Goal: Task Accomplishment & Management: Use online tool/utility

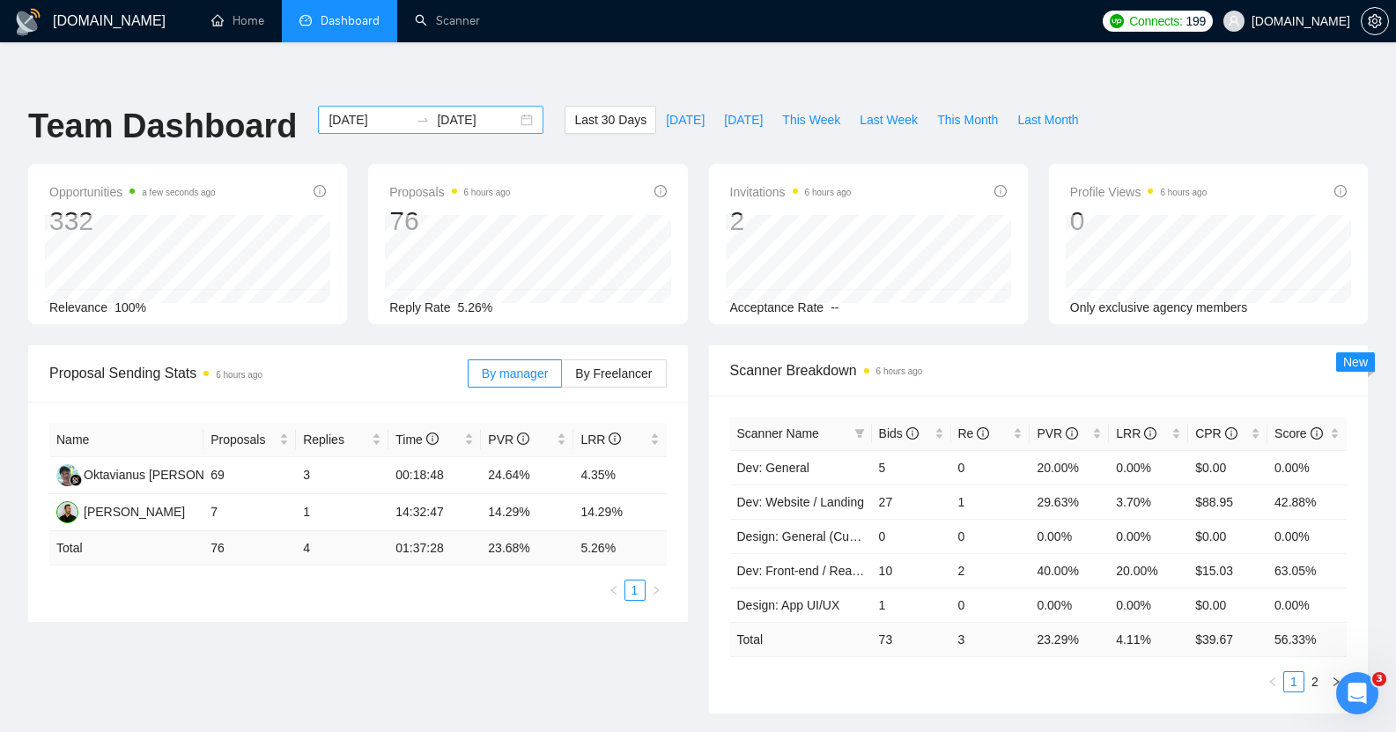
click at [351, 110] on input "2025-07-21" at bounding box center [368, 119] width 80 height 19
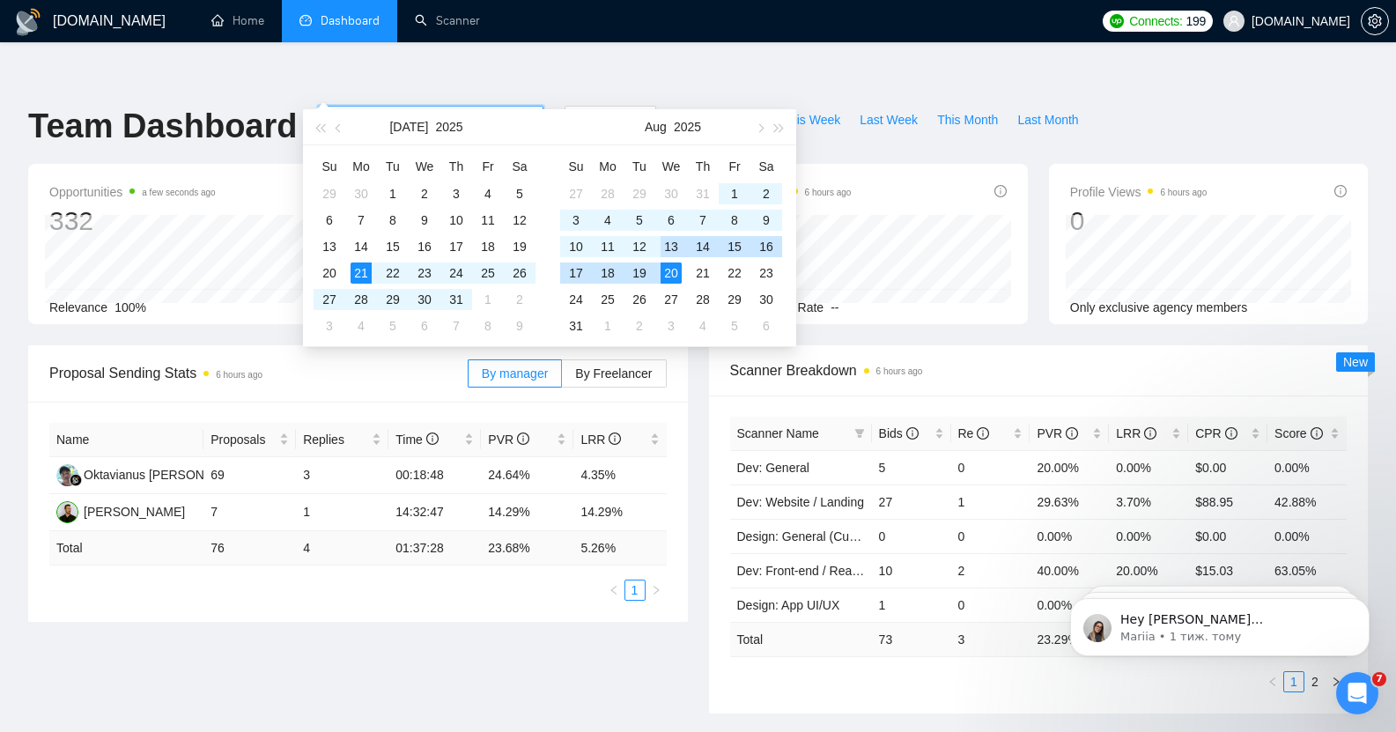
type input "[DATE]"
click at [674, 271] on div "20" at bounding box center [670, 272] width 21 height 21
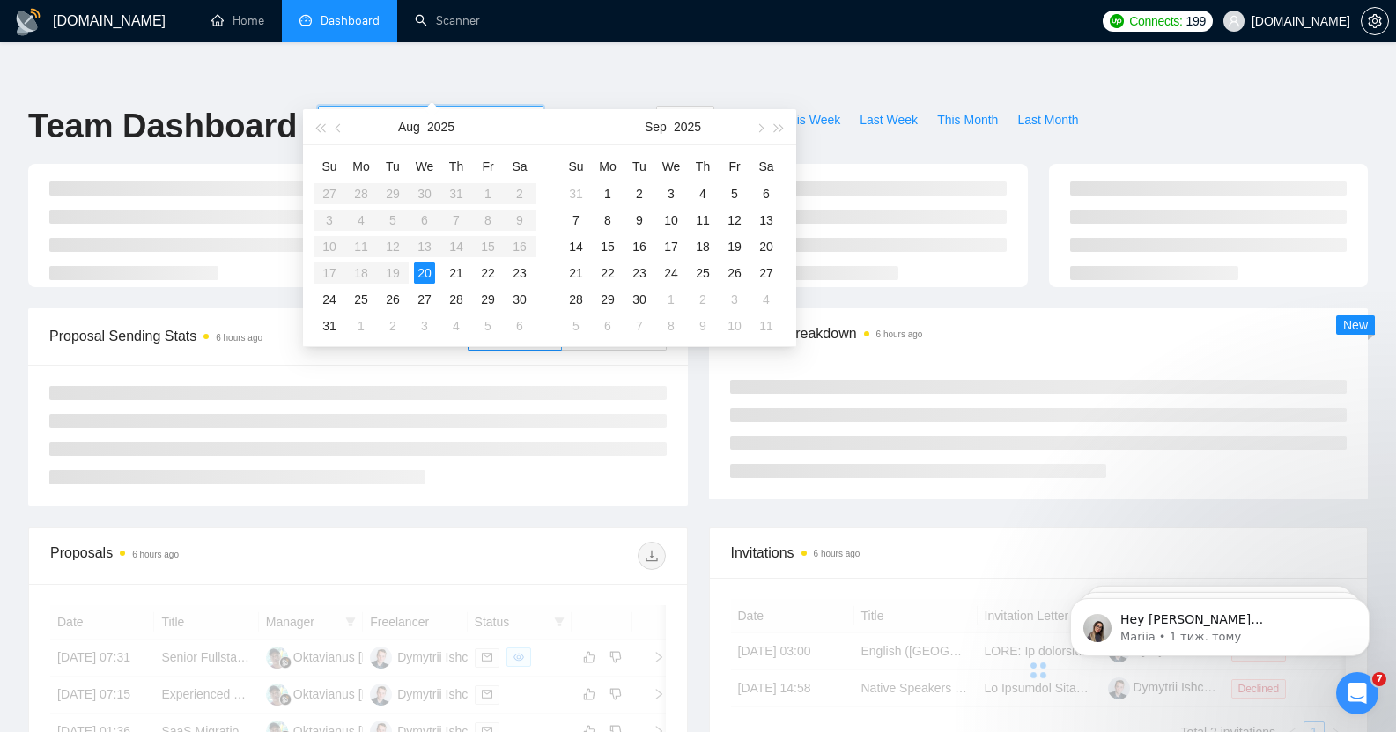
type input "[DATE]"
click at [454, 110] on input "[DATE]" at bounding box center [477, 119] width 80 height 19
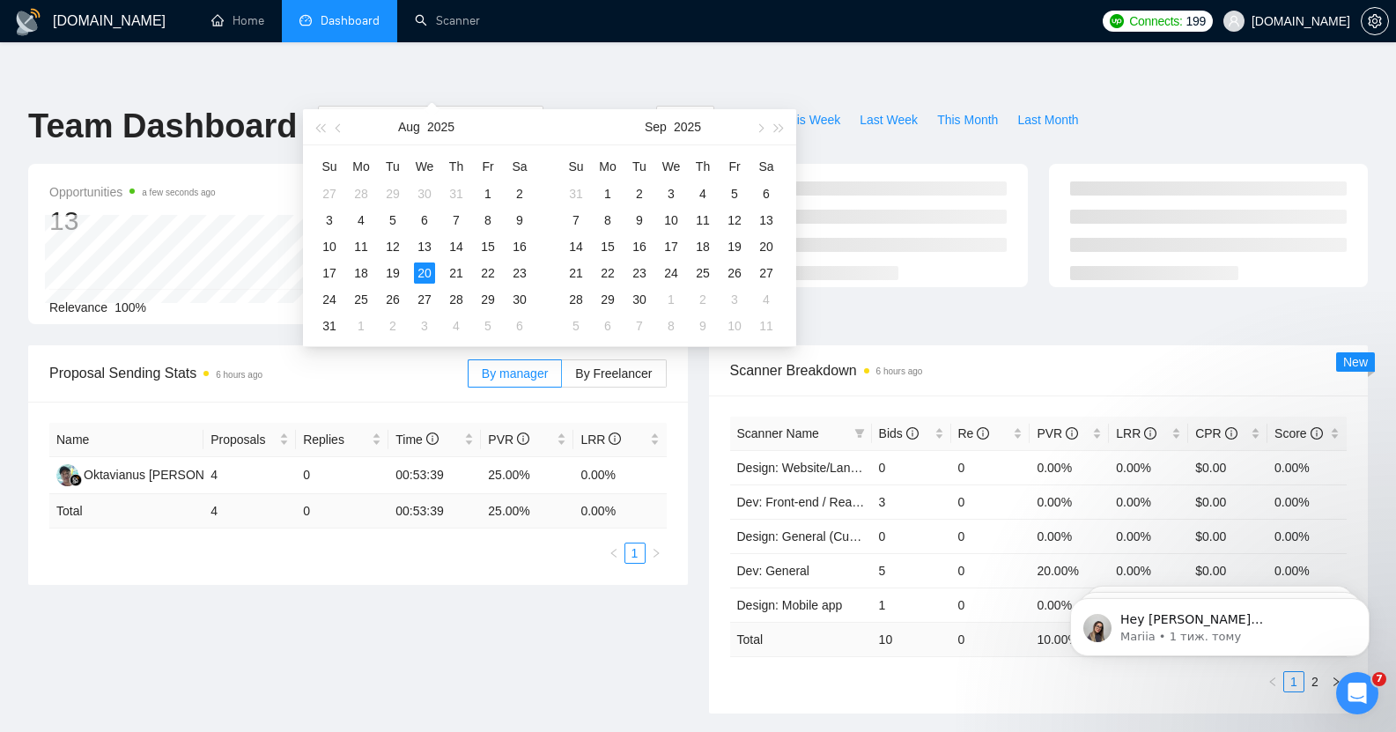
click at [618, 26] on ul "Home Dashboard Scanner" at bounding box center [638, 21] width 910 height 42
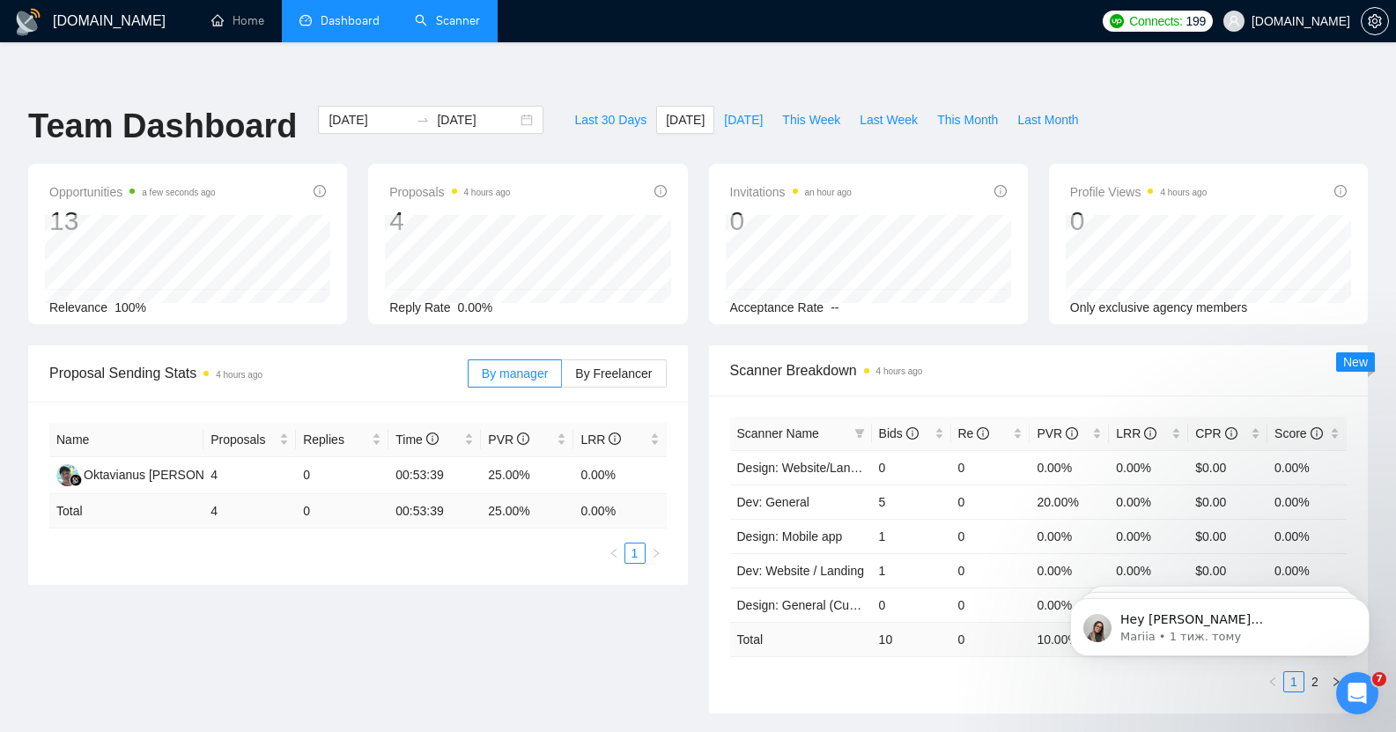
click at [436, 28] on link "Scanner" at bounding box center [447, 20] width 65 height 15
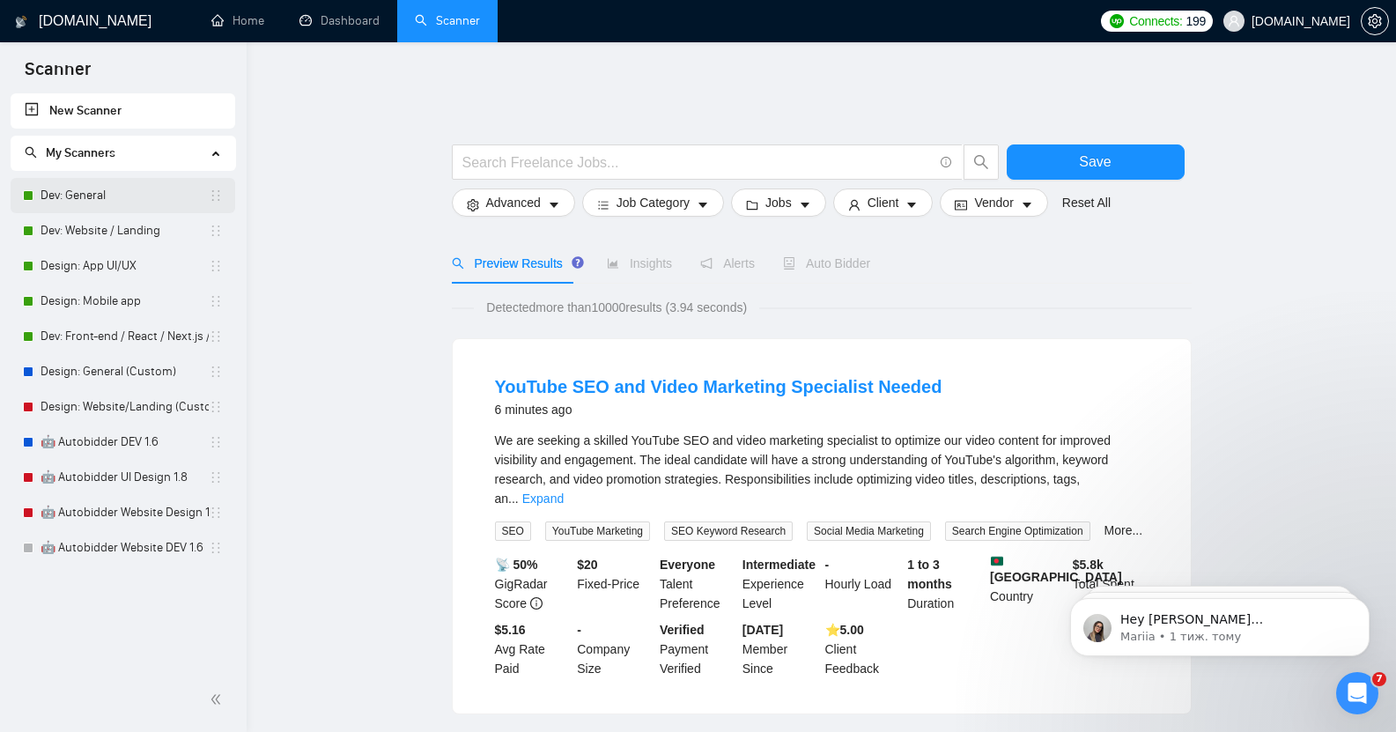
click at [107, 184] on link "Dev: General" at bounding box center [125, 195] width 168 height 35
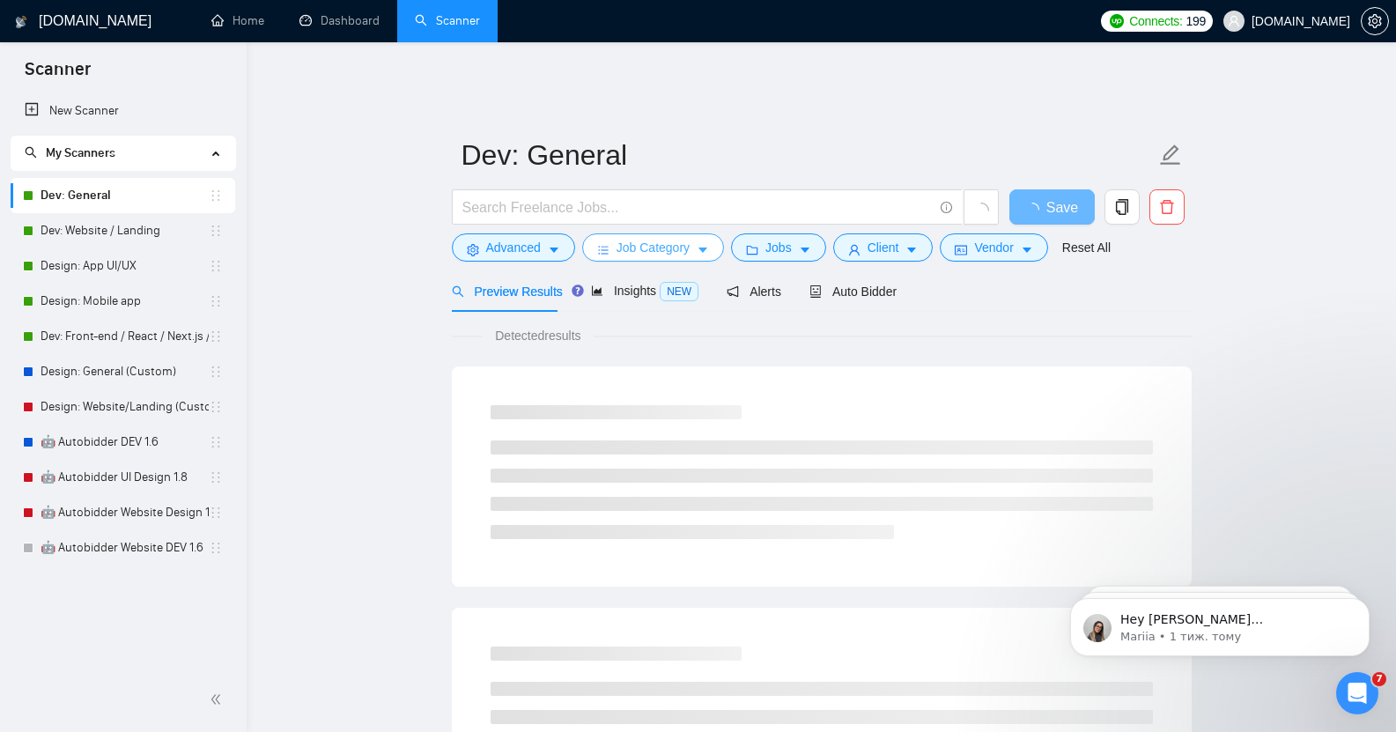
click at [644, 238] on span "Job Category" at bounding box center [652, 247] width 73 height 19
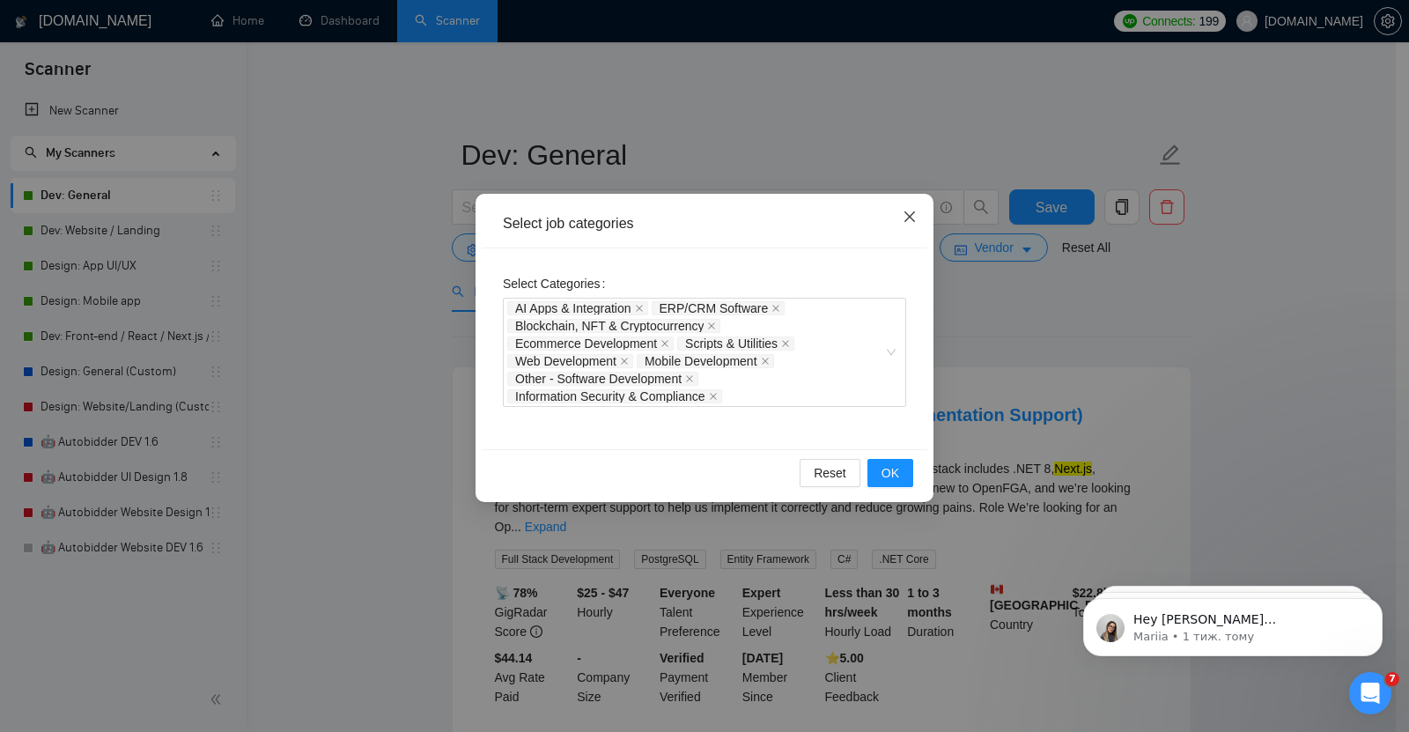
click at [917, 217] on span "Close" at bounding box center [910, 218] width 48 height 48
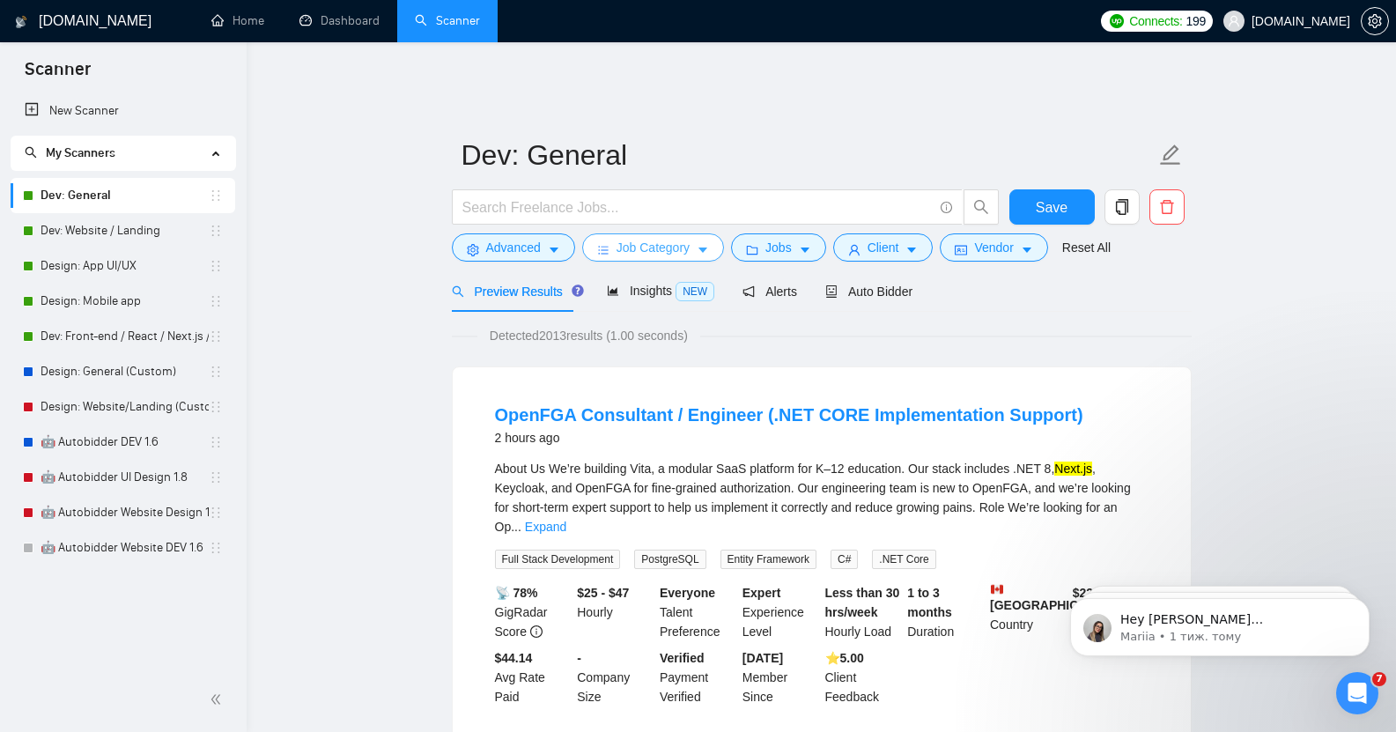
click at [644, 238] on span "Job Category" at bounding box center [652, 247] width 73 height 19
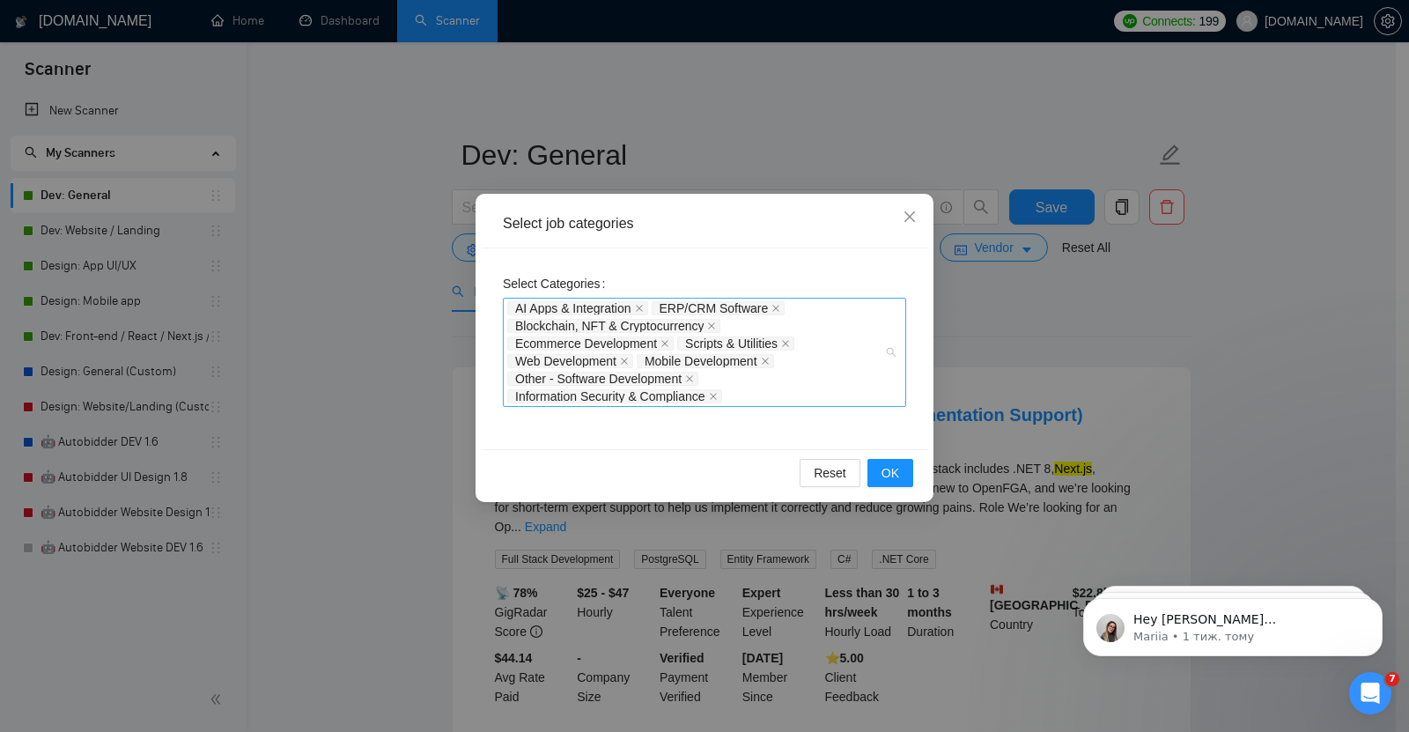
click at [892, 349] on div "AI Apps & Integration ERP/CRM Software Blockchain, NFT & Cryptocurrency Ecommer…" at bounding box center [704, 352] width 403 height 109
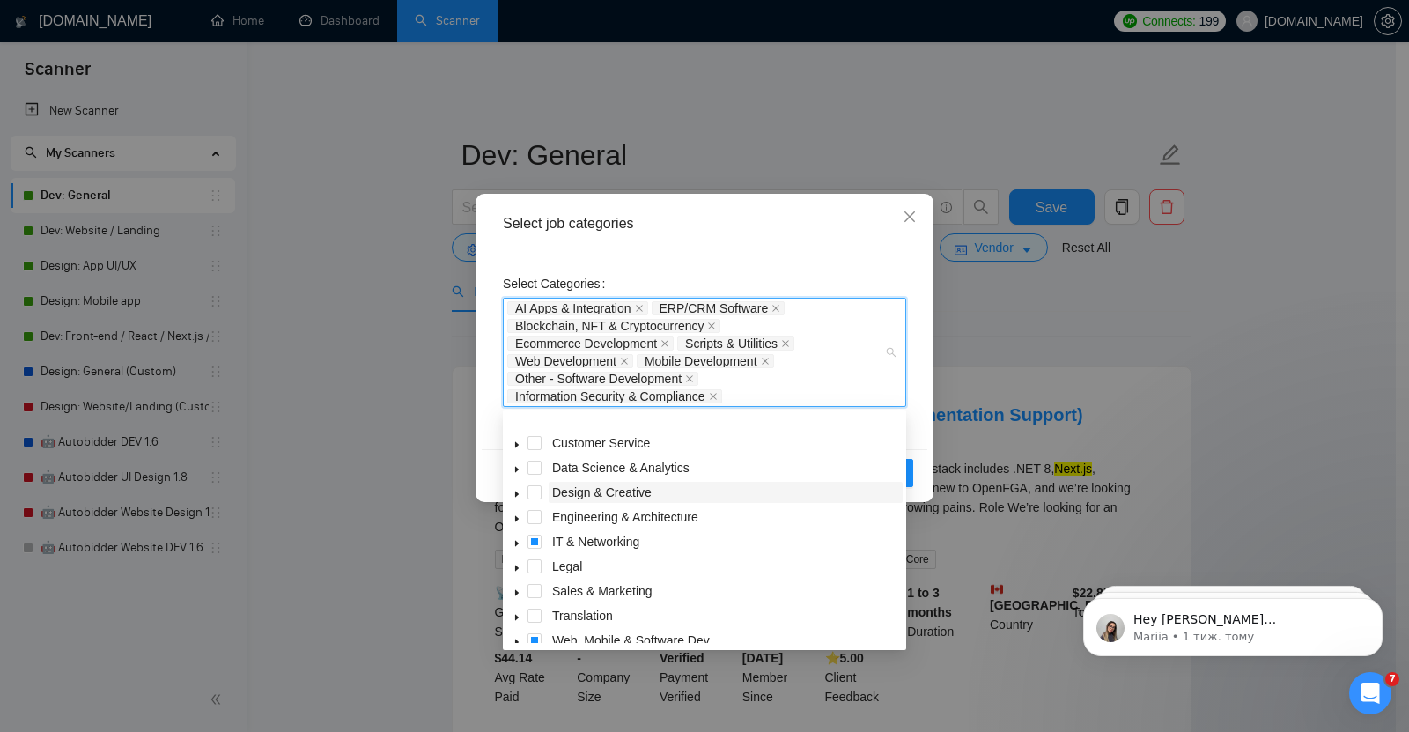
scroll to position [70, 0]
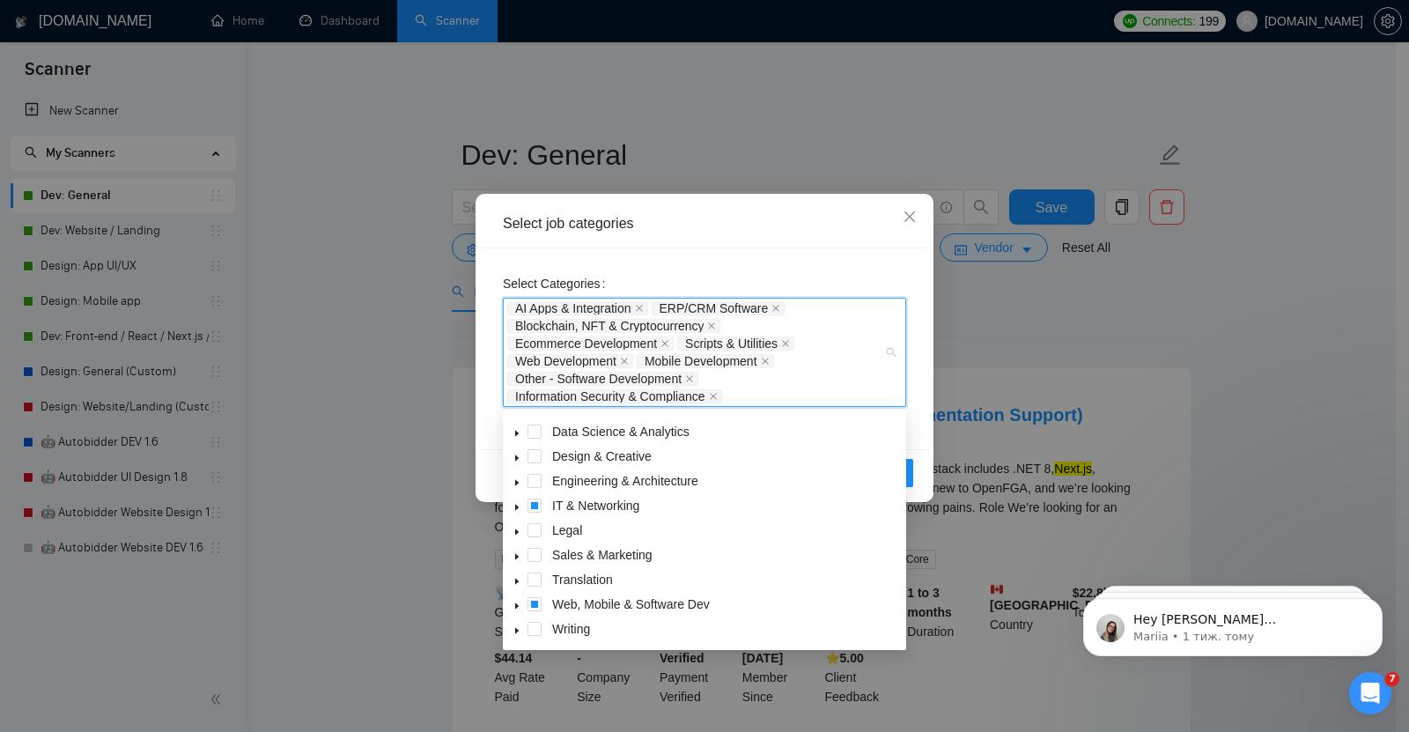
click at [515, 504] on icon "caret-down" at bounding box center [516, 507] width 9 height 9
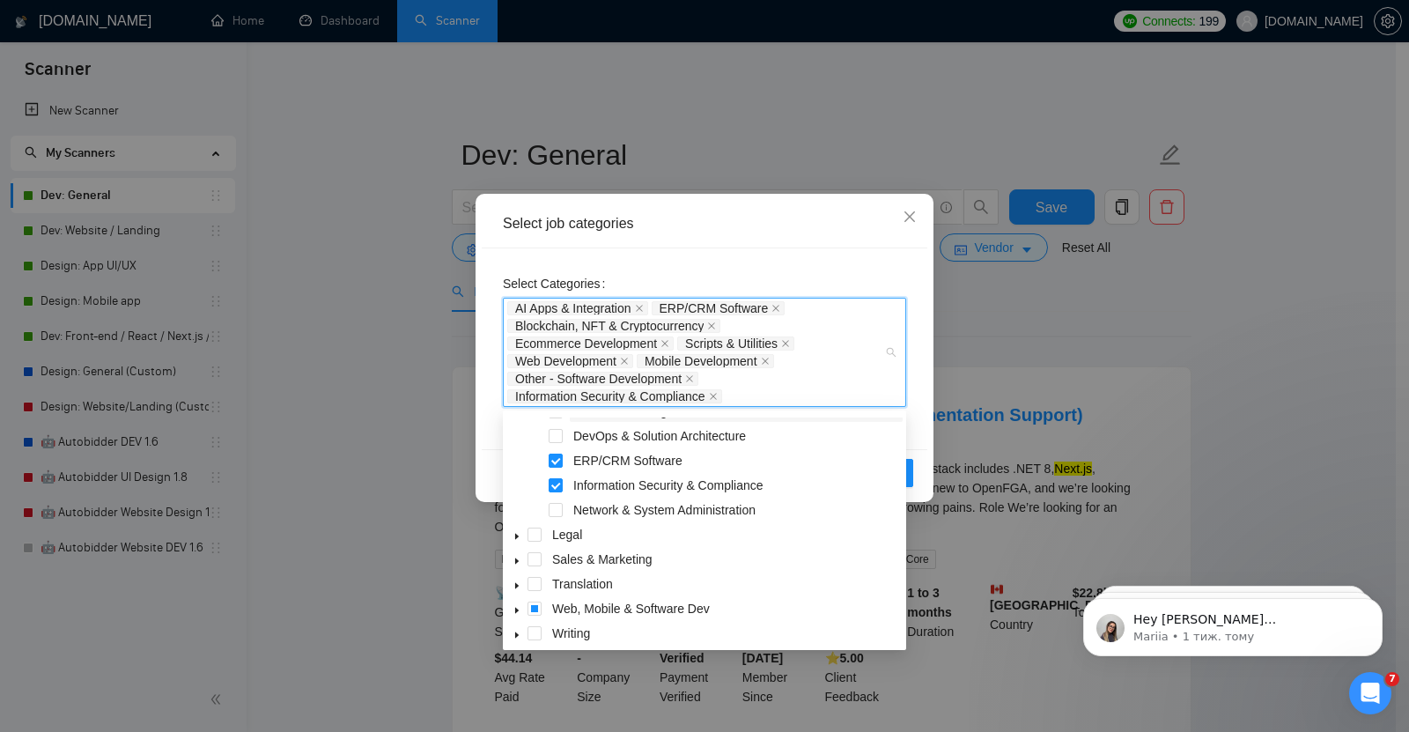
scroll to position [194, 0]
click at [516, 602] on icon "caret-down" at bounding box center [516, 605] width 9 height 9
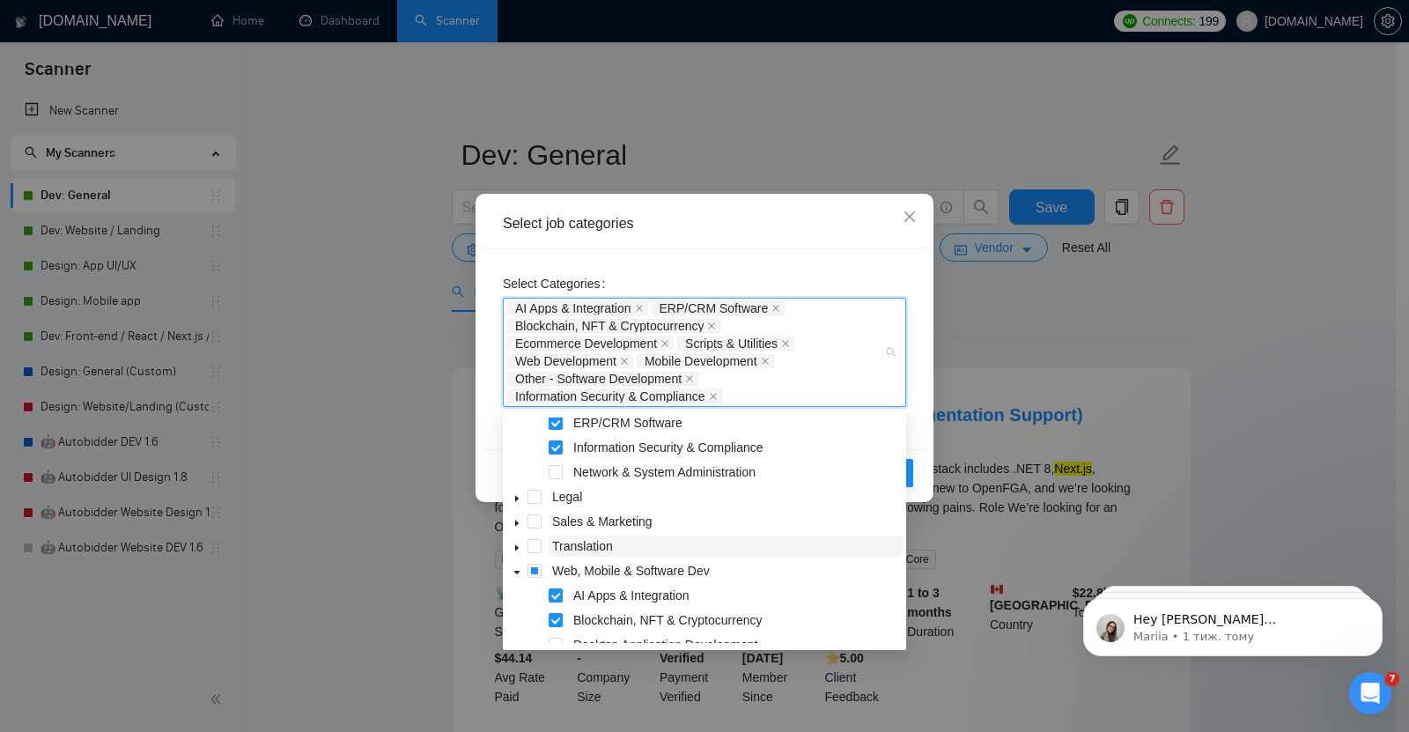
scroll to position [229, 0]
click at [519, 520] on icon "caret-down" at bounding box center [516, 521] width 9 height 9
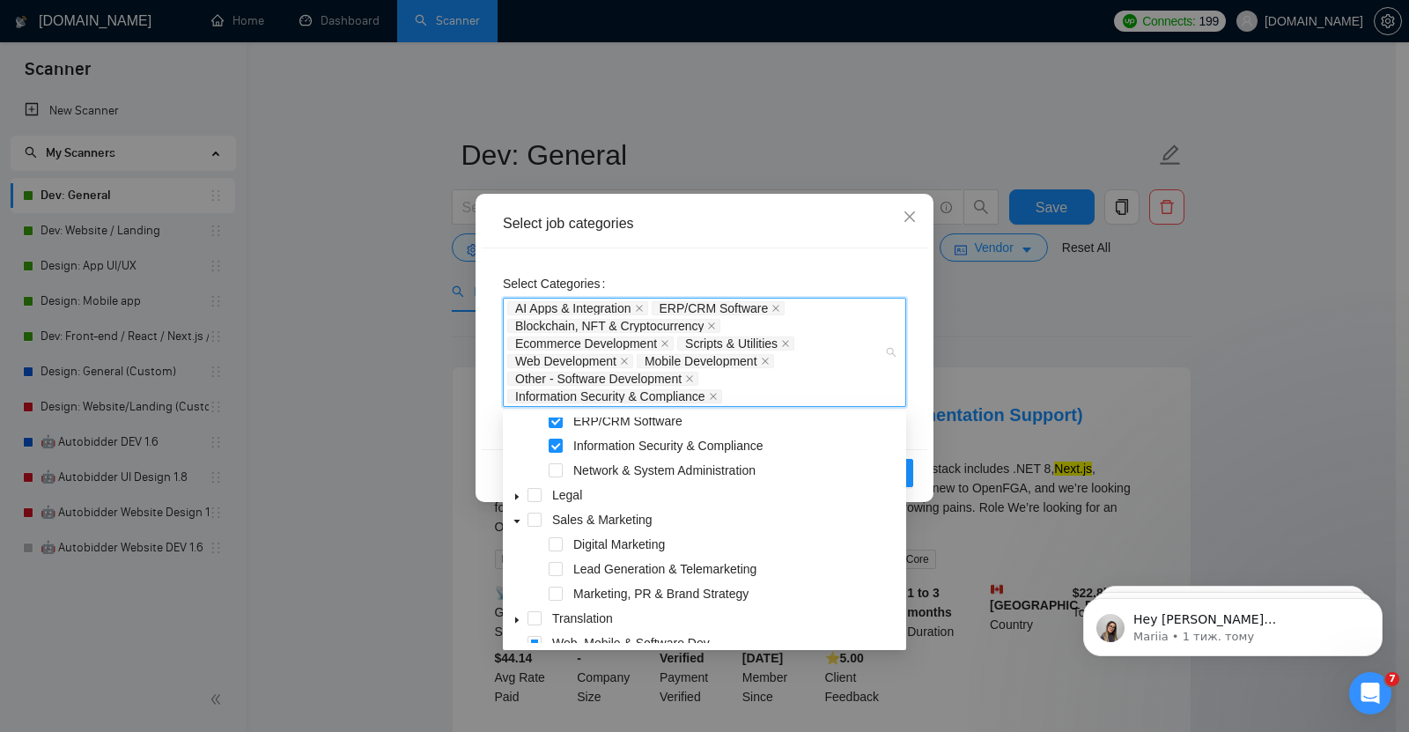
click at [512, 520] on icon "caret-down" at bounding box center [516, 521] width 9 height 9
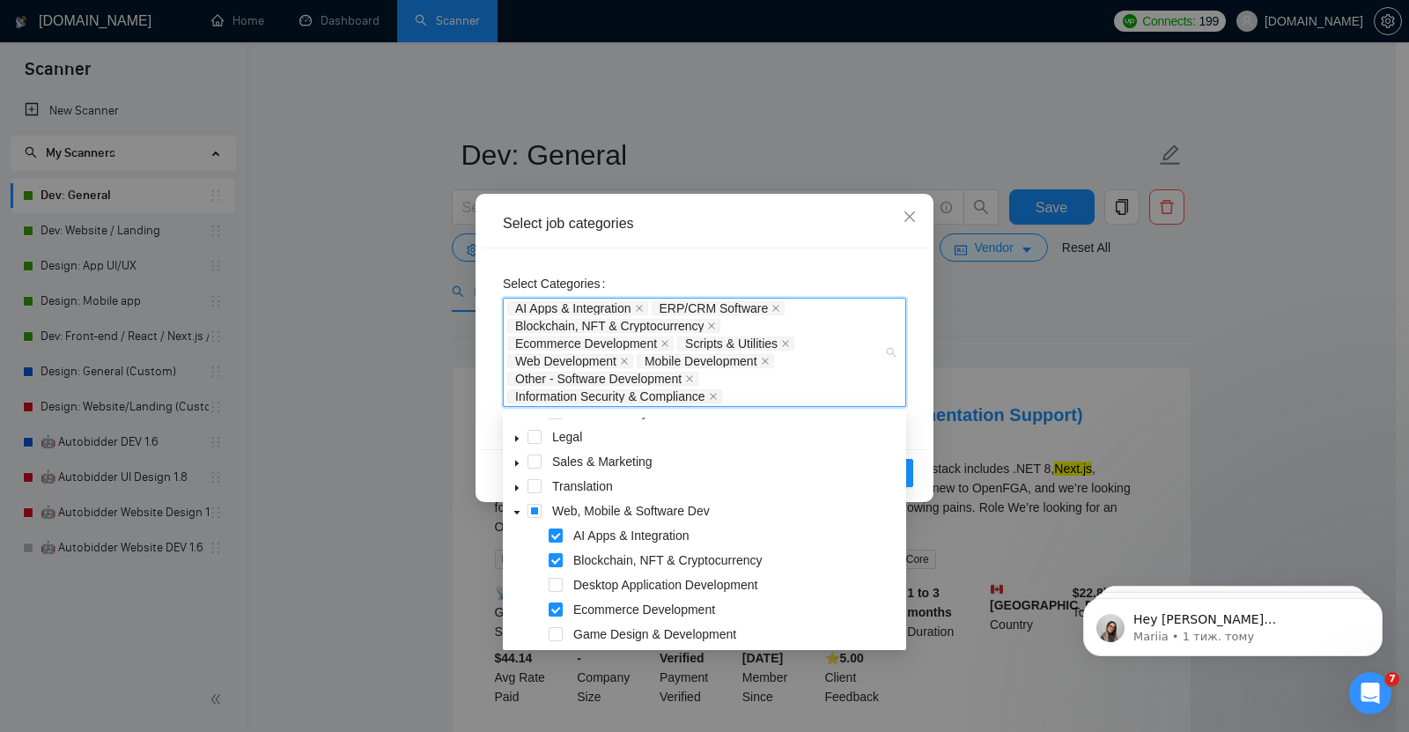
scroll to position [286, 0]
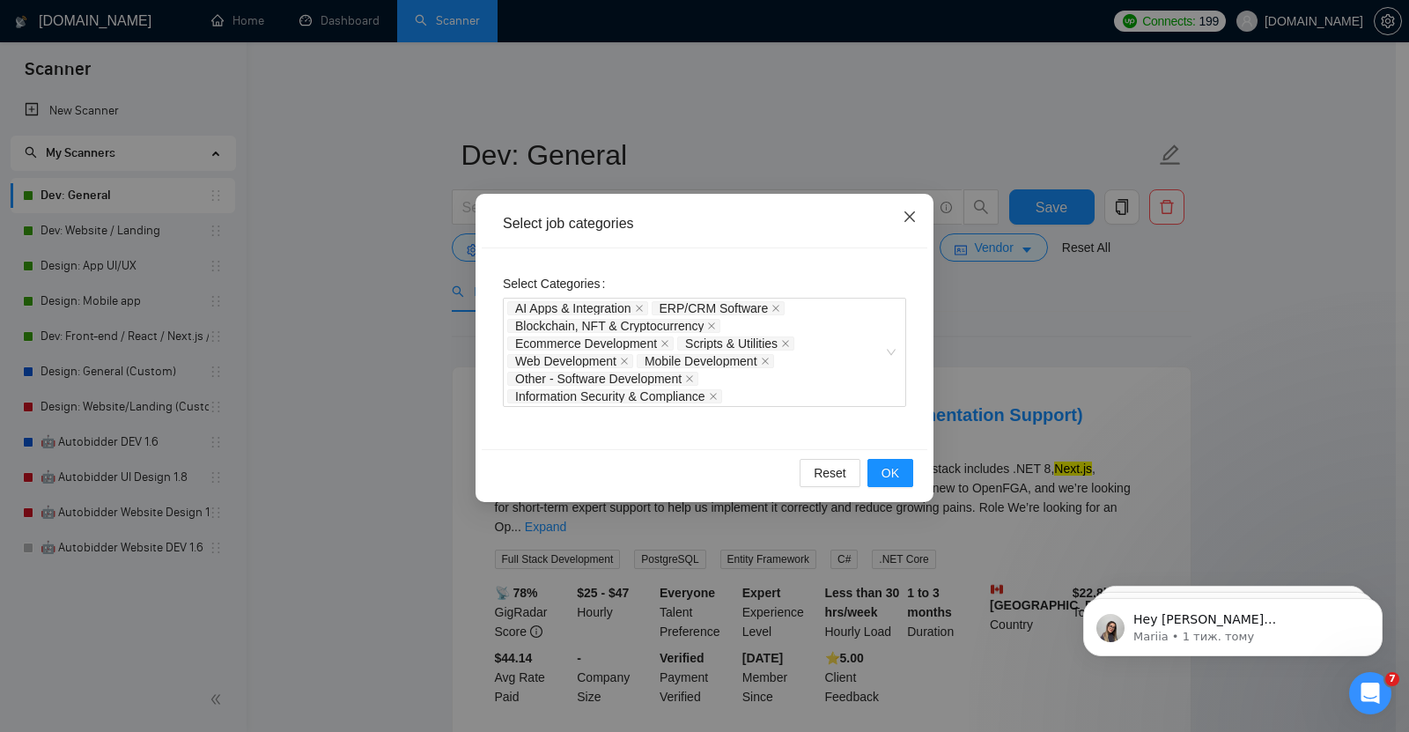
click at [910, 219] on icon "close" at bounding box center [909, 216] width 11 height 11
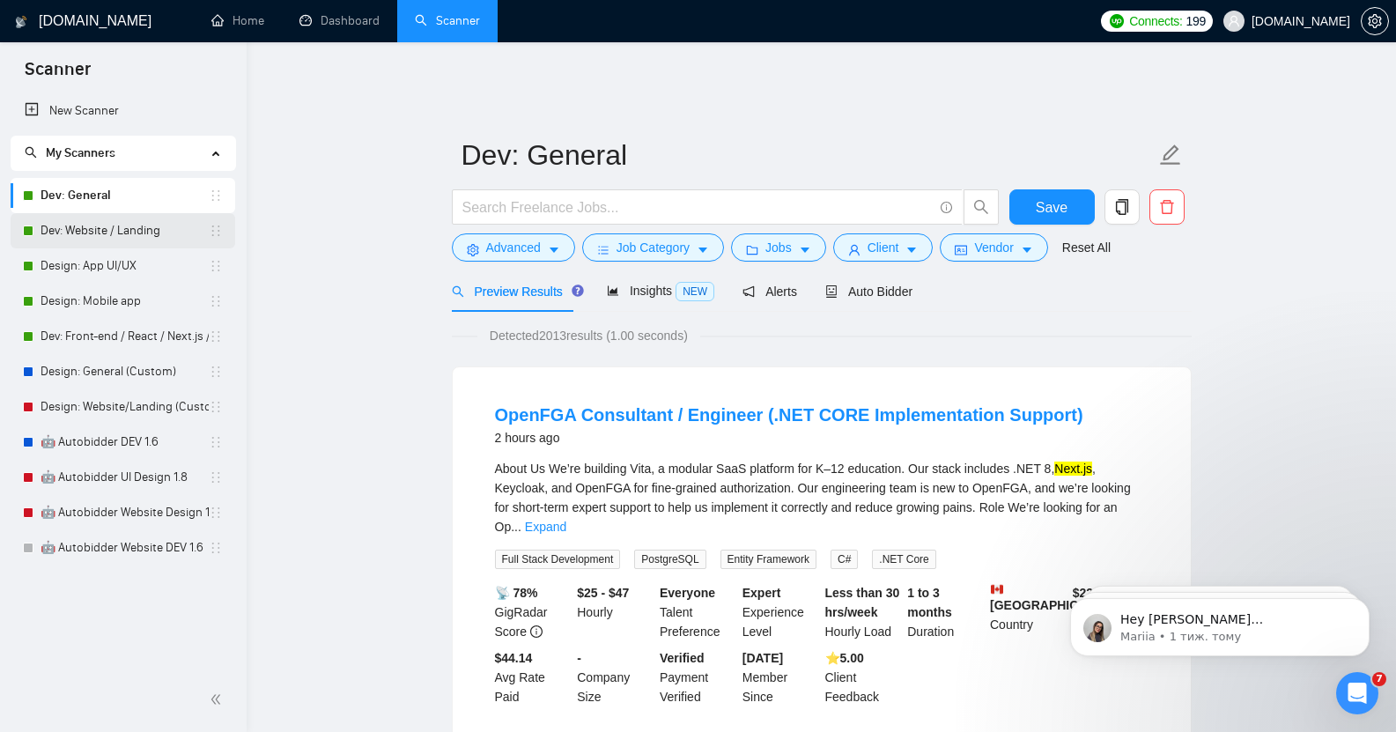
click at [123, 234] on link "Dev: Website / Landing" at bounding box center [125, 230] width 168 height 35
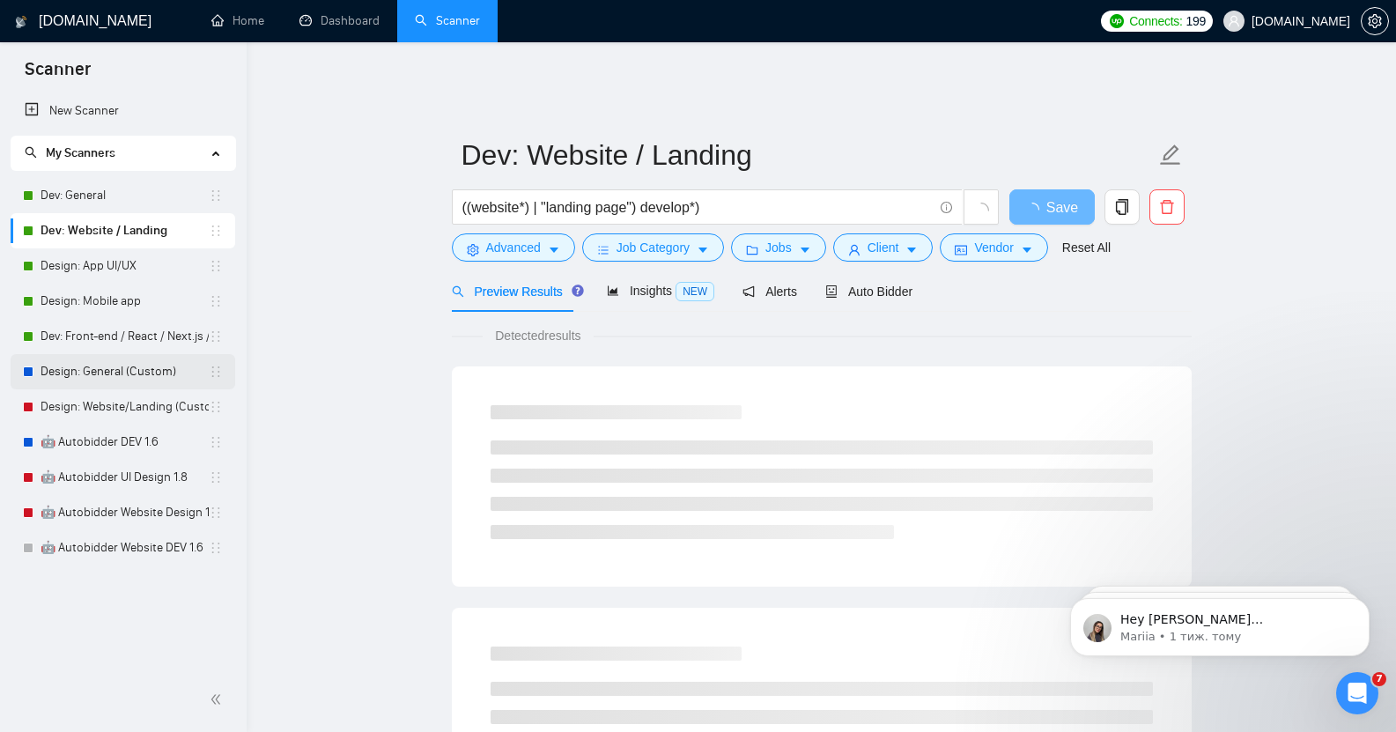
click at [118, 372] on link "Design: General (Custom)" at bounding box center [125, 371] width 168 height 35
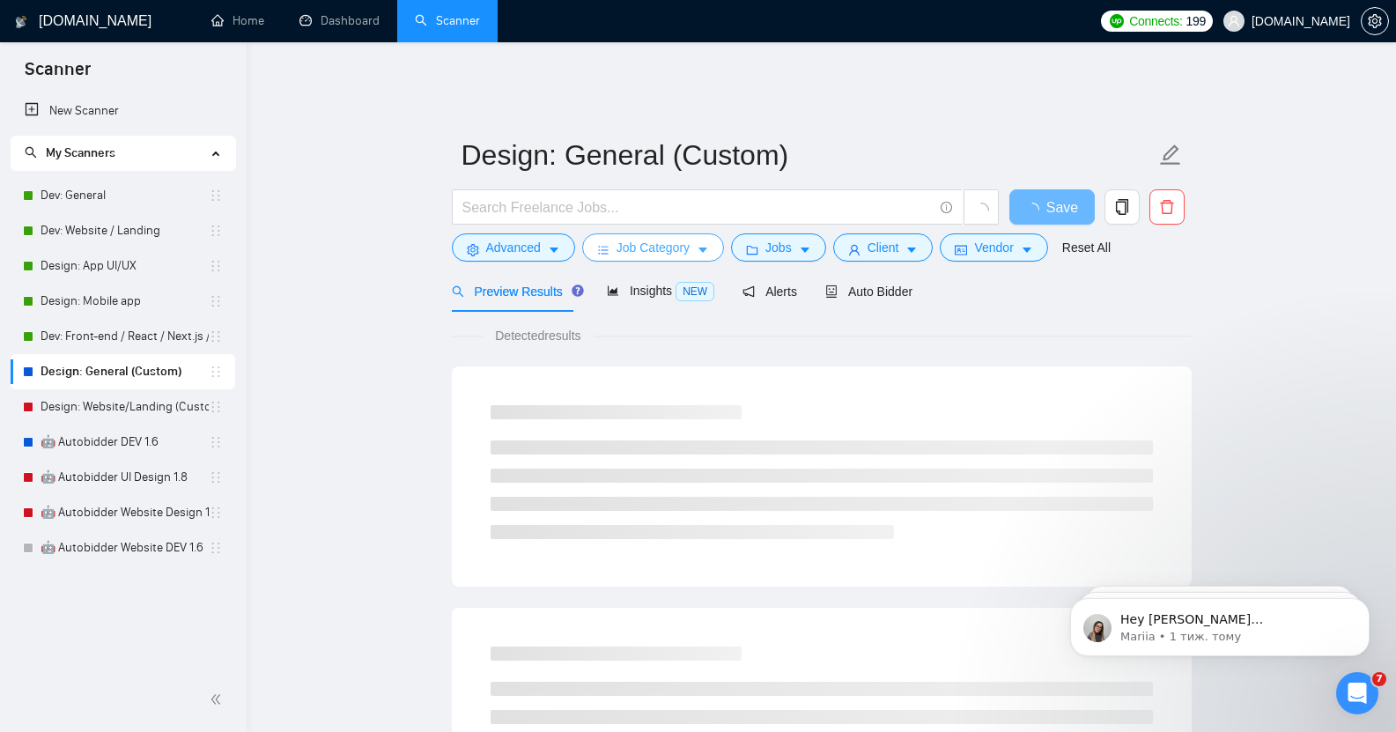
click at [651, 242] on span "Job Category" at bounding box center [652, 247] width 73 height 19
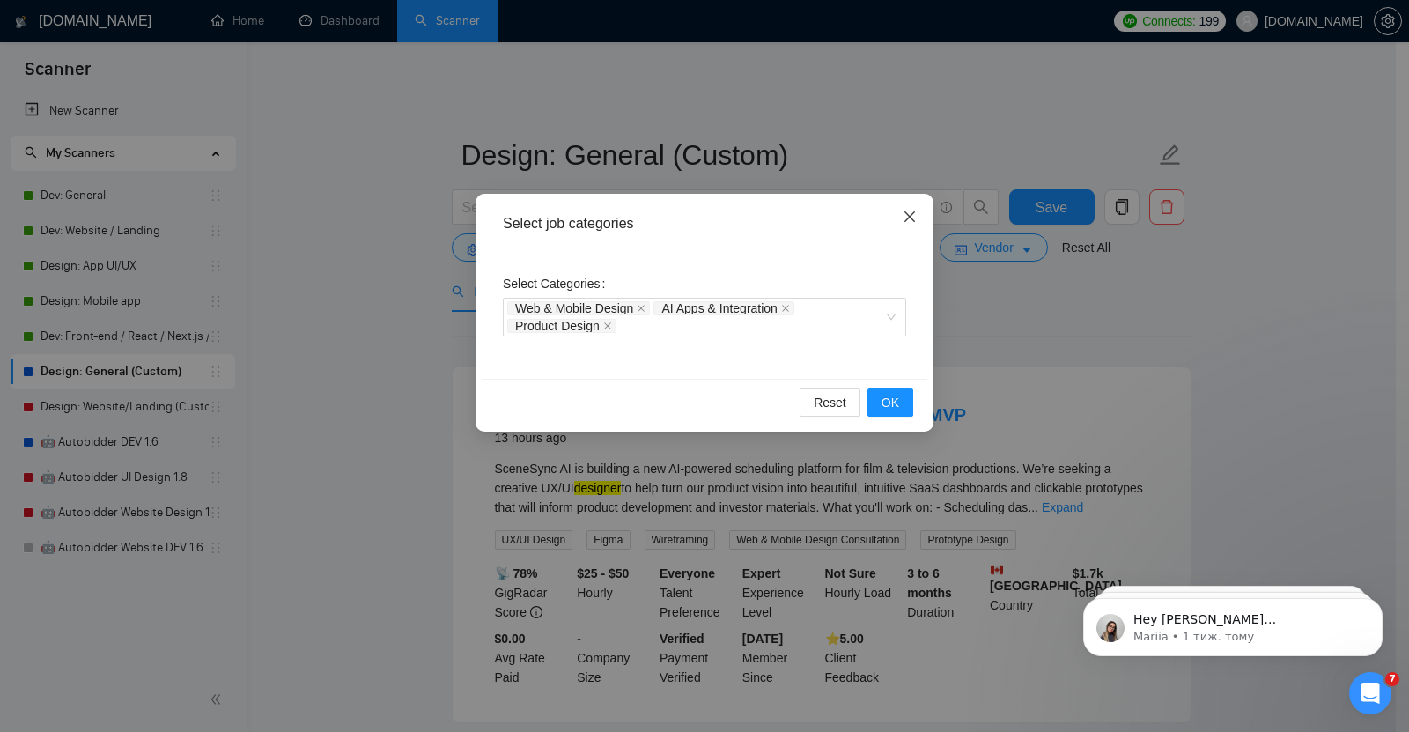
click at [911, 217] on icon "close" at bounding box center [909, 216] width 11 height 11
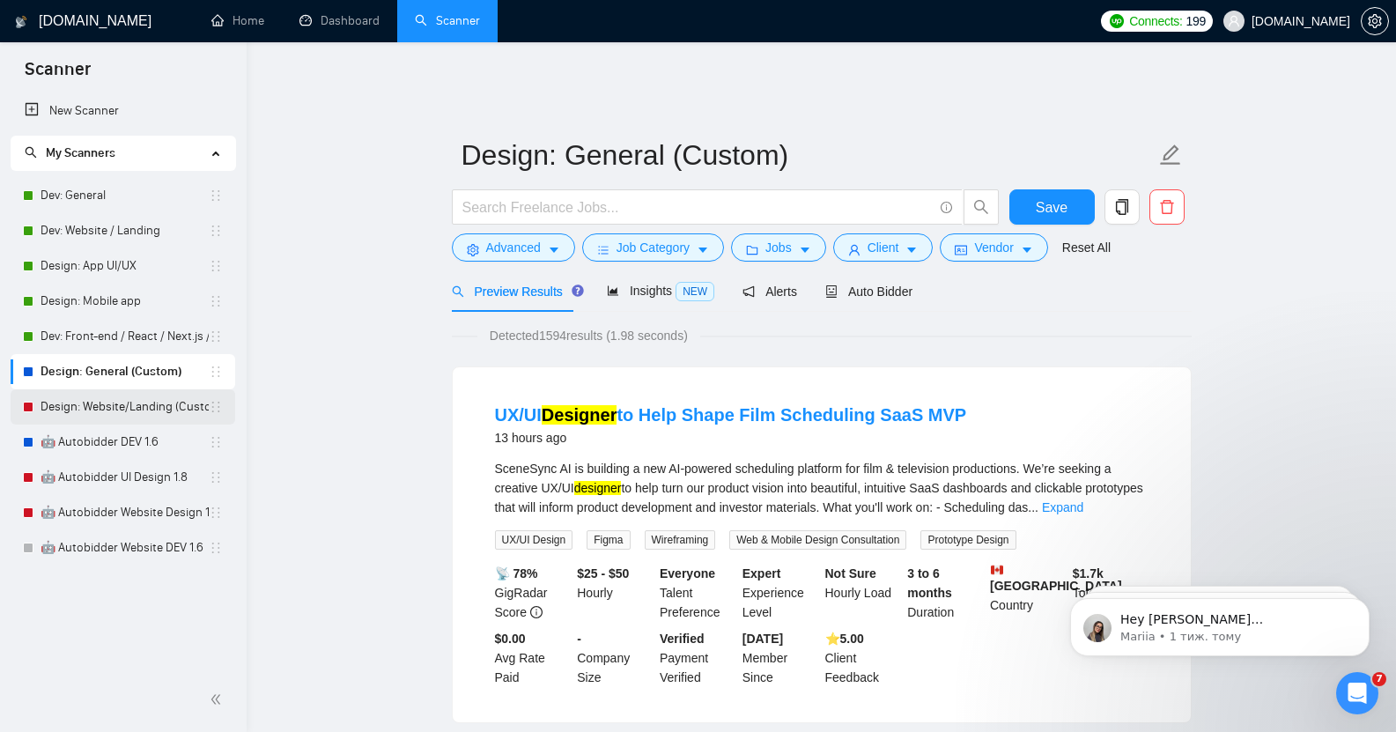
click at [123, 399] on link "Design: Website/Landing (Custom)" at bounding box center [125, 406] width 168 height 35
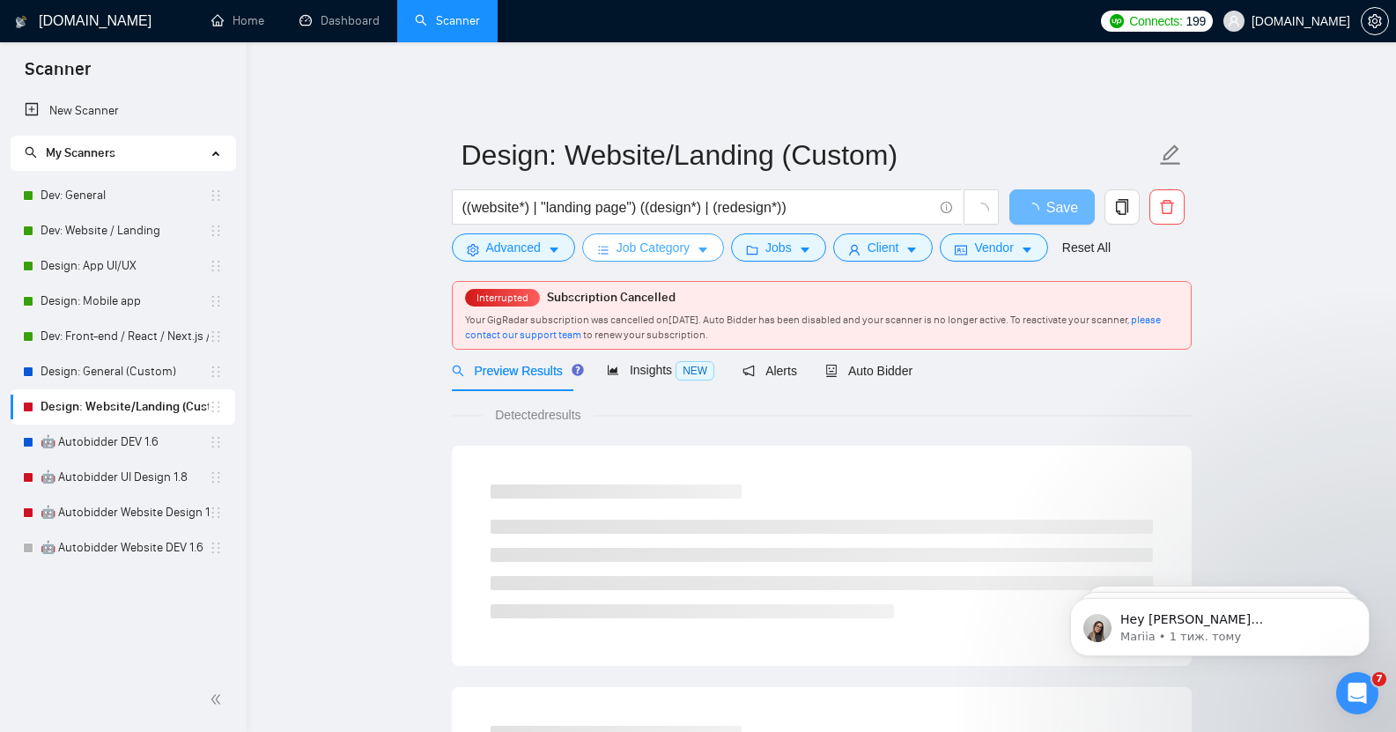
click at [646, 238] on span "Job Category" at bounding box center [652, 247] width 73 height 19
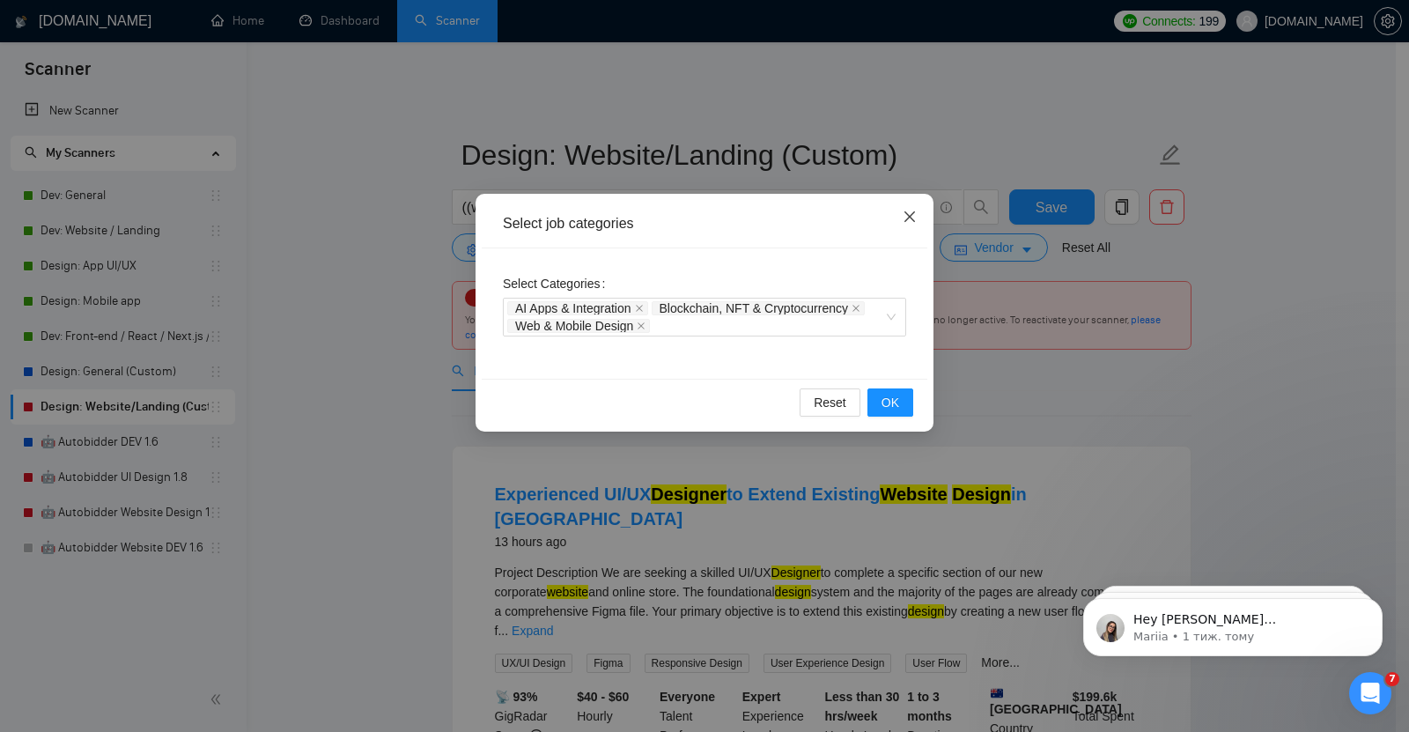
click at [907, 219] on icon "close" at bounding box center [910, 217] width 14 height 14
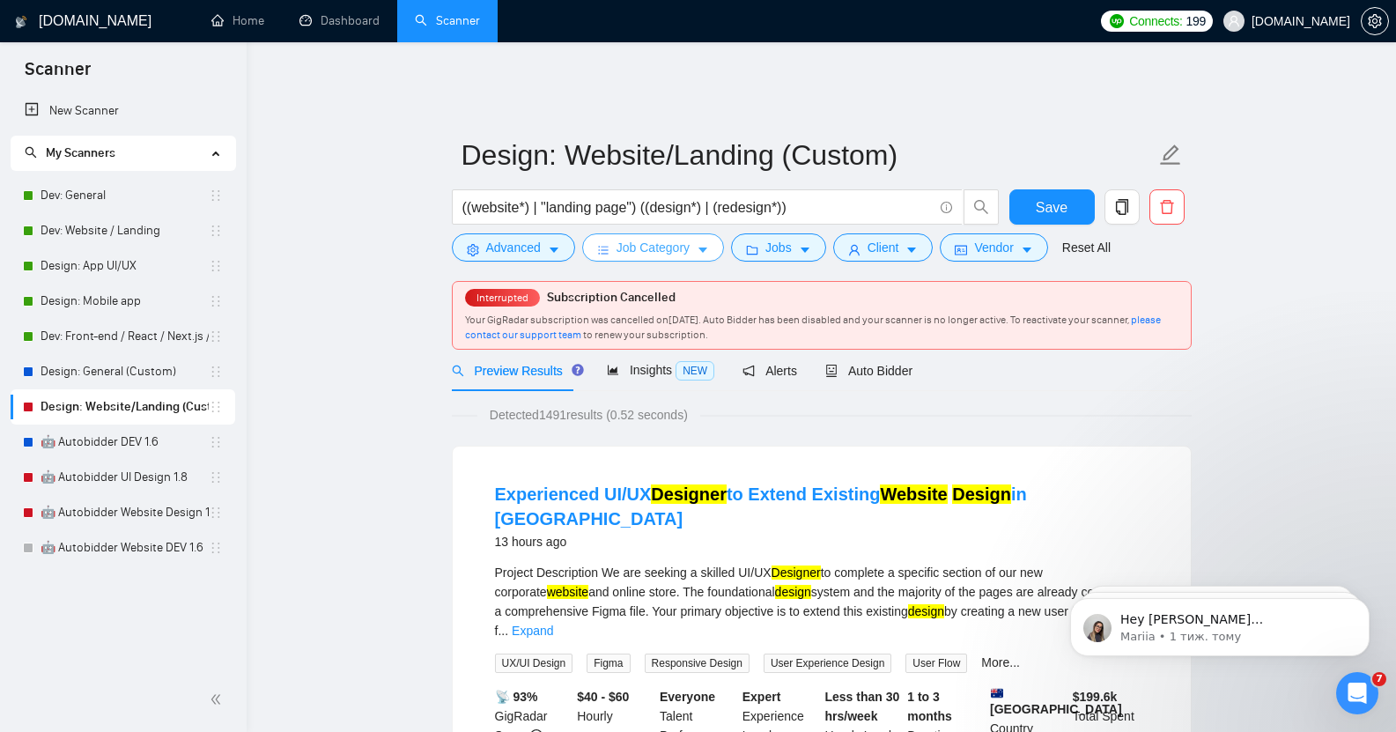
click at [655, 238] on span "Job Category" at bounding box center [652, 247] width 73 height 19
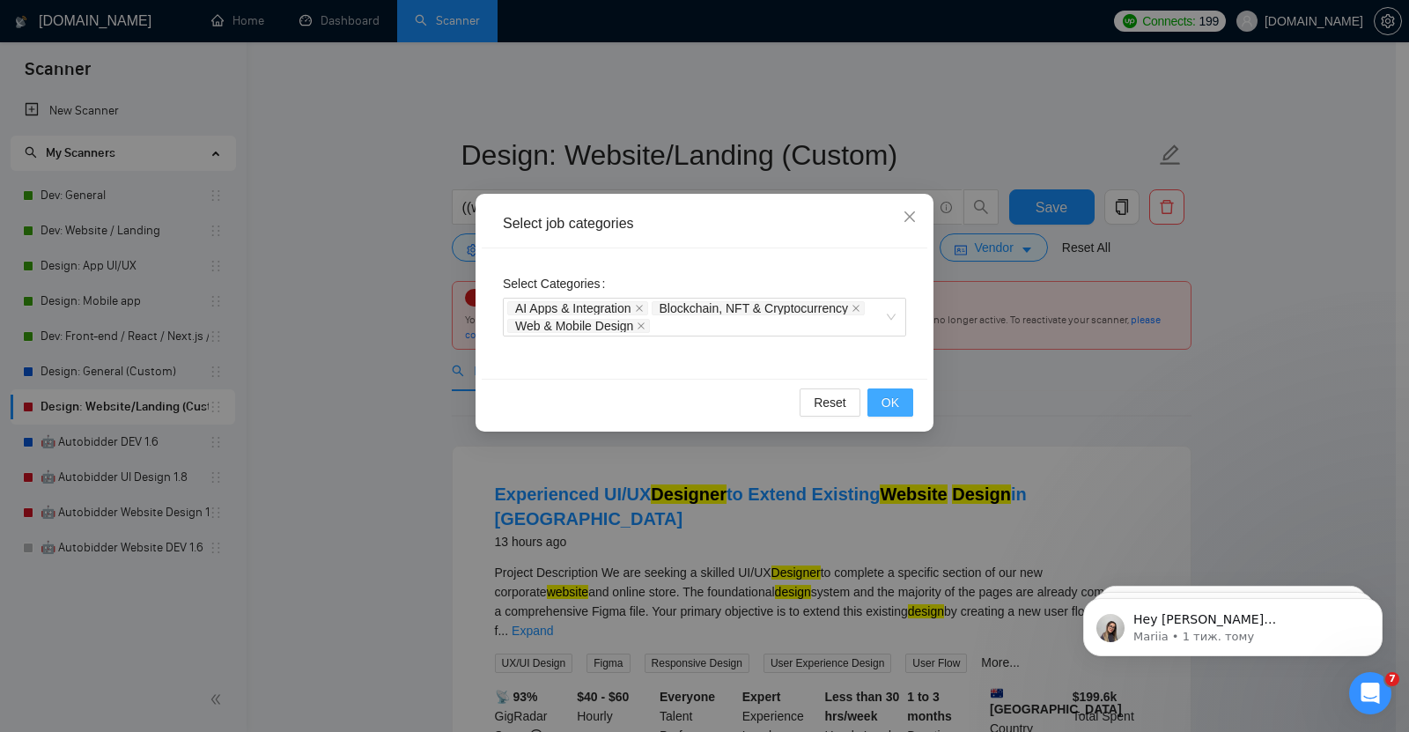
click at [886, 398] on span "OK" at bounding box center [890, 402] width 18 height 19
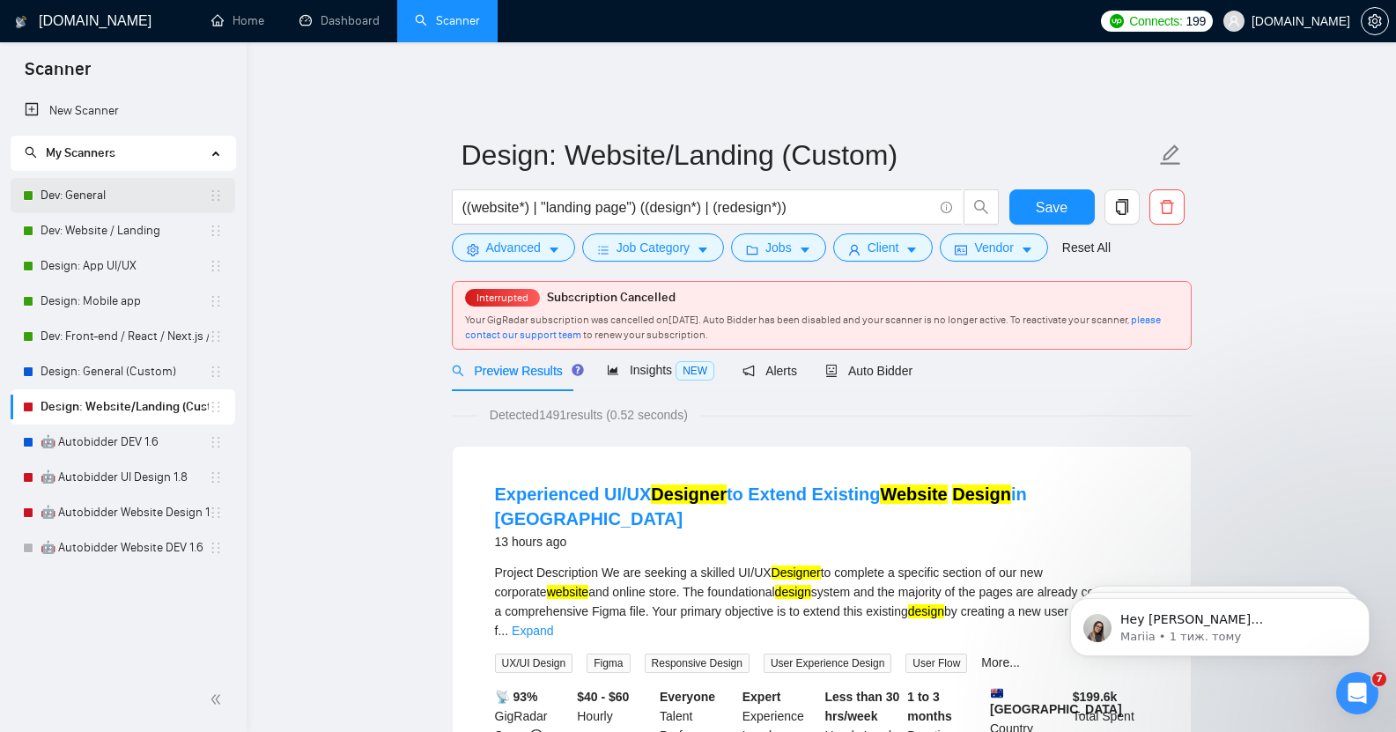
click at [104, 195] on link "Dev: General" at bounding box center [125, 195] width 168 height 35
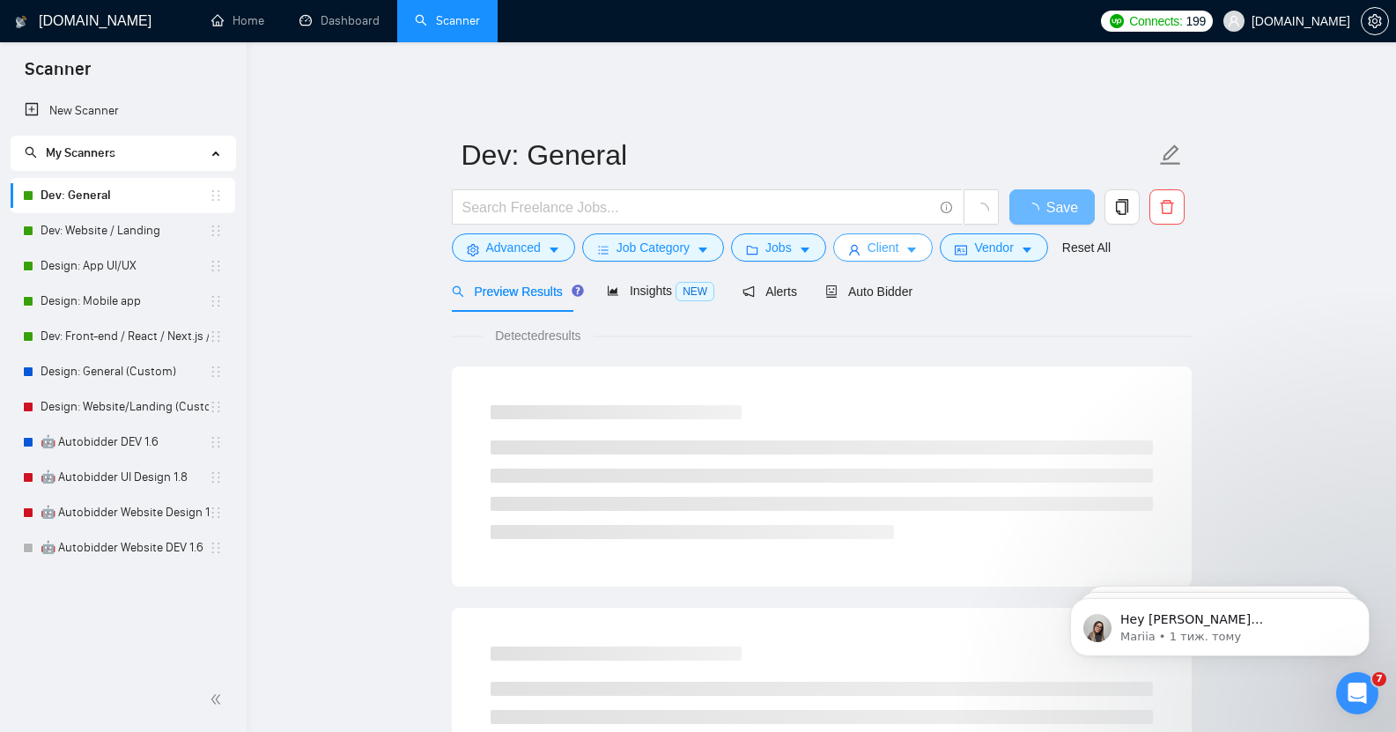
click at [908, 248] on icon "caret-down" at bounding box center [912, 250] width 9 height 5
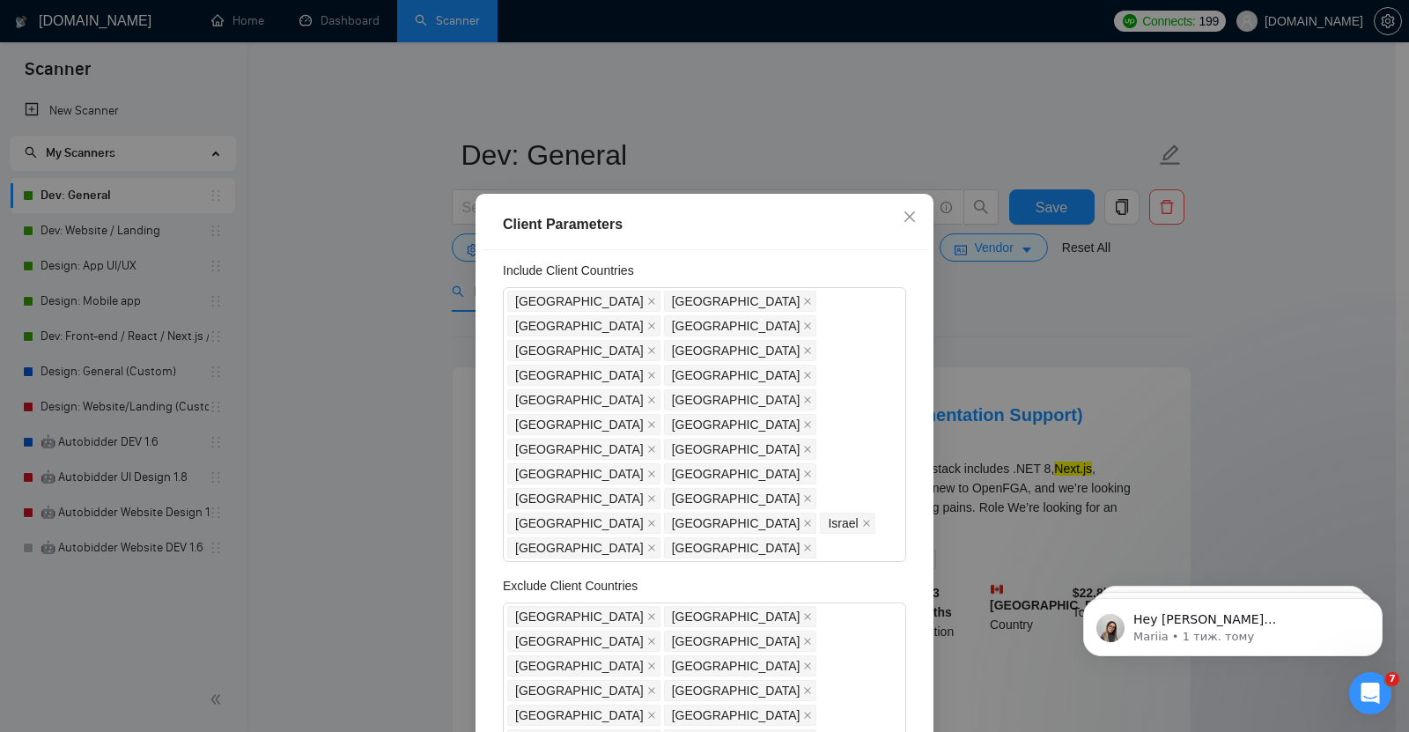
scroll to position [25, 0]
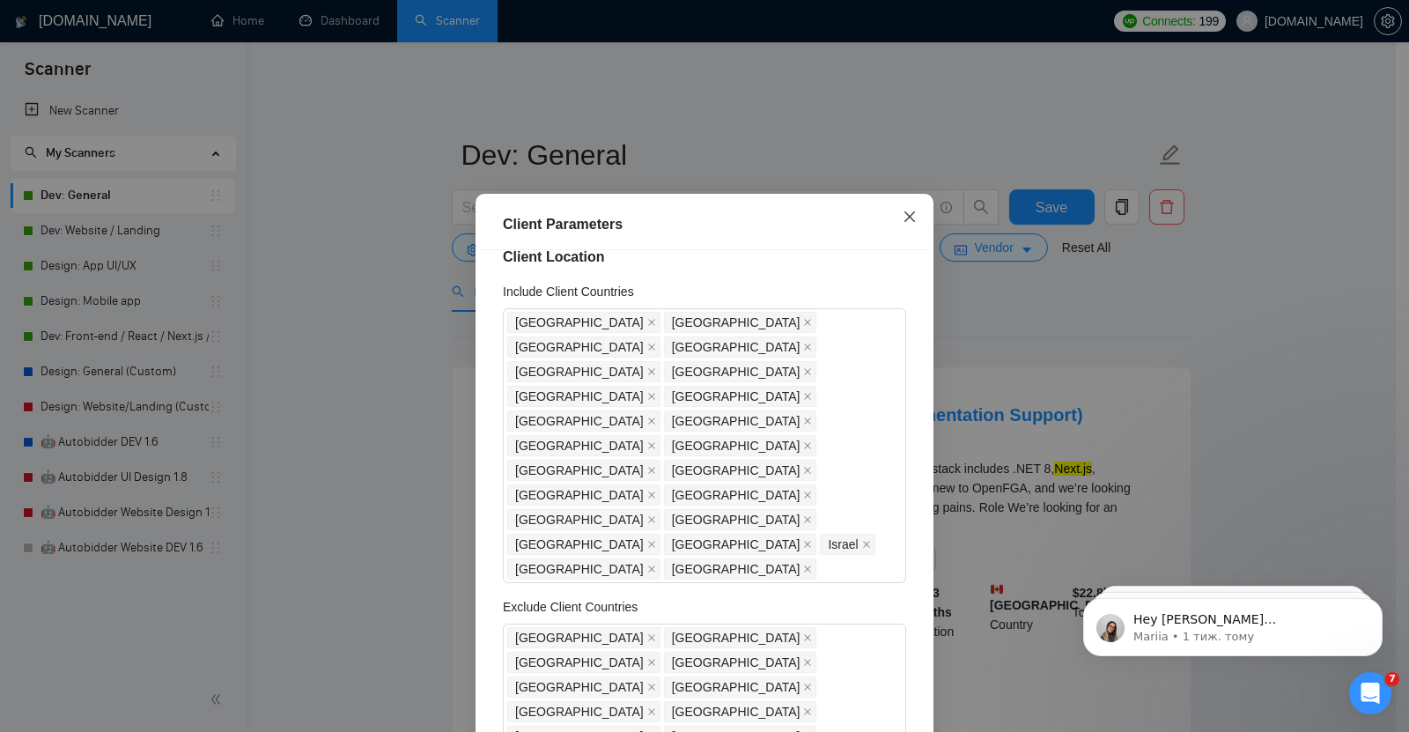
click at [904, 217] on icon "close" at bounding box center [909, 216] width 11 height 11
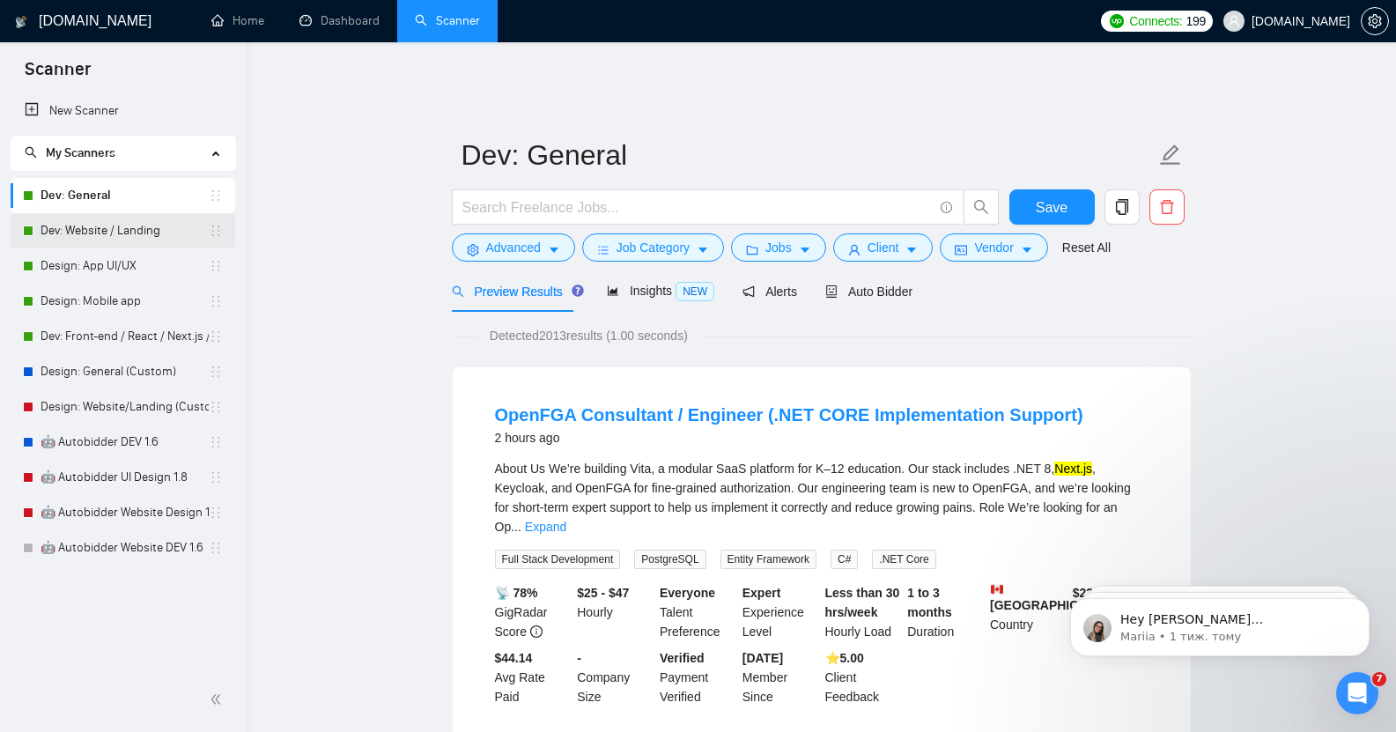
click at [129, 234] on link "Dev: Website / Landing" at bounding box center [125, 230] width 168 height 35
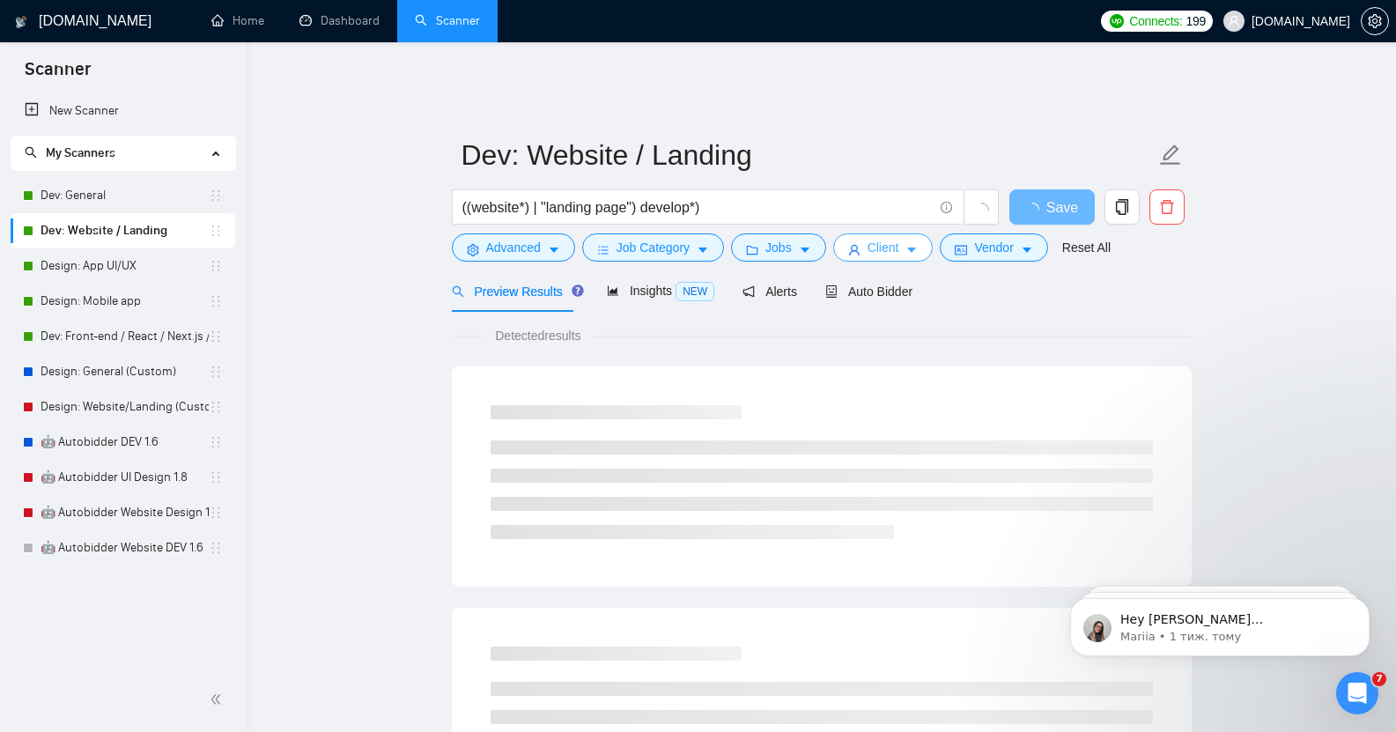
click at [892, 239] on span "Client" at bounding box center [883, 247] width 32 height 19
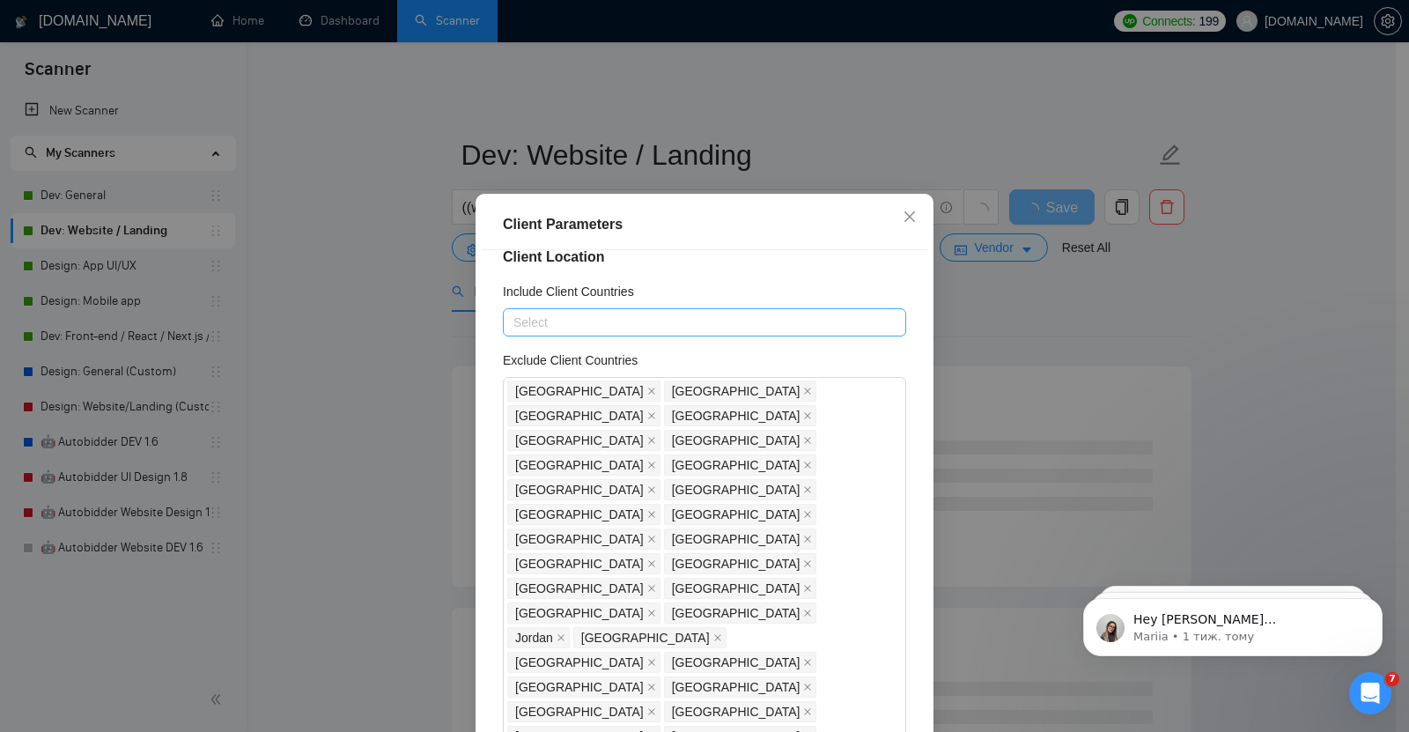
click at [762, 328] on div at bounding box center [695, 322] width 377 height 21
type input "Israel"
click at [554, 385] on div "Israel" at bounding box center [698, 385] width 363 height 19
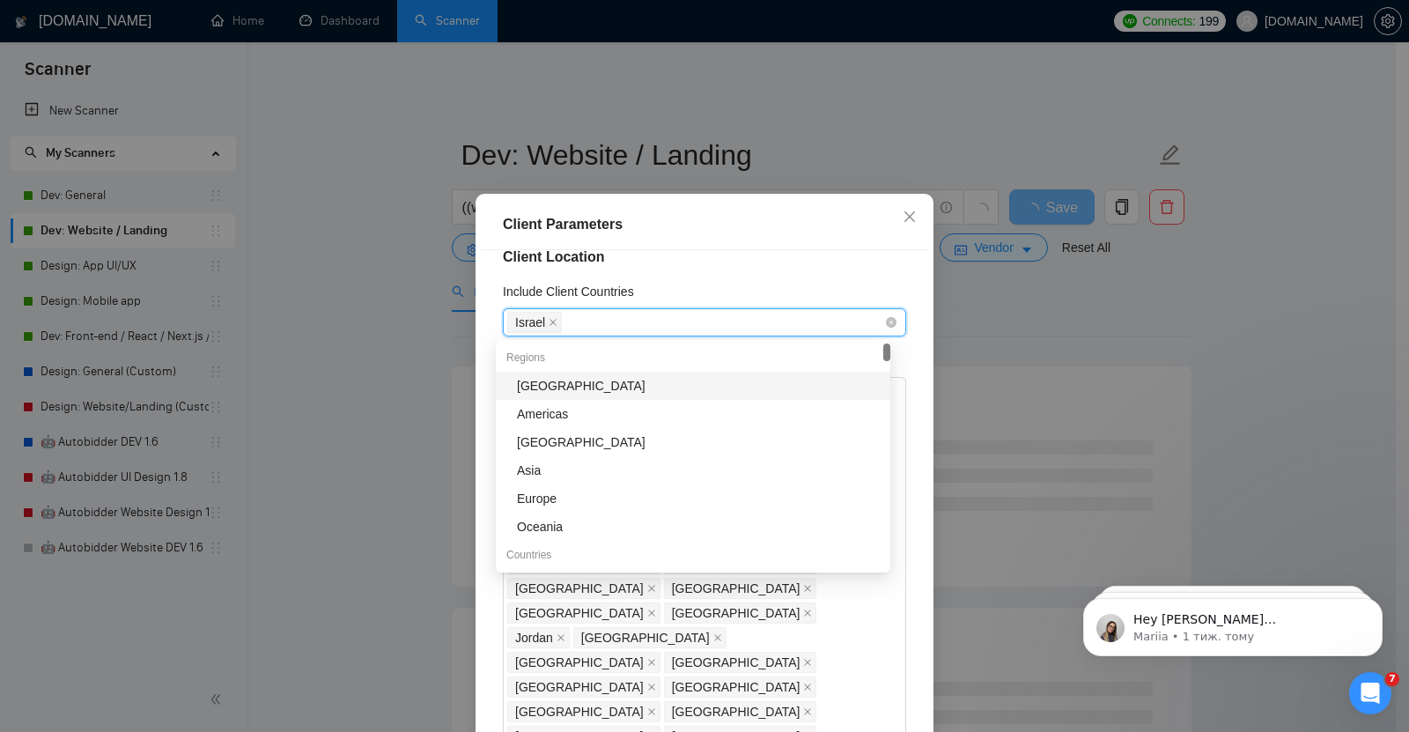
click at [582, 318] on div "Israel" at bounding box center [695, 322] width 377 height 25
type input "Unit"
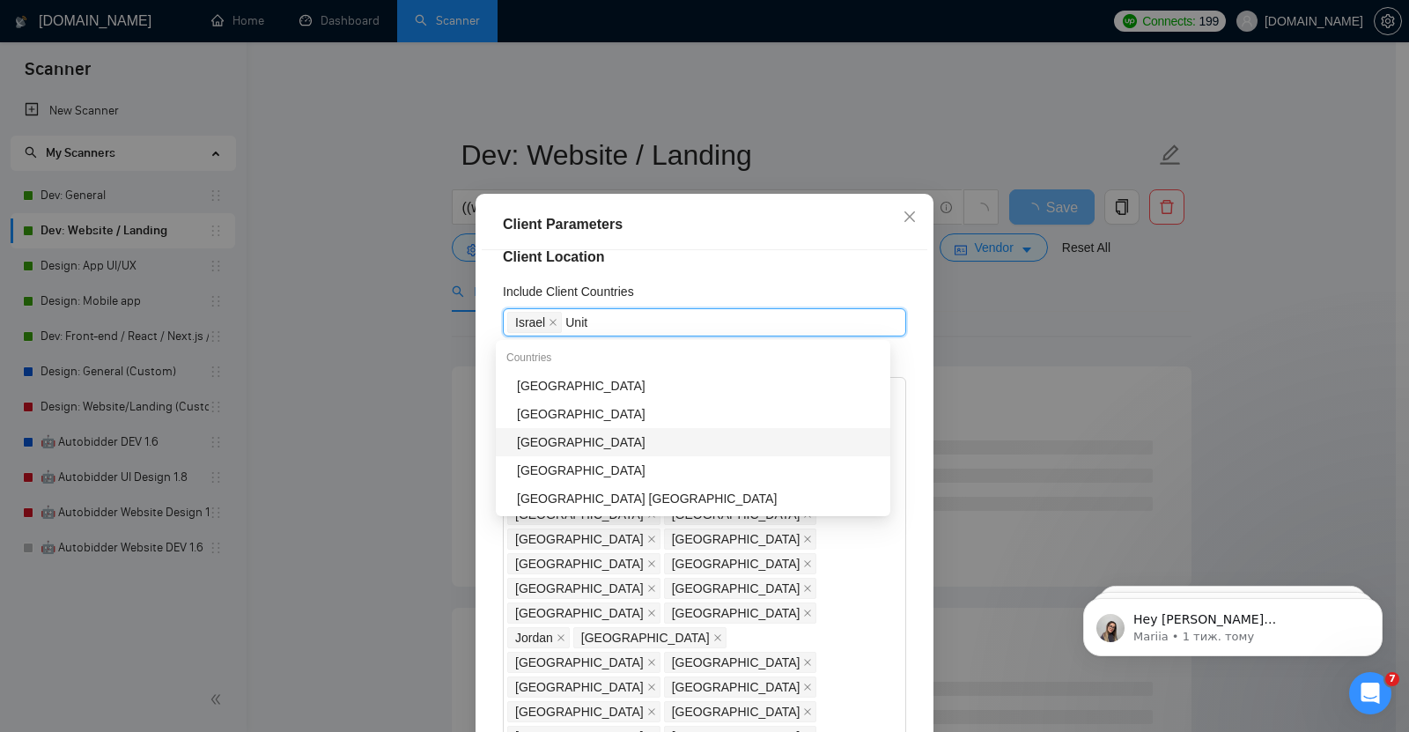
click at [590, 439] on div "[GEOGRAPHIC_DATA]" at bounding box center [698, 441] width 363 height 19
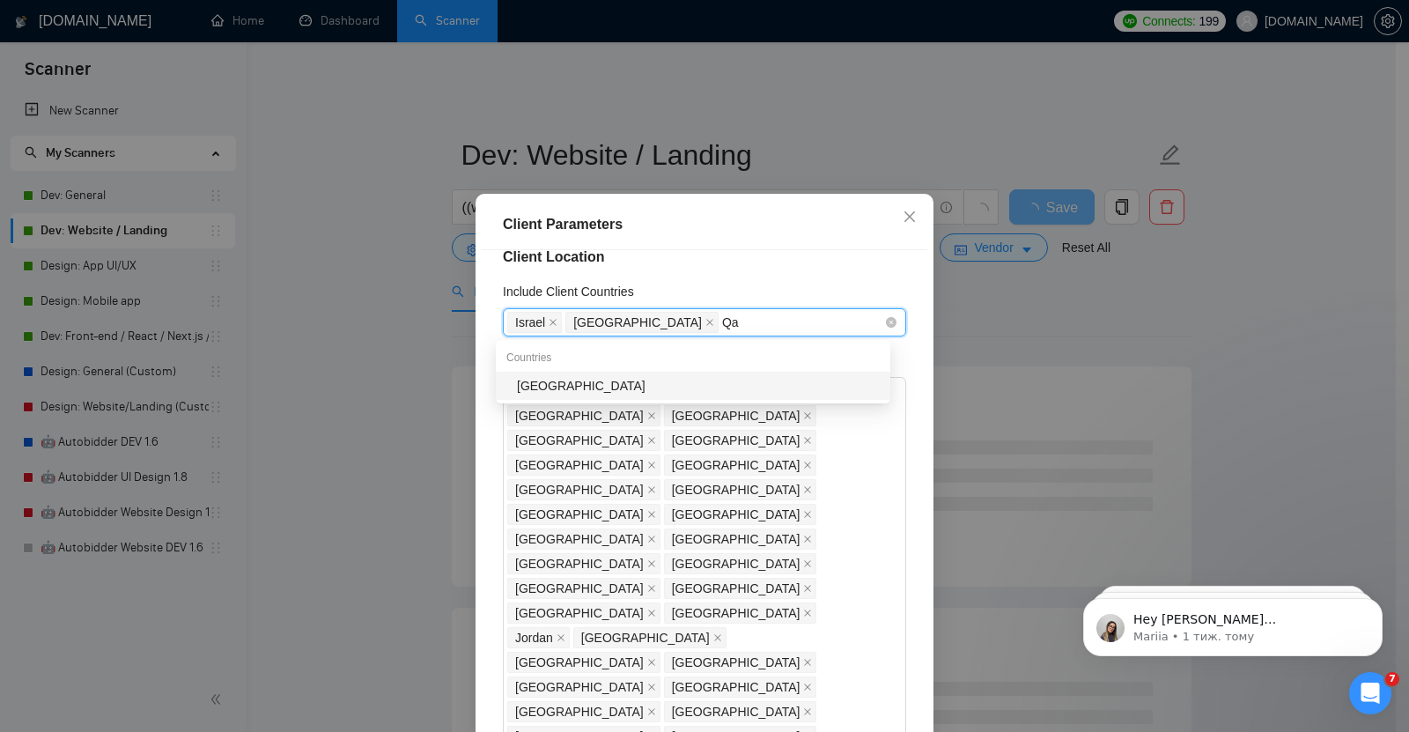
type input "Qat"
click at [576, 385] on div "[GEOGRAPHIC_DATA]" at bounding box center [698, 385] width 363 height 19
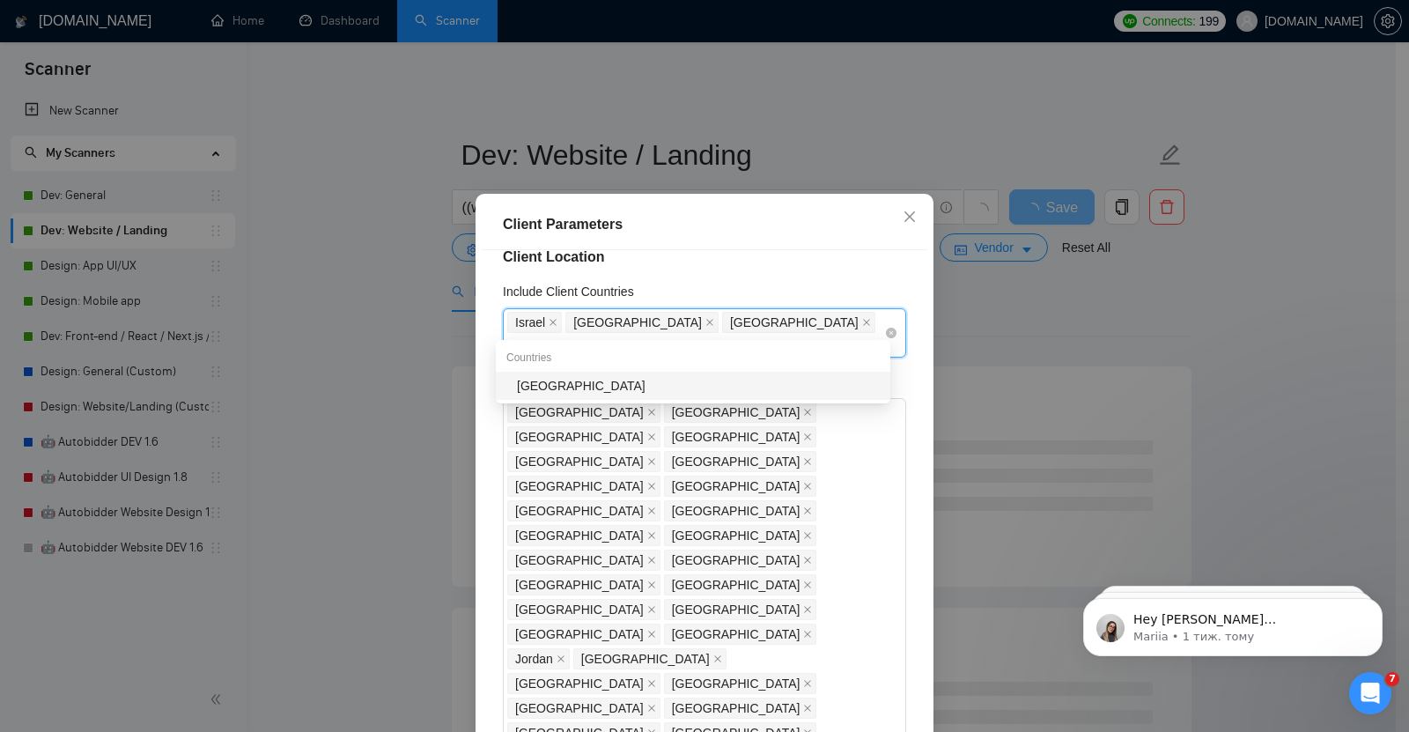
type input "Saud"
click at [586, 380] on div "[GEOGRAPHIC_DATA]" at bounding box center [698, 385] width 363 height 19
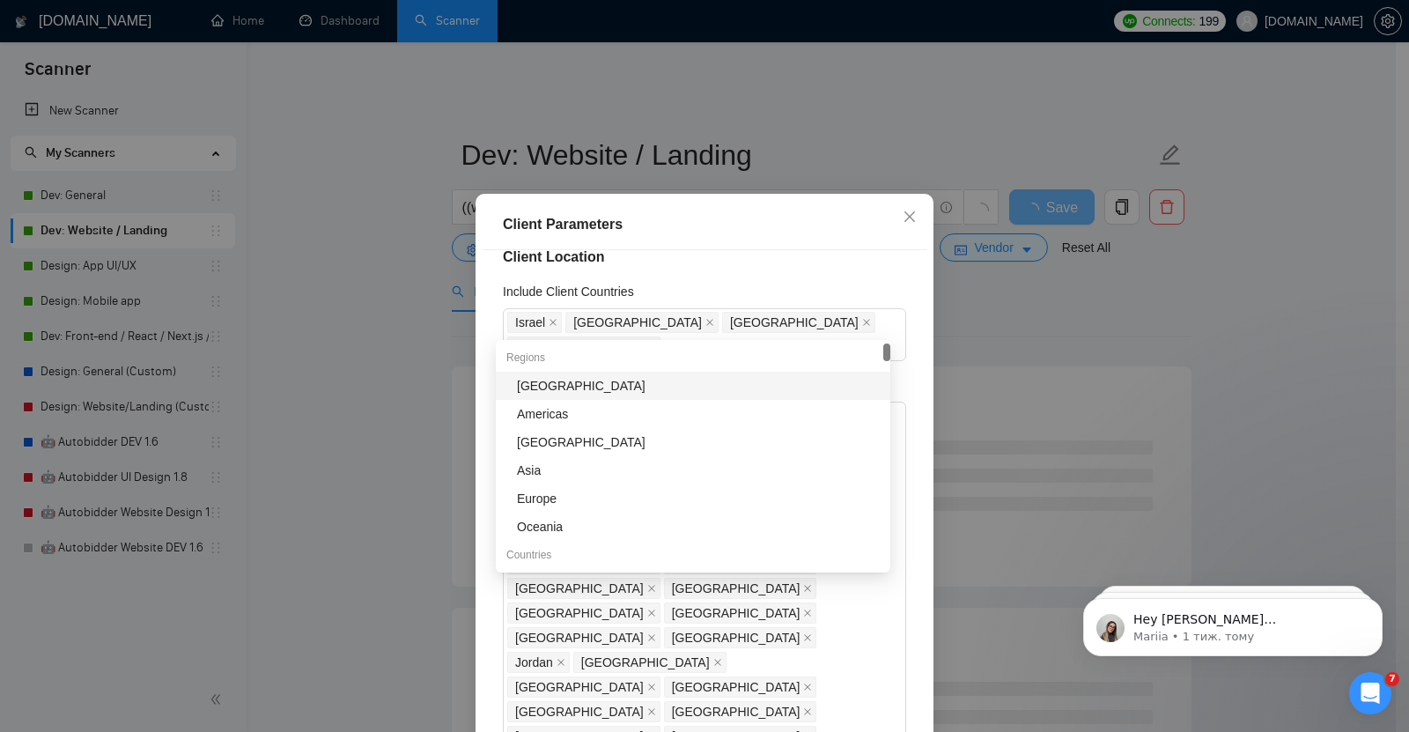
click at [790, 243] on div "Client Parameters" at bounding box center [705, 225] width 446 height 50
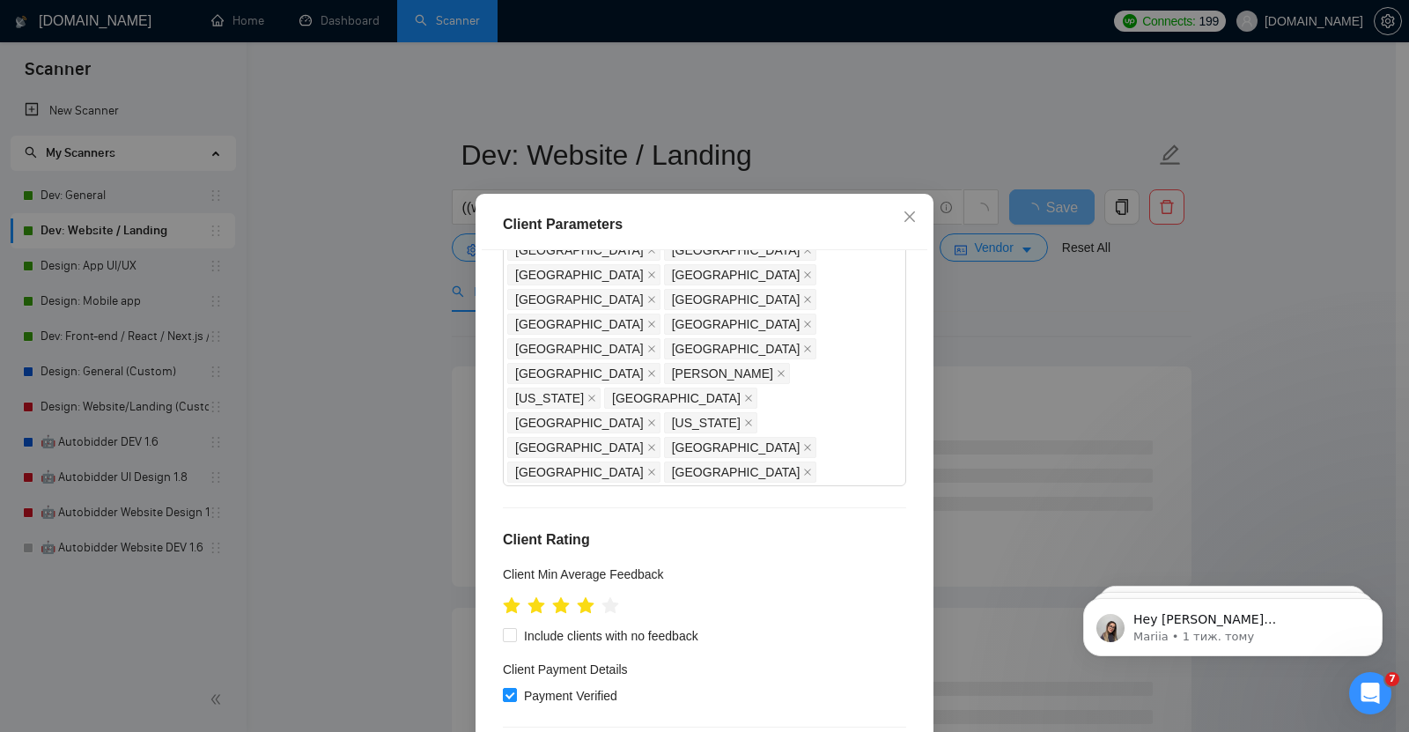
scroll to position [108, 0]
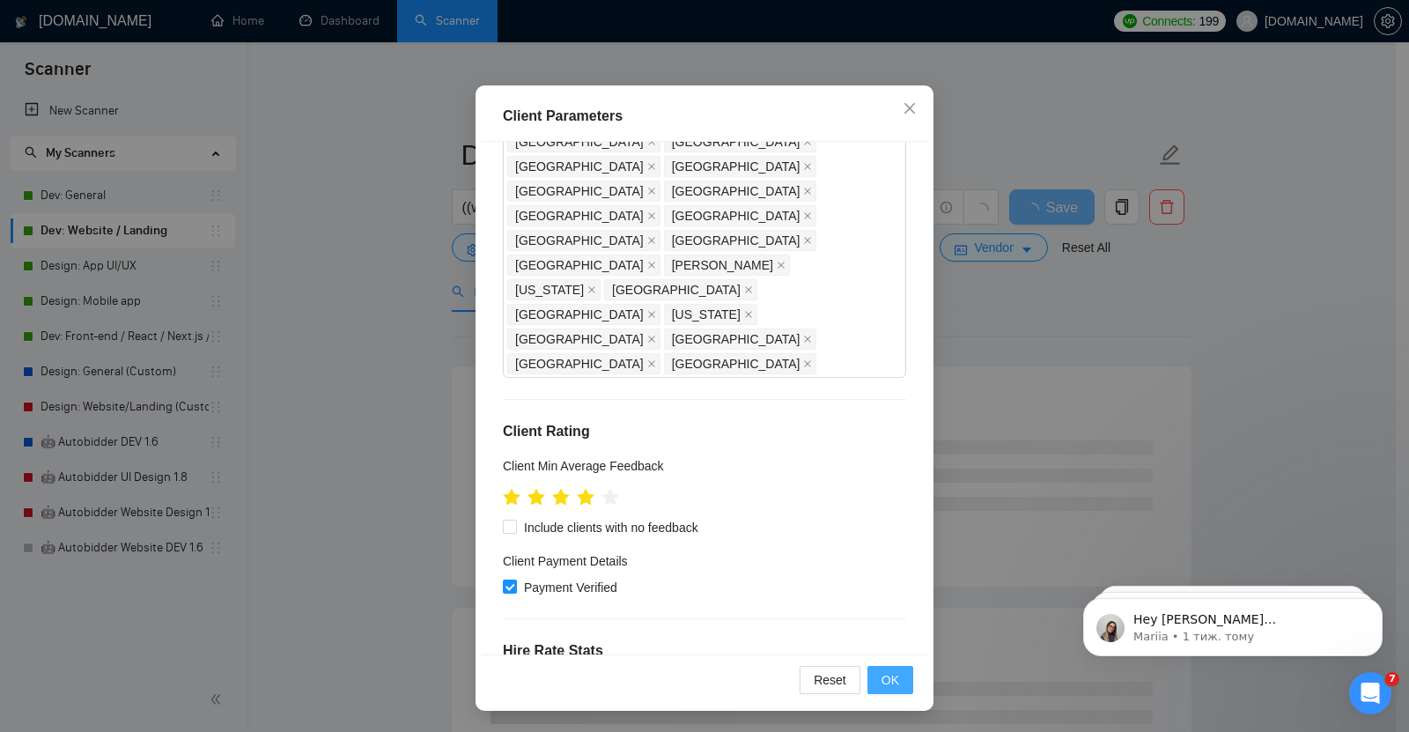
click at [885, 682] on span "OK" at bounding box center [890, 679] width 18 height 19
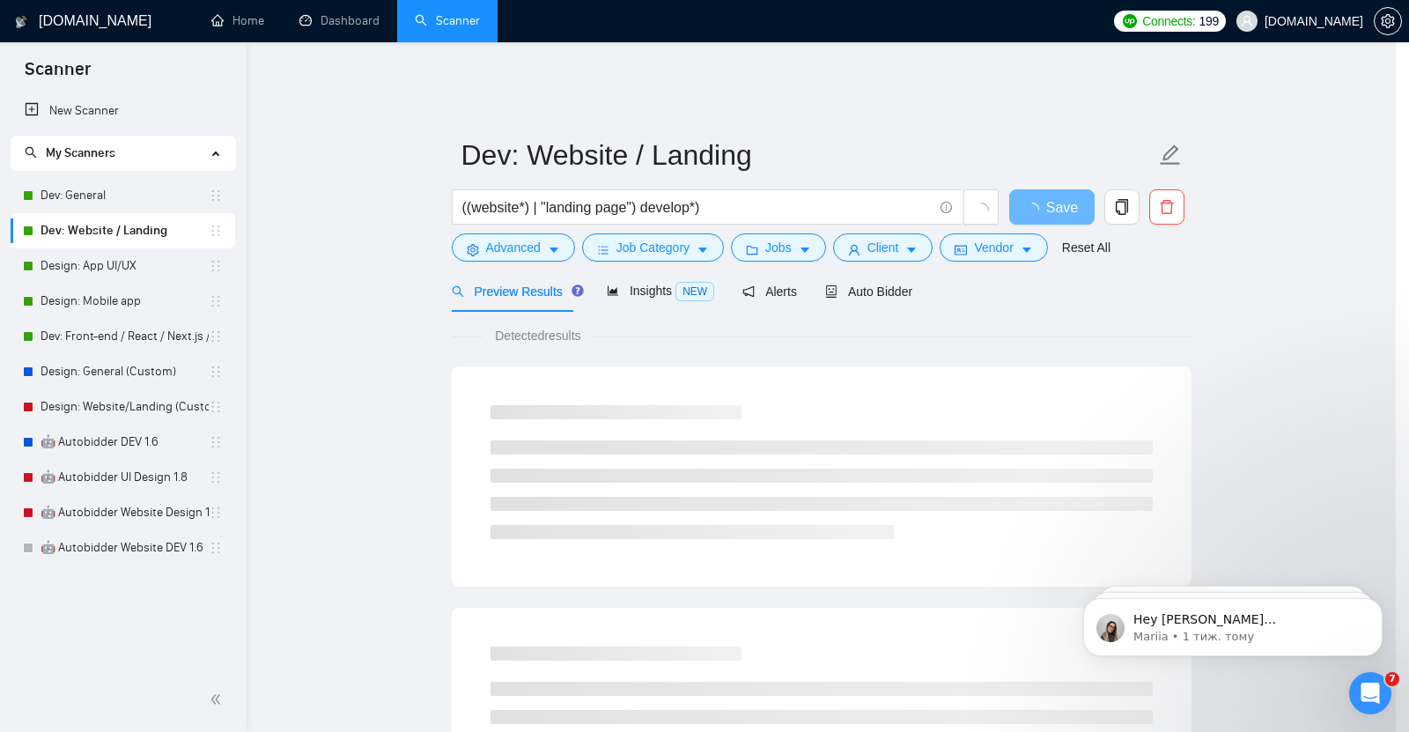
scroll to position [19, 0]
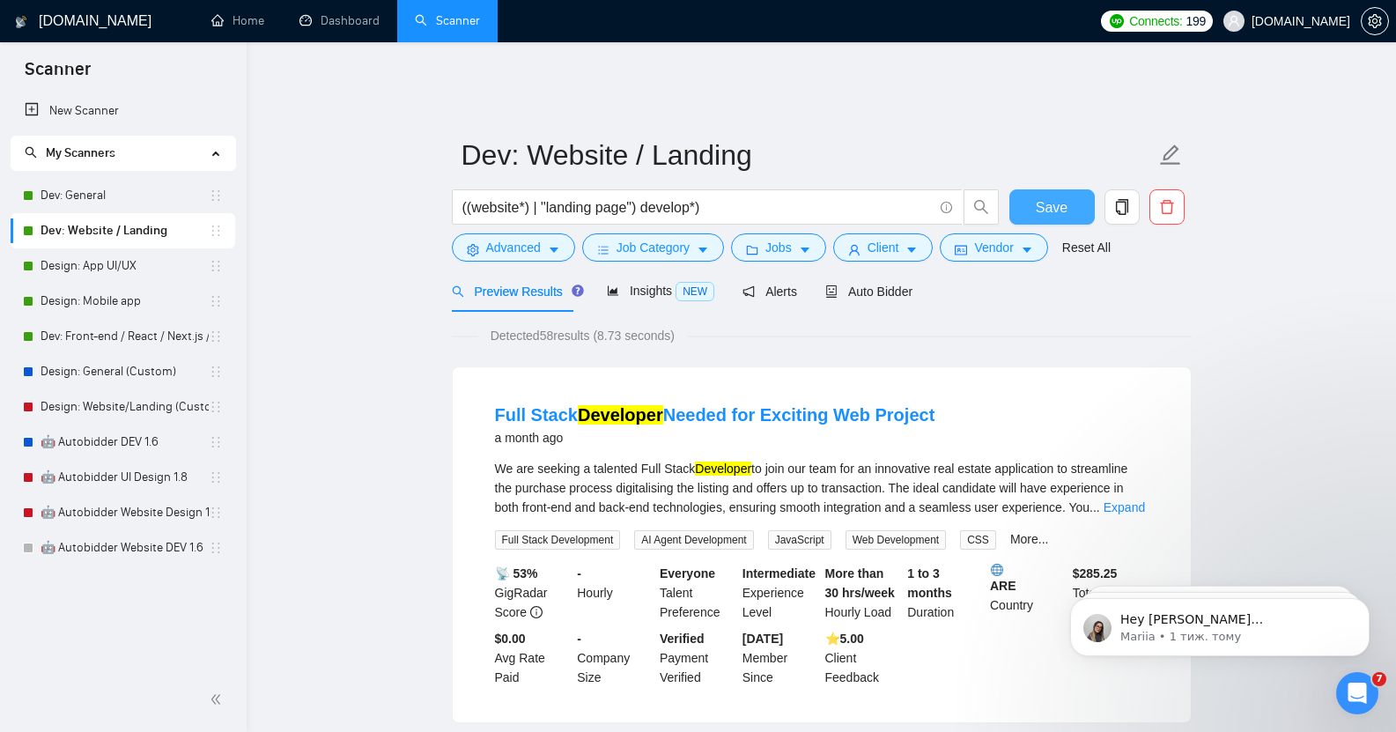
click at [1051, 196] on span "Save" at bounding box center [1051, 207] width 32 height 22
click at [1005, 238] on span "Vendor" at bounding box center [993, 247] width 39 height 19
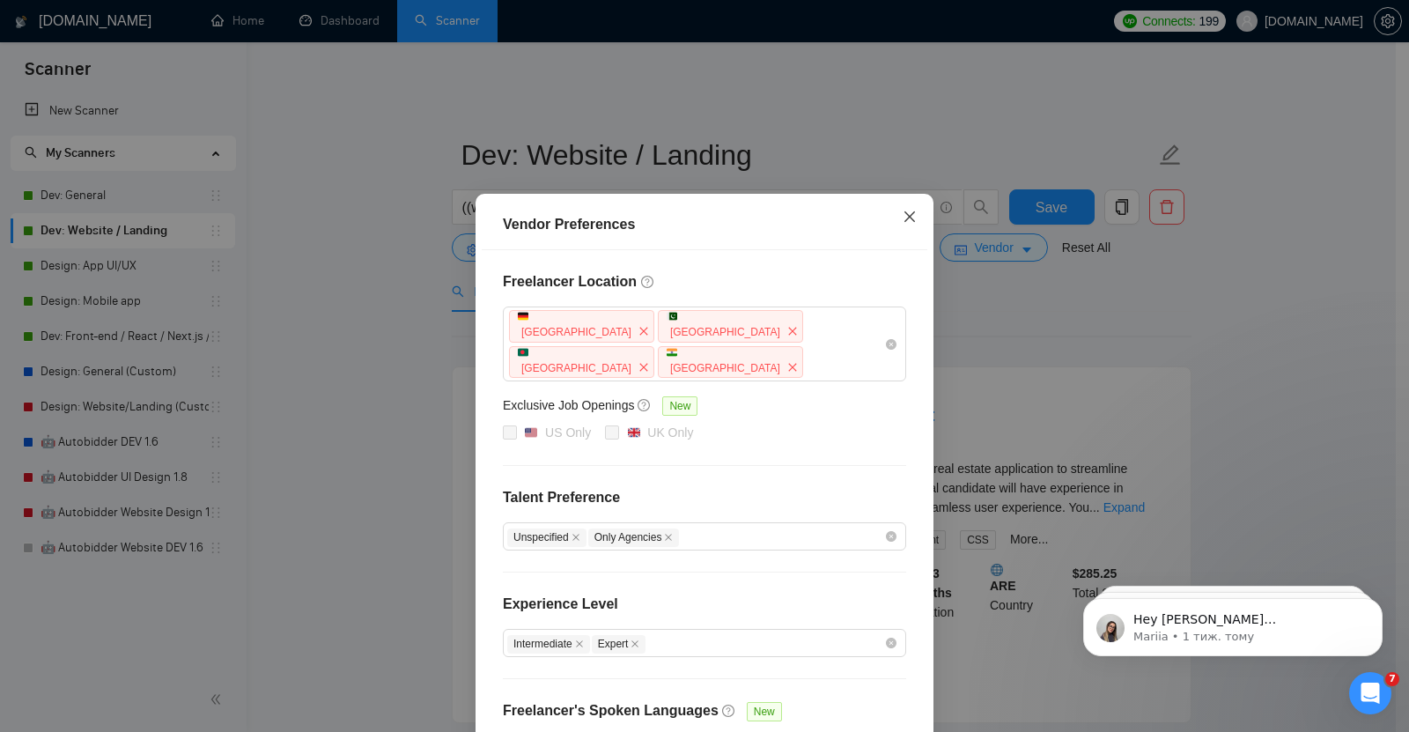
click at [903, 214] on icon "close" at bounding box center [910, 217] width 14 height 14
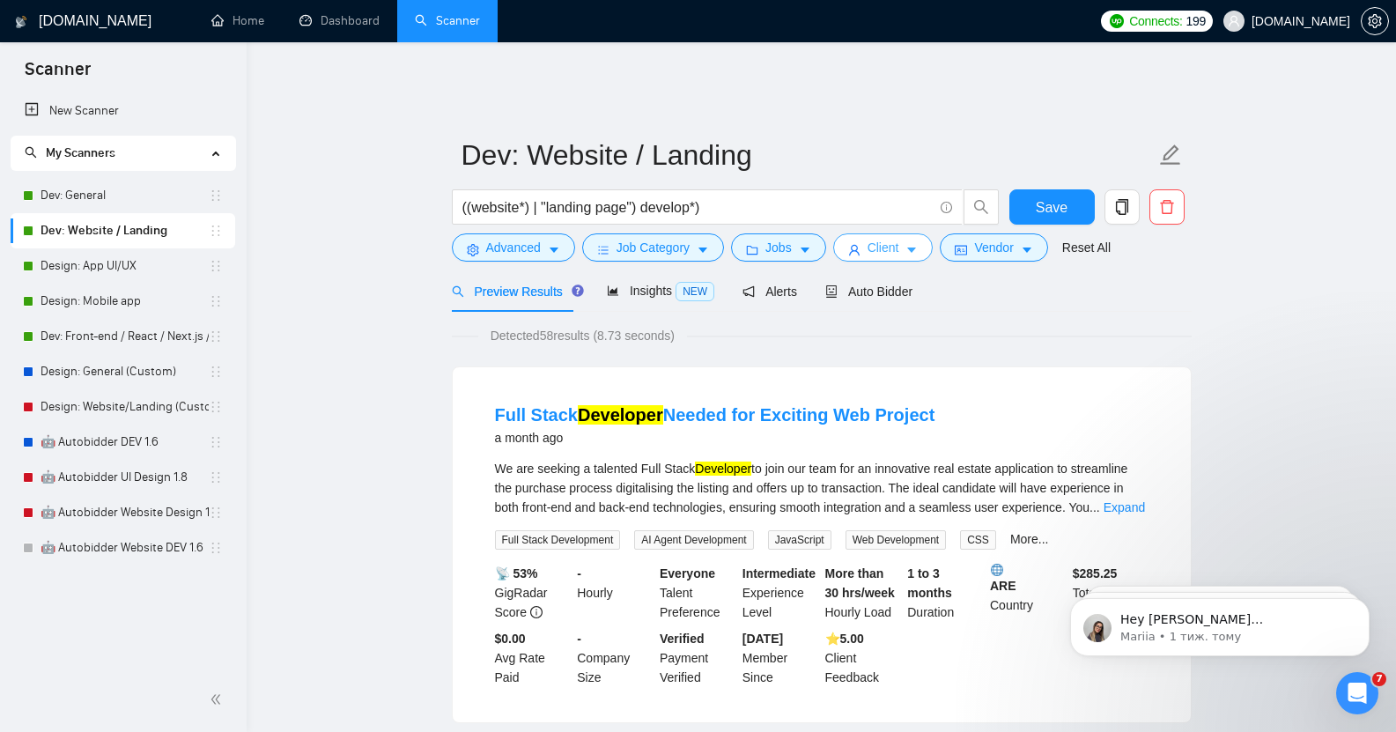
click at [881, 238] on span "Client" at bounding box center [883, 247] width 32 height 19
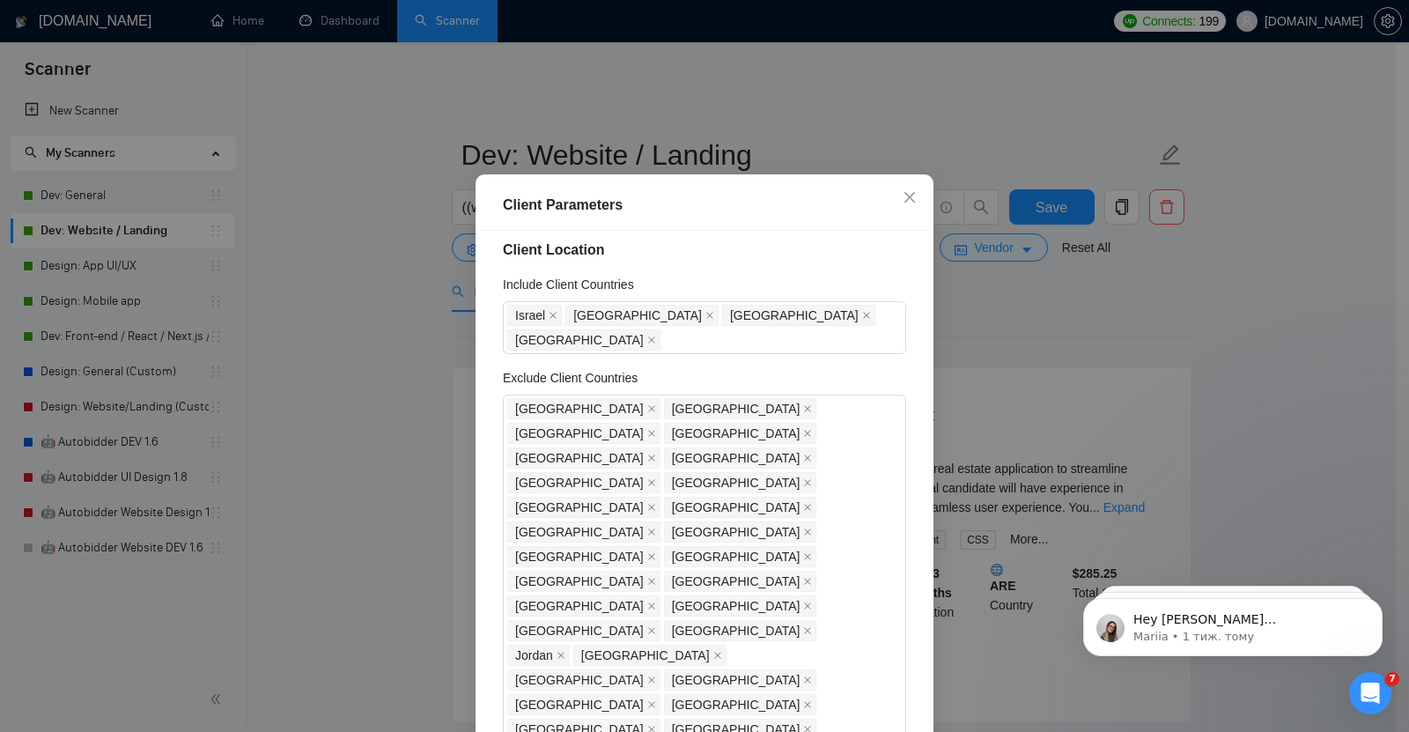
scroll to position [0, 0]
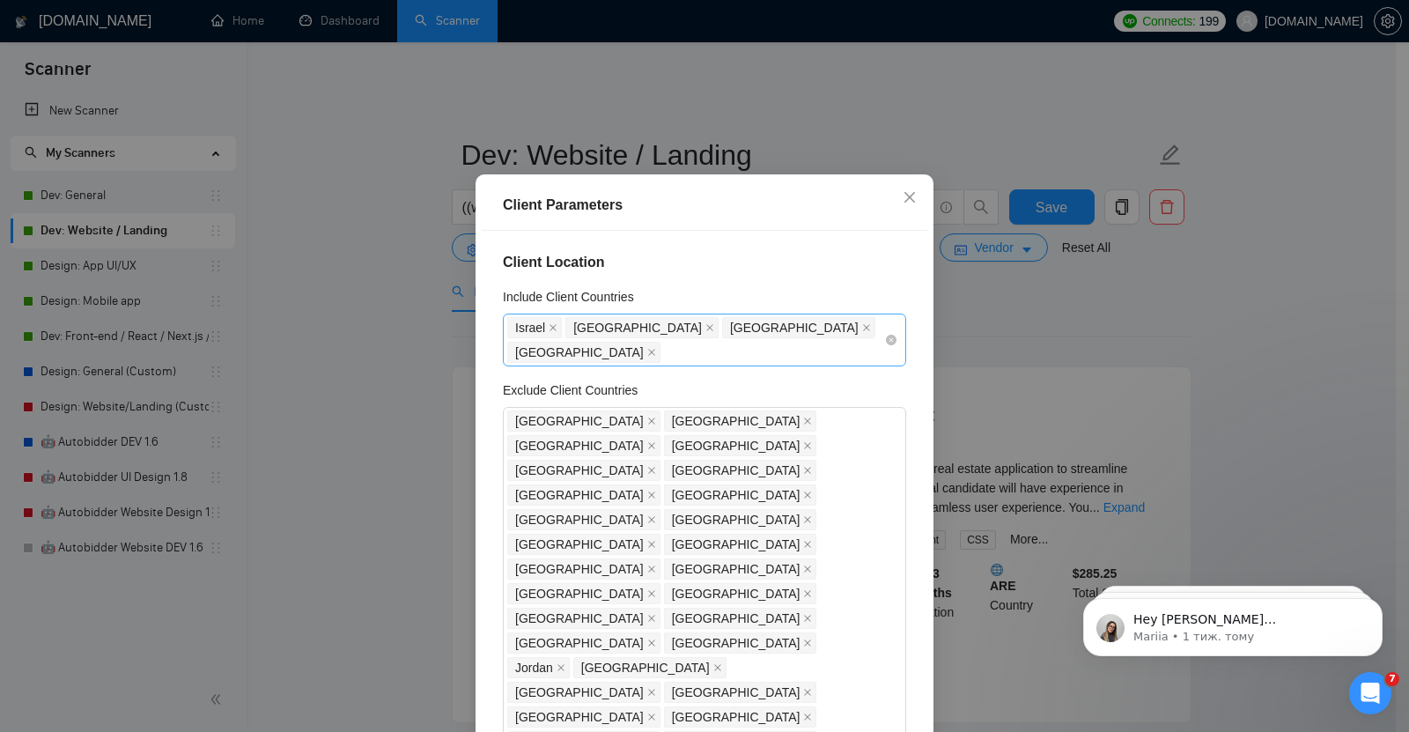
click at [859, 347] on div "[GEOGRAPHIC_DATA] [GEOGRAPHIC_DATA] [GEOGRAPHIC_DATA] [GEOGRAPHIC_DATA]" at bounding box center [695, 339] width 377 height 49
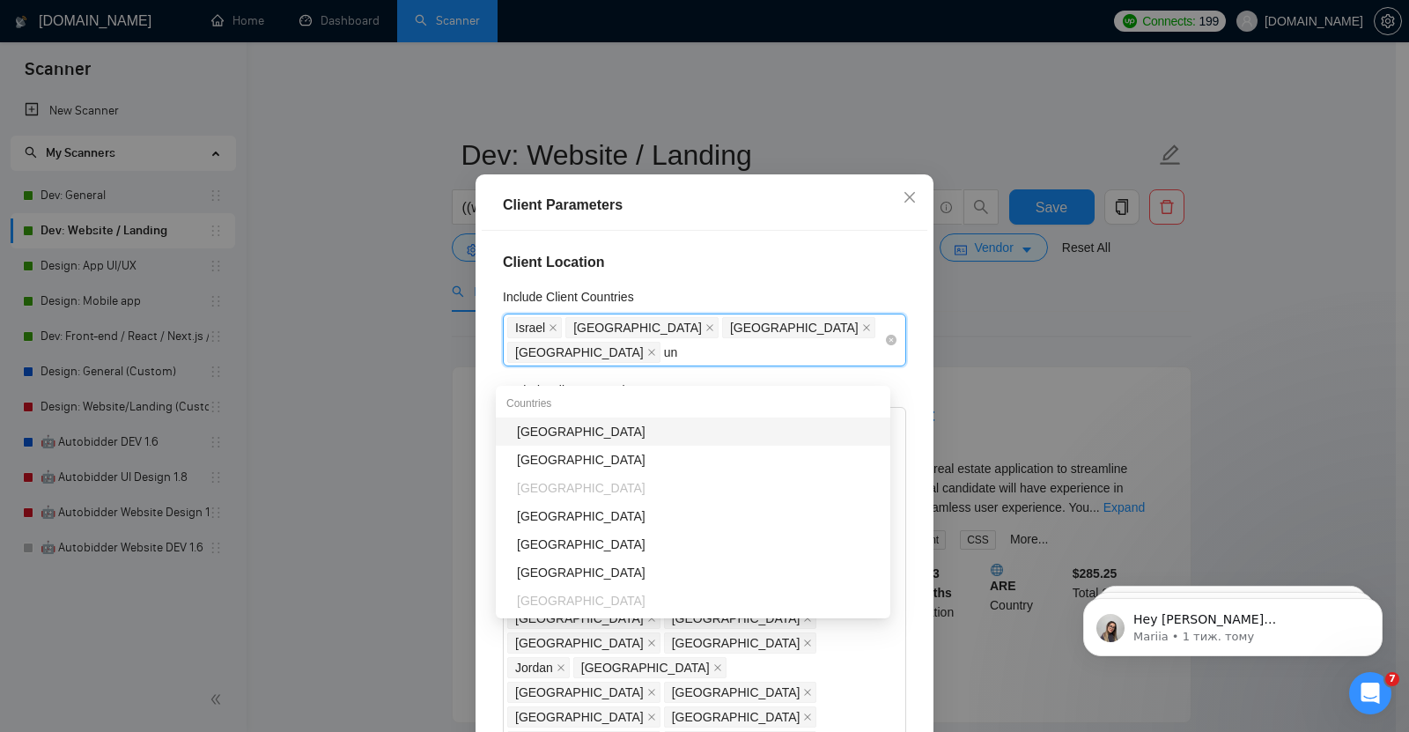
type input "uni"
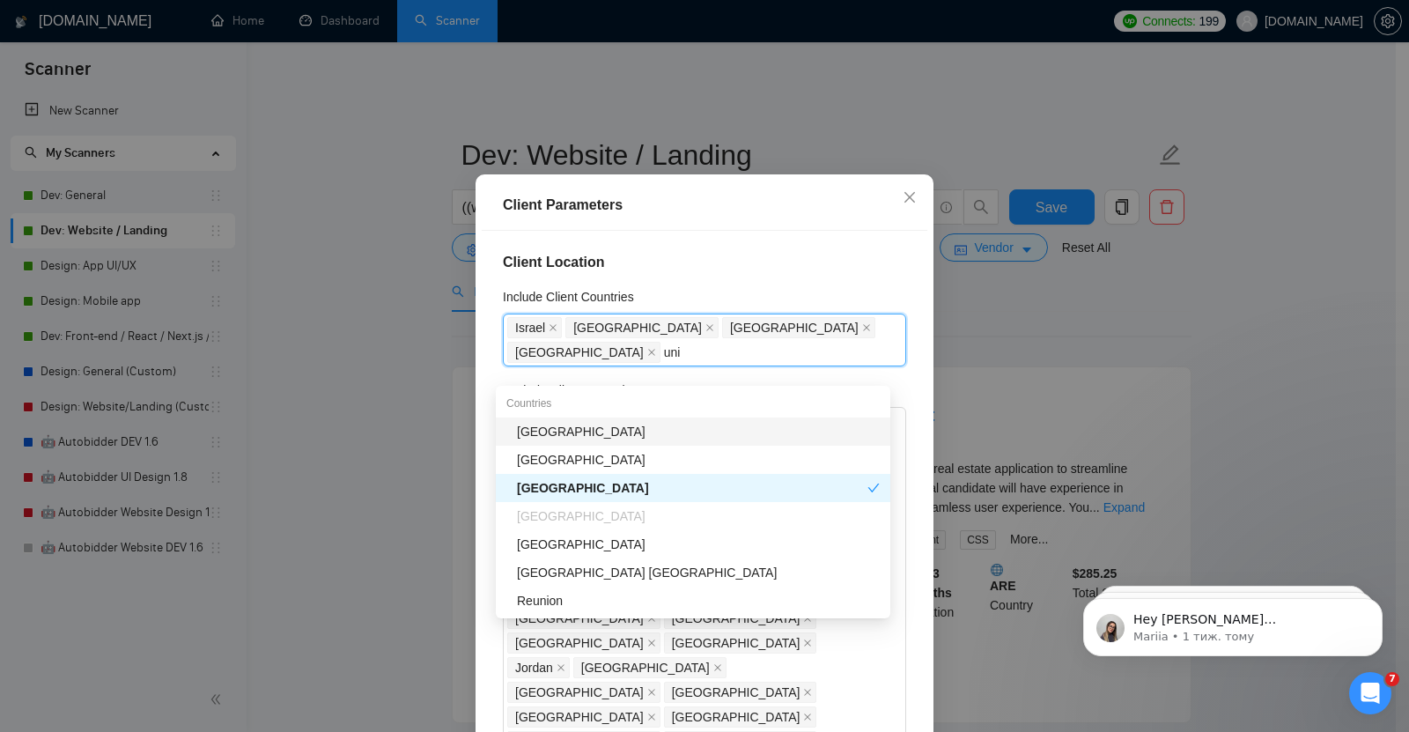
click at [595, 432] on div "[GEOGRAPHIC_DATA]" at bounding box center [698, 431] width 363 height 19
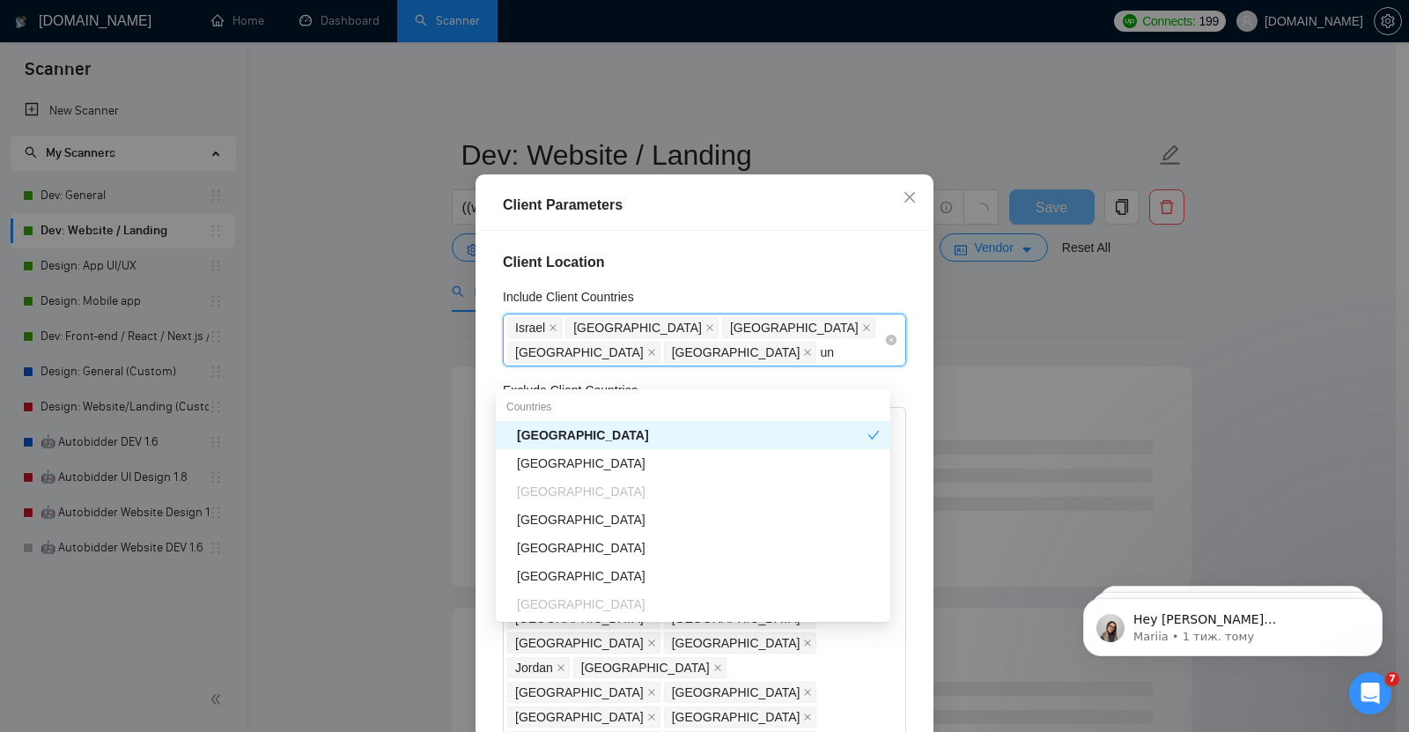
type input "uni"
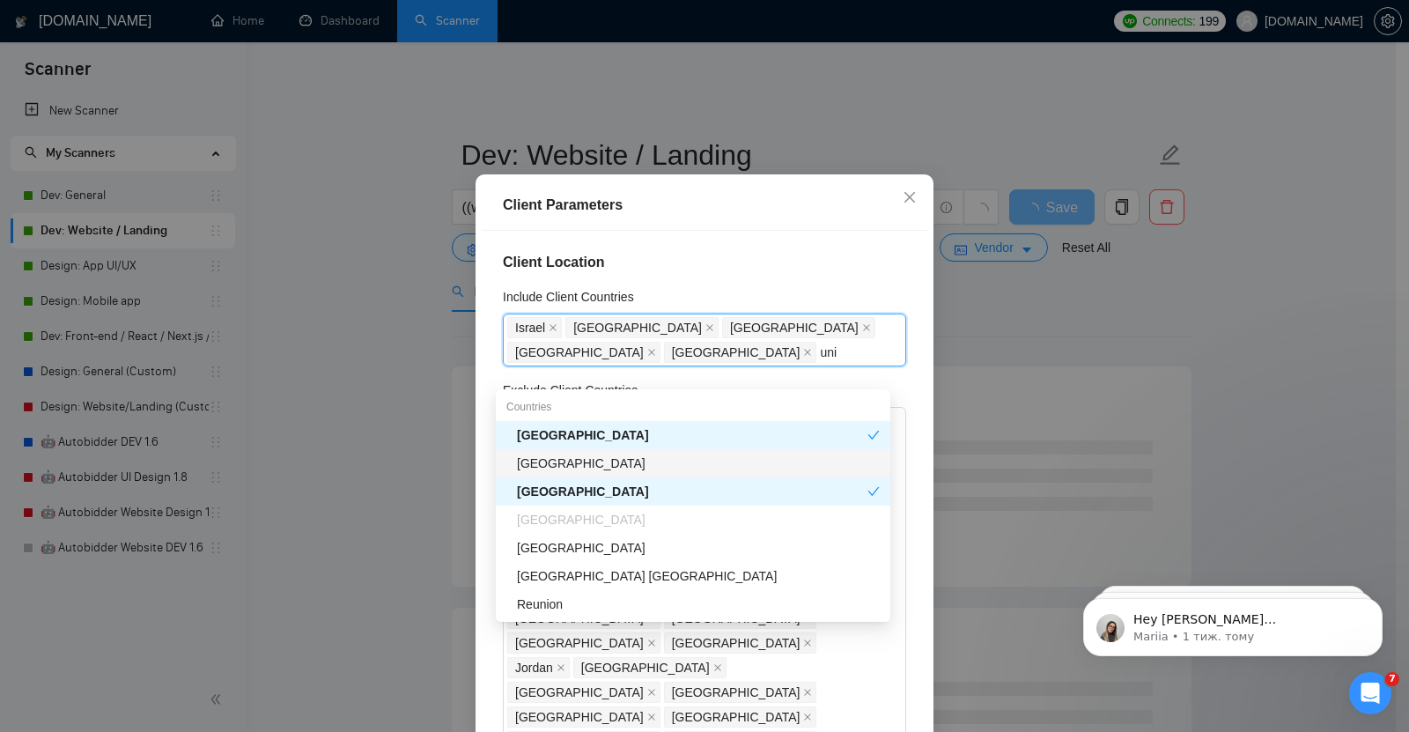
click at [608, 469] on div "[GEOGRAPHIC_DATA]" at bounding box center [698, 462] width 363 height 19
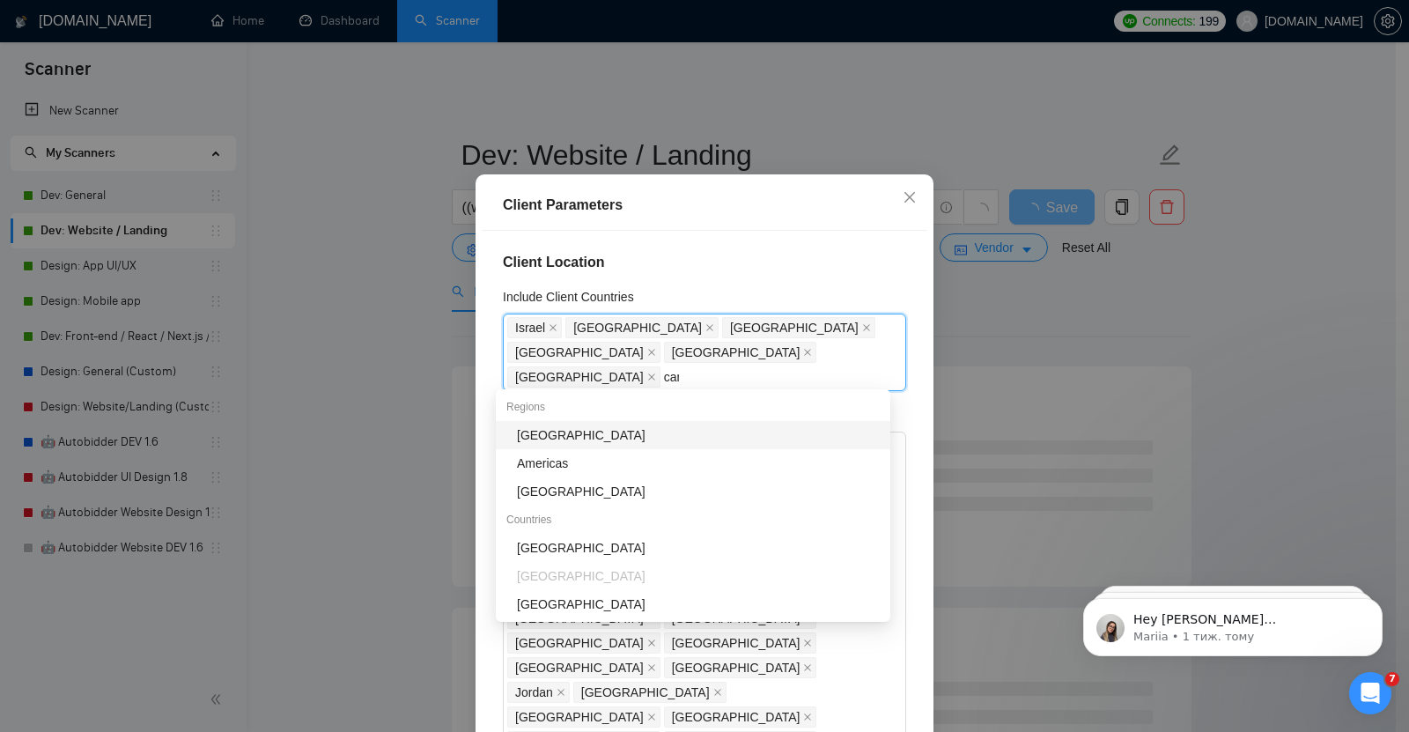
type input "cana"
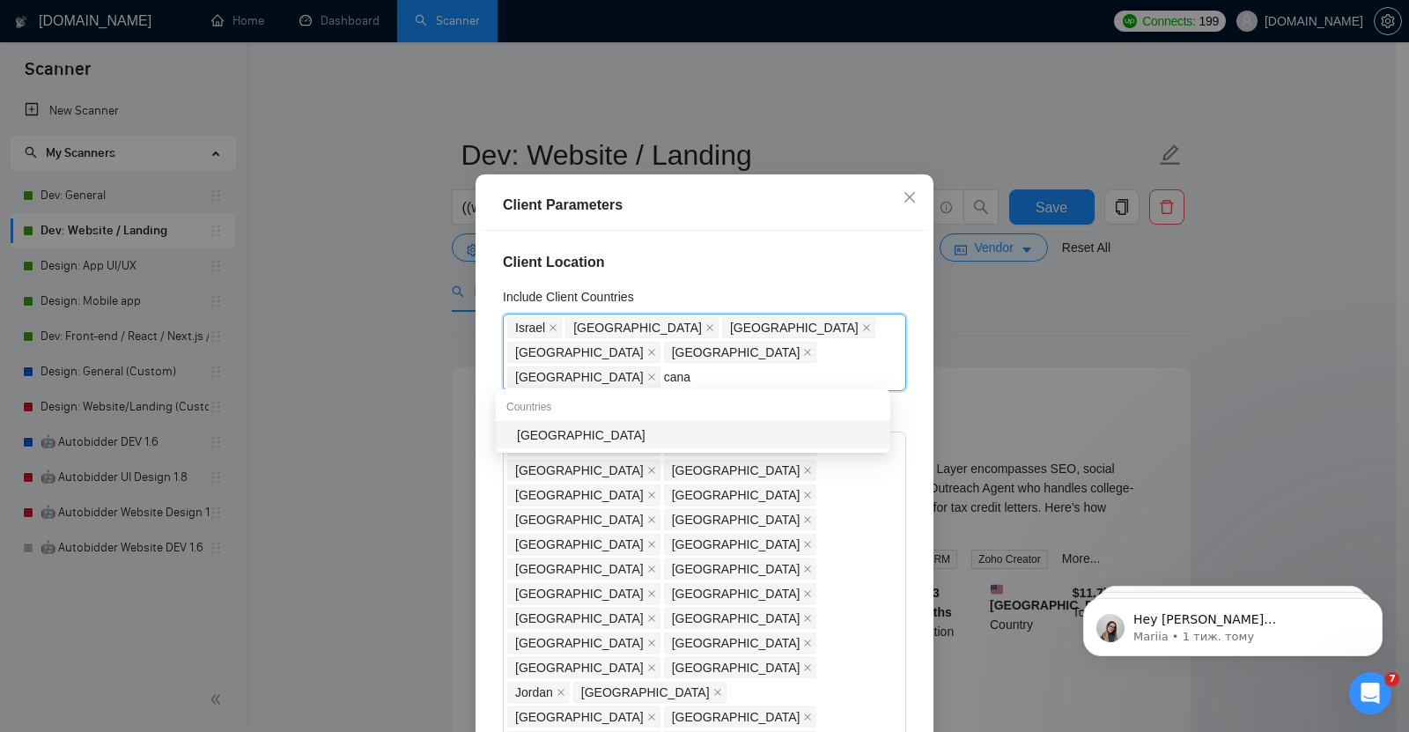
click at [613, 437] on div "[GEOGRAPHIC_DATA]" at bounding box center [698, 434] width 363 height 19
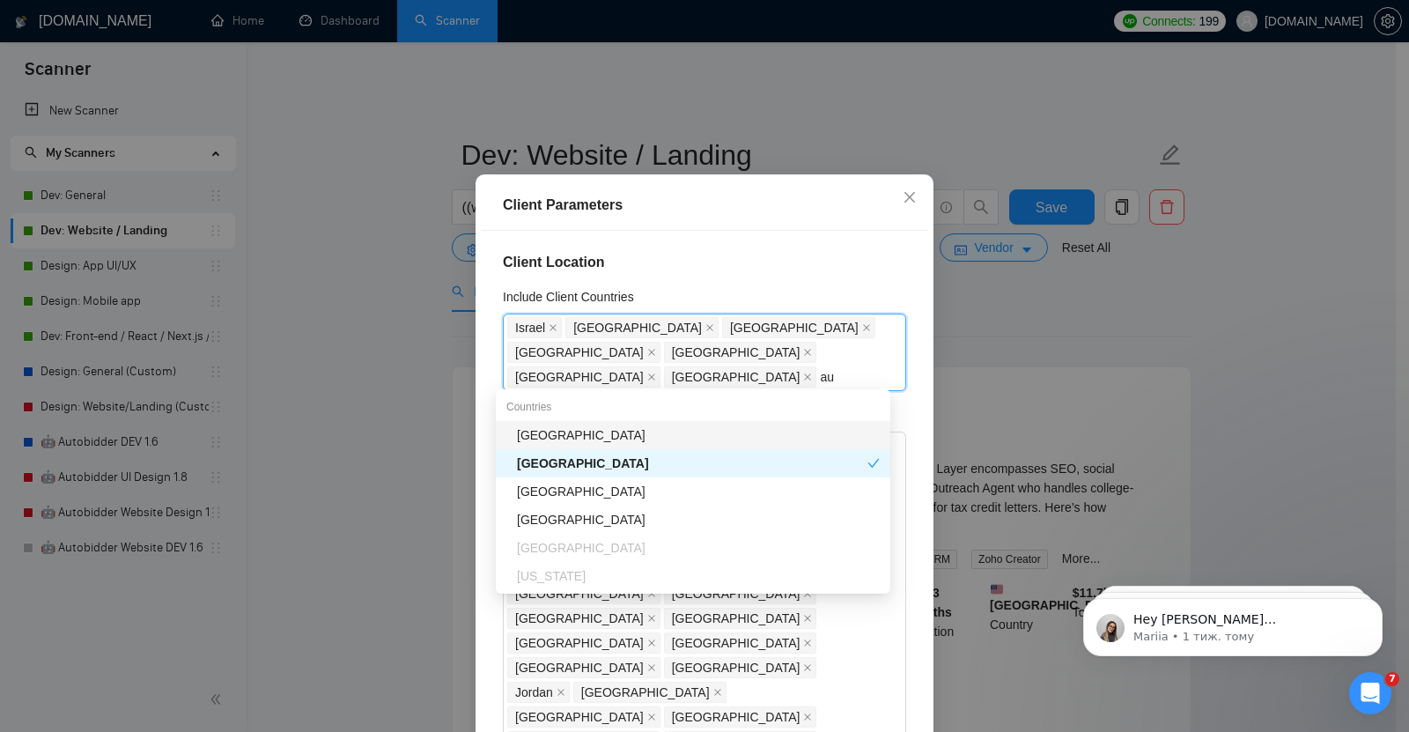
type input "aus"
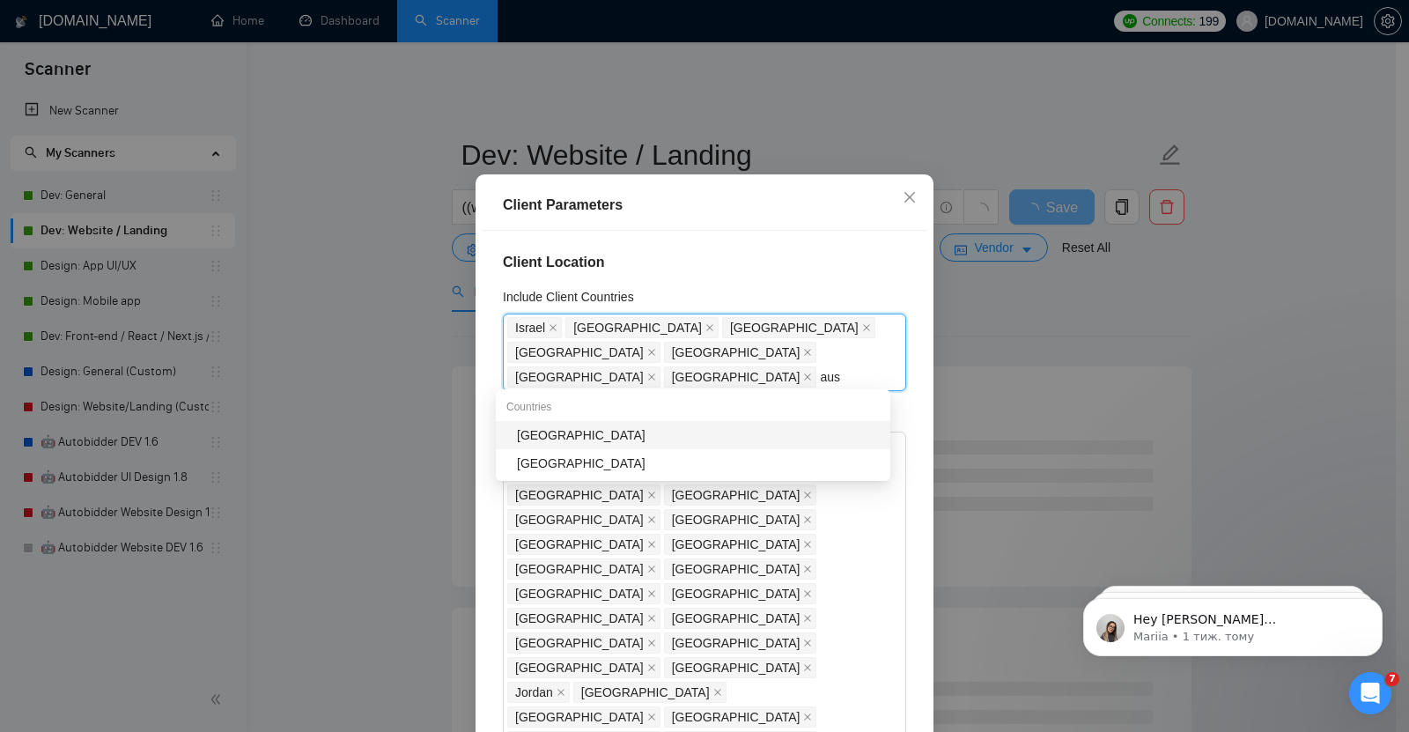
click at [613, 437] on div "[GEOGRAPHIC_DATA]" at bounding box center [698, 434] width 363 height 19
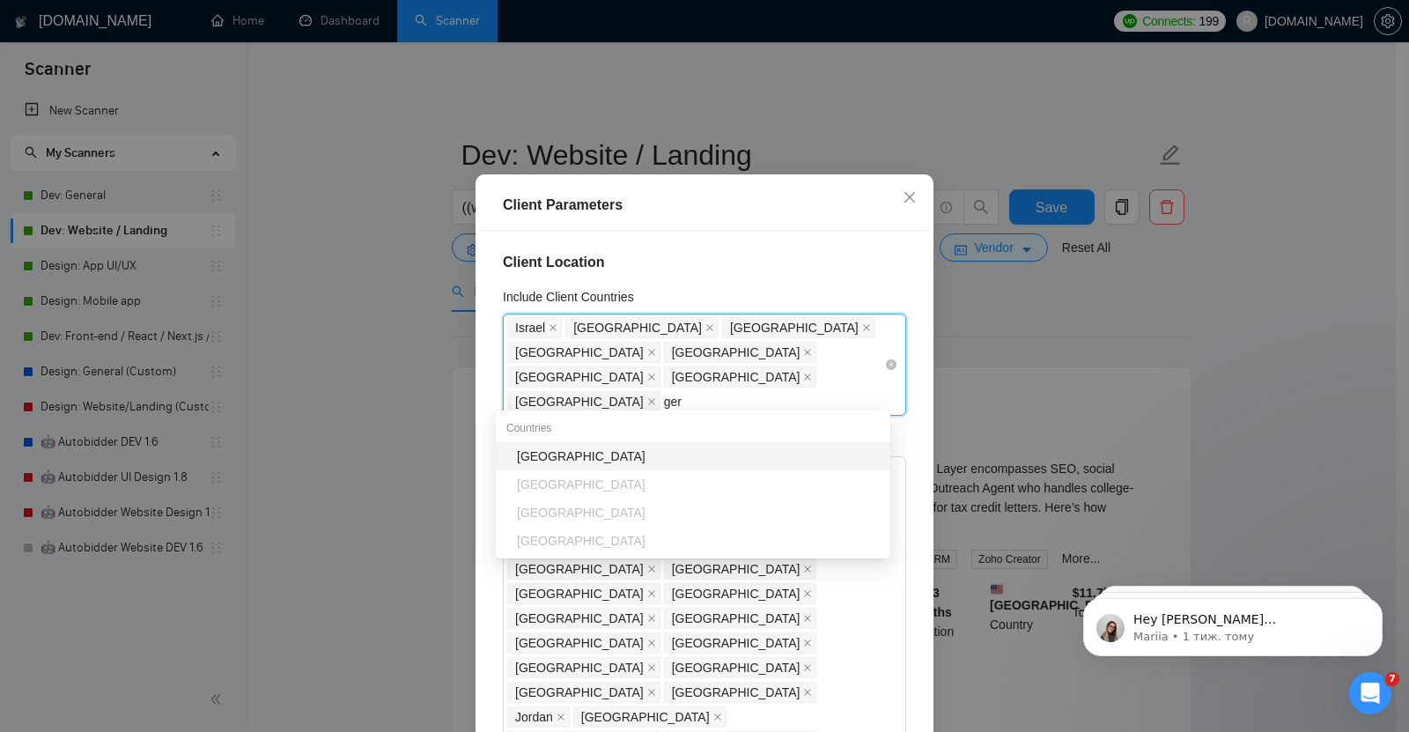
type input "germ"
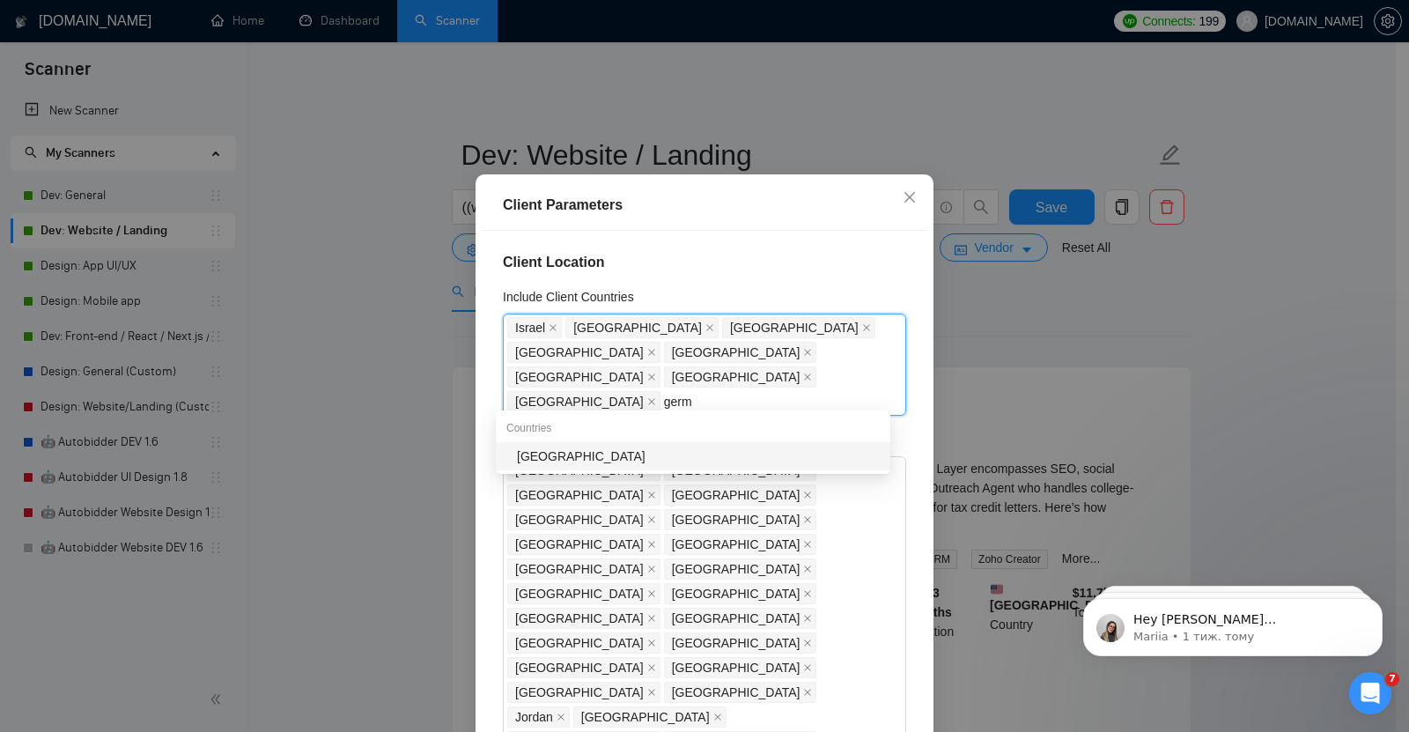
click at [563, 453] on div "[GEOGRAPHIC_DATA]" at bounding box center [698, 455] width 363 height 19
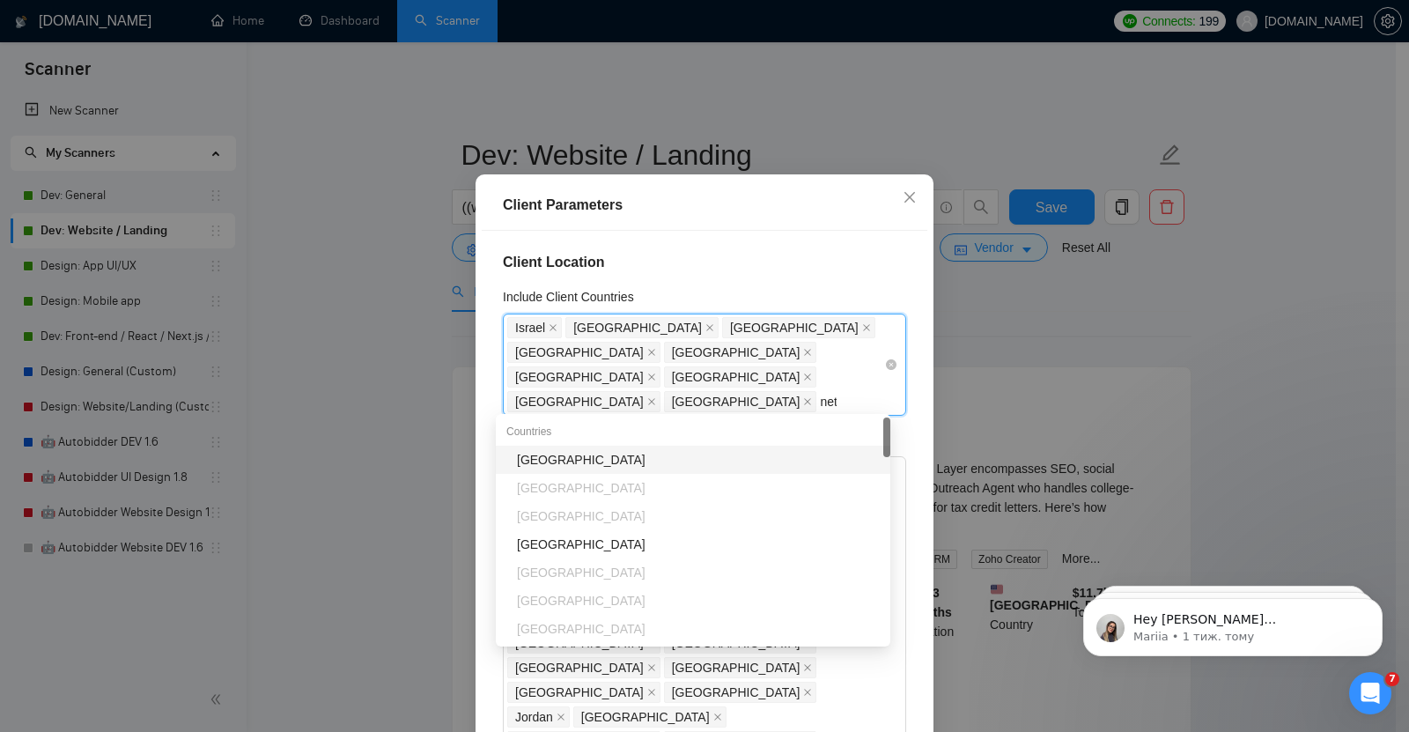
type input "neth"
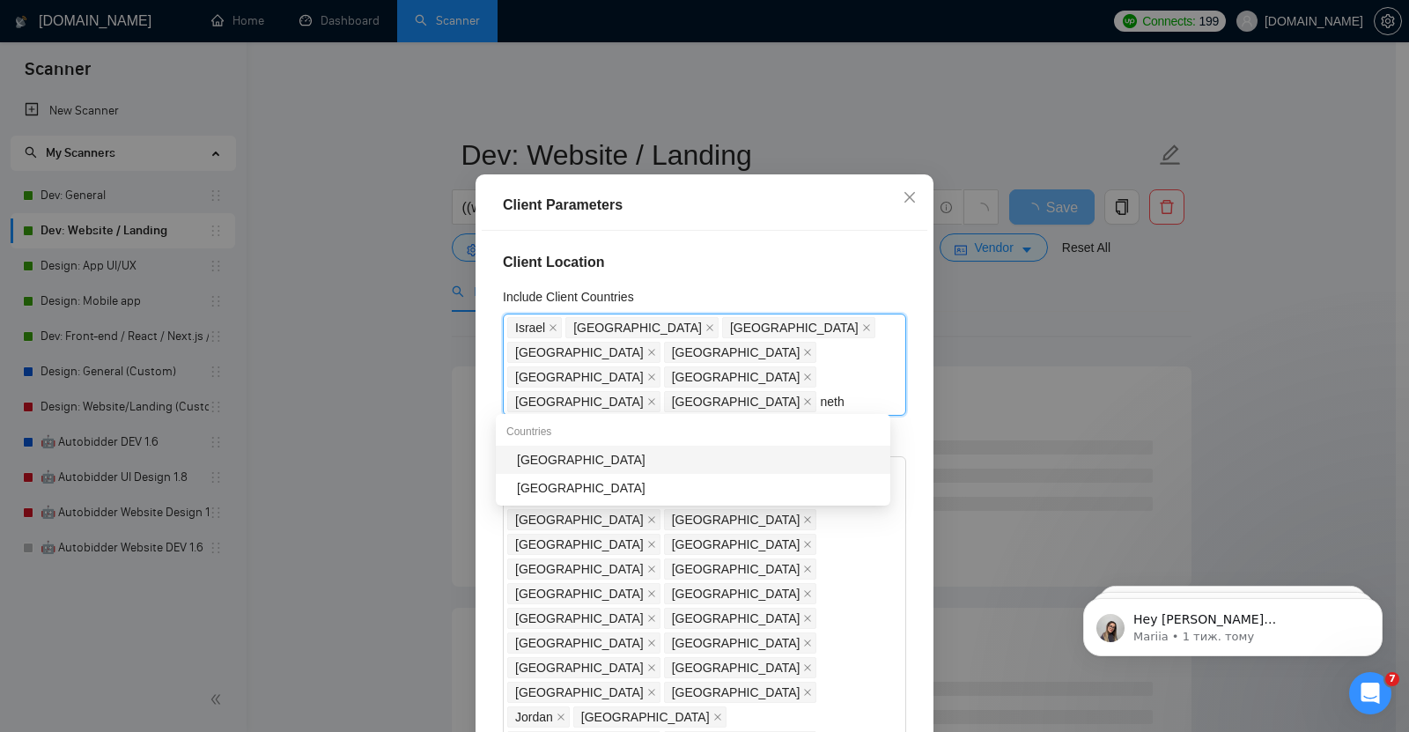
click at [580, 459] on div "[GEOGRAPHIC_DATA]" at bounding box center [698, 459] width 363 height 19
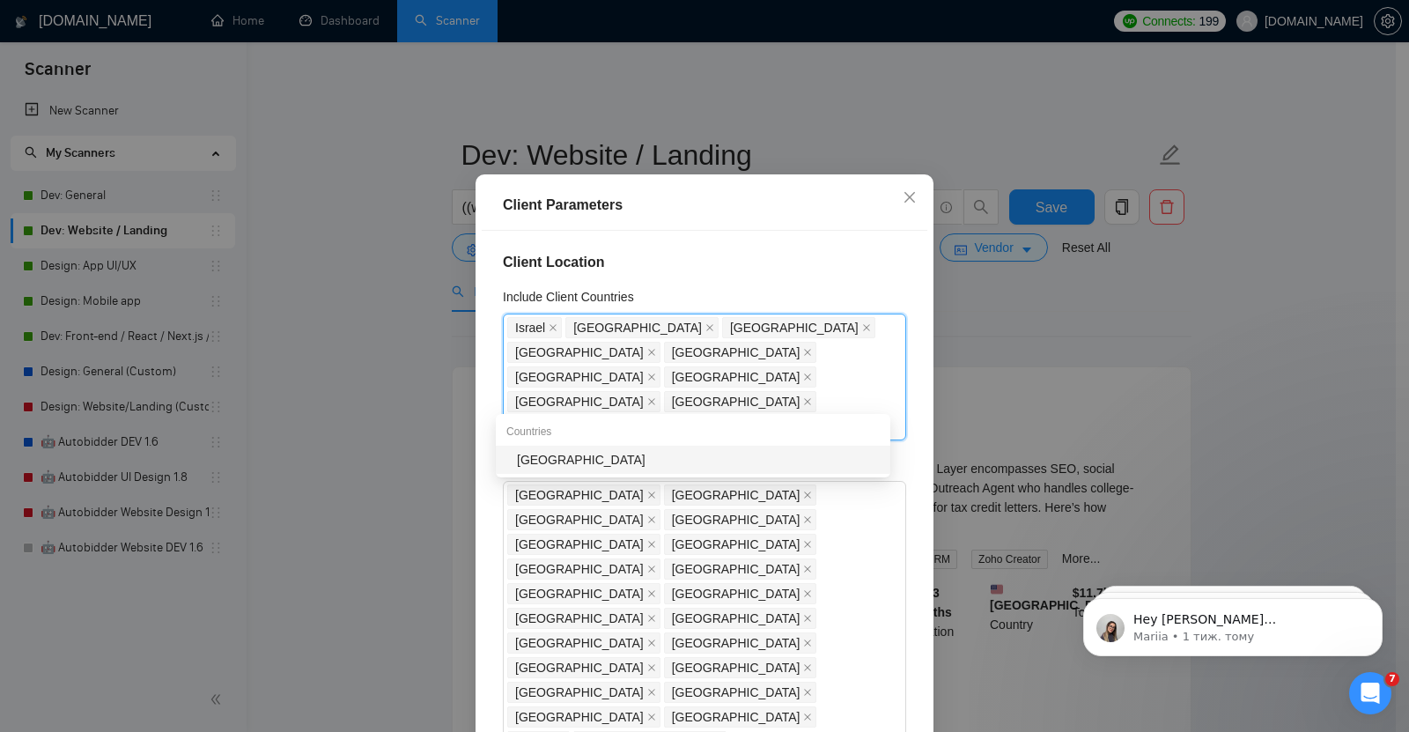
type input "[PERSON_NAME]"
click at [559, 458] on div "[GEOGRAPHIC_DATA]" at bounding box center [698, 459] width 363 height 19
type input "spa"
click at [573, 450] on div "[GEOGRAPHIC_DATA]" at bounding box center [698, 459] width 363 height 19
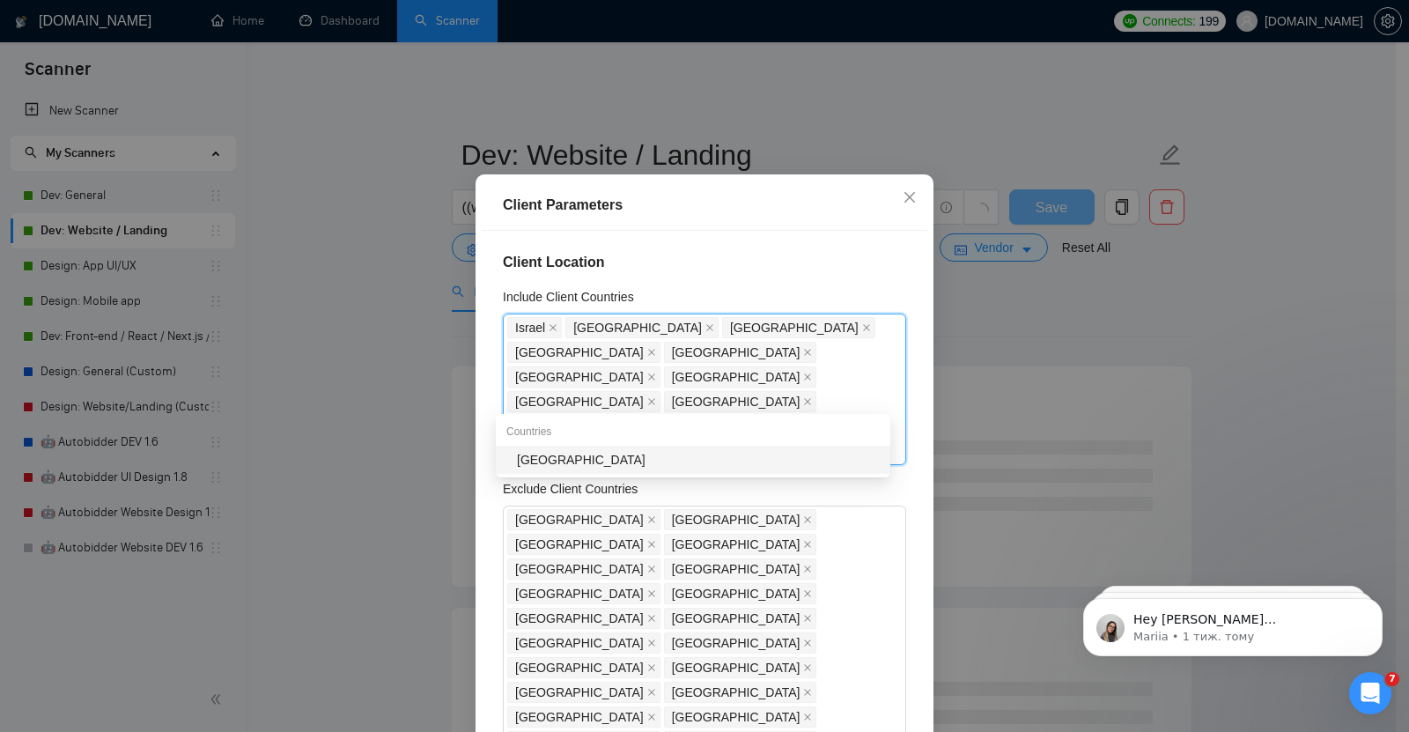
type input "ital"
click at [549, 456] on div "[GEOGRAPHIC_DATA]" at bounding box center [698, 459] width 363 height 19
type input "irel"
click at [541, 459] on div "[GEOGRAPHIC_DATA]" at bounding box center [698, 459] width 363 height 19
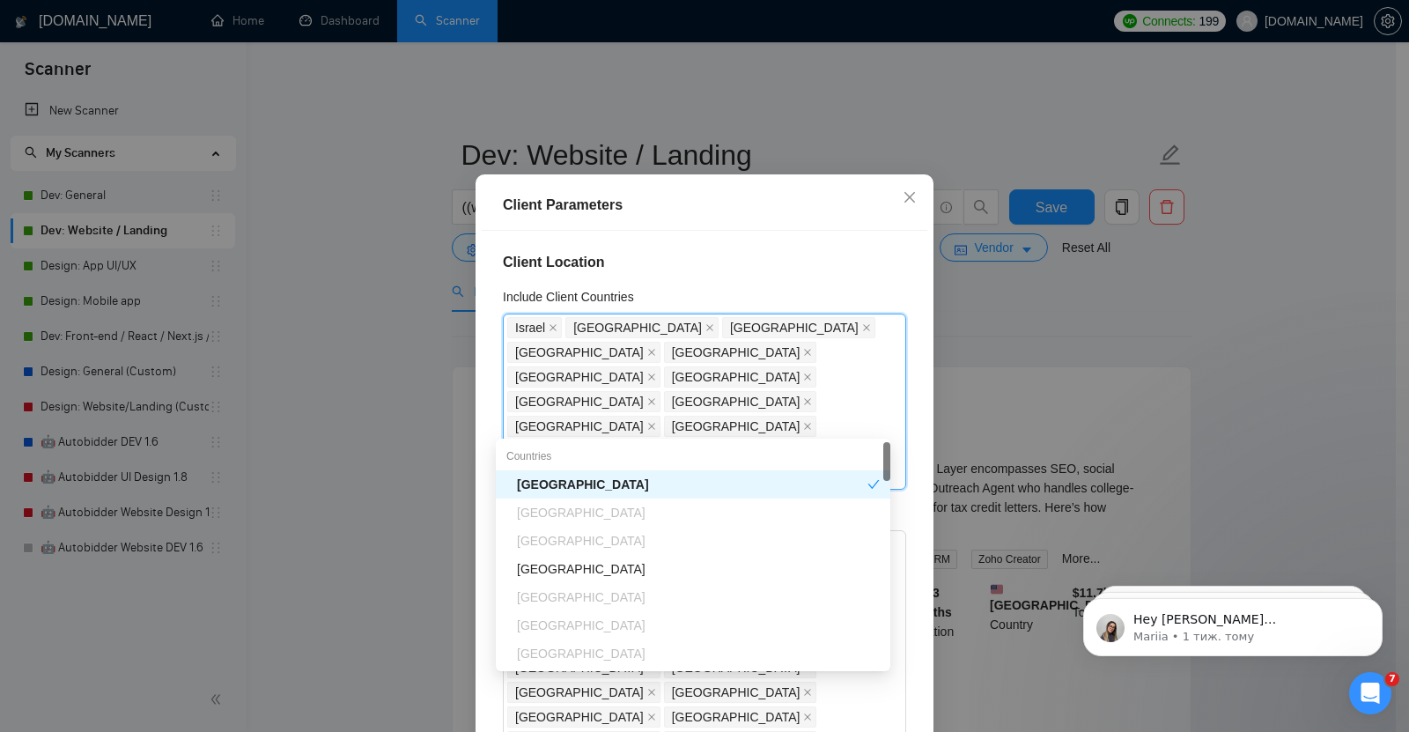
type input "new"
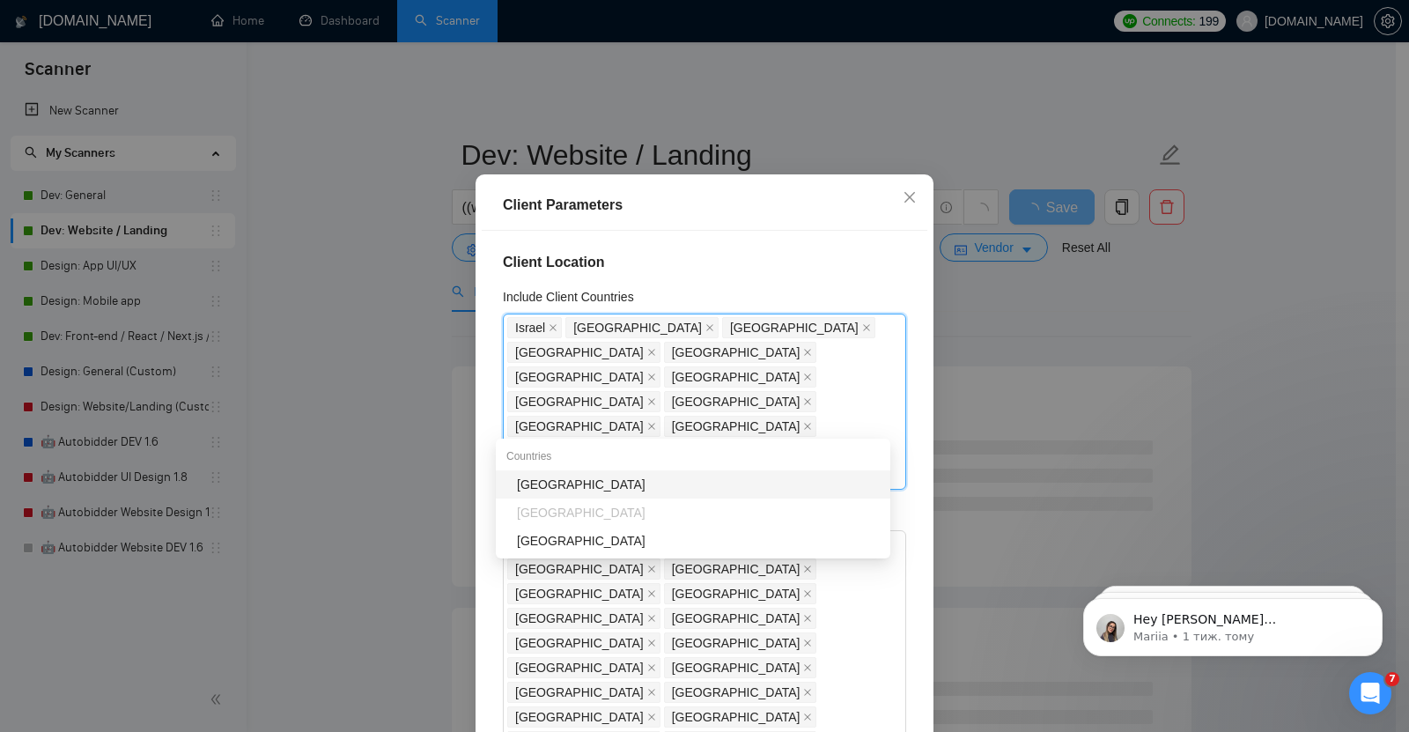
click at [573, 478] on div "[GEOGRAPHIC_DATA]" at bounding box center [698, 484] width 363 height 19
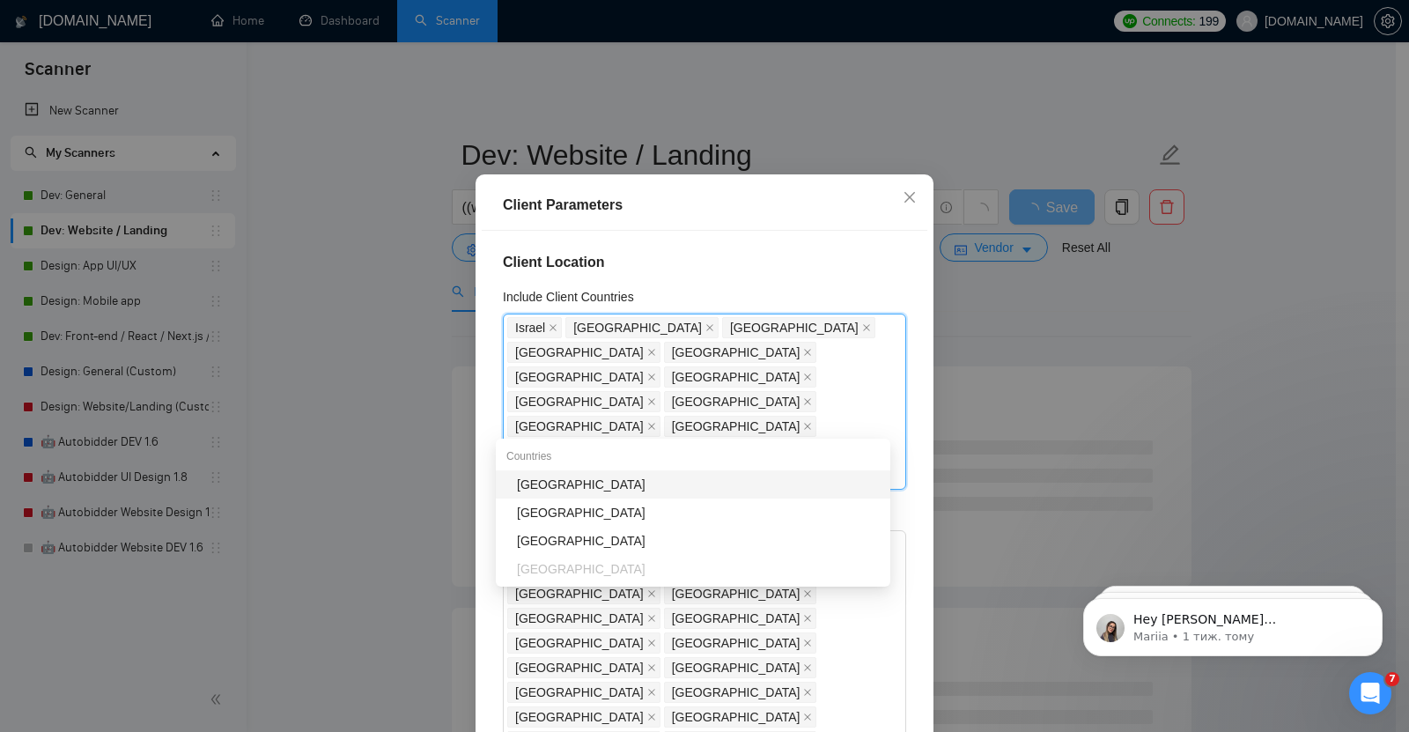
type input "swe"
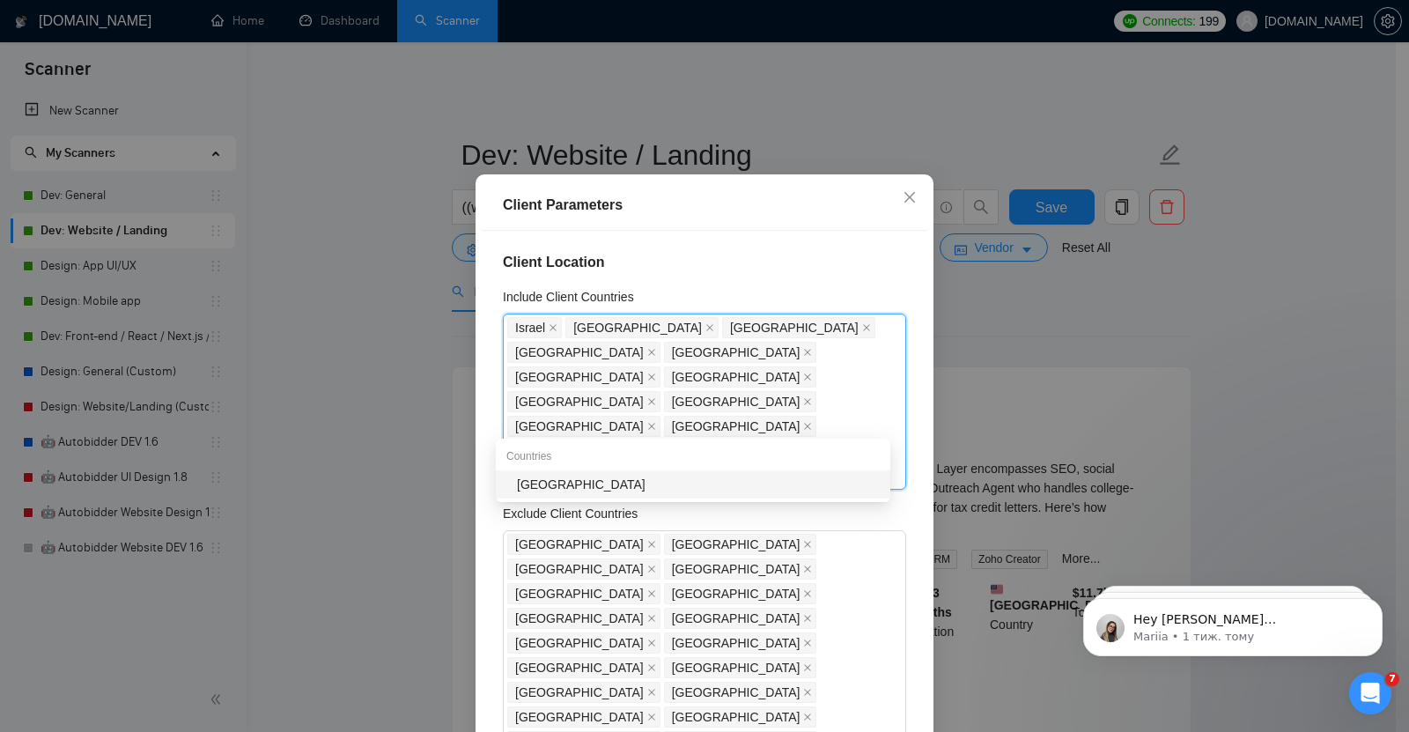
click at [563, 477] on div "[GEOGRAPHIC_DATA]" at bounding box center [698, 484] width 363 height 19
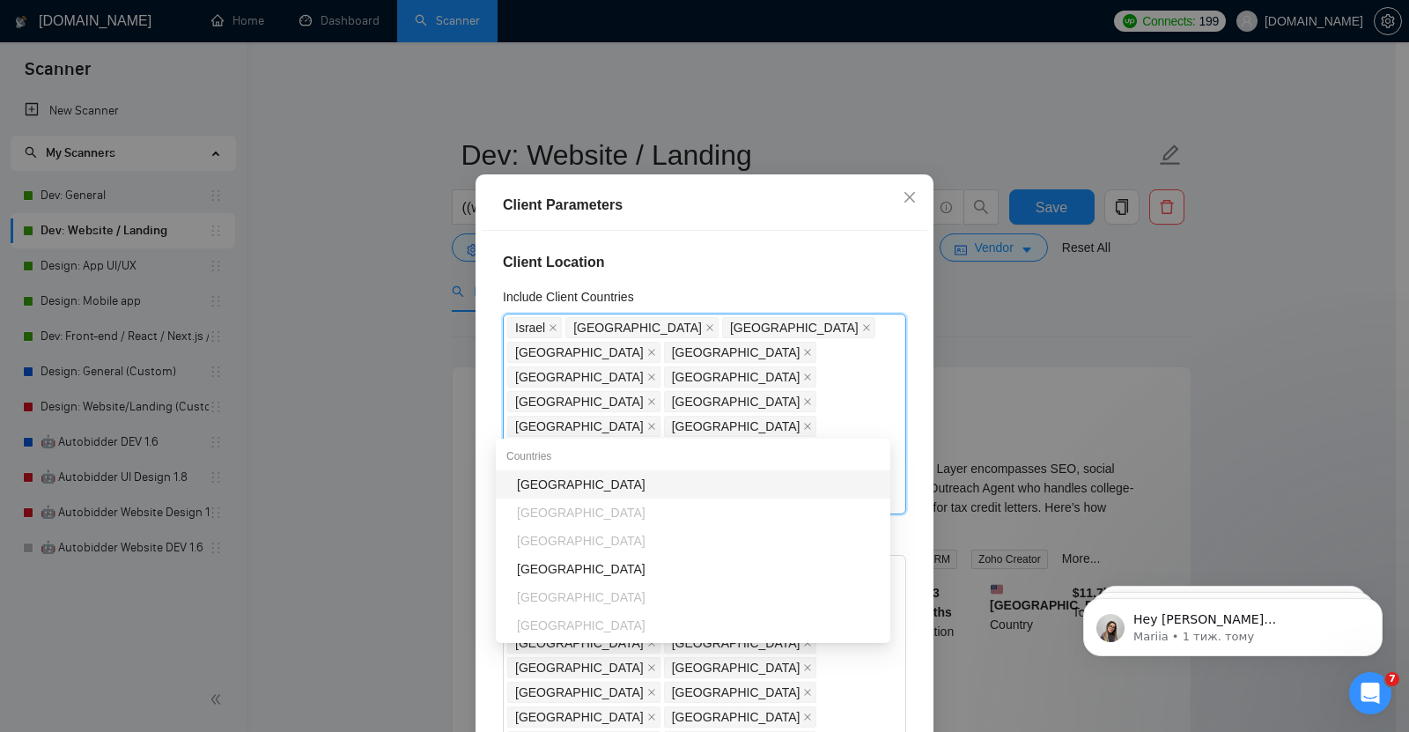
type input "bel"
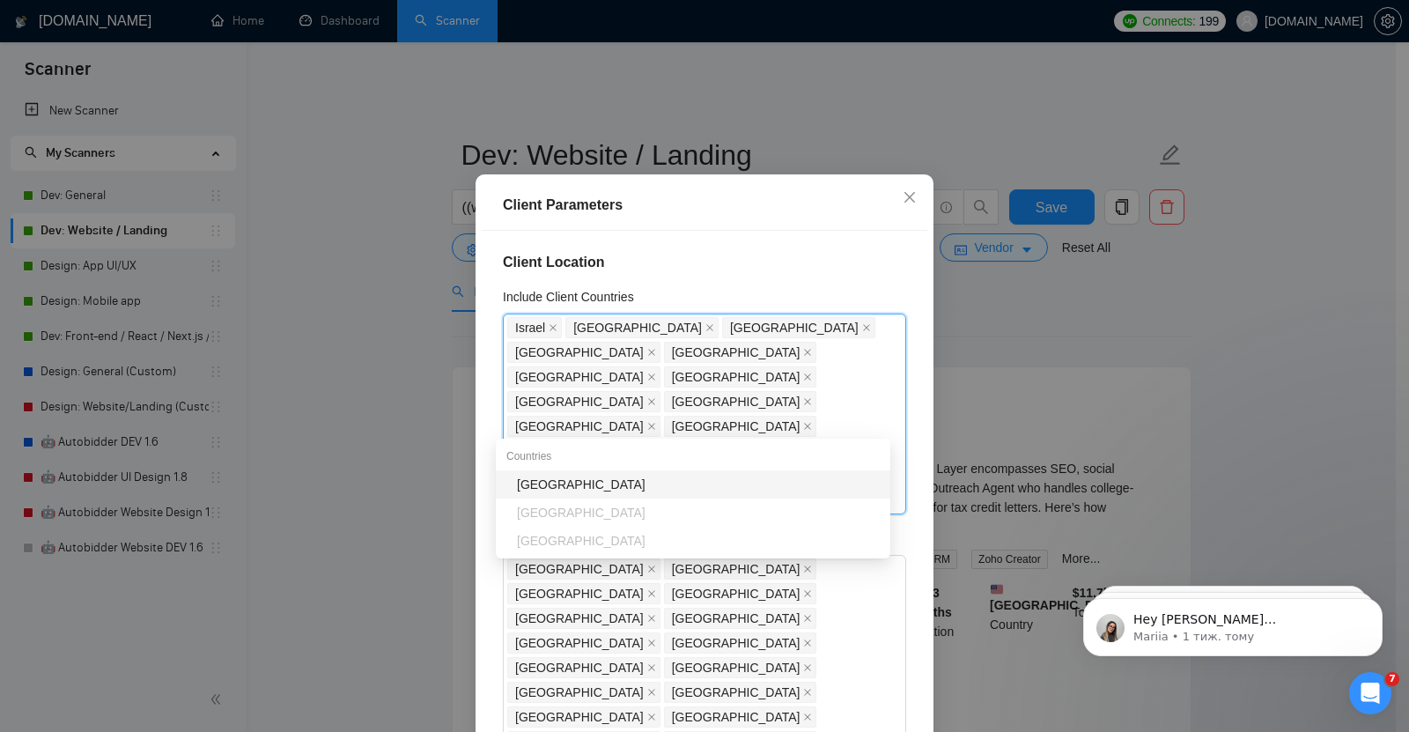
click at [575, 477] on div "[GEOGRAPHIC_DATA]" at bounding box center [698, 484] width 363 height 19
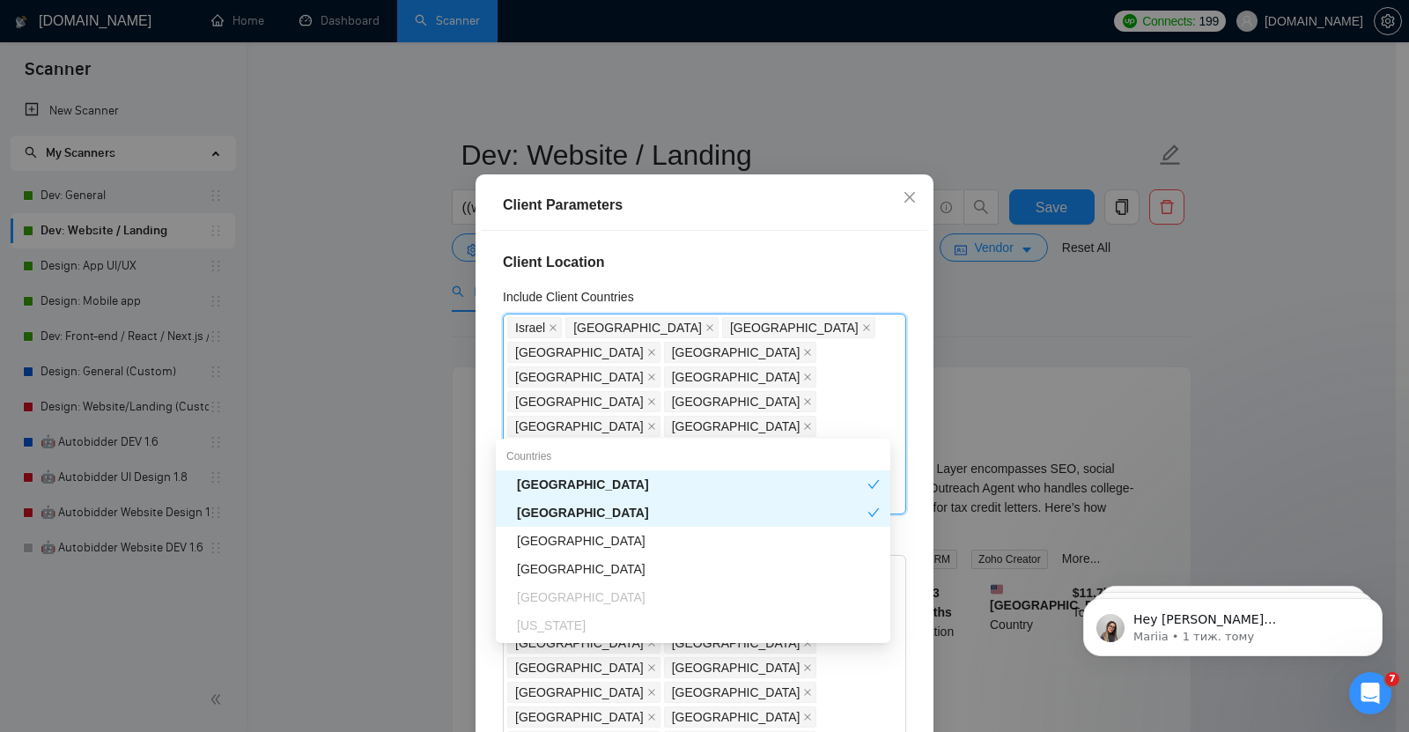
type input "aus"
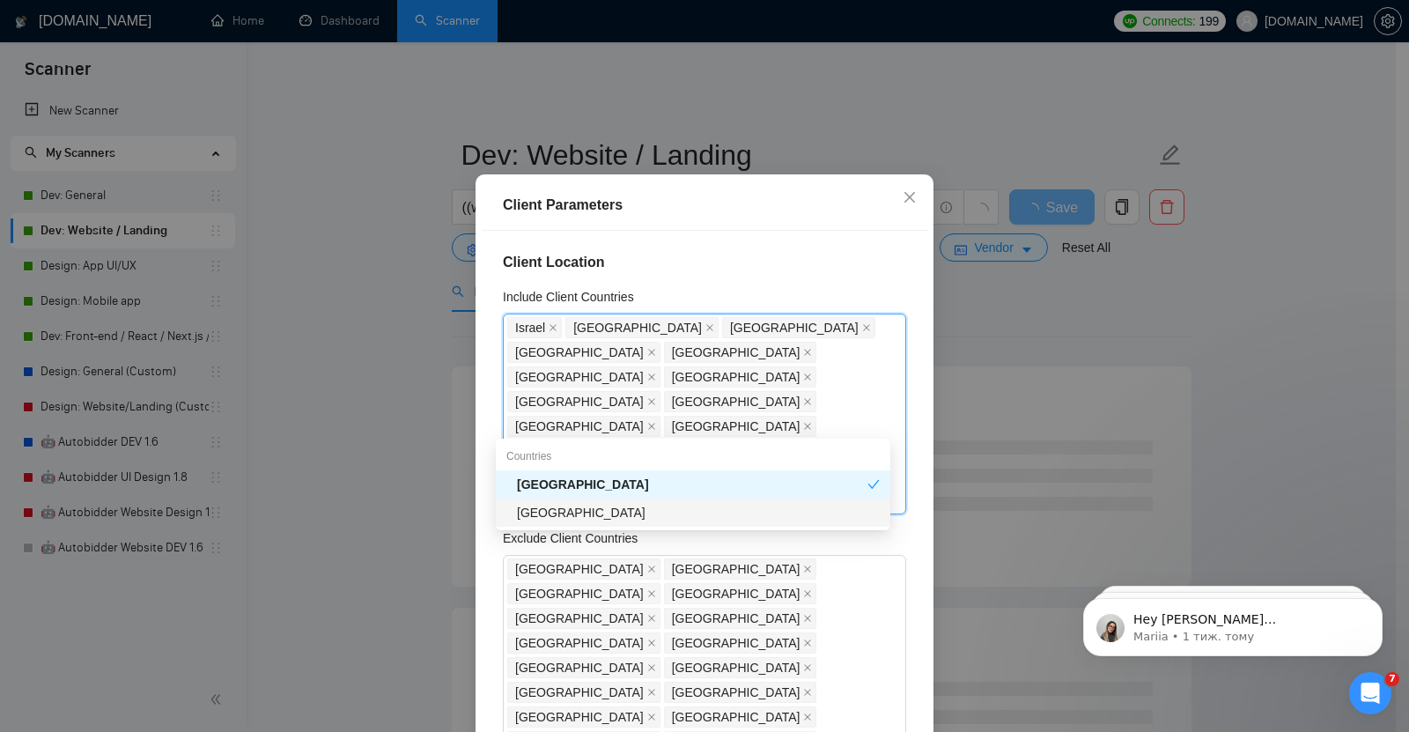
click at [571, 512] on div "[GEOGRAPHIC_DATA]" at bounding box center [698, 512] width 363 height 19
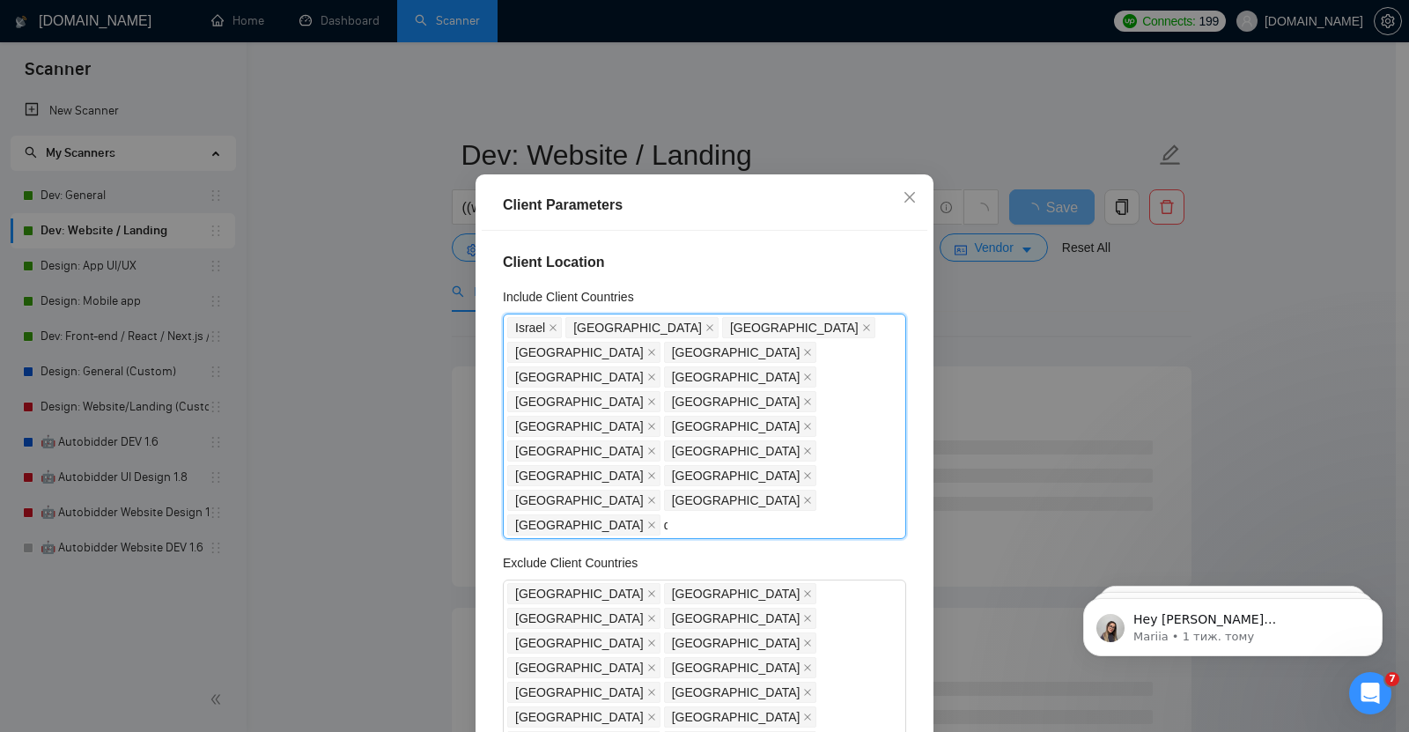
type input "den"
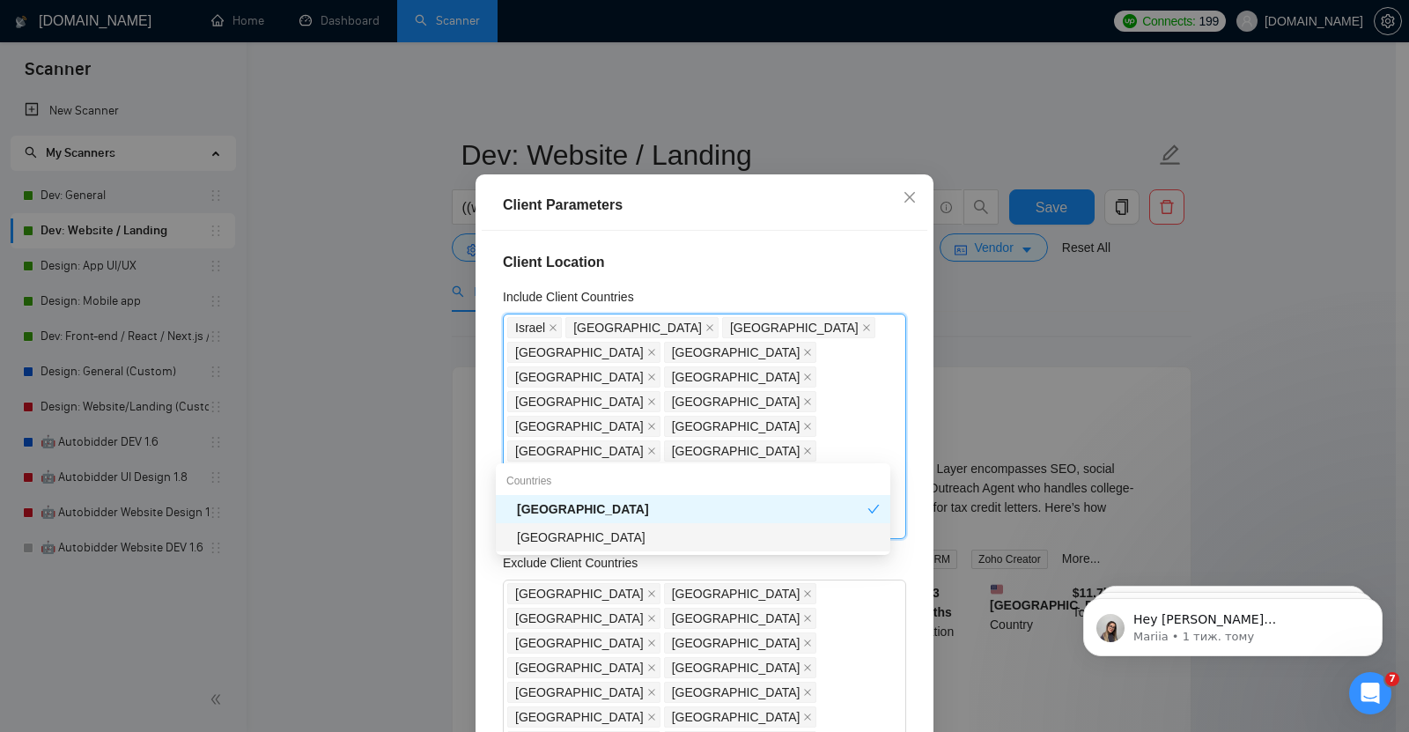
click at [568, 541] on div "[GEOGRAPHIC_DATA]" at bounding box center [698, 536] width 363 height 19
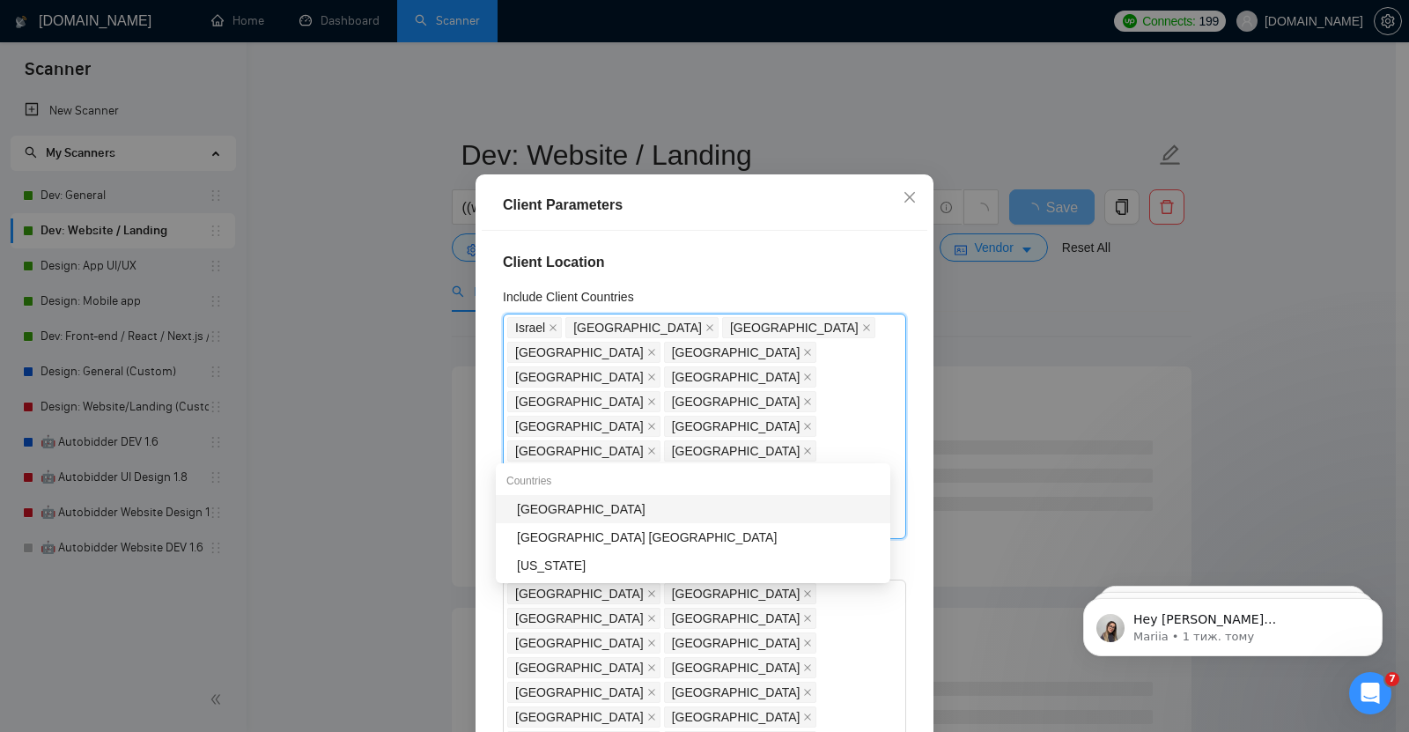
type input "norw"
click at [613, 509] on div "[GEOGRAPHIC_DATA]" at bounding box center [698, 508] width 363 height 19
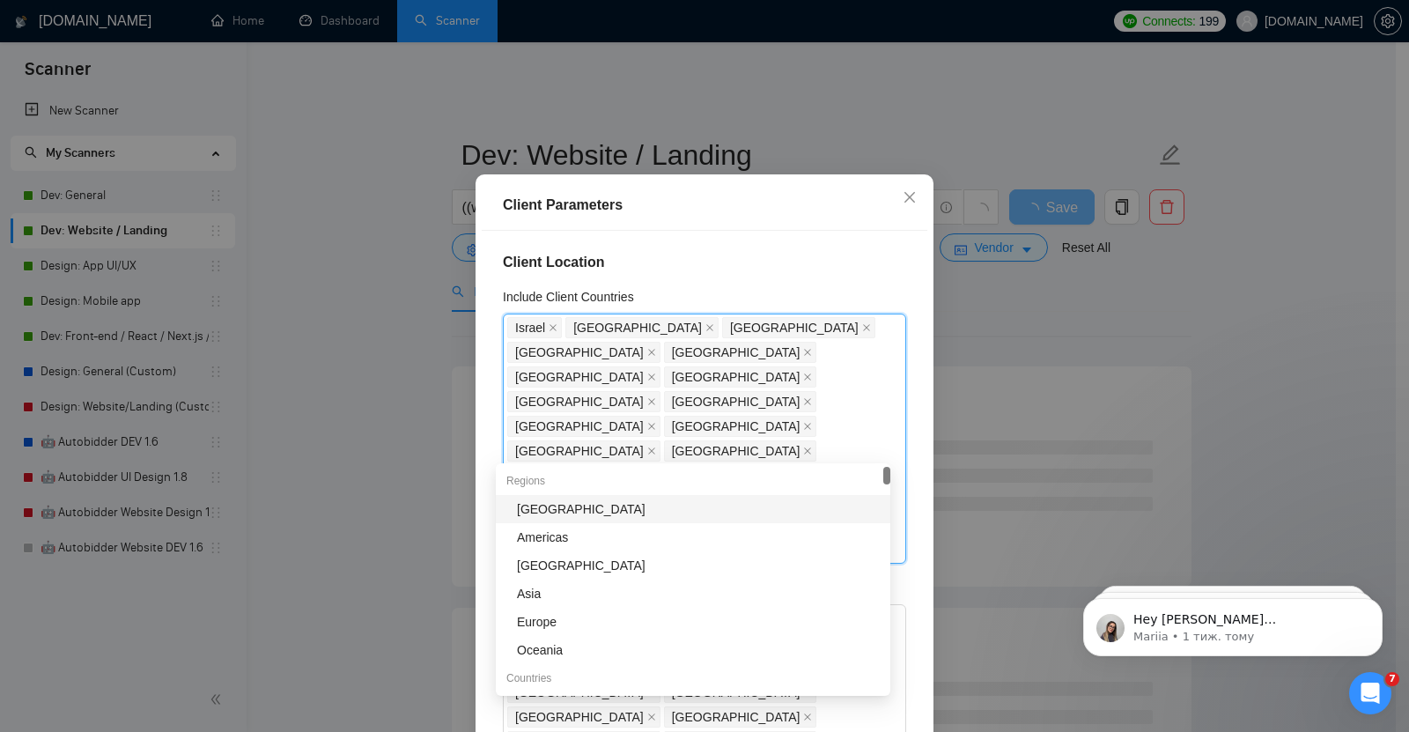
type input "fin"
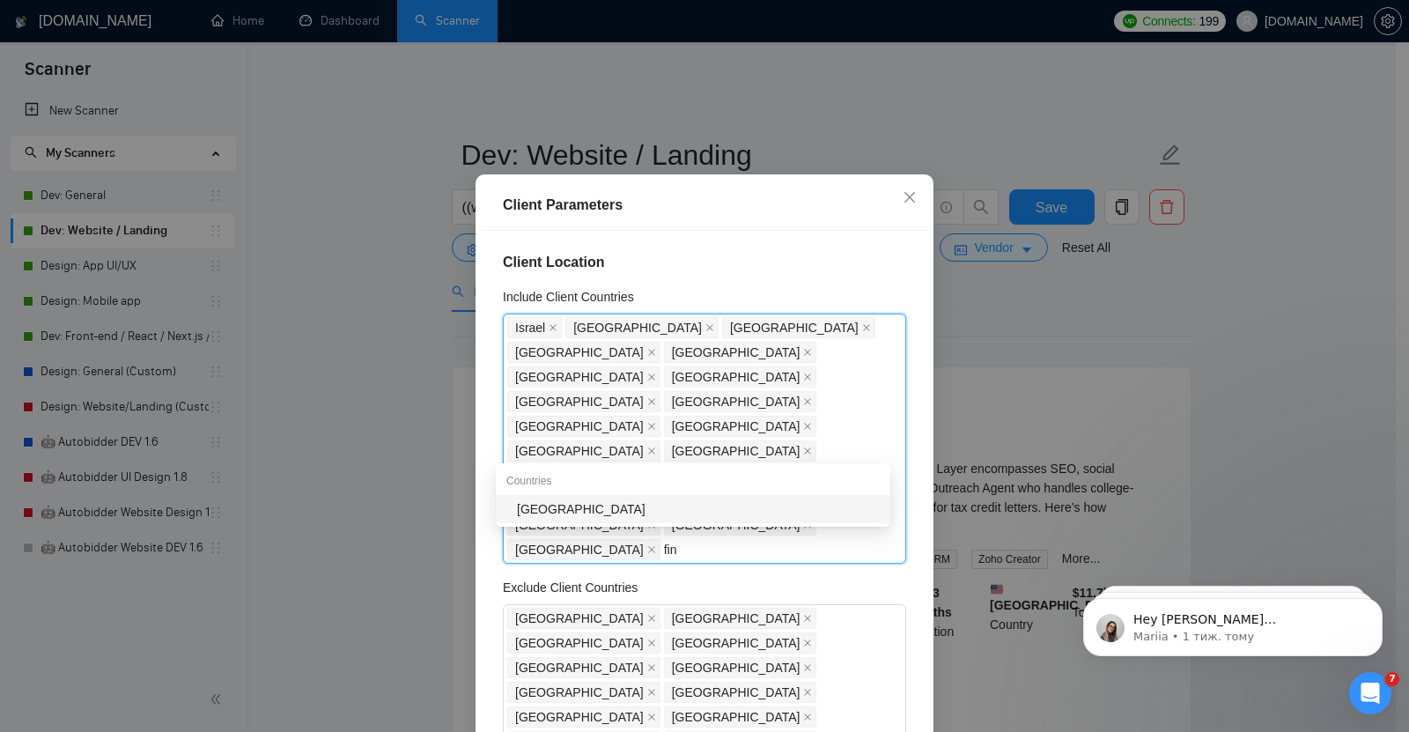
click at [539, 506] on div "[GEOGRAPHIC_DATA]" at bounding box center [698, 508] width 363 height 19
type input "lux"
click at [571, 513] on div "[GEOGRAPHIC_DATA]" at bounding box center [698, 508] width 363 height 19
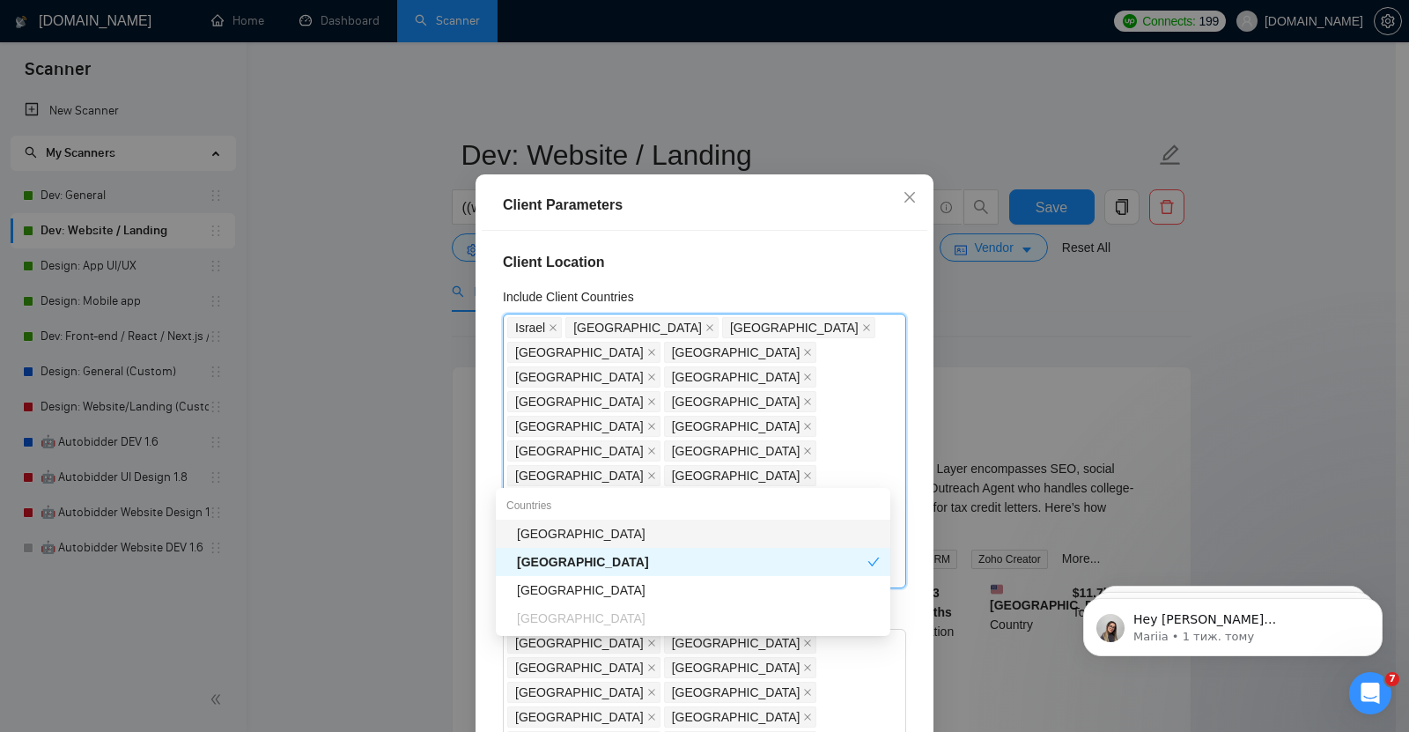
type input "swi"
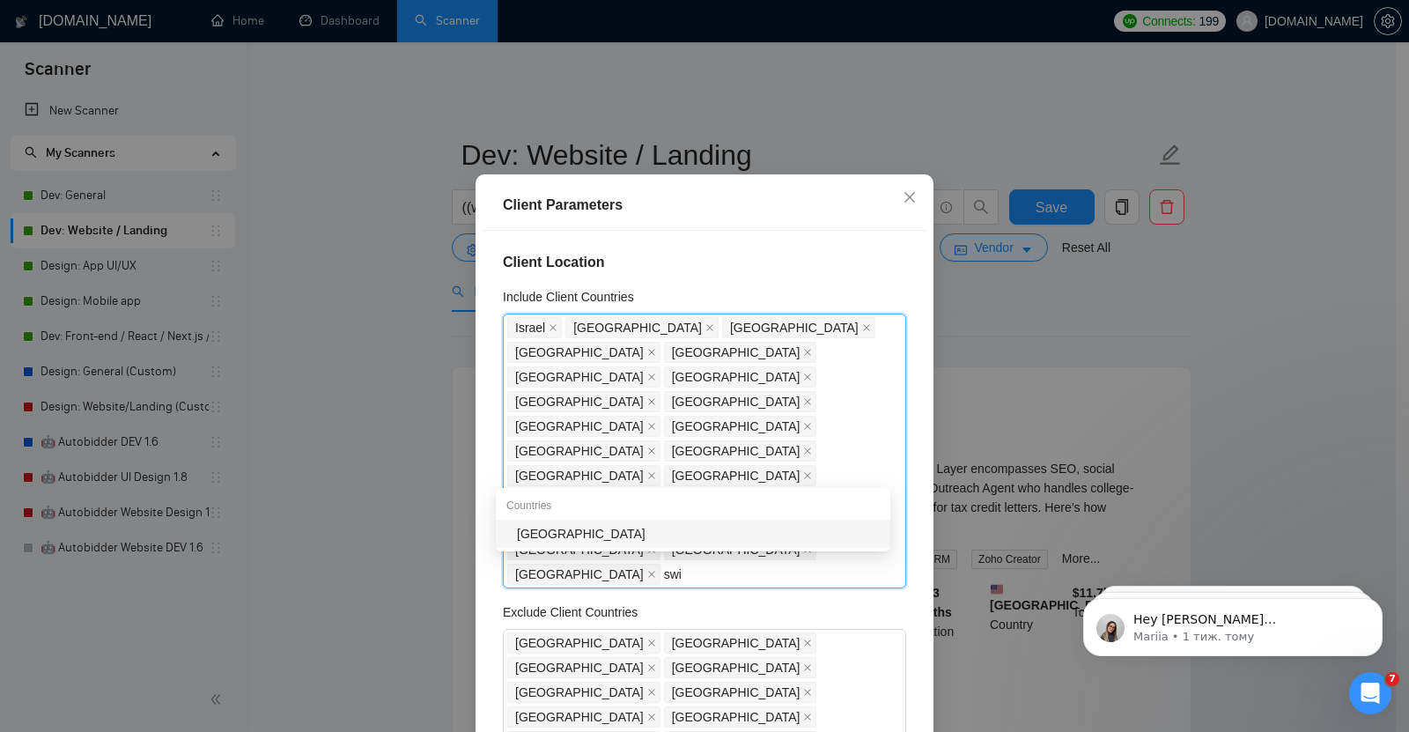
click at [585, 528] on div "[GEOGRAPHIC_DATA]" at bounding box center [698, 533] width 363 height 19
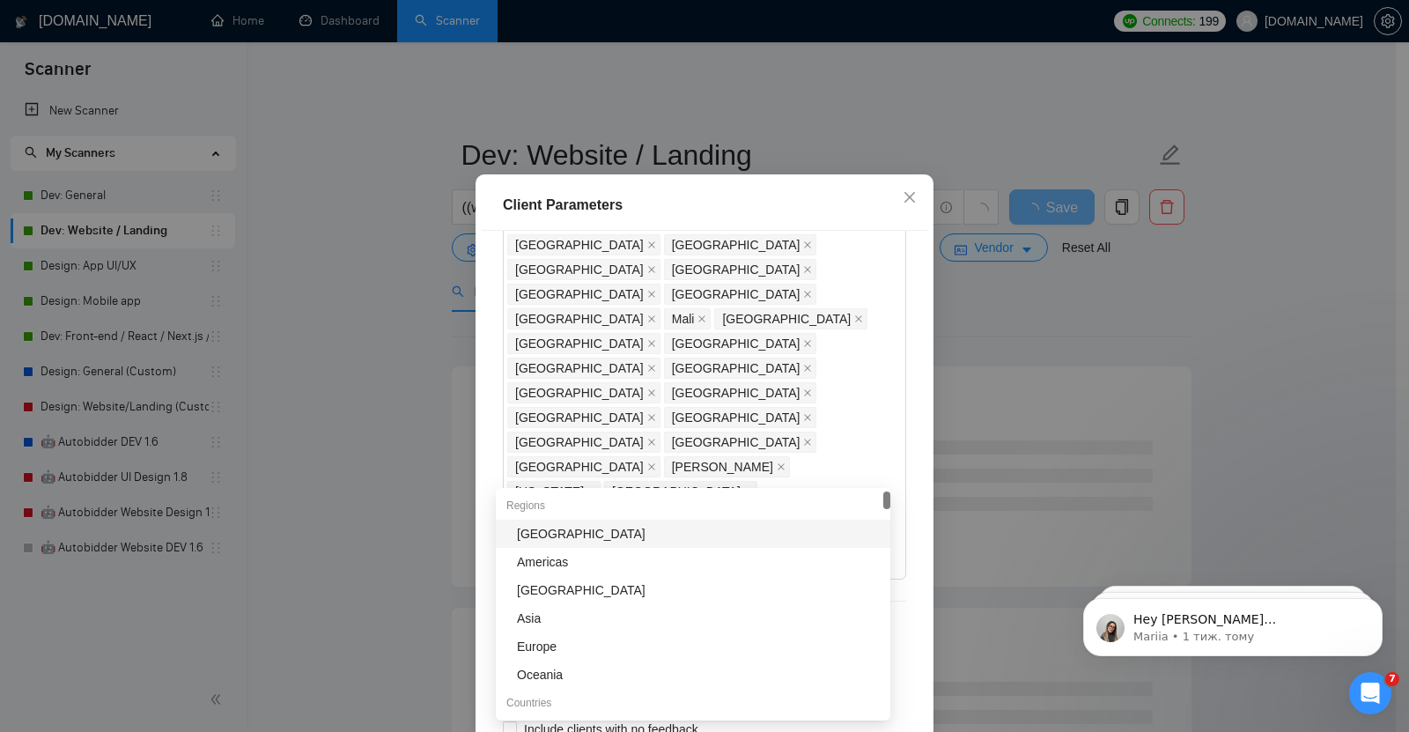
scroll to position [1300, 0]
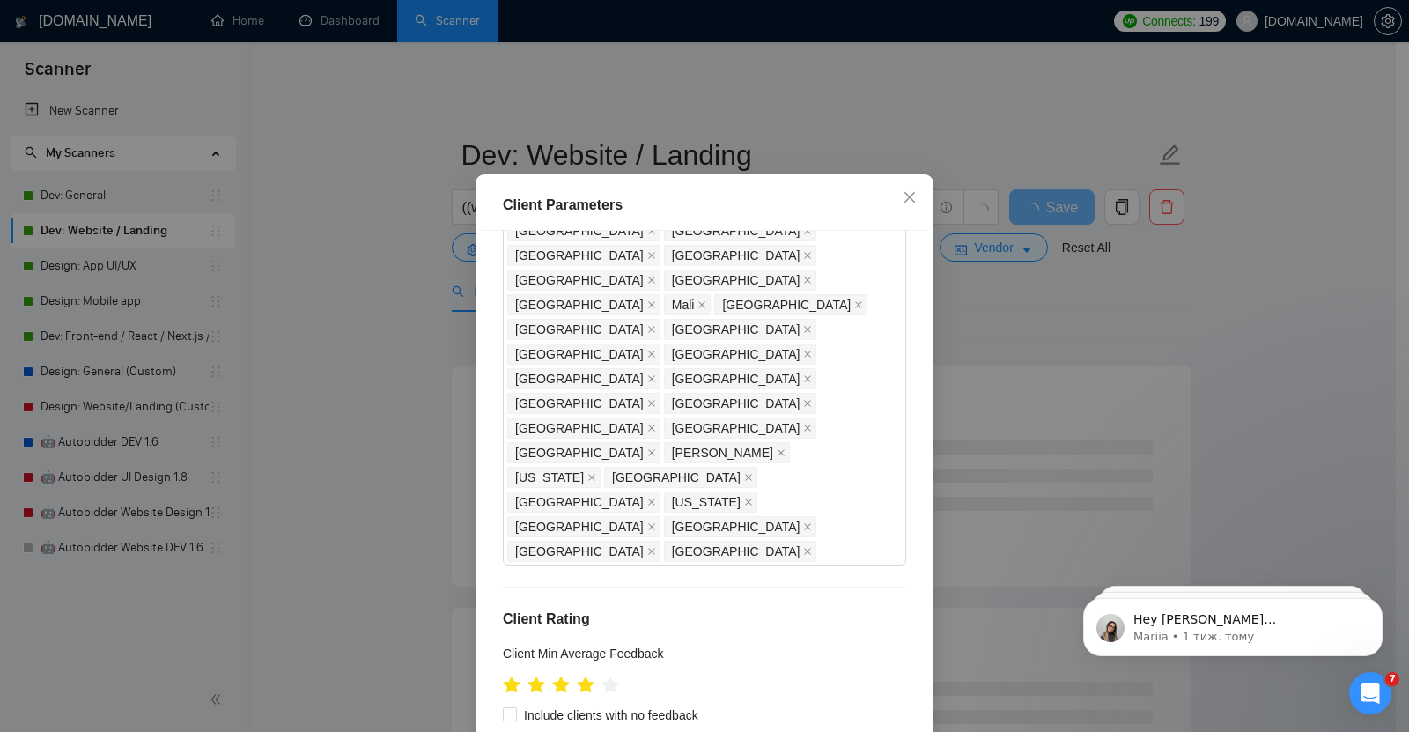
click at [905, 550] on div "Client Location Include Client Countries [GEOGRAPHIC_DATA] [GEOGRAPHIC_DATA] [G…" at bounding box center [705, 487] width 446 height 512
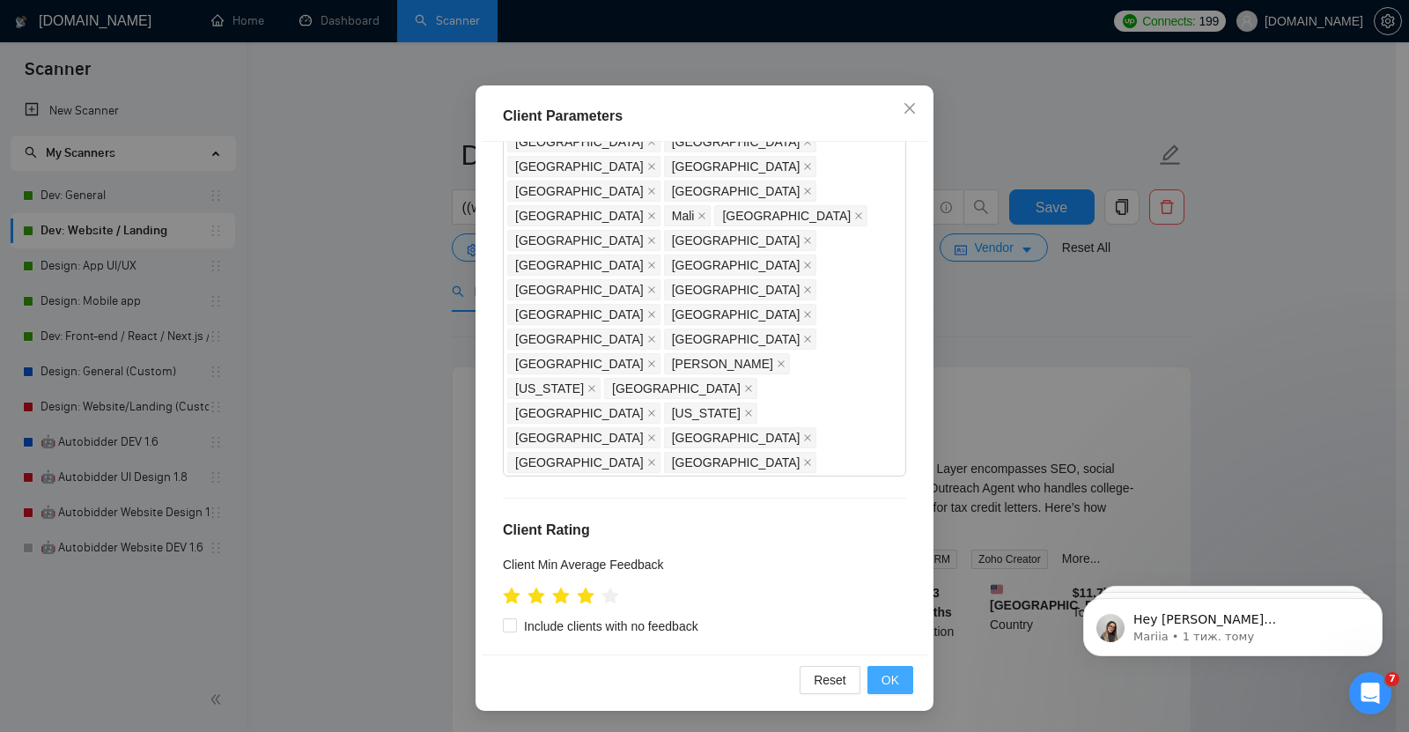
click at [881, 685] on span "OK" at bounding box center [890, 679] width 18 height 19
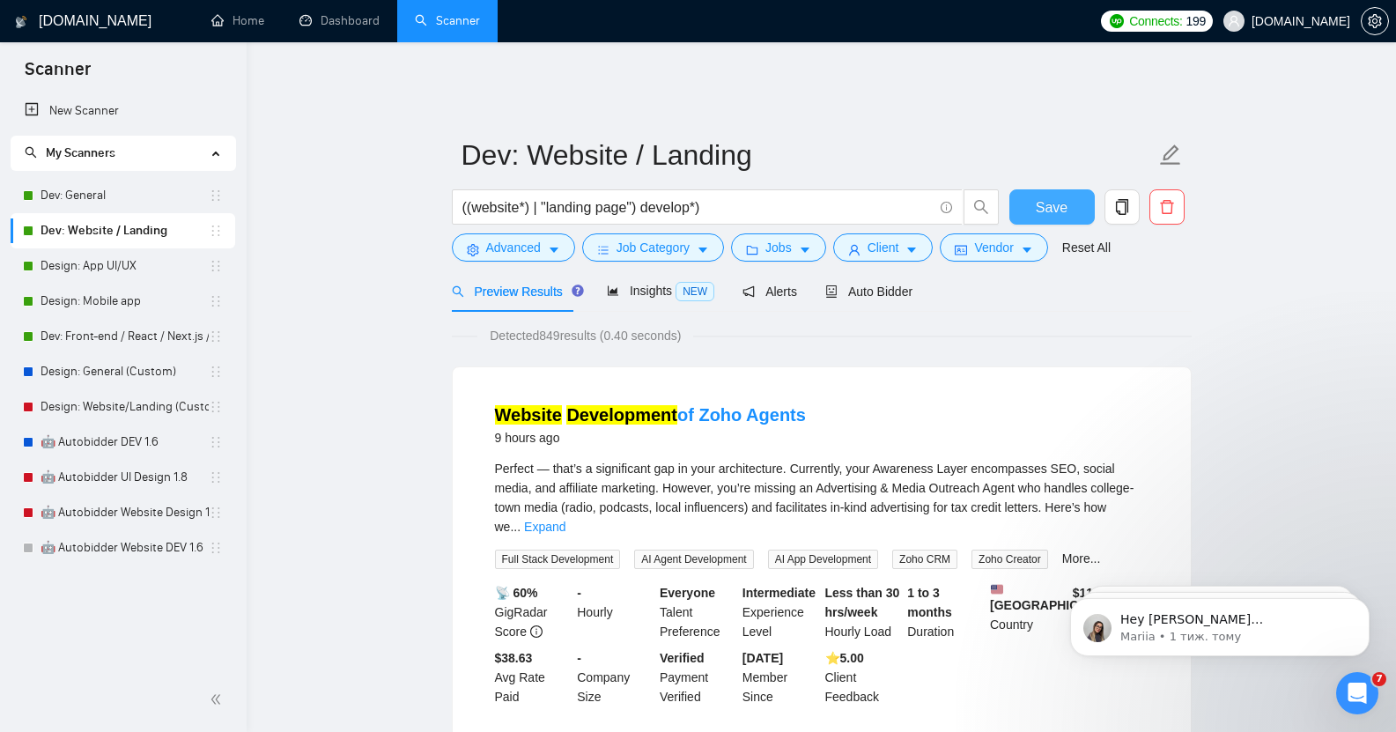
click at [1049, 196] on span "Save" at bounding box center [1051, 207] width 32 height 22
click at [107, 271] on link "Design: App UI/UX" at bounding box center [125, 265] width 168 height 35
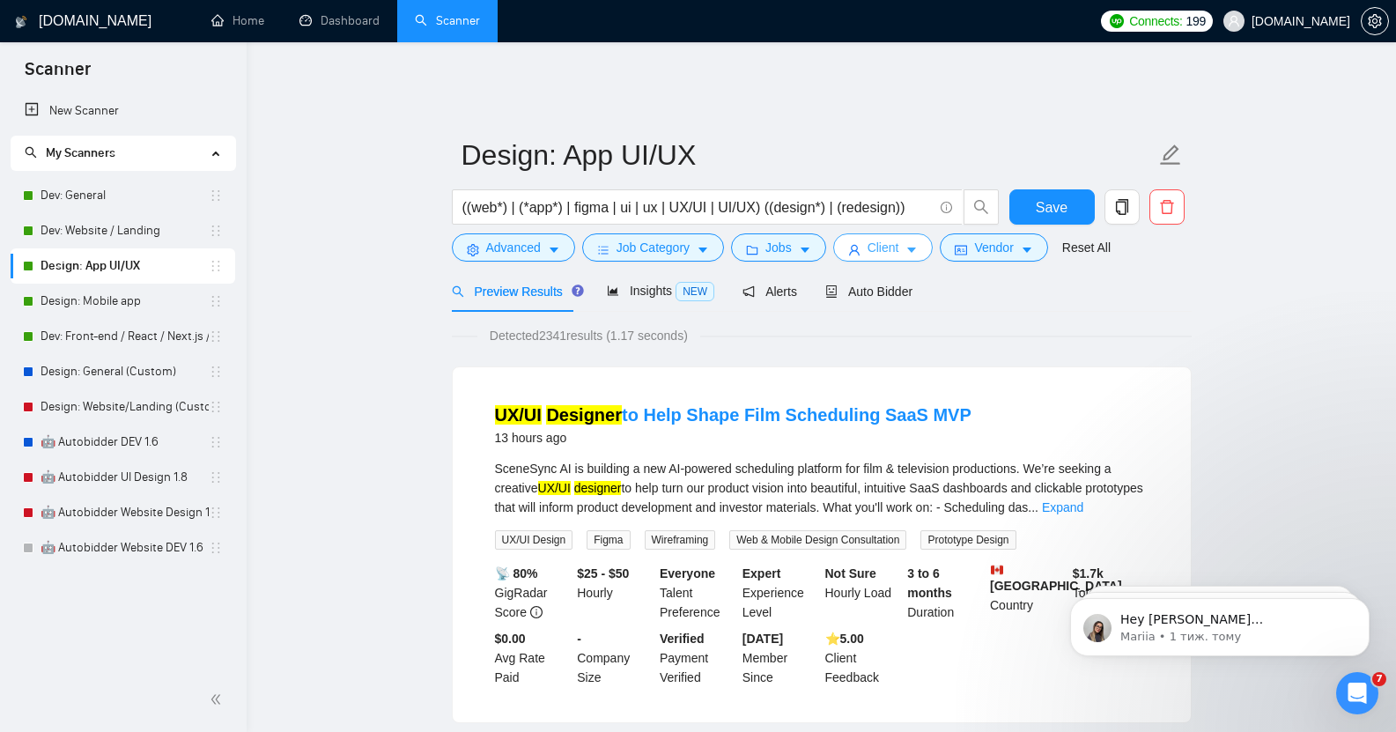
click at [888, 238] on span "Client" at bounding box center [883, 247] width 32 height 19
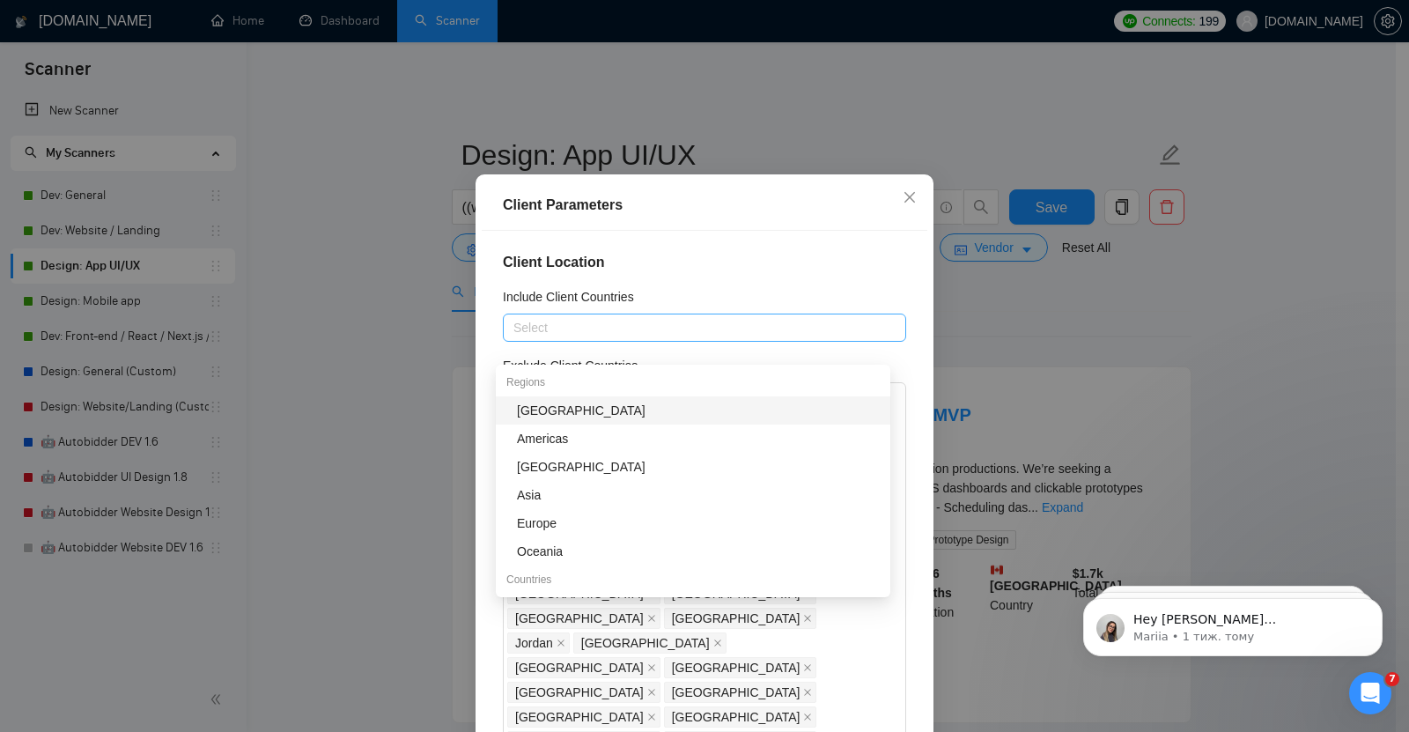
click at [587, 338] on div at bounding box center [695, 327] width 377 height 21
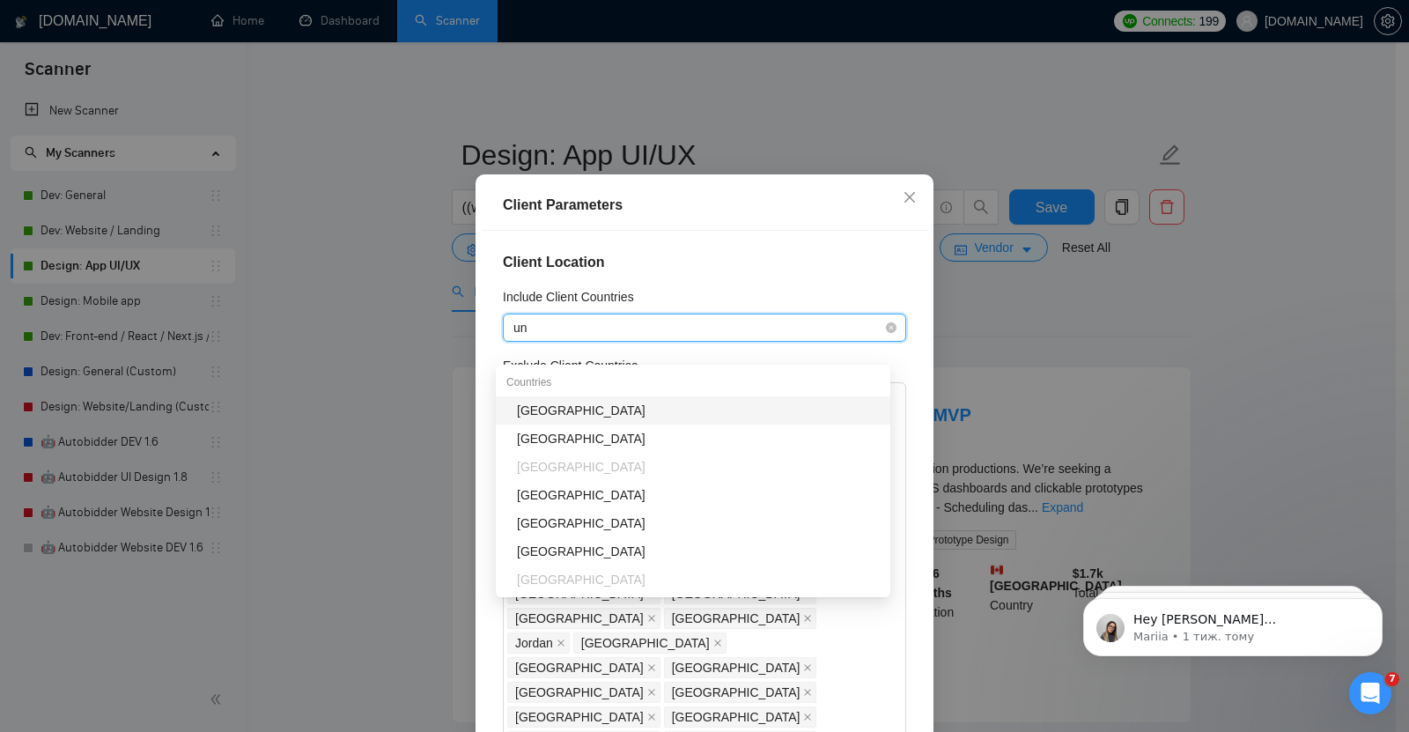
type input "uni"
click at [600, 402] on div "[GEOGRAPHIC_DATA]" at bounding box center [698, 410] width 363 height 19
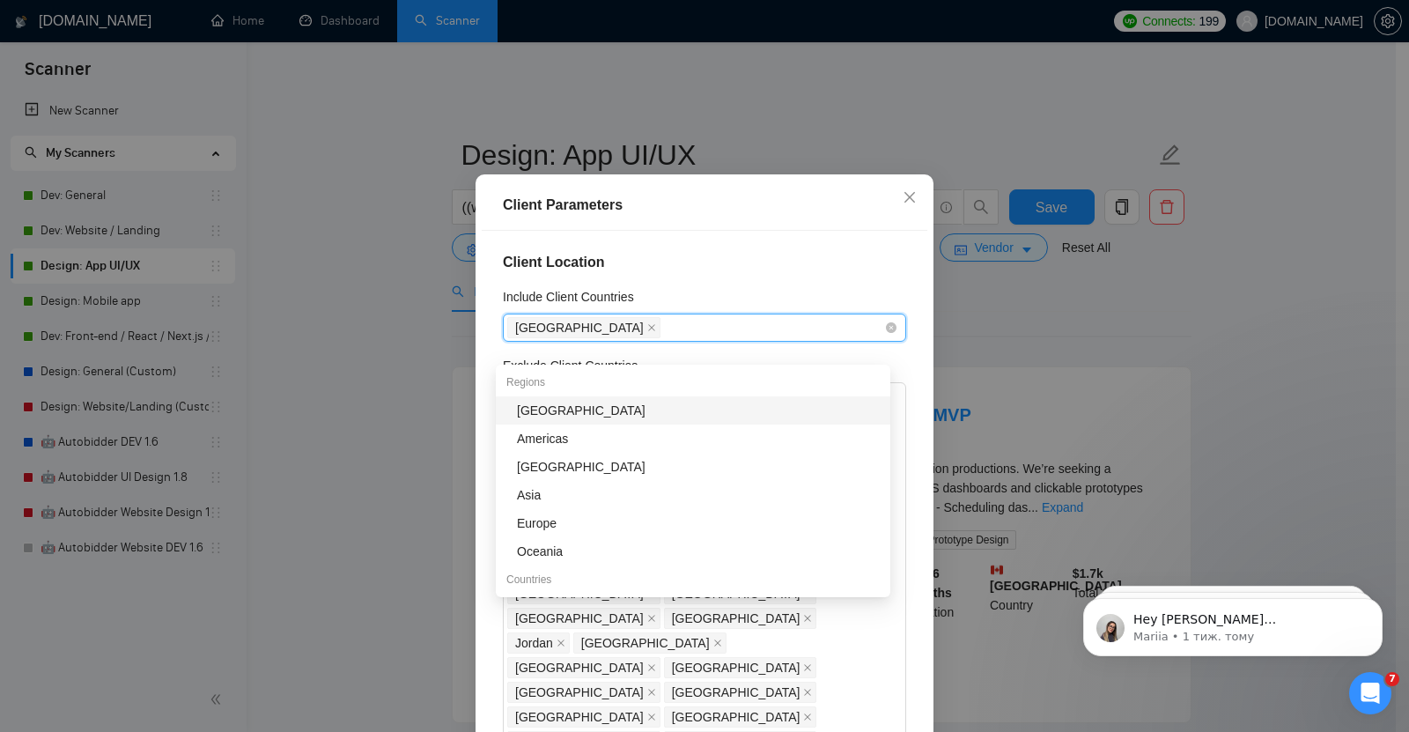
click at [621, 340] on div "[GEOGRAPHIC_DATA]" at bounding box center [695, 327] width 377 height 25
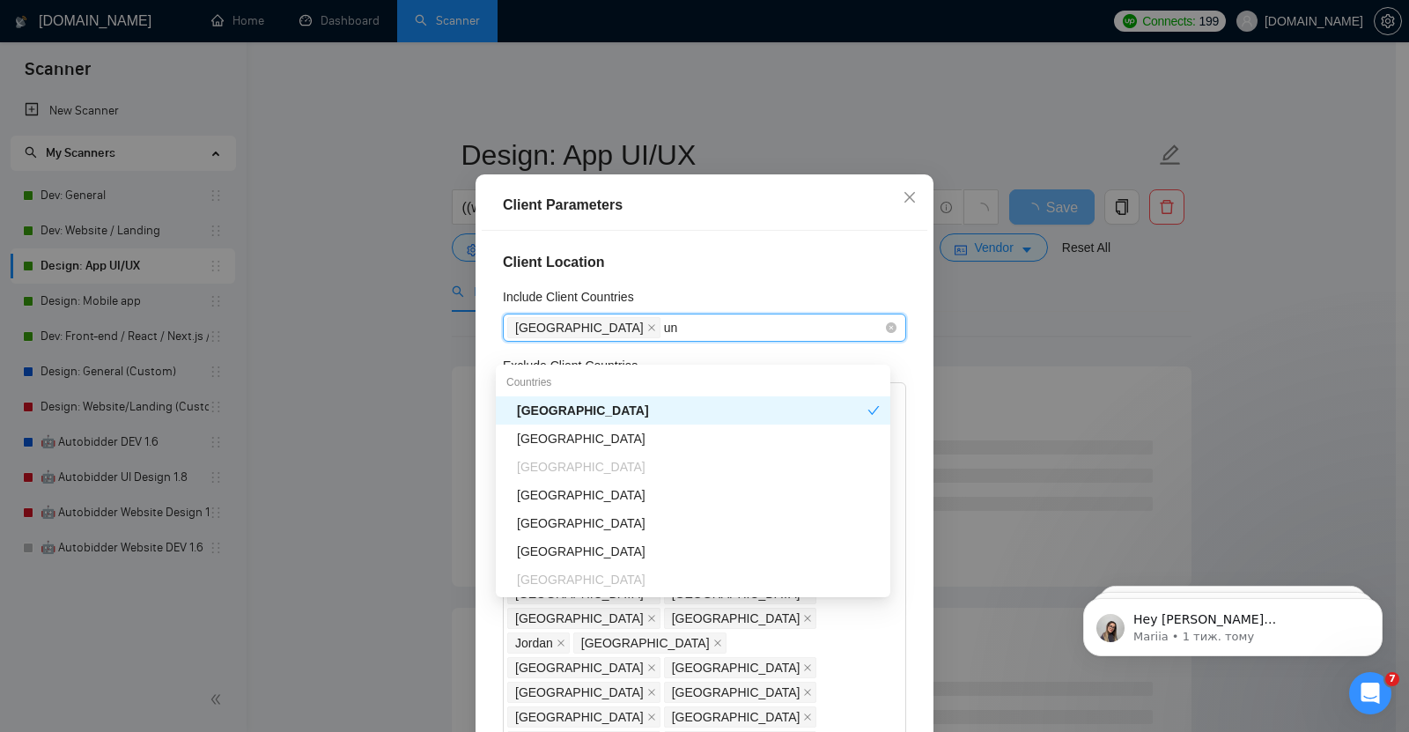
type input "uni"
click at [614, 437] on div "[GEOGRAPHIC_DATA]" at bounding box center [698, 438] width 363 height 19
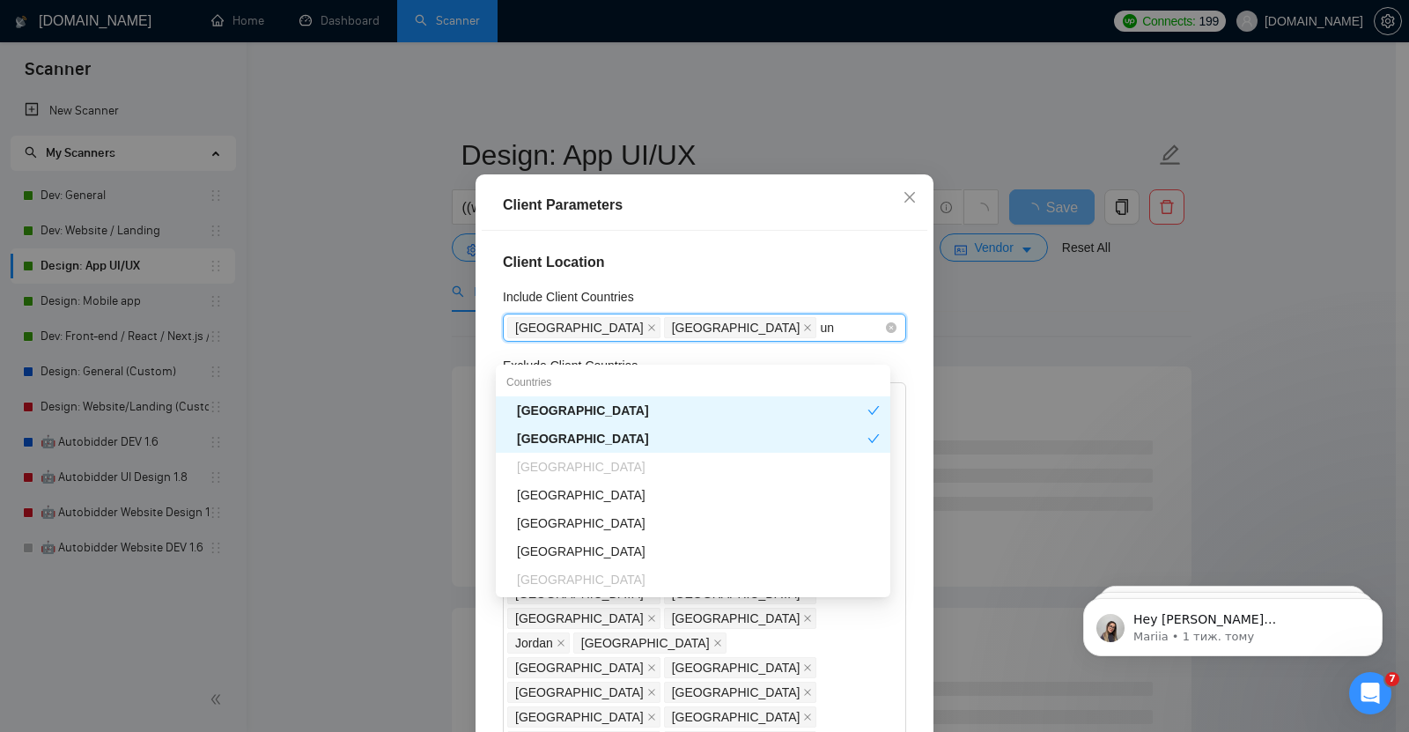
type input "uni"
click at [619, 464] on div "[GEOGRAPHIC_DATA]" at bounding box center [698, 466] width 363 height 19
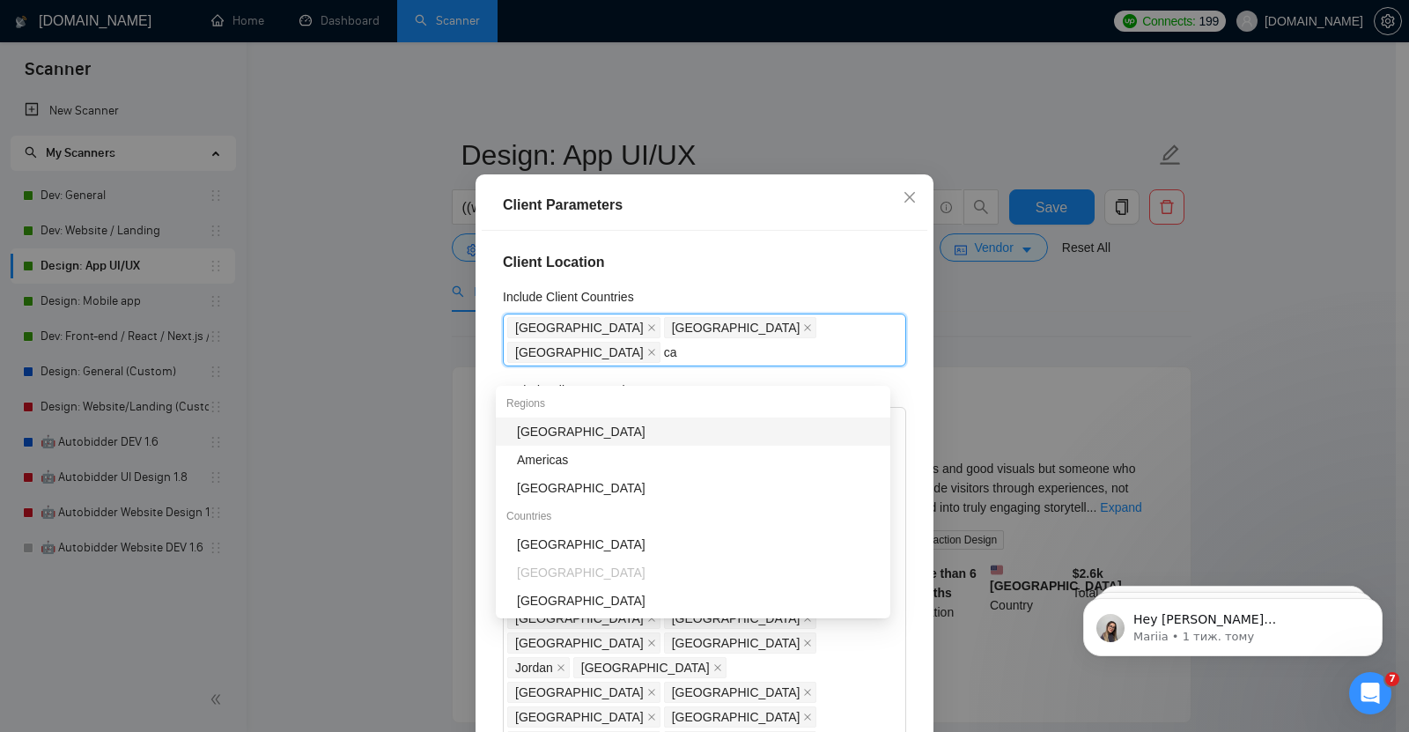
type input "can"
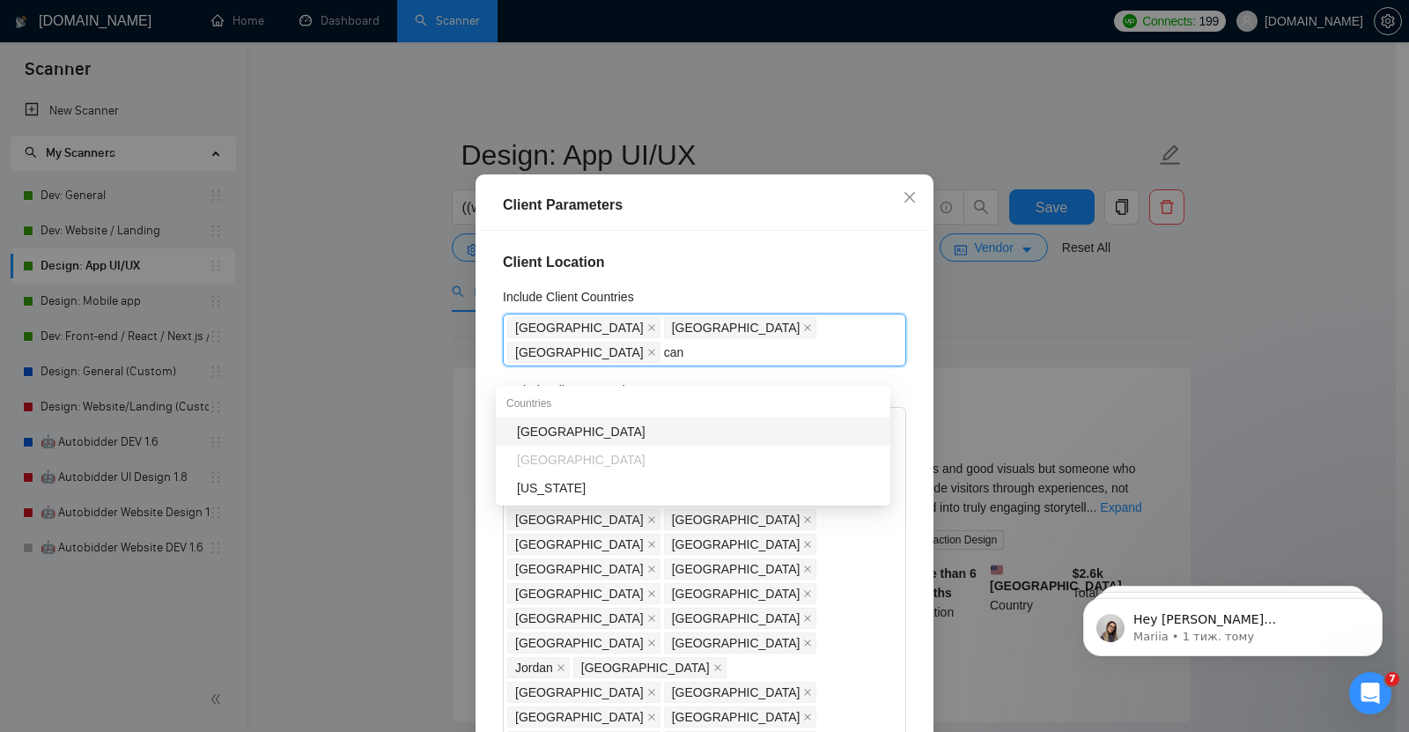
click at [551, 433] on div "[GEOGRAPHIC_DATA]" at bounding box center [698, 431] width 363 height 19
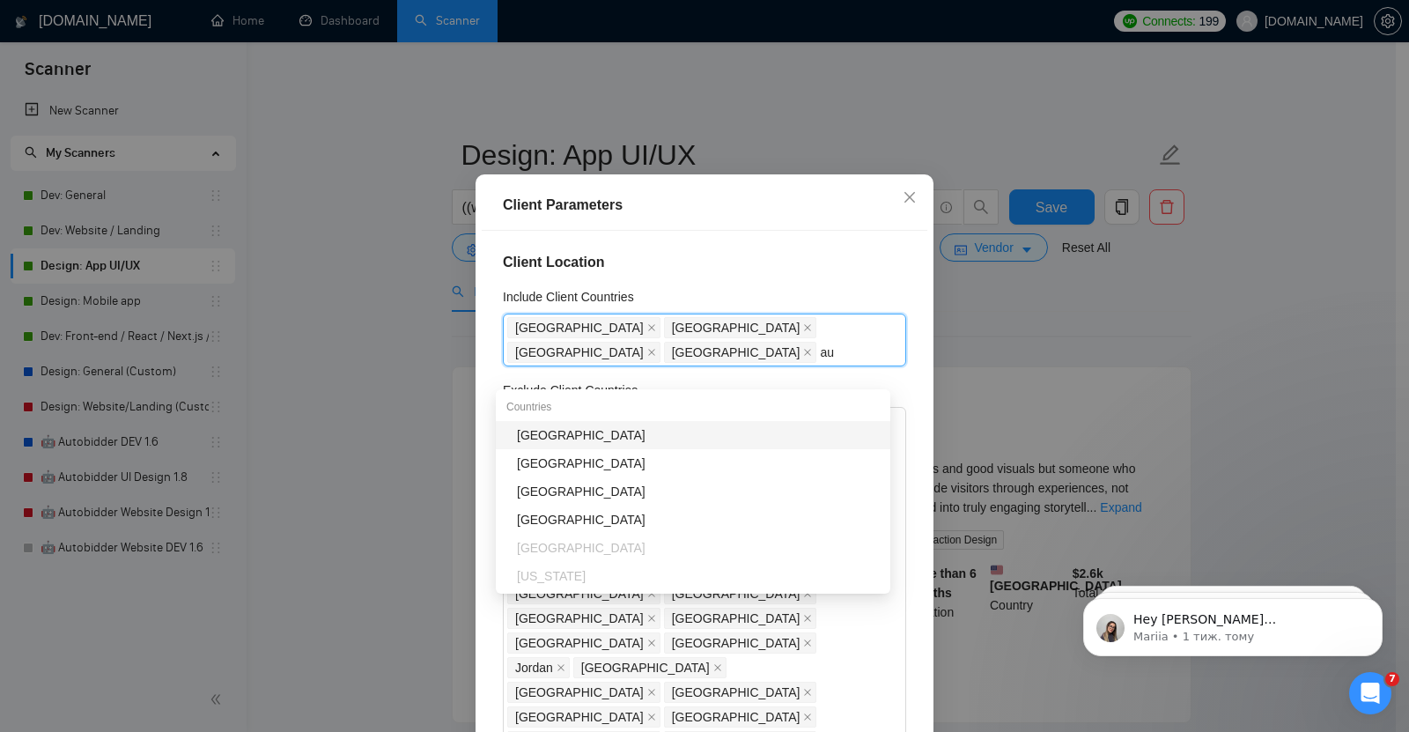
type input "aus"
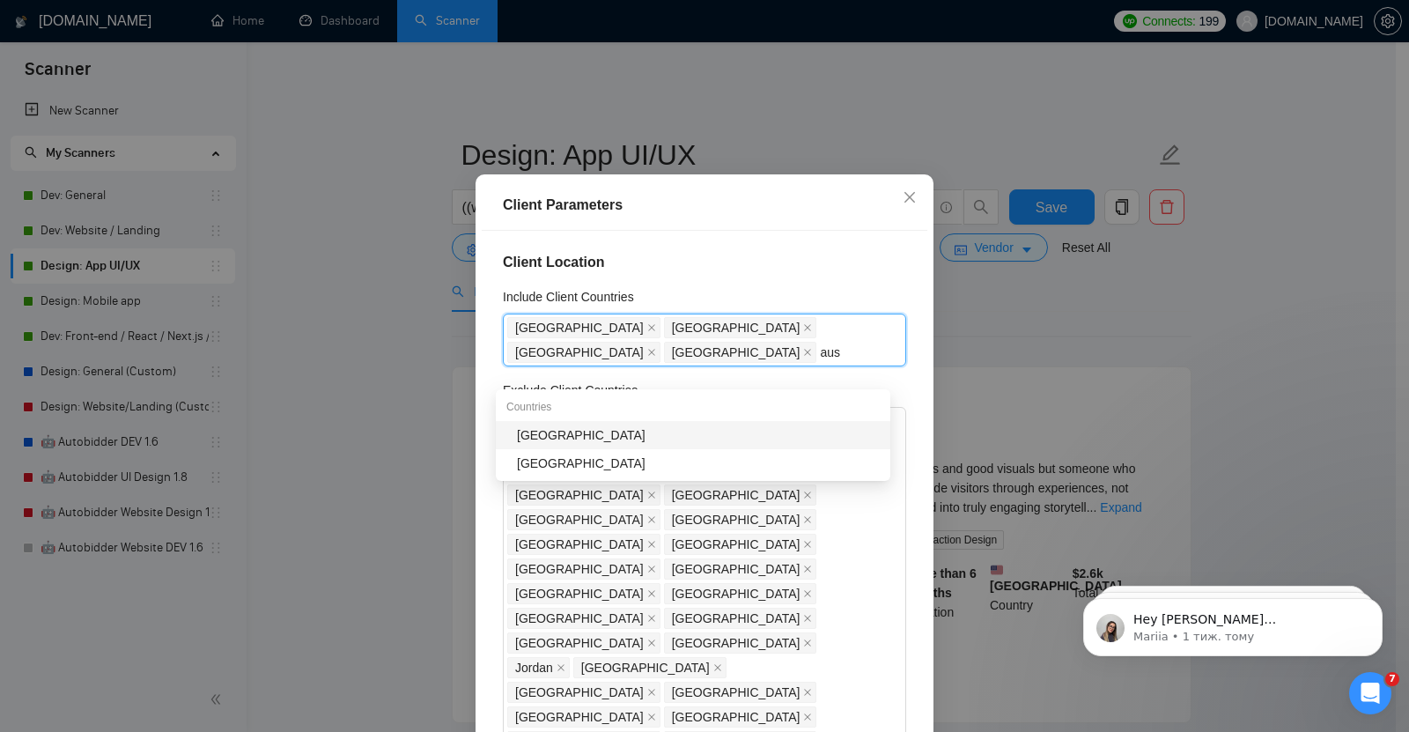
click at [598, 431] on div "[GEOGRAPHIC_DATA]" at bounding box center [698, 434] width 363 height 19
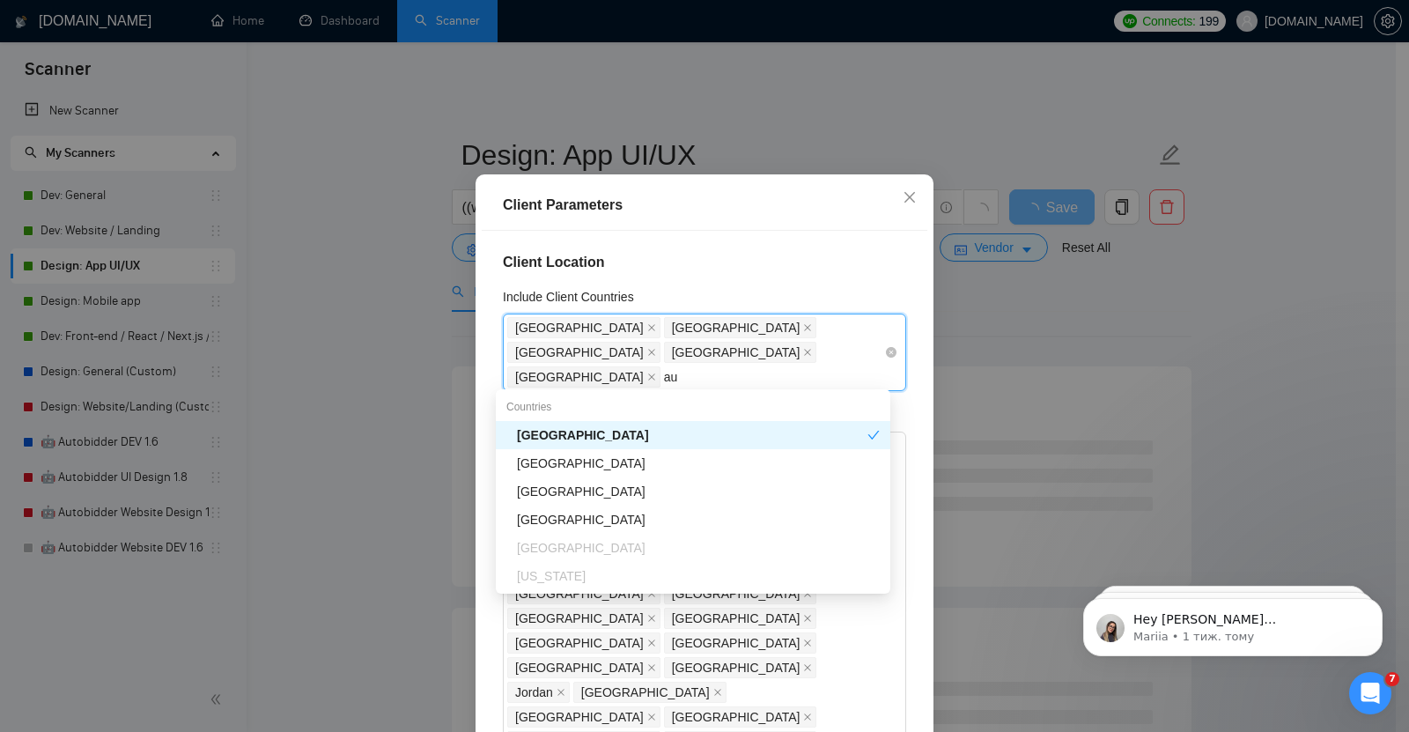
type input "aus"
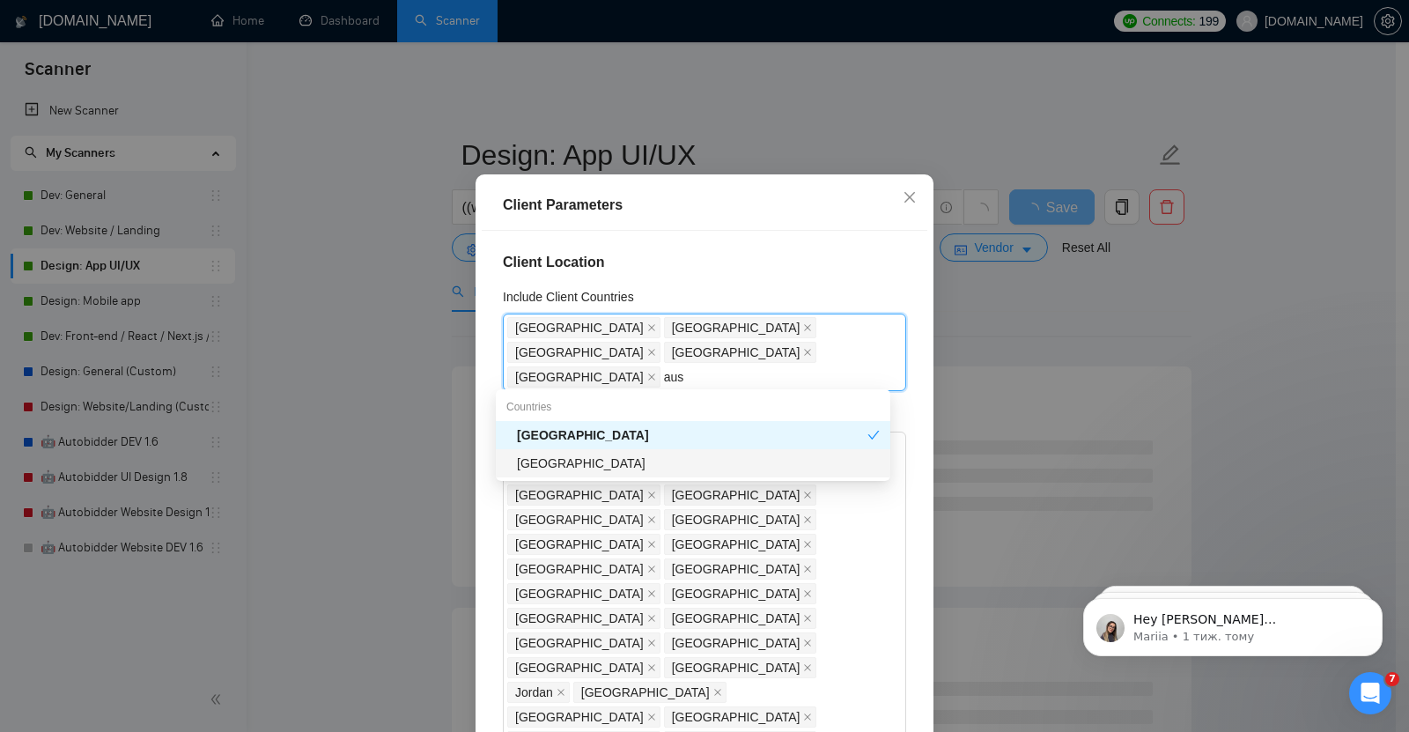
click at [575, 459] on div "[GEOGRAPHIC_DATA]" at bounding box center [698, 462] width 363 height 19
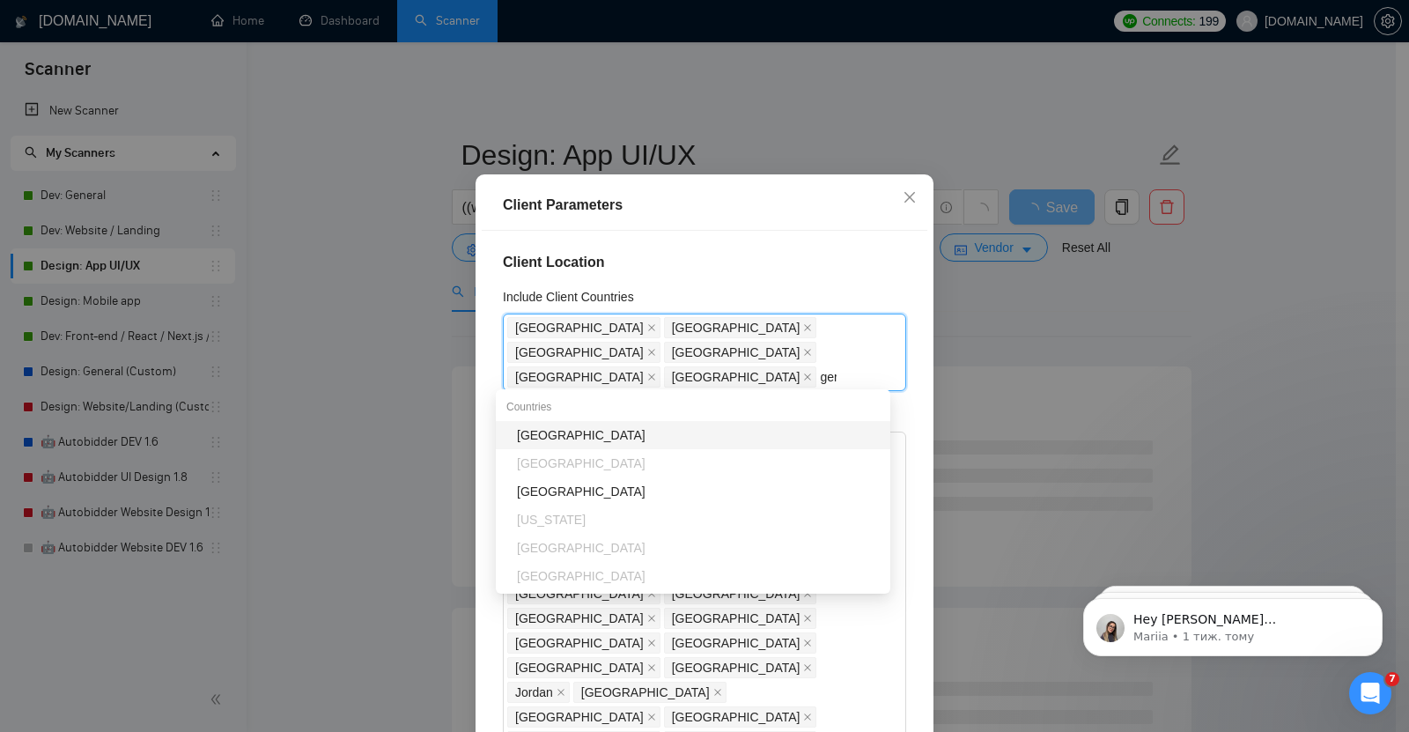
type input "germ"
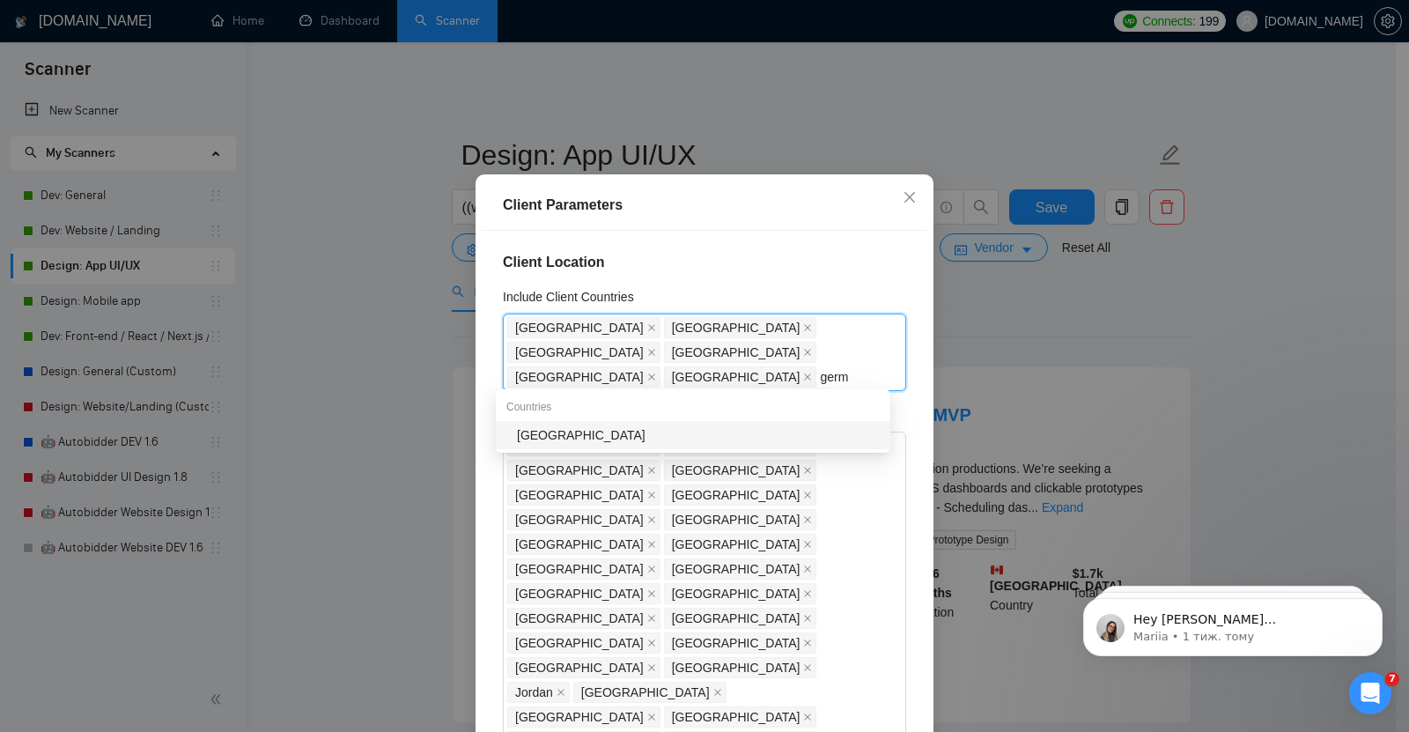
click at [573, 428] on div "[GEOGRAPHIC_DATA]" at bounding box center [698, 434] width 363 height 19
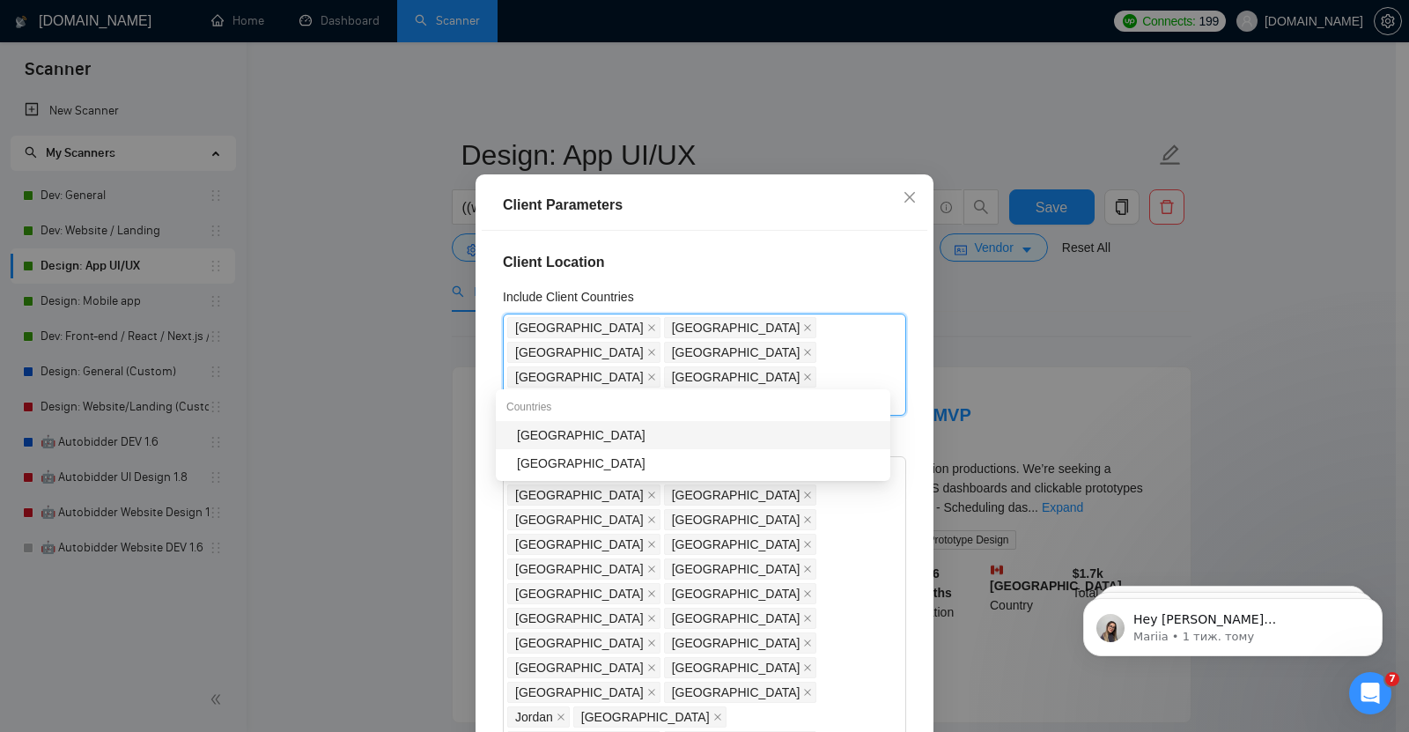
type input "nethe"
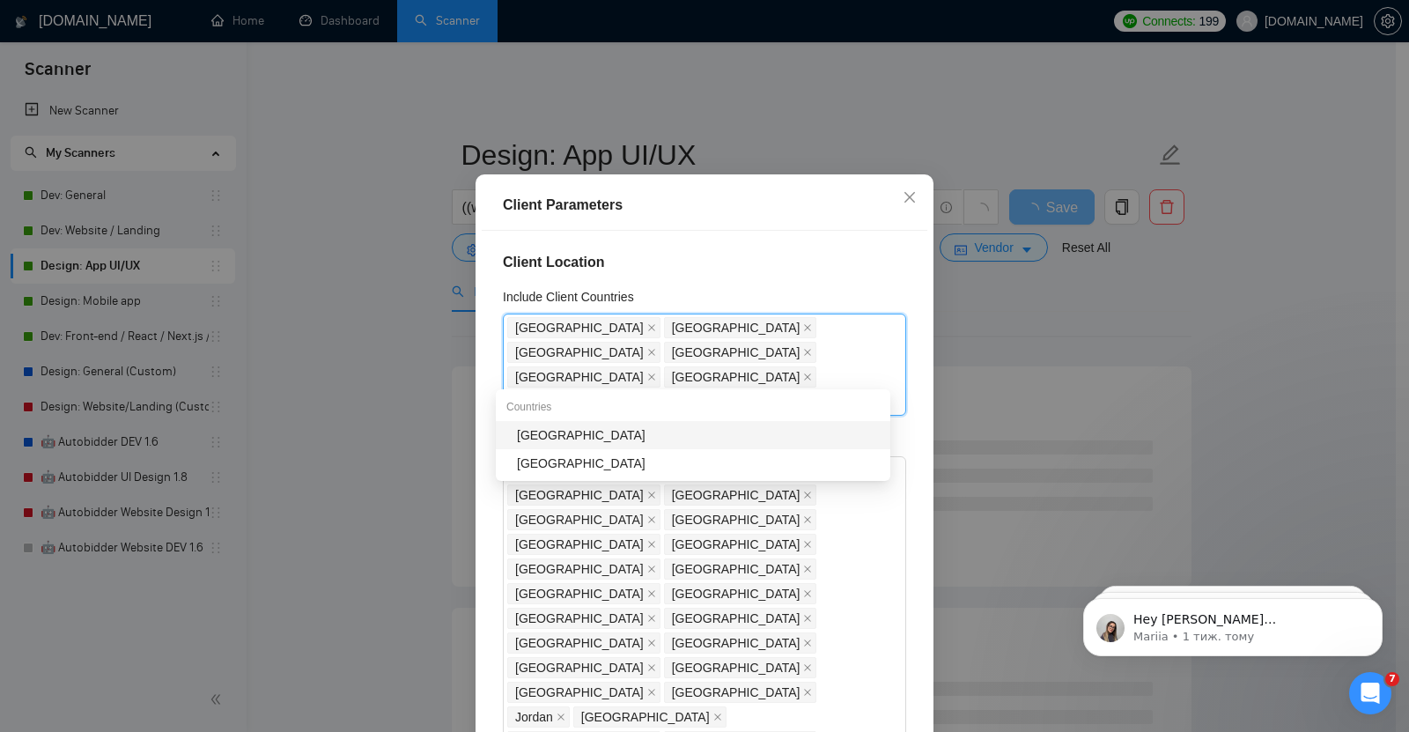
click at [568, 436] on div "[GEOGRAPHIC_DATA]" at bounding box center [698, 434] width 363 height 19
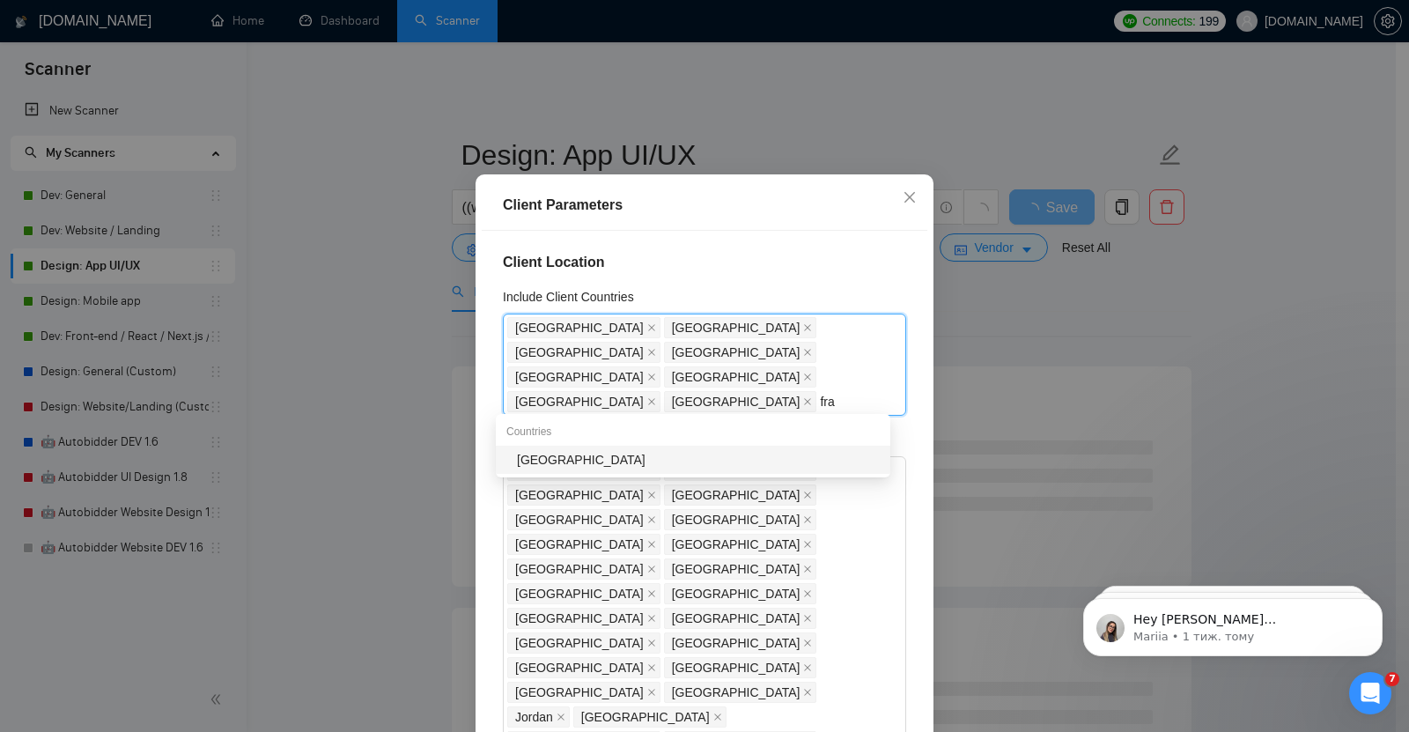
type input "[PERSON_NAME]"
click at [598, 460] on div "[GEOGRAPHIC_DATA]" at bounding box center [698, 459] width 363 height 19
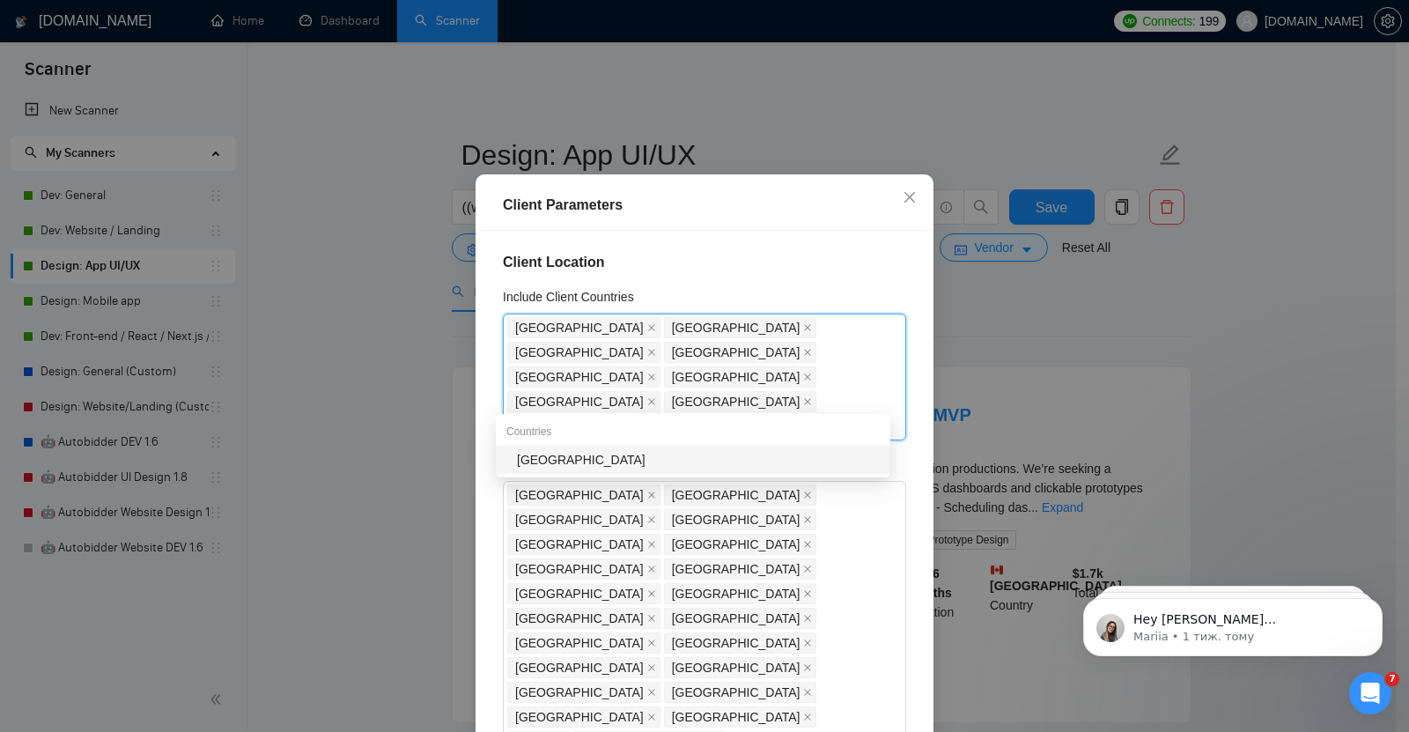
type input "spa"
click at [549, 457] on div "[GEOGRAPHIC_DATA]" at bounding box center [698, 459] width 363 height 19
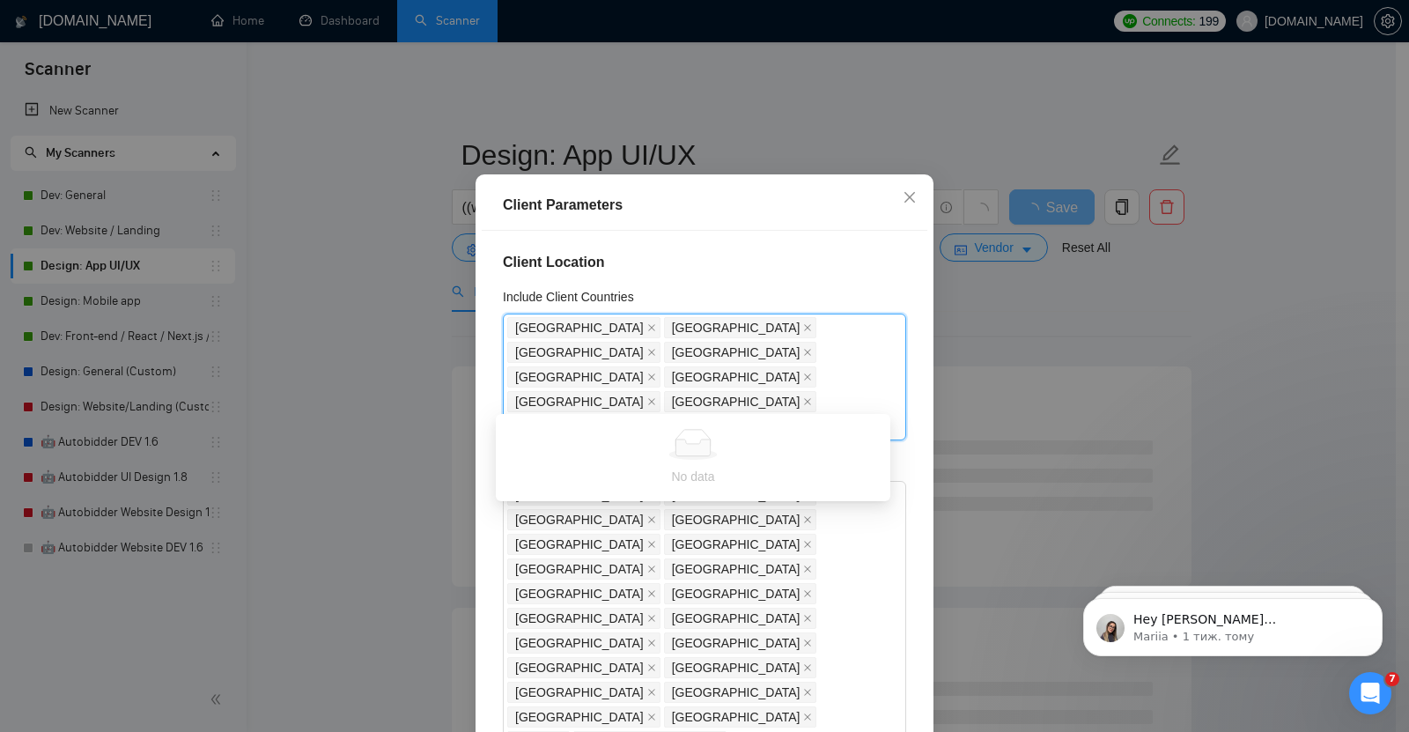
type input "ita"
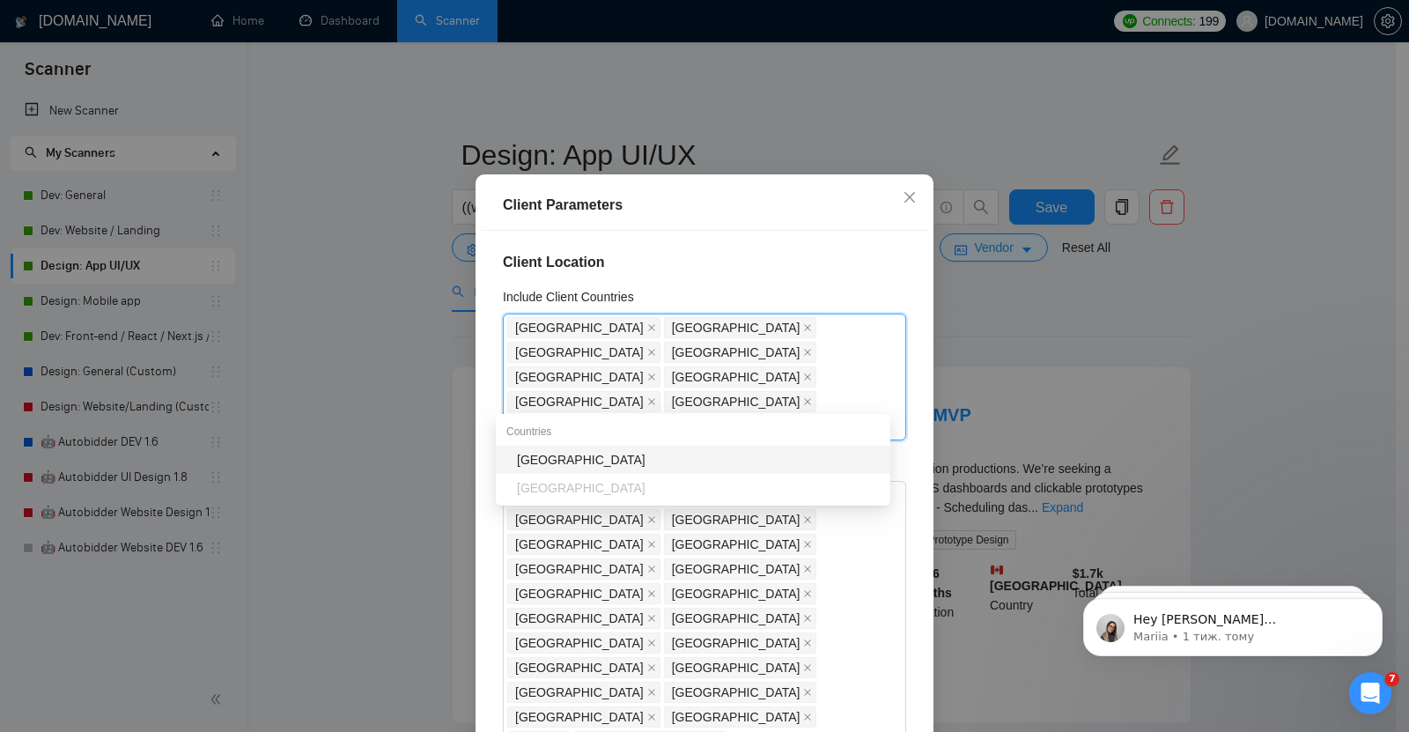
click at [656, 465] on div "[GEOGRAPHIC_DATA]" at bounding box center [698, 459] width 363 height 19
type input "swe"
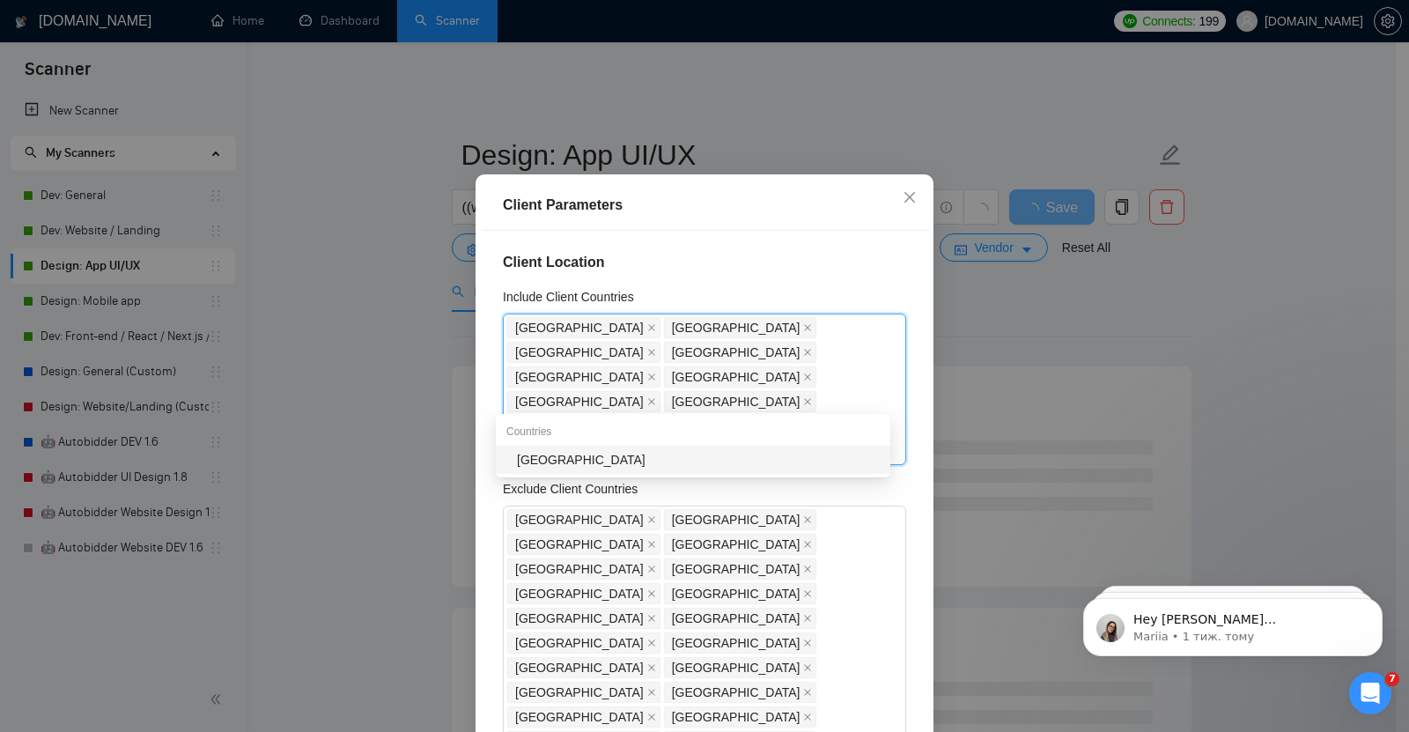
click at [586, 460] on div "[GEOGRAPHIC_DATA]" at bounding box center [698, 459] width 363 height 19
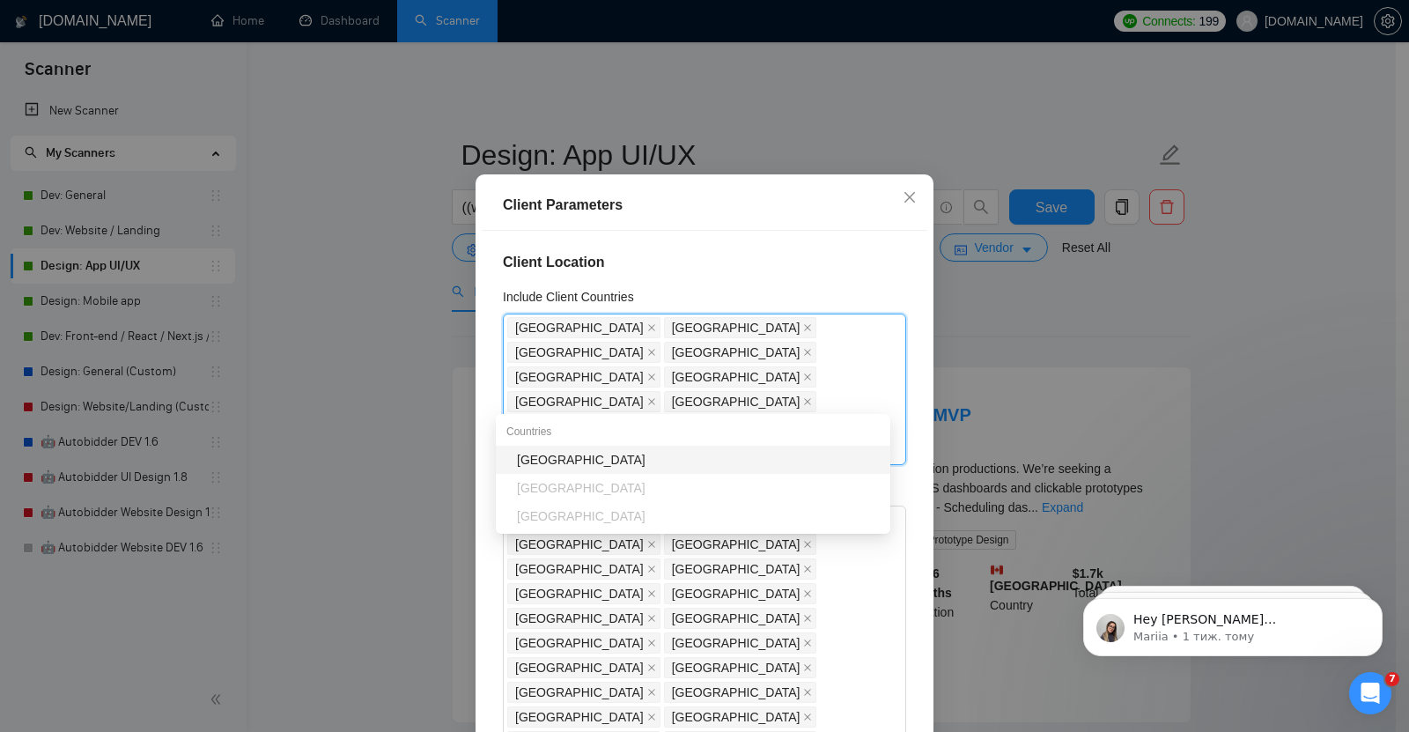
type input "bel"
click at [552, 460] on div "[GEOGRAPHIC_DATA]" at bounding box center [698, 459] width 363 height 19
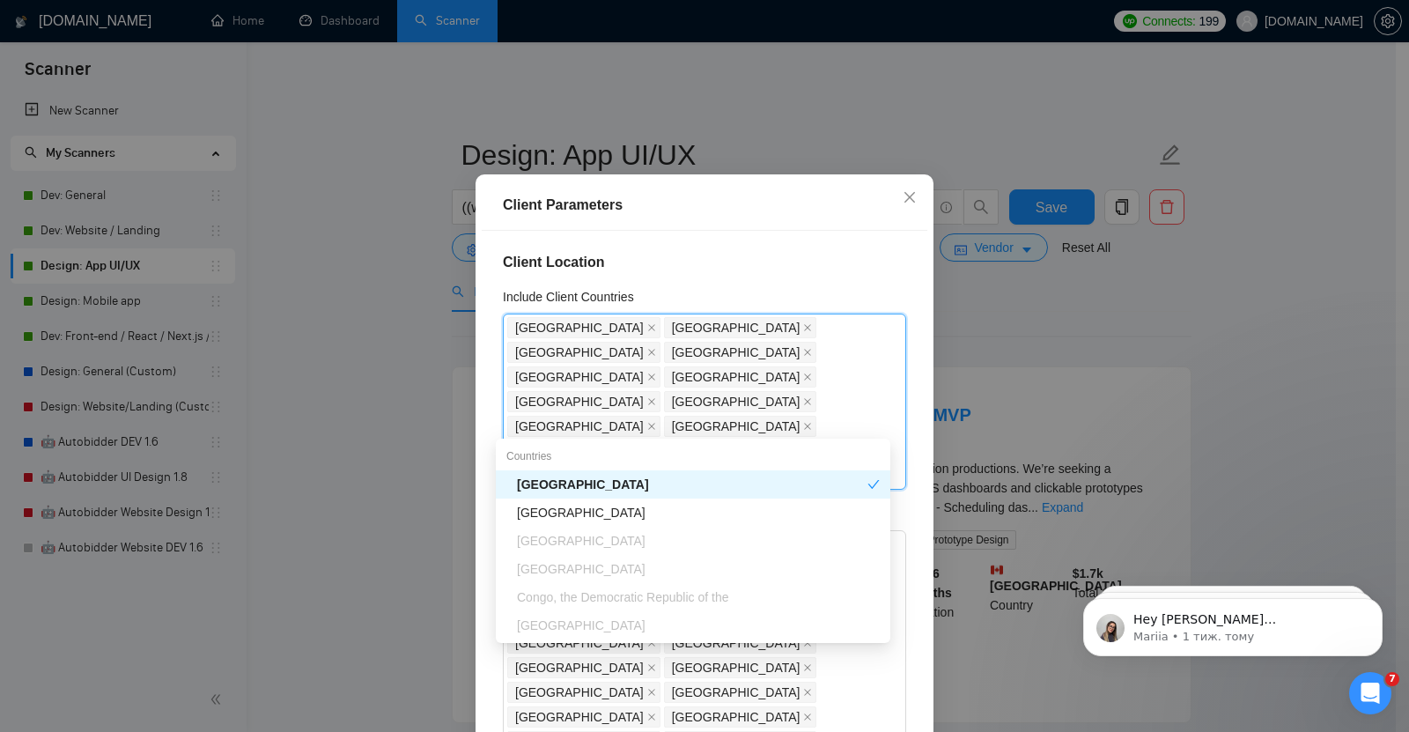
type input "den"
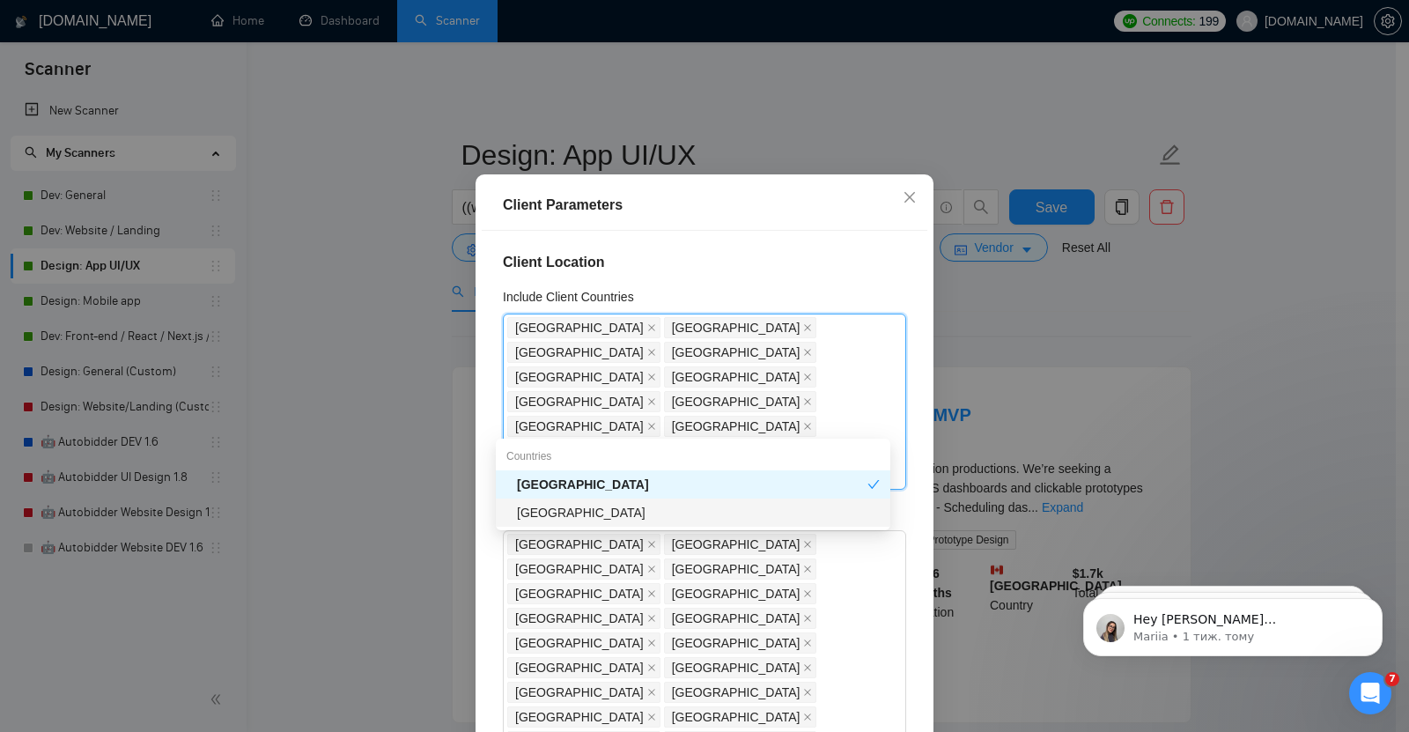
click at [554, 521] on div "[GEOGRAPHIC_DATA]" at bounding box center [698, 512] width 363 height 19
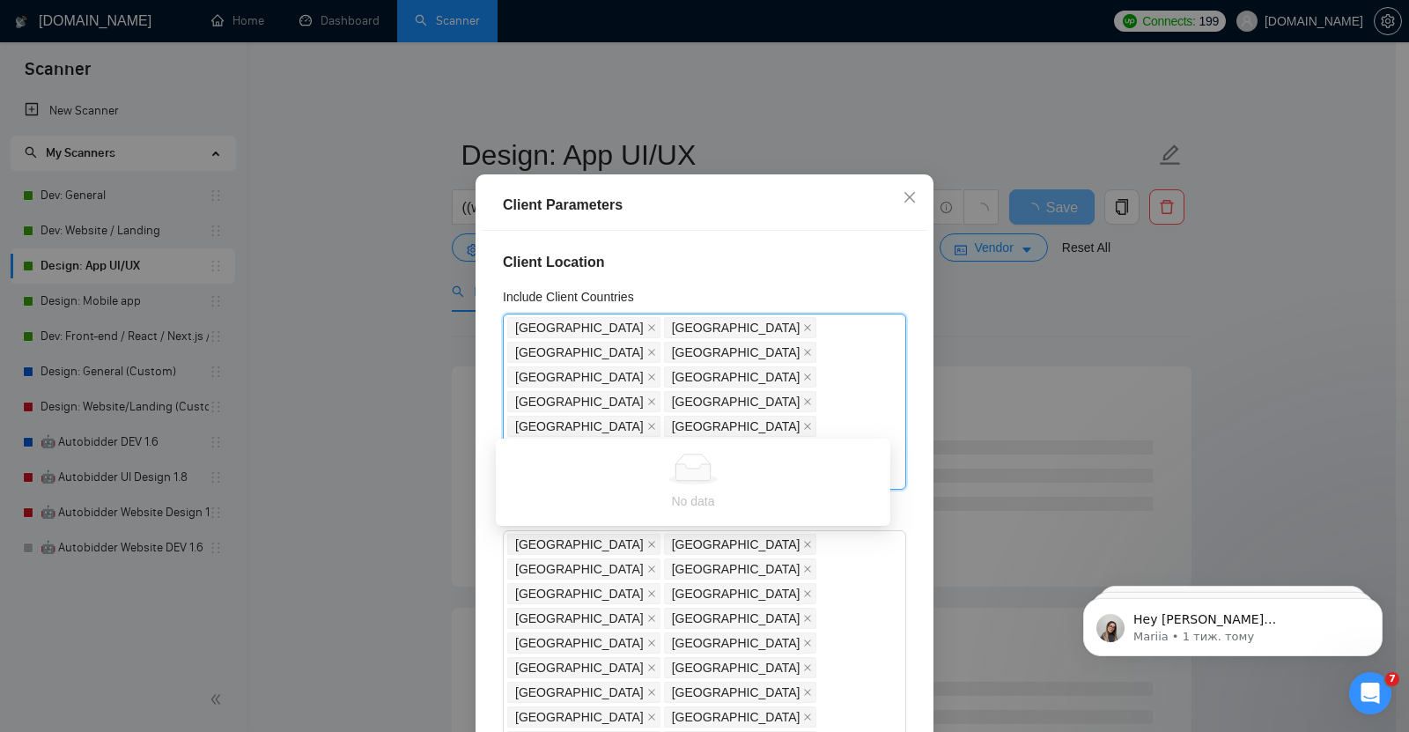
type input "nor"
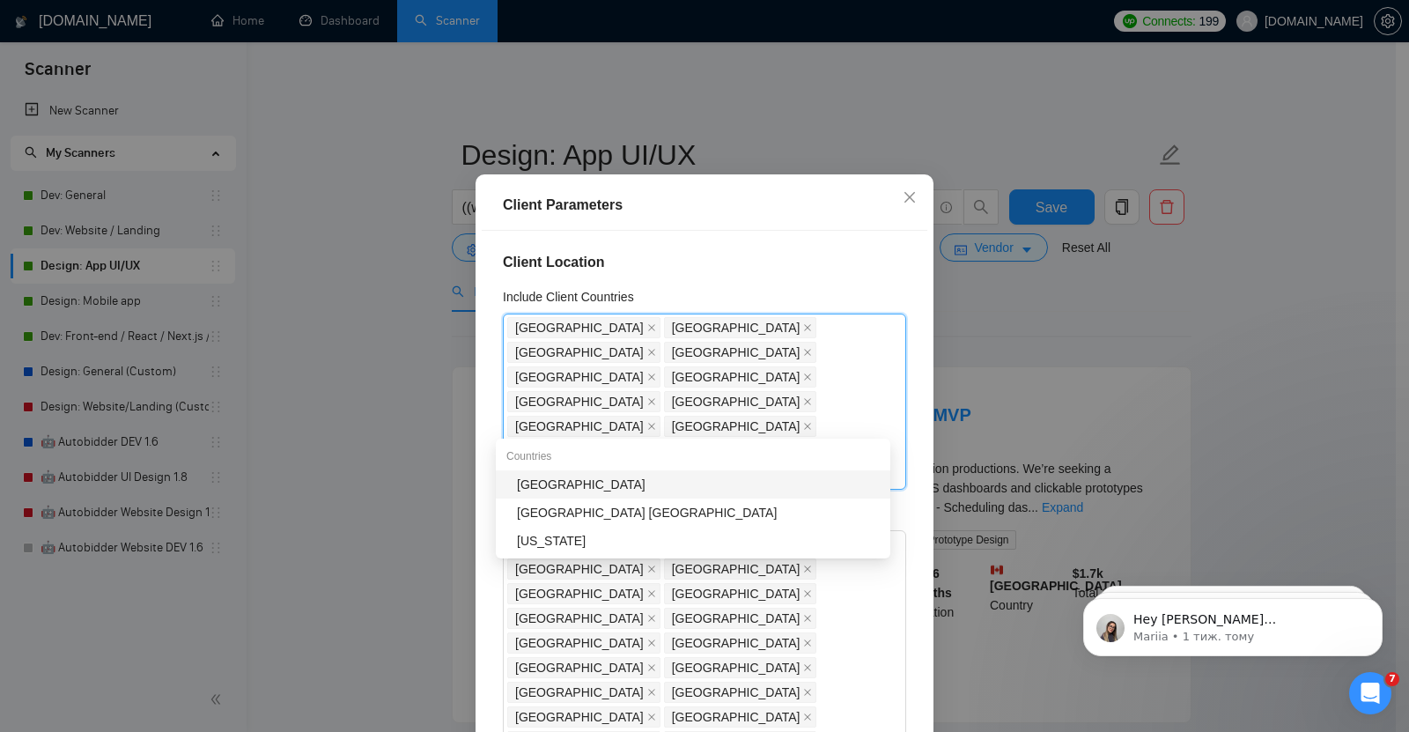
click at [556, 483] on div "[GEOGRAPHIC_DATA]" at bounding box center [698, 484] width 363 height 19
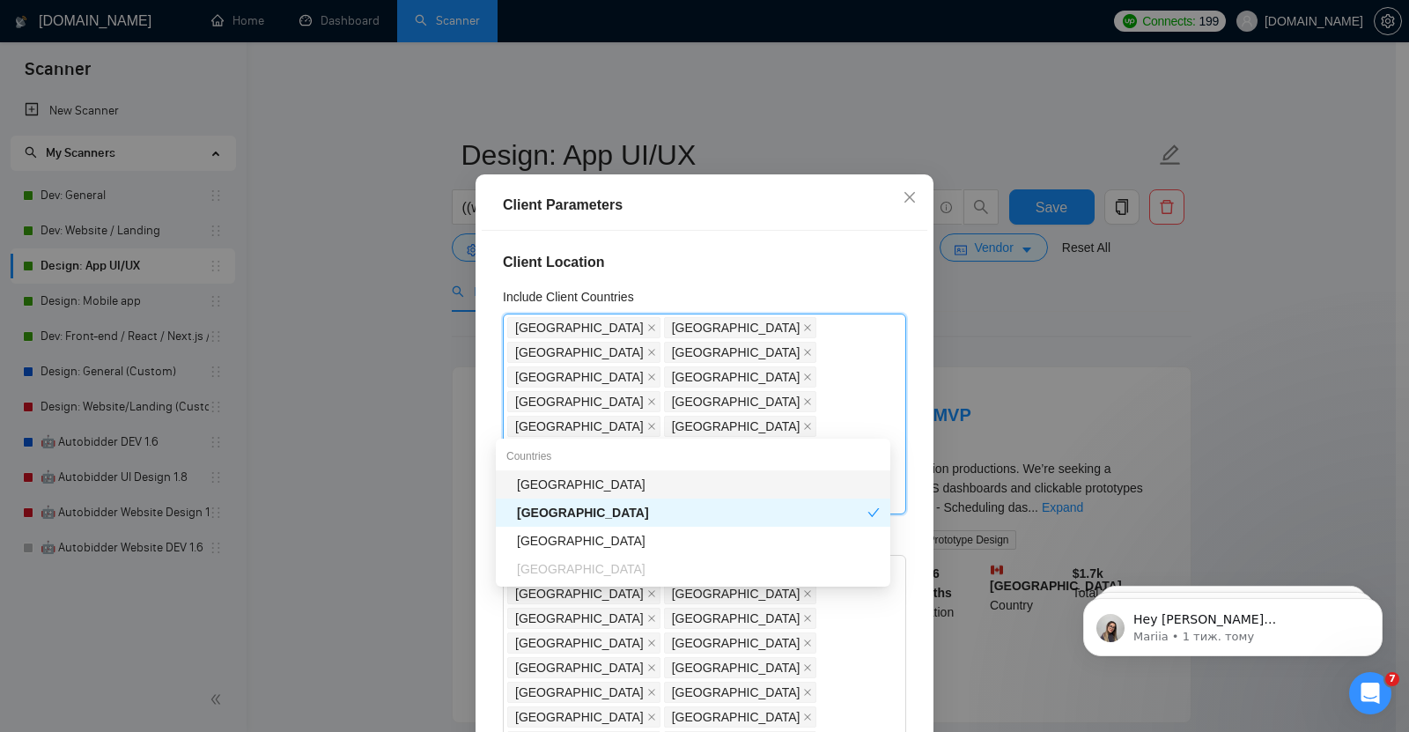
type input "swe"
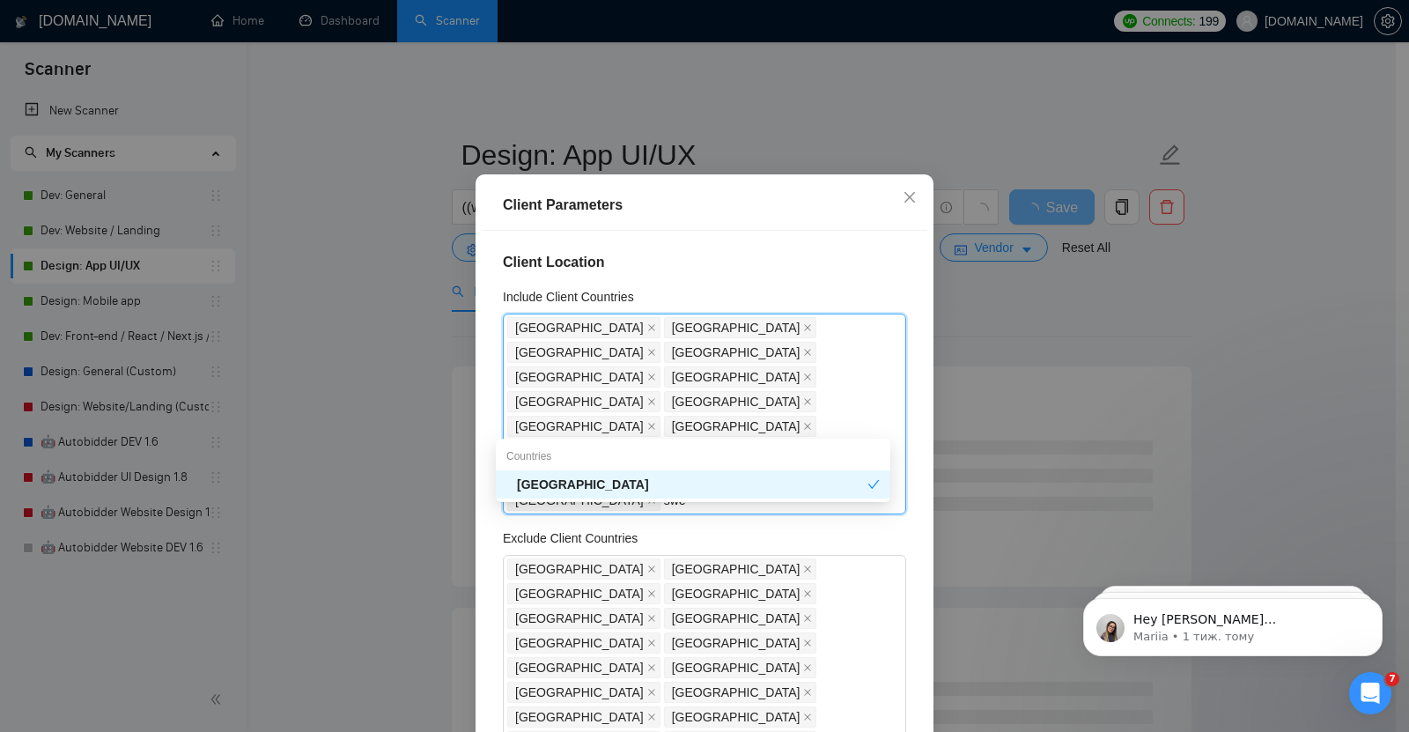
click at [554, 478] on div "[GEOGRAPHIC_DATA]" at bounding box center [692, 484] width 350 height 19
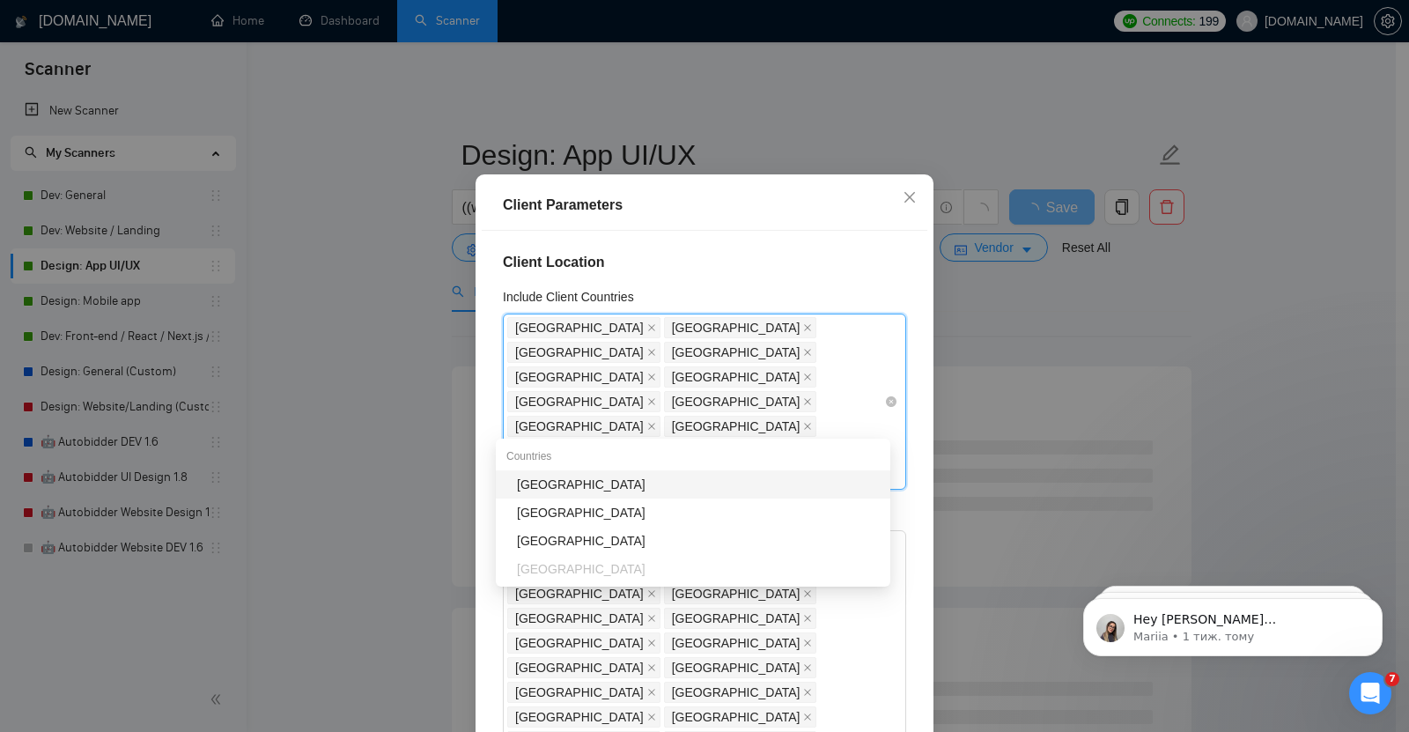
type input "swe"
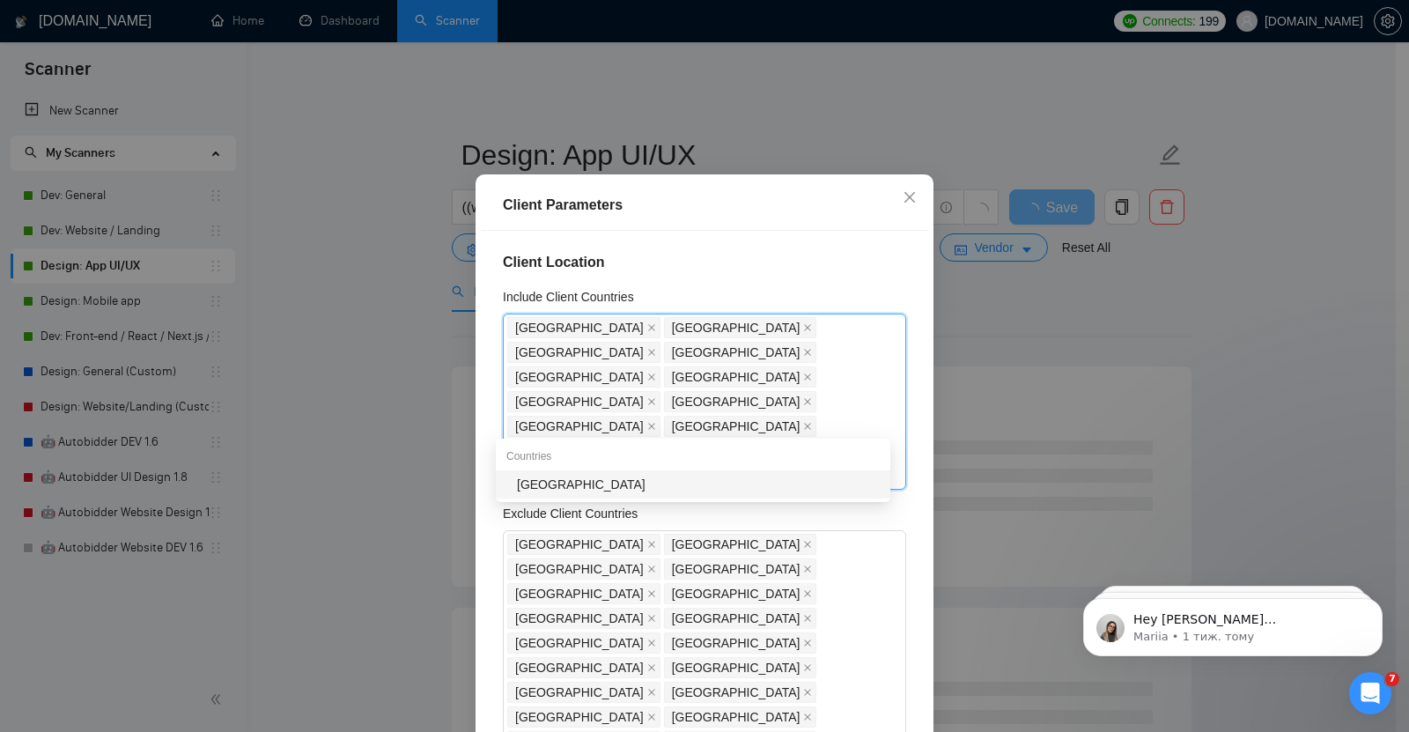
click at [556, 481] on div "[GEOGRAPHIC_DATA]" at bounding box center [698, 484] width 363 height 19
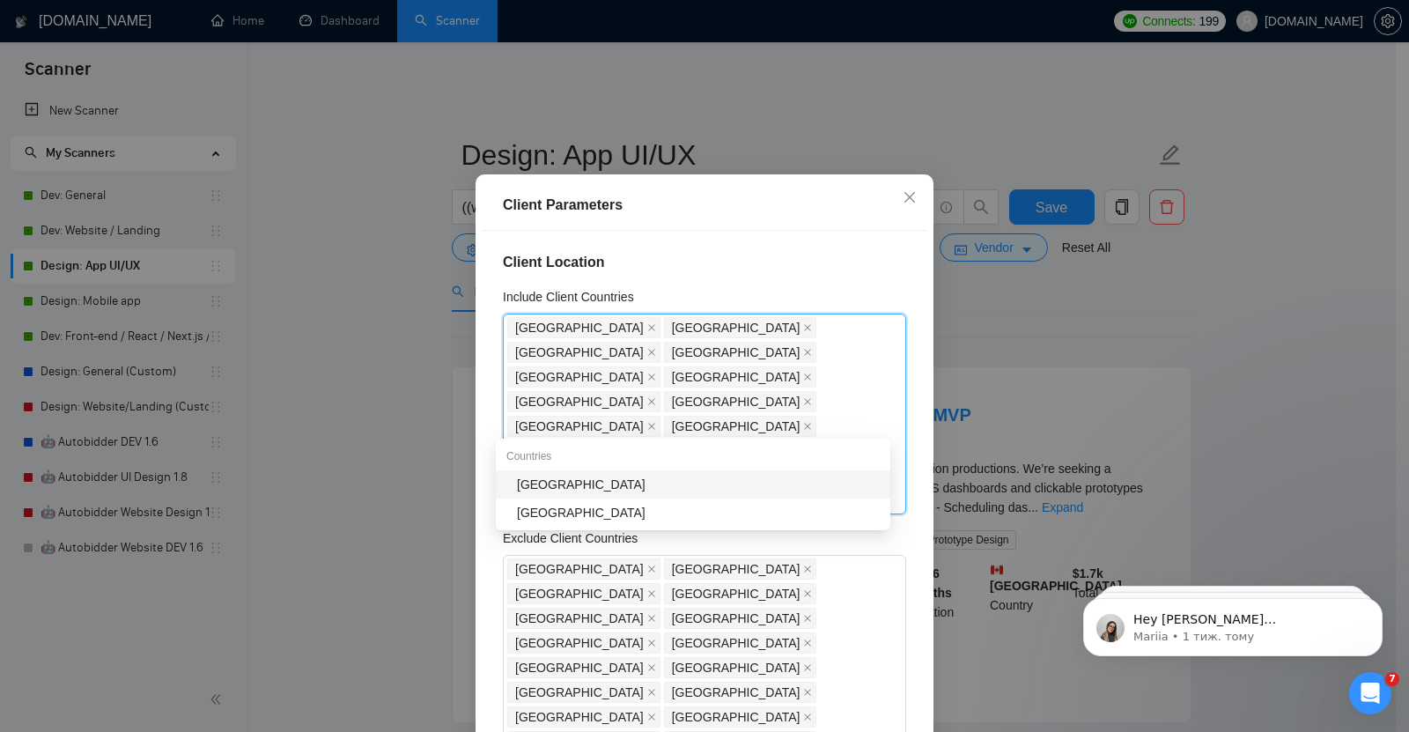
type input "fin"
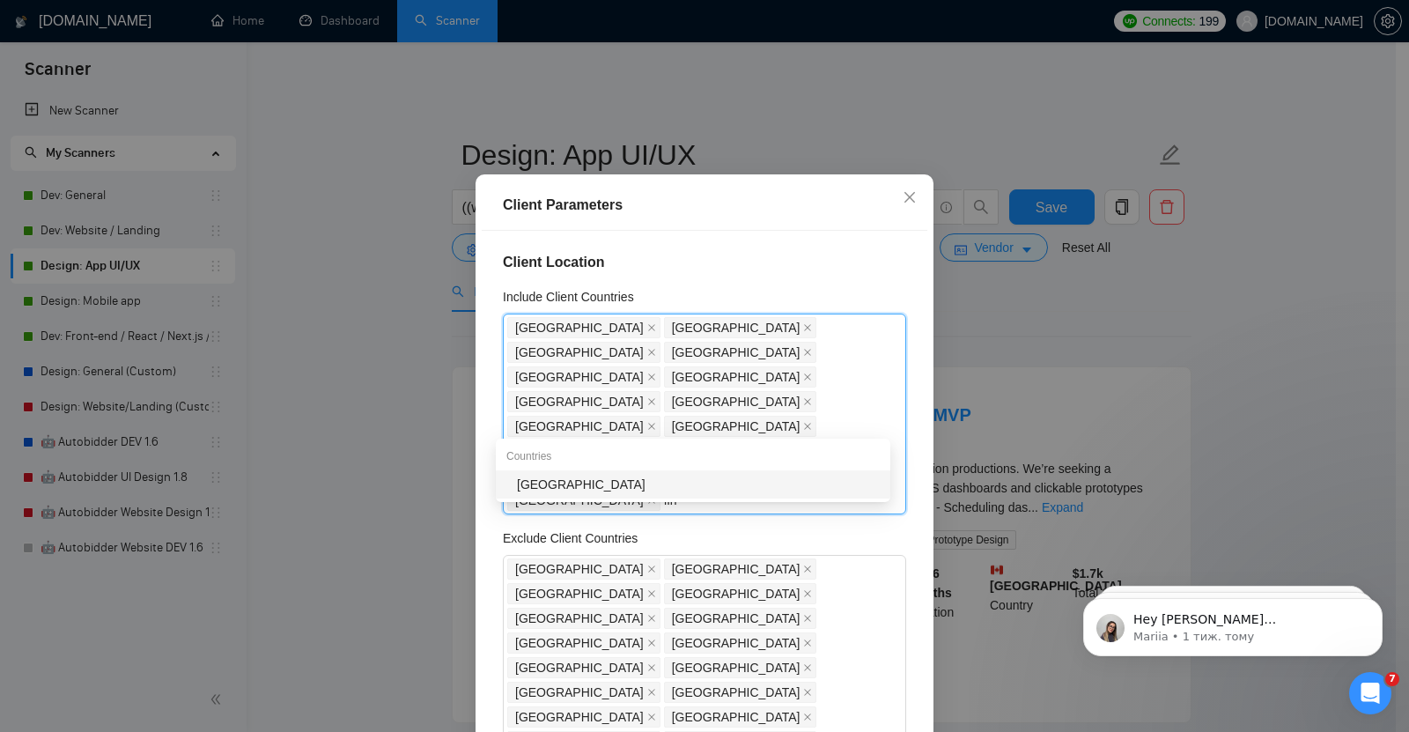
click at [544, 477] on div "[GEOGRAPHIC_DATA]" at bounding box center [698, 484] width 363 height 19
type input "lux"
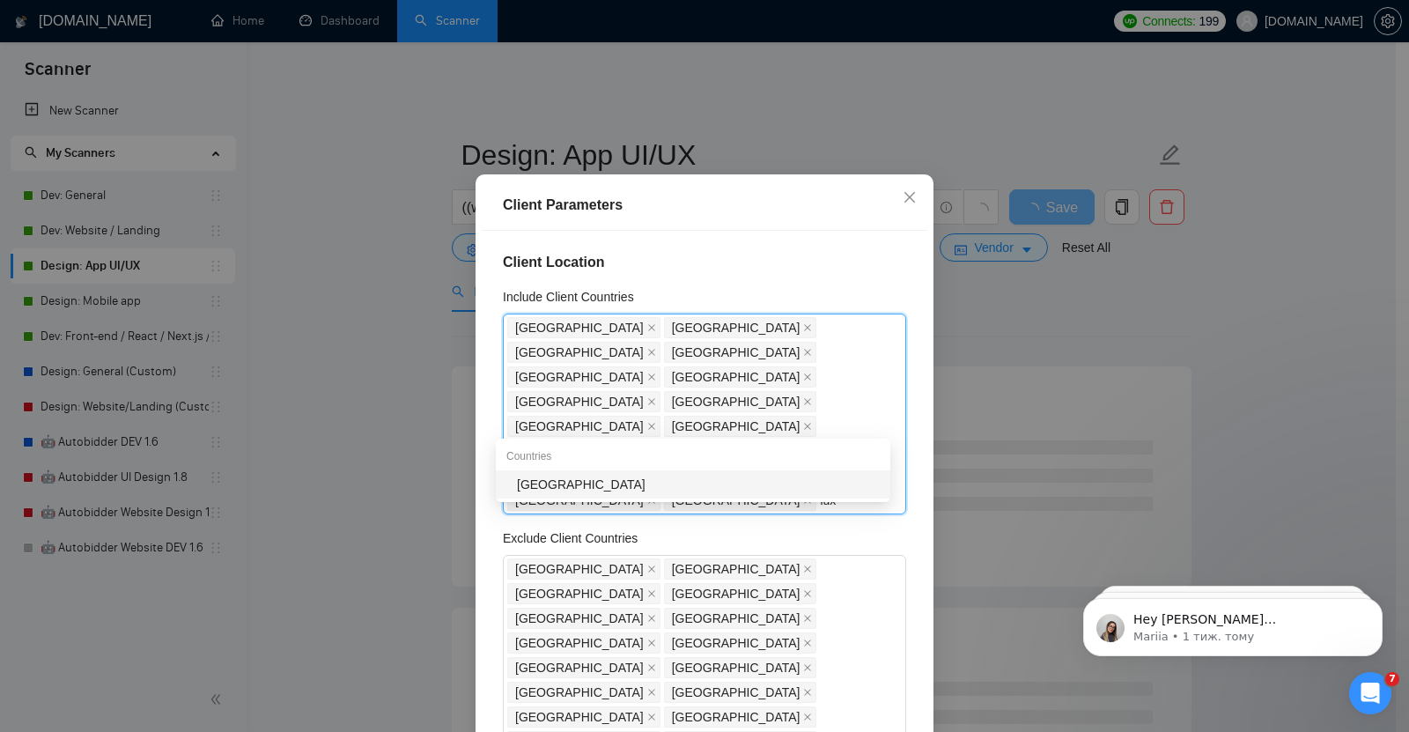
click at [544, 477] on div "[GEOGRAPHIC_DATA]" at bounding box center [698, 484] width 363 height 19
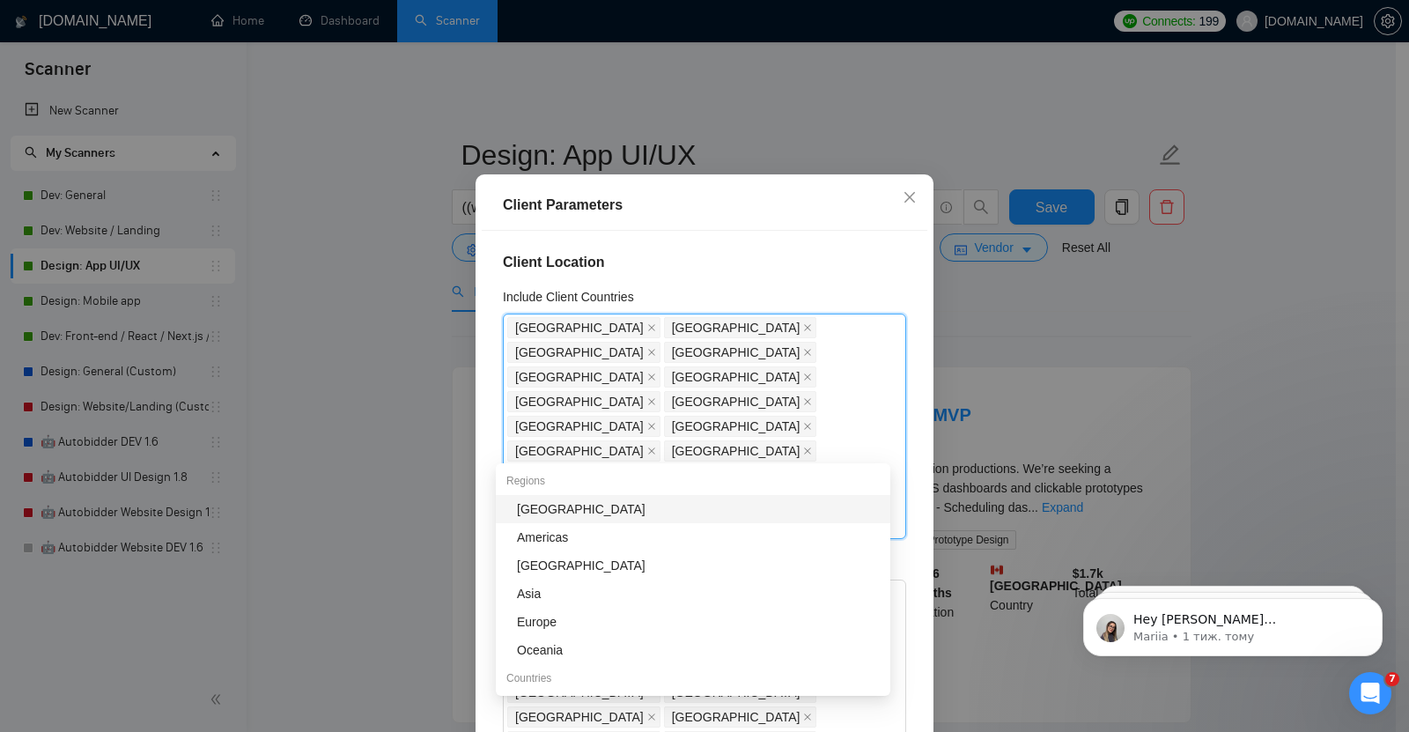
type input "sw"
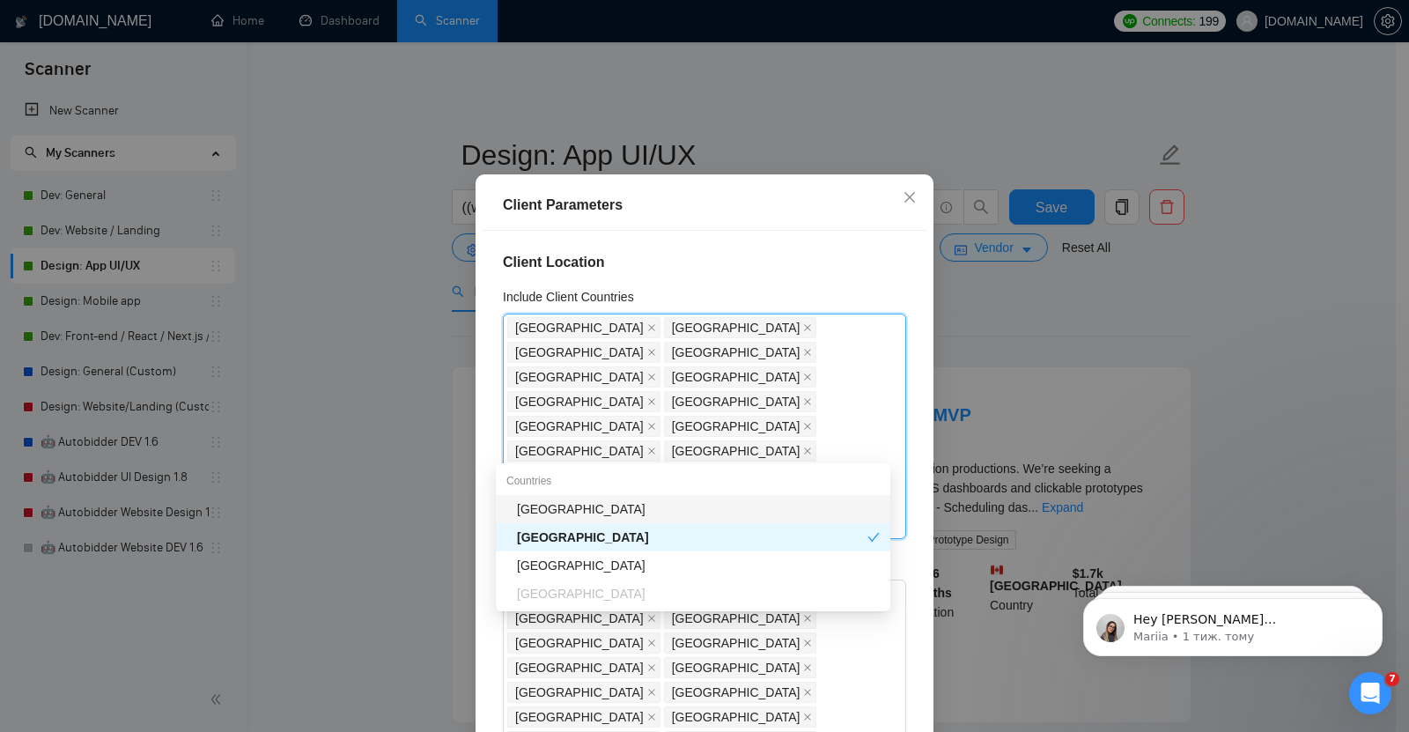
click at [598, 503] on div "[GEOGRAPHIC_DATA]" at bounding box center [698, 508] width 363 height 19
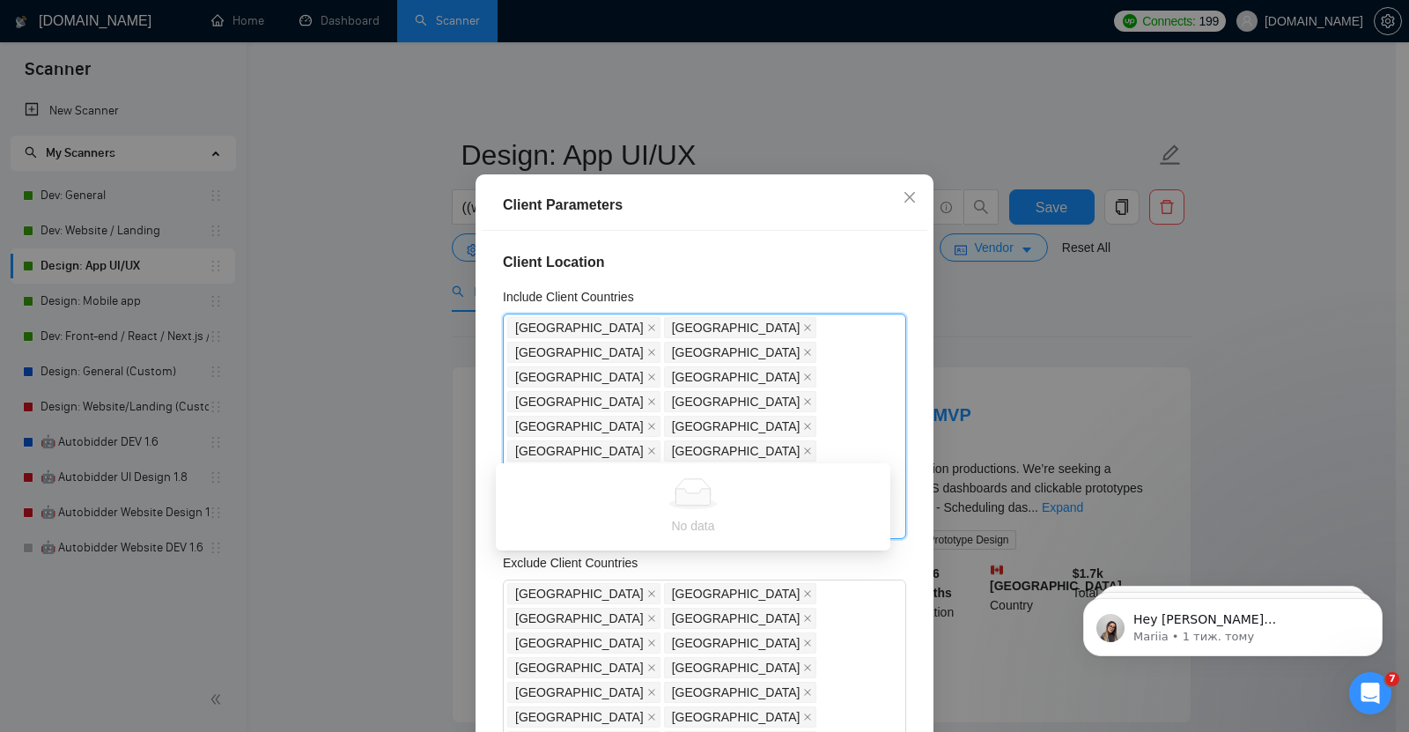
type input "qa"
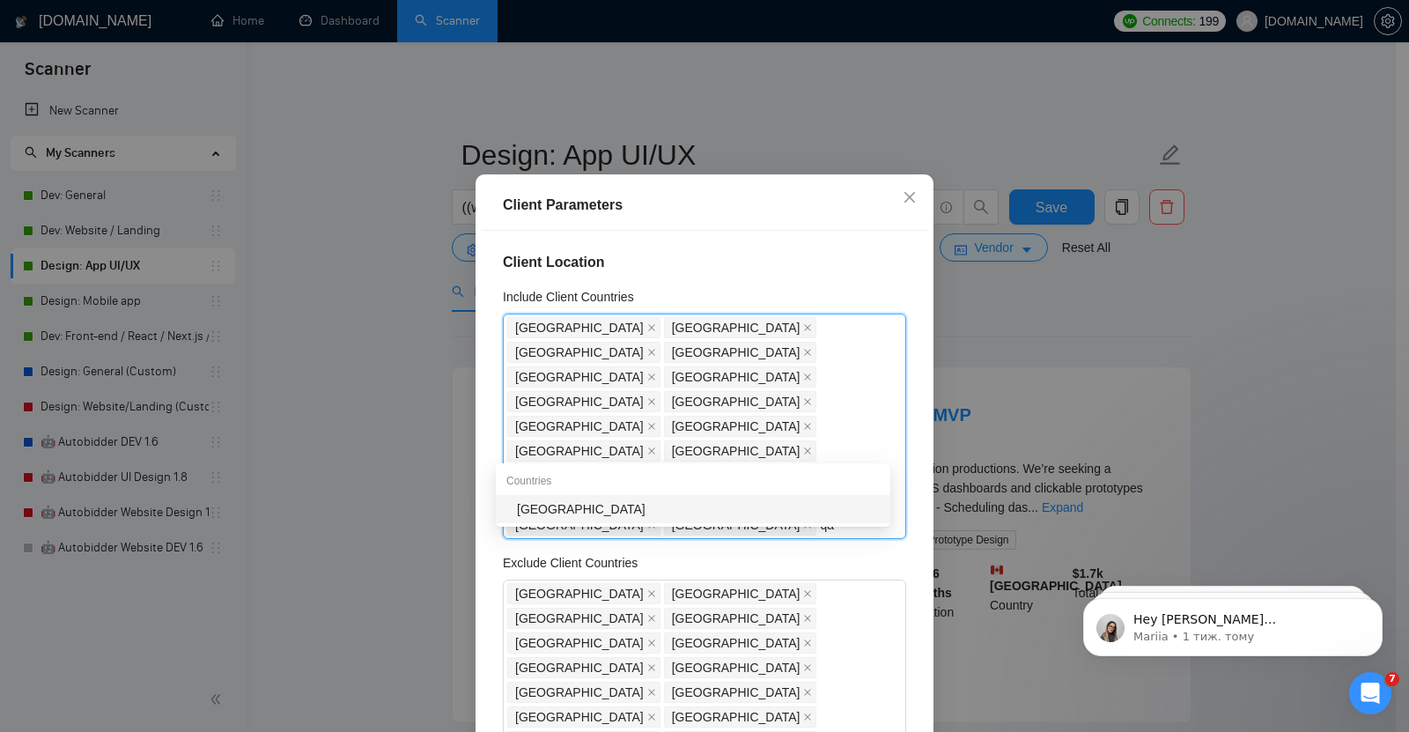
click at [592, 503] on div "[GEOGRAPHIC_DATA]" at bounding box center [698, 508] width 363 height 19
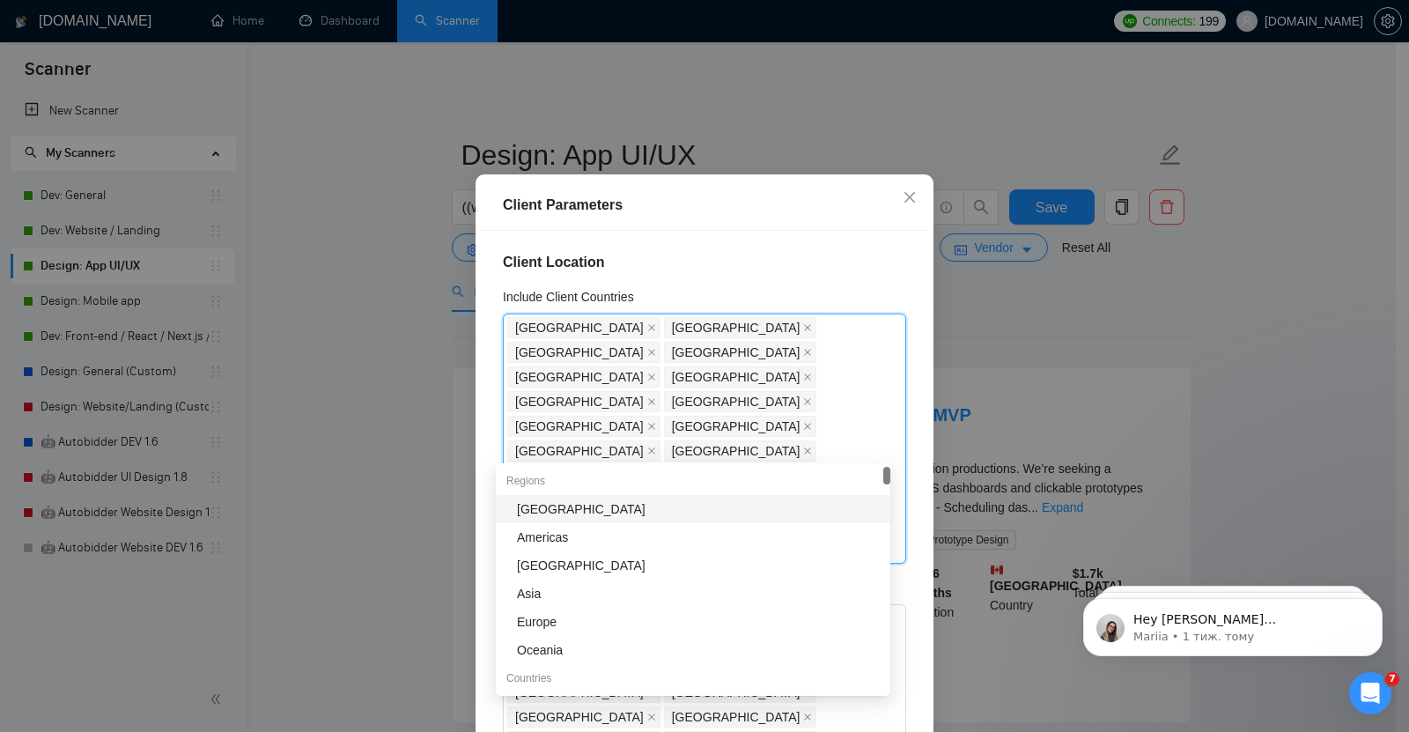
type input "sa"
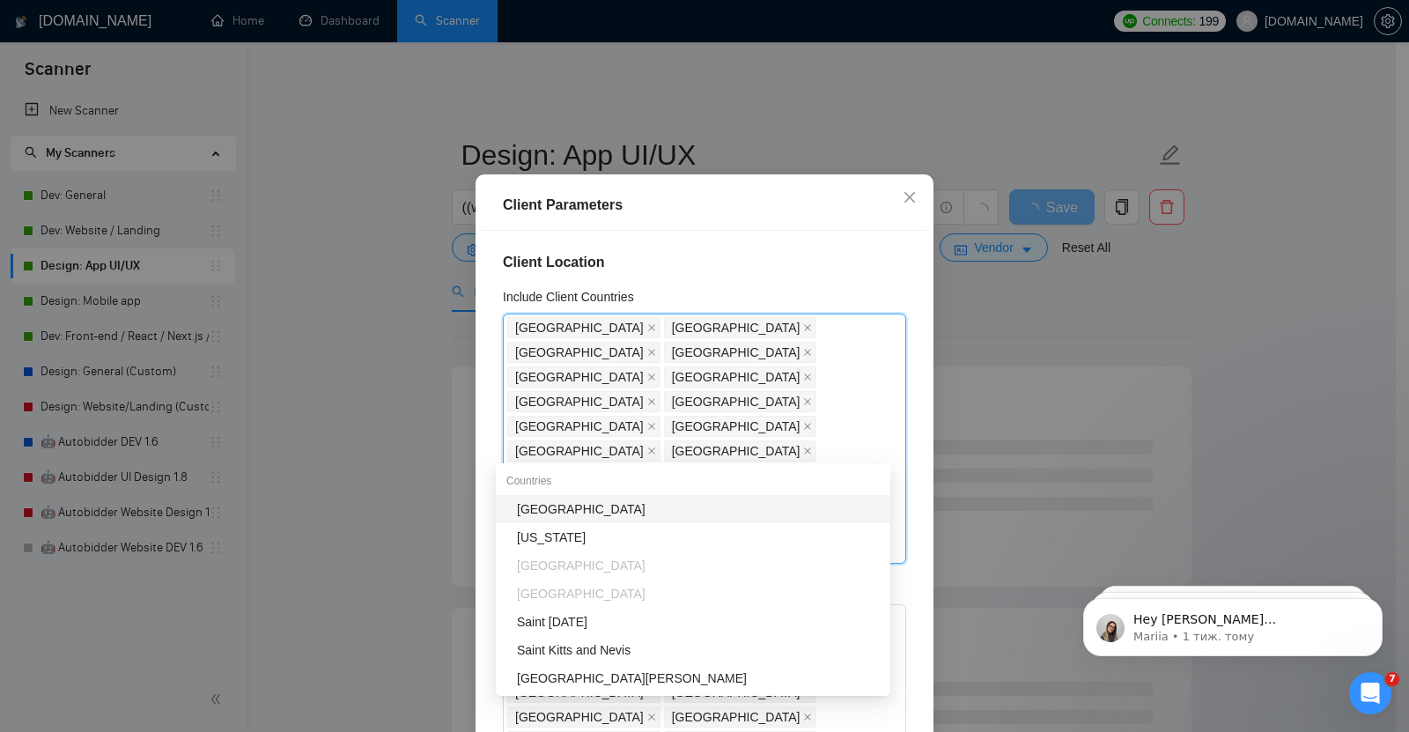
click at [542, 504] on div "[GEOGRAPHIC_DATA]" at bounding box center [698, 508] width 363 height 19
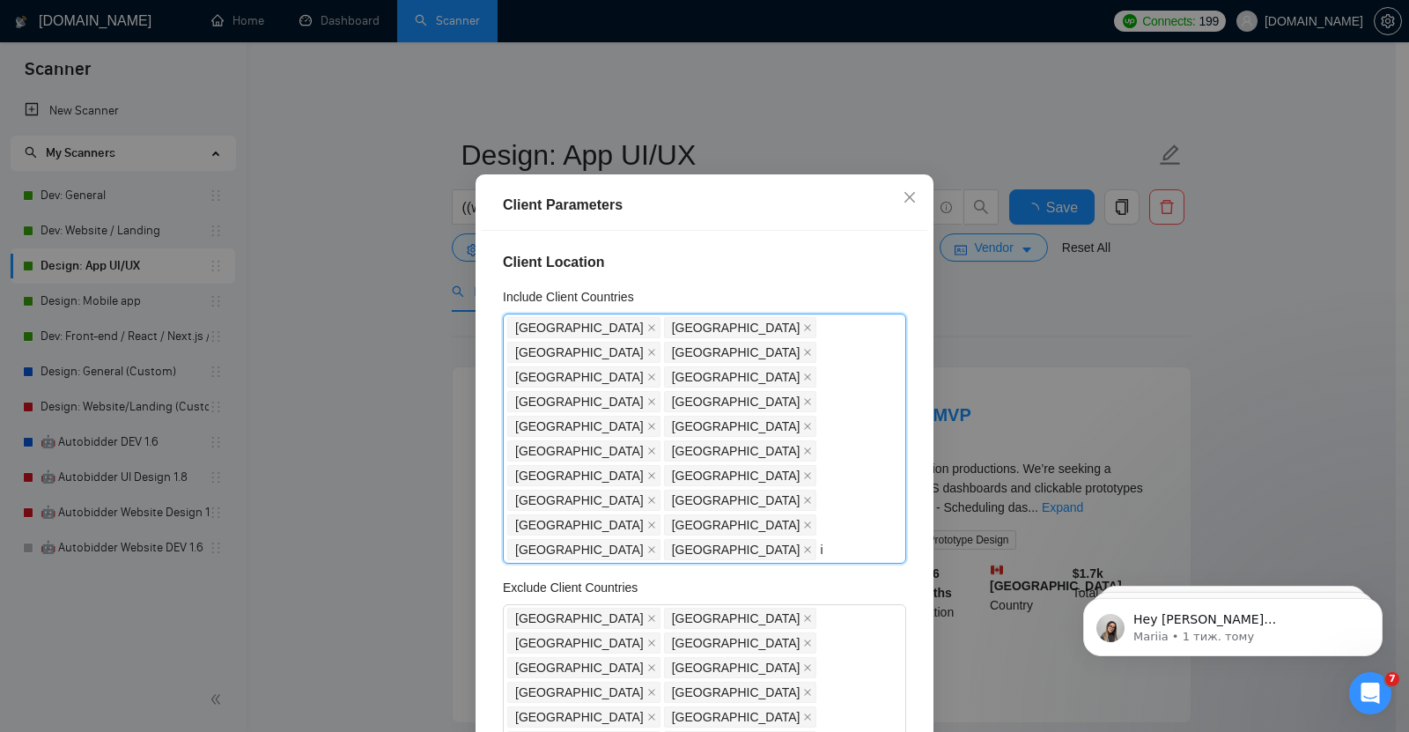
type input "is"
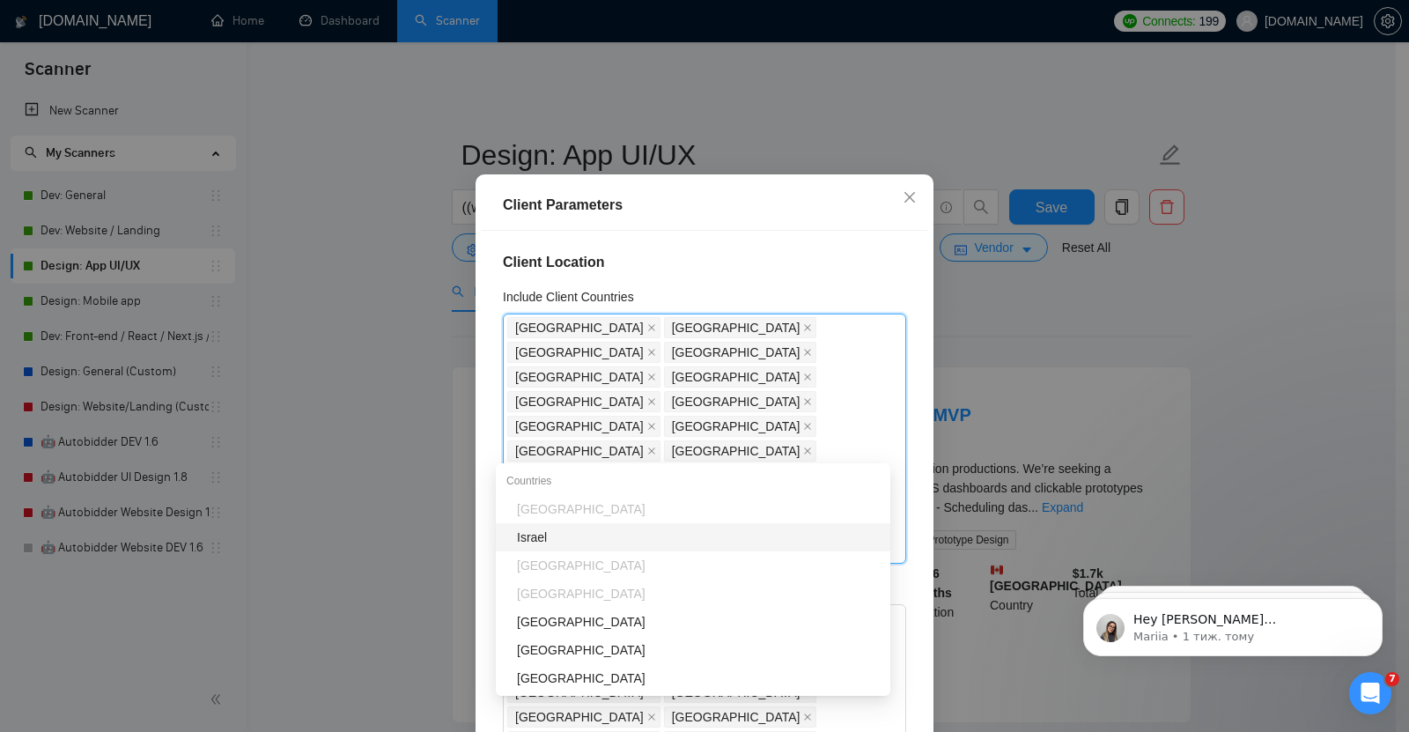
click at [574, 530] on div "Israel" at bounding box center [698, 536] width 363 height 19
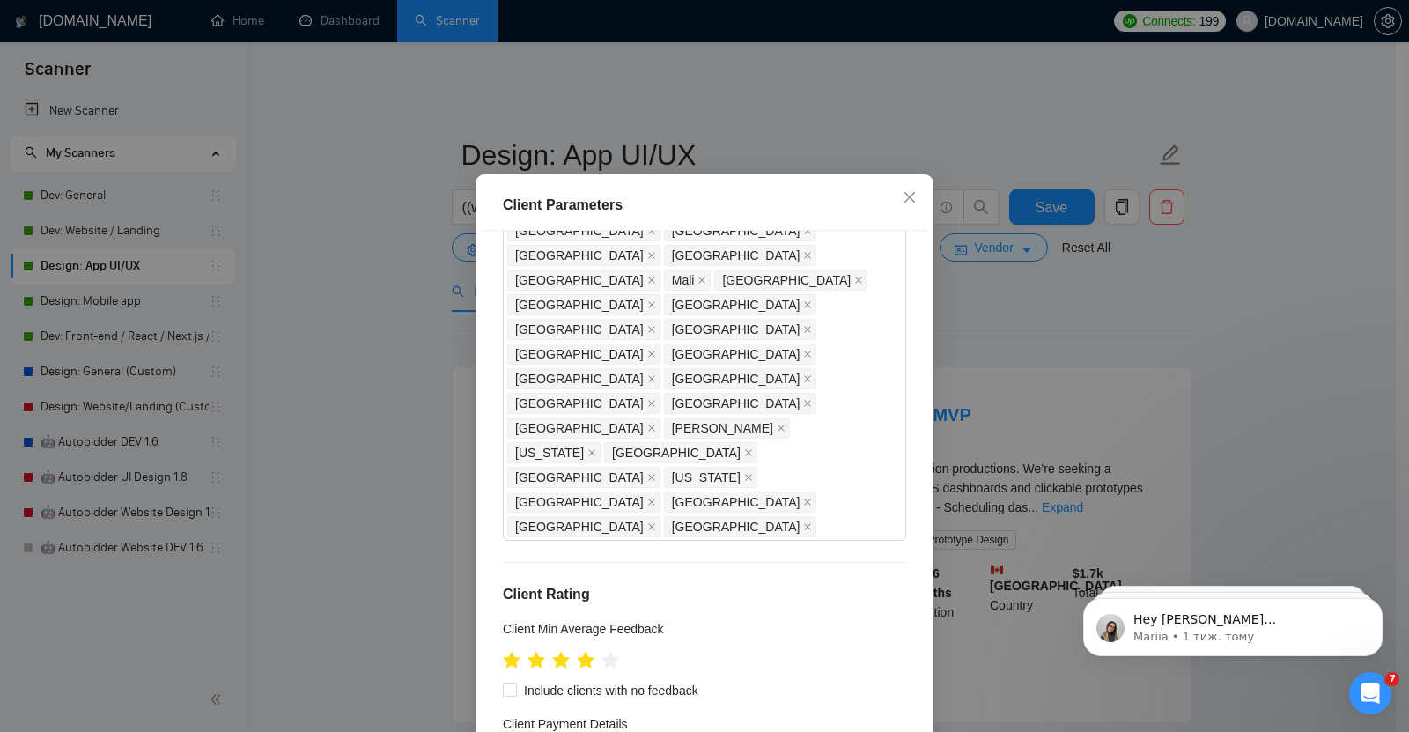
scroll to position [108, 0]
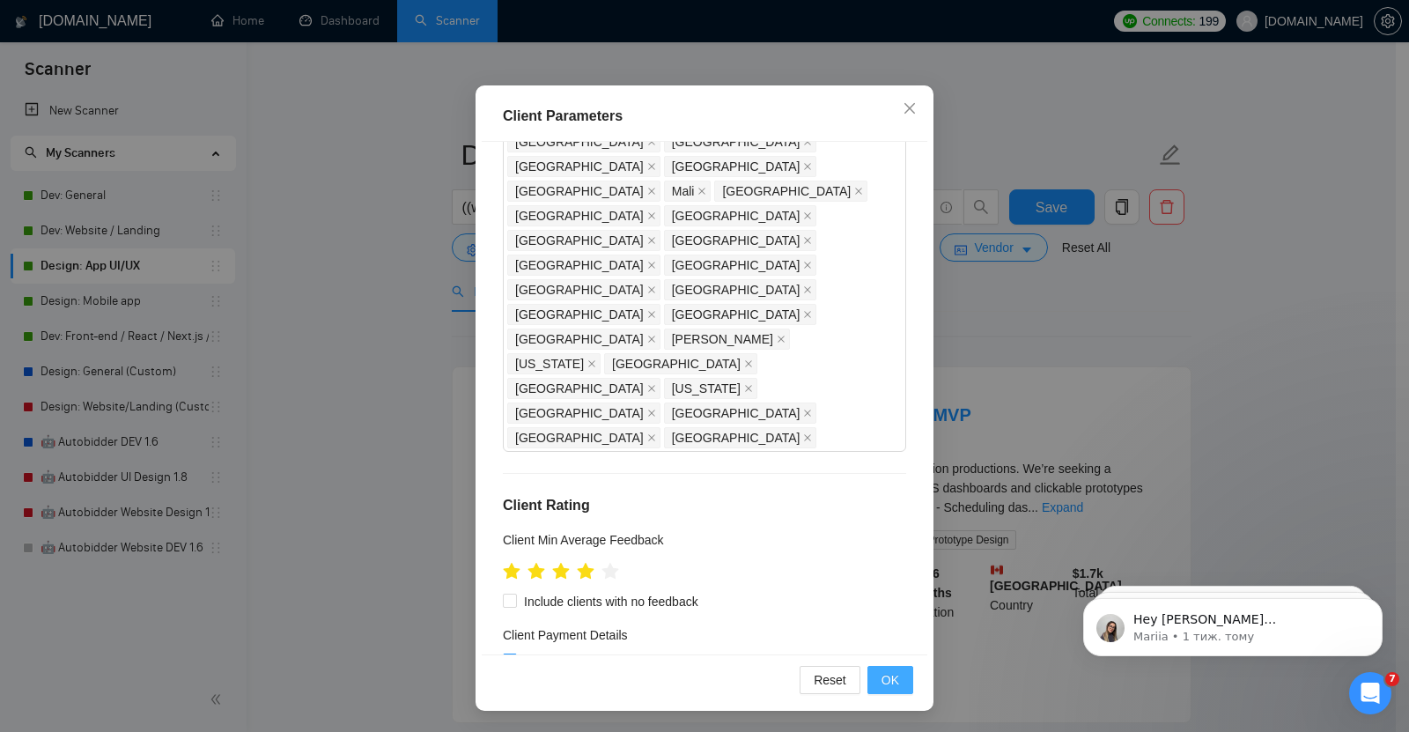
click at [881, 680] on span "OK" at bounding box center [890, 679] width 18 height 19
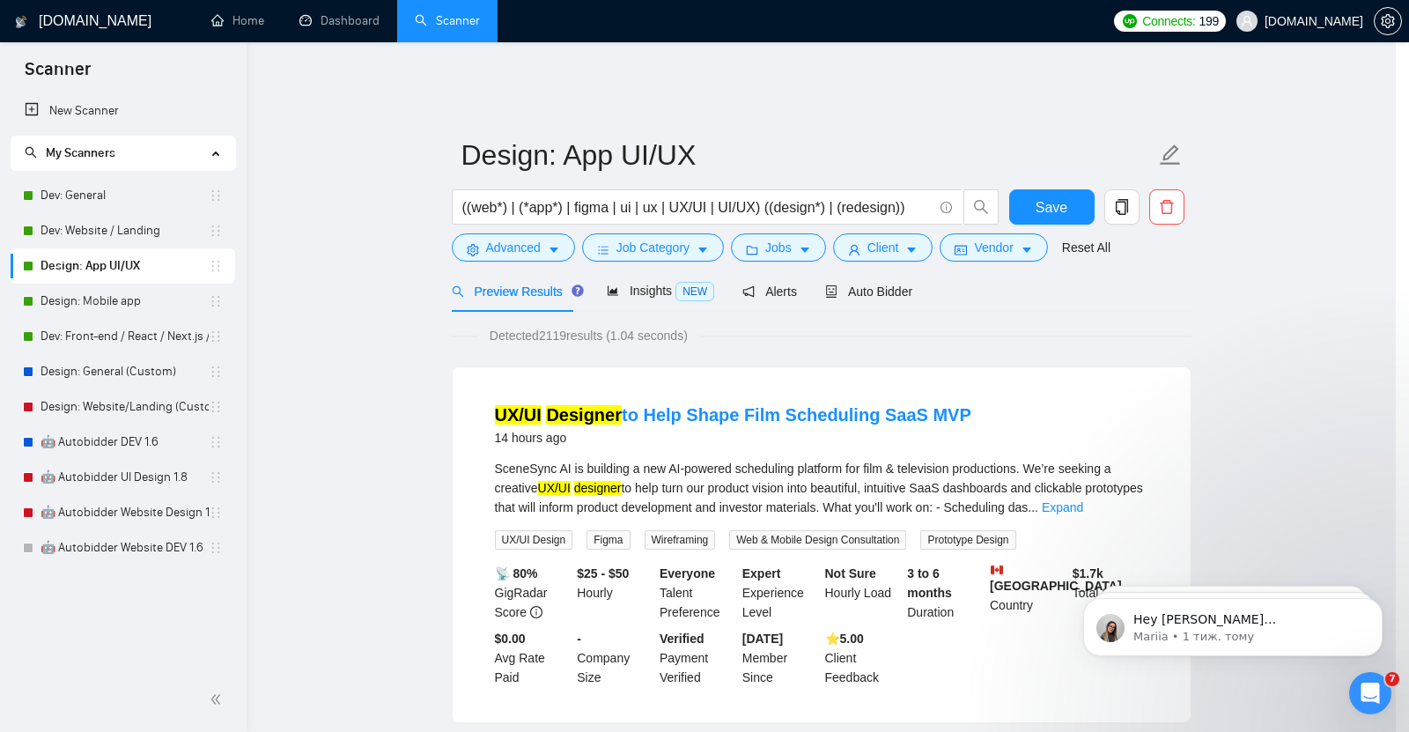
scroll to position [19, 0]
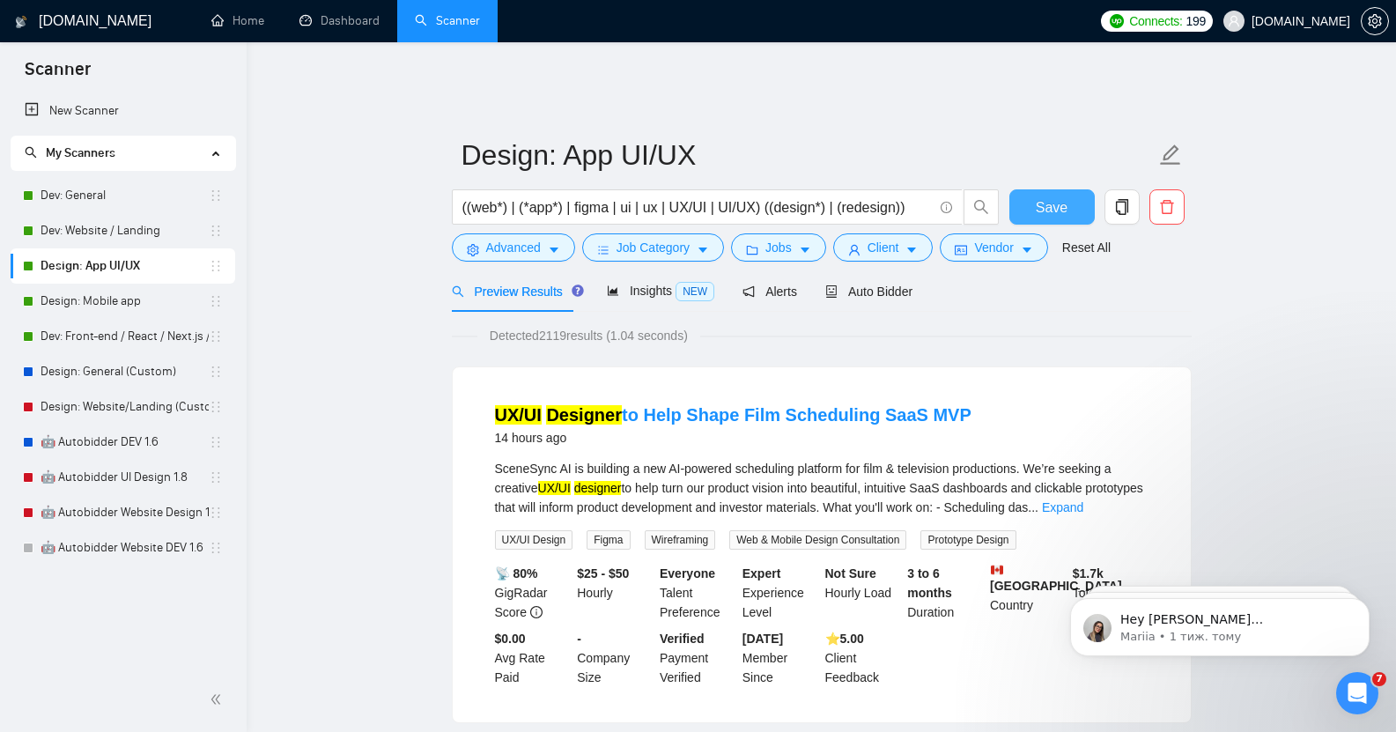
click at [1032, 199] on button "Save" at bounding box center [1051, 206] width 85 height 35
click at [112, 302] on link "Design: Mobile app" at bounding box center [125, 301] width 168 height 35
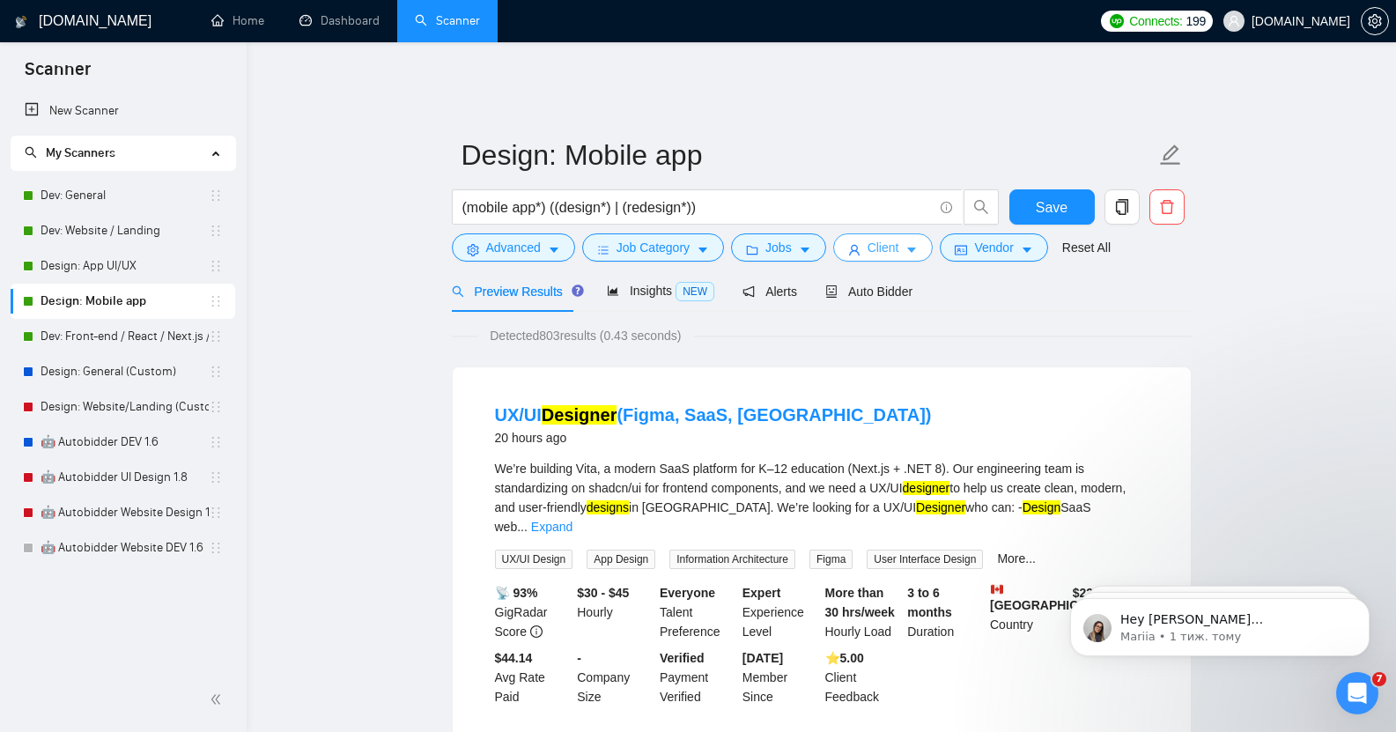
click at [887, 238] on span "Client" at bounding box center [883, 247] width 32 height 19
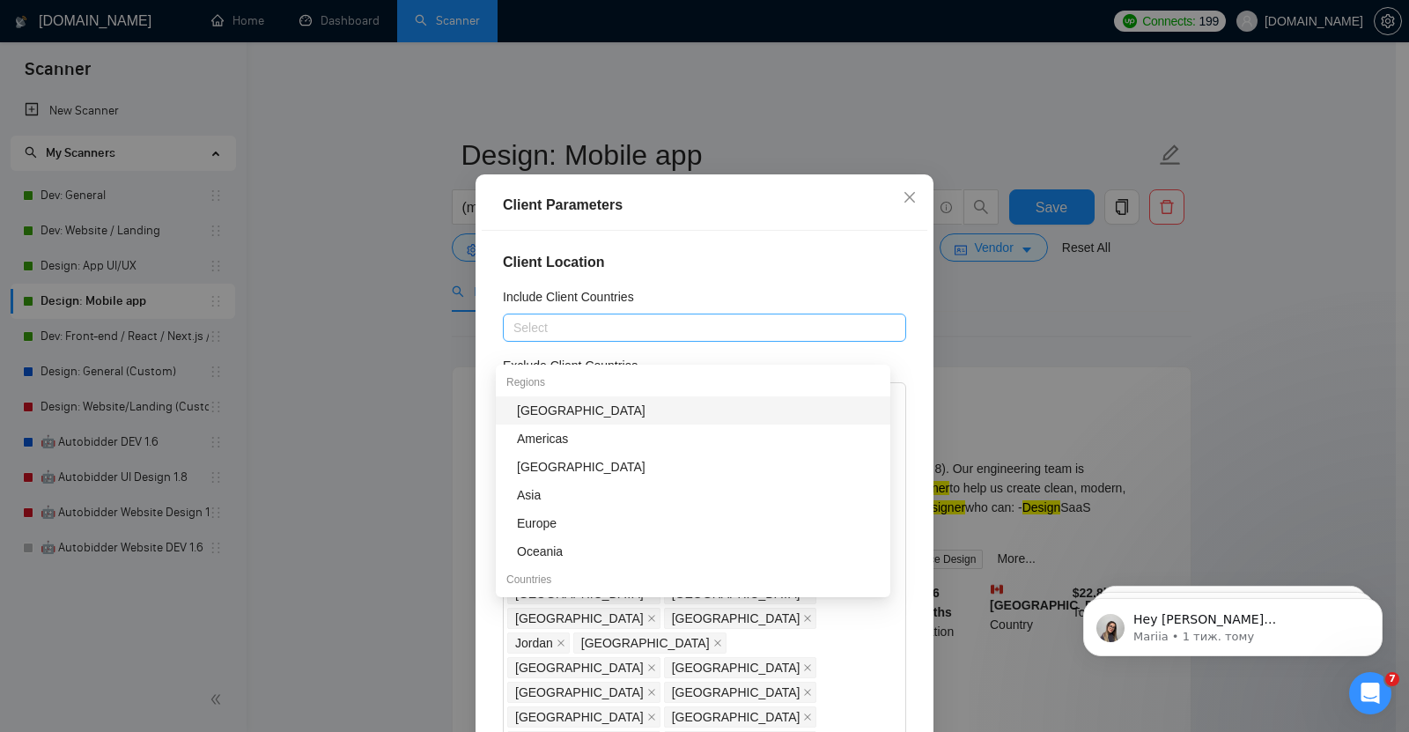
click at [608, 338] on div at bounding box center [695, 327] width 377 height 21
type input "un"
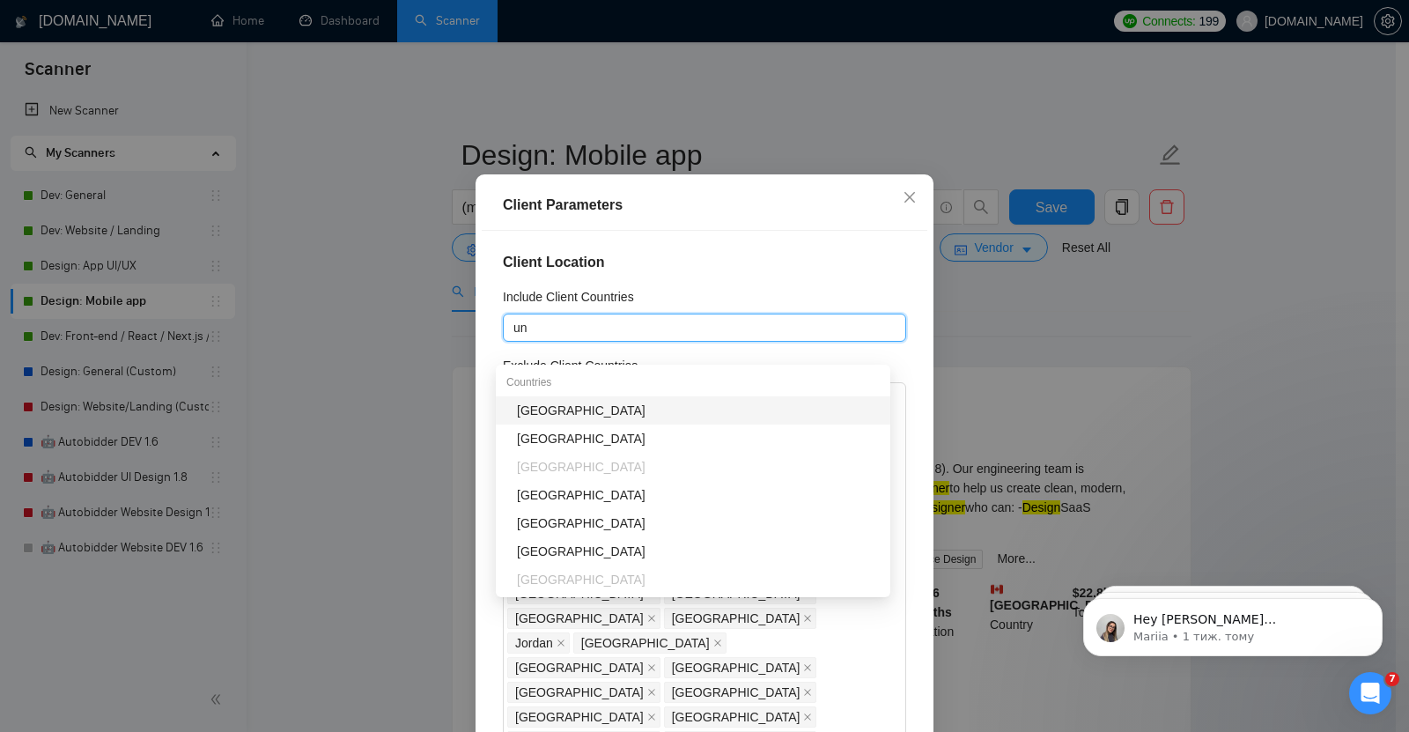
click at [572, 414] on div "[GEOGRAPHIC_DATA]" at bounding box center [698, 410] width 363 height 19
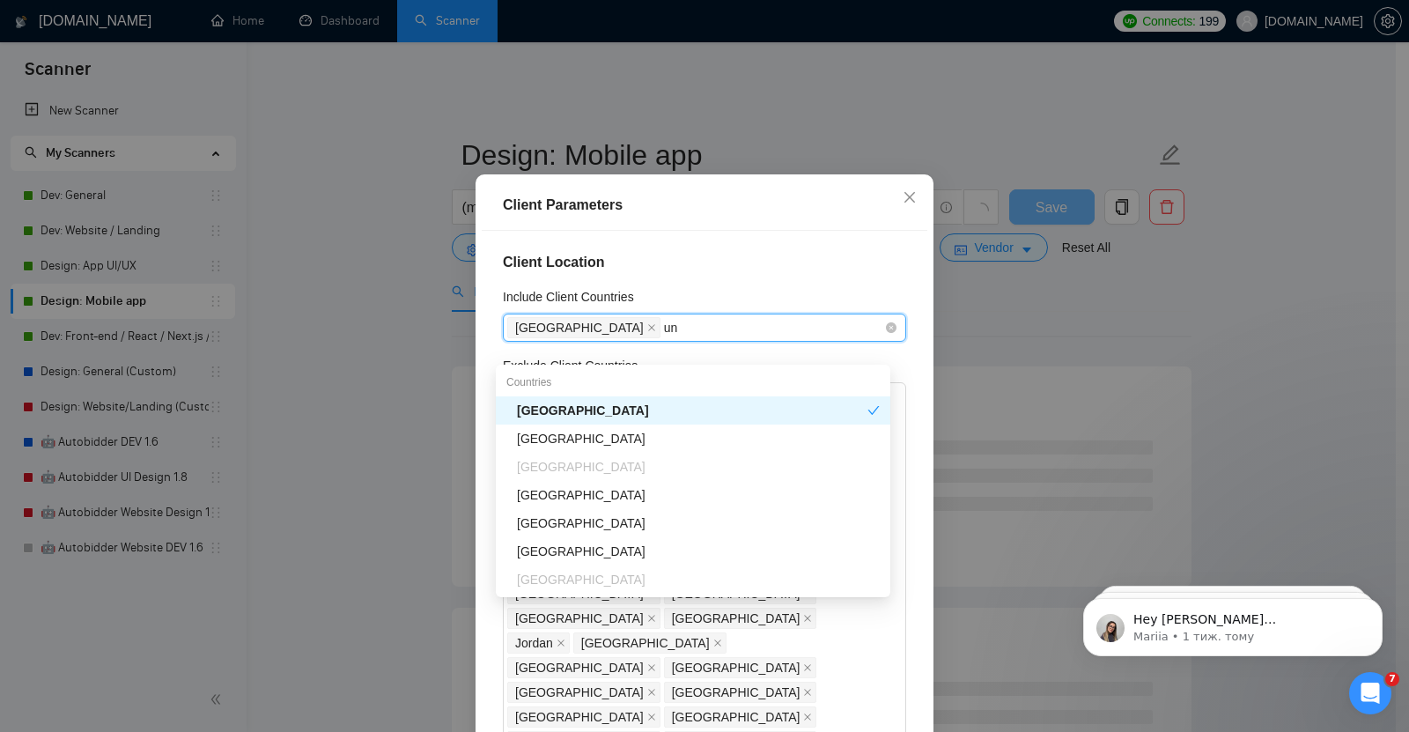
type input "uni"
click at [590, 434] on div "[GEOGRAPHIC_DATA]" at bounding box center [698, 438] width 363 height 19
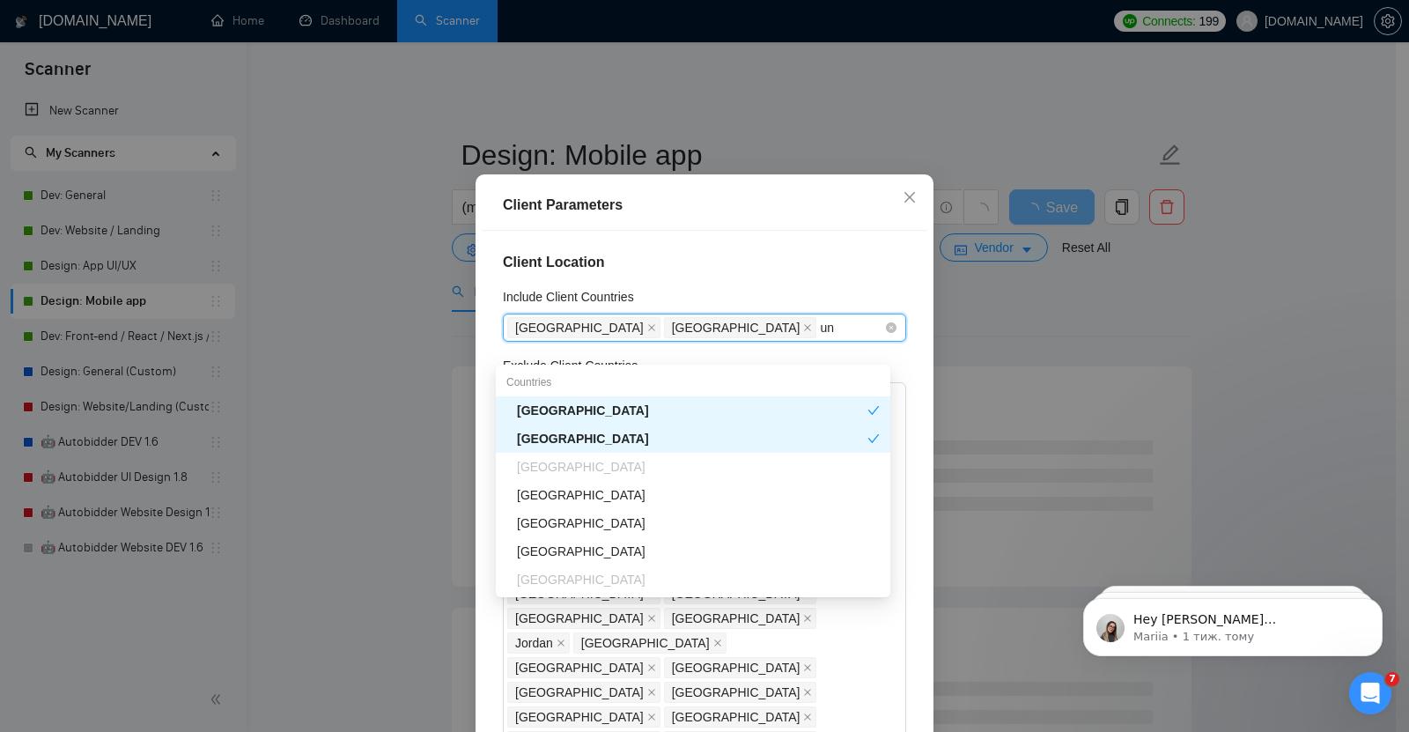
type input "uni"
click at [605, 471] on div "[GEOGRAPHIC_DATA]" at bounding box center [698, 466] width 363 height 19
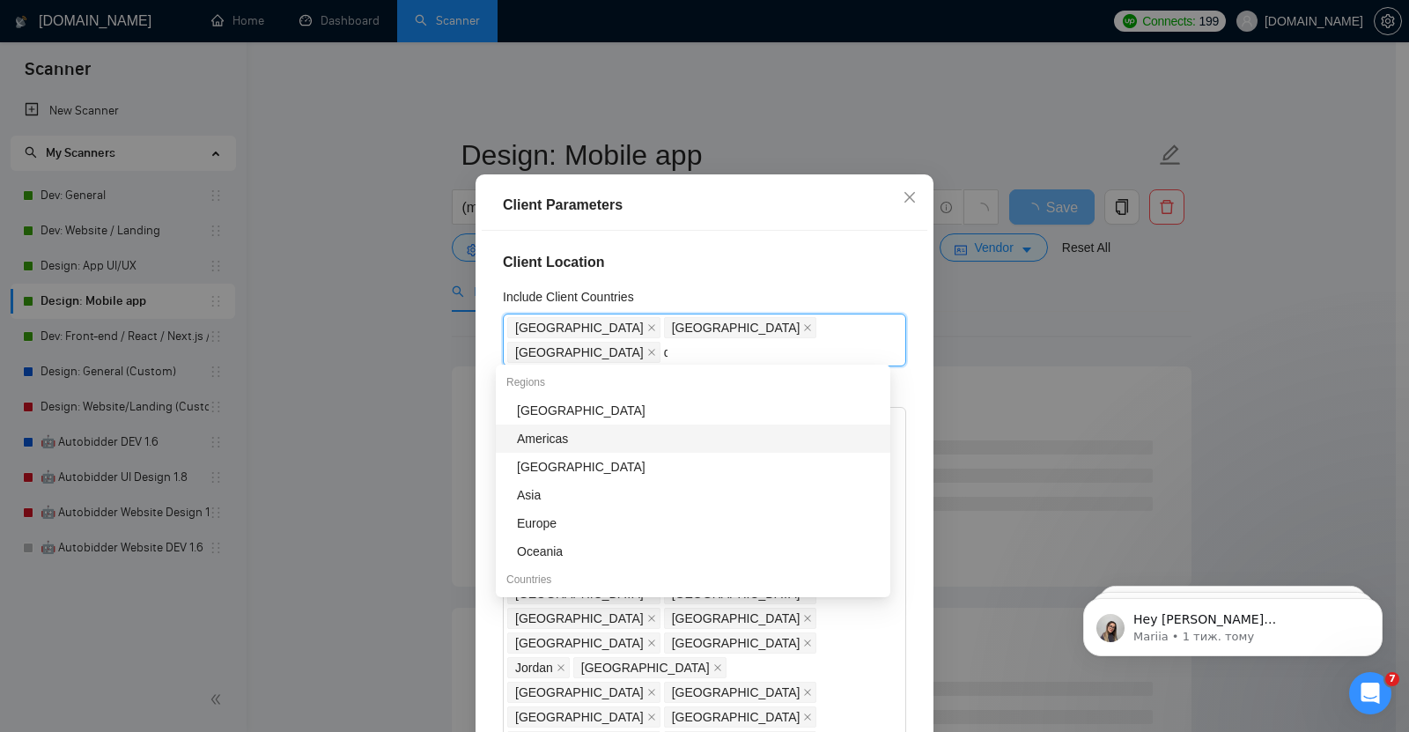
type input "qa"
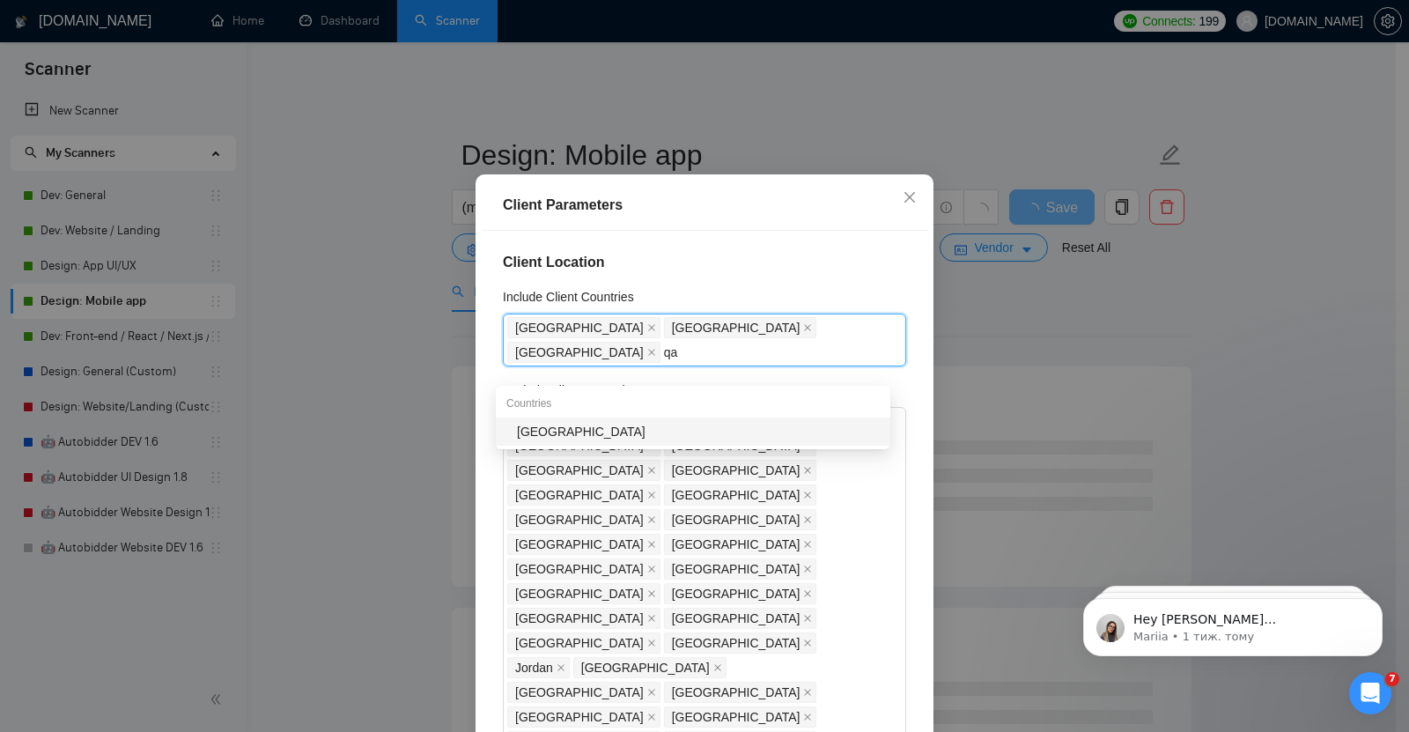
click at [587, 430] on div "[GEOGRAPHIC_DATA]" at bounding box center [698, 431] width 363 height 19
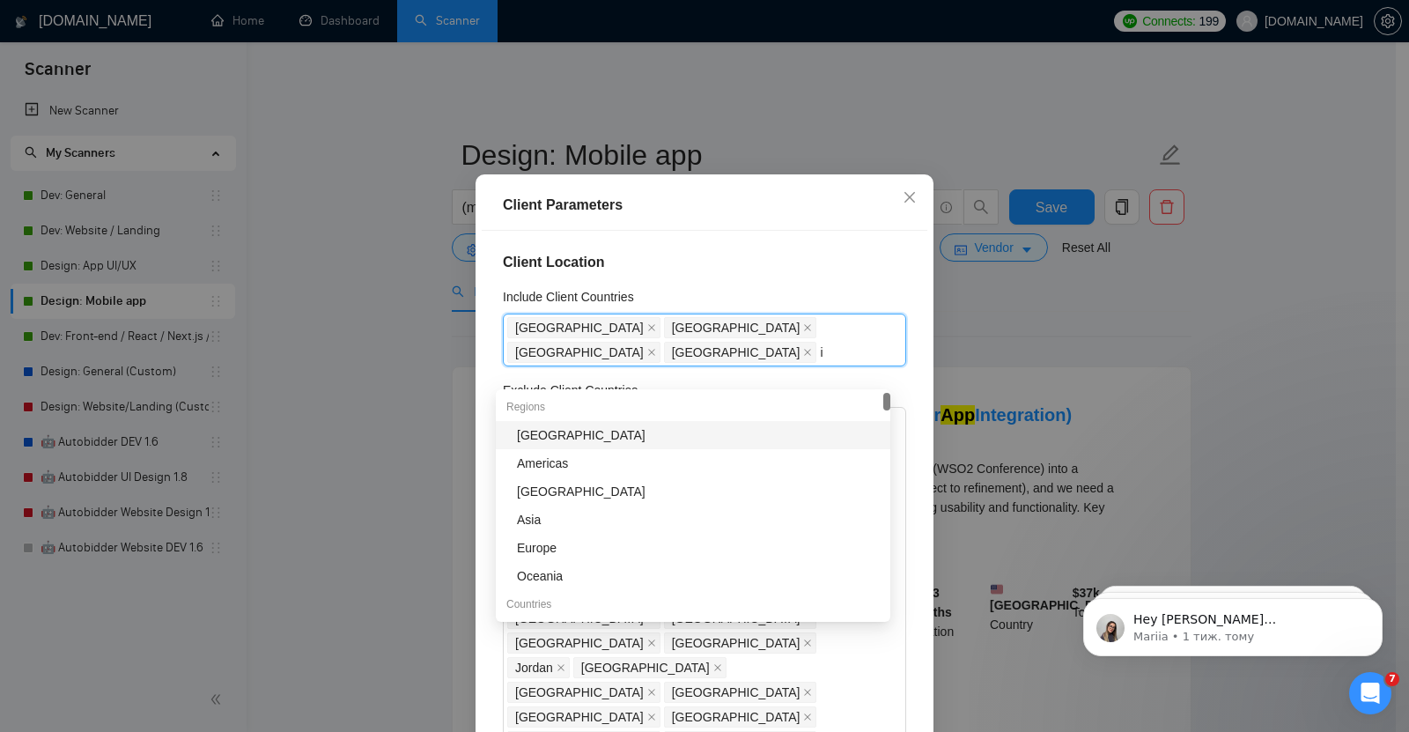
type input "is"
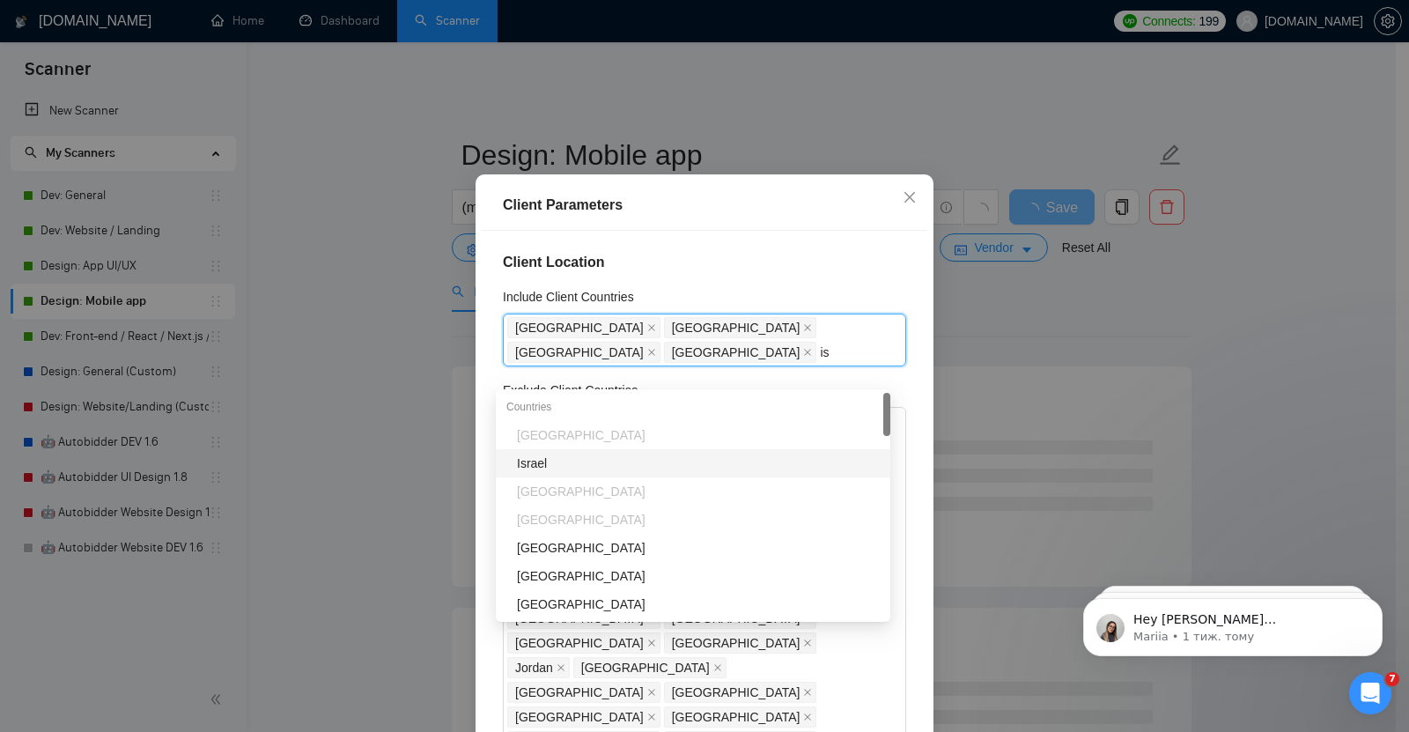
click at [539, 463] on div "Israel" at bounding box center [698, 462] width 363 height 19
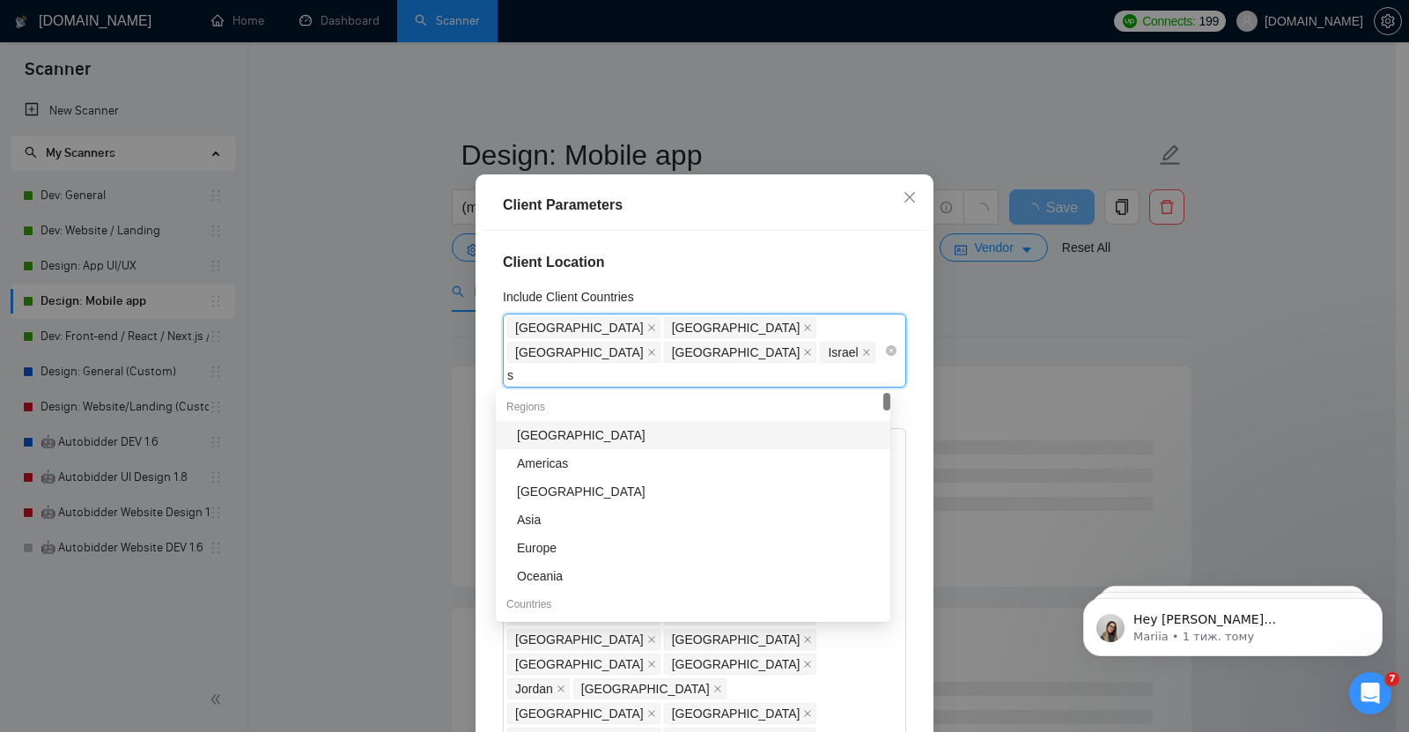
type input "sa"
click at [568, 432] on div "[GEOGRAPHIC_DATA]" at bounding box center [698, 434] width 363 height 19
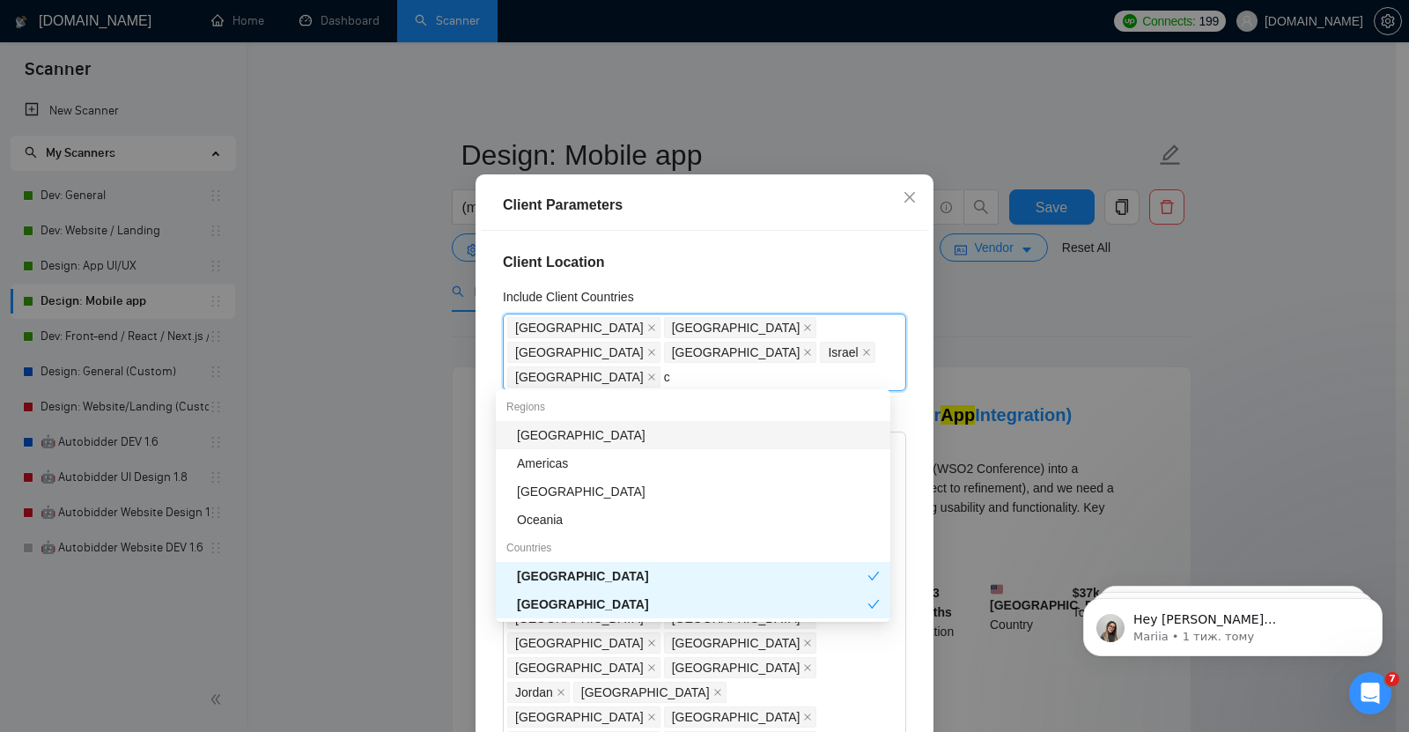
type input "ca"
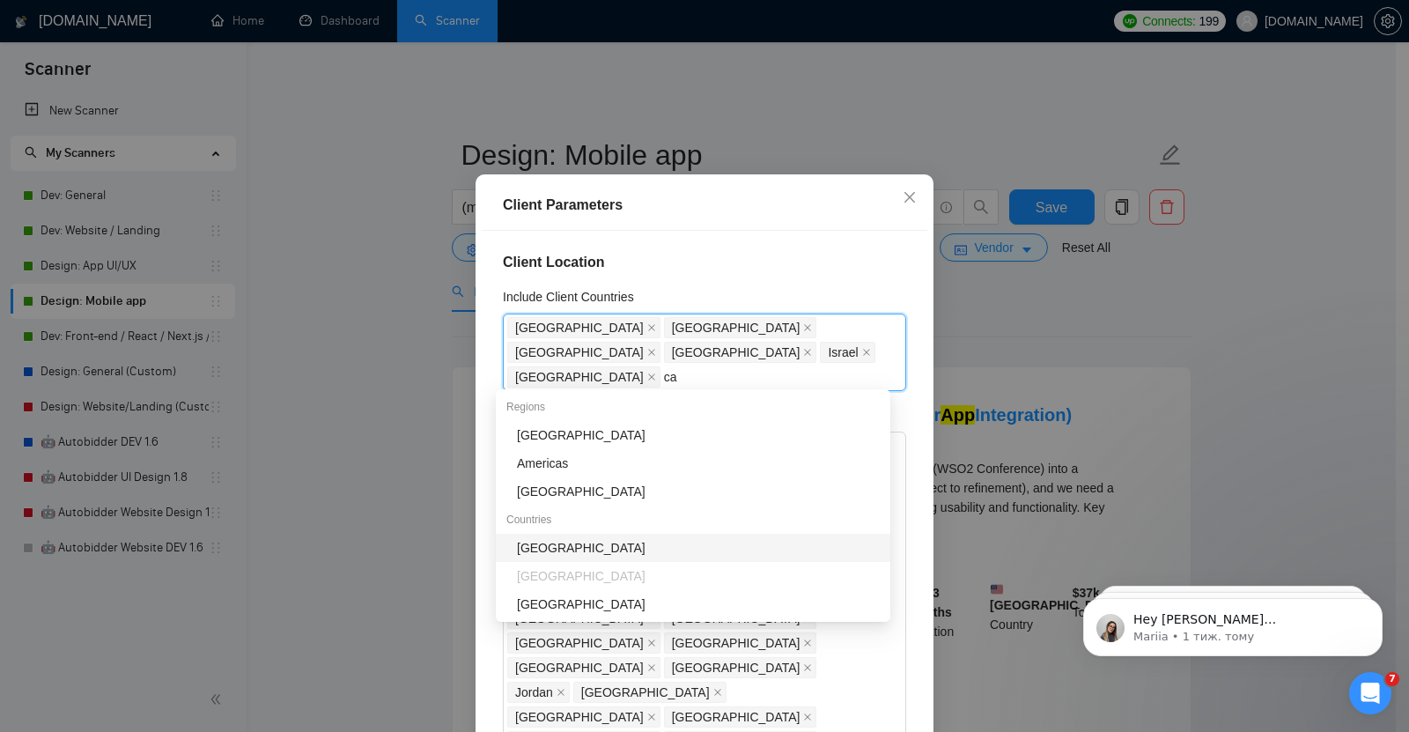
click at [549, 548] on div "[GEOGRAPHIC_DATA]" at bounding box center [698, 547] width 363 height 19
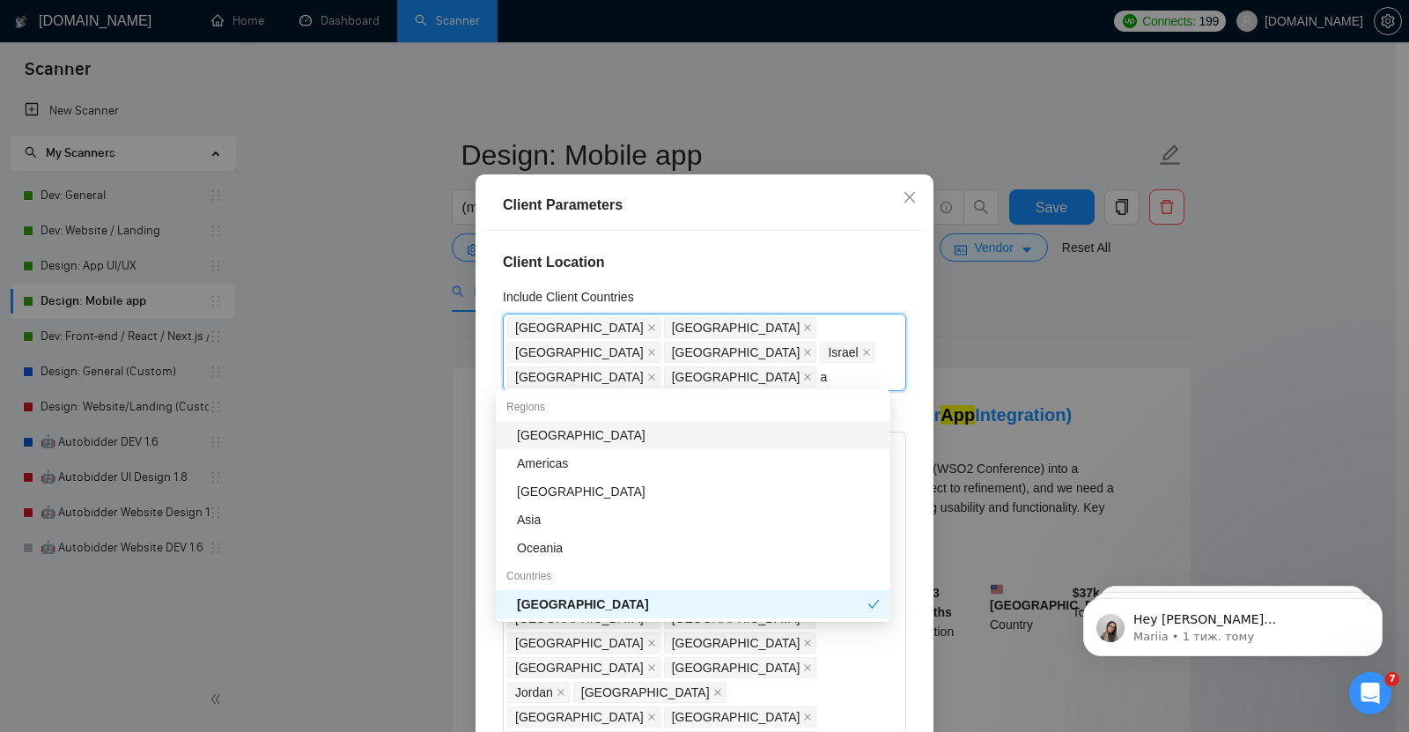
type input "au"
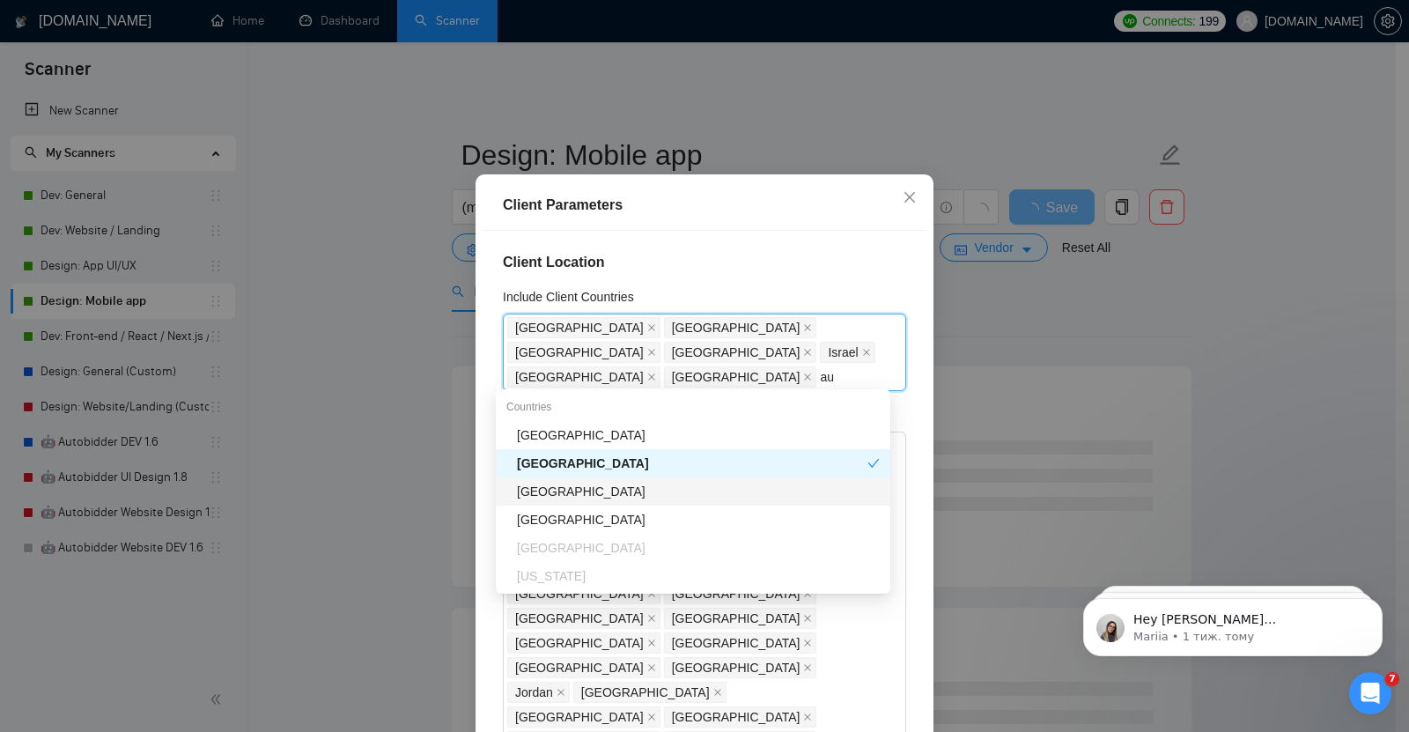
click at [562, 487] on div "[GEOGRAPHIC_DATA]" at bounding box center [698, 491] width 363 height 19
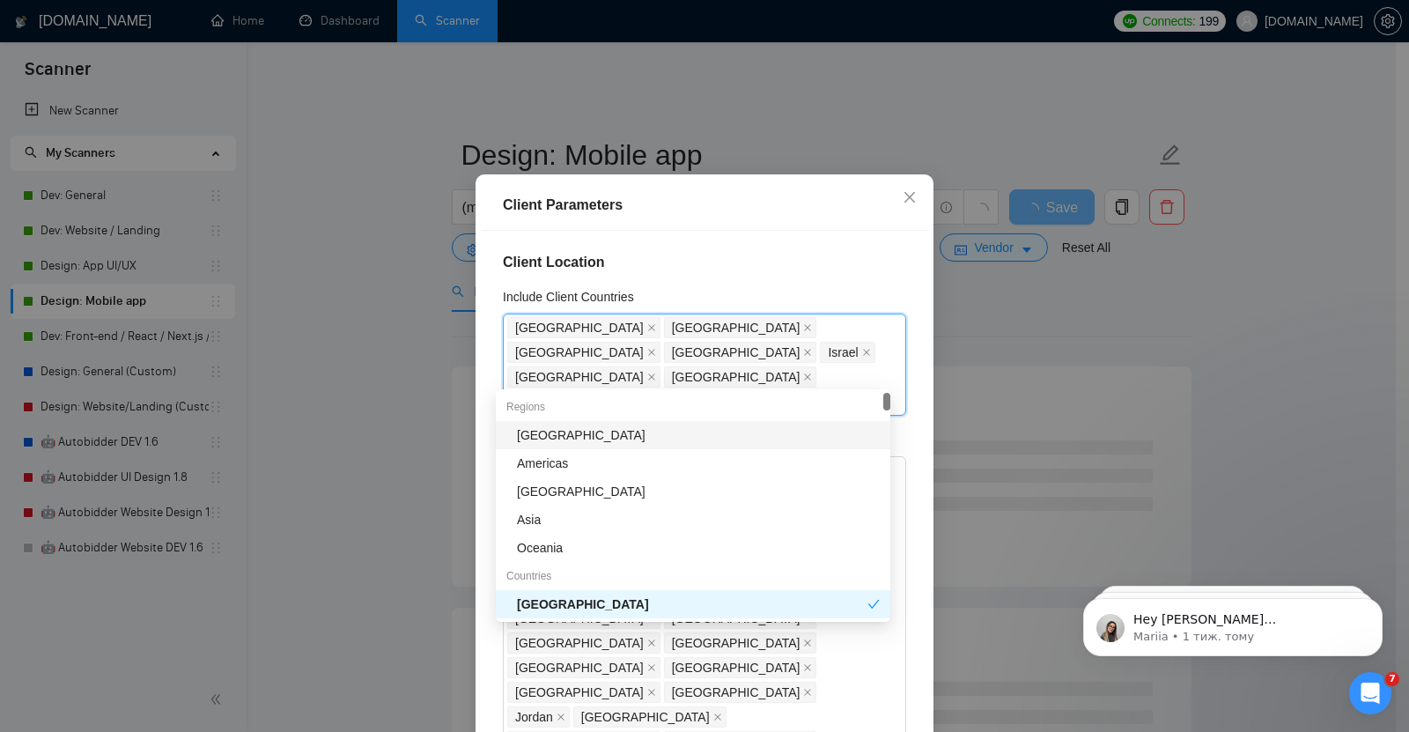
type input "au"
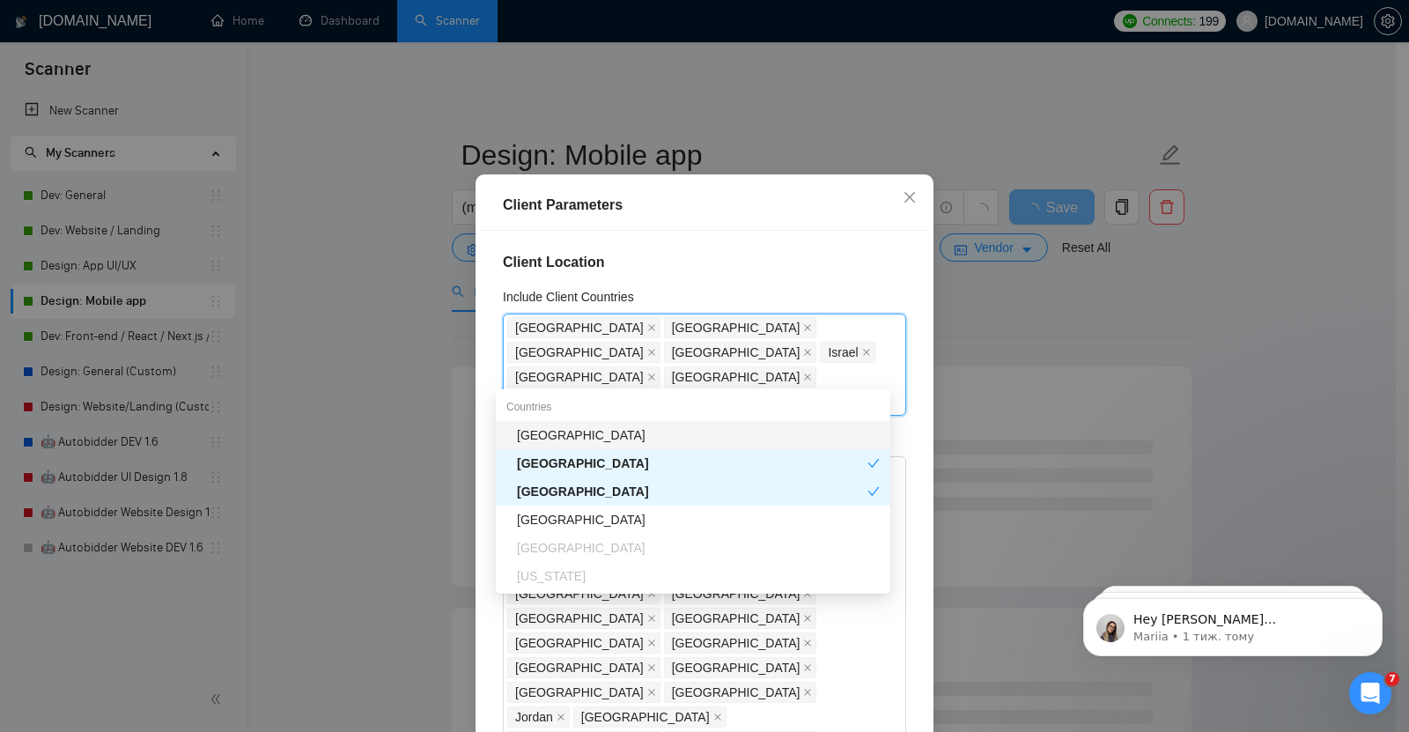
click at [564, 428] on div "[GEOGRAPHIC_DATA]" at bounding box center [698, 434] width 363 height 19
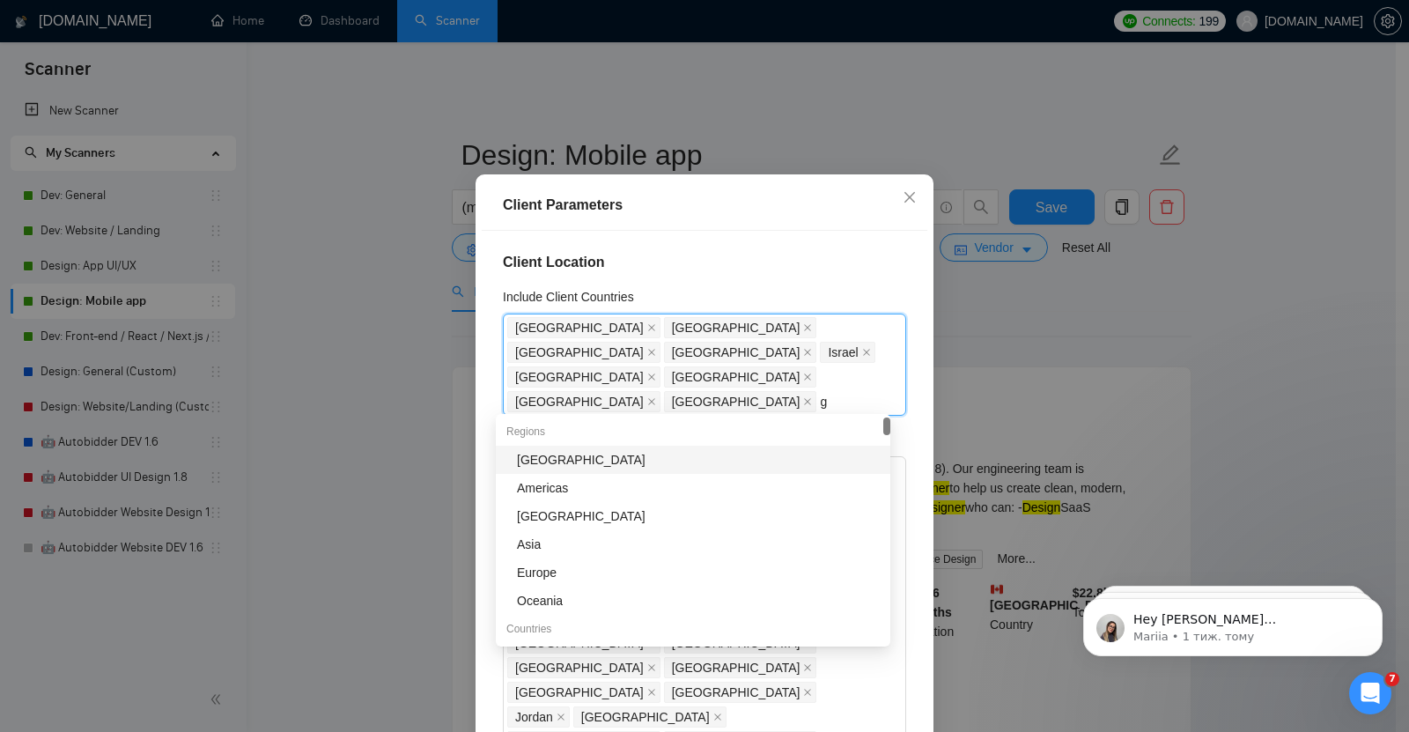
type input "ge"
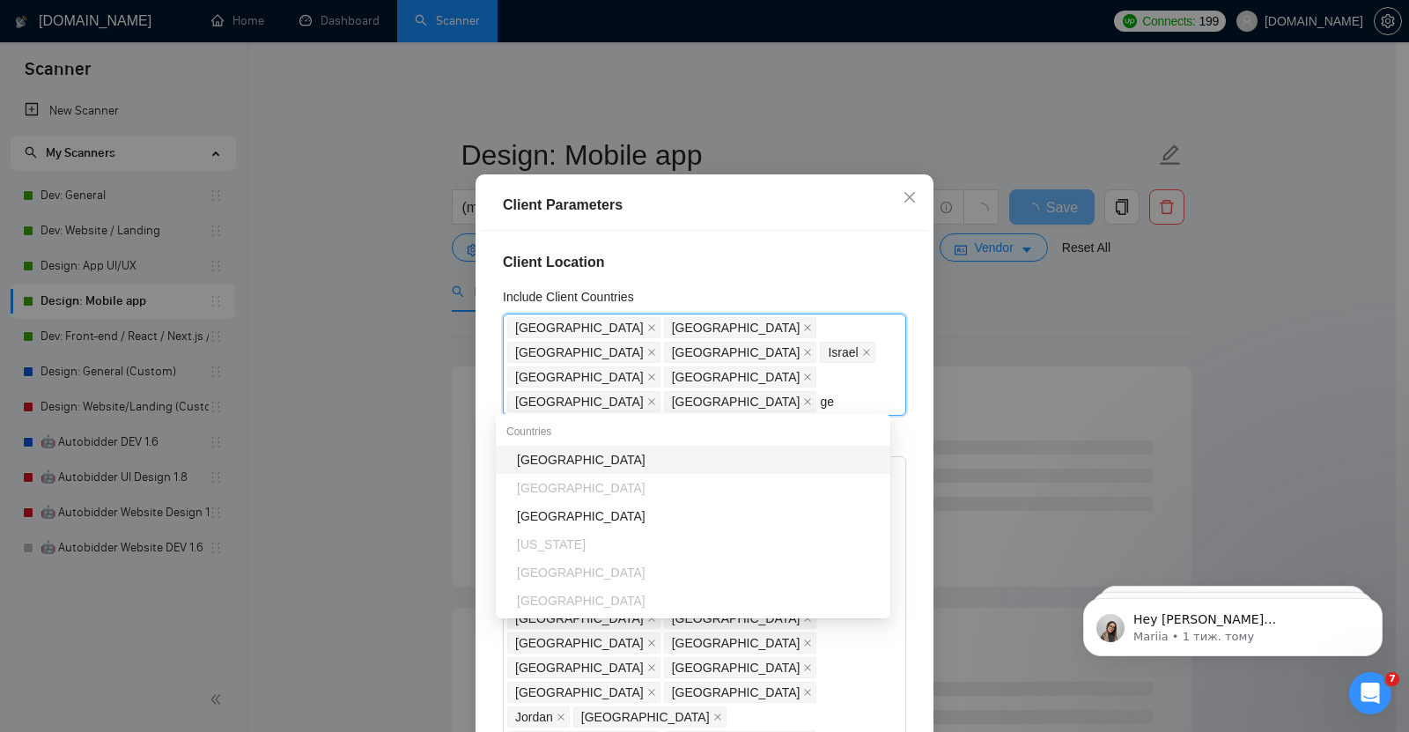
click at [573, 466] on div "[GEOGRAPHIC_DATA]" at bounding box center [698, 459] width 363 height 19
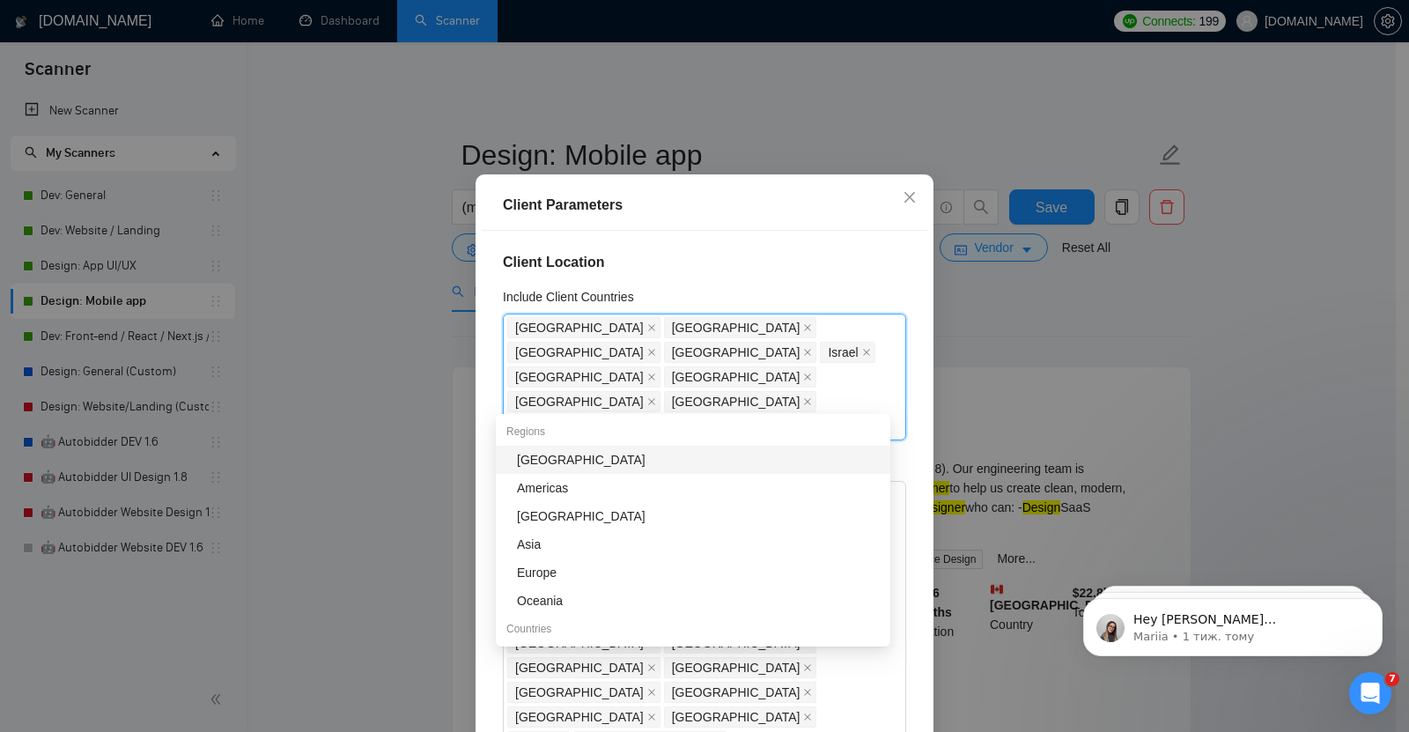
type input "net"
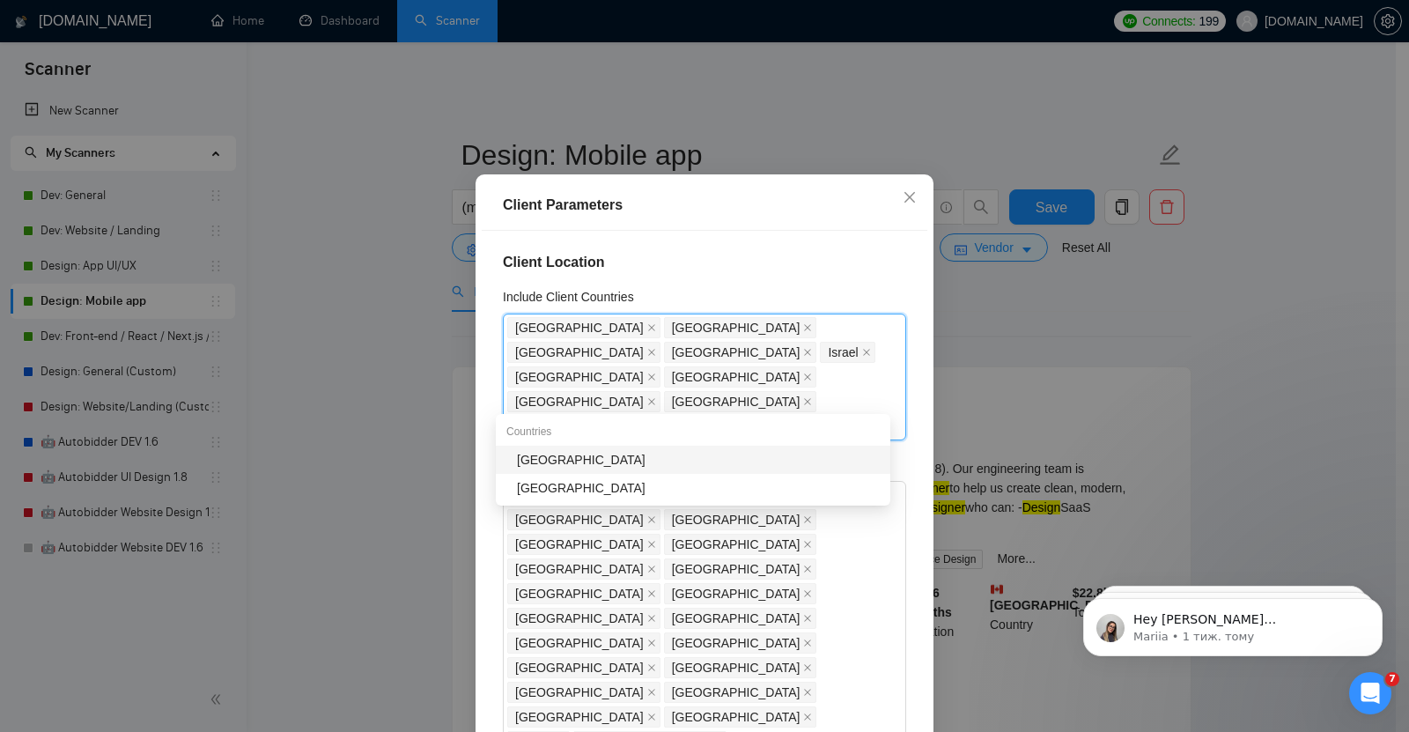
click at [564, 459] on div "[GEOGRAPHIC_DATA]" at bounding box center [698, 459] width 363 height 19
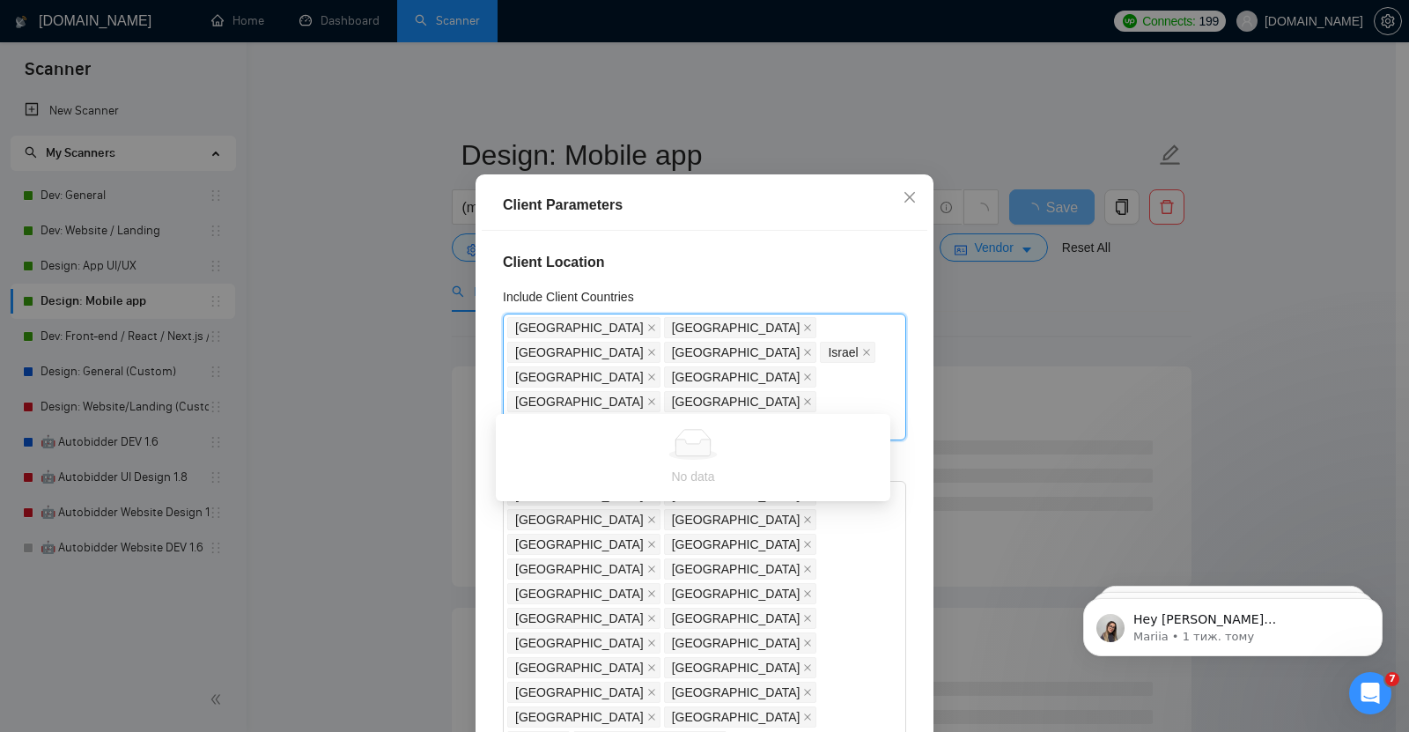
type input "fra"
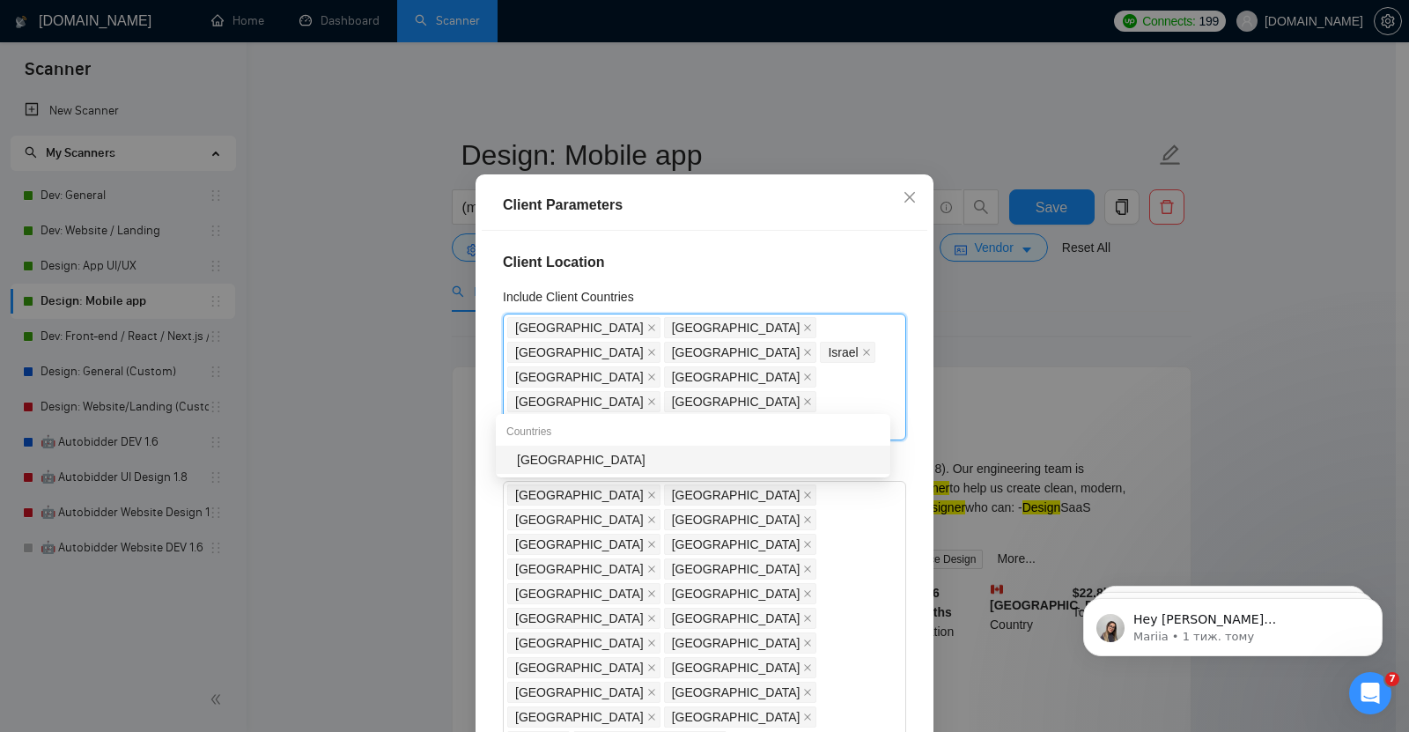
click at [564, 459] on div "[GEOGRAPHIC_DATA]" at bounding box center [698, 459] width 363 height 19
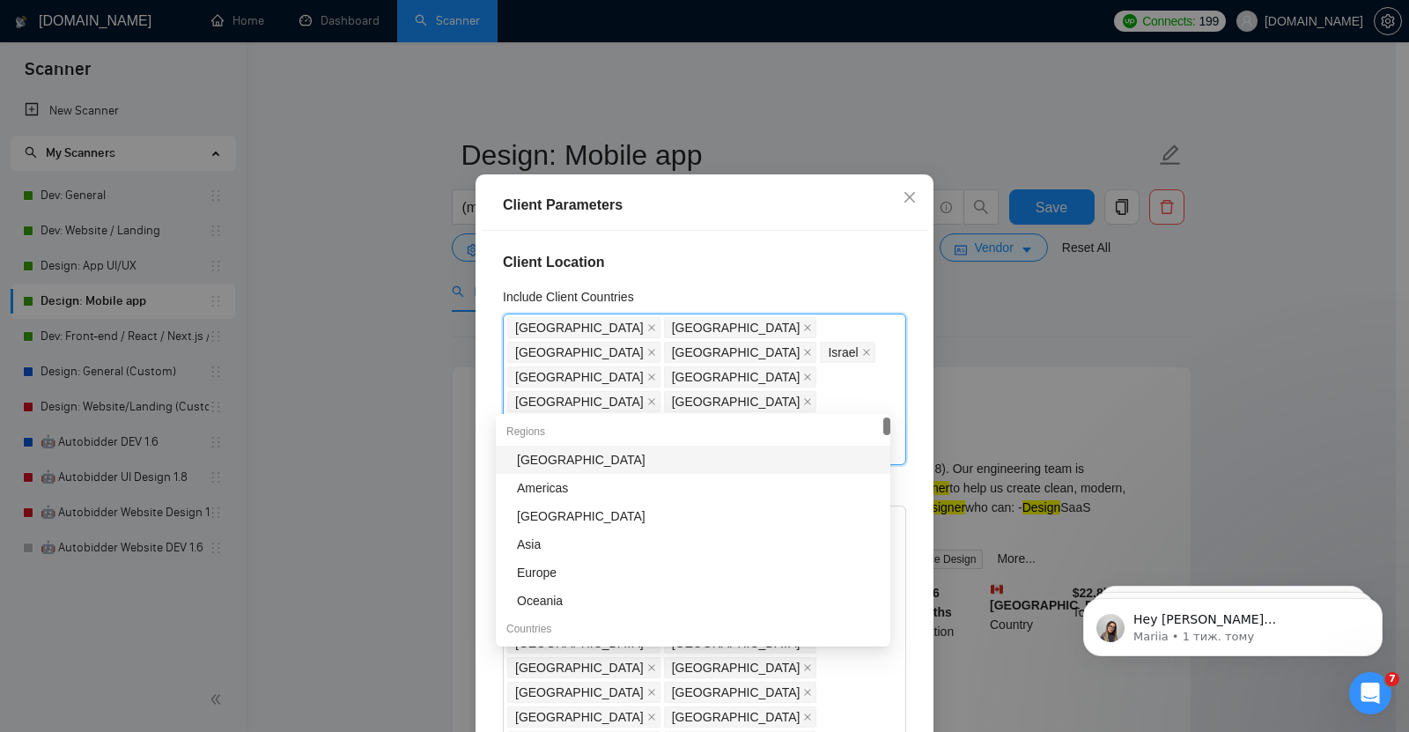
type input "sp"
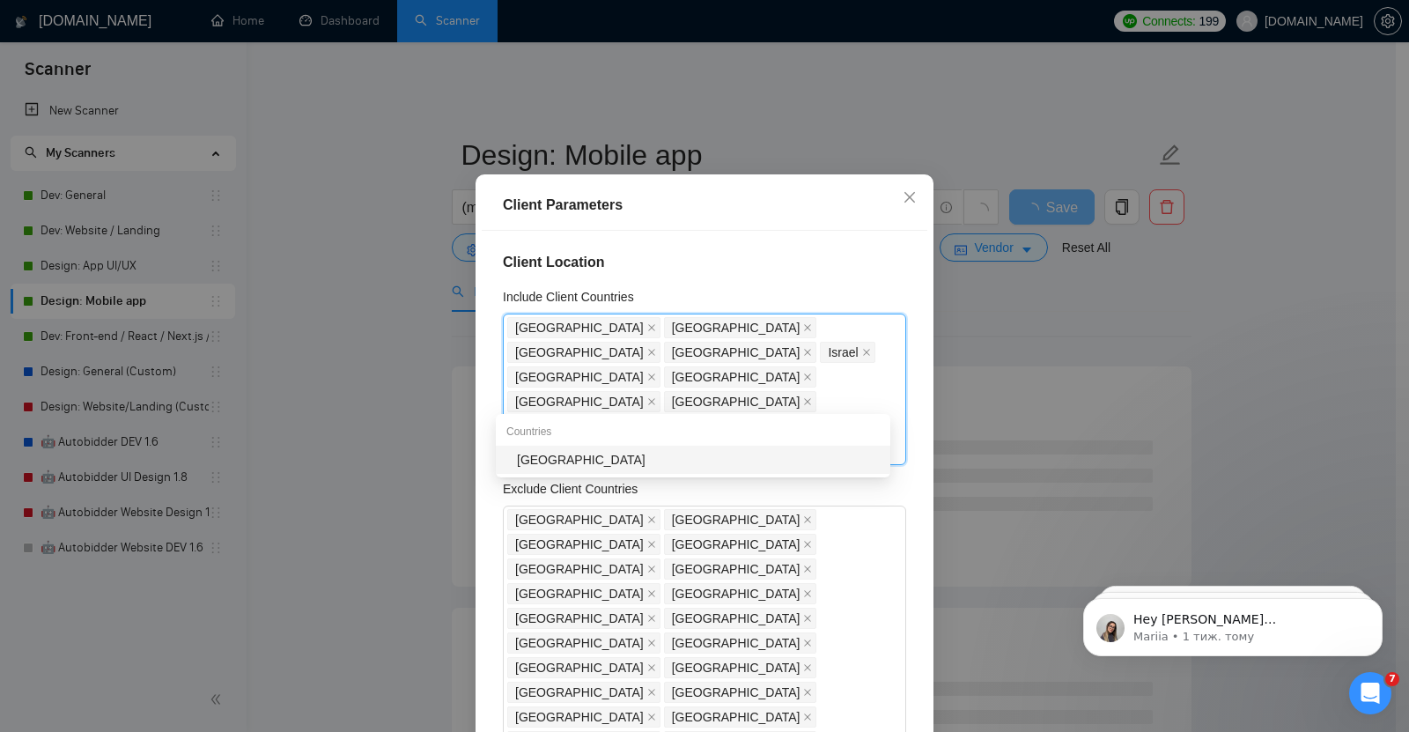
click at [558, 459] on div "[GEOGRAPHIC_DATA]" at bounding box center [698, 459] width 363 height 19
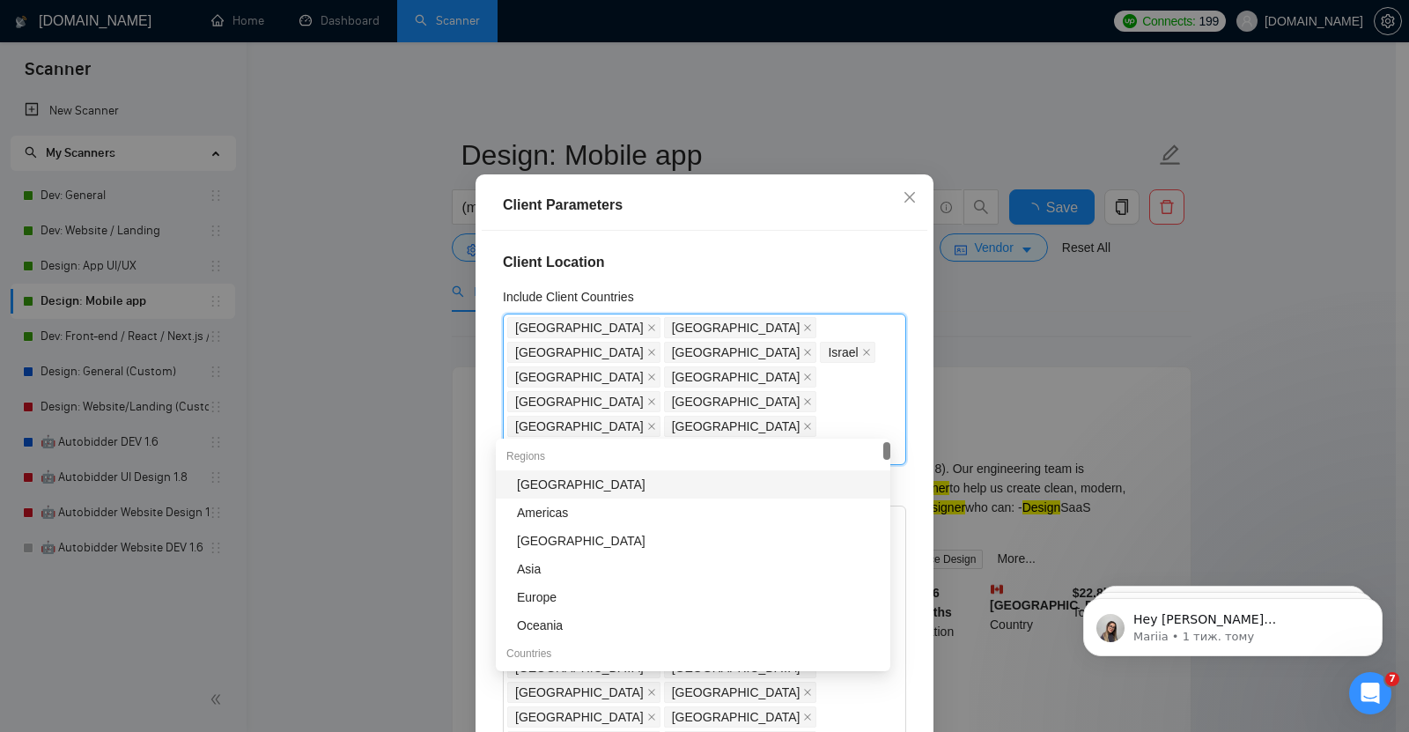
type input "it"
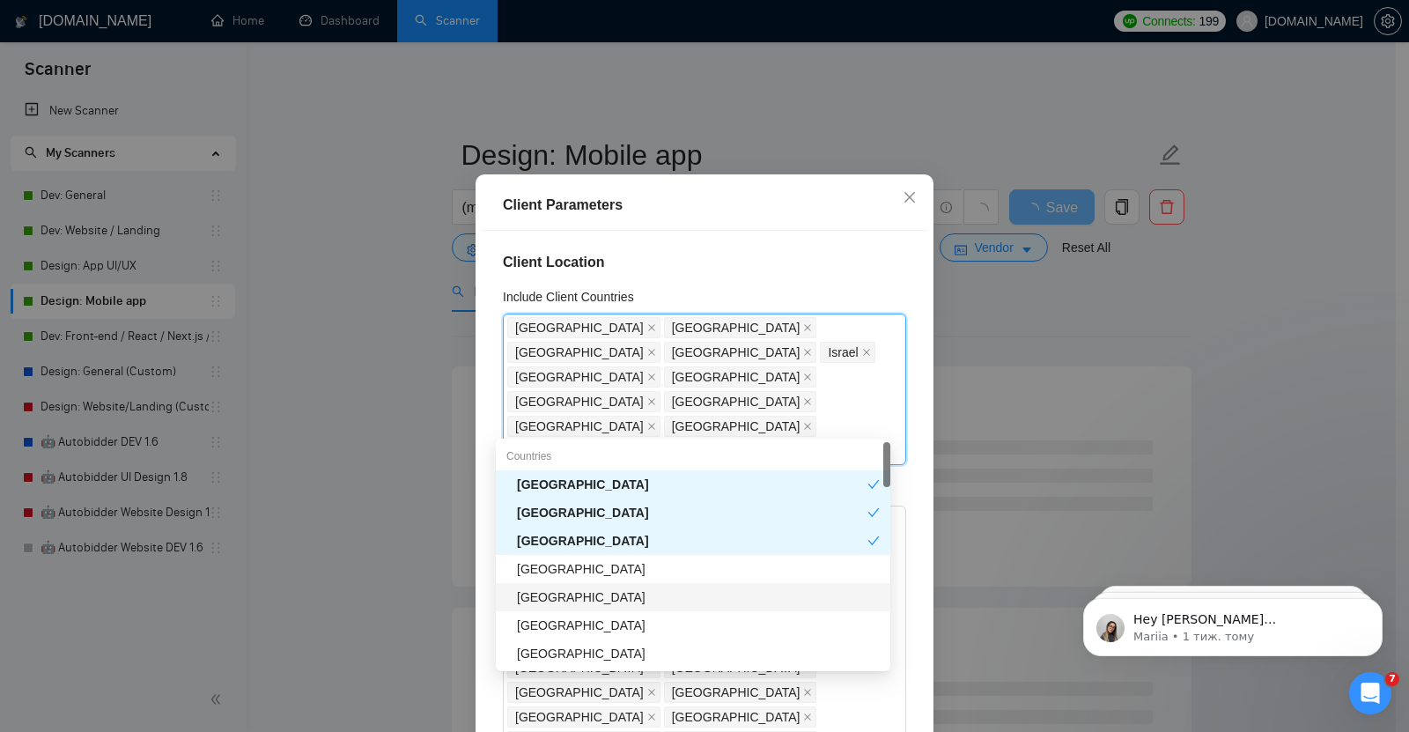
click at [556, 592] on div "[GEOGRAPHIC_DATA]" at bounding box center [698, 596] width 363 height 19
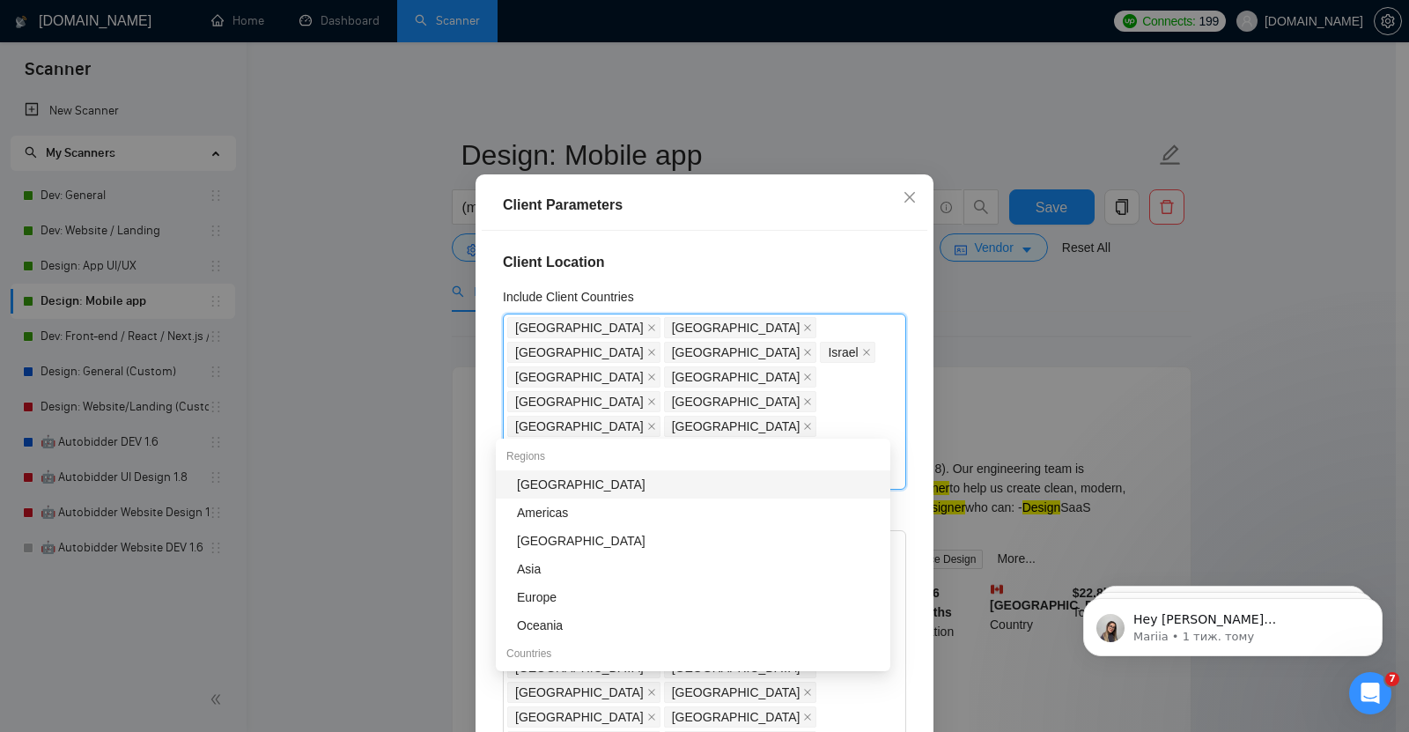
type input "ir"
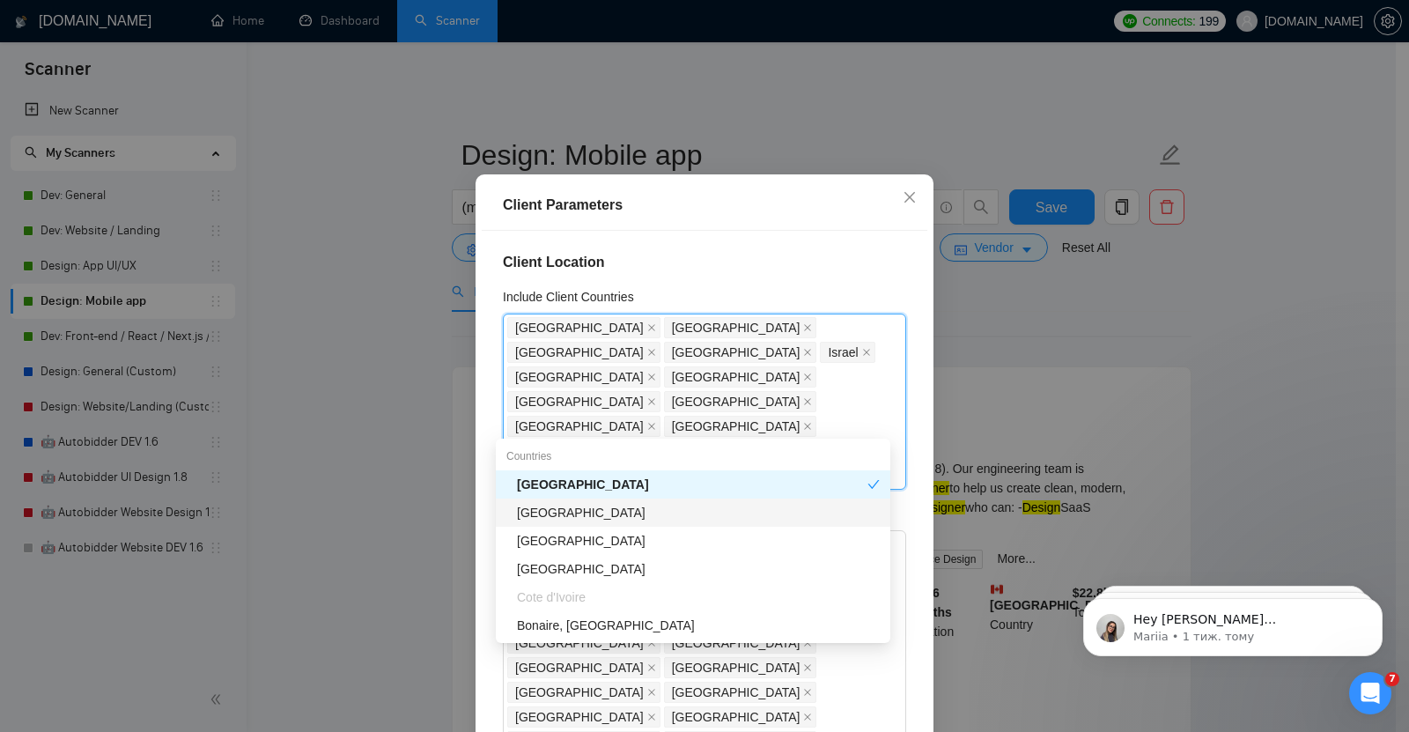
click at [556, 506] on div "[GEOGRAPHIC_DATA]" at bounding box center [698, 512] width 363 height 19
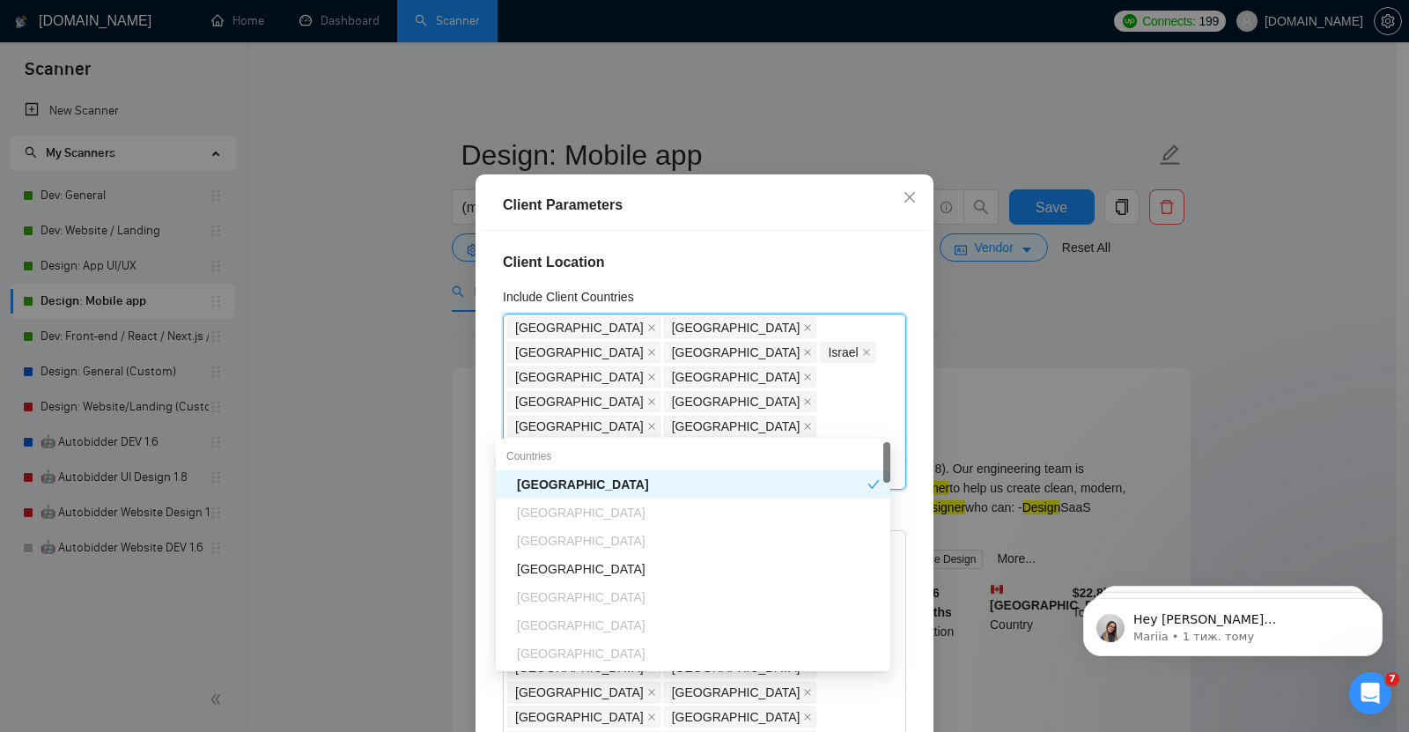
type input "new"
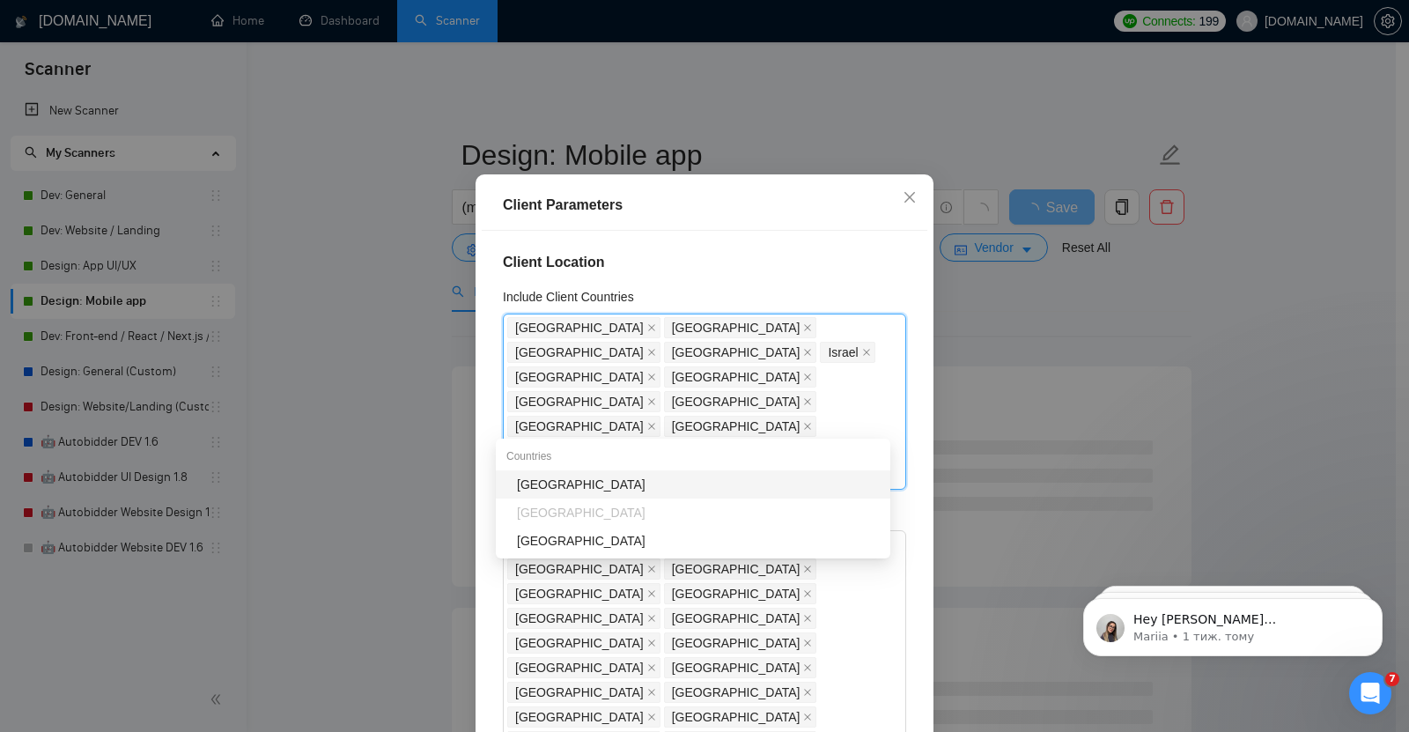
click at [576, 474] on div "[GEOGRAPHIC_DATA]" at bounding box center [693, 484] width 394 height 28
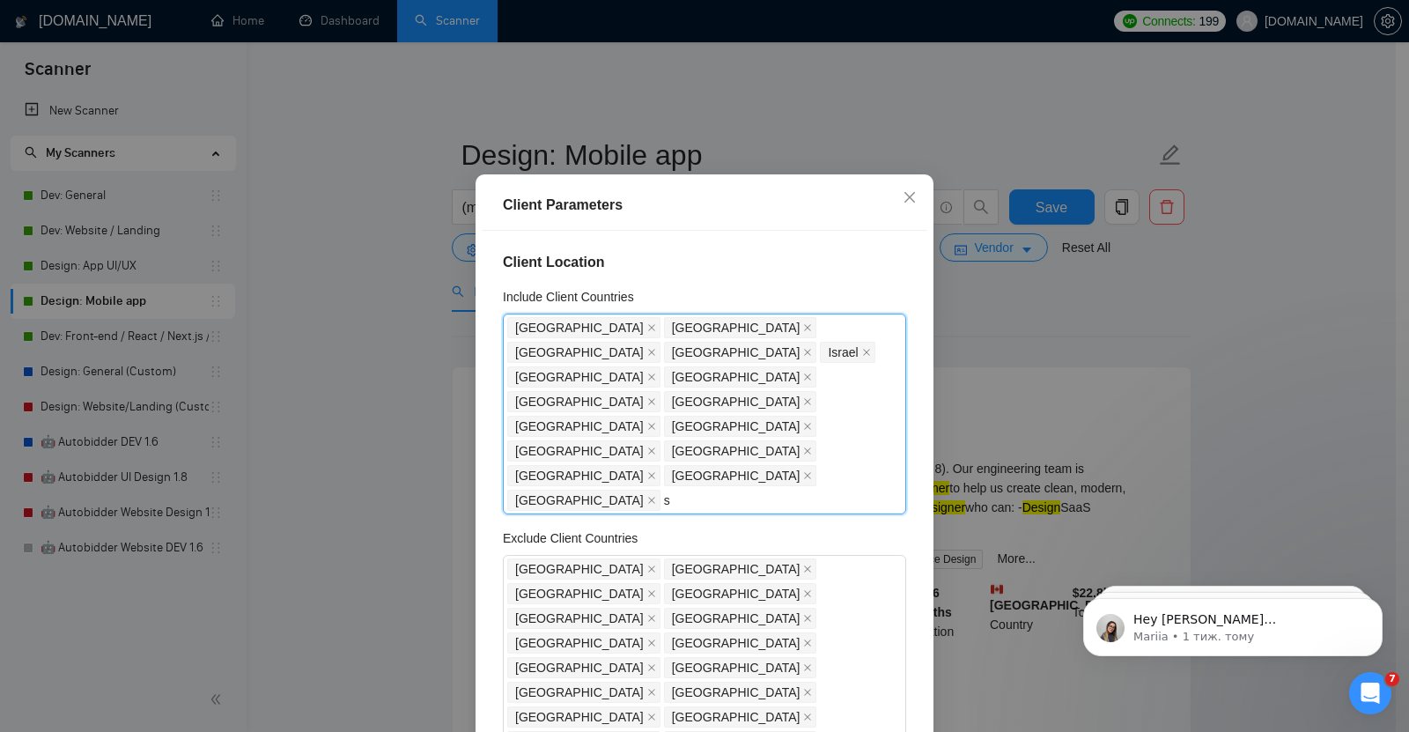
type input "sw"
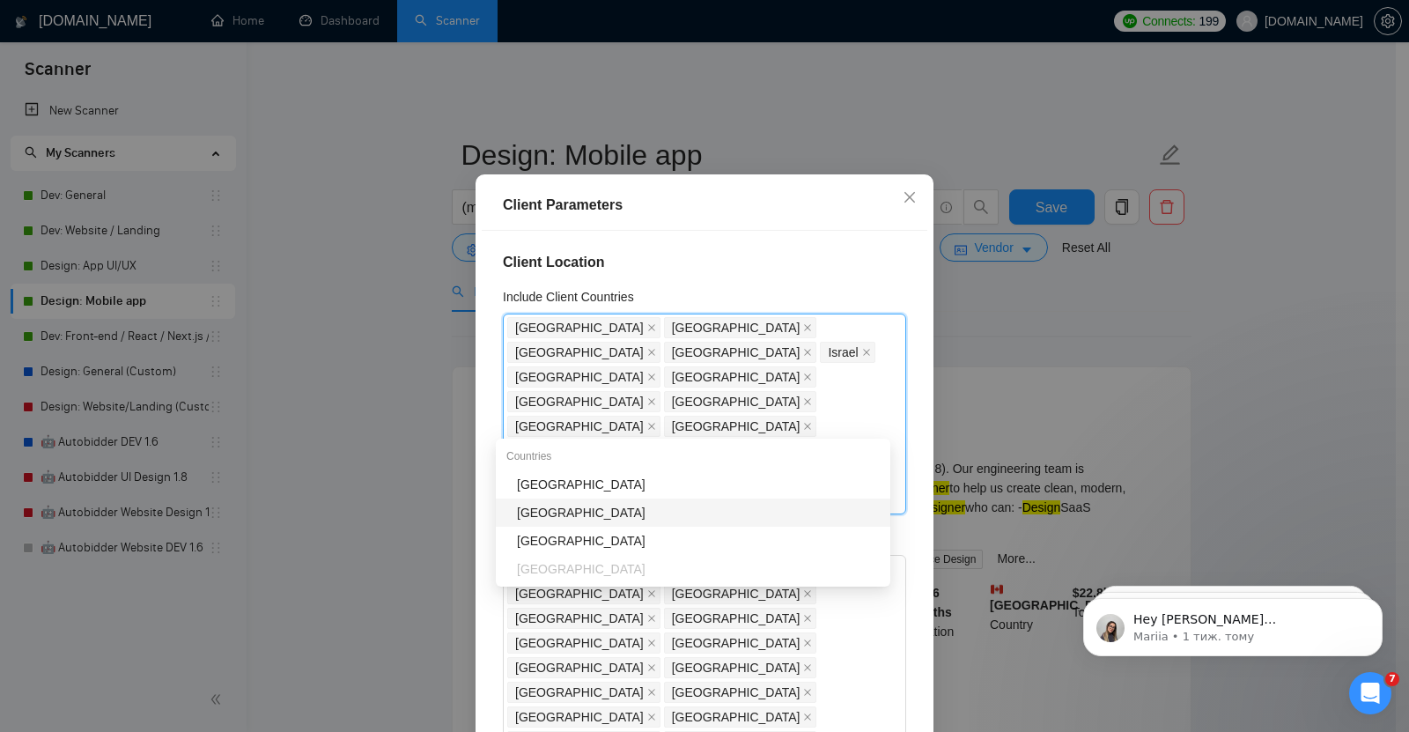
click at [575, 521] on div "[GEOGRAPHIC_DATA]" at bounding box center [698, 512] width 363 height 19
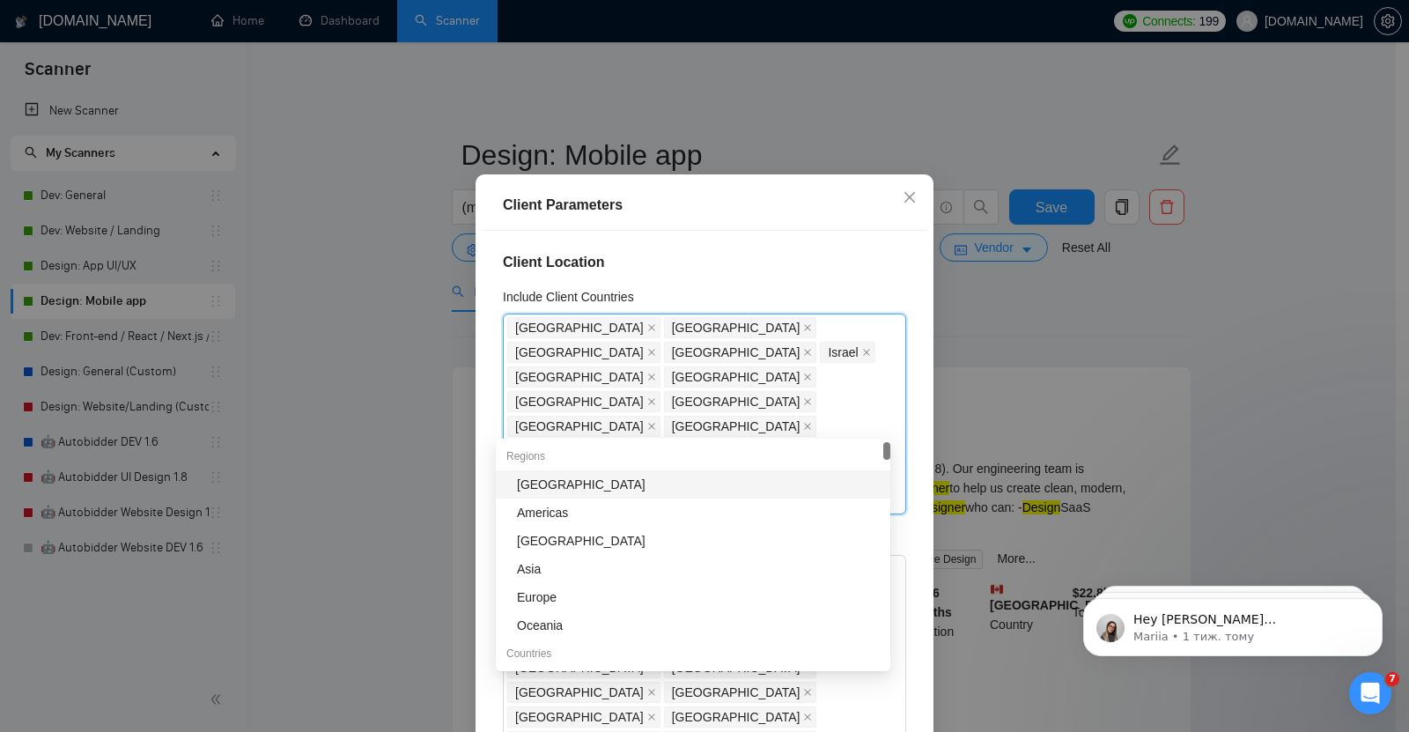
type input "sw"
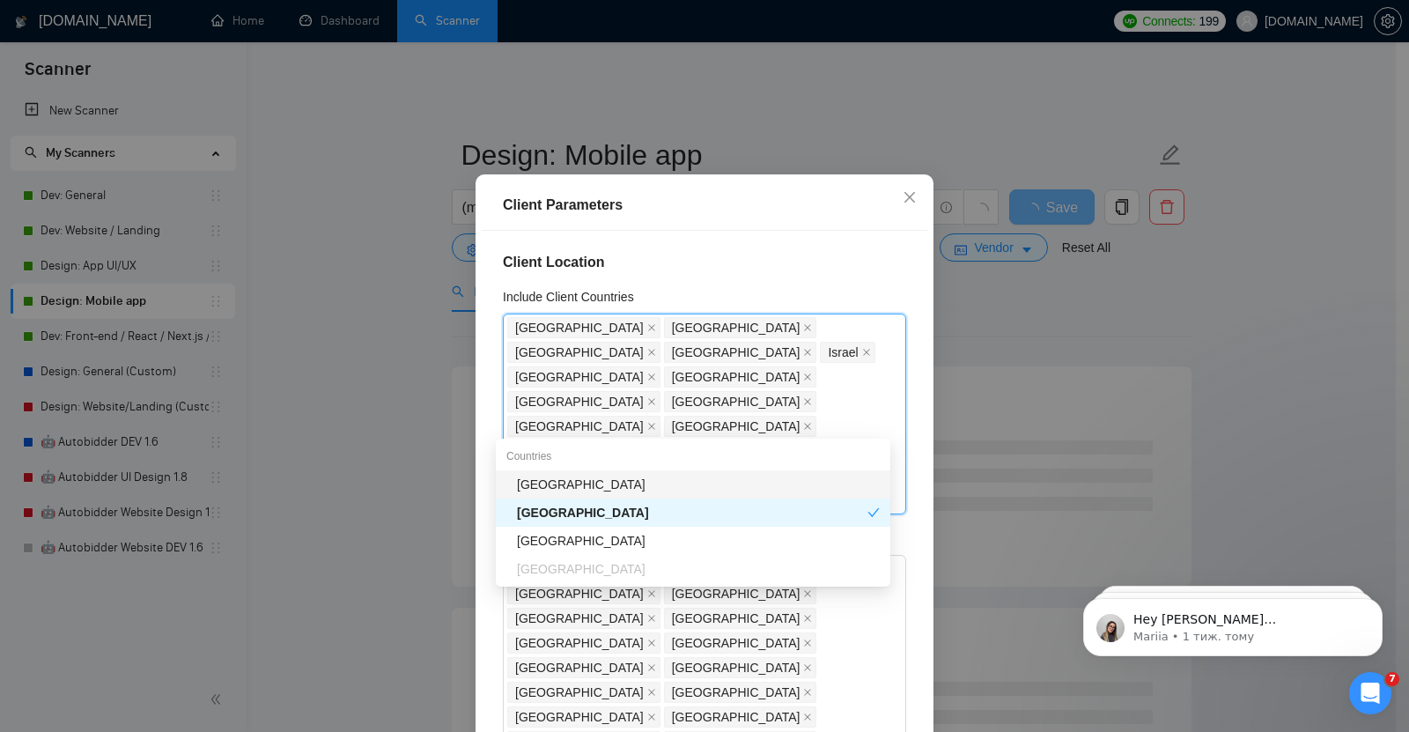
click at [610, 477] on div "[GEOGRAPHIC_DATA]" at bounding box center [698, 484] width 363 height 19
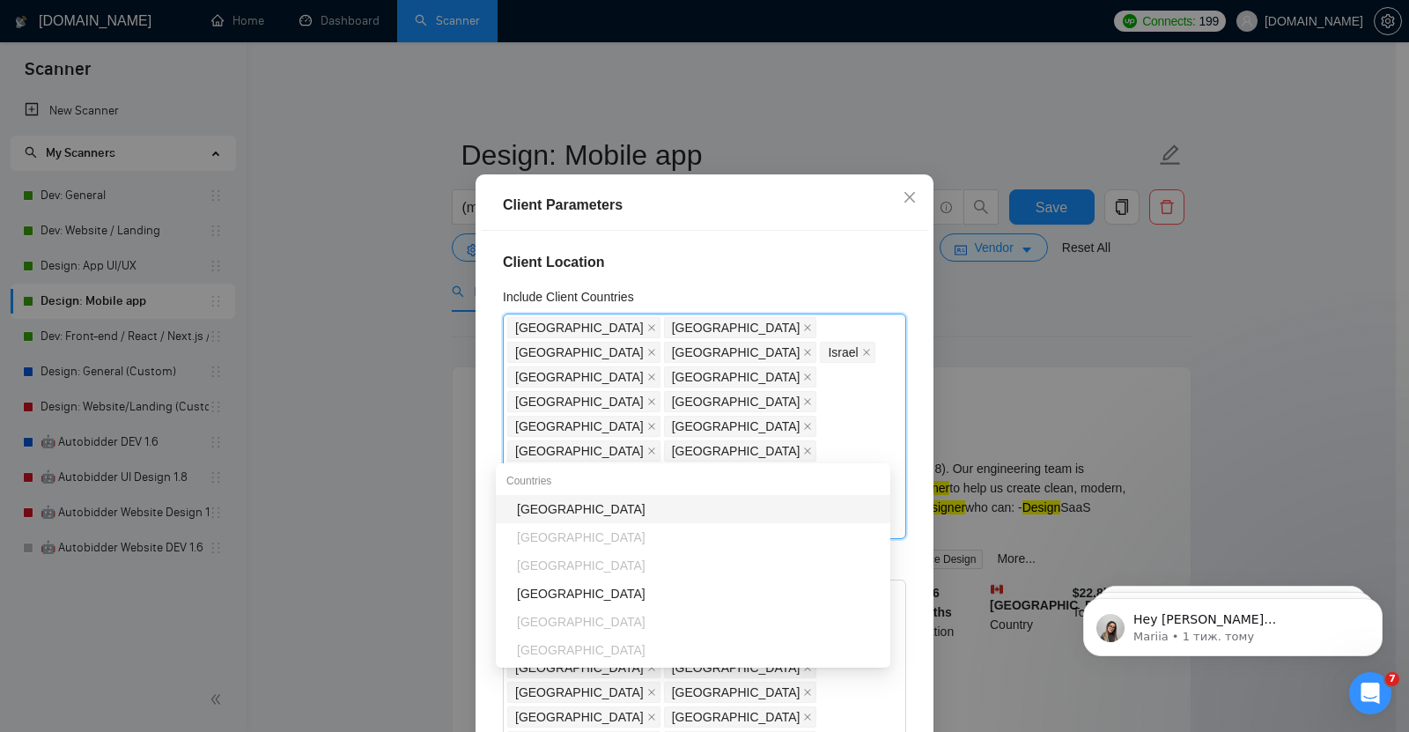
type input "bel"
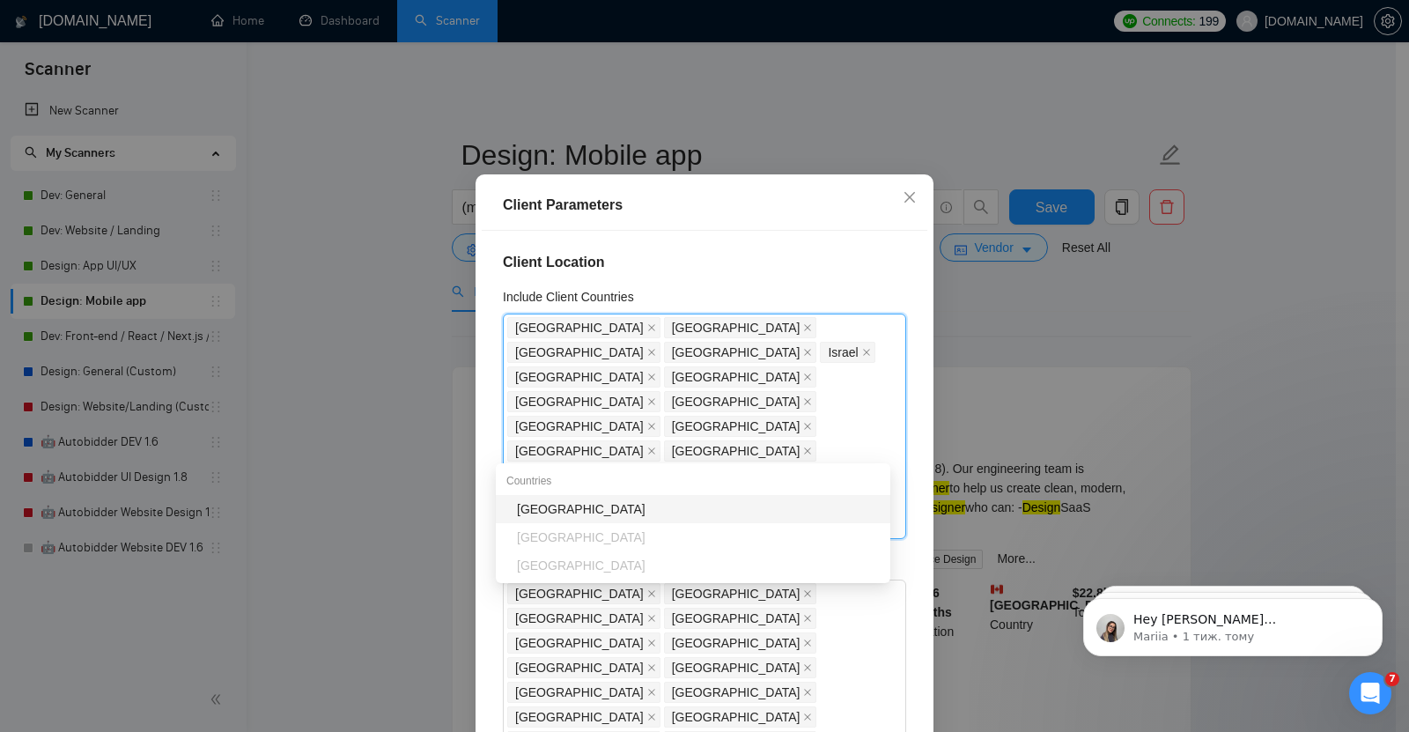
click at [565, 506] on div "[GEOGRAPHIC_DATA]" at bounding box center [698, 508] width 363 height 19
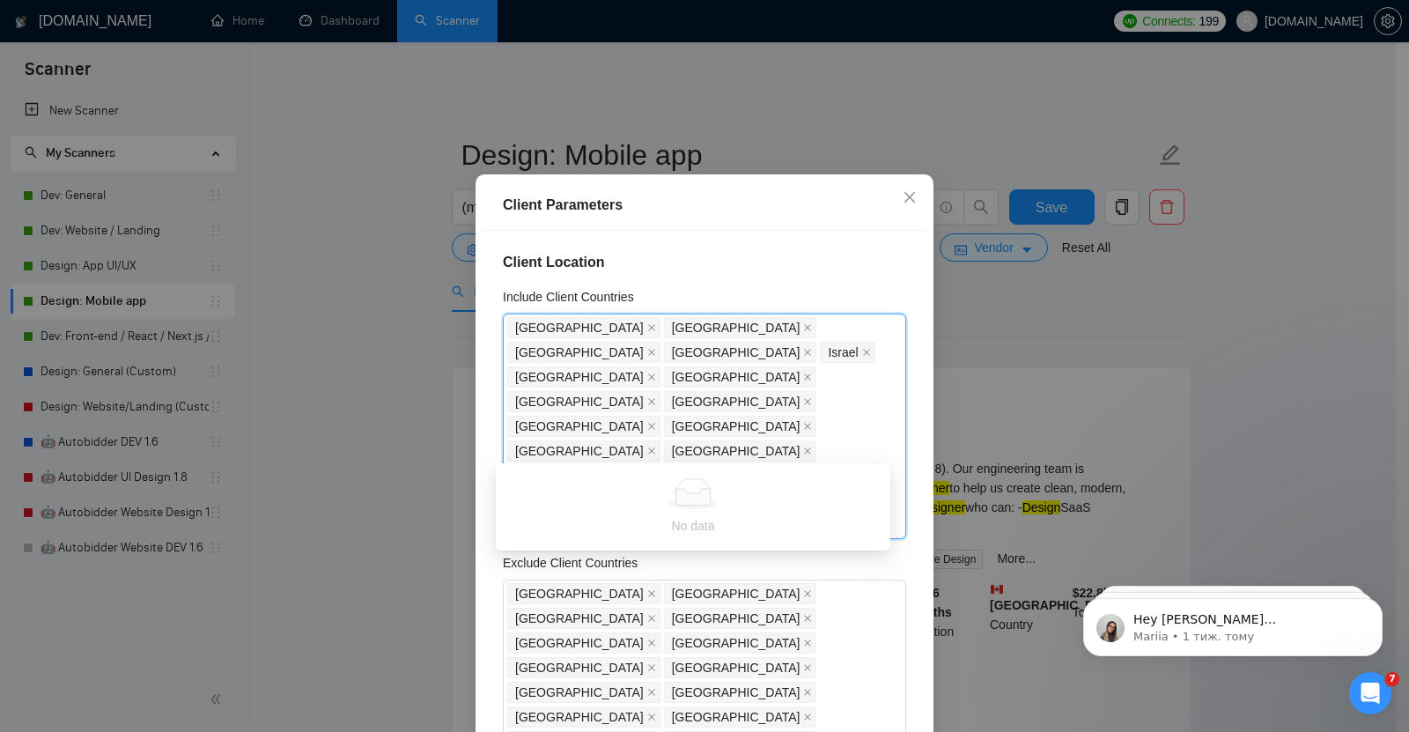
type input "nor"
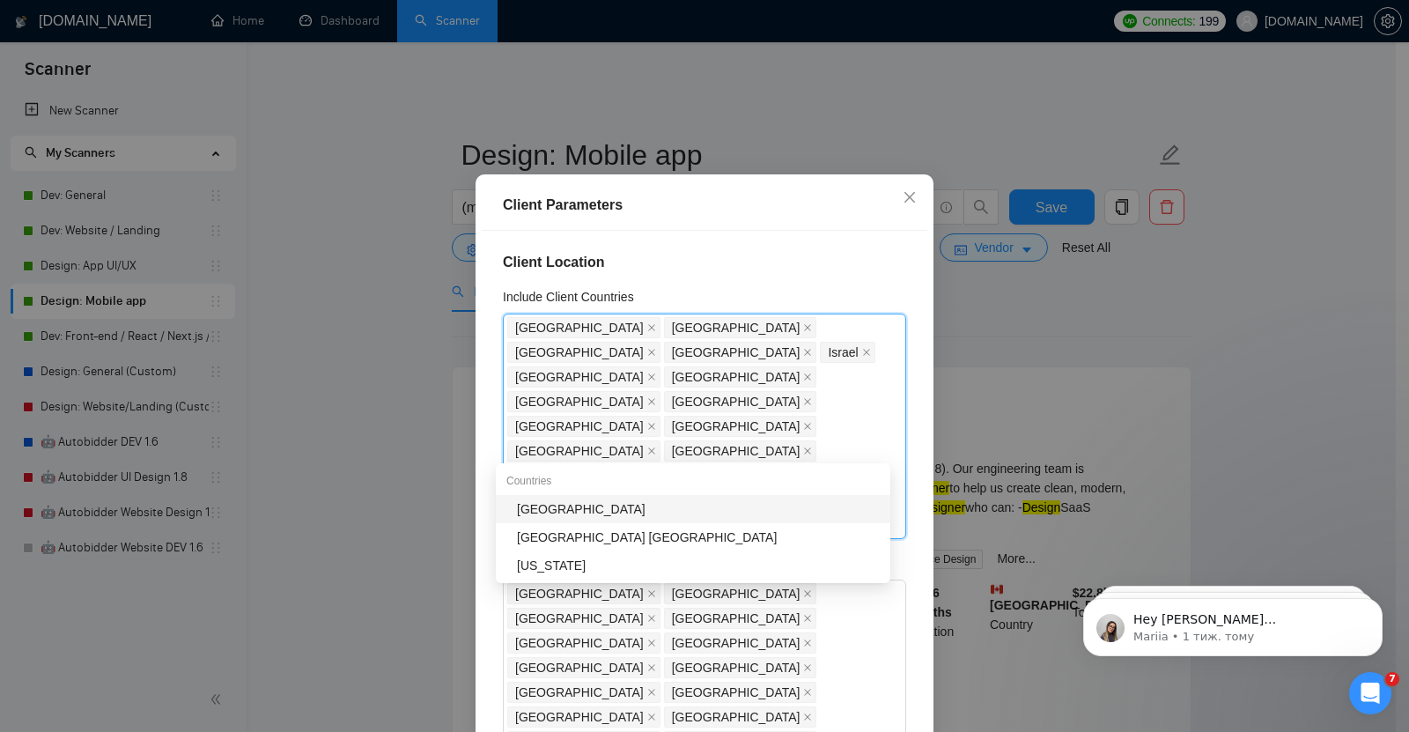
click at [542, 507] on div "[GEOGRAPHIC_DATA]" at bounding box center [698, 508] width 363 height 19
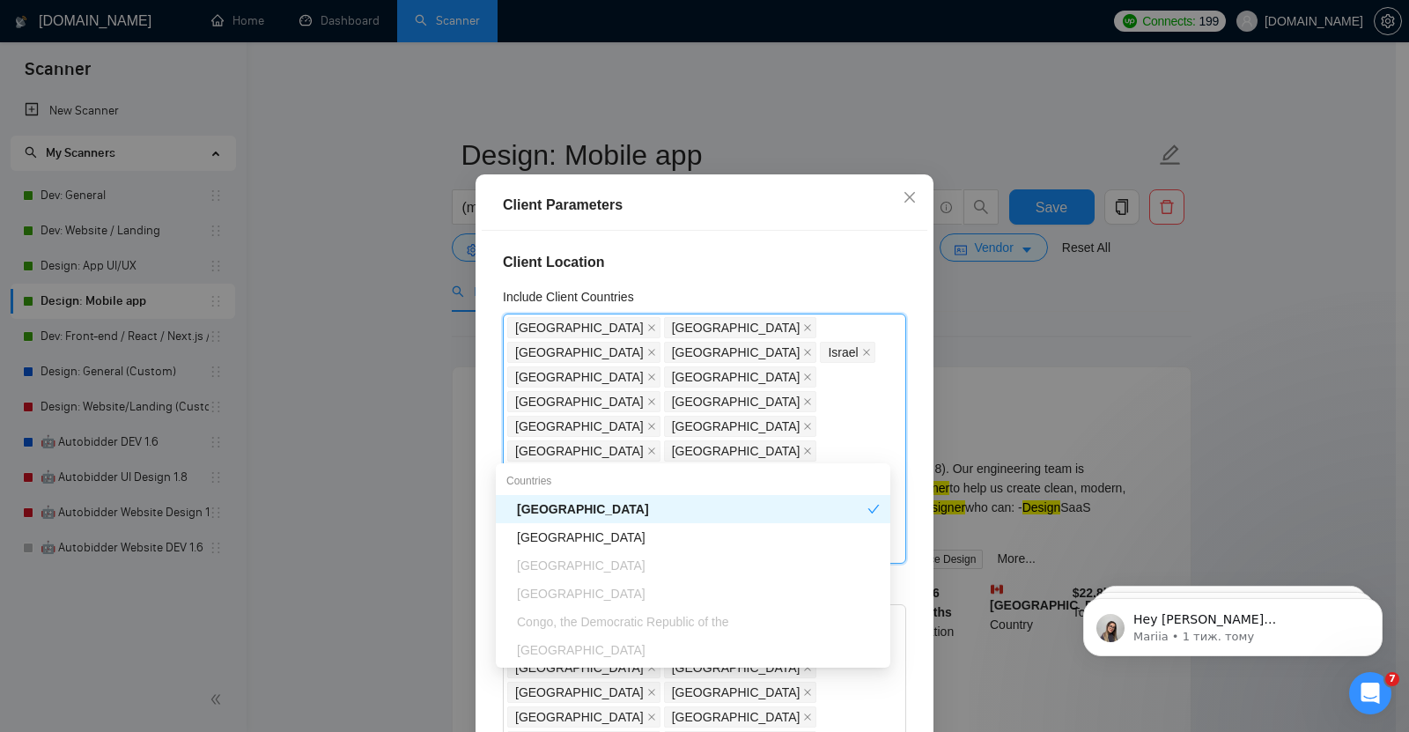
type input "den"
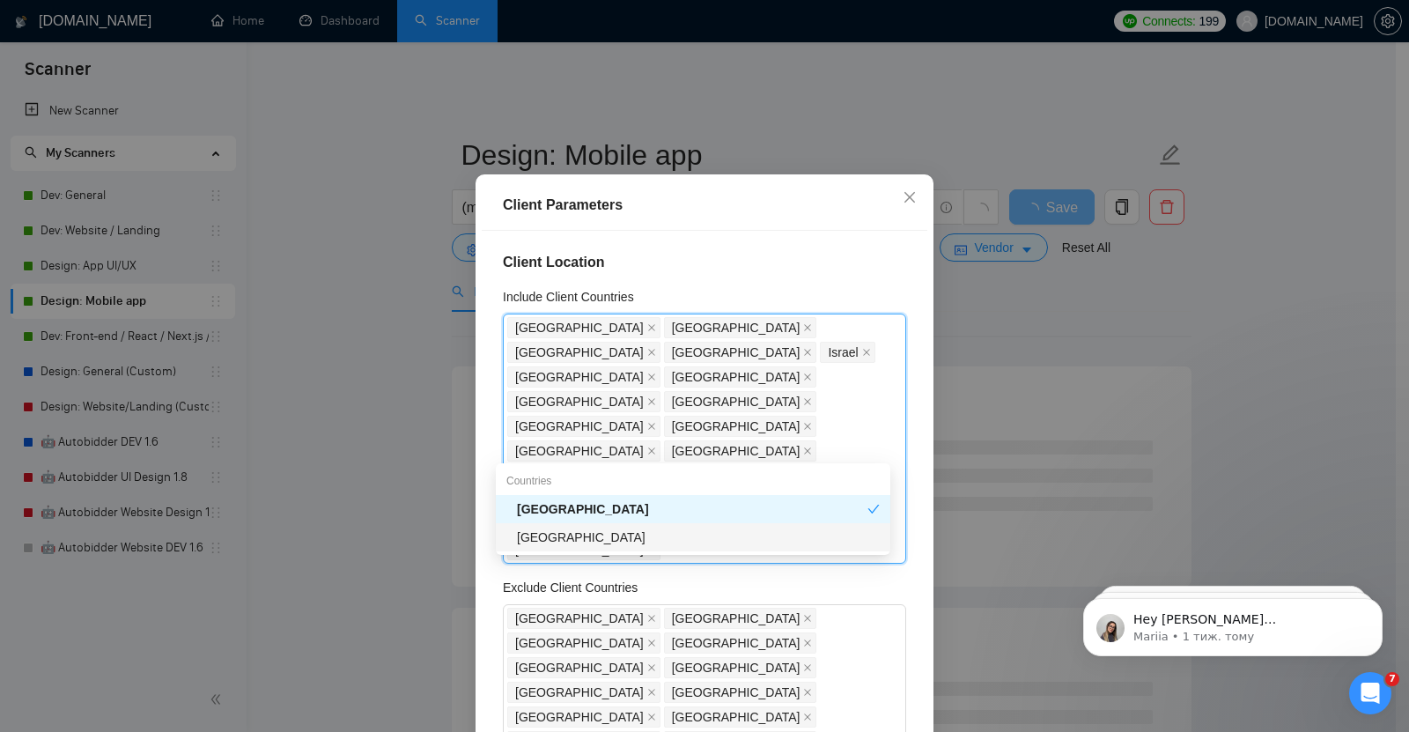
click at [564, 537] on div "[GEOGRAPHIC_DATA]" at bounding box center [698, 536] width 363 height 19
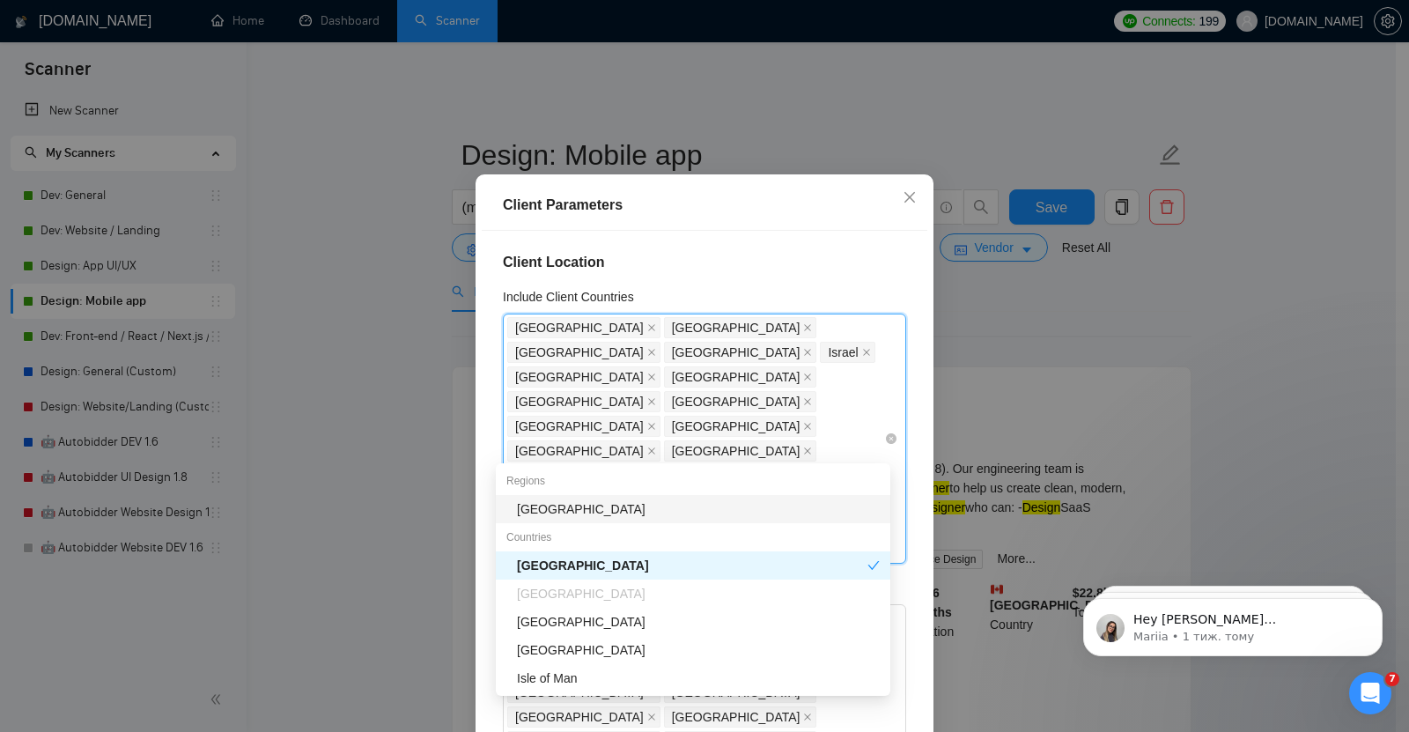
type input "fi"
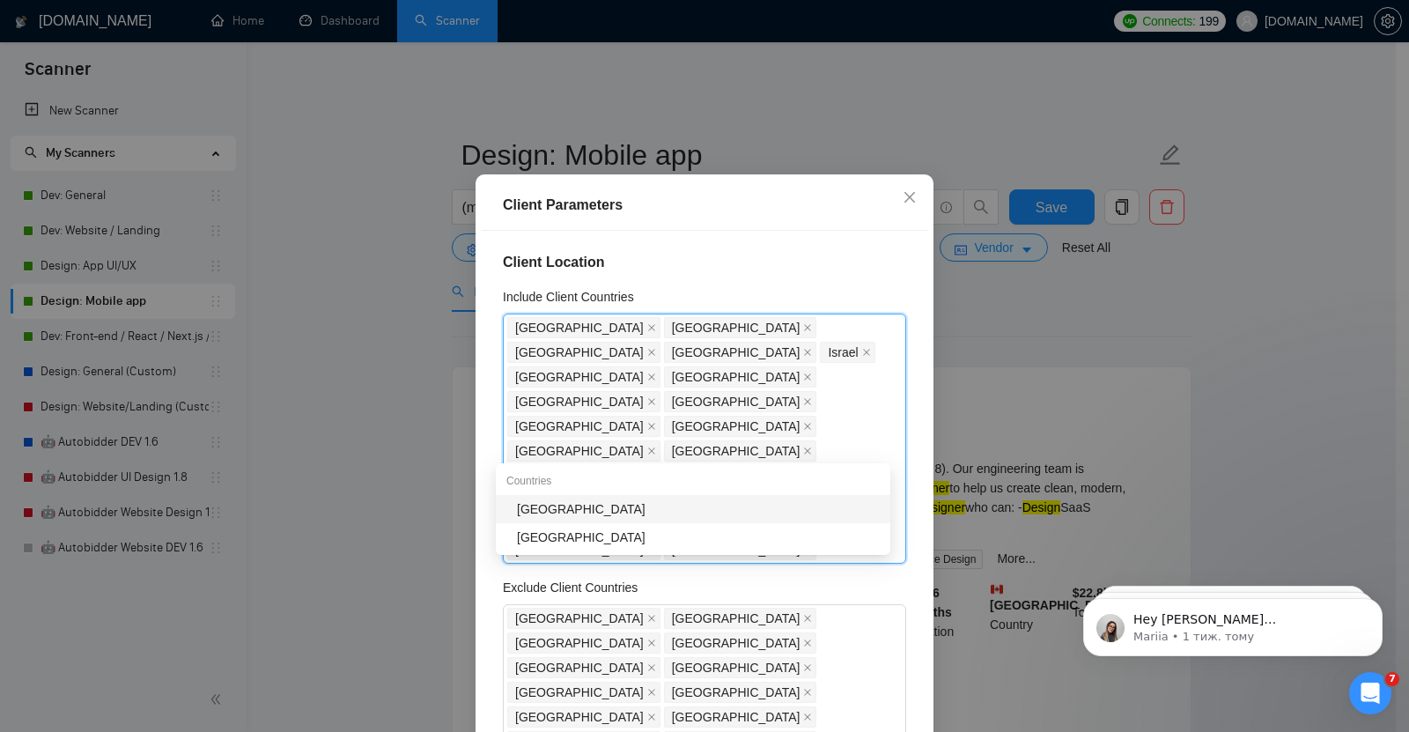
click at [580, 504] on div "[GEOGRAPHIC_DATA]" at bounding box center [698, 508] width 363 height 19
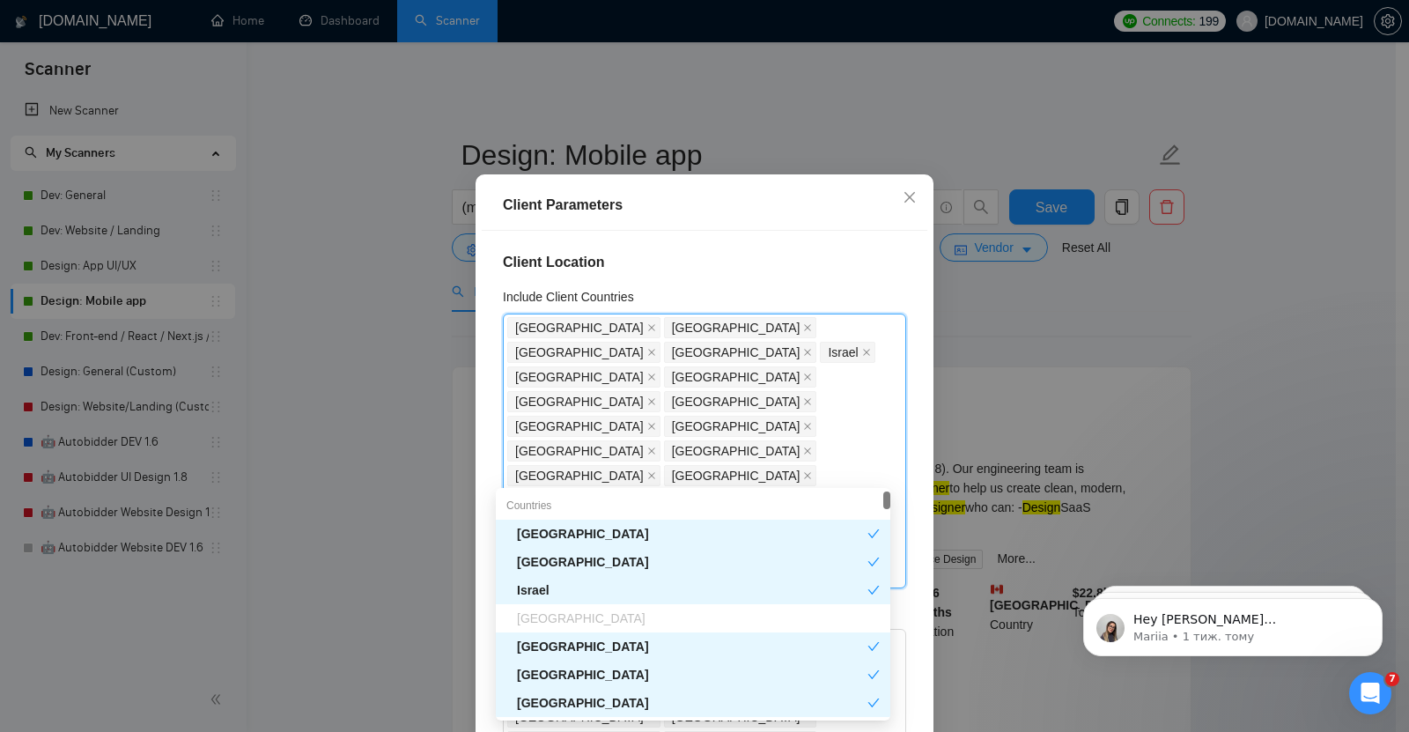
type input "lu"
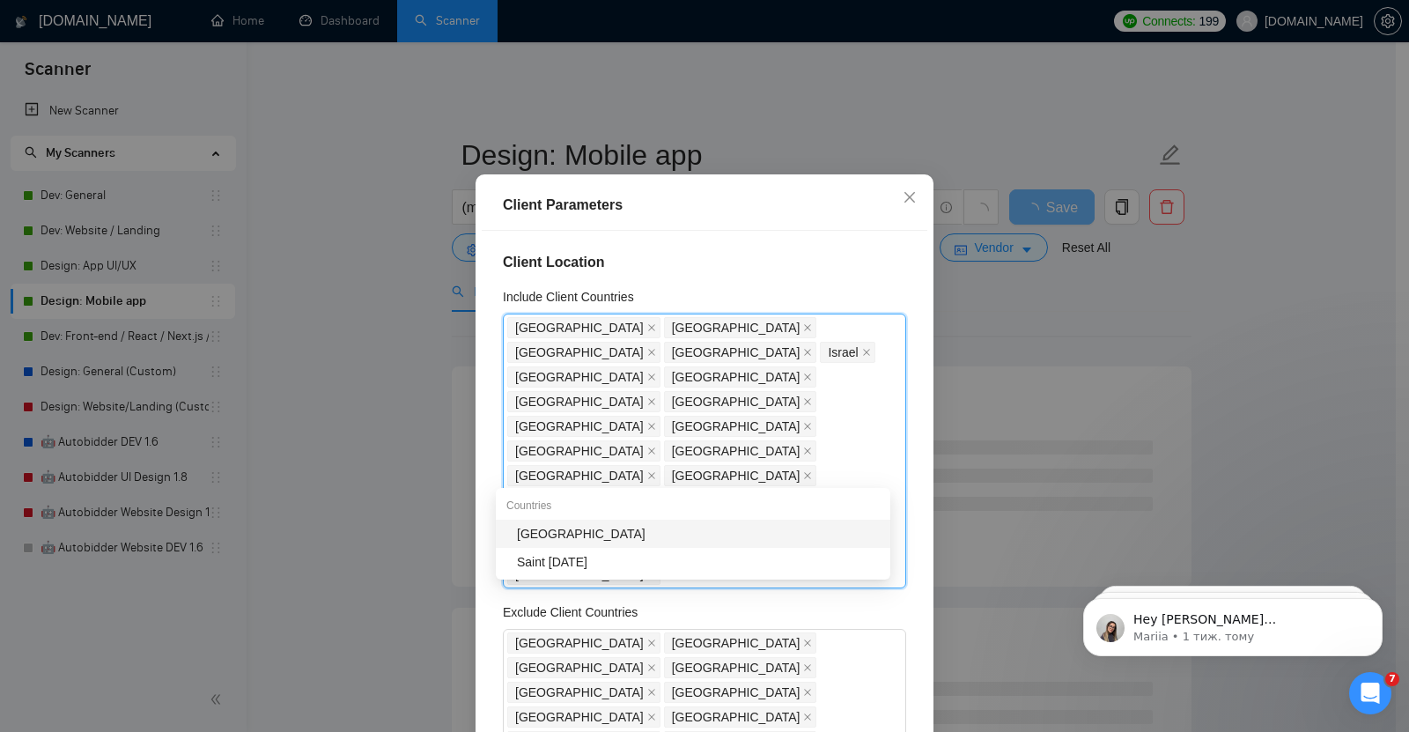
click at [576, 529] on div "[GEOGRAPHIC_DATA]" at bounding box center [698, 533] width 363 height 19
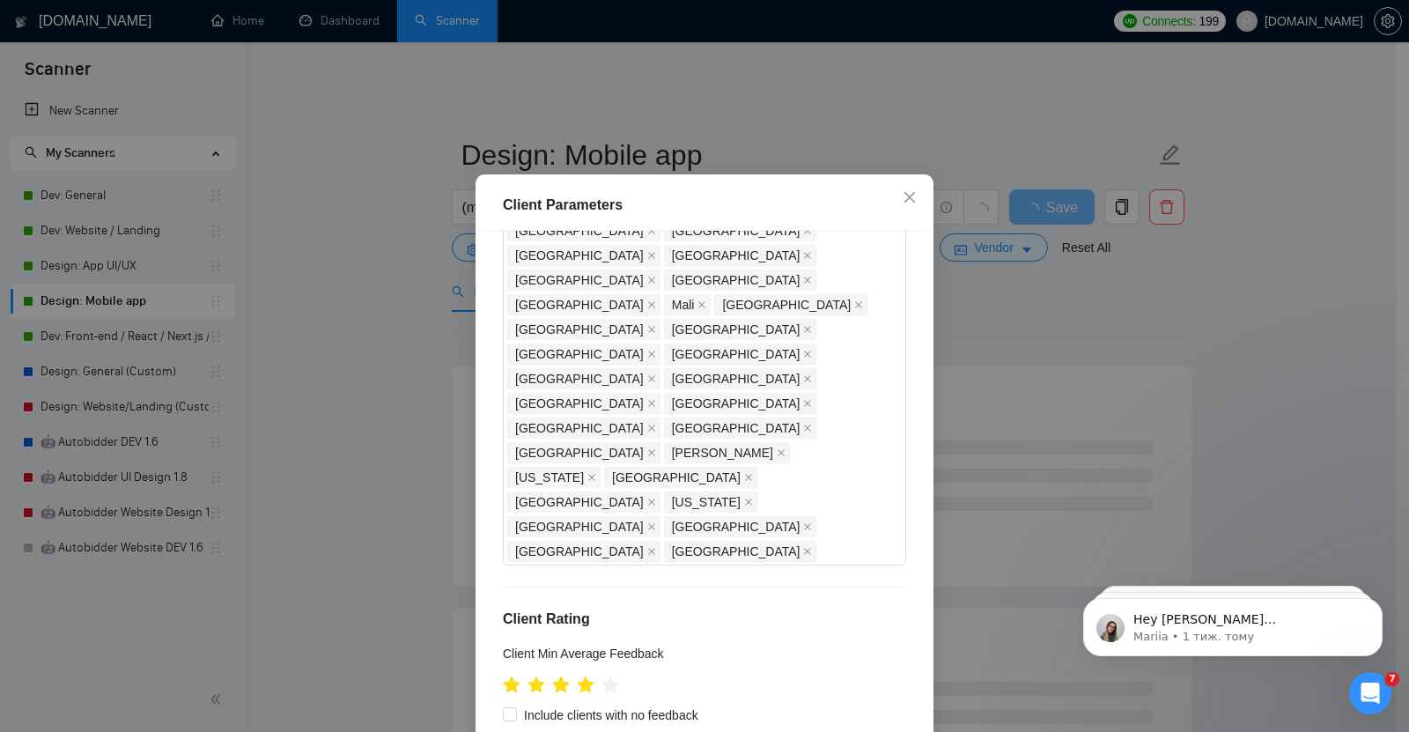
scroll to position [108, 0]
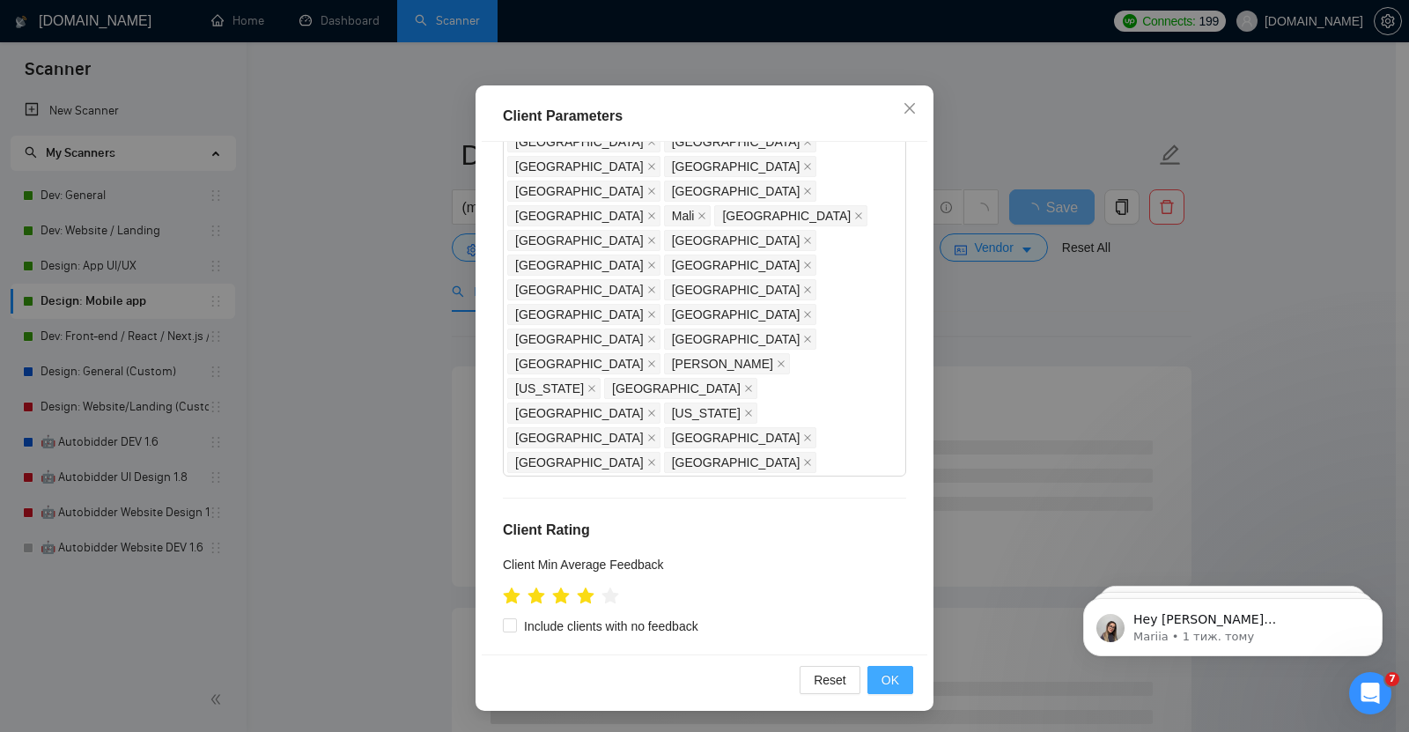
click at [888, 682] on span "OK" at bounding box center [890, 679] width 18 height 19
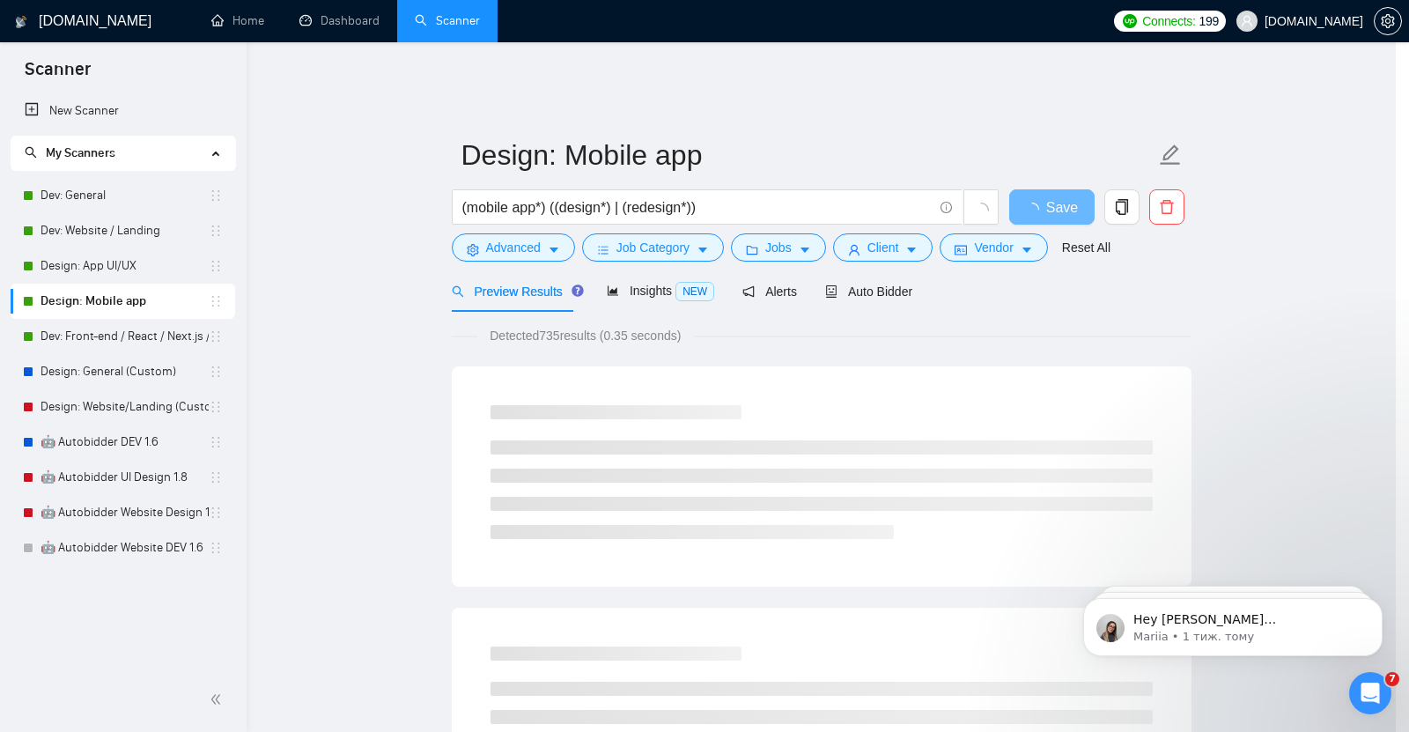
scroll to position [19, 0]
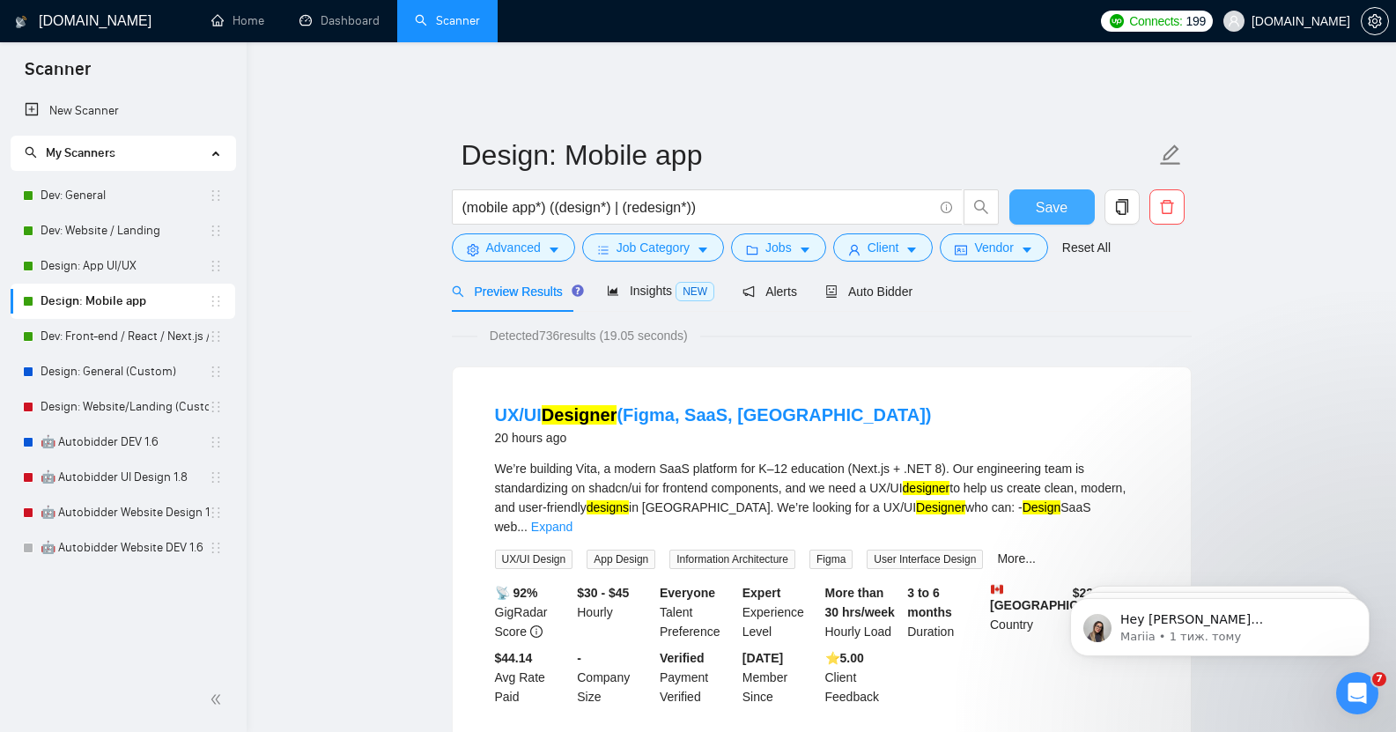
click at [1052, 196] on span "Save" at bounding box center [1051, 207] width 32 height 22
click at [134, 330] on link "Dev: Front-end / React / Next.js / WebGL / GSAP" at bounding box center [125, 336] width 168 height 35
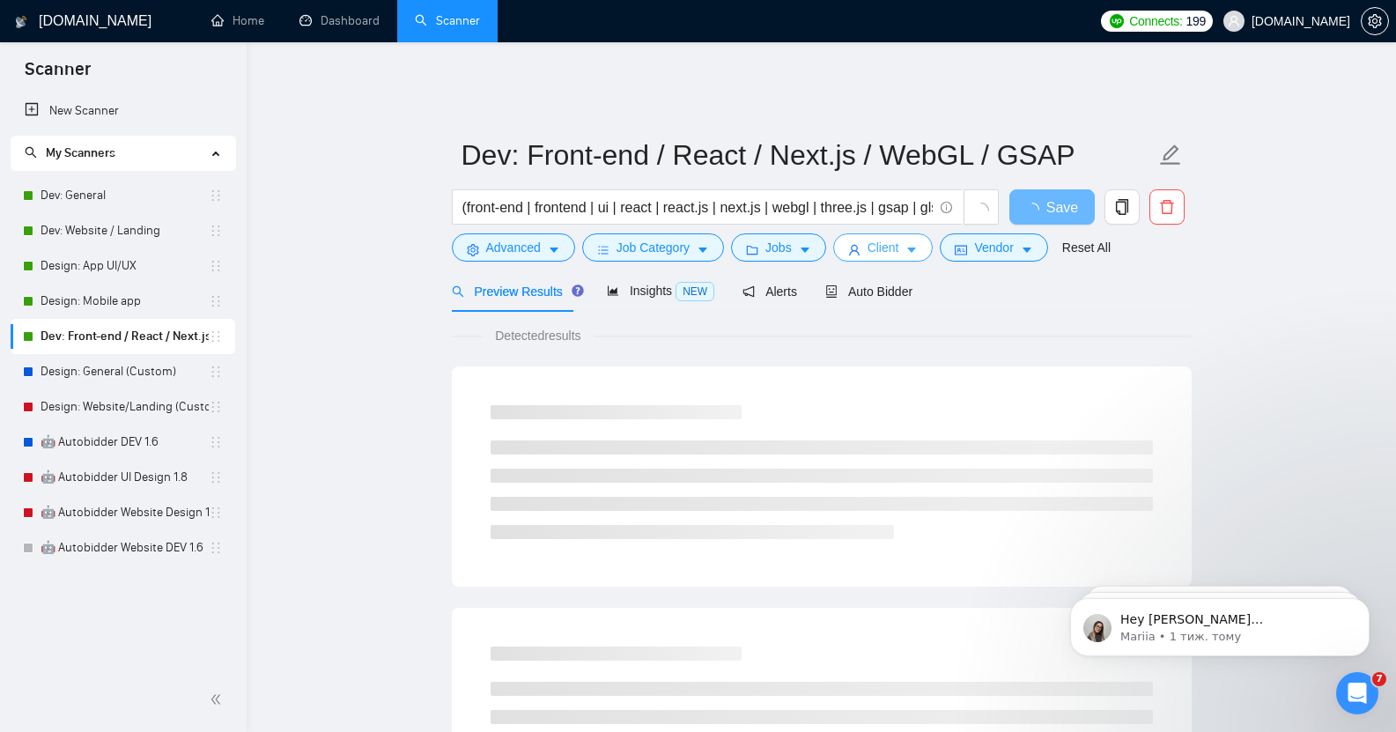
click at [906, 233] on button "Client" at bounding box center [883, 247] width 100 height 28
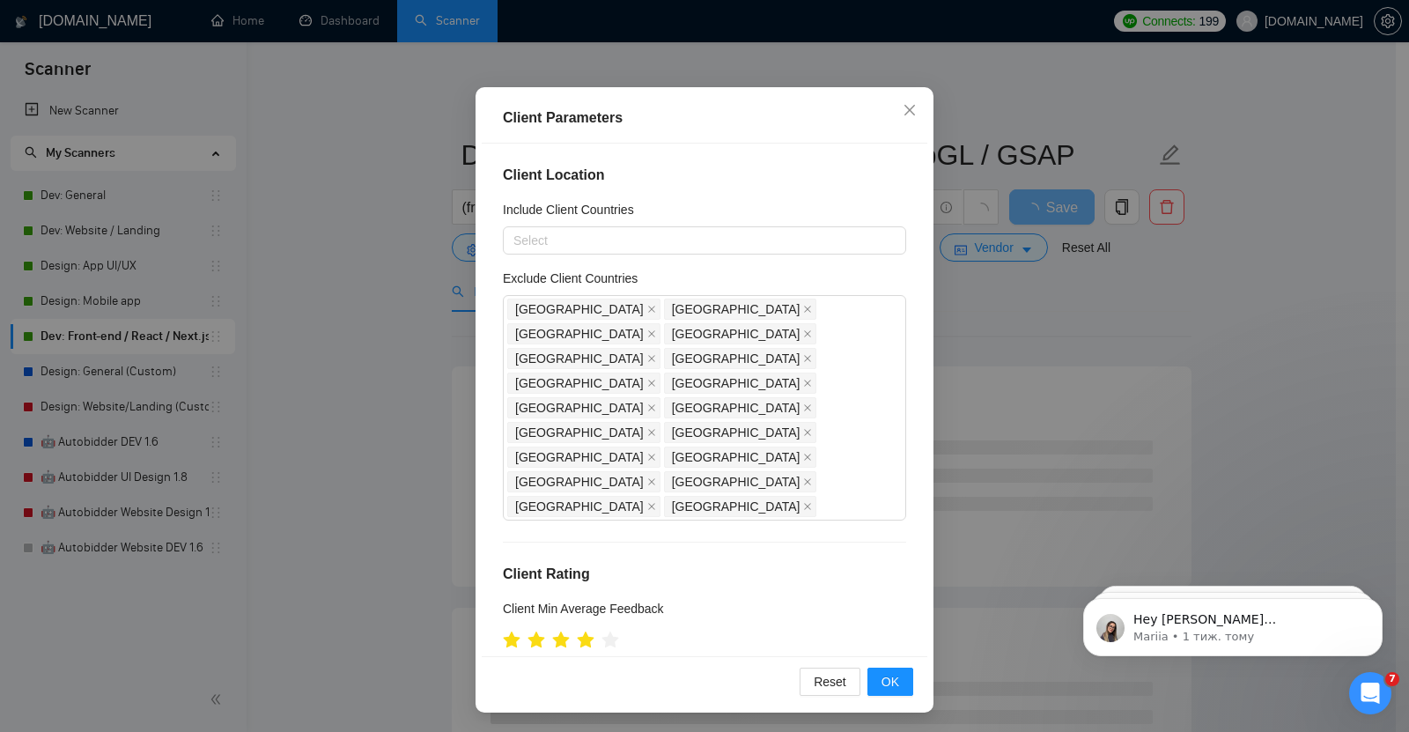
scroll to position [108, 0]
click at [586, 245] on div at bounding box center [695, 238] width 377 height 21
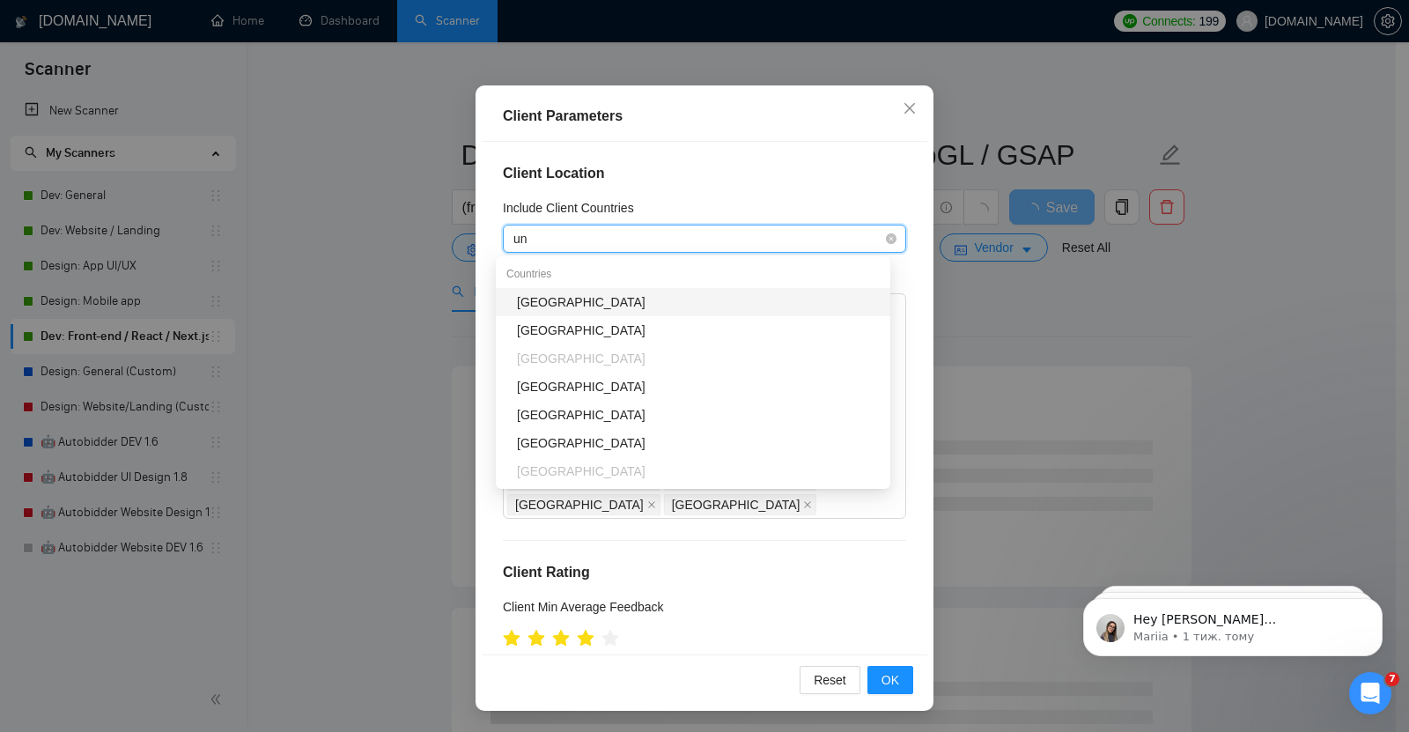
type input "uni"
click at [560, 298] on div "[GEOGRAPHIC_DATA]" at bounding box center [698, 301] width 363 height 19
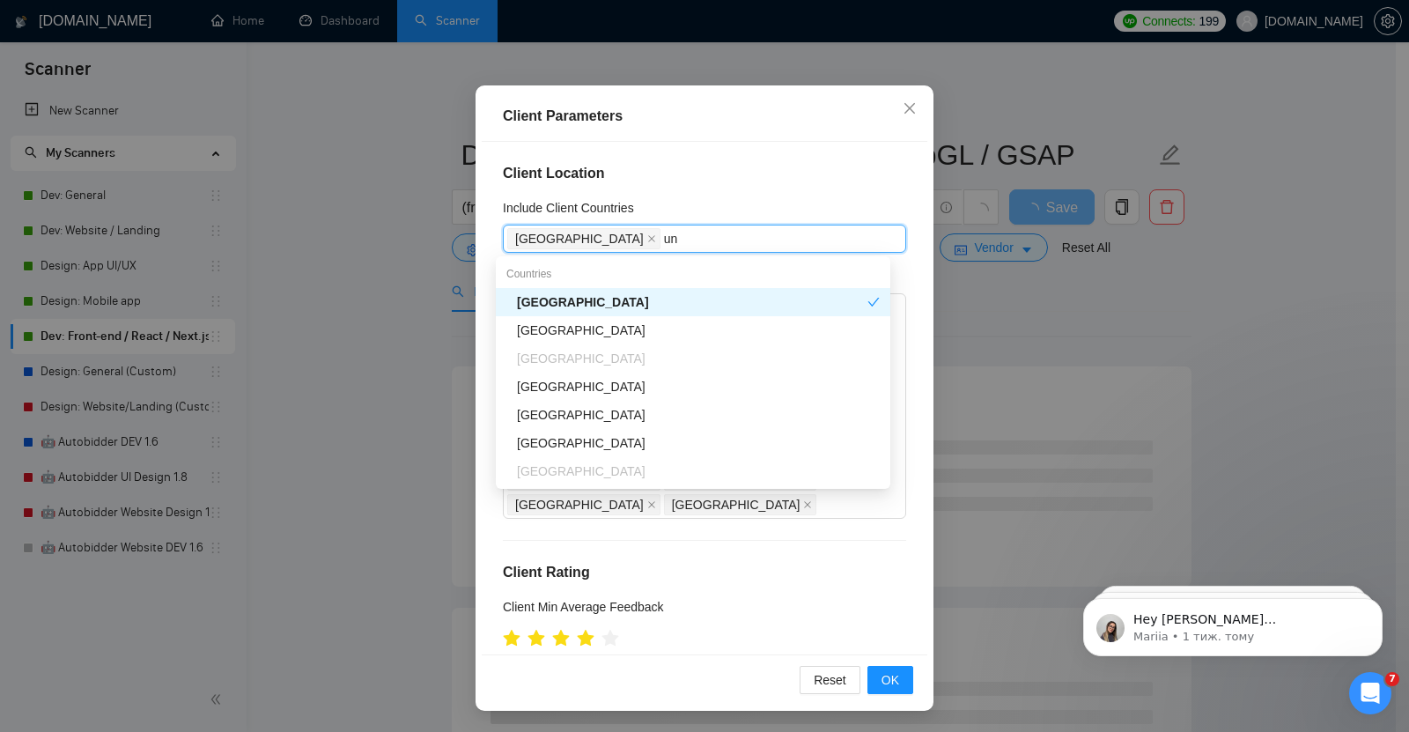
type input "uni"
click at [590, 321] on div "[GEOGRAPHIC_DATA]" at bounding box center [698, 329] width 363 height 19
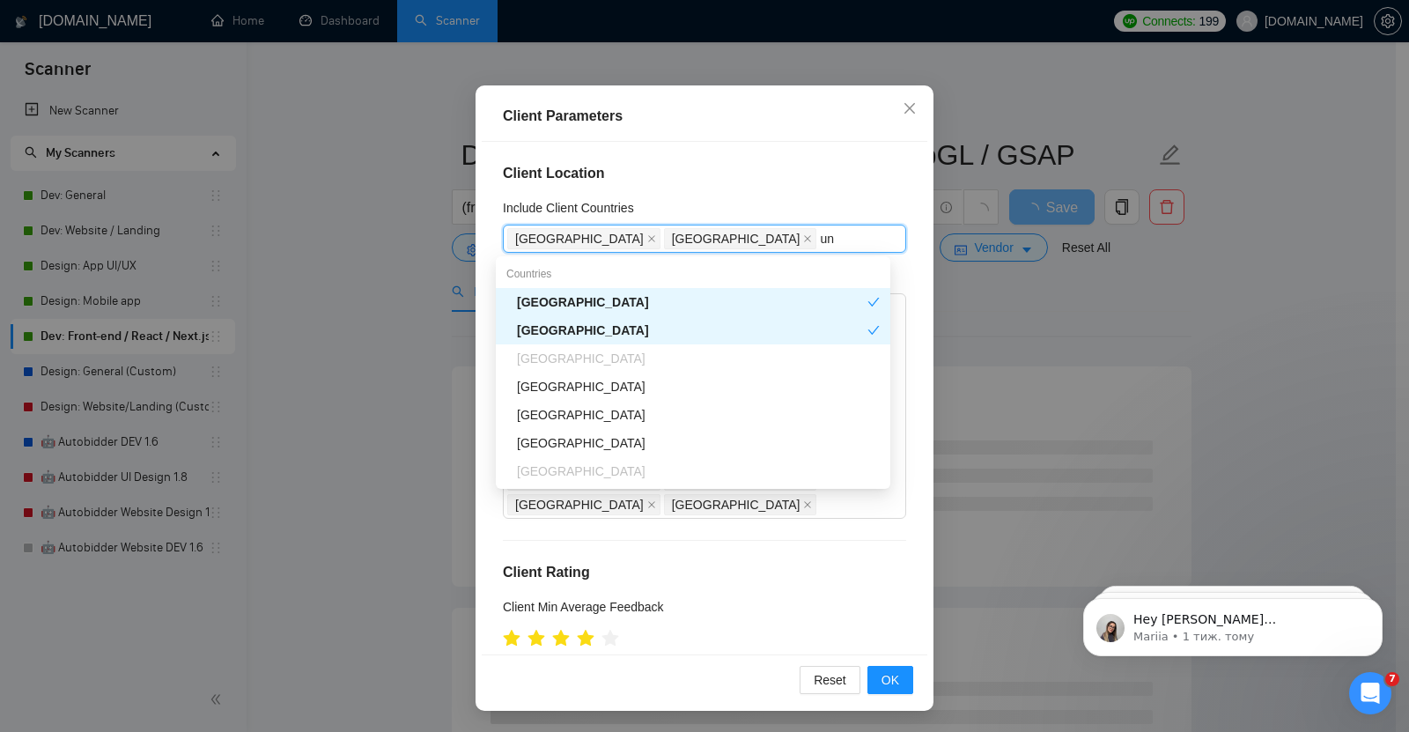
type input "uni"
click at [600, 355] on div "[GEOGRAPHIC_DATA]" at bounding box center [698, 358] width 363 height 19
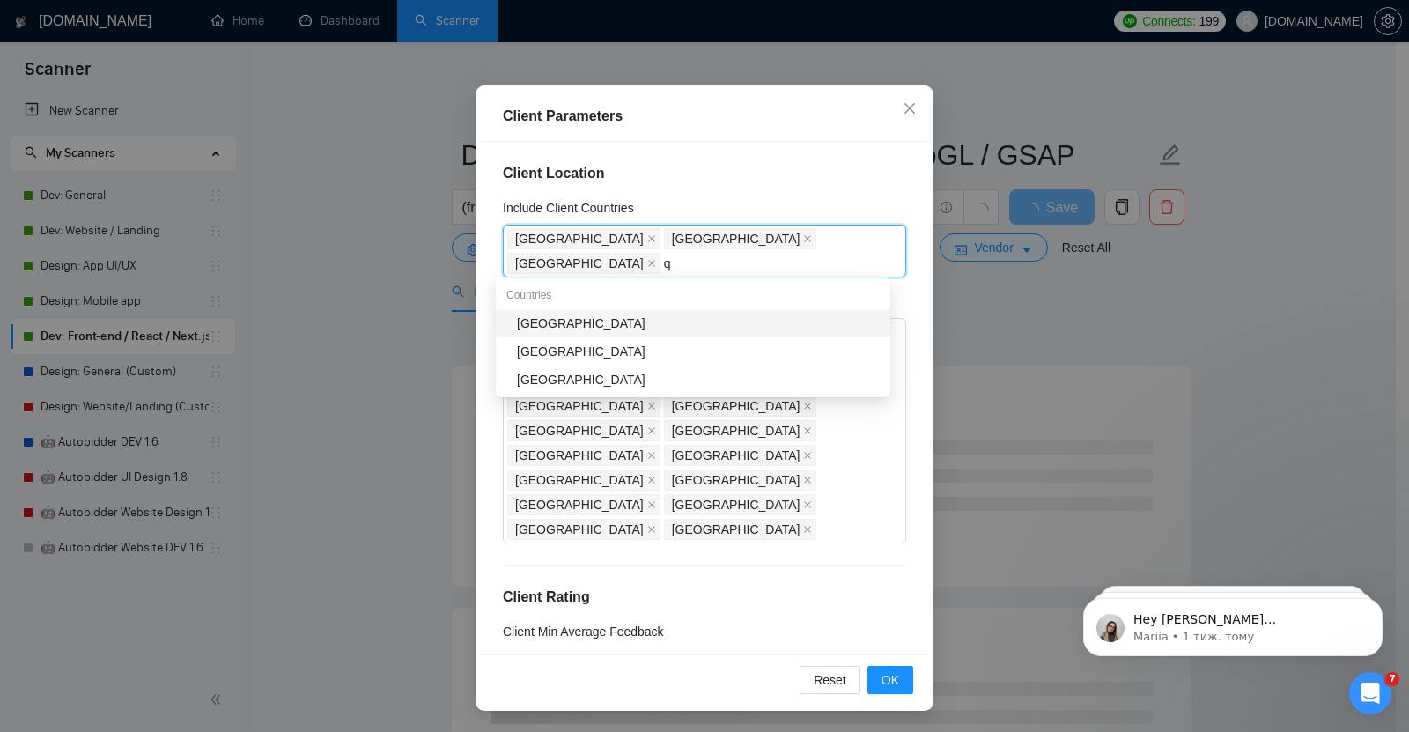
type input "qa"
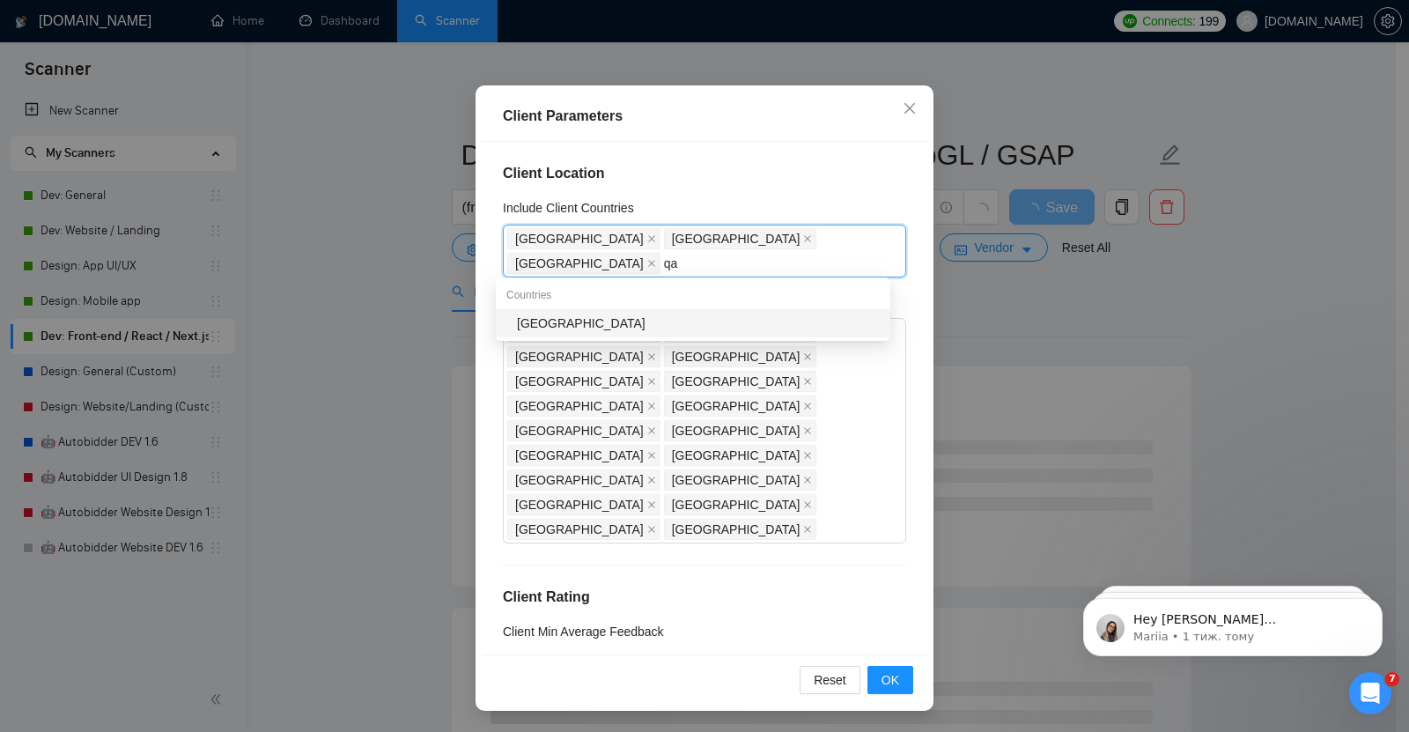
click at [565, 318] on div "[GEOGRAPHIC_DATA]" at bounding box center [698, 322] width 363 height 19
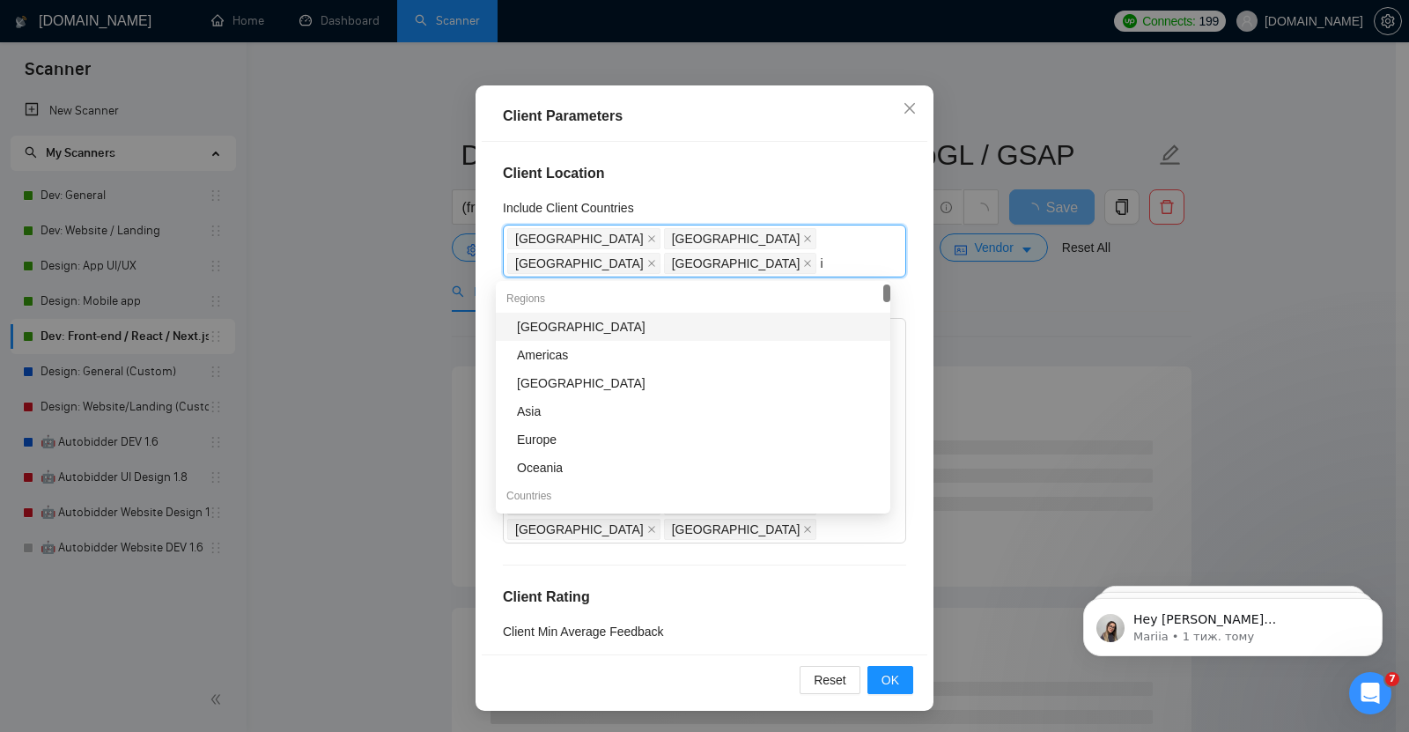
type input "is"
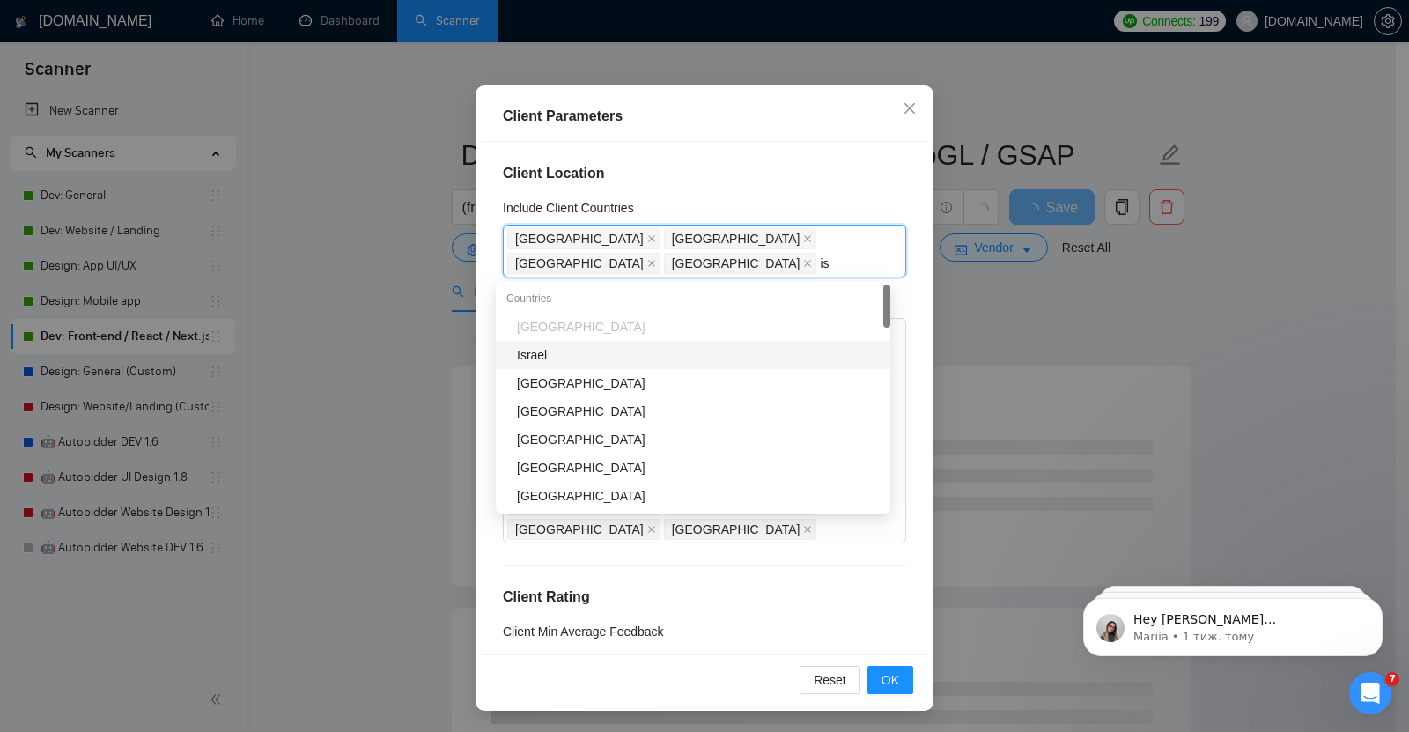
click at [565, 356] on div "Israel" at bounding box center [698, 354] width 363 height 19
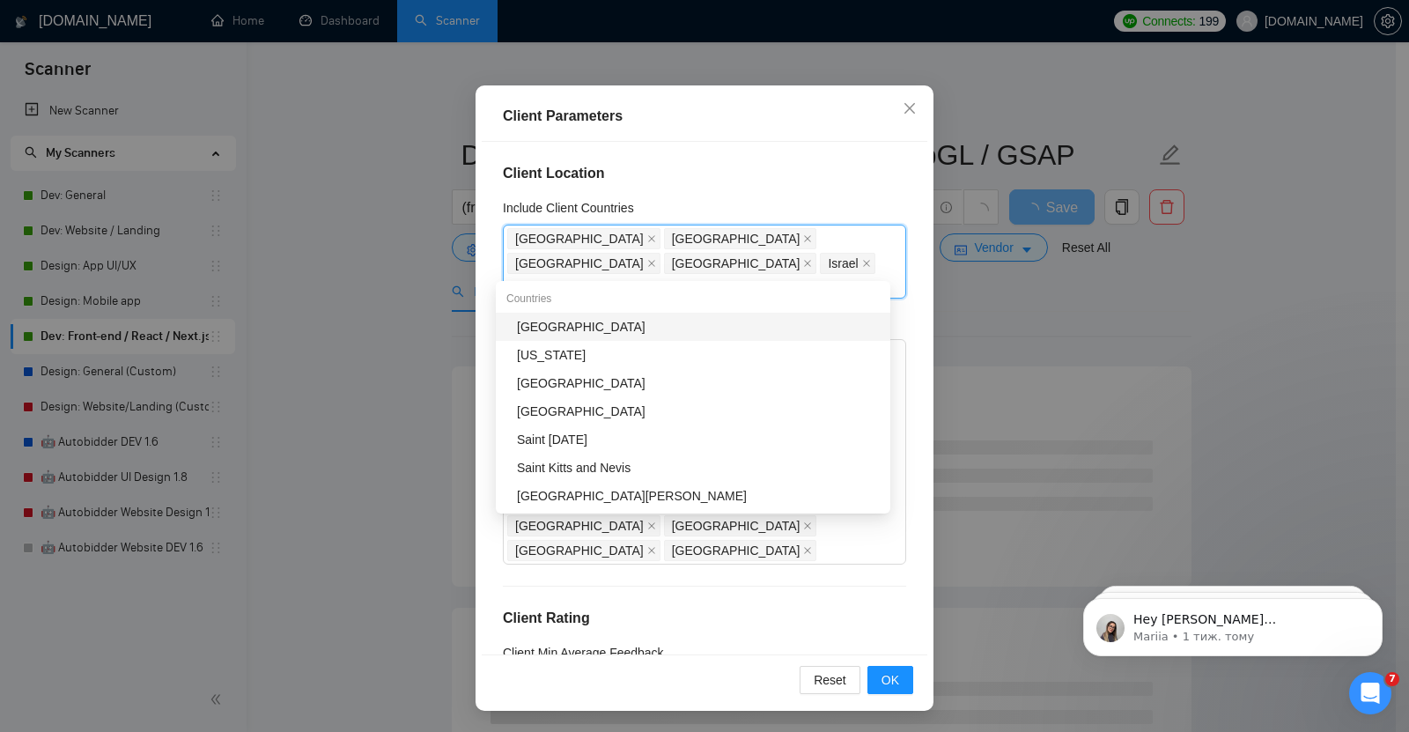
type input "sa"
click at [579, 326] on div "[GEOGRAPHIC_DATA]" at bounding box center [698, 326] width 363 height 19
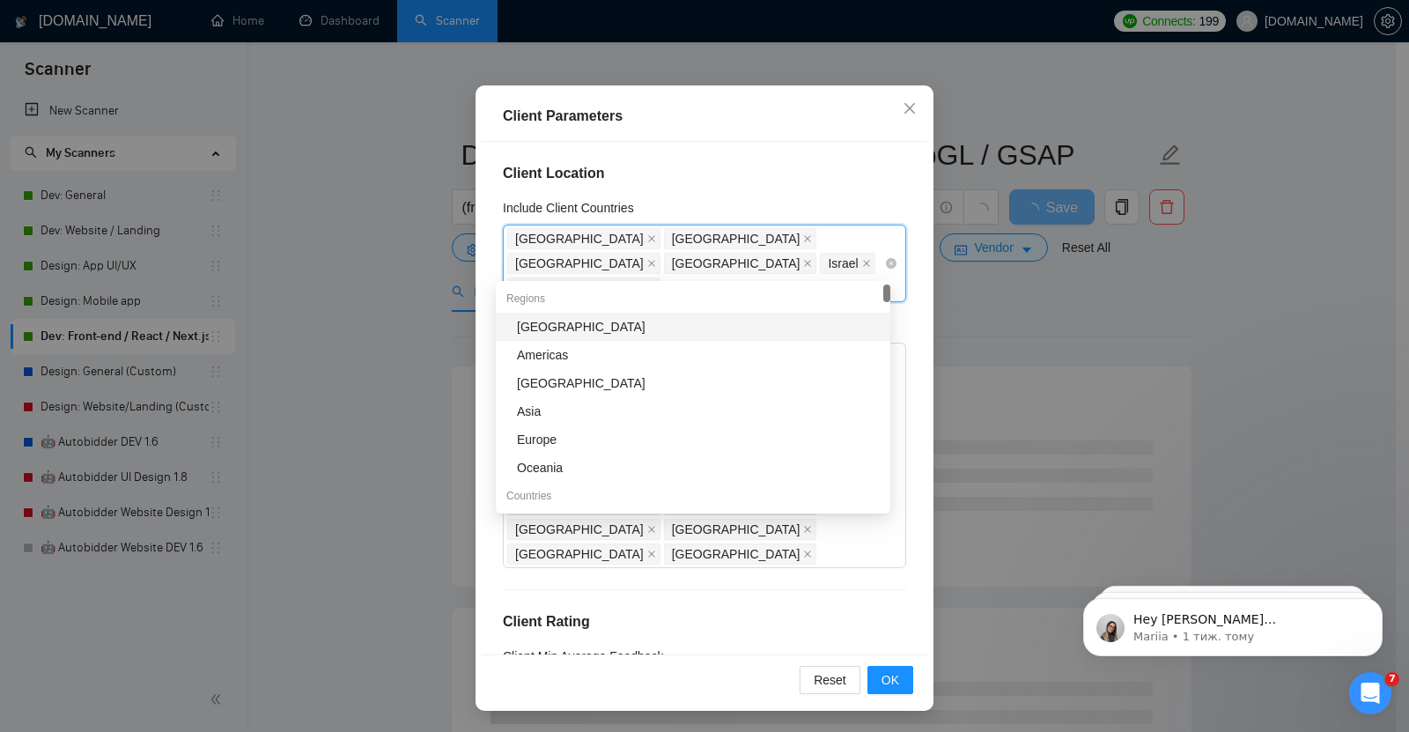
type input "sp"
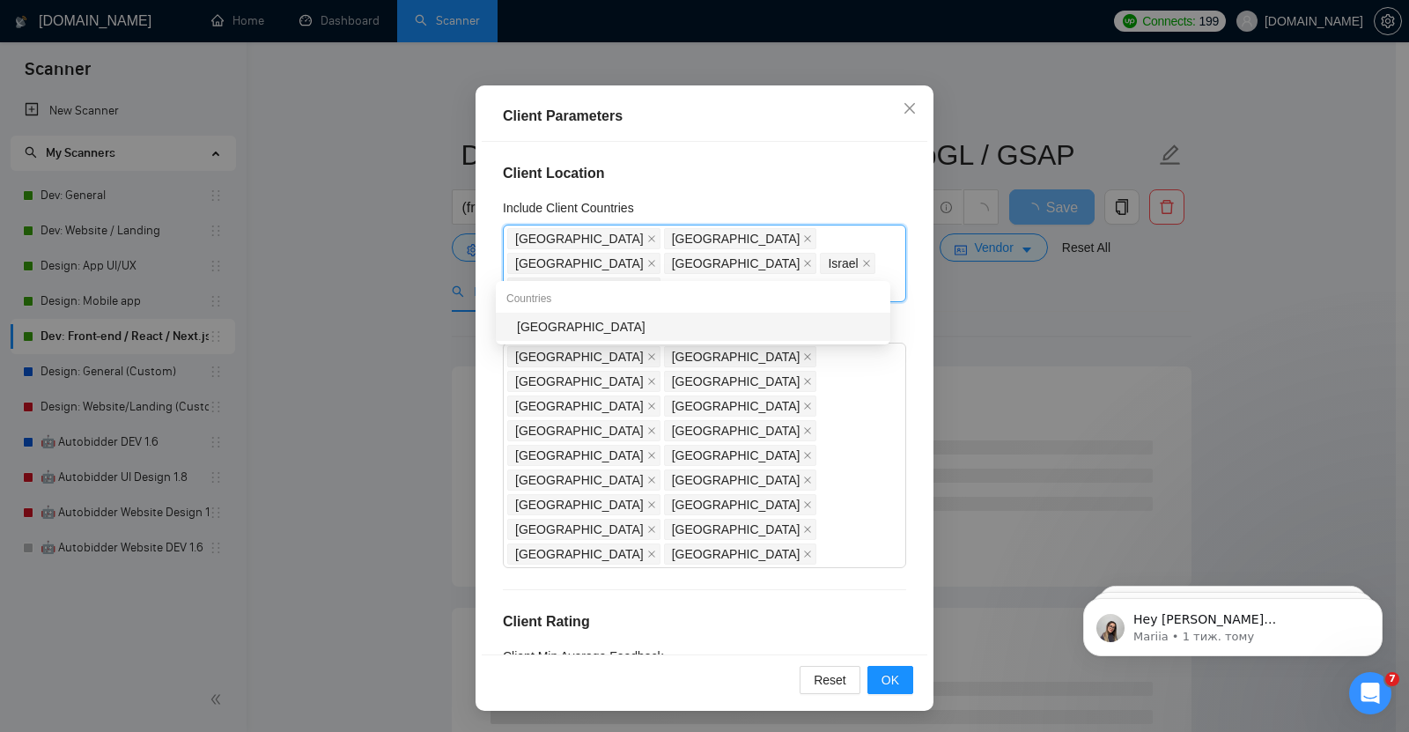
click at [585, 320] on div "[GEOGRAPHIC_DATA]" at bounding box center [698, 326] width 363 height 19
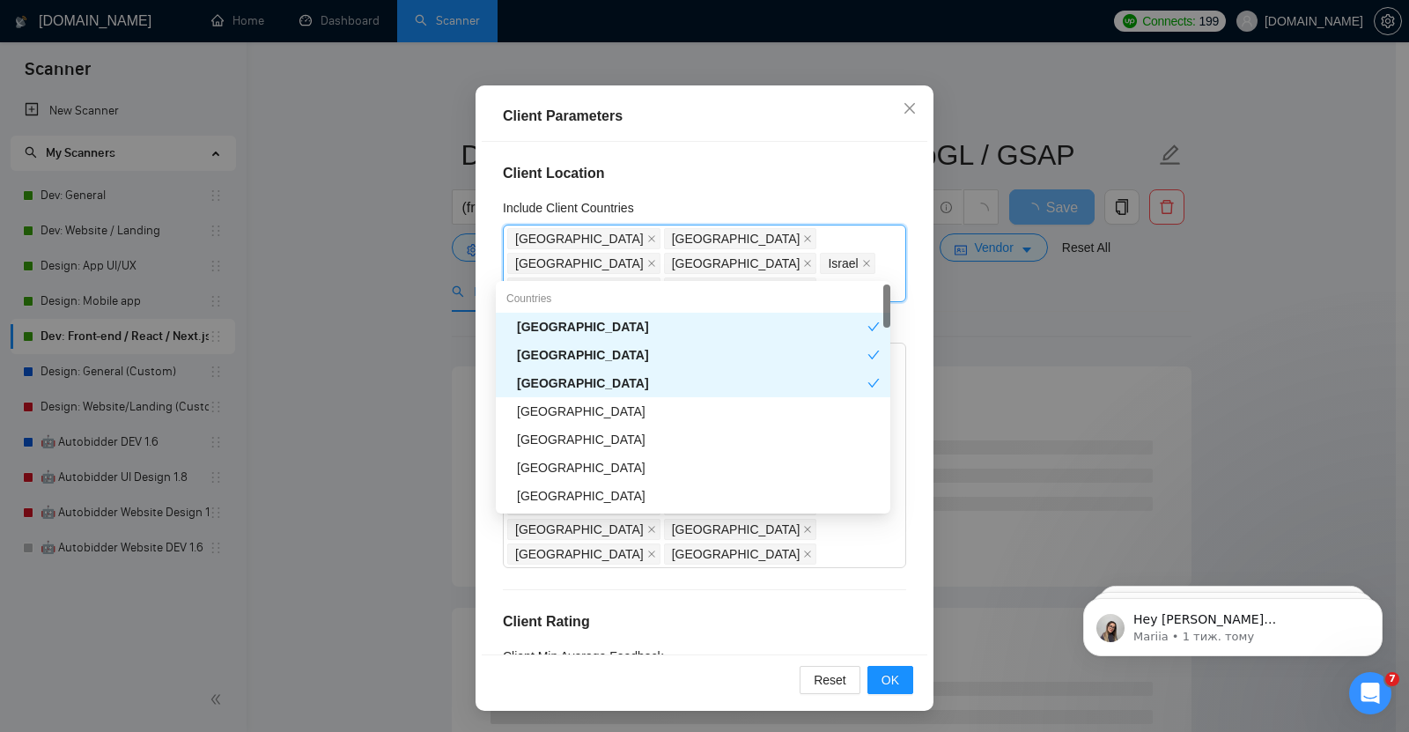
type input "ita"
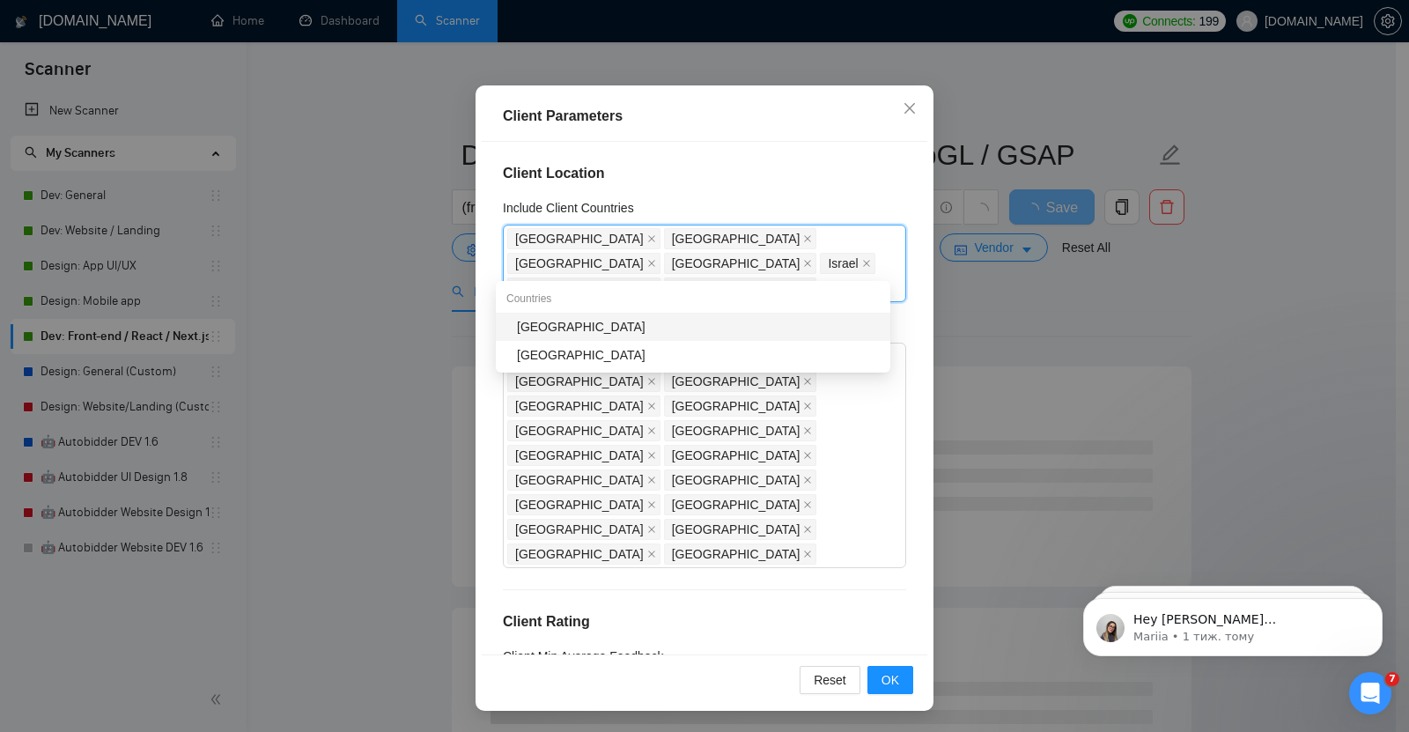
click at [543, 323] on div "[GEOGRAPHIC_DATA]" at bounding box center [698, 326] width 363 height 19
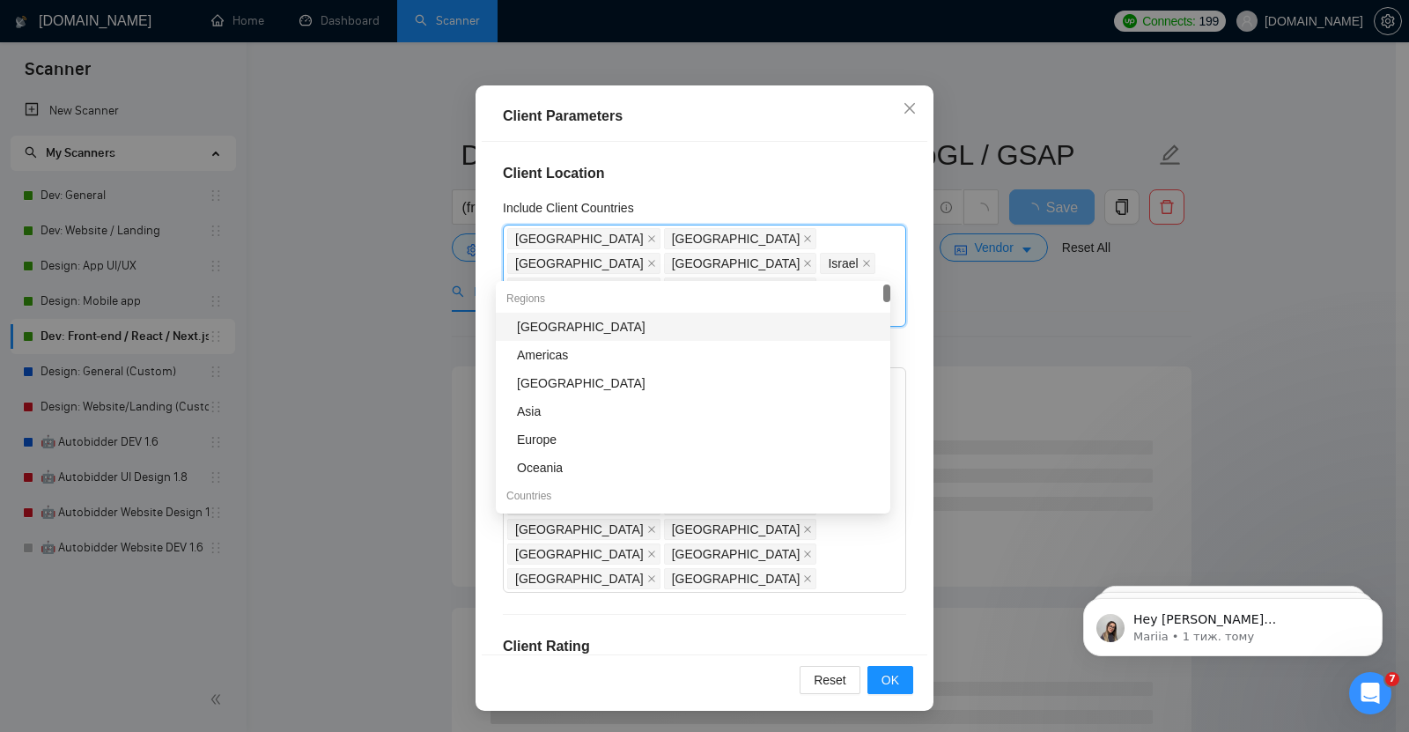
type input "sw"
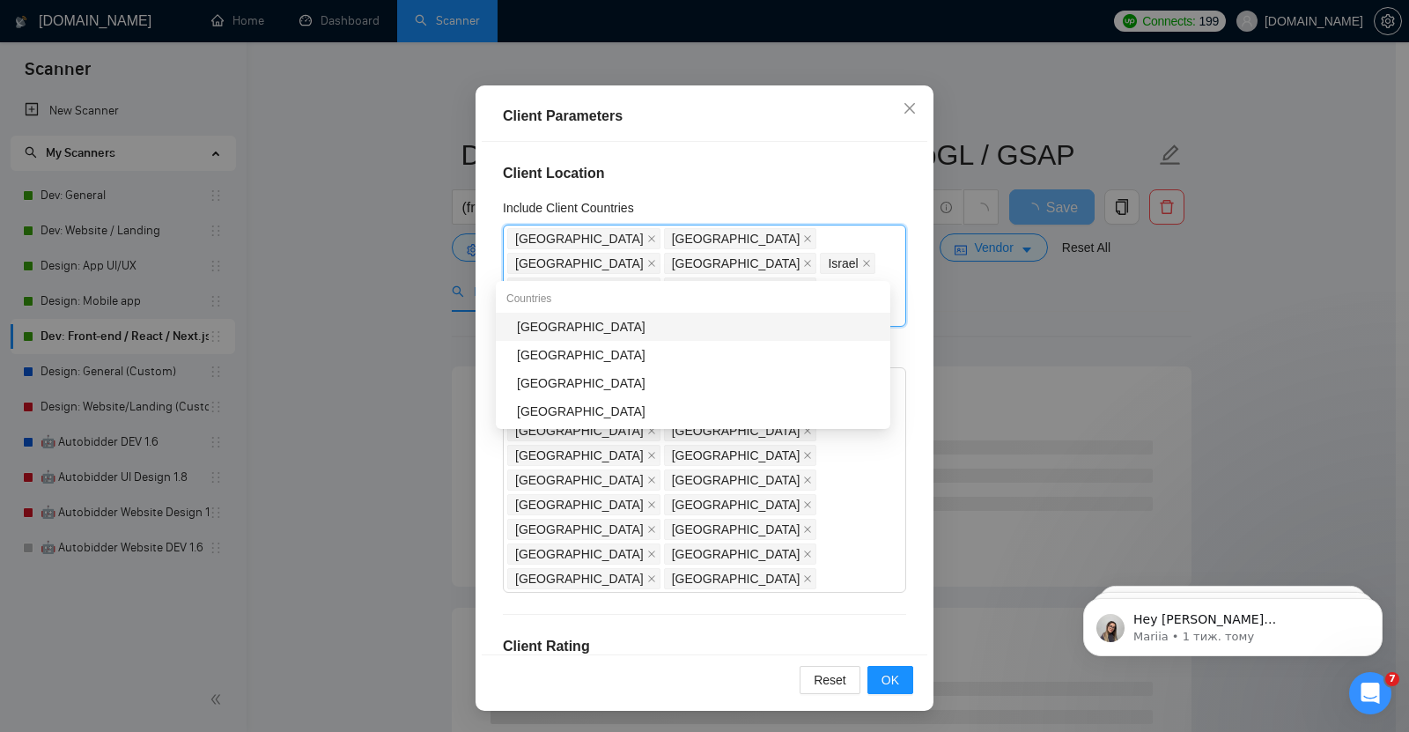
click at [564, 326] on div "[GEOGRAPHIC_DATA]" at bounding box center [698, 326] width 363 height 19
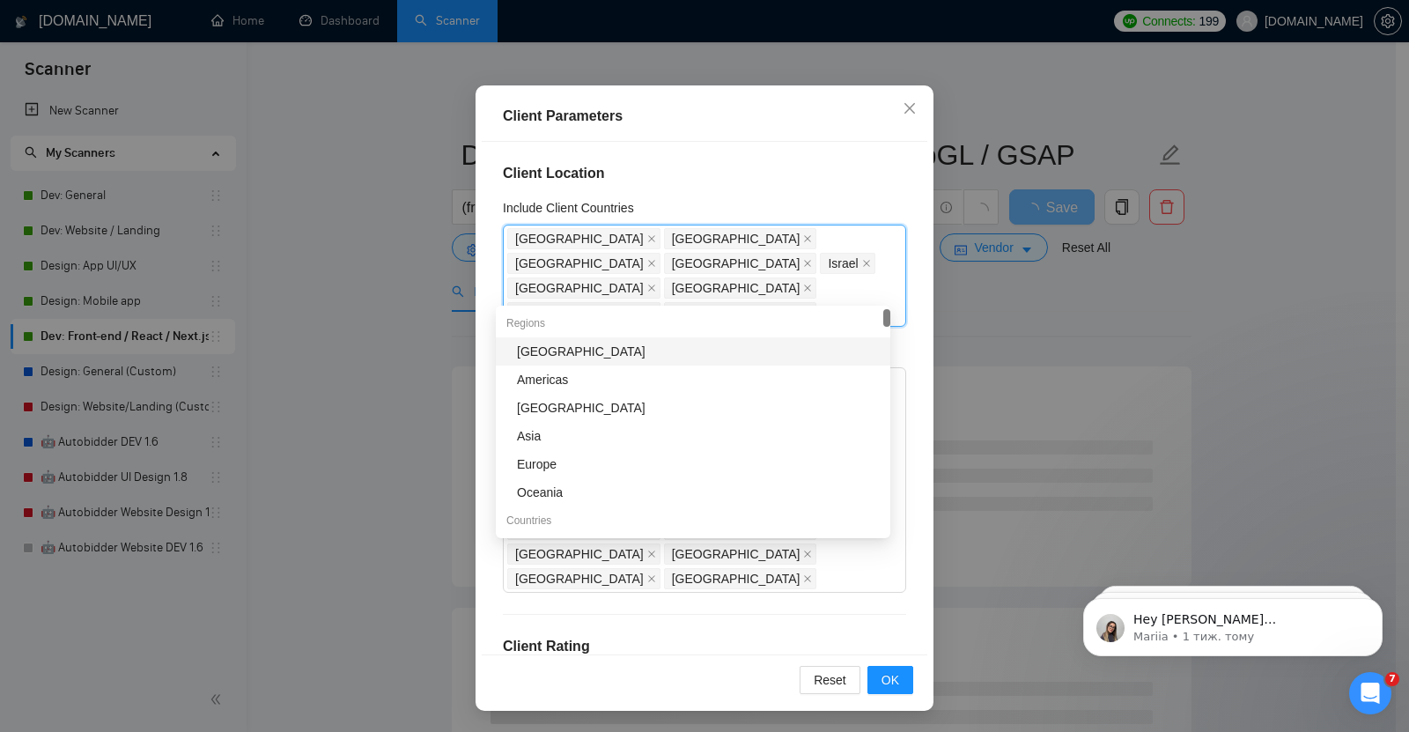
type input "sw"
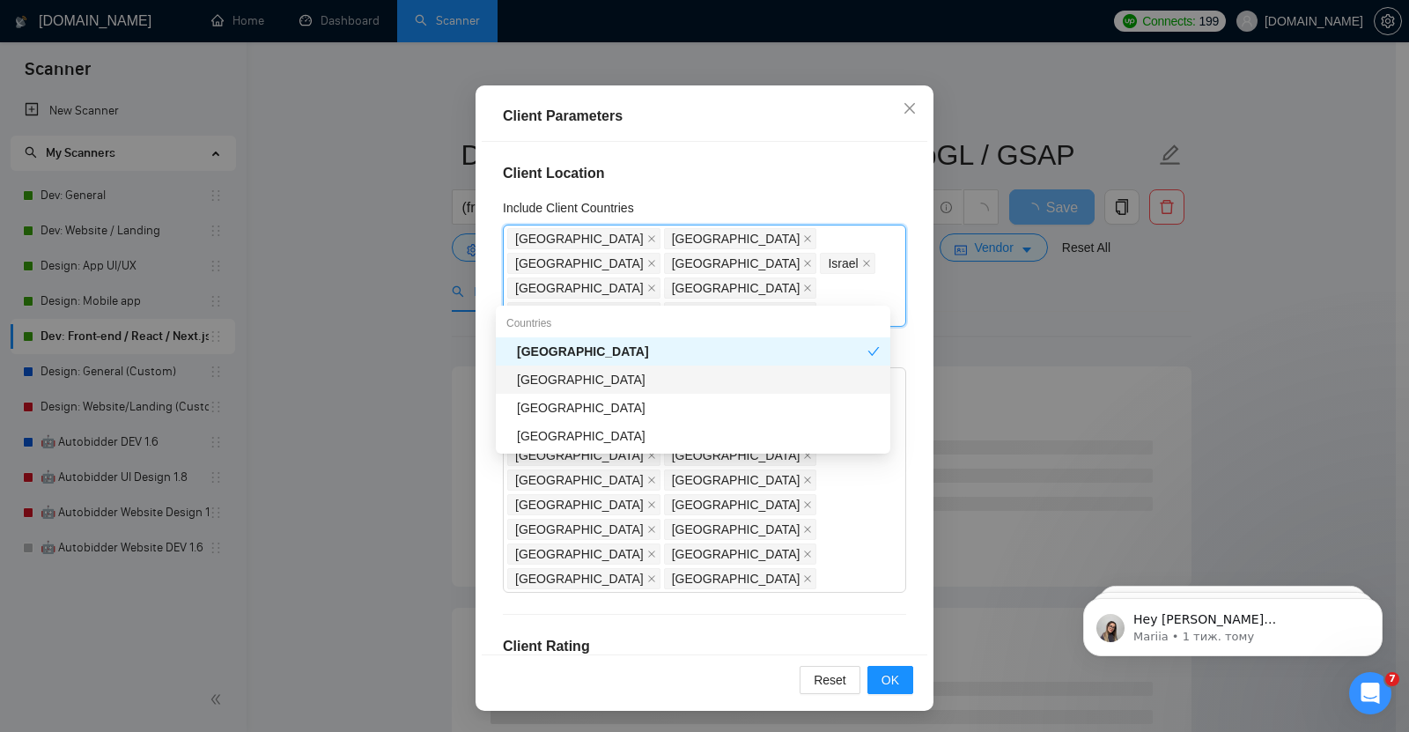
click at [553, 380] on div "[GEOGRAPHIC_DATA]" at bounding box center [698, 379] width 363 height 19
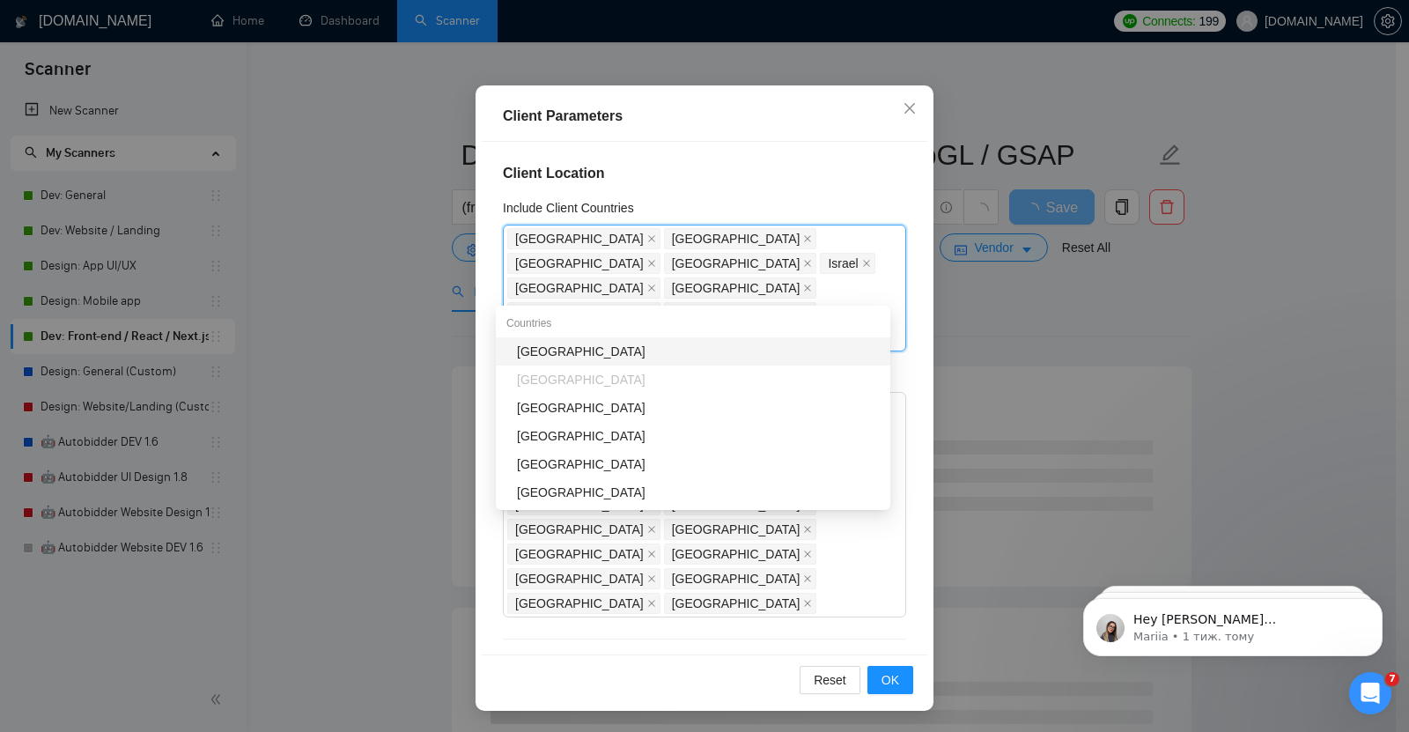
type input "bel"
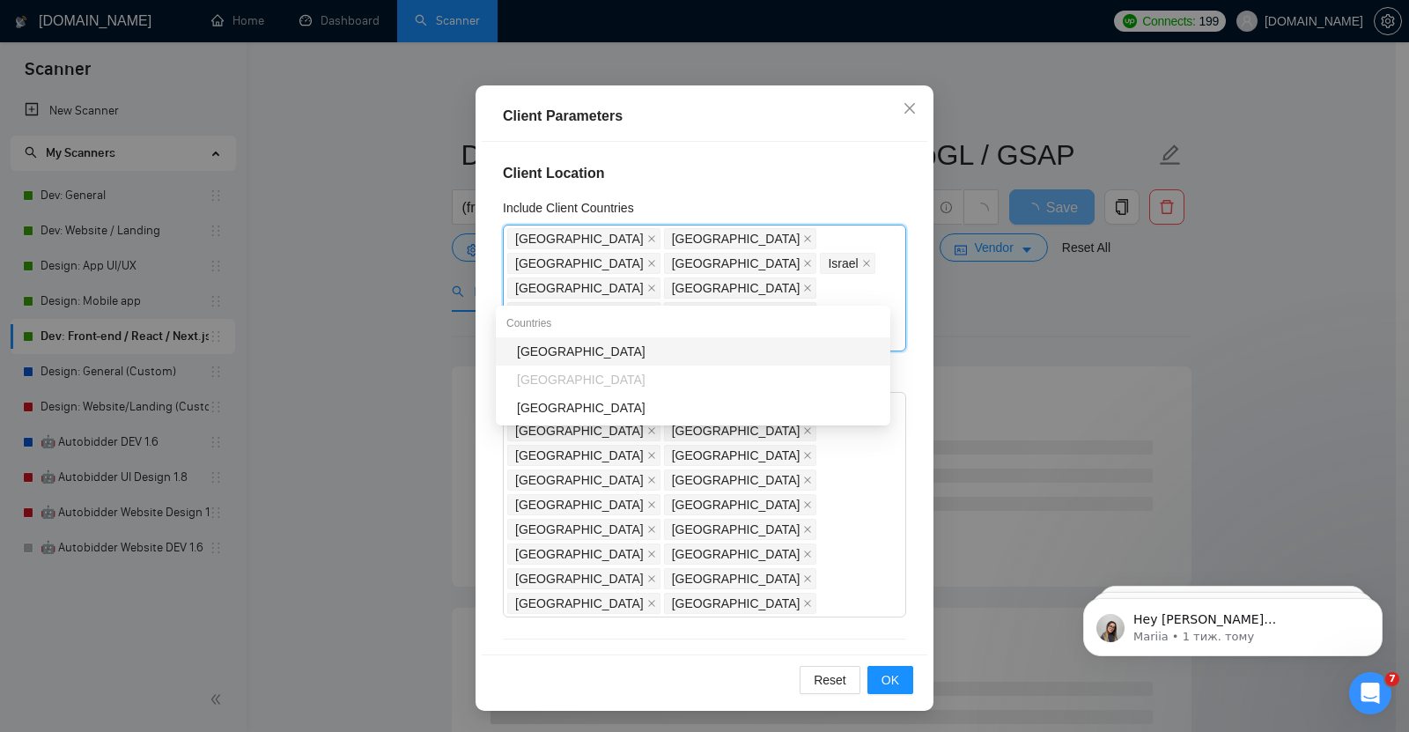
click at [545, 344] on div "[GEOGRAPHIC_DATA]" at bounding box center [698, 351] width 363 height 19
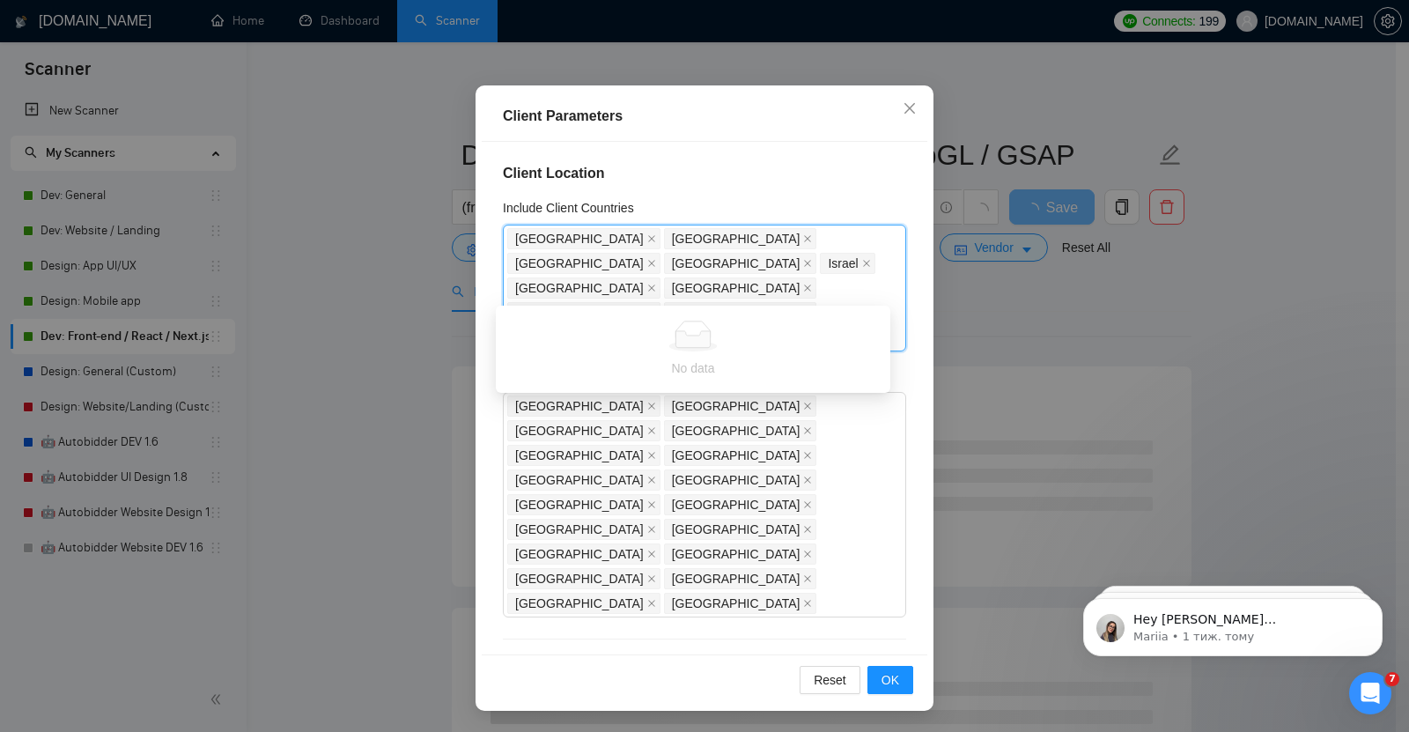
type input "nor"
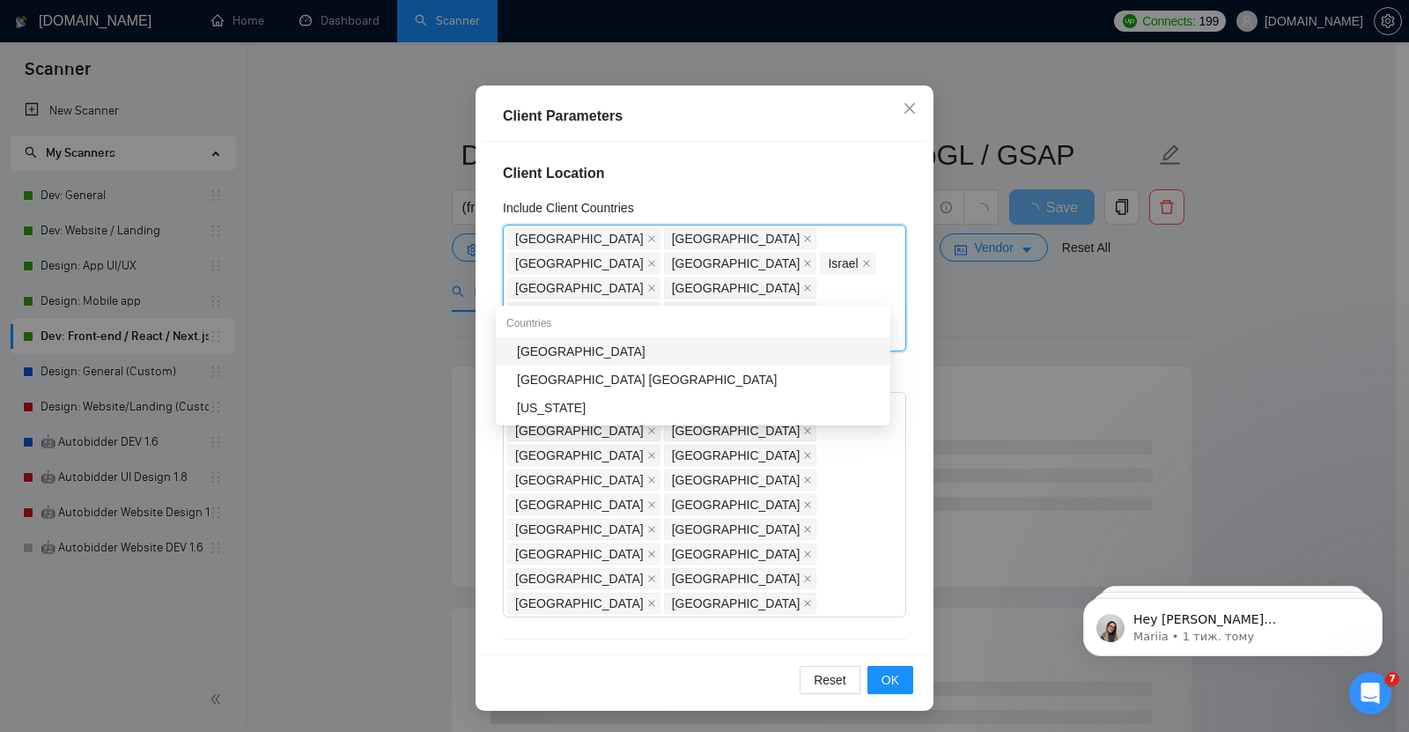
click at [545, 344] on div "[GEOGRAPHIC_DATA]" at bounding box center [698, 351] width 363 height 19
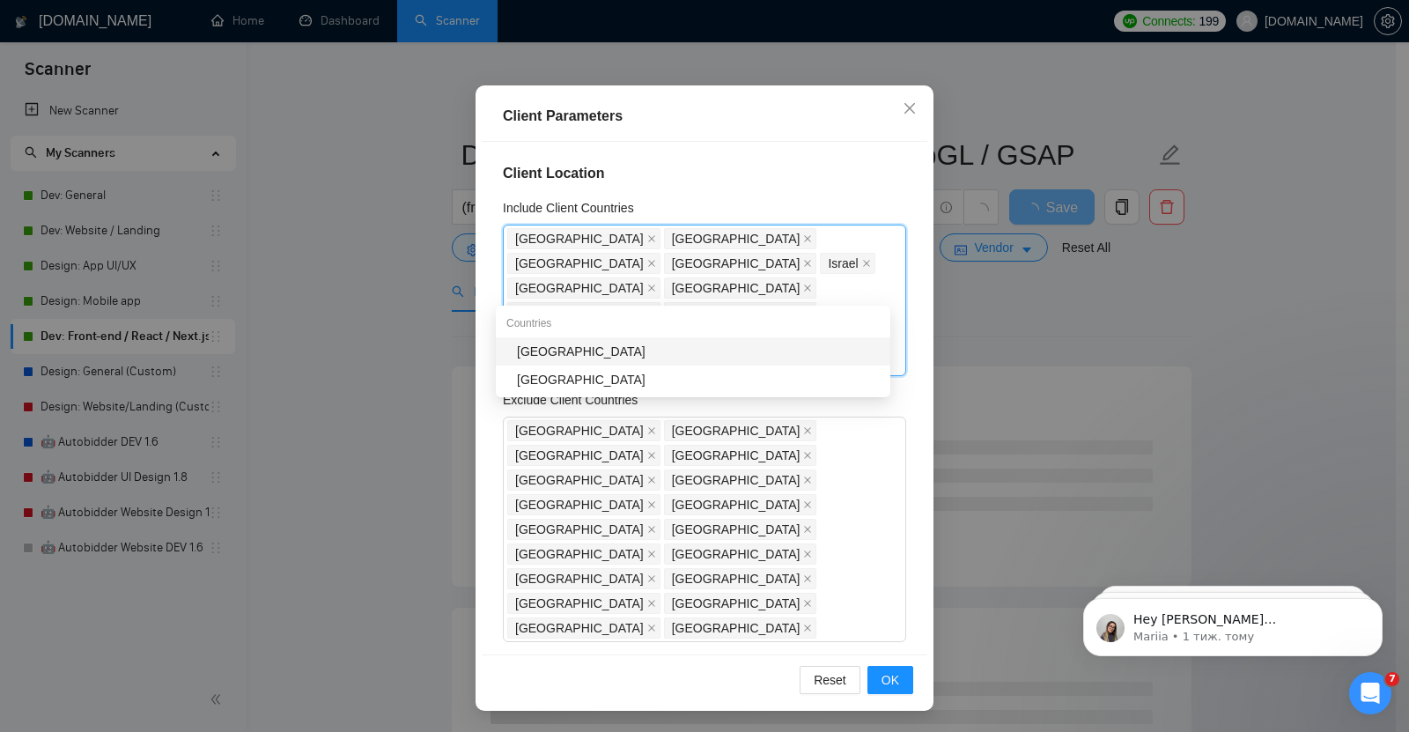
type input "net"
click at [570, 353] on div "[GEOGRAPHIC_DATA]" at bounding box center [698, 351] width 363 height 19
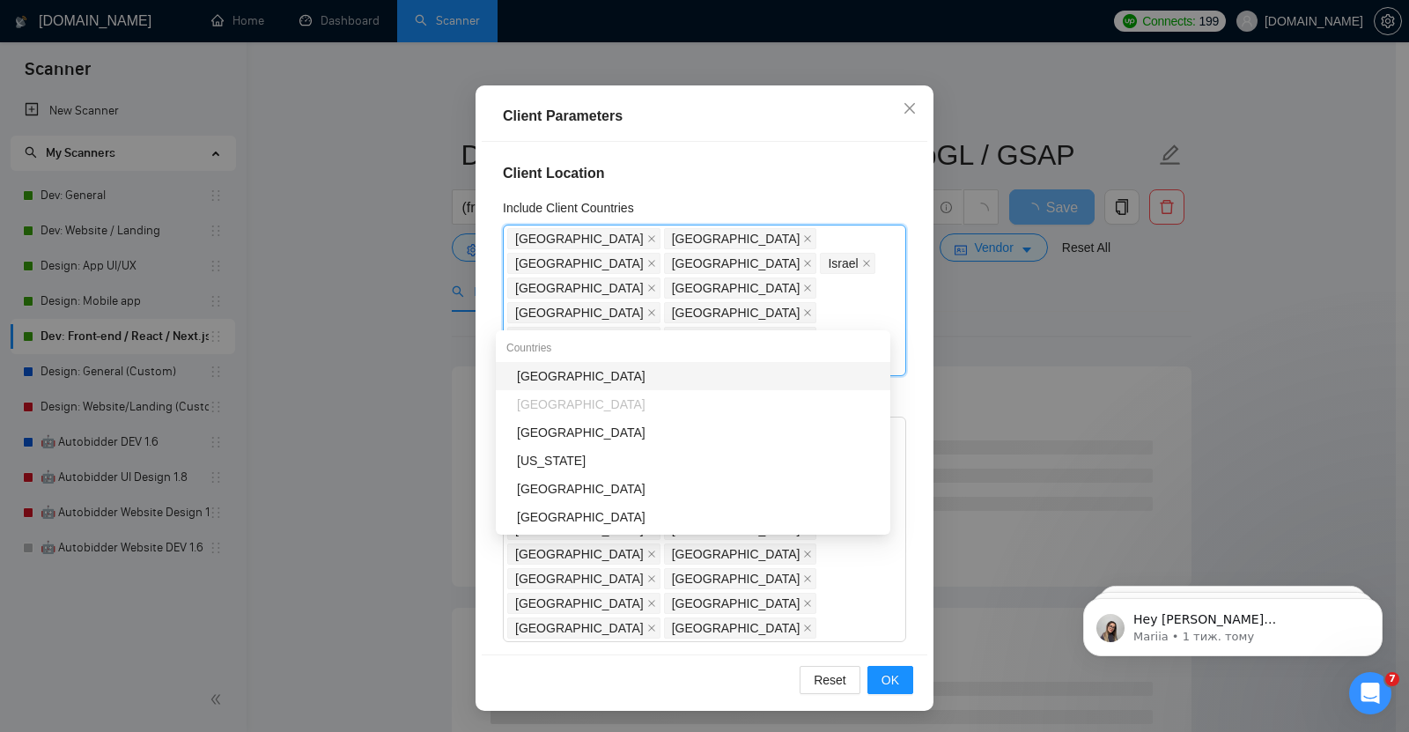
type input "ger"
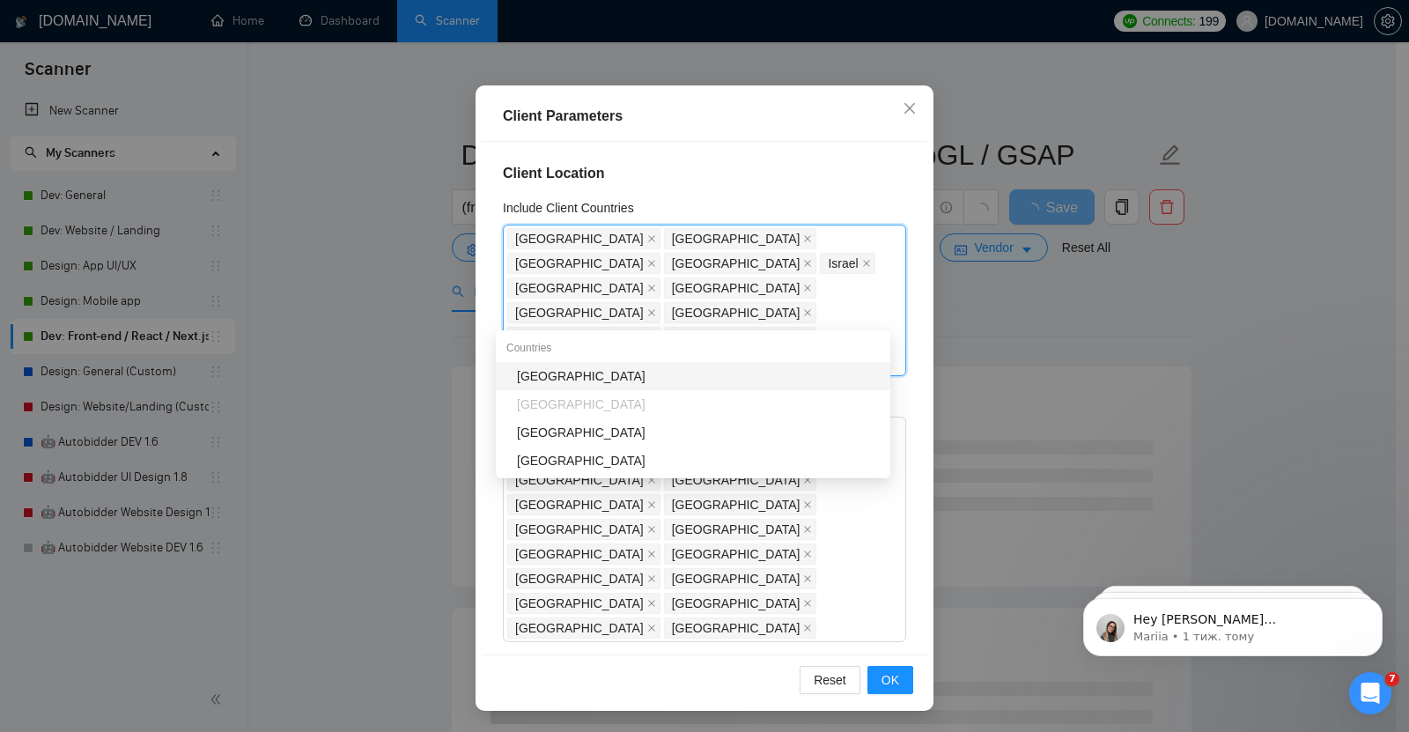
click at [543, 374] on div "[GEOGRAPHIC_DATA]" at bounding box center [698, 375] width 363 height 19
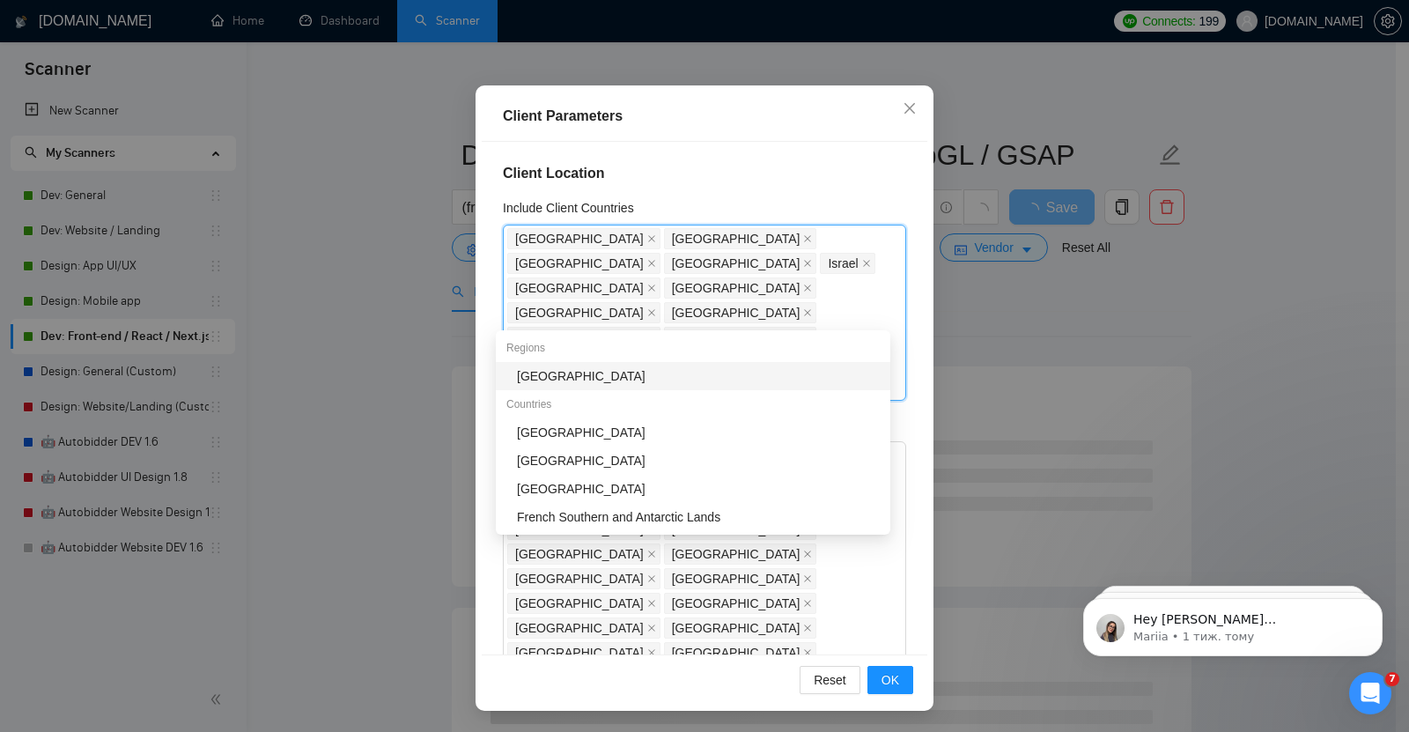
type input "fra"
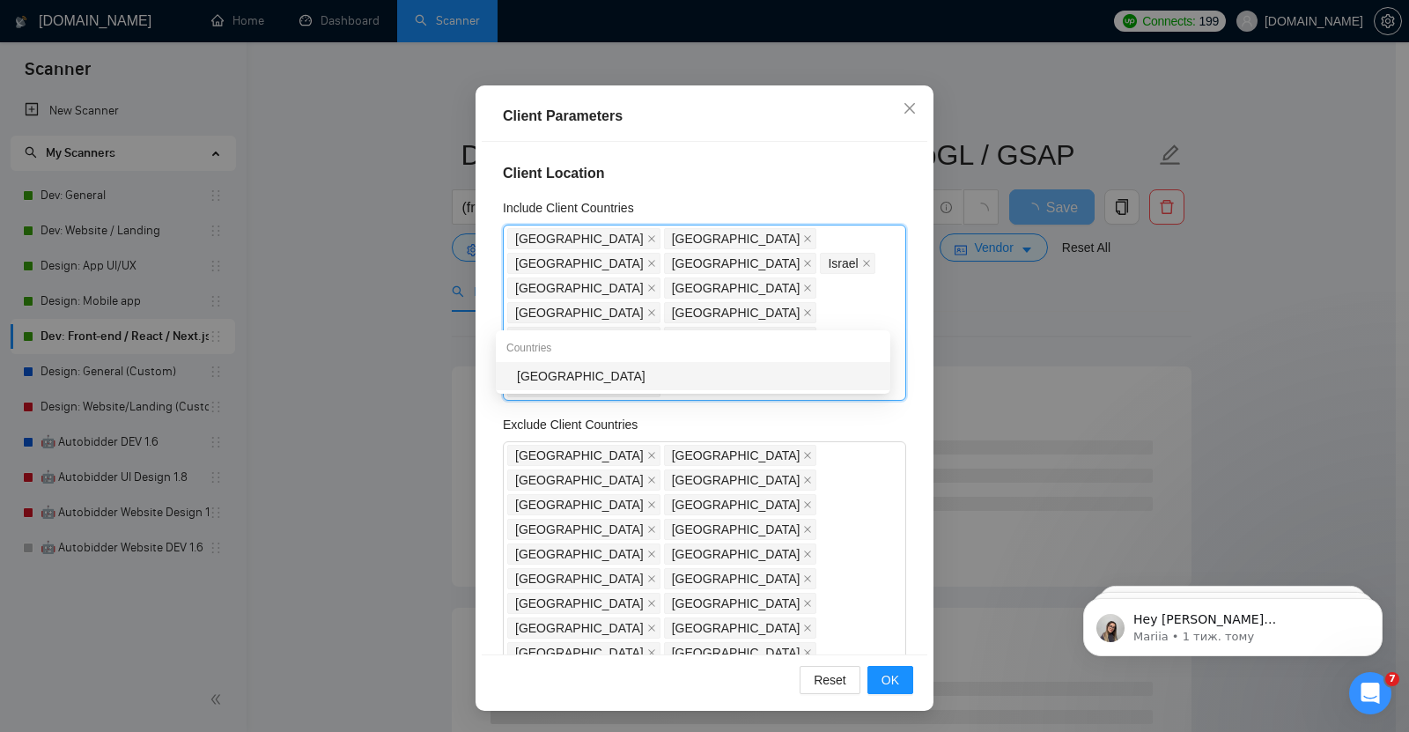
click at [578, 375] on div "[GEOGRAPHIC_DATA]" at bounding box center [698, 375] width 363 height 19
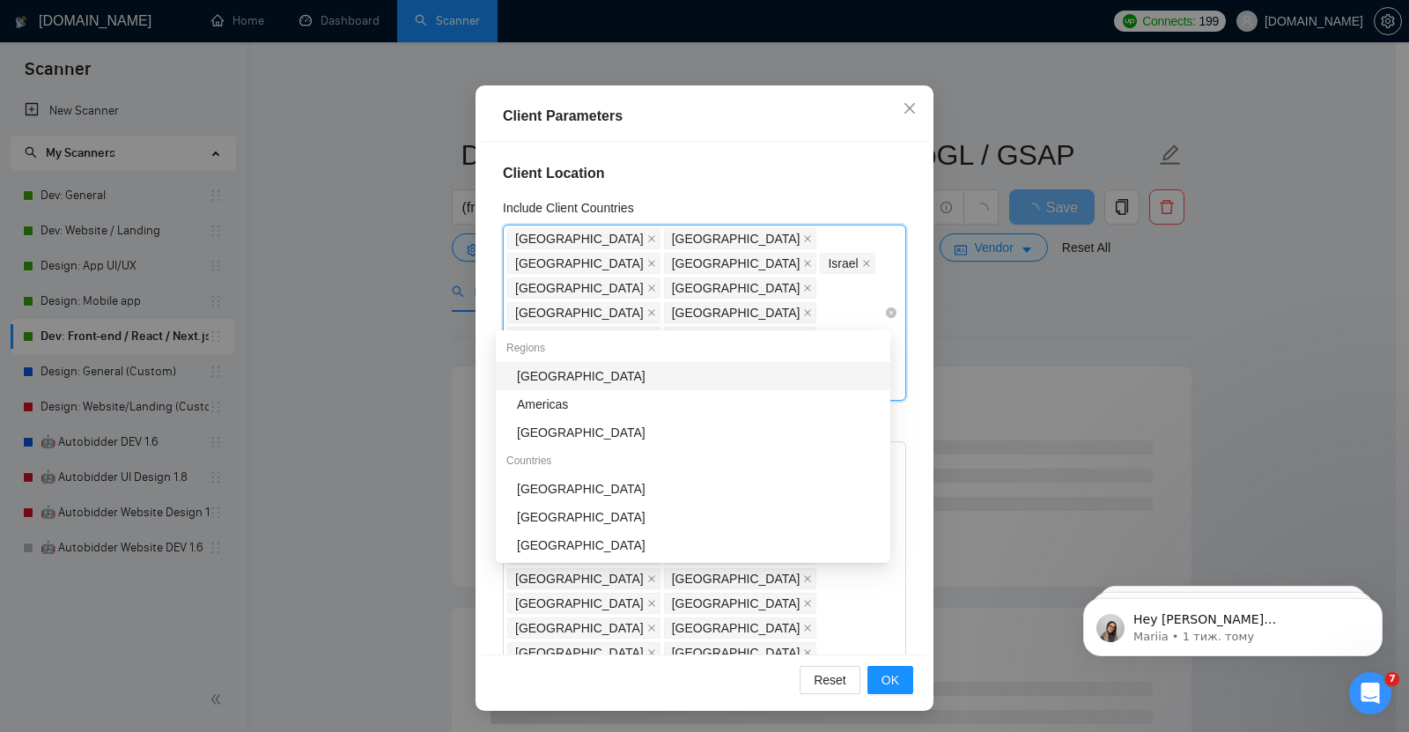
type input "can"
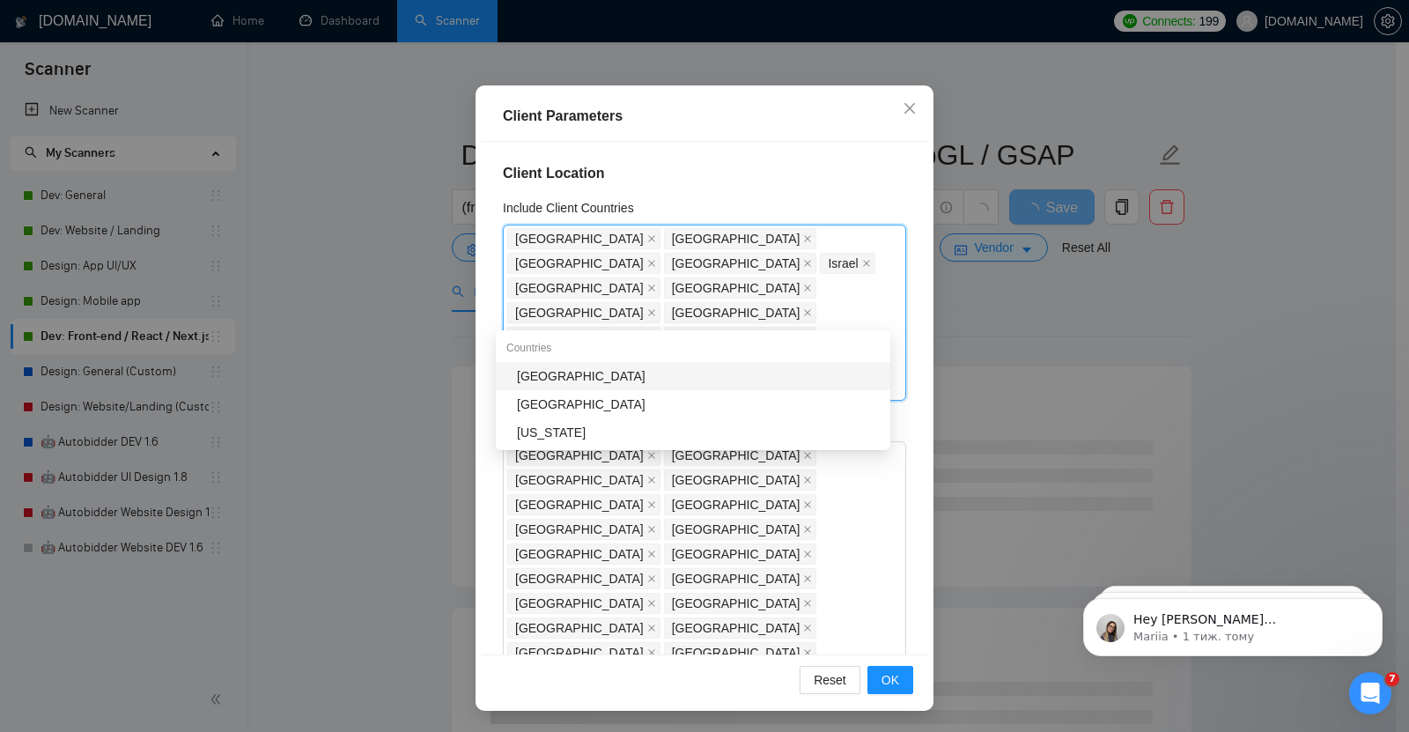
click at [548, 375] on div "[GEOGRAPHIC_DATA]" at bounding box center [698, 375] width 363 height 19
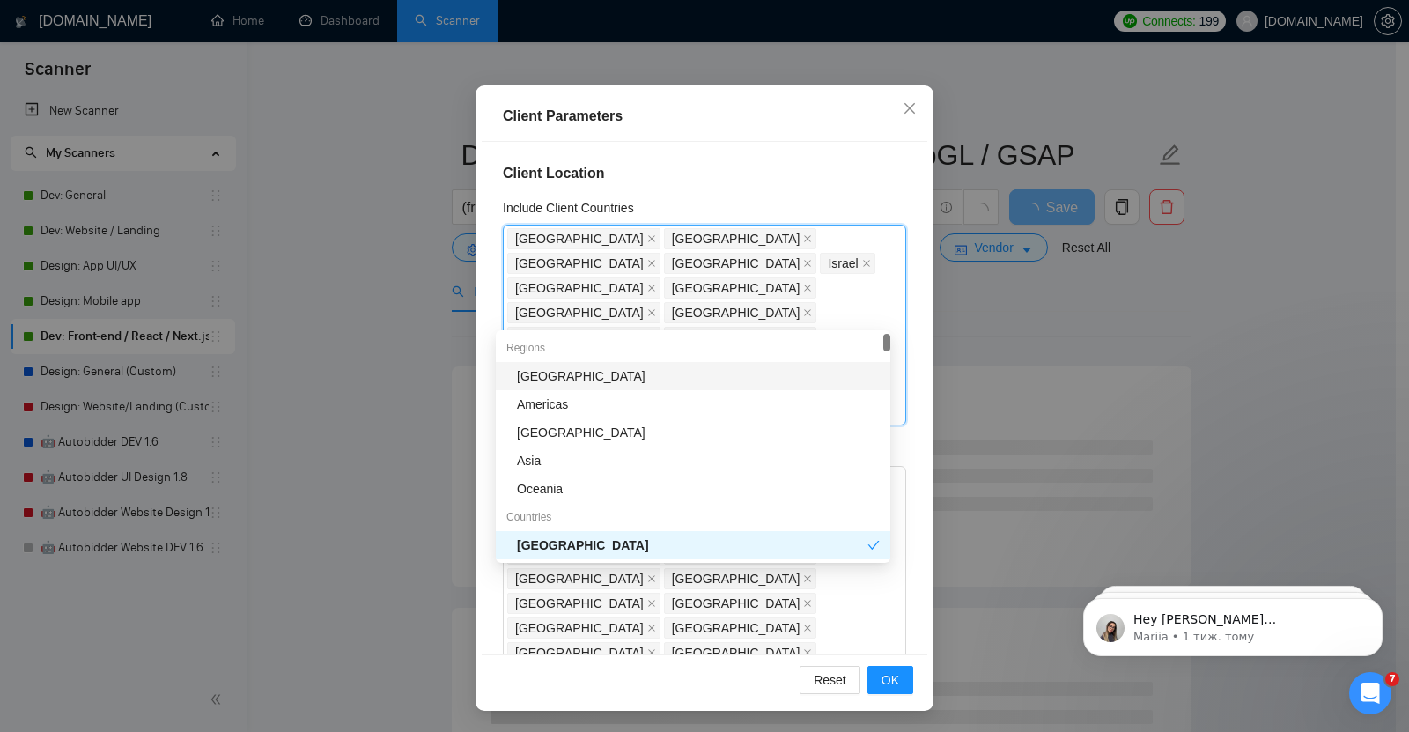
type input "au"
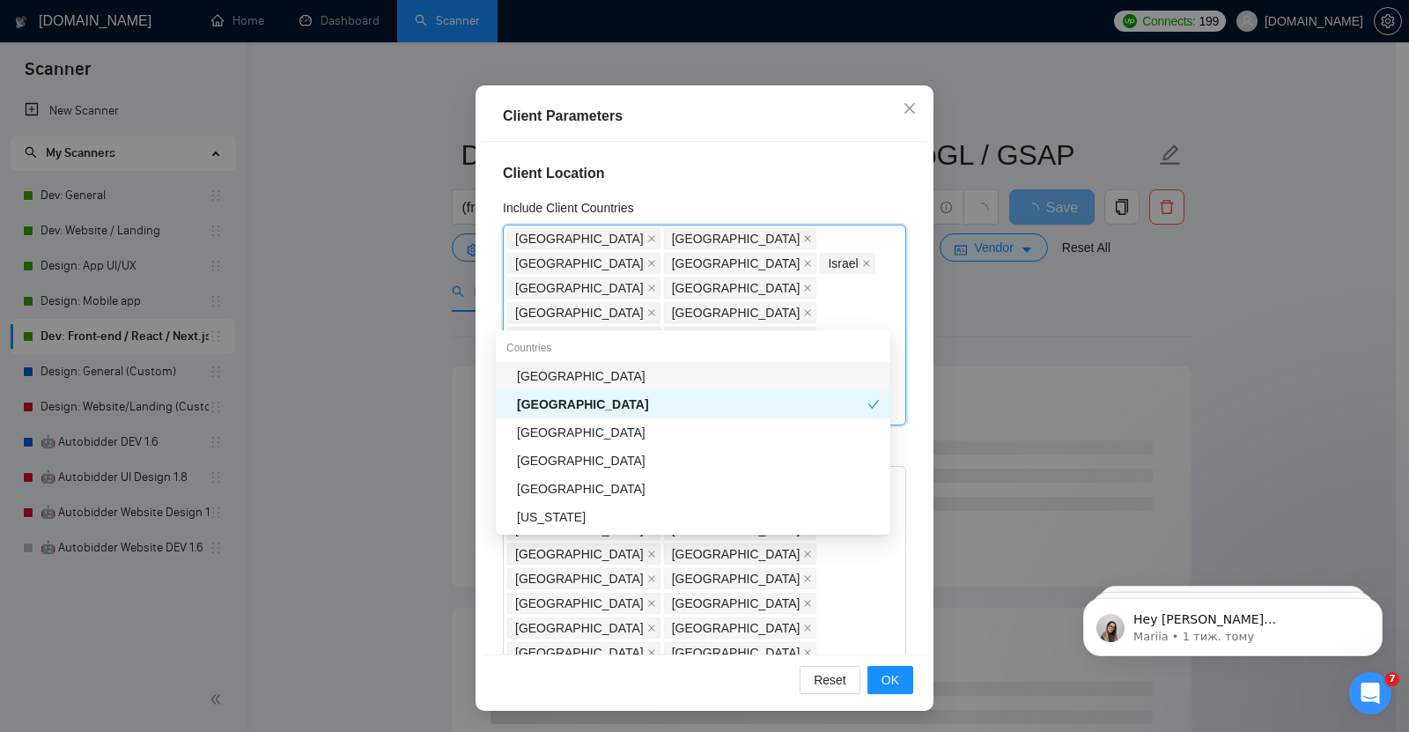
click at [579, 372] on div "[GEOGRAPHIC_DATA]" at bounding box center [698, 375] width 363 height 19
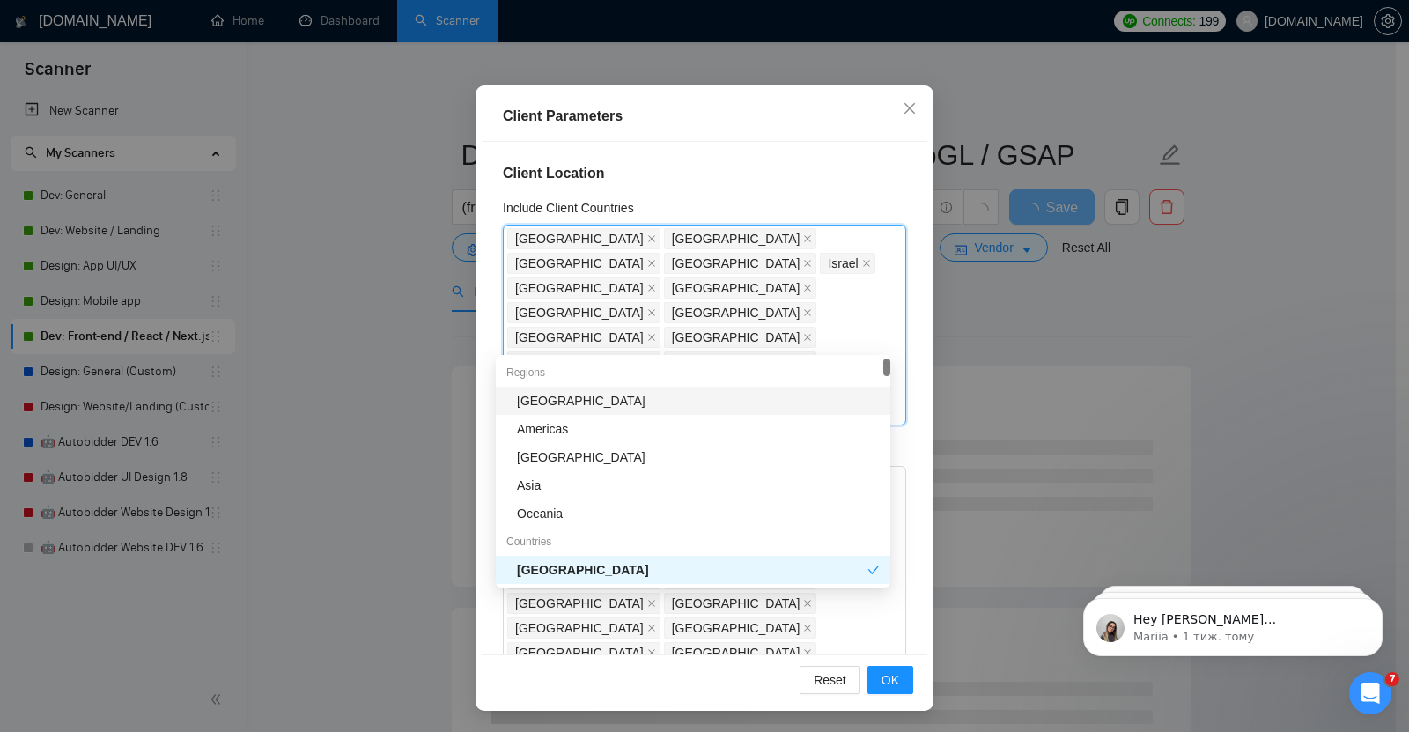
type input "au"
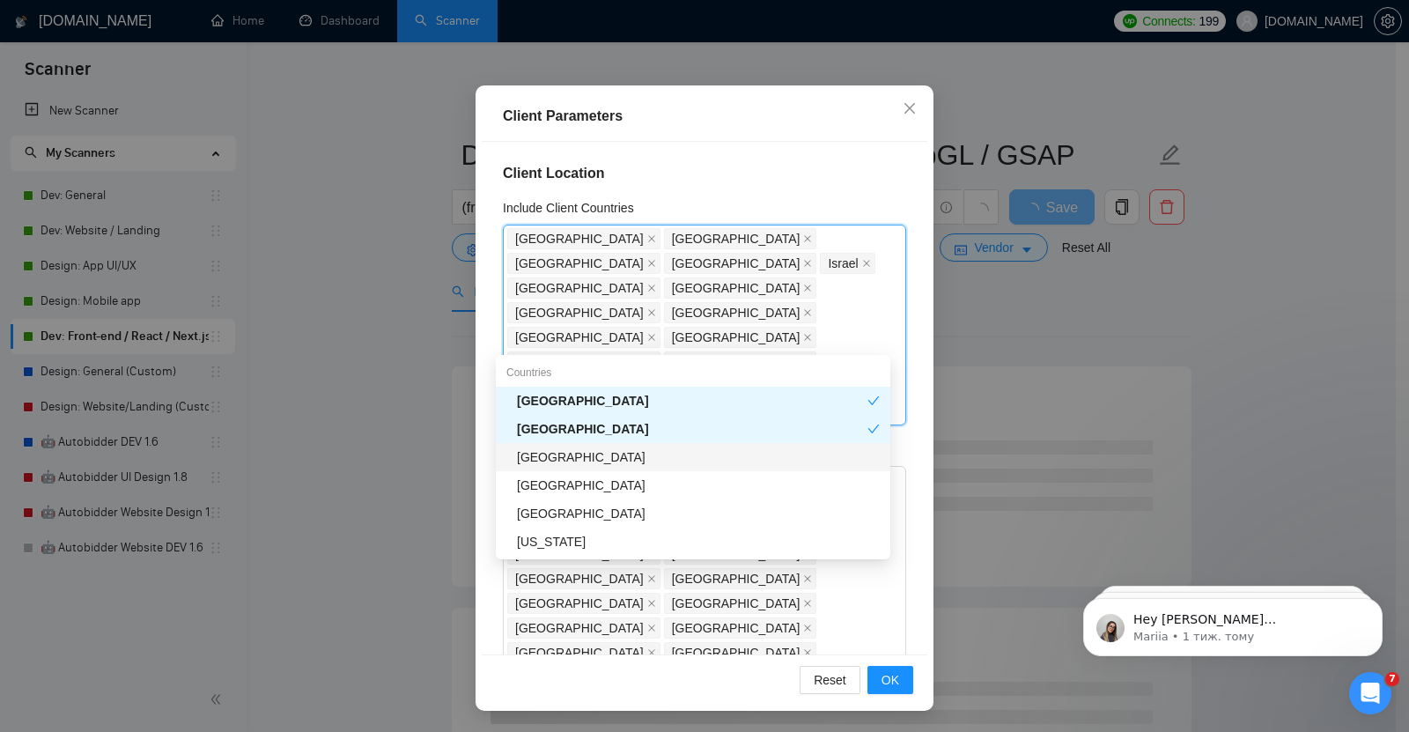
click at [569, 463] on div "[GEOGRAPHIC_DATA]" at bounding box center [698, 456] width 363 height 19
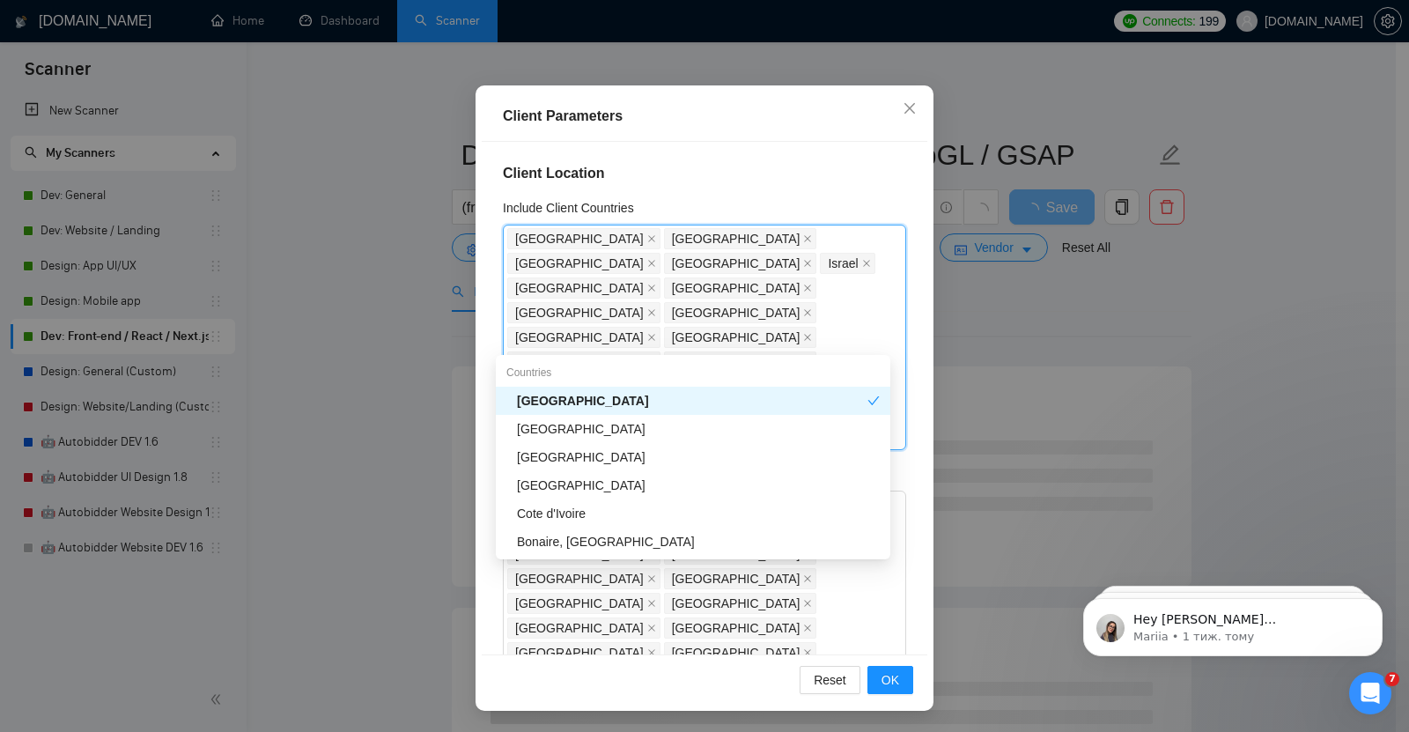
type input "ire"
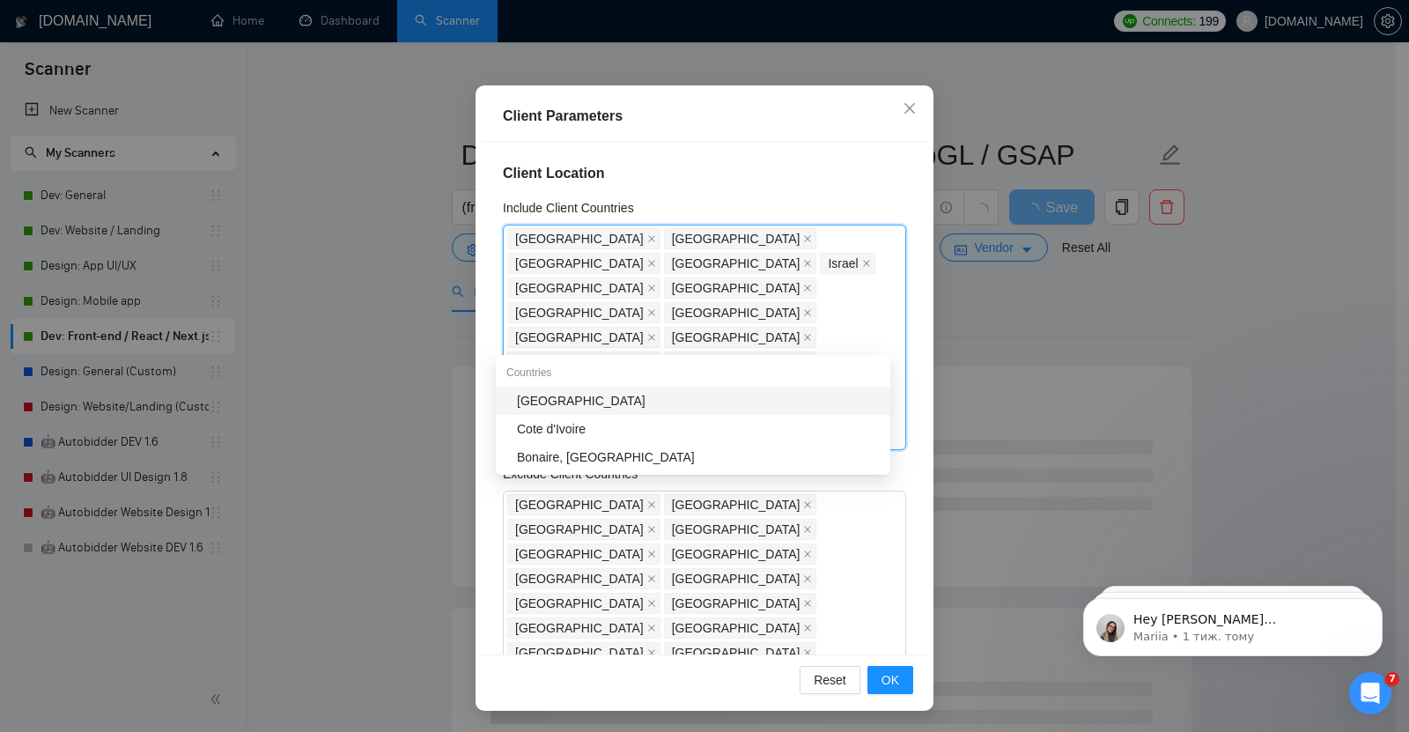
click at [546, 395] on div "[GEOGRAPHIC_DATA]" at bounding box center [698, 400] width 363 height 19
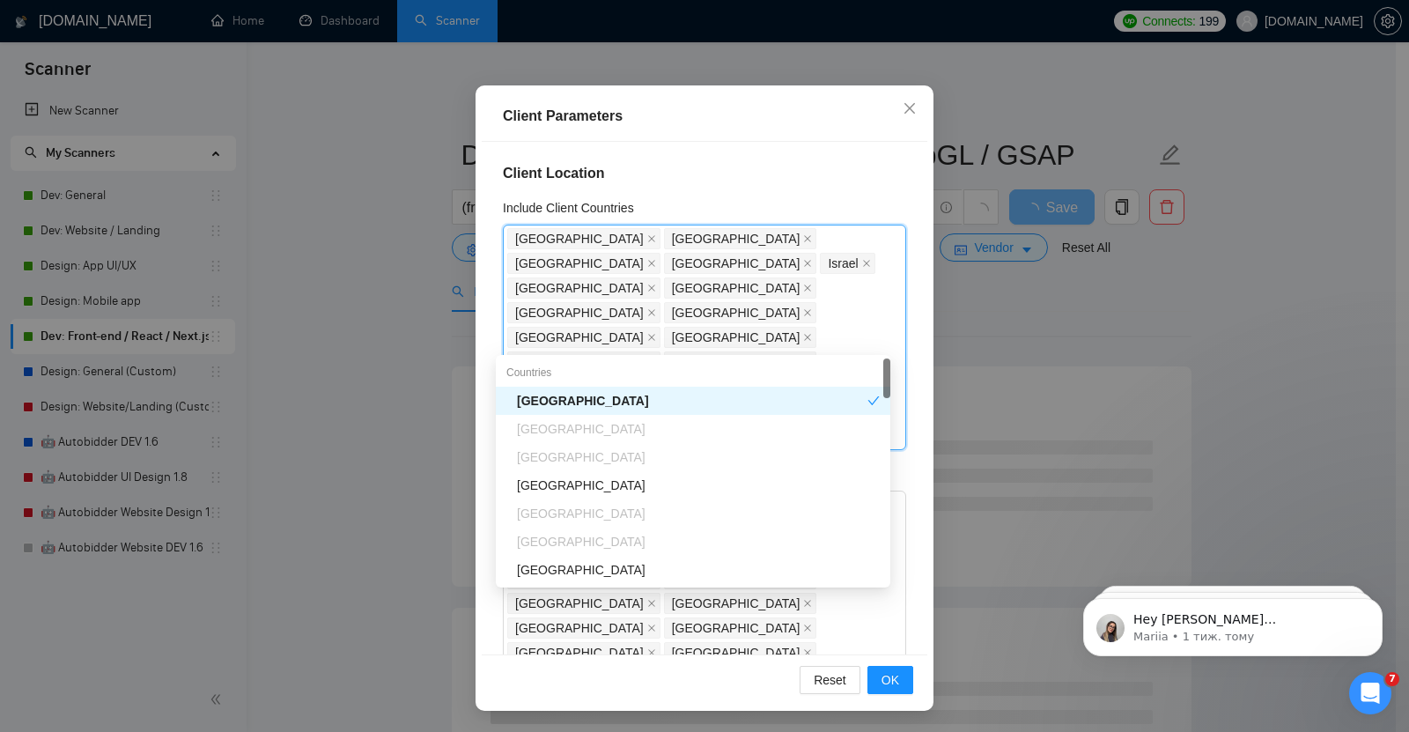
type input "new"
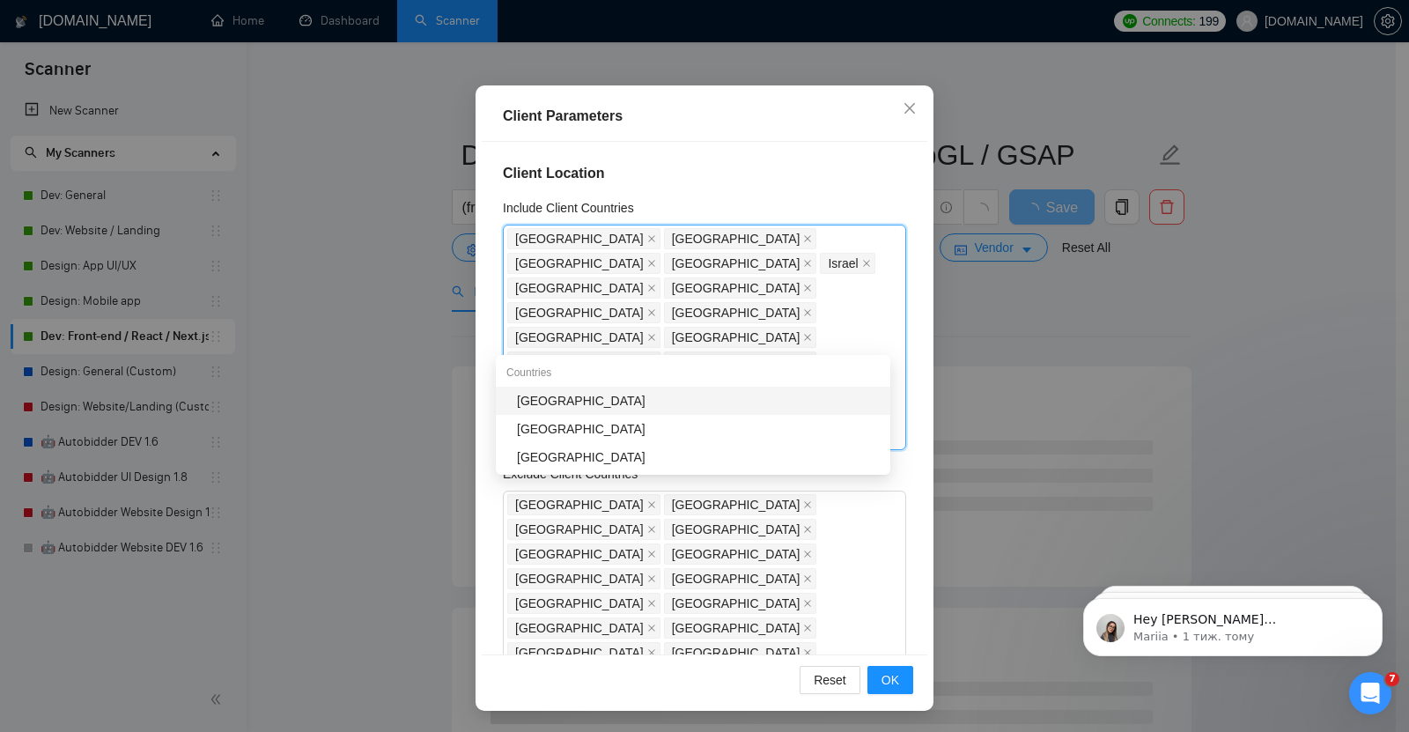
click at [585, 397] on div "[GEOGRAPHIC_DATA]" at bounding box center [698, 400] width 363 height 19
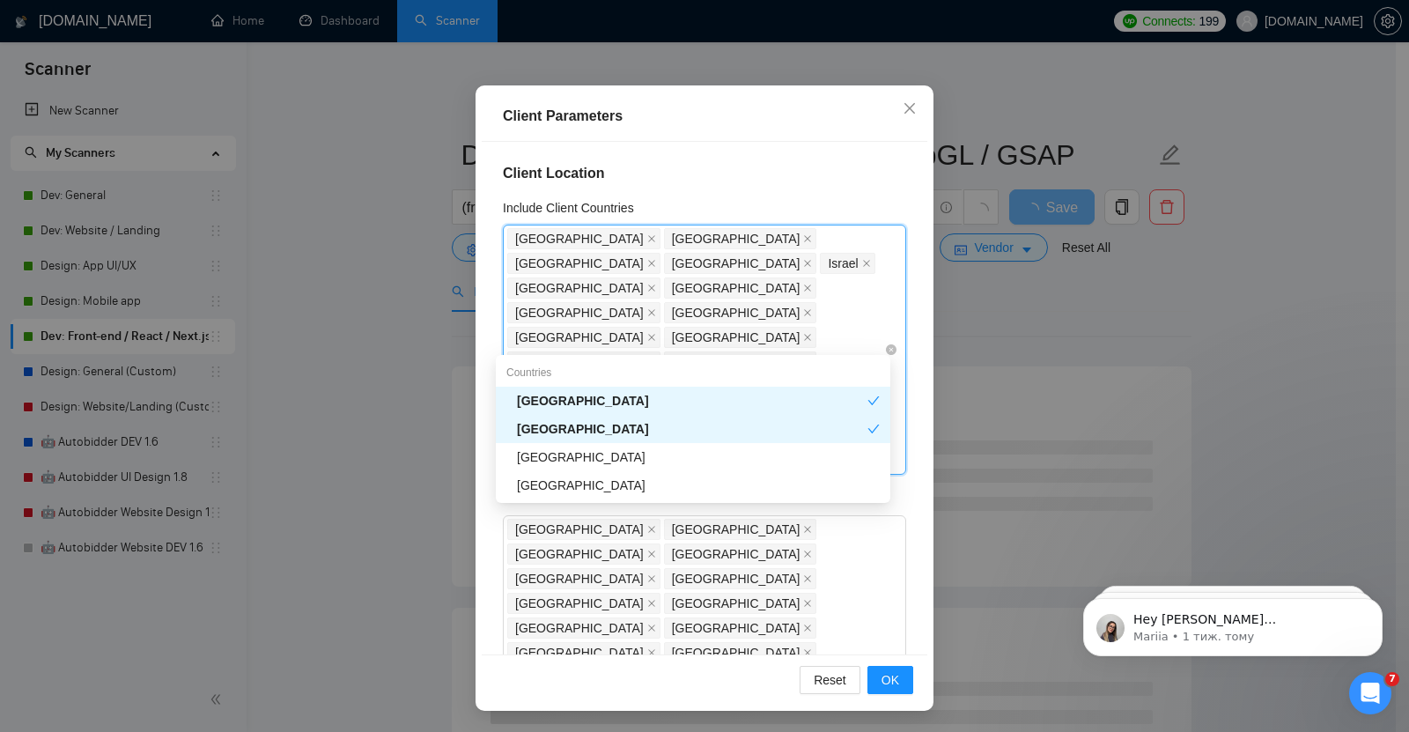
type input "s"
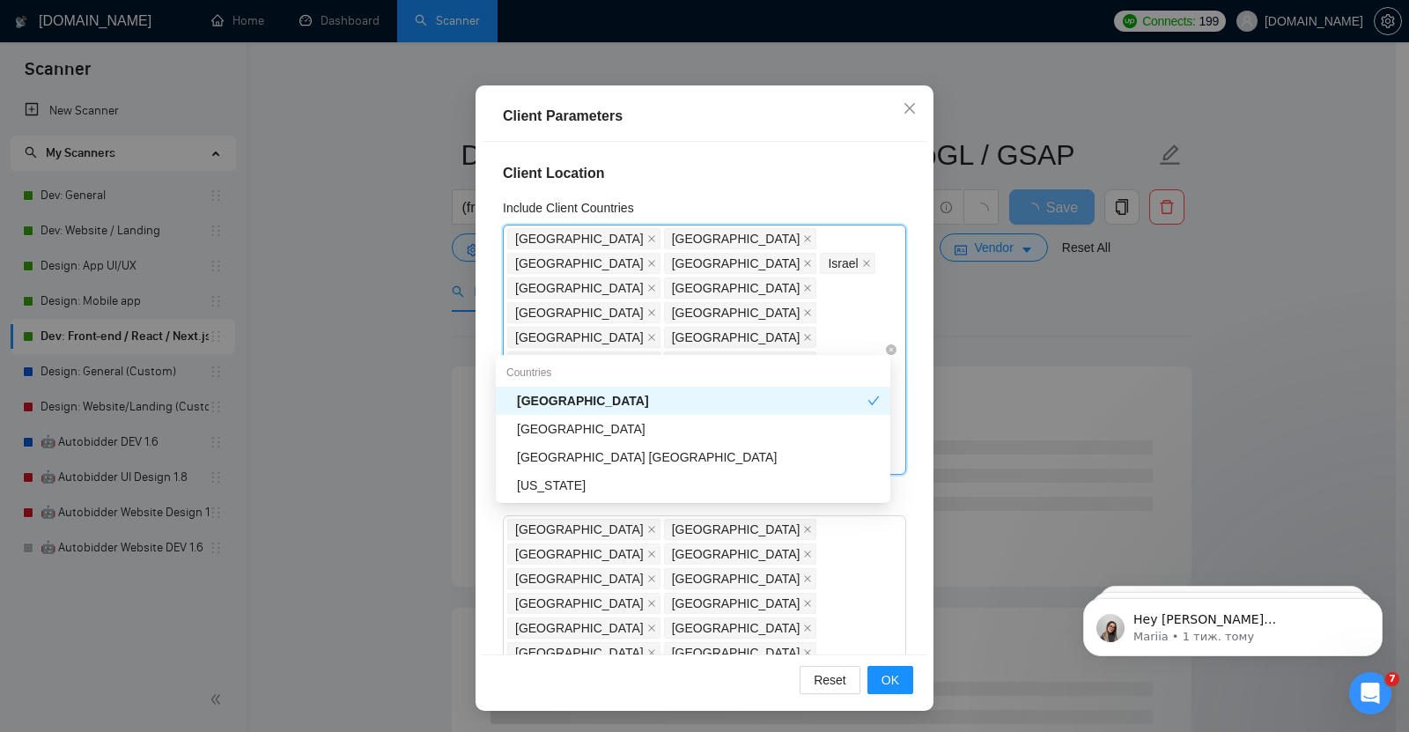
type input "n"
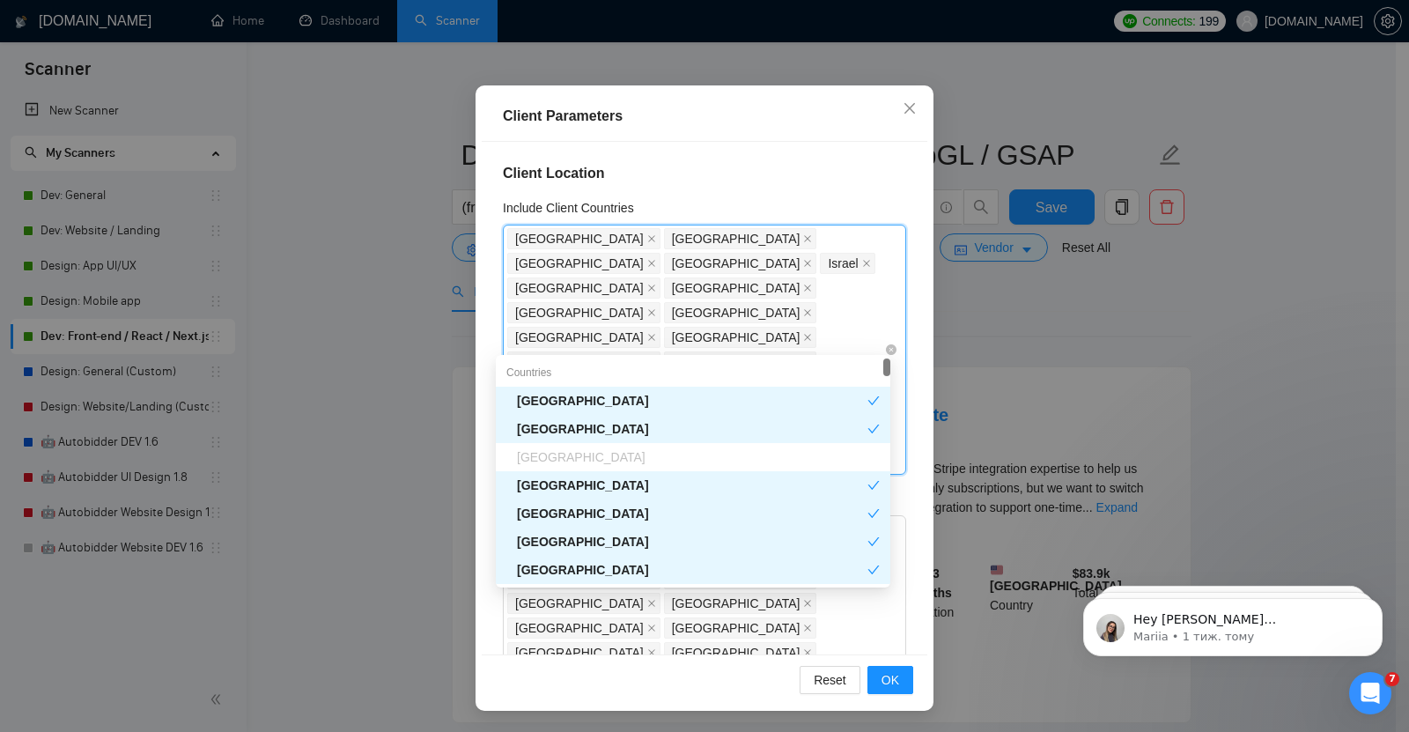
type input "de"
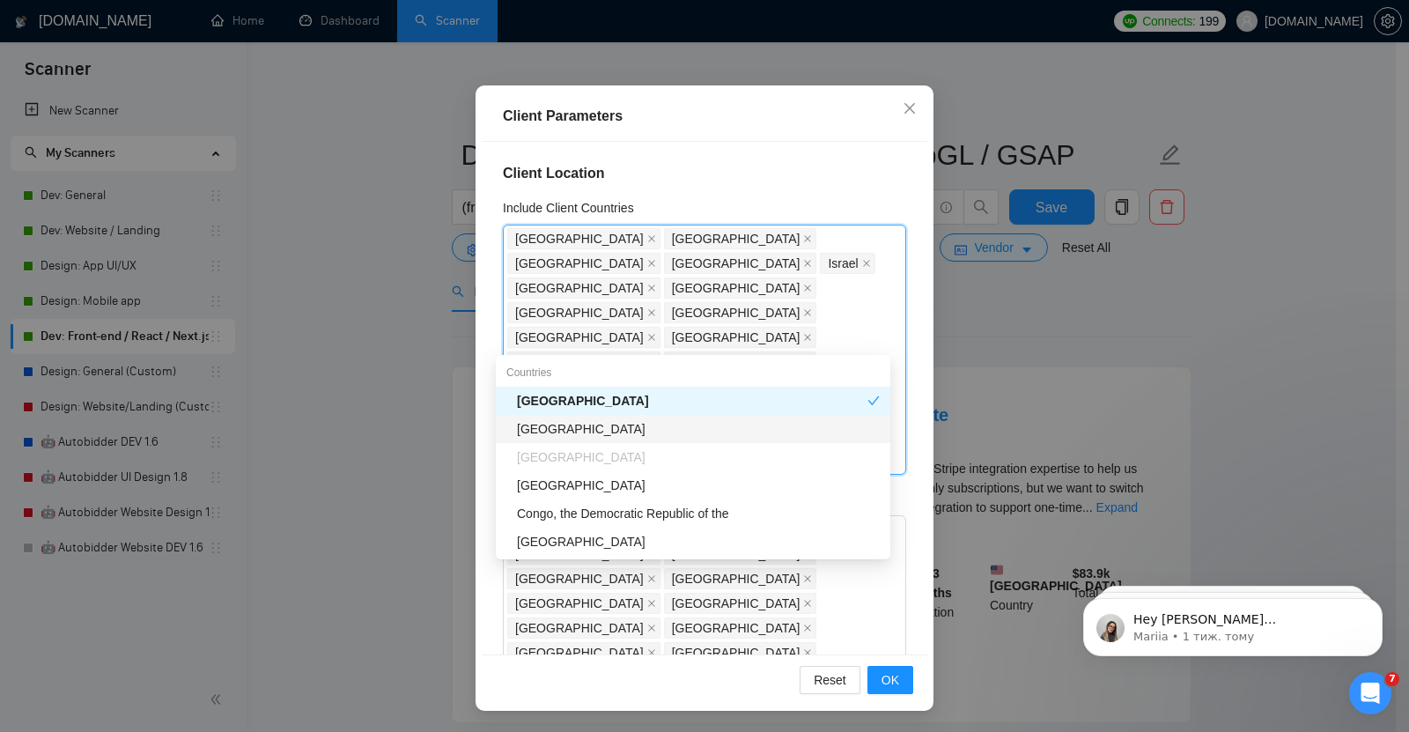
click at [545, 430] on div "[GEOGRAPHIC_DATA]" at bounding box center [698, 428] width 363 height 19
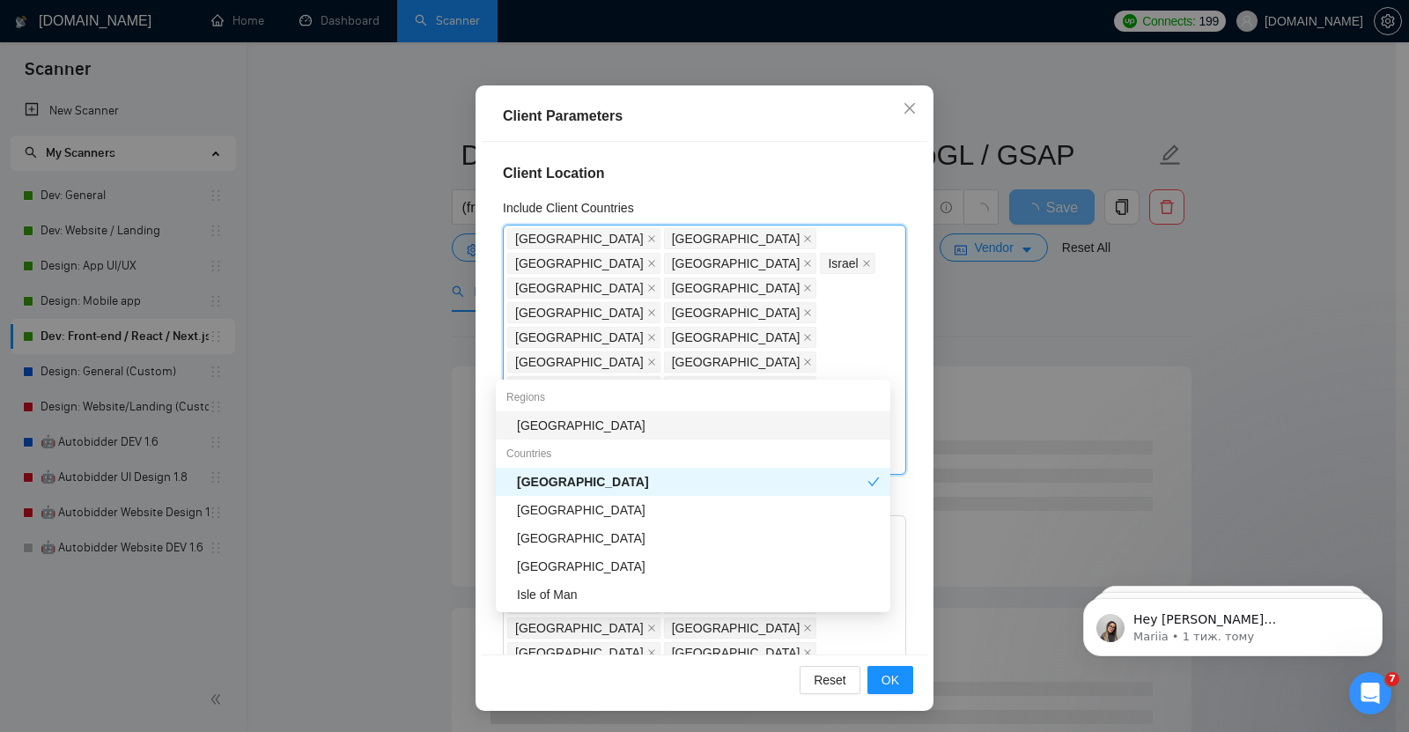
type input "fin"
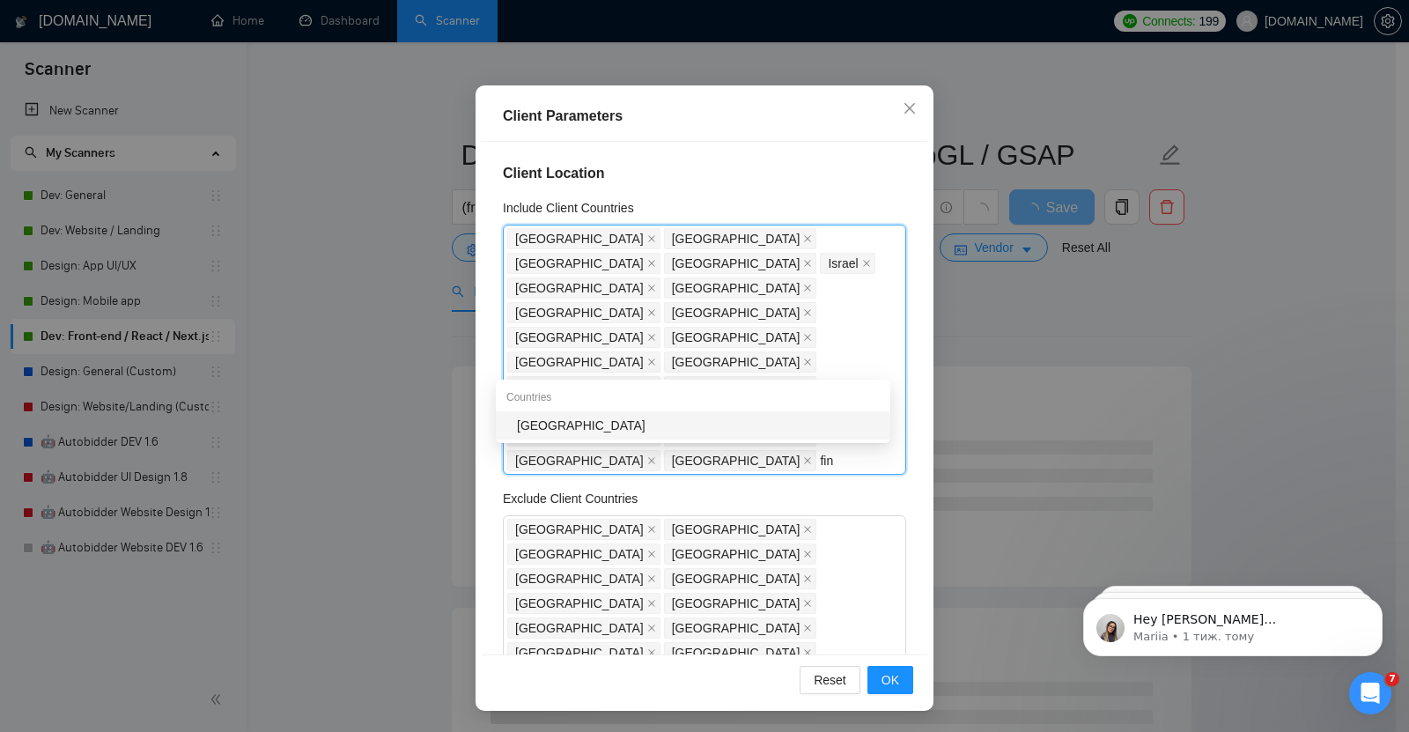
click at [569, 433] on div "[GEOGRAPHIC_DATA]" at bounding box center [698, 425] width 363 height 19
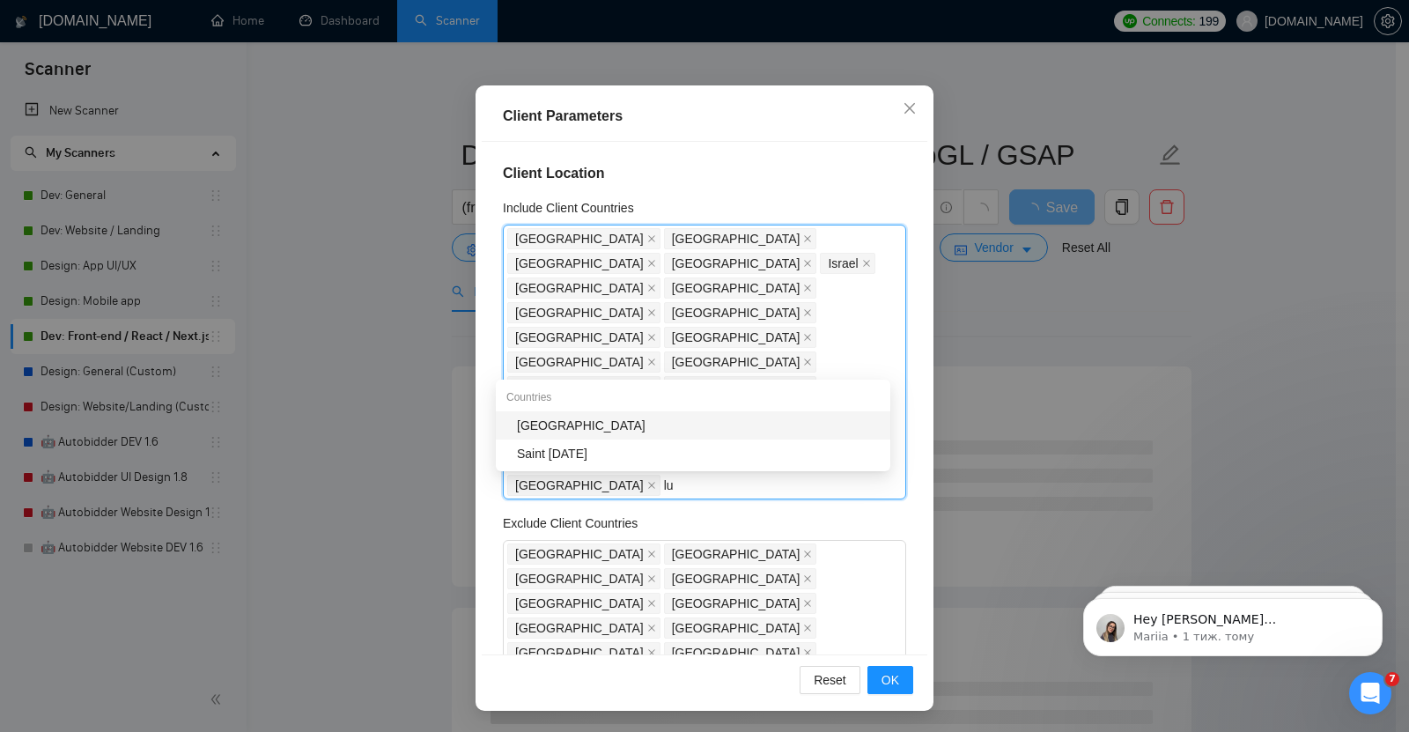
type input "lux"
click at [555, 421] on div "[GEOGRAPHIC_DATA]" at bounding box center [698, 425] width 363 height 19
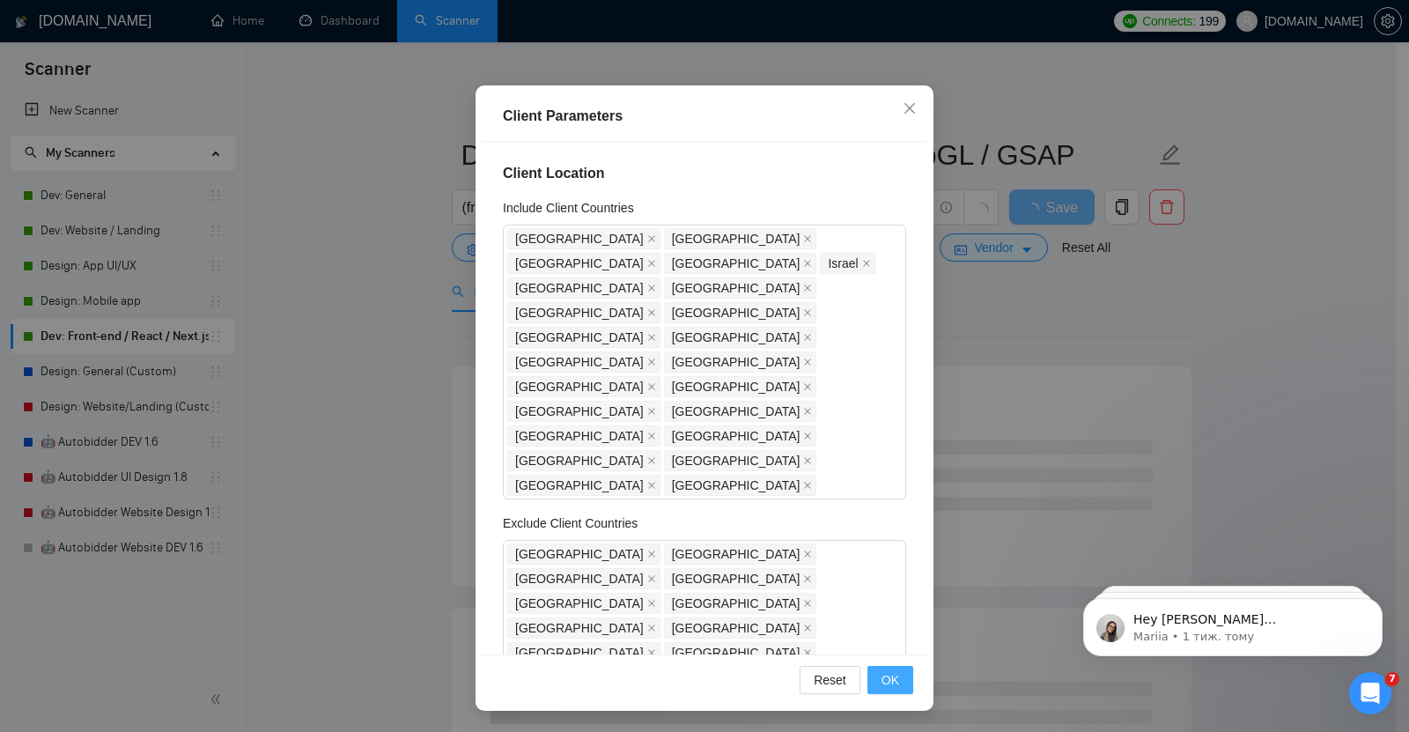
click at [885, 682] on span "OK" at bounding box center [890, 679] width 18 height 19
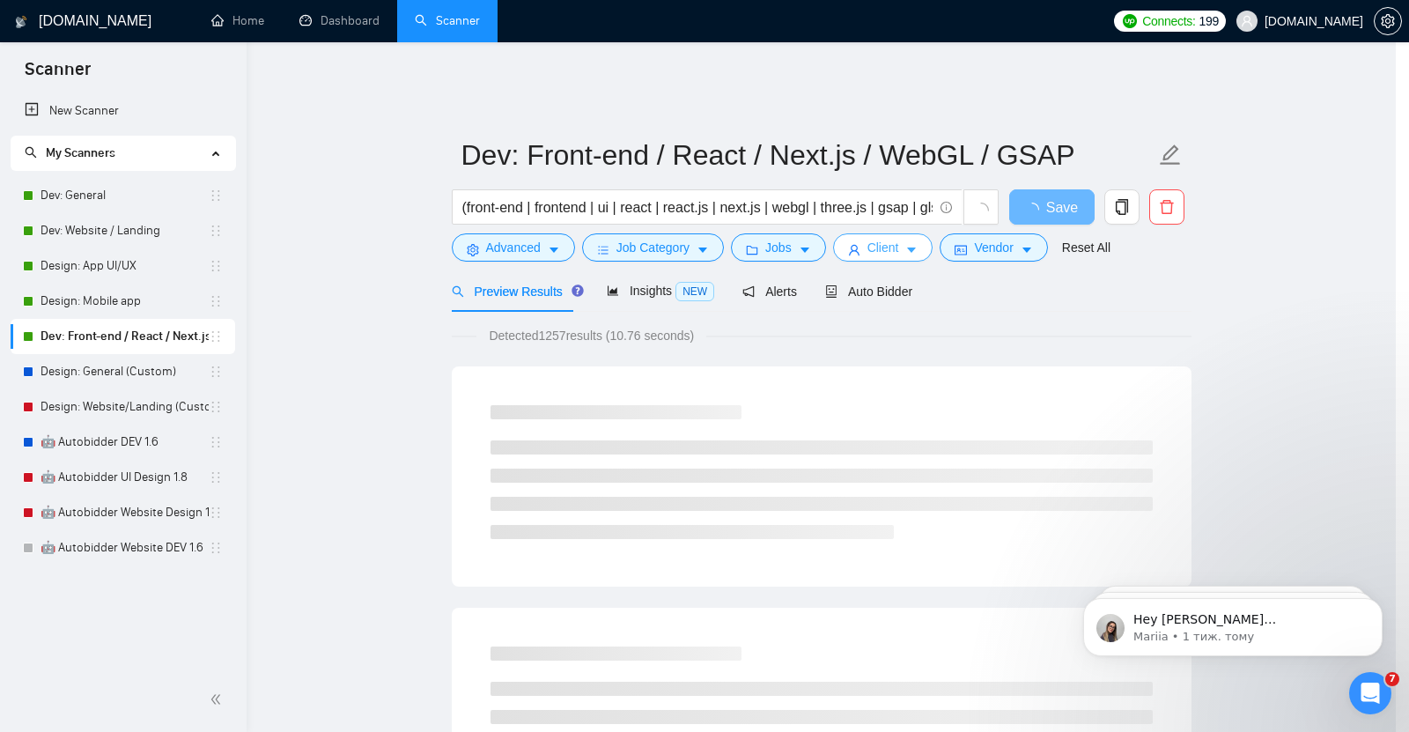
scroll to position [0, 0]
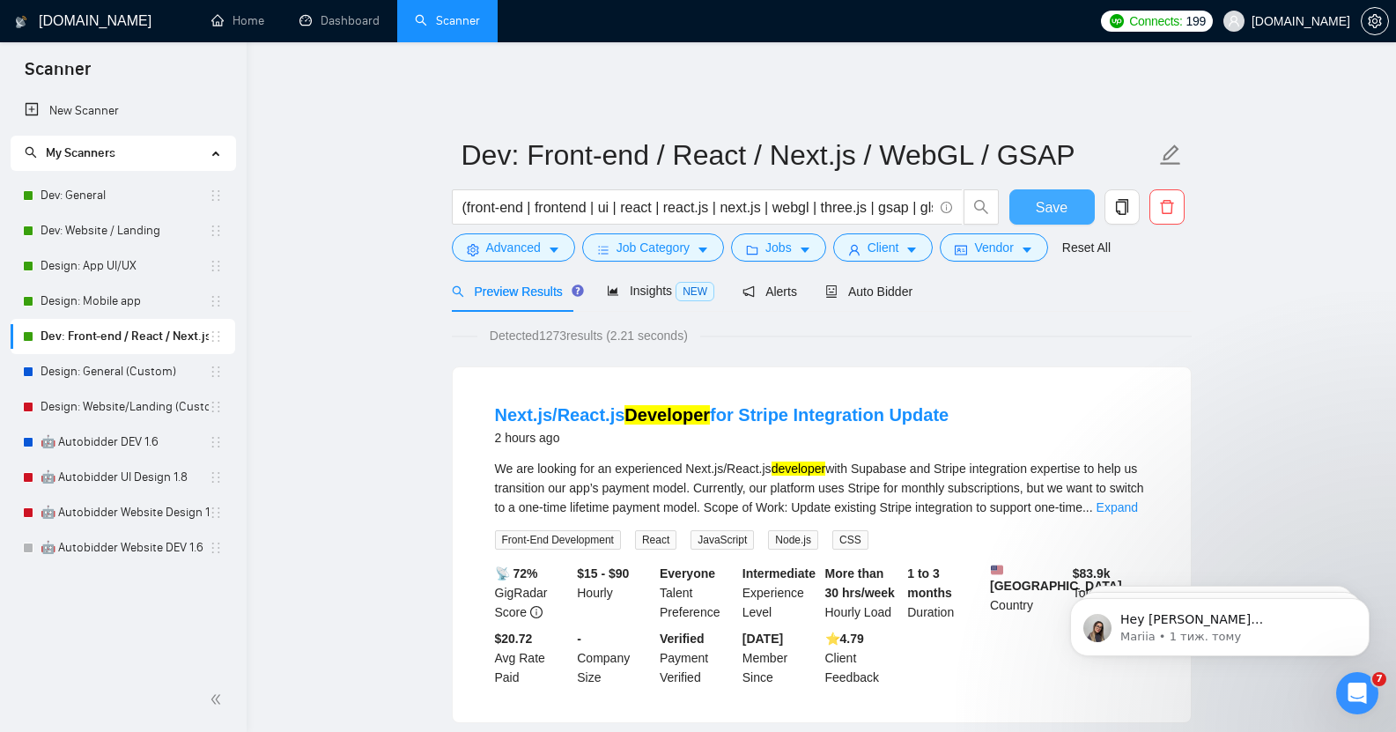
click at [1050, 196] on span "Save" at bounding box center [1051, 207] width 32 height 22
click at [123, 385] on link "Design: General (Custom)" at bounding box center [125, 371] width 168 height 35
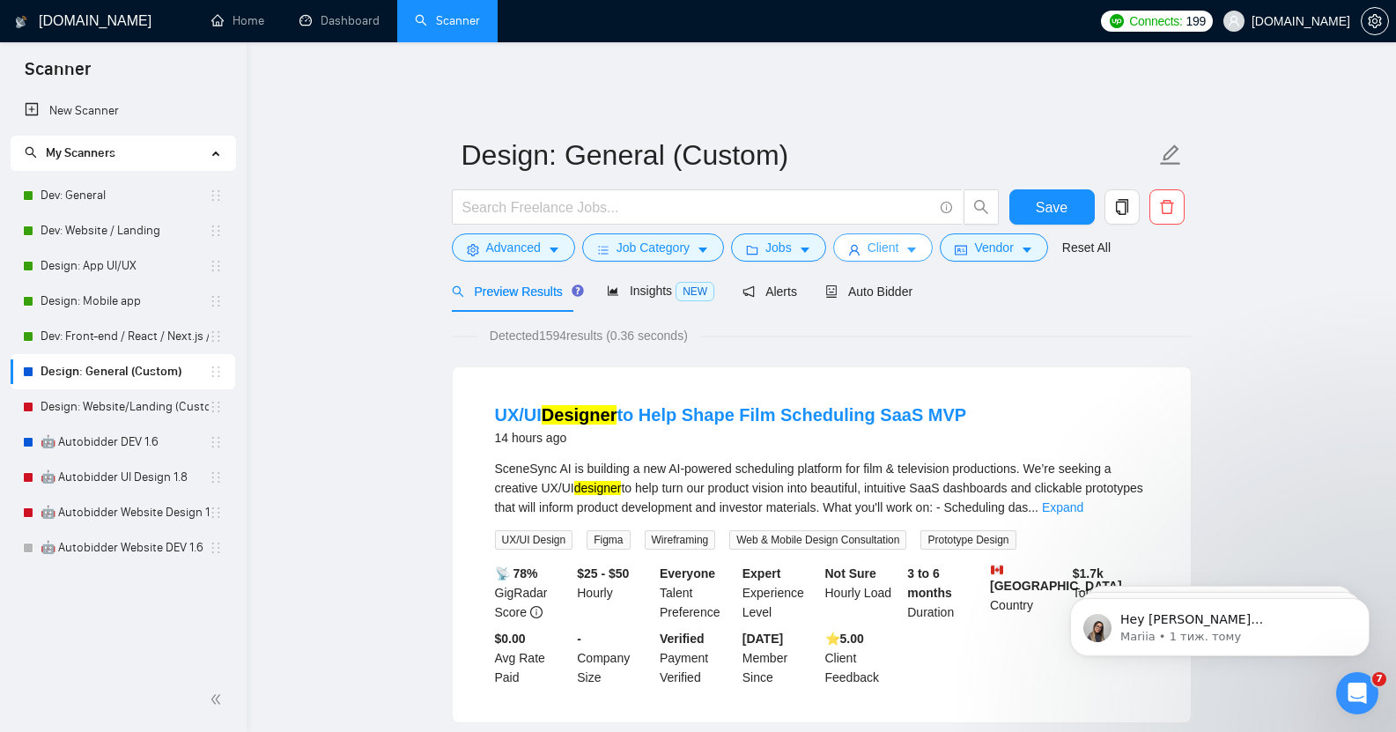
click at [896, 238] on button "Client" at bounding box center [883, 247] width 100 height 28
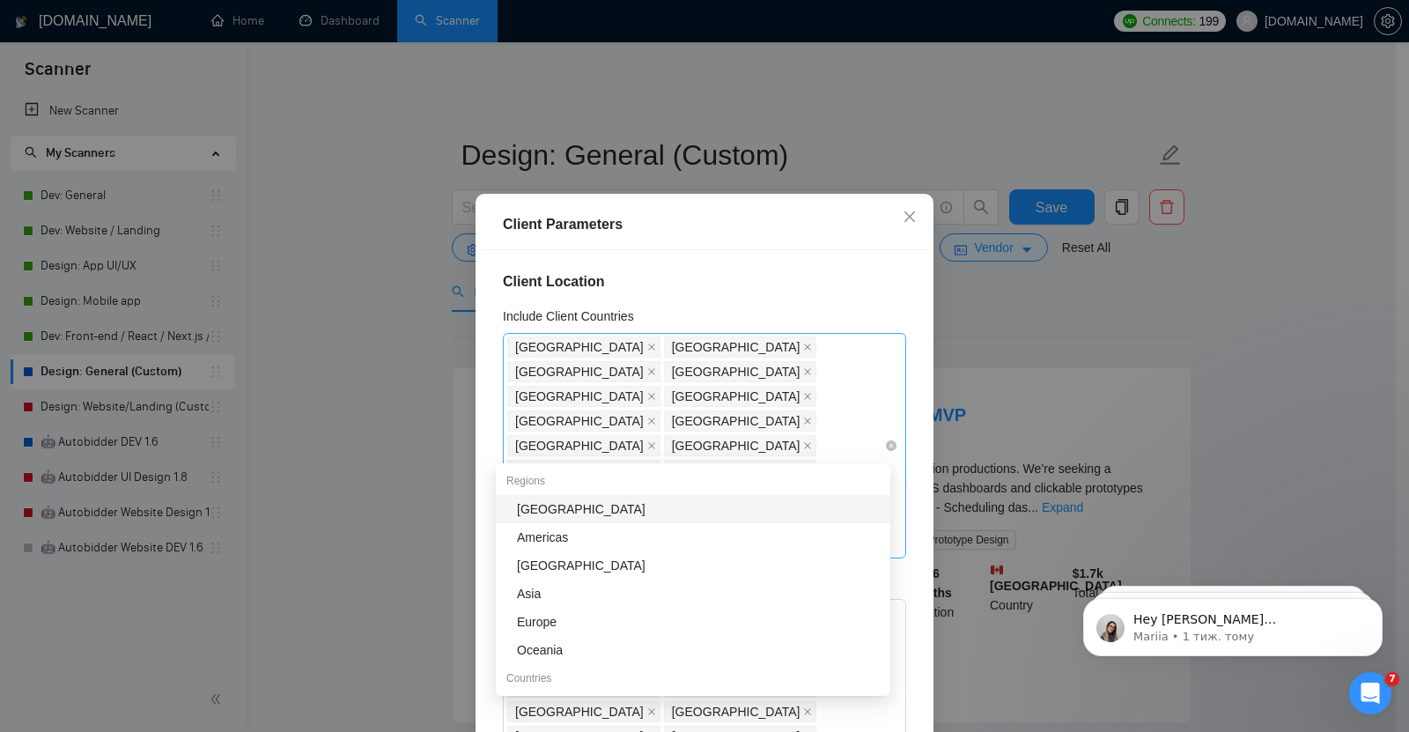
click at [756, 442] on div "[GEOGRAPHIC_DATA] [GEOGRAPHIC_DATA] [GEOGRAPHIC_DATA] [GEOGRAPHIC_DATA] [GEOGRA…" at bounding box center [695, 446] width 377 height 222
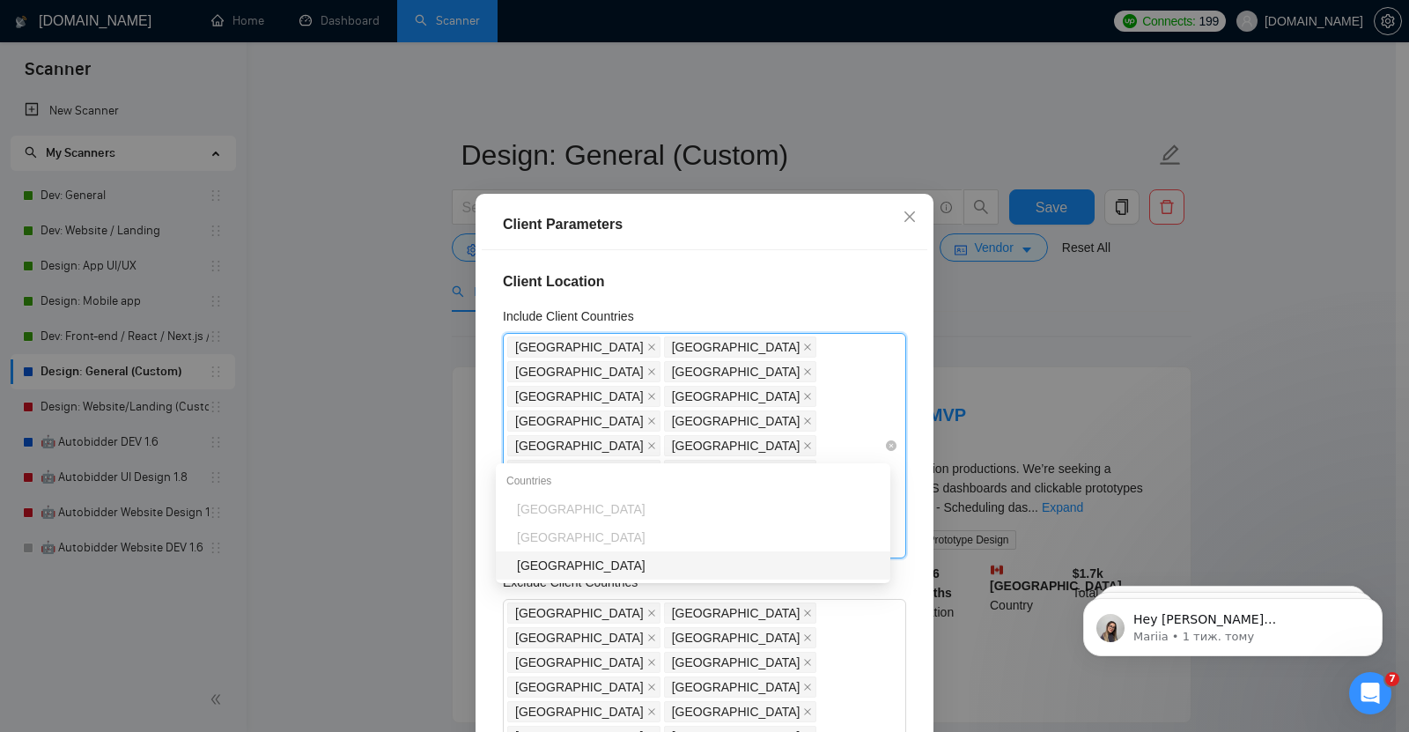
type input "qa"
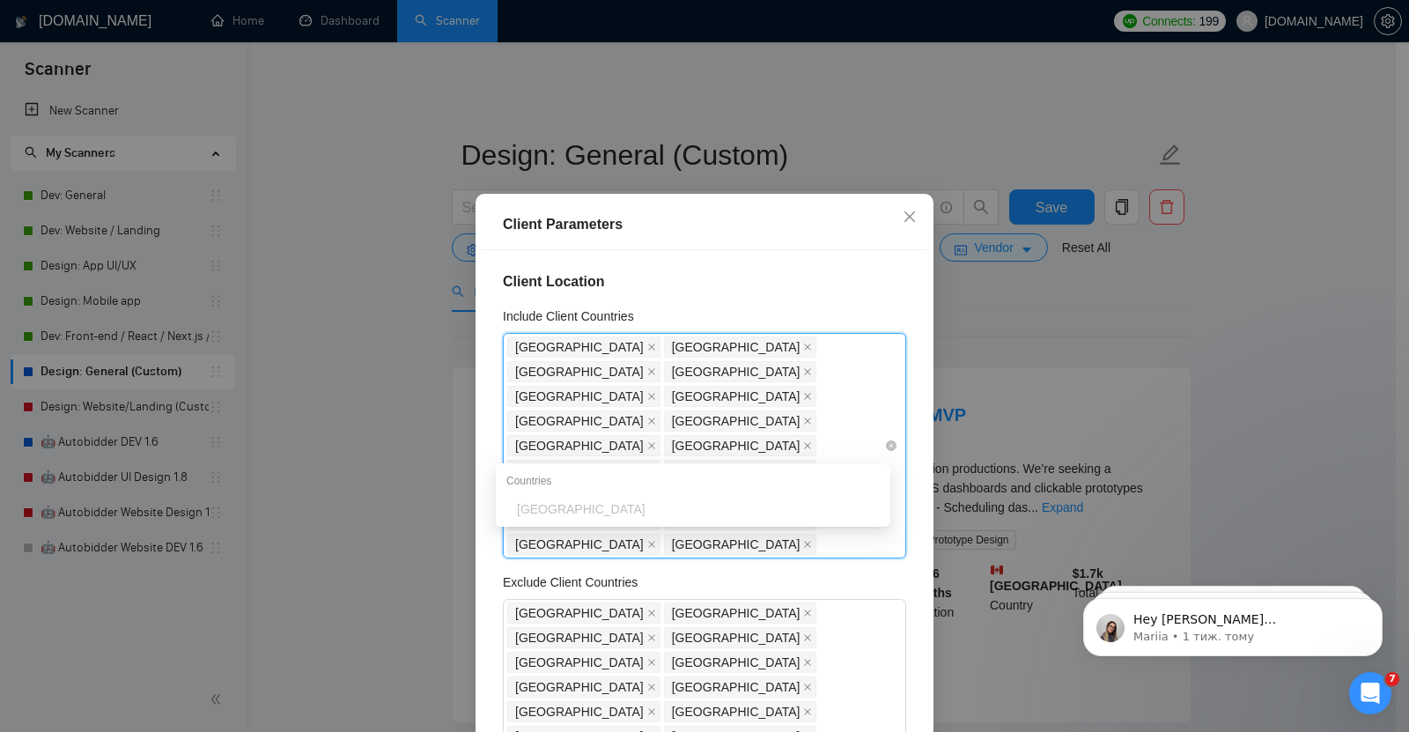
click at [777, 442] on div "[GEOGRAPHIC_DATA] [GEOGRAPHIC_DATA] [GEOGRAPHIC_DATA] [GEOGRAPHIC_DATA] [GEOGRA…" at bounding box center [695, 446] width 377 height 222
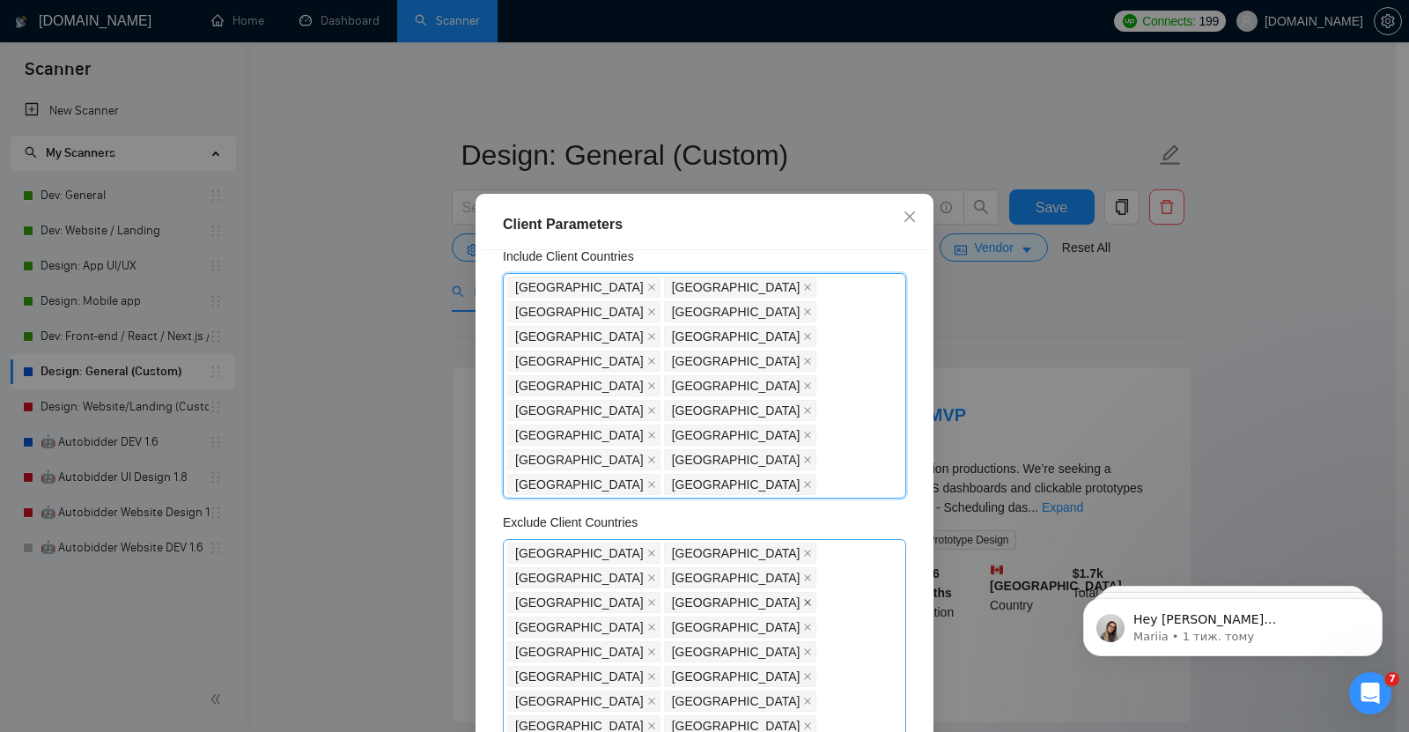
scroll to position [61, 0]
click at [803, 646] on icon "close" at bounding box center [807, 650] width 9 height 9
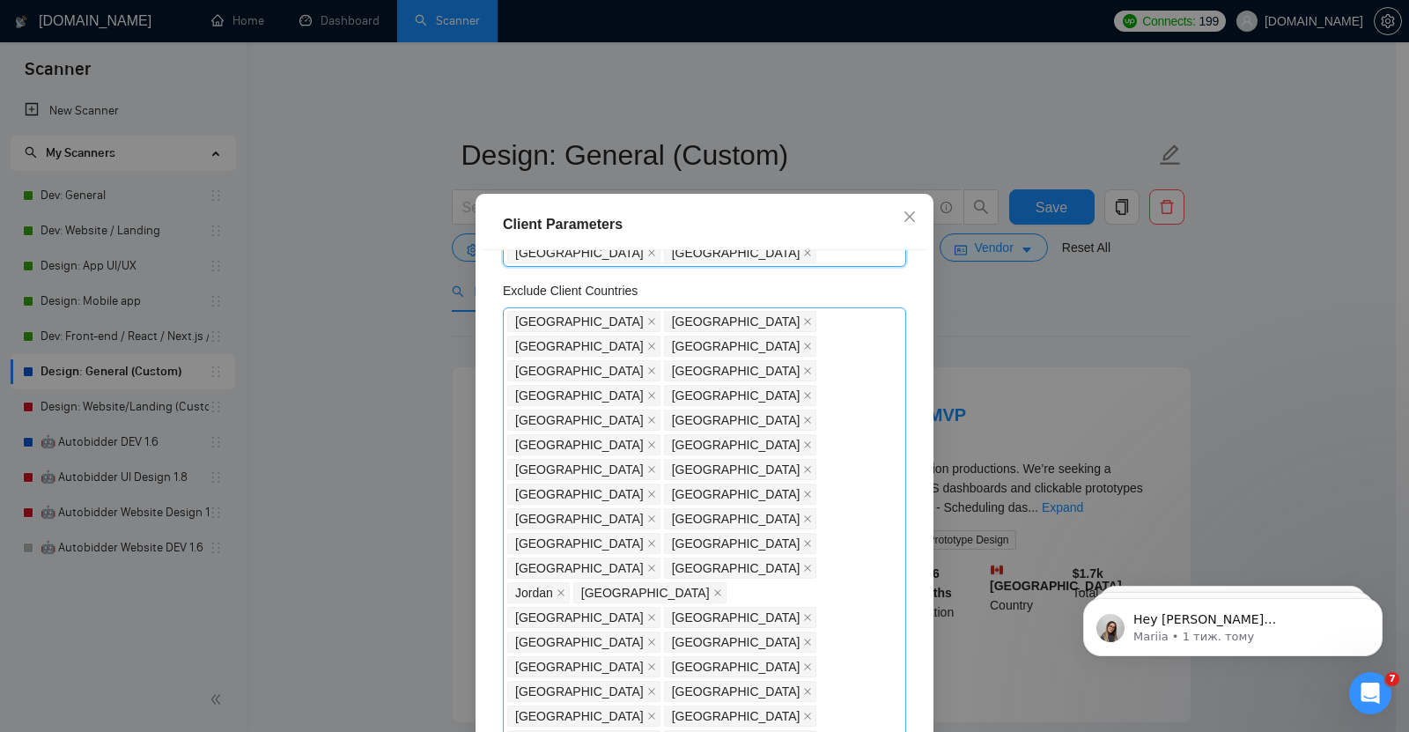
scroll to position [0, 0]
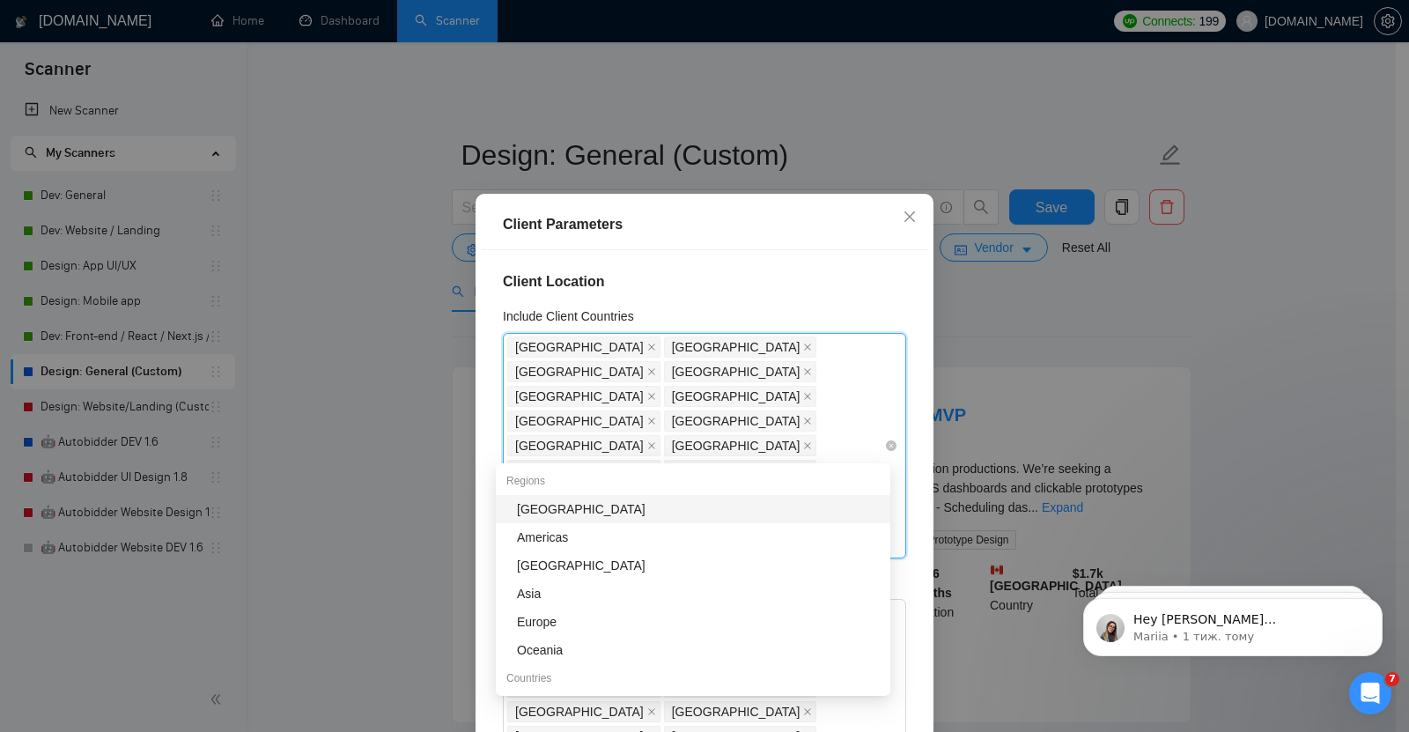
click at [756, 446] on div "[GEOGRAPHIC_DATA] [GEOGRAPHIC_DATA] [GEOGRAPHIC_DATA] [GEOGRAPHIC_DATA] [GEOGRA…" at bounding box center [695, 446] width 377 height 222
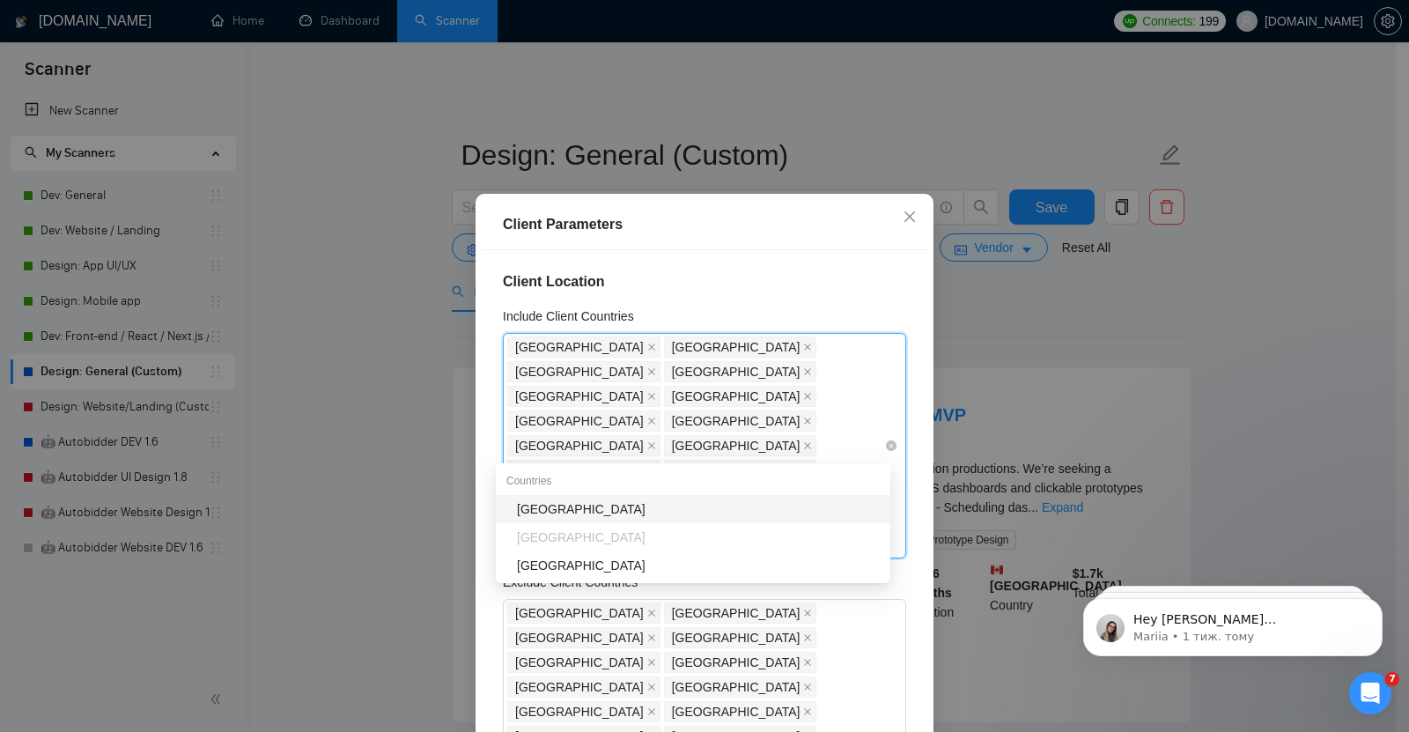
type input "qa"
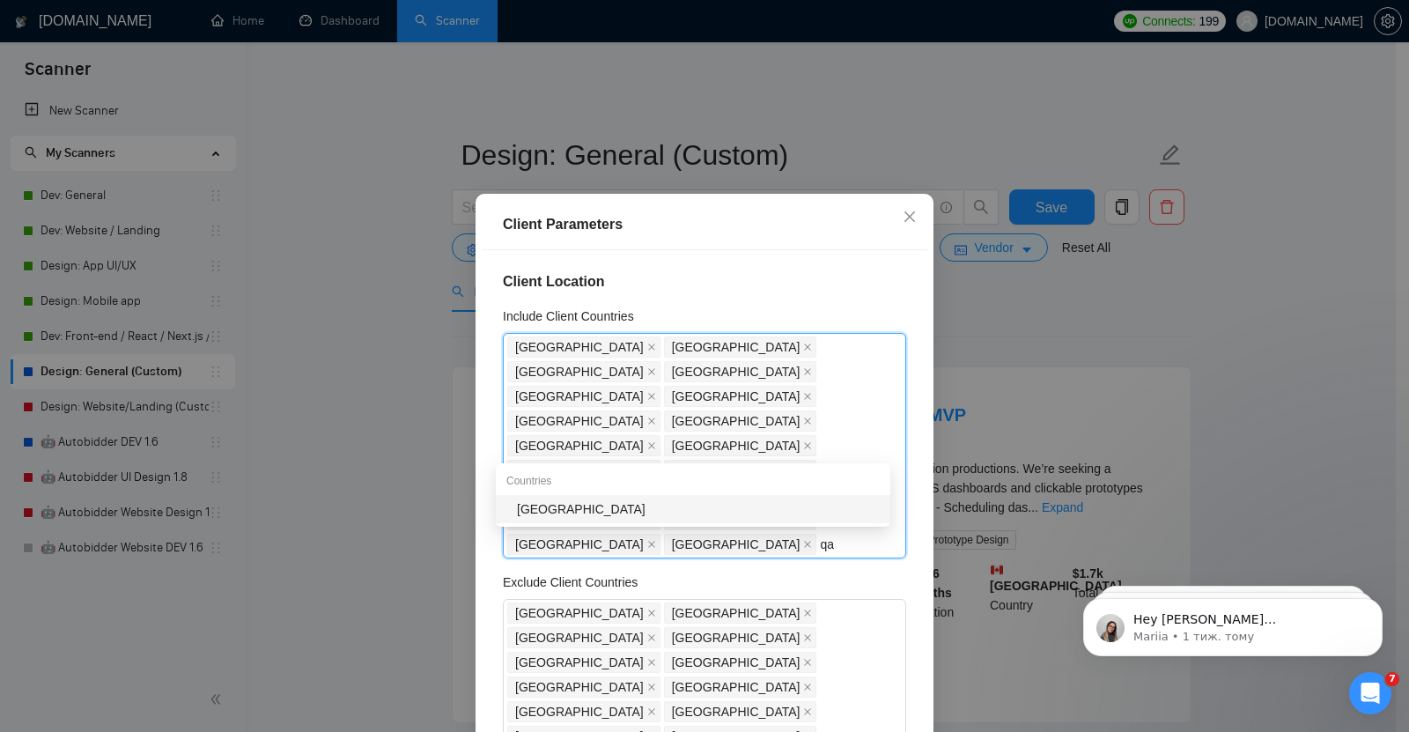
click at [628, 501] on div "[GEOGRAPHIC_DATA]" at bounding box center [698, 508] width 363 height 19
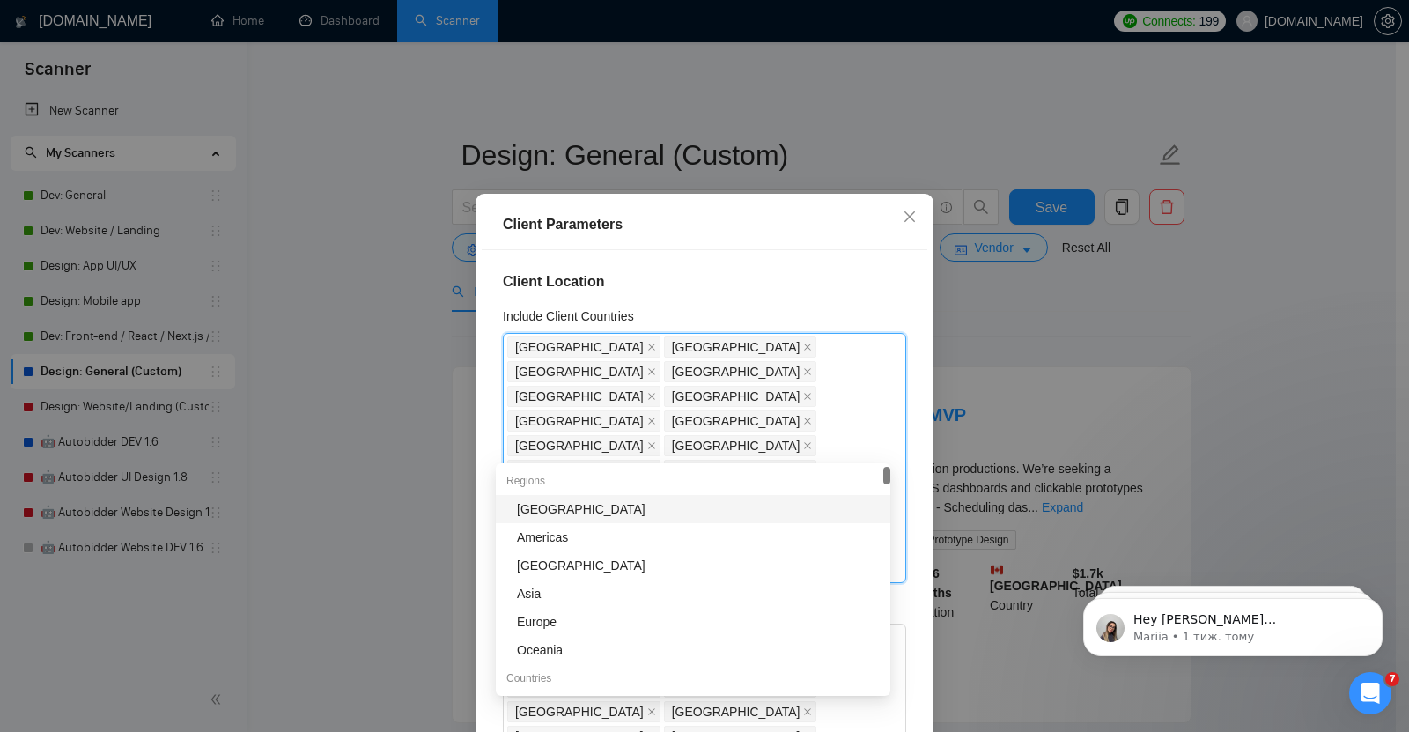
type input "is"
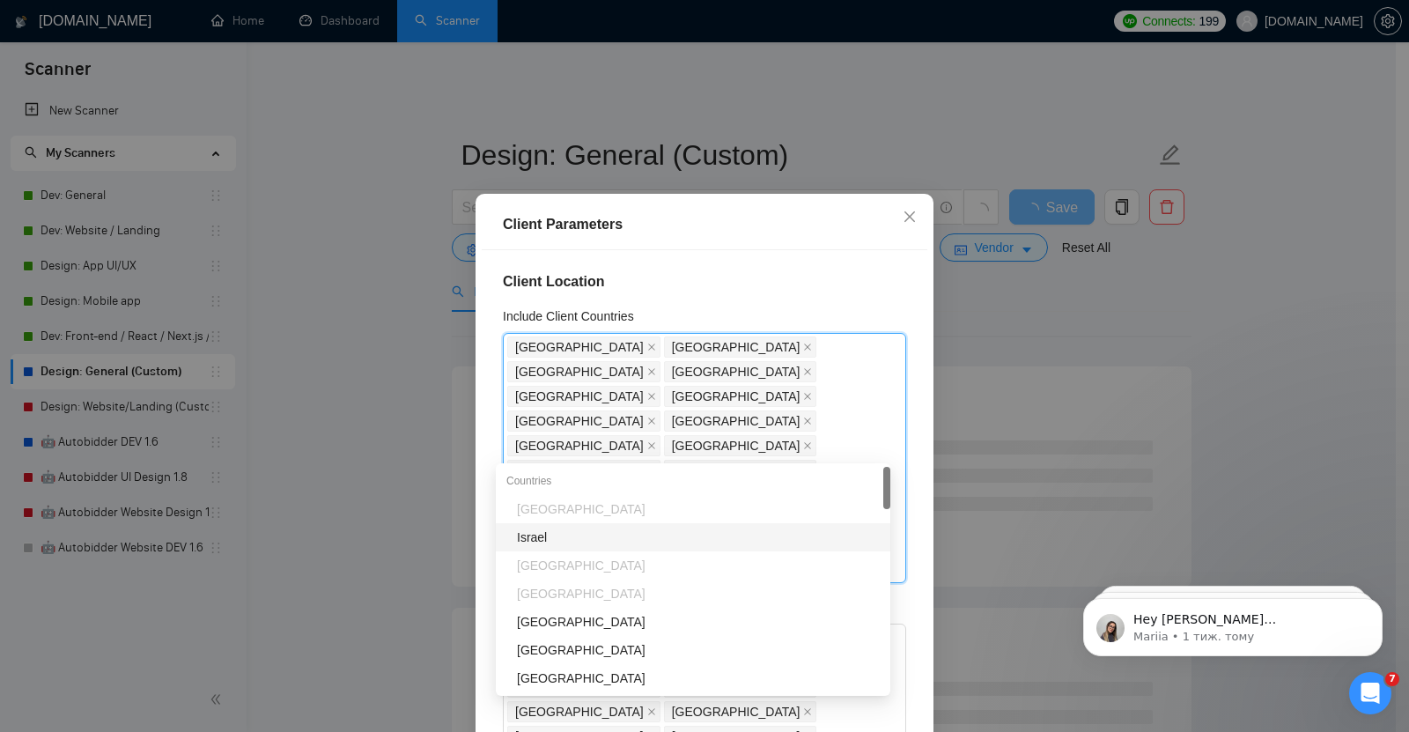
click at [587, 542] on div "Israel" at bounding box center [698, 536] width 363 height 19
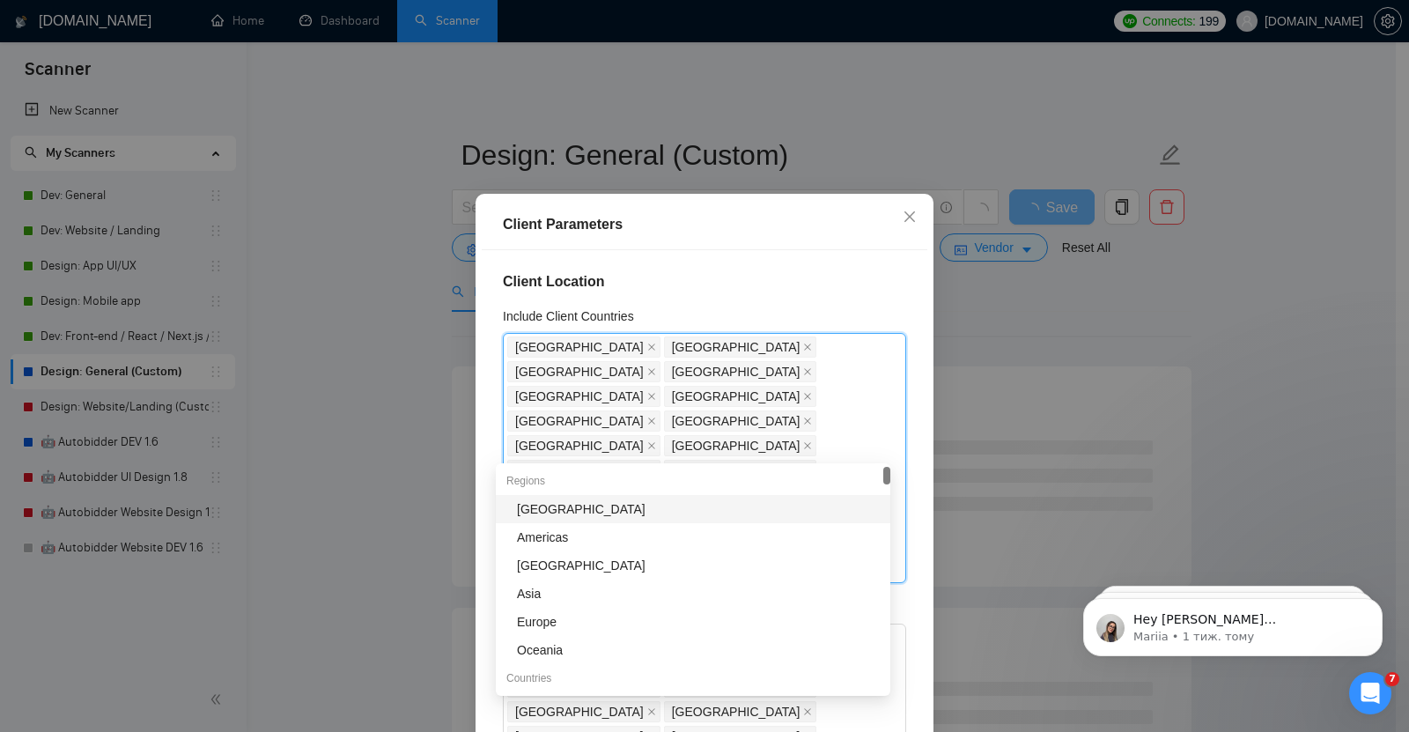
type input "sa"
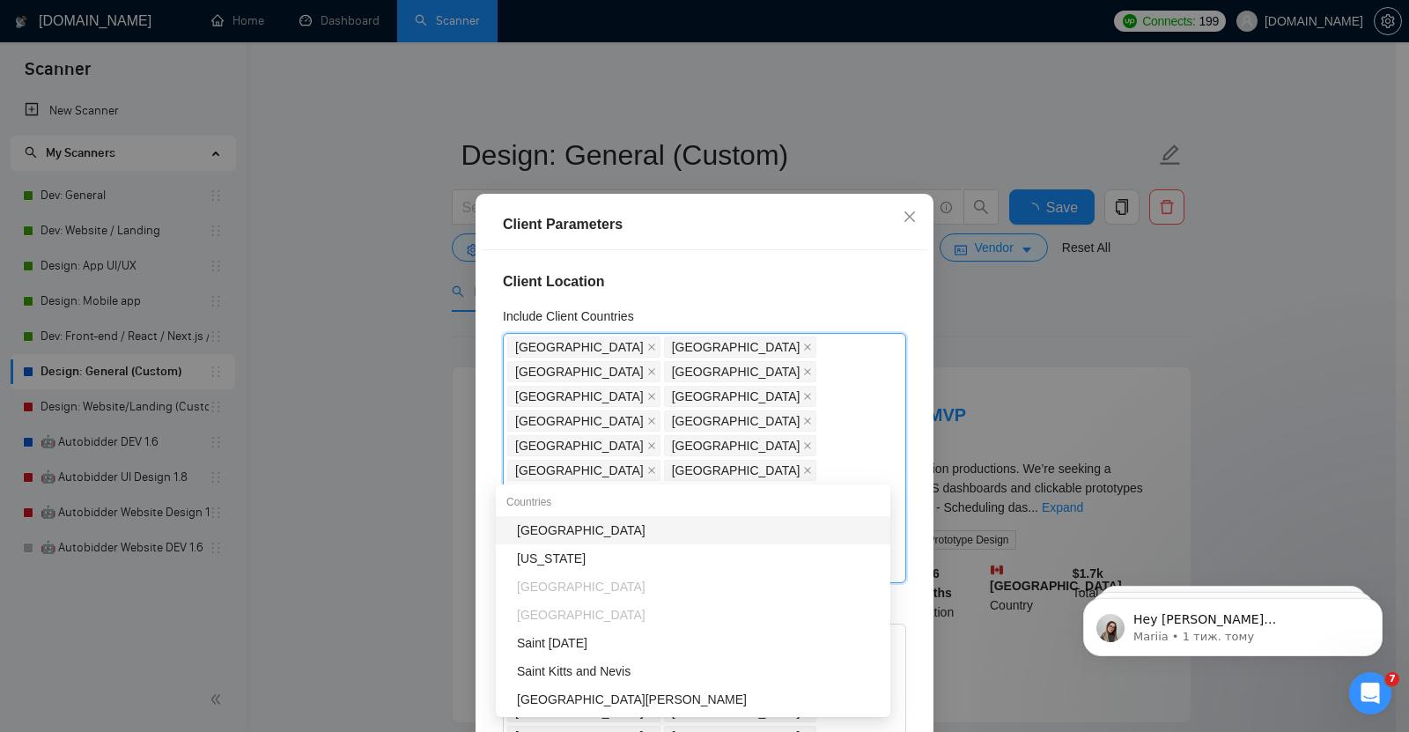
click at [556, 527] on div "[GEOGRAPHIC_DATA]" at bounding box center [698, 529] width 363 height 19
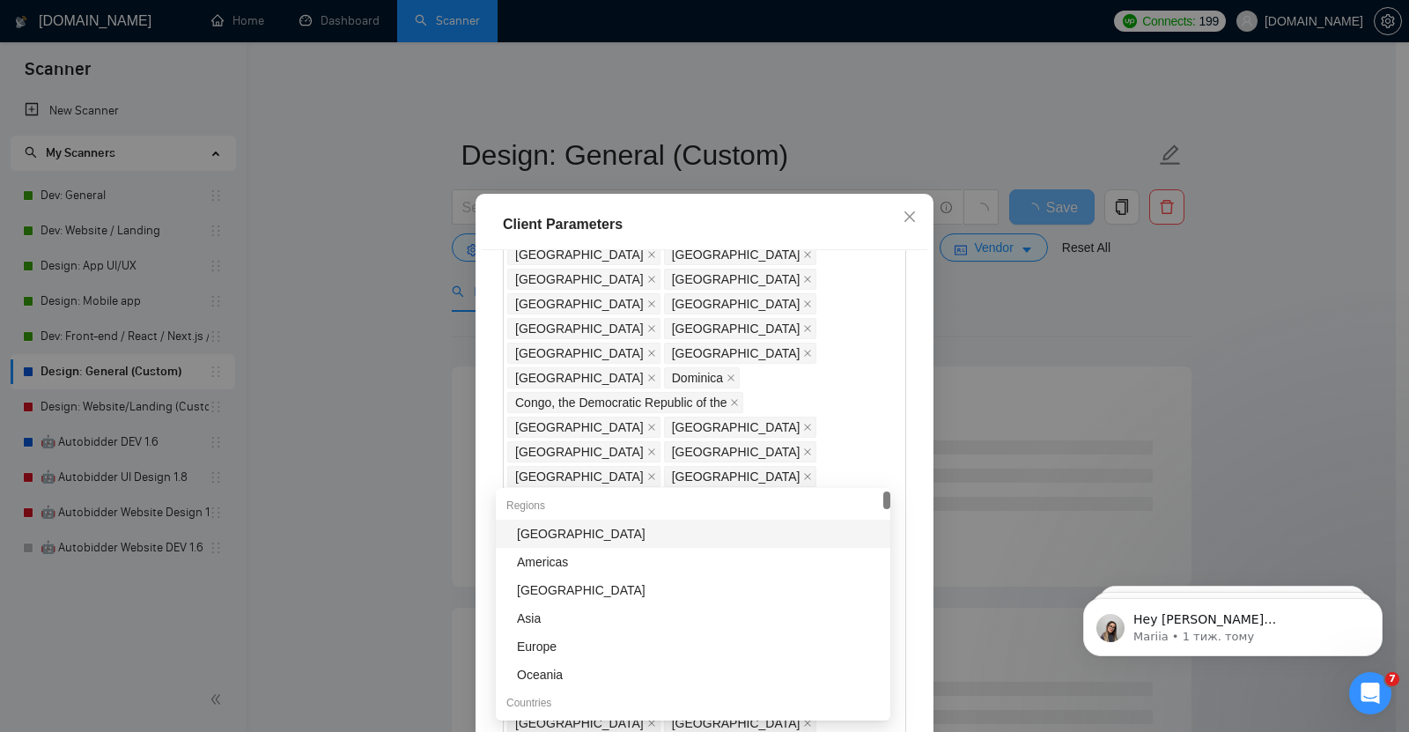
scroll to position [1279, 0]
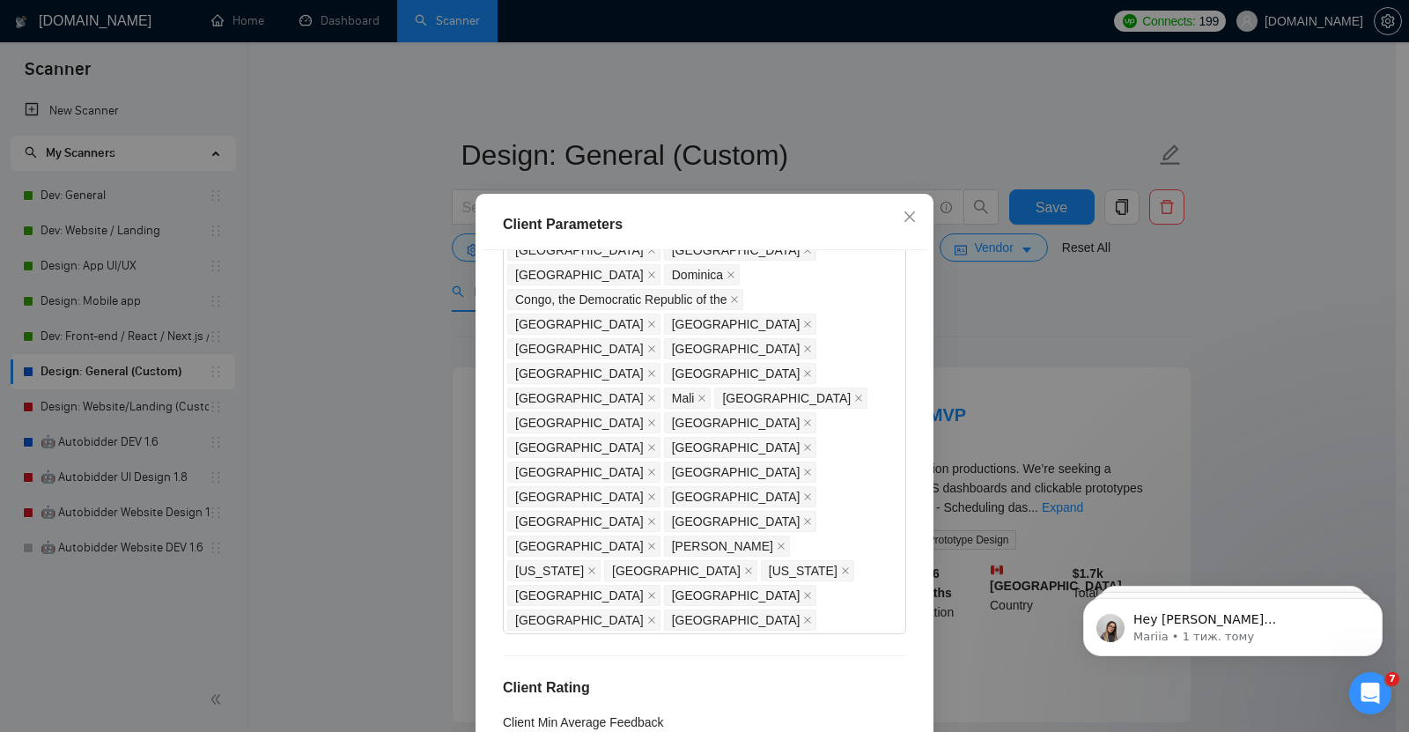
scroll to position [108, 0]
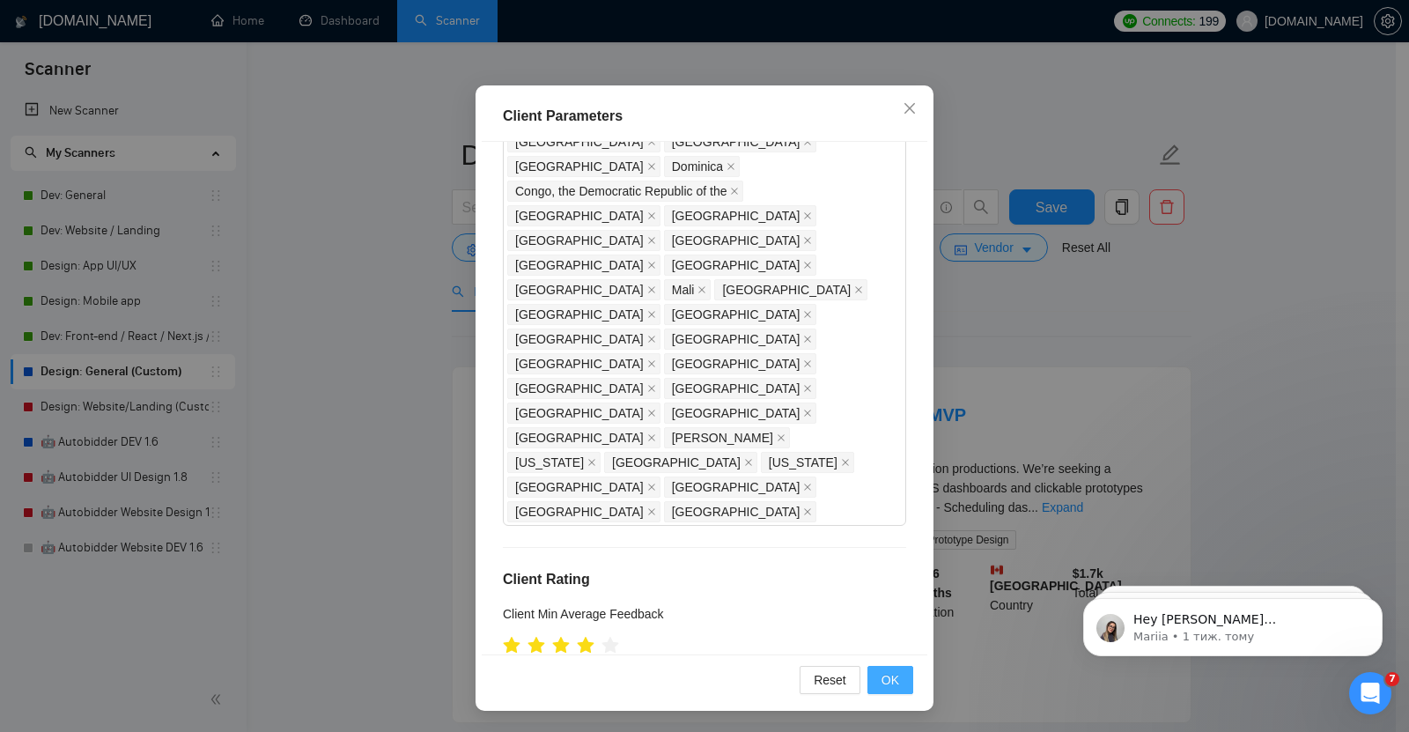
click at [881, 679] on span "OK" at bounding box center [890, 679] width 18 height 19
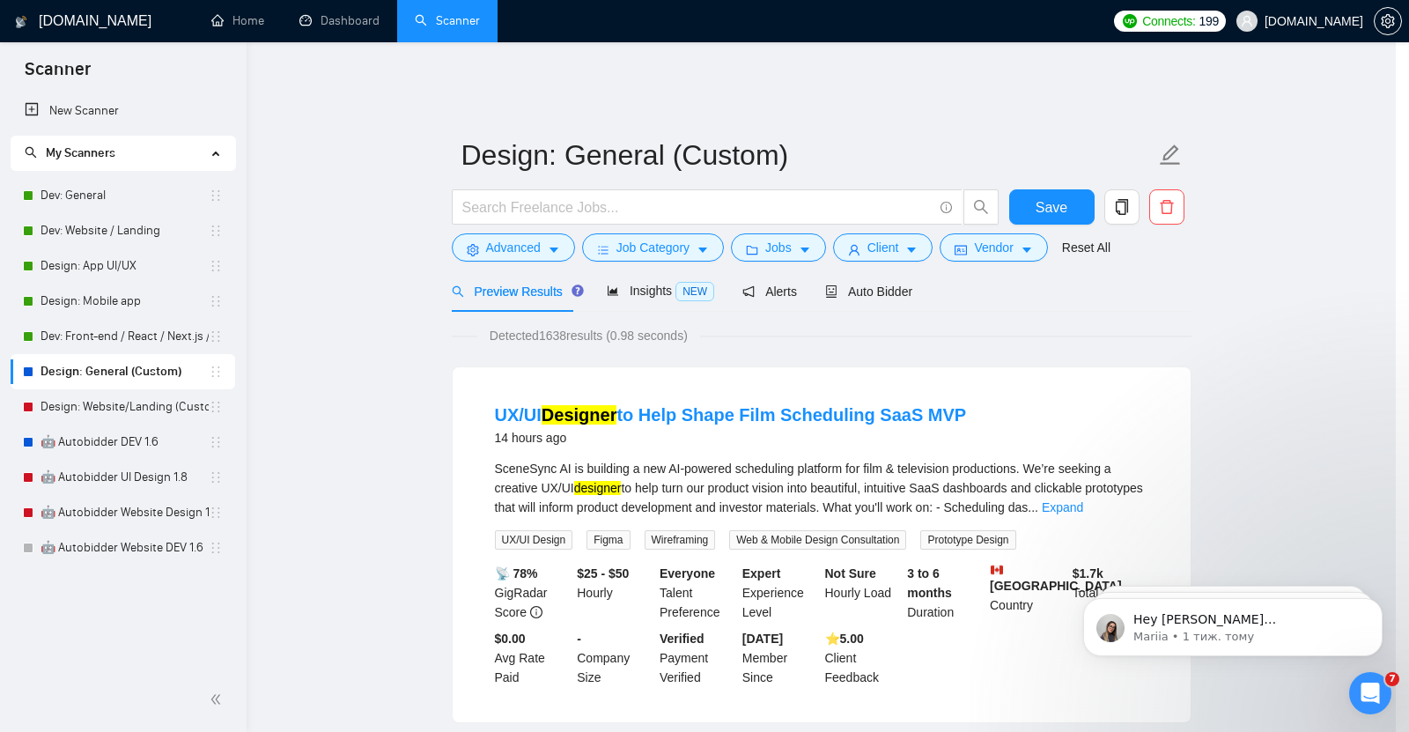
scroll to position [19, 0]
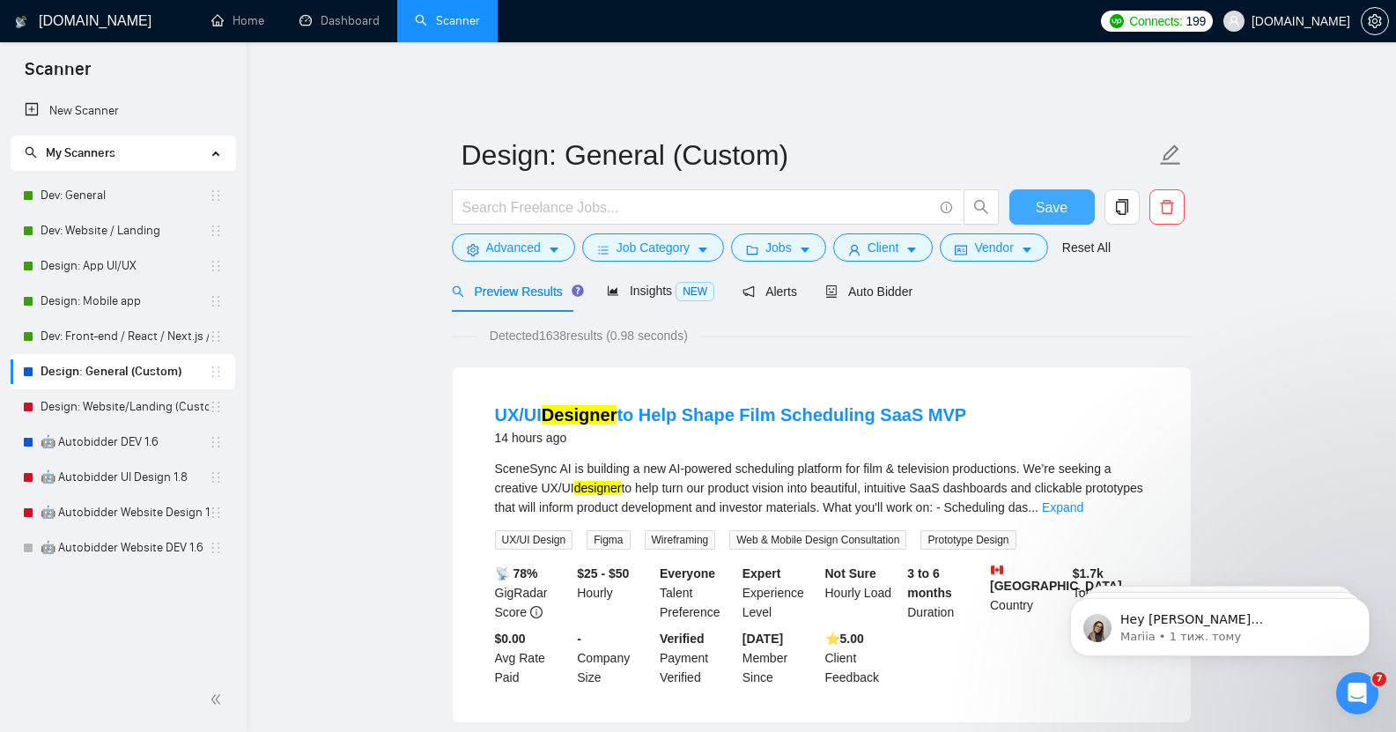
click at [1047, 196] on span "Save" at bounding box center [1051, 207] width 32 height 22
click at [157, 411] on link "Design: Website/Landing (Custom)" at bounding box center [125, 406] width 168 height 35
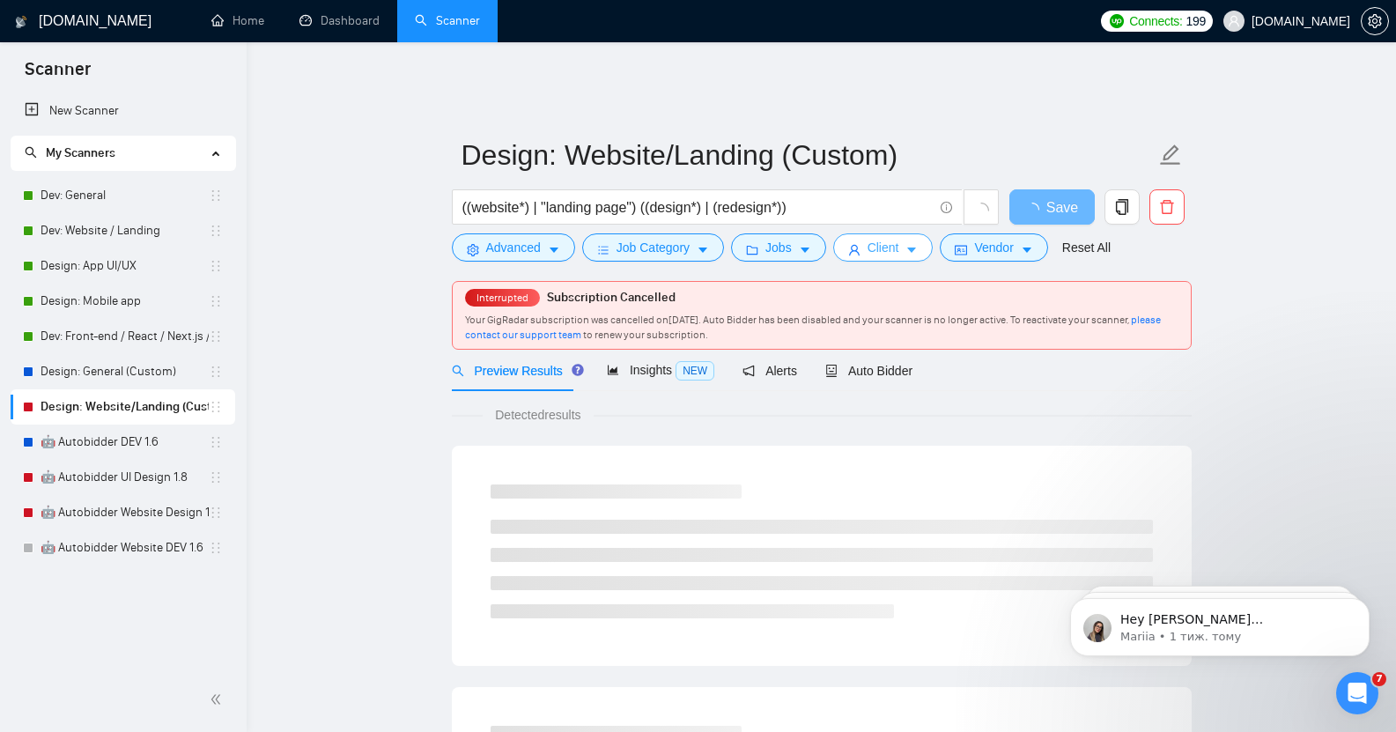
click at [892, 238] on span "Client" at bounding box center [883, 247] width 32 height 19
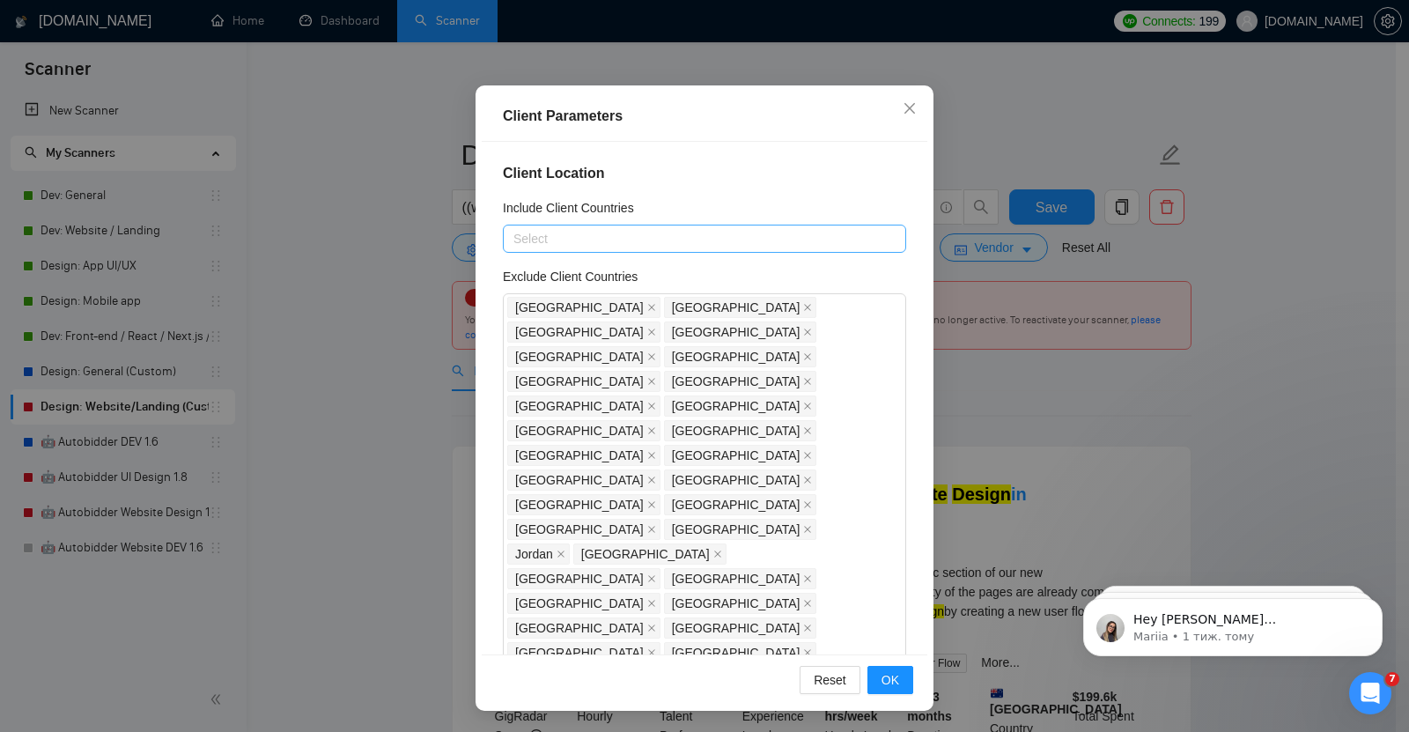
click at [572, 232] on div at bounding box center [695, 238] width 377 height 21
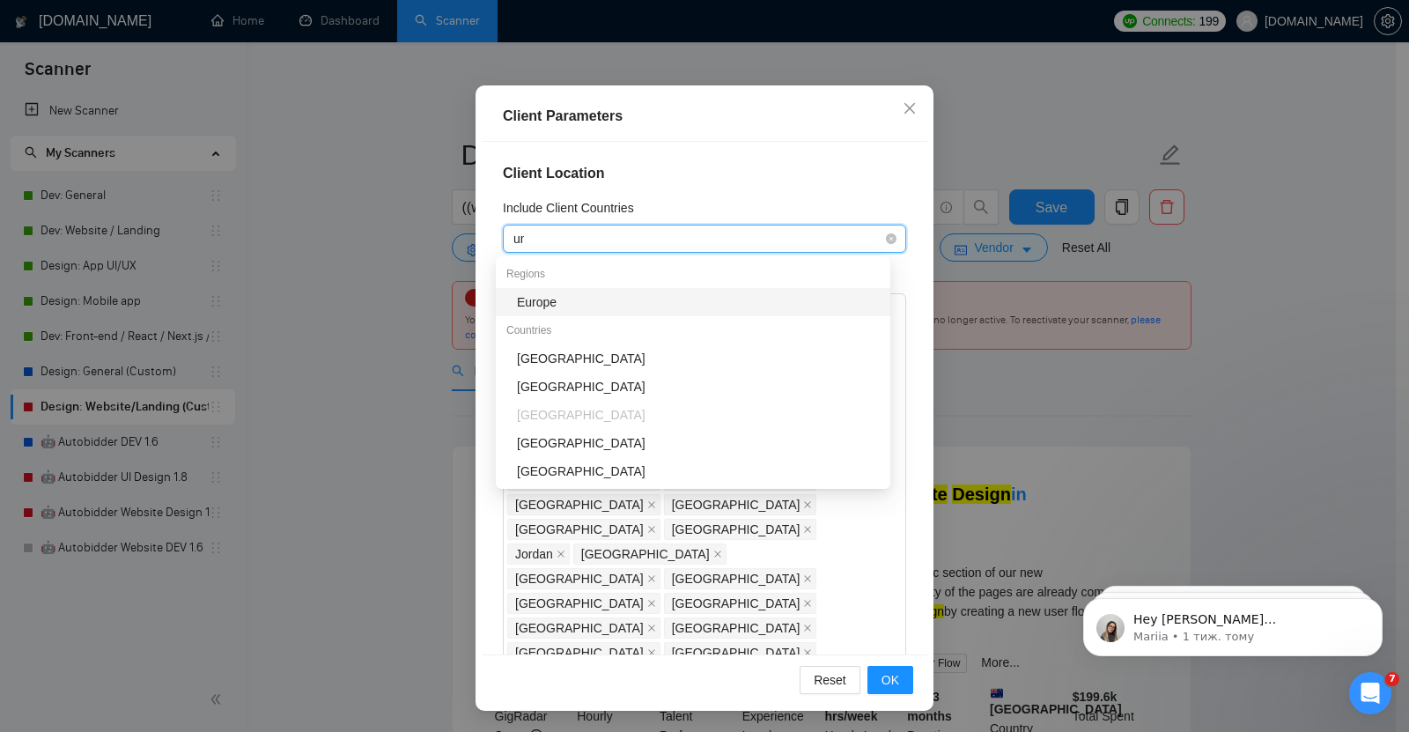
type input "uni"
click at [567, 301] on div "[GEOGRAPHIC_DATA]" at bounding box center [698, 301] width 363 height 19
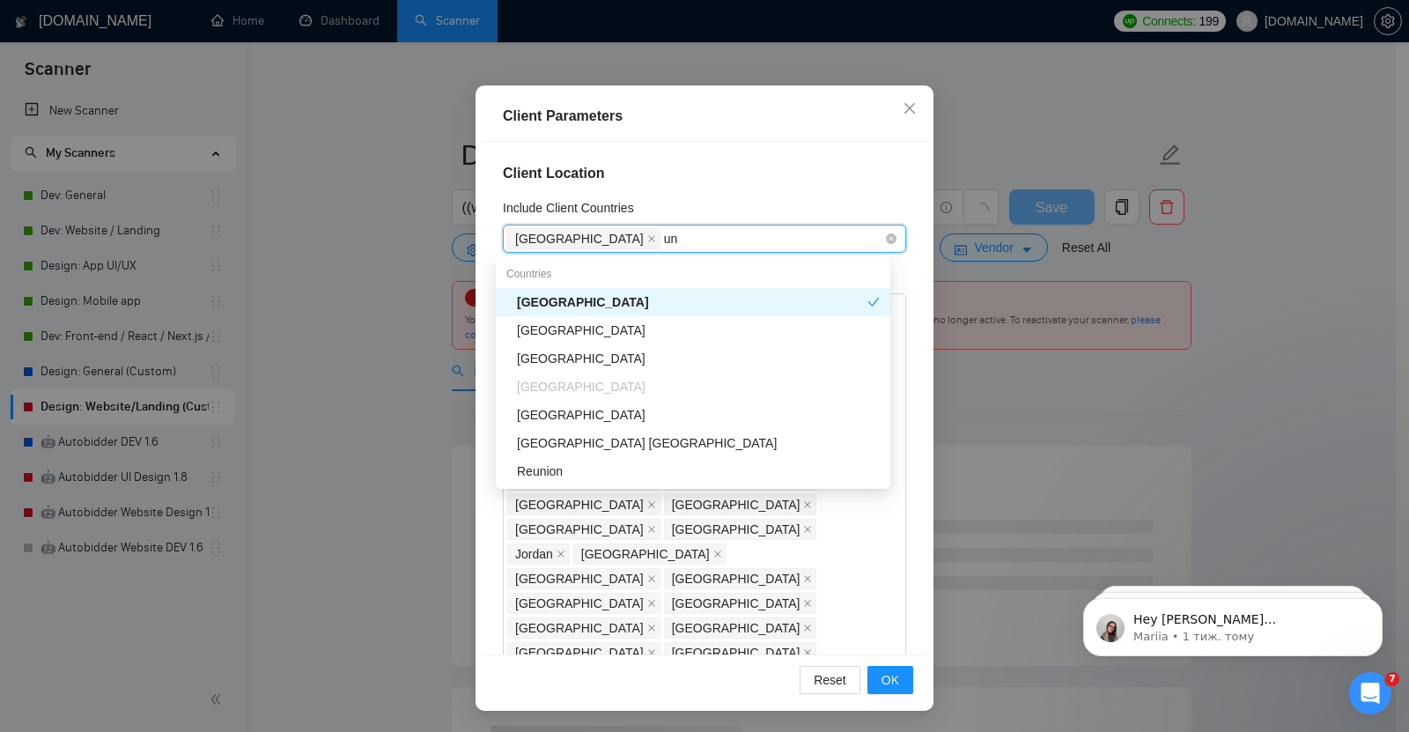
type input "uni"
click at [589, 325] on div "[GEOGRAPHIC_DATA]" at bounding box center [698, 329] width 363 height 19
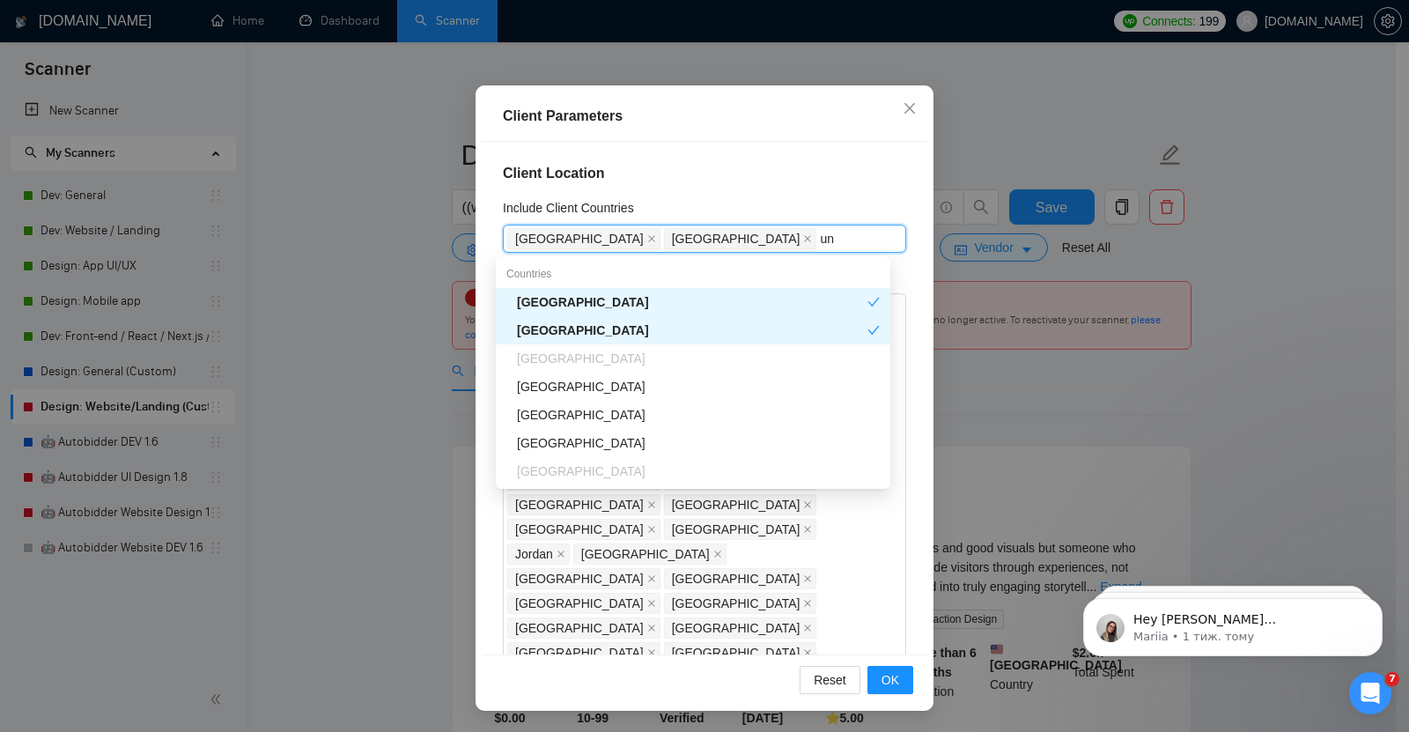
type input "uni"
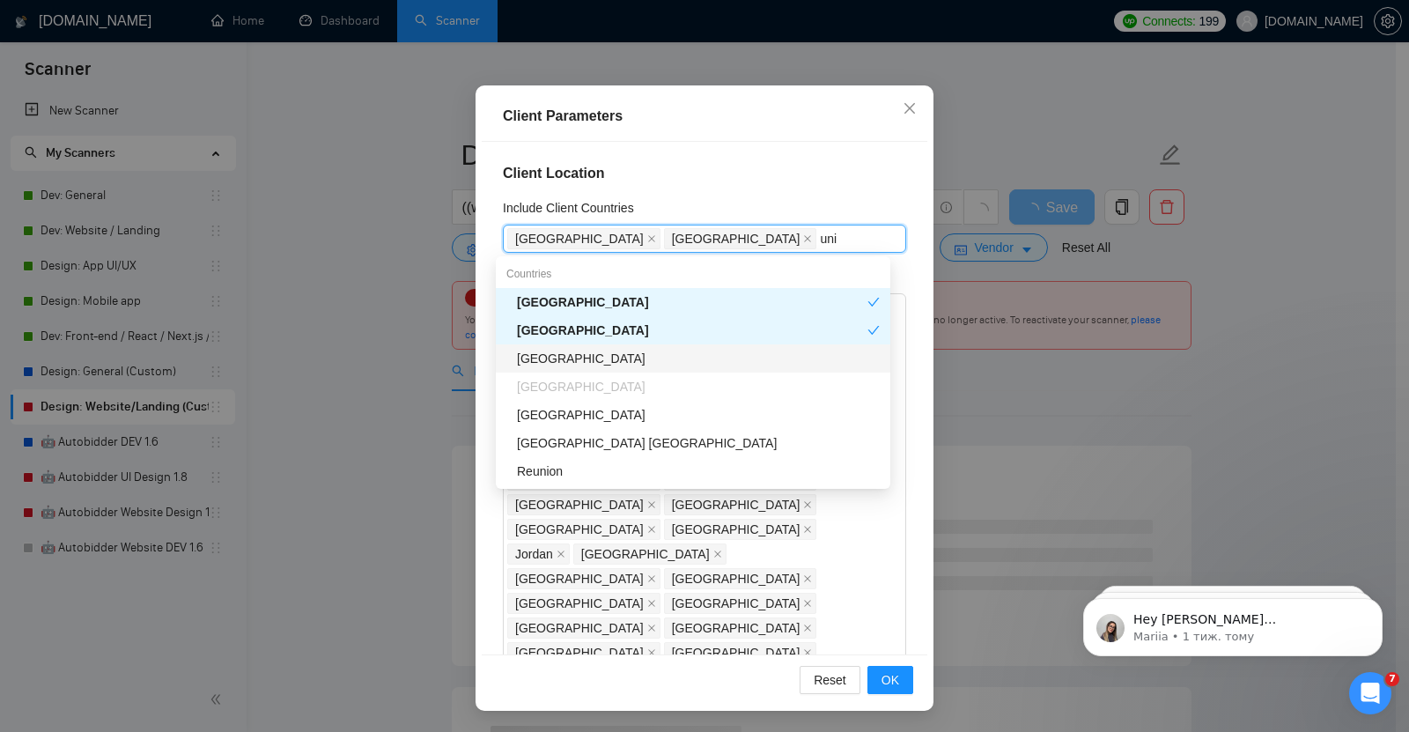
click at [599, 354] on div "[GEOGRAPHIC_DATA]" at bounding box center [698, 358] width 363 height 19
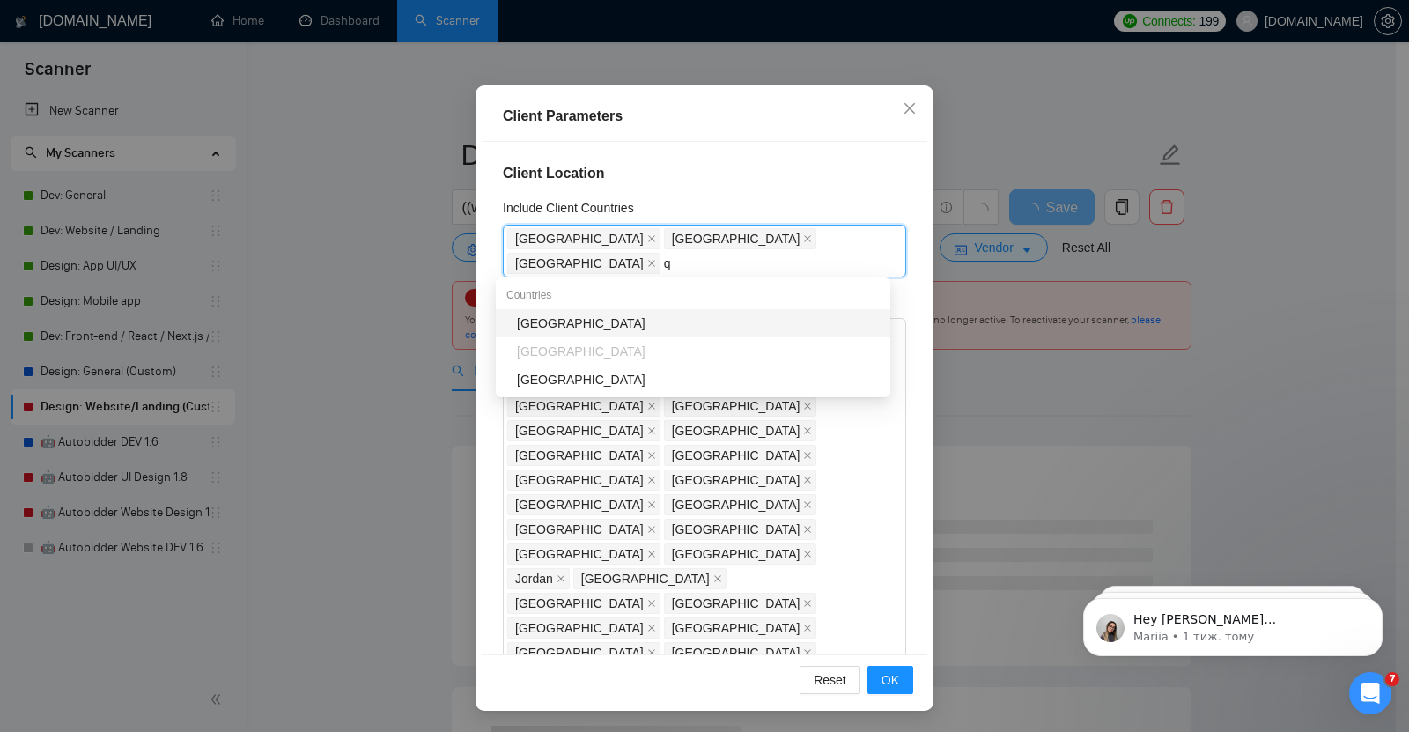
type input "qa"
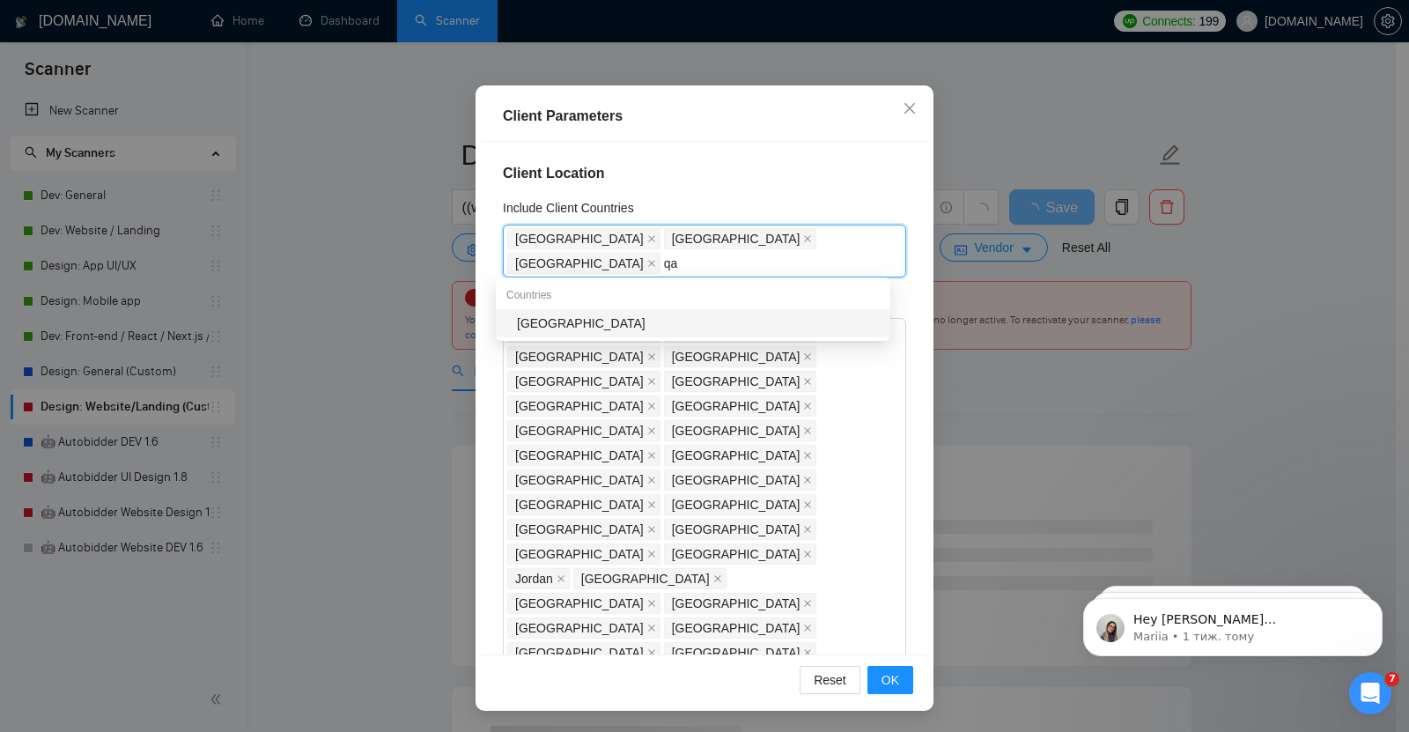
click at [556, 323] on div "[GEOGRAPHIC_DATA]" at bounding box center [698, 322] width 363 height 19
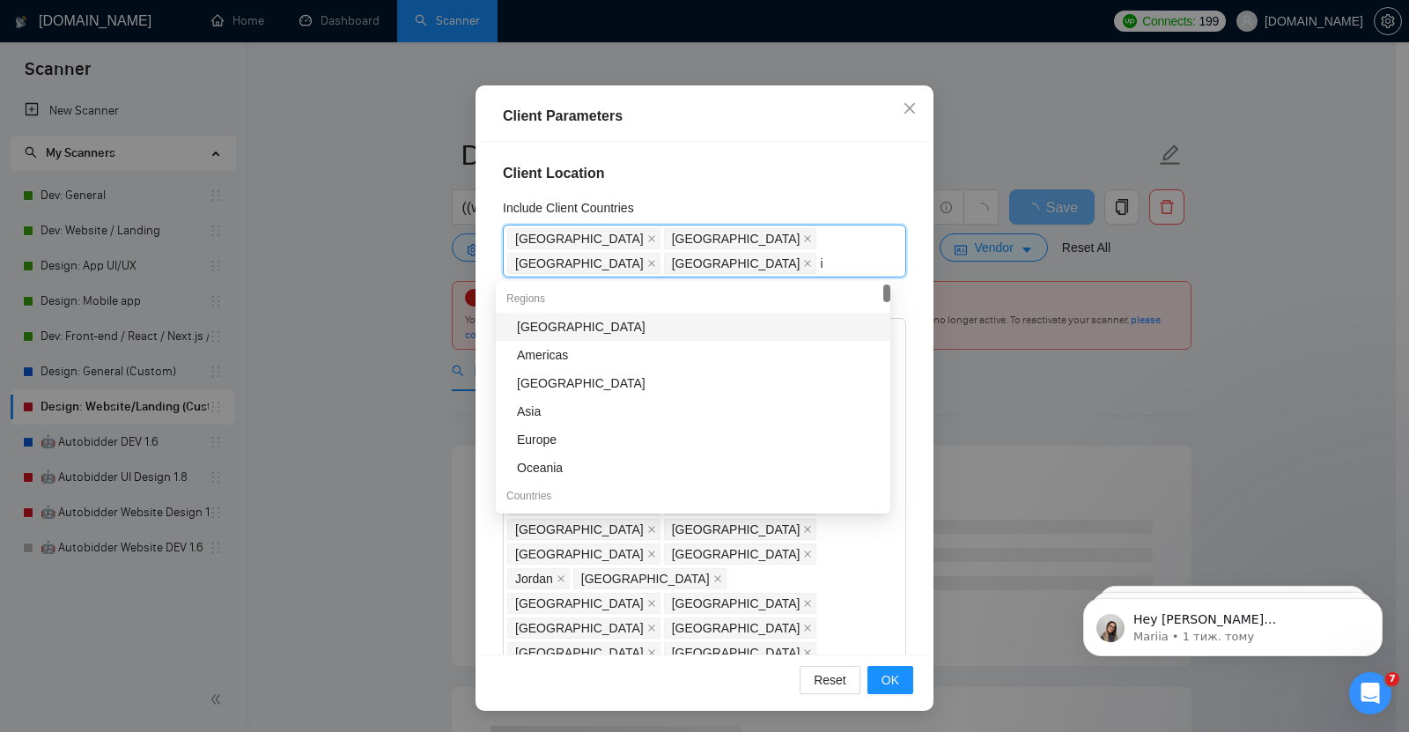
type input "is"
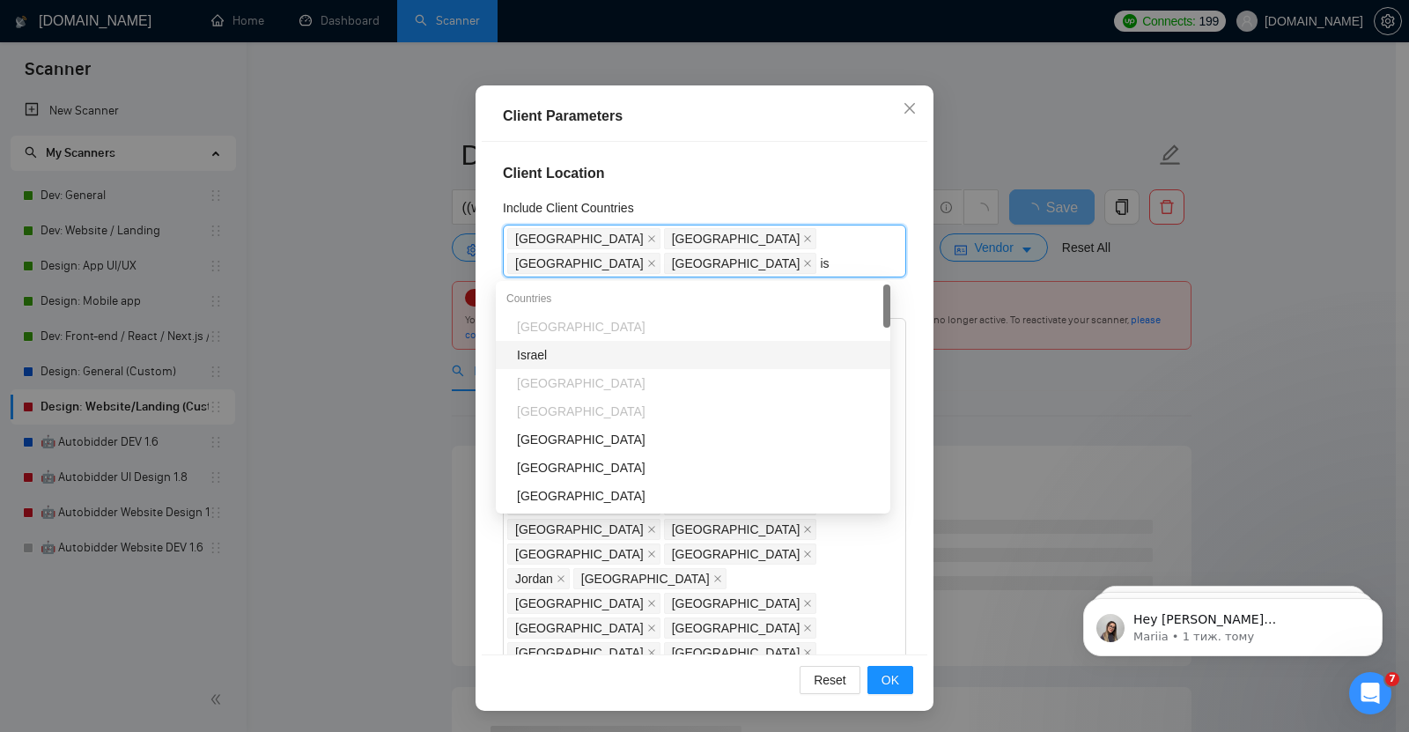
click at [542, 351] on div "Israel" at bounding box center [698, 354] width 363 height 19
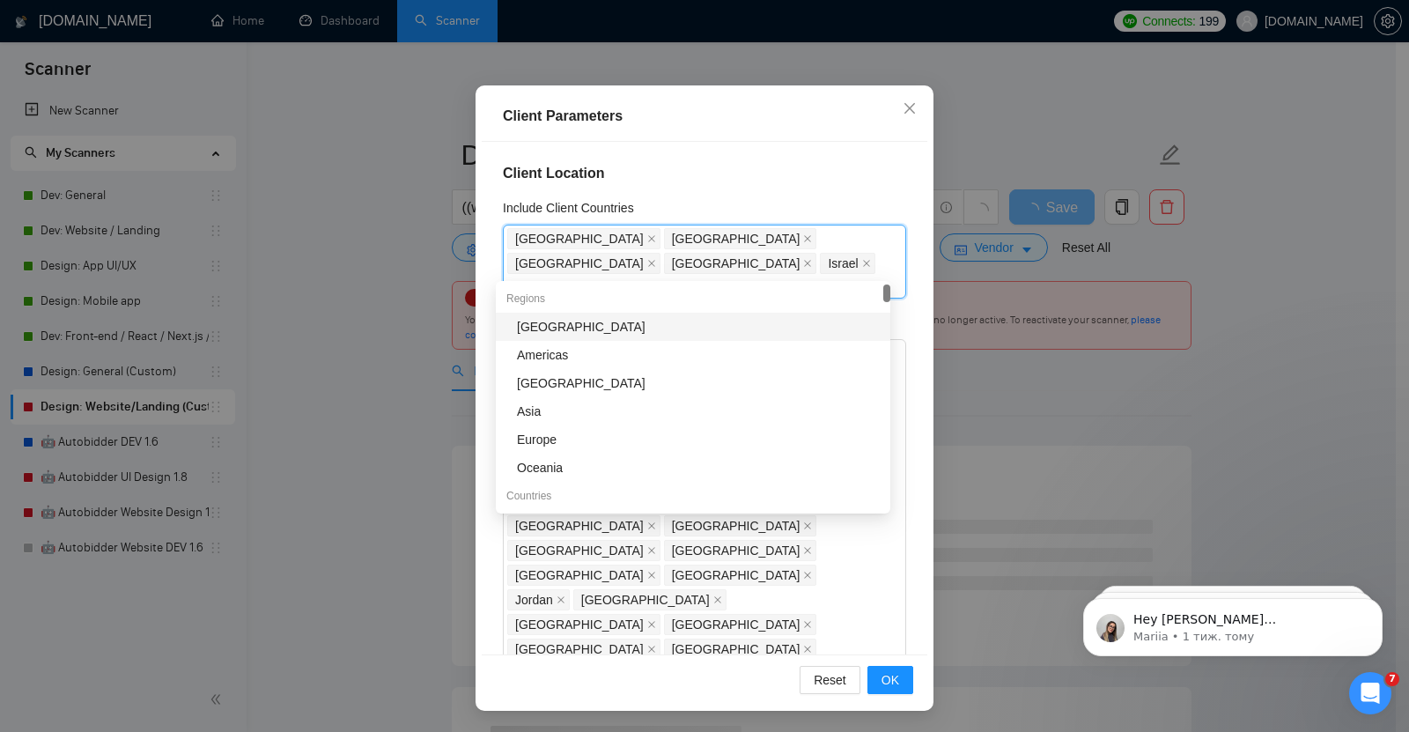
type input "sa"
click at [585, 320] on div "[GEOGRAPHIC_DATA]" at bounding box center [698, 326] width 363 height 19
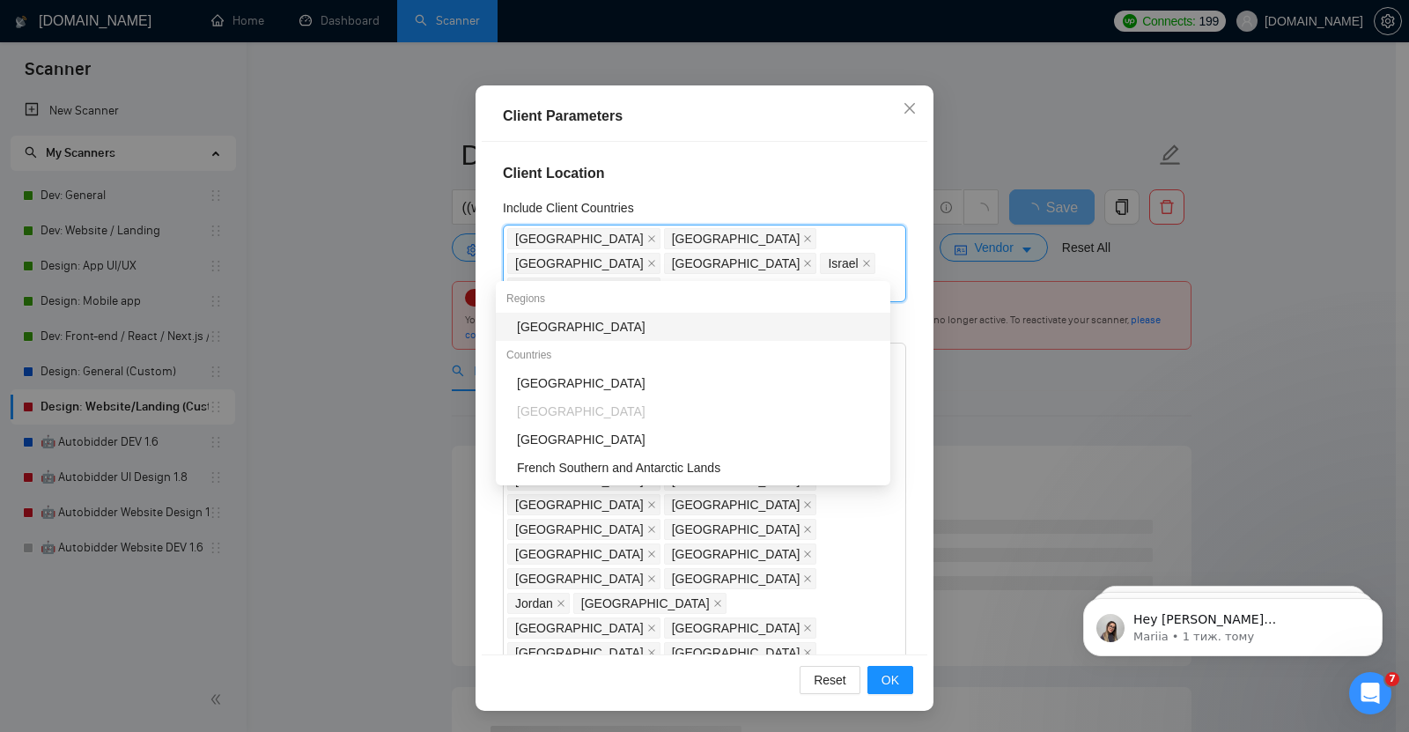
type input "fra"
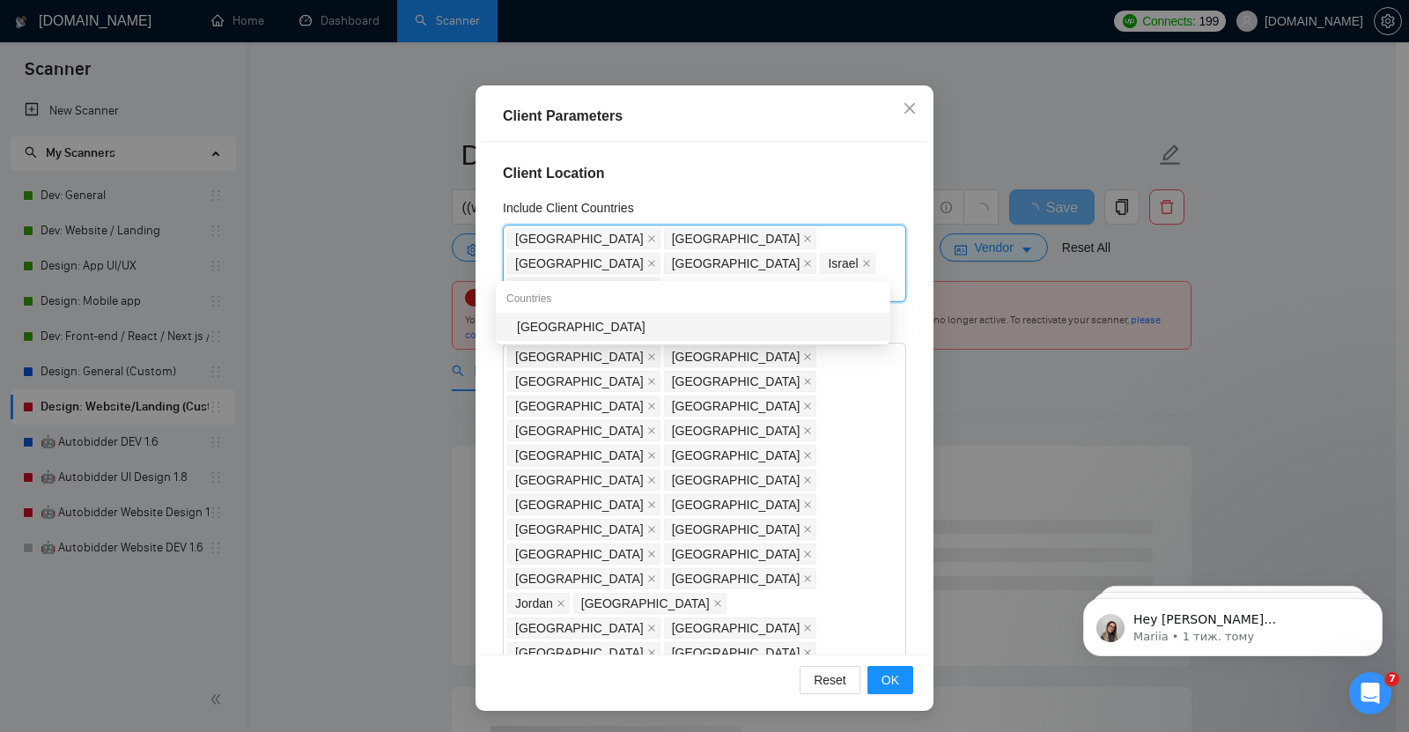
click at [555, 325] on div "[GEOGRAPHIC_DATA]" at bounding box center [698, 326] width 363 height 19
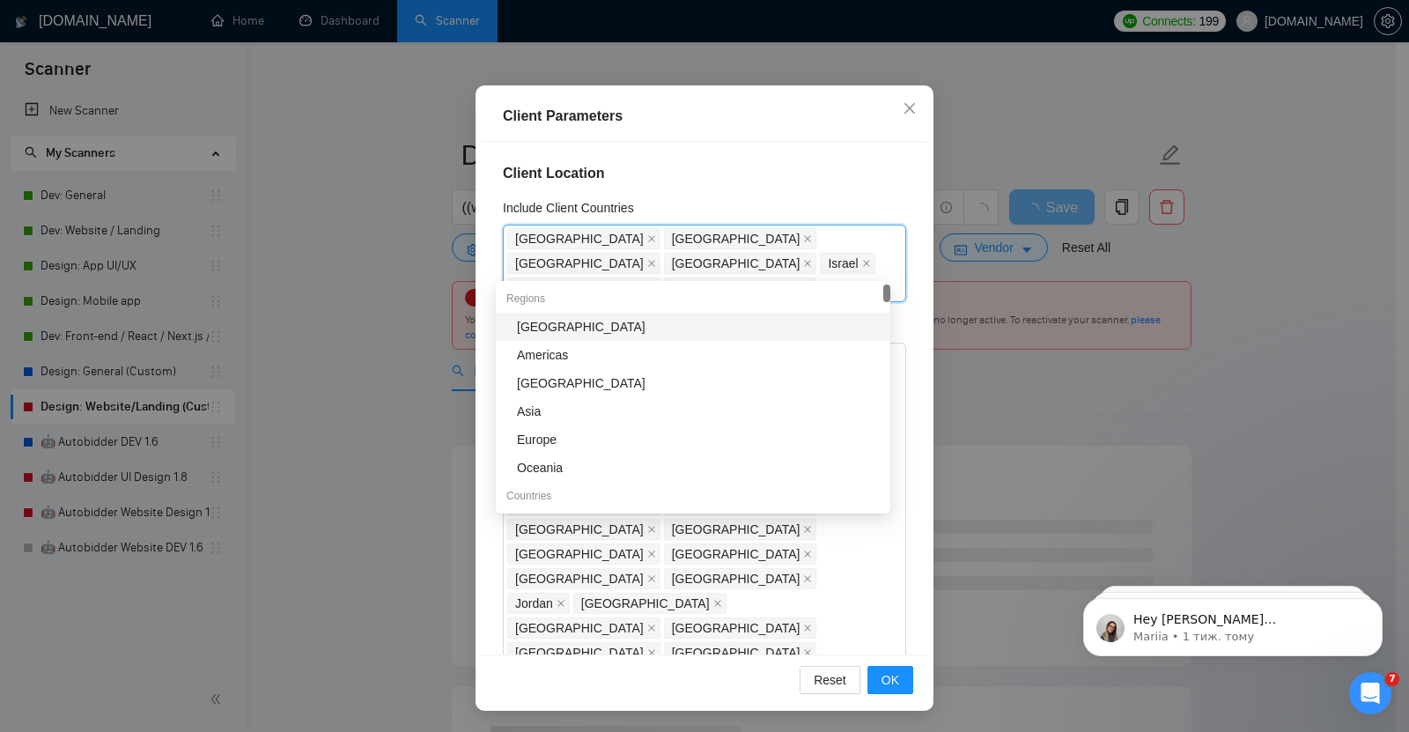
type input "ger"
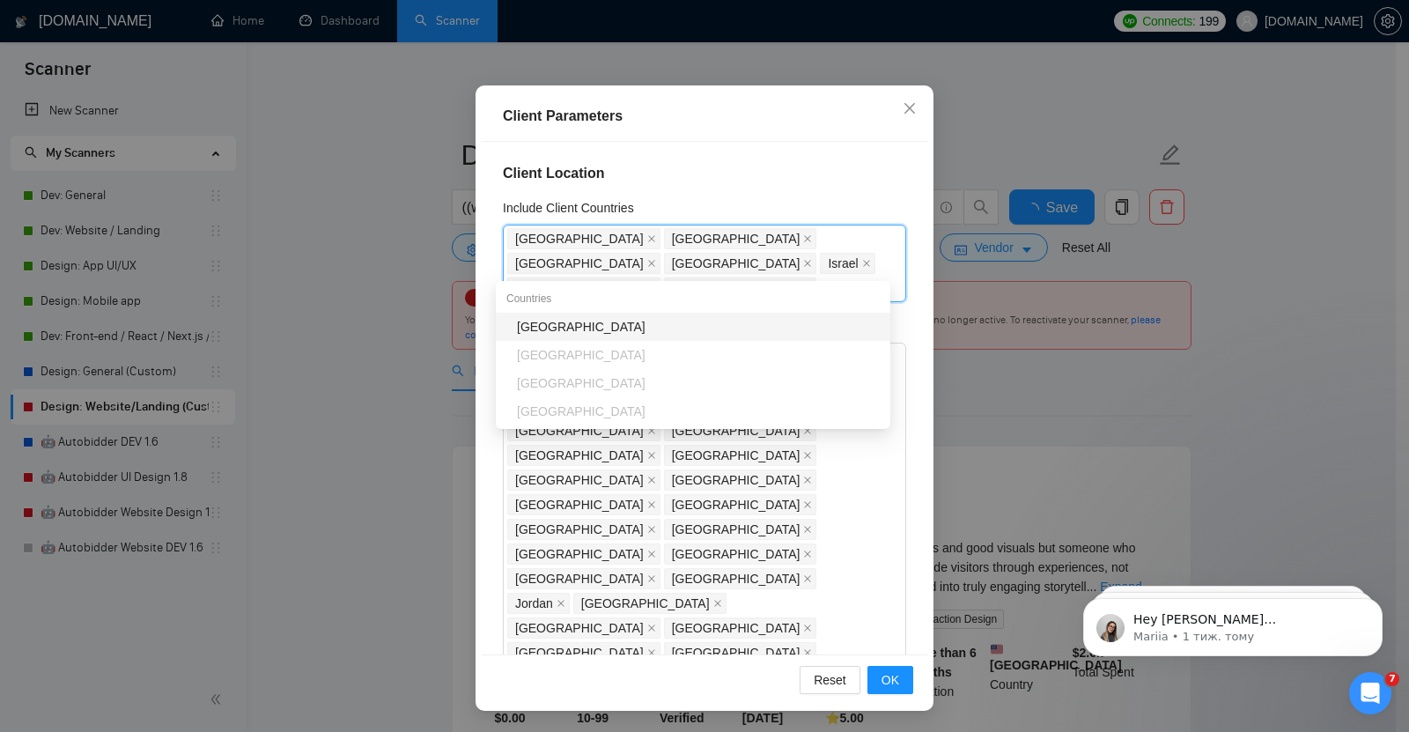
click at [555, 325] on div "[GEOGRAPHIC_DATA]" at bounding box center [698, 326] width 363 height 19
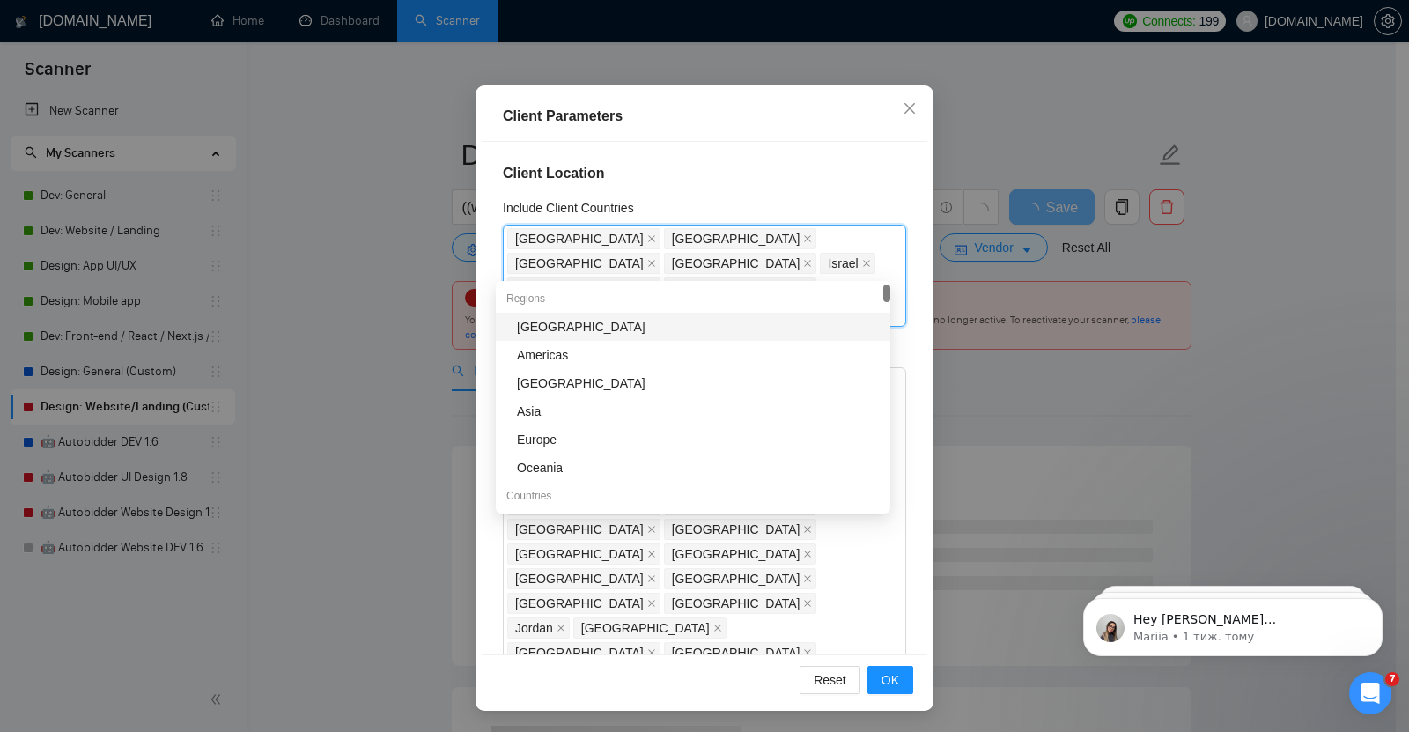
type input "sw"
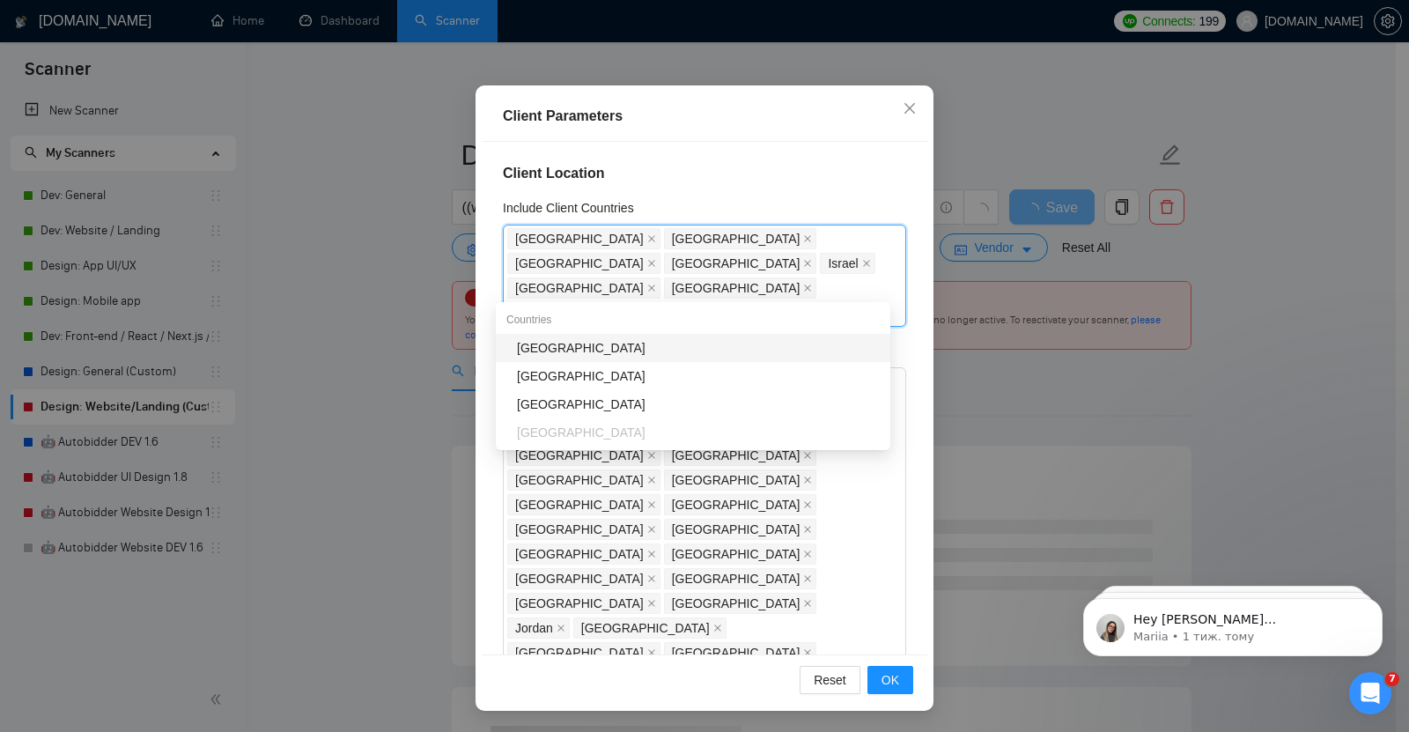
click at [556, 343] on div "[GEOGRAPHIC_DATA]" at bounding box center [698, 347] width 363 height 19
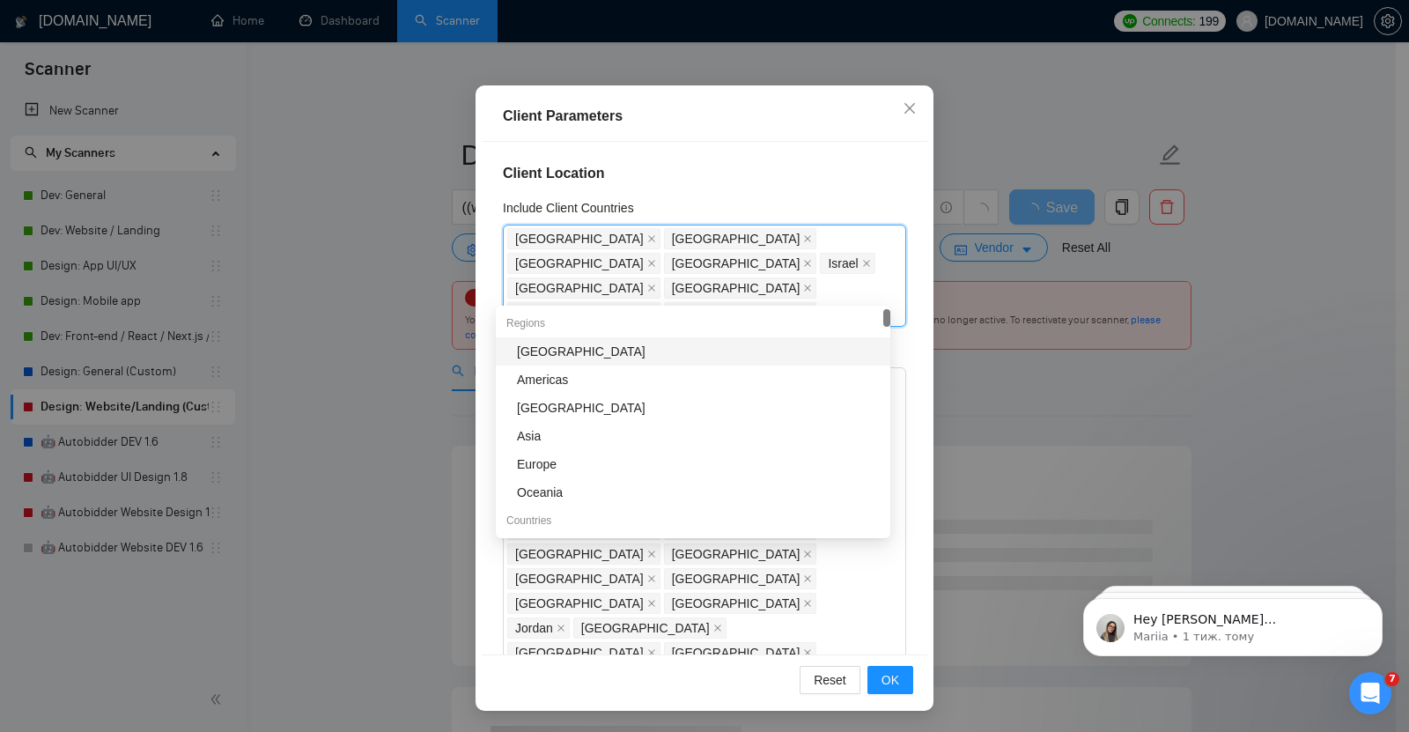
type input "sw"
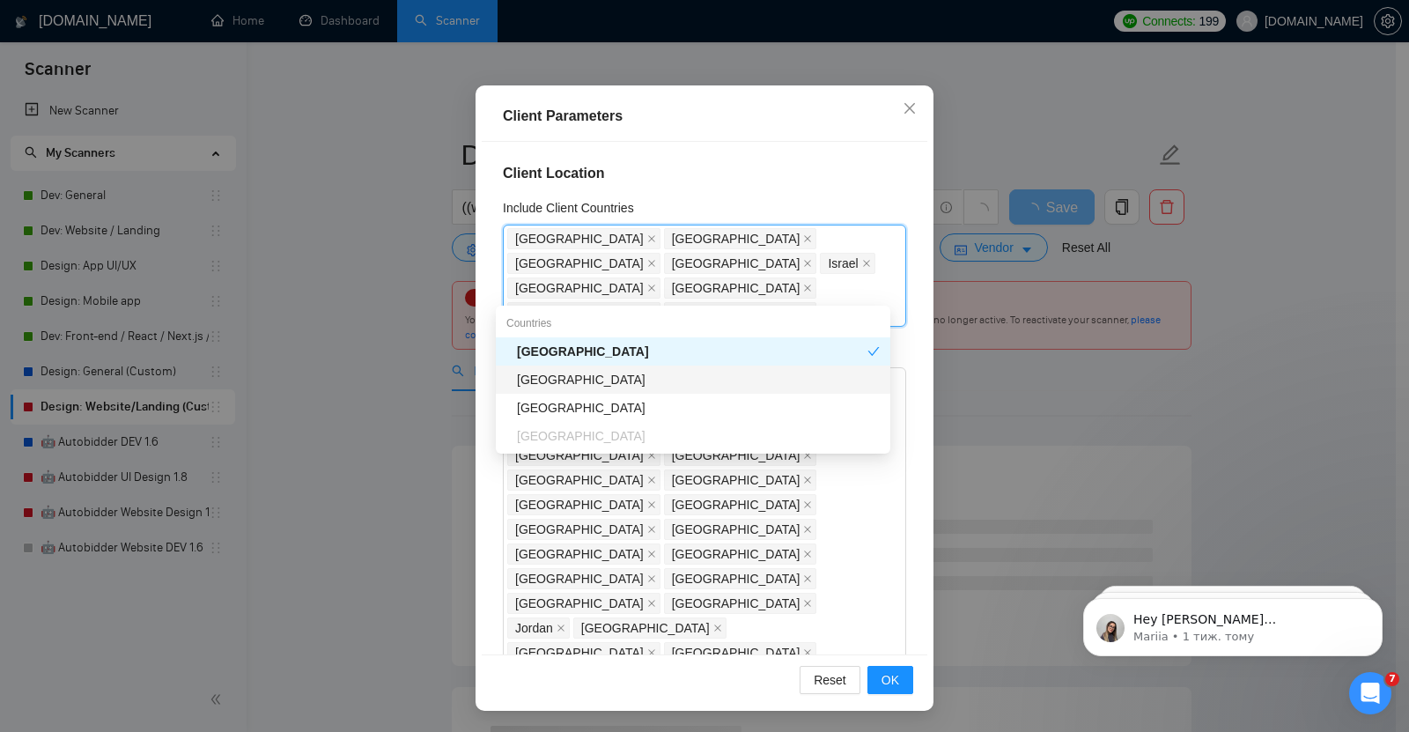
click at [549, 385] on div "[GEOGRAPHIC_DATA]" at bounding box center [698, 379] width 363 height 19
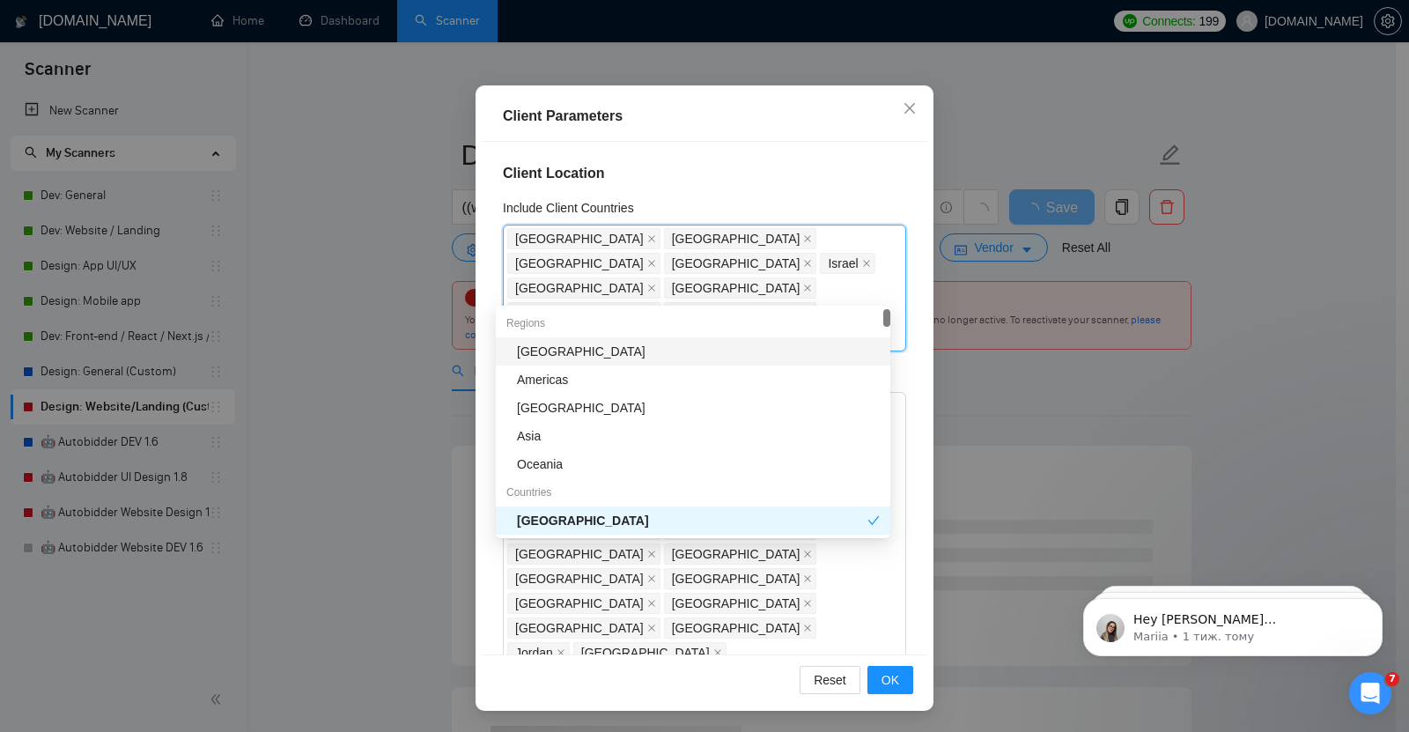
type input "au"
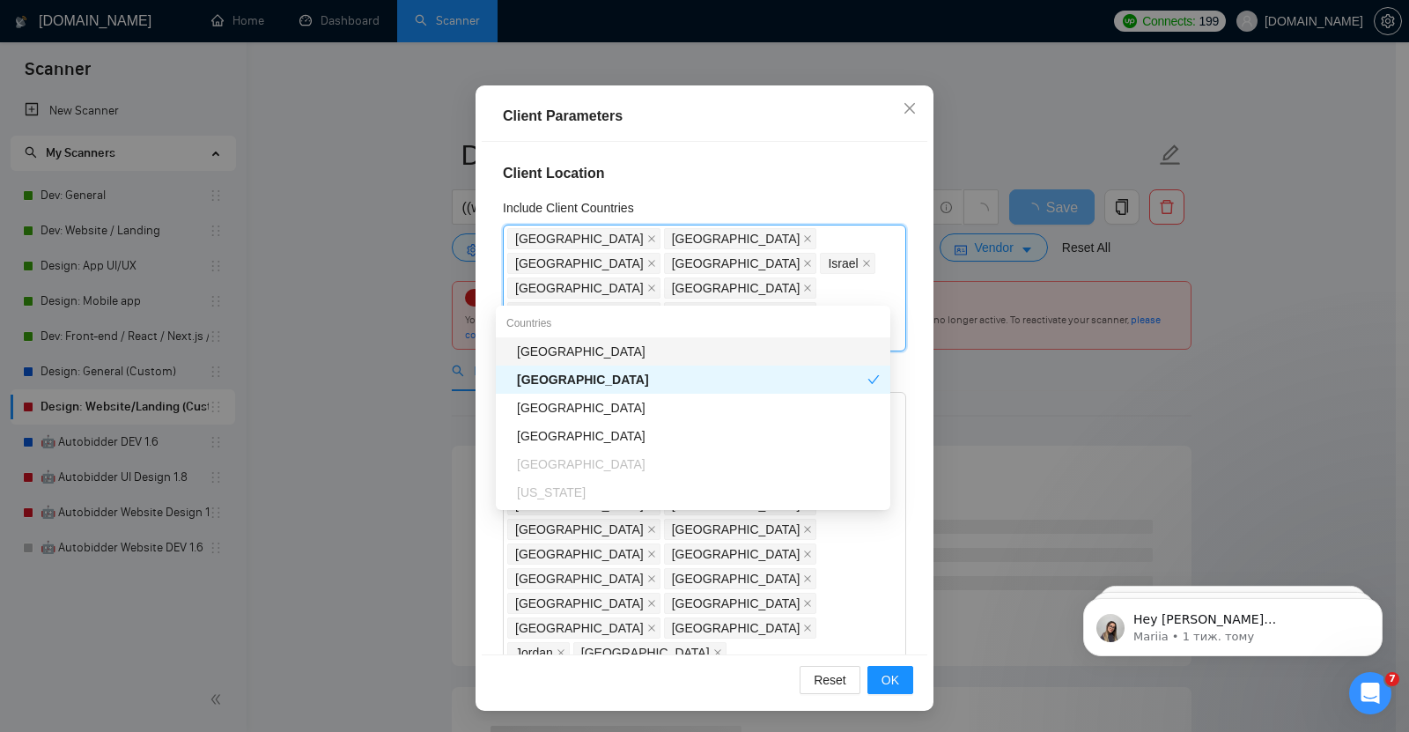
click at [547, 349] on div "[GEOGRAPHIC_DATA]" at bounding box center [698, 351] width 363 height 19
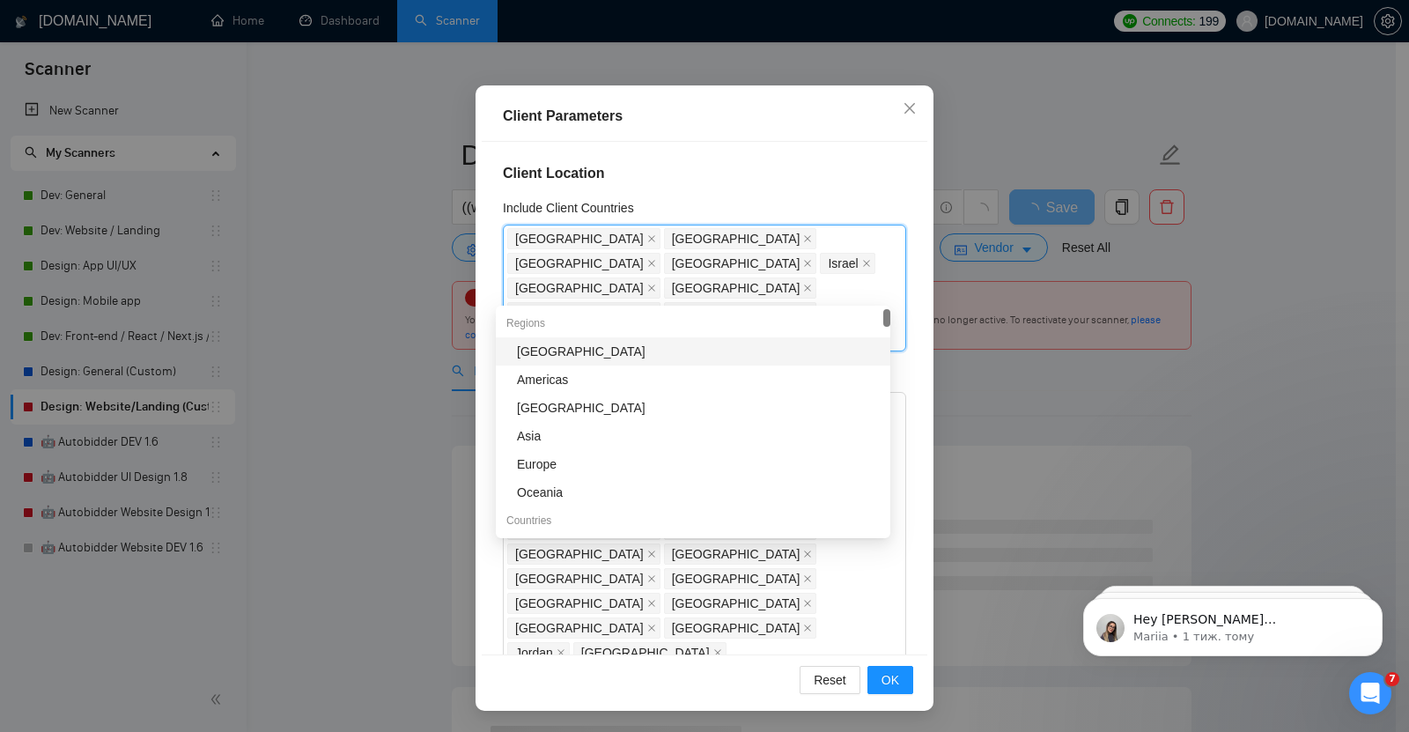
type input "au"
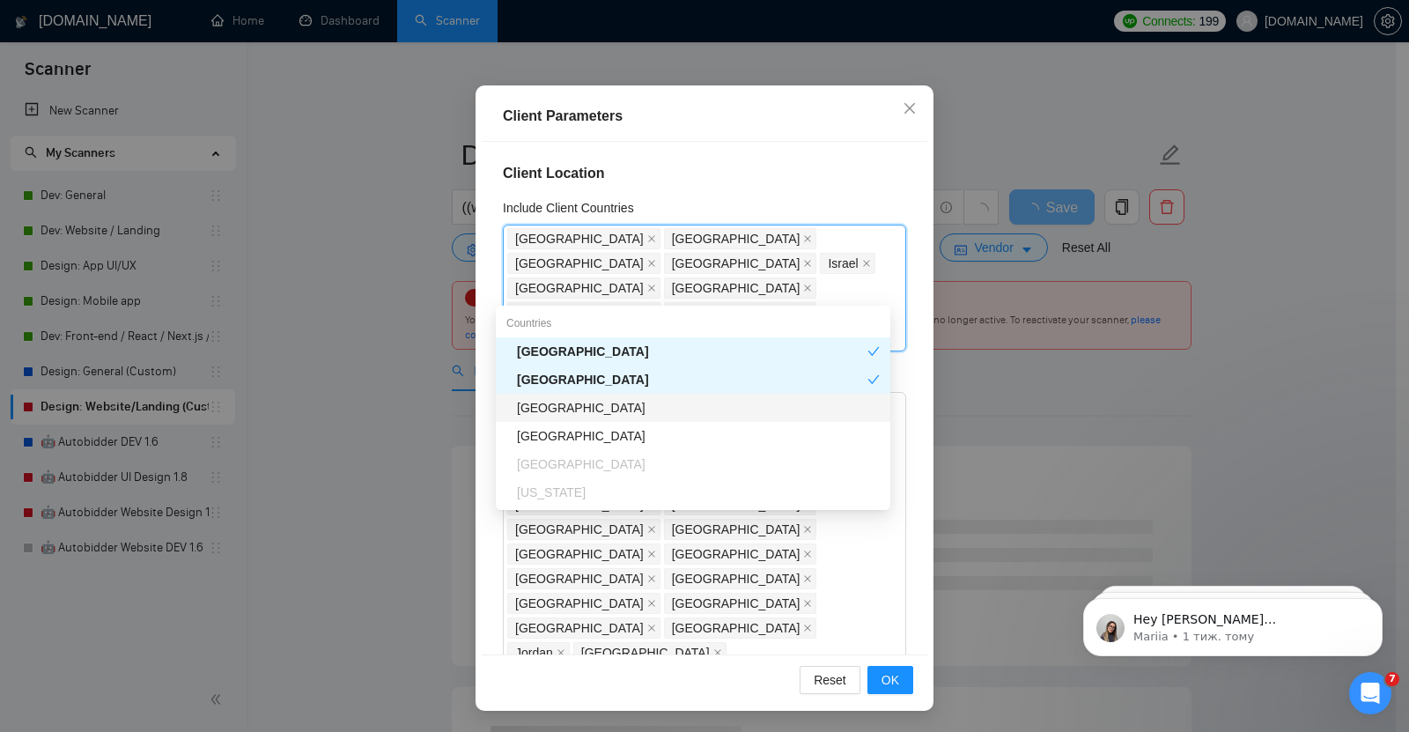
click at [547, 407] on div "[GEOGRAPHIC_DATA]" at bounding box center [698, 407] width 363 height 19
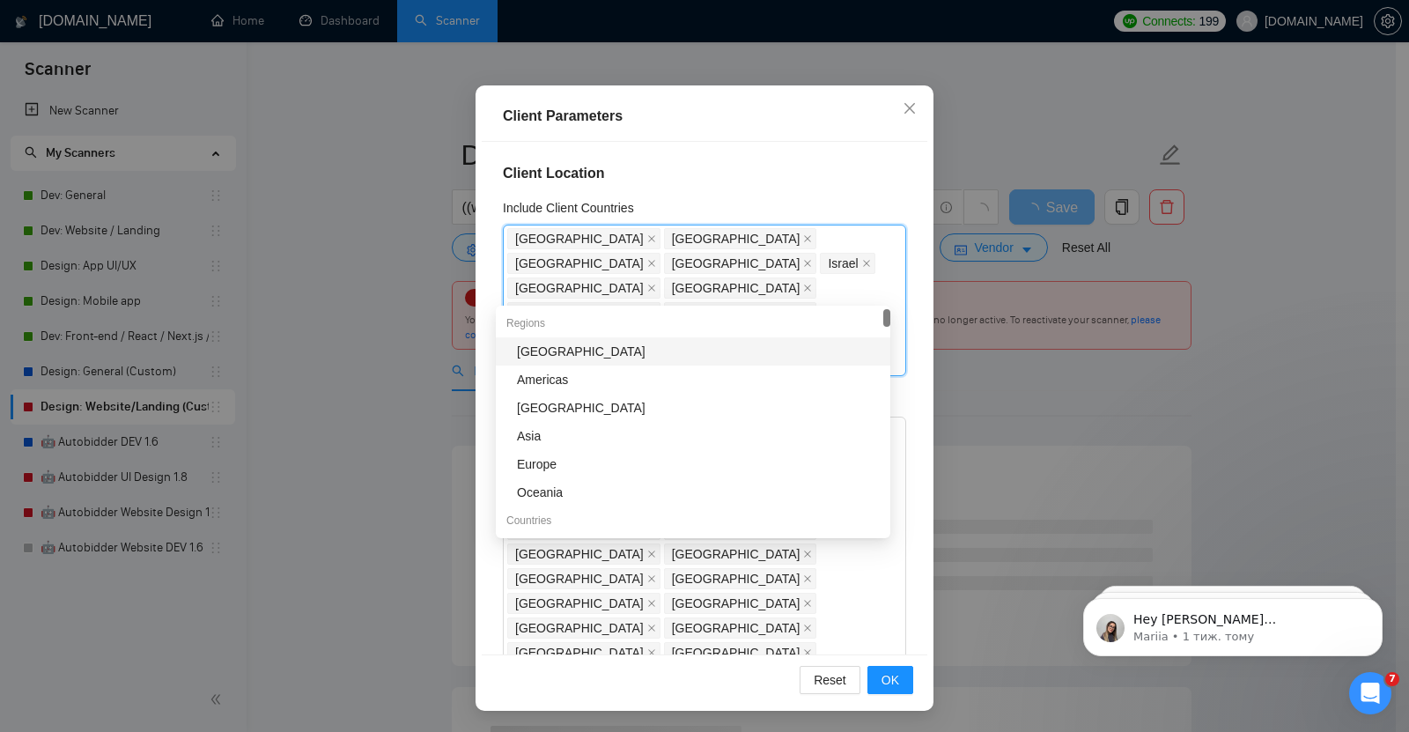
type input "no"
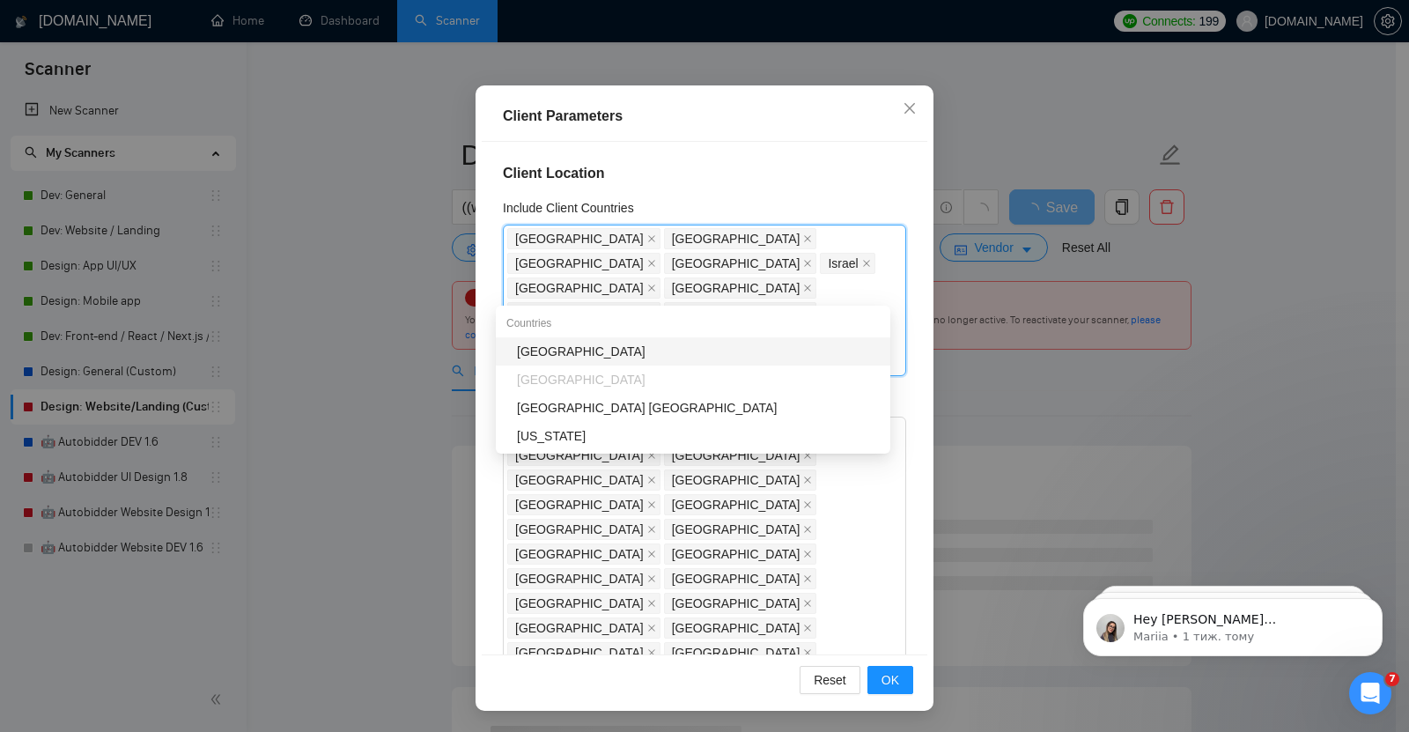
click at [543, 347] on div "[GEOGRAPHIC_DATA]" at bounding box center [698, 351] width 363 height 19
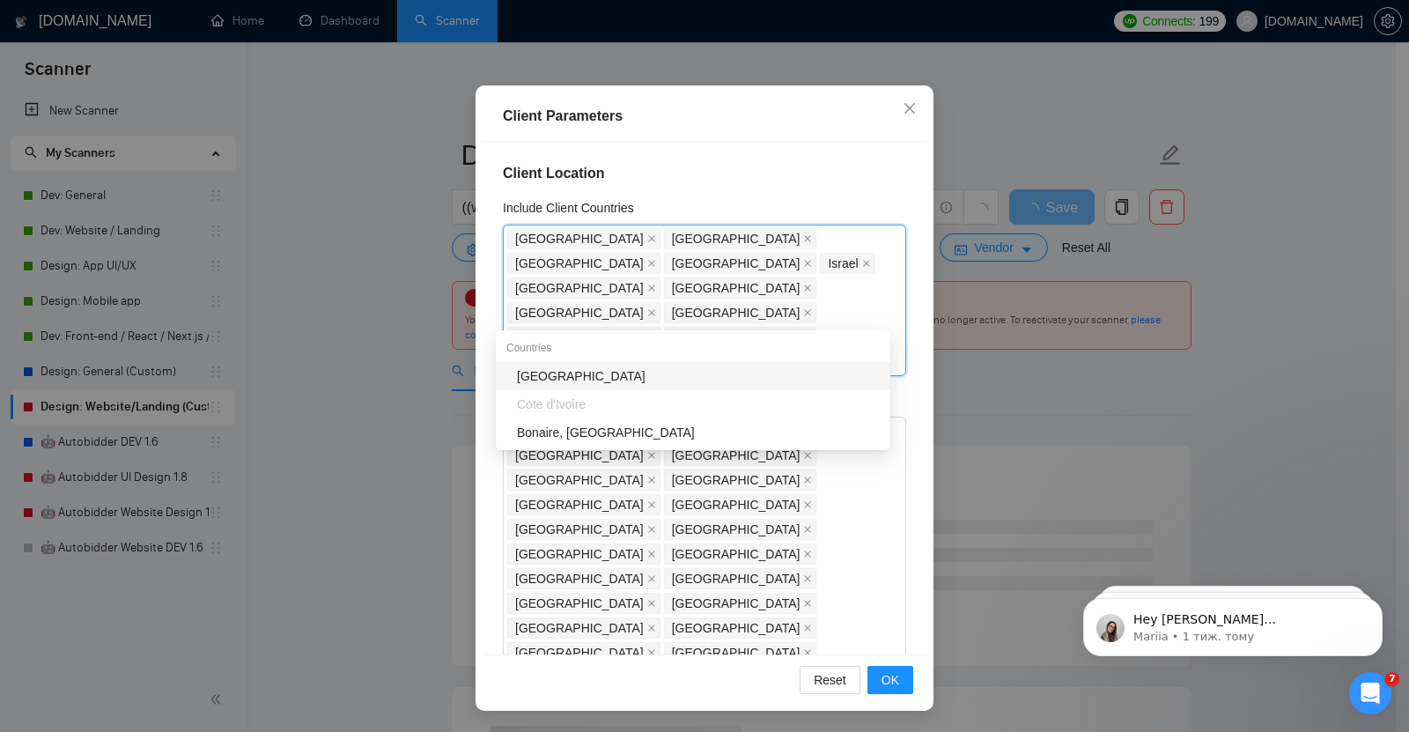
type input "ire"
click at [532, 379] on div "[GEOGRAPHIC_DATA]" at bounding box center [698, 375] width 363 height 19
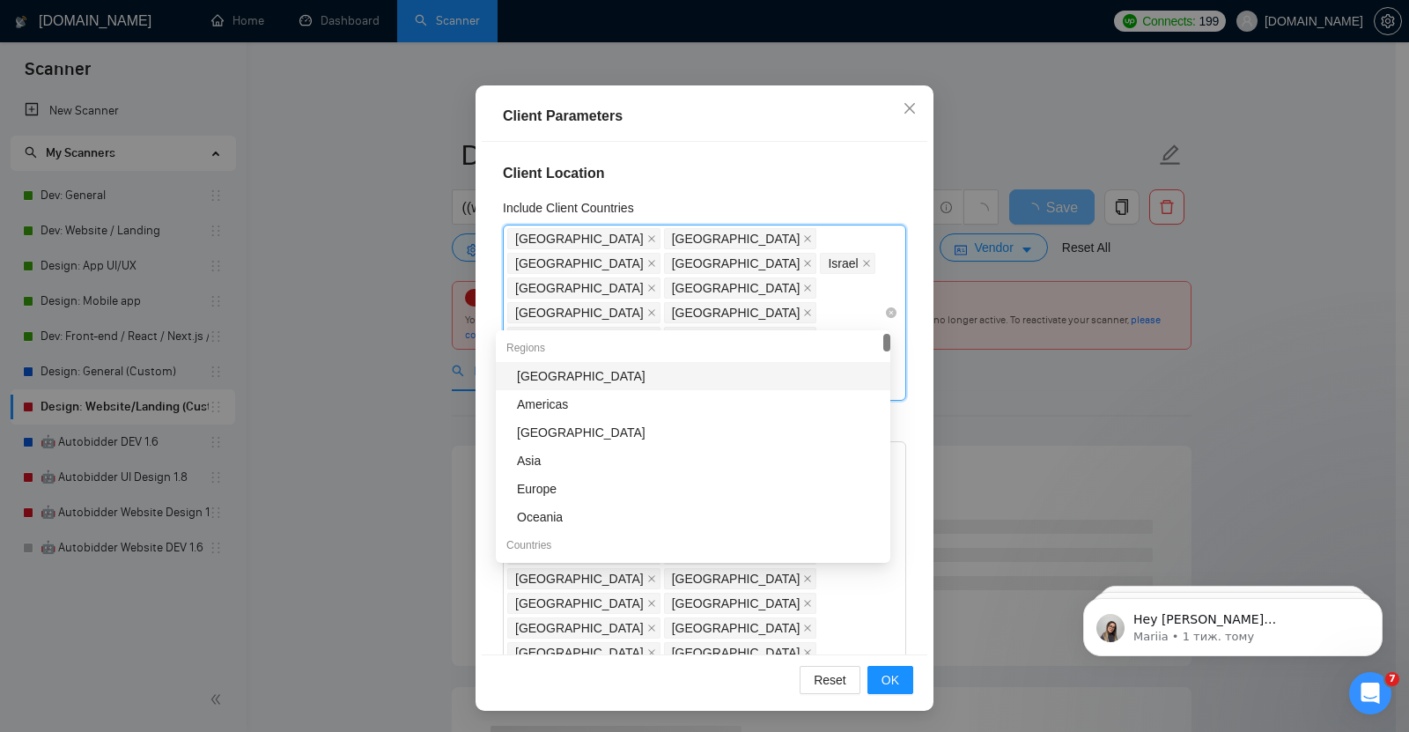
type input "net"
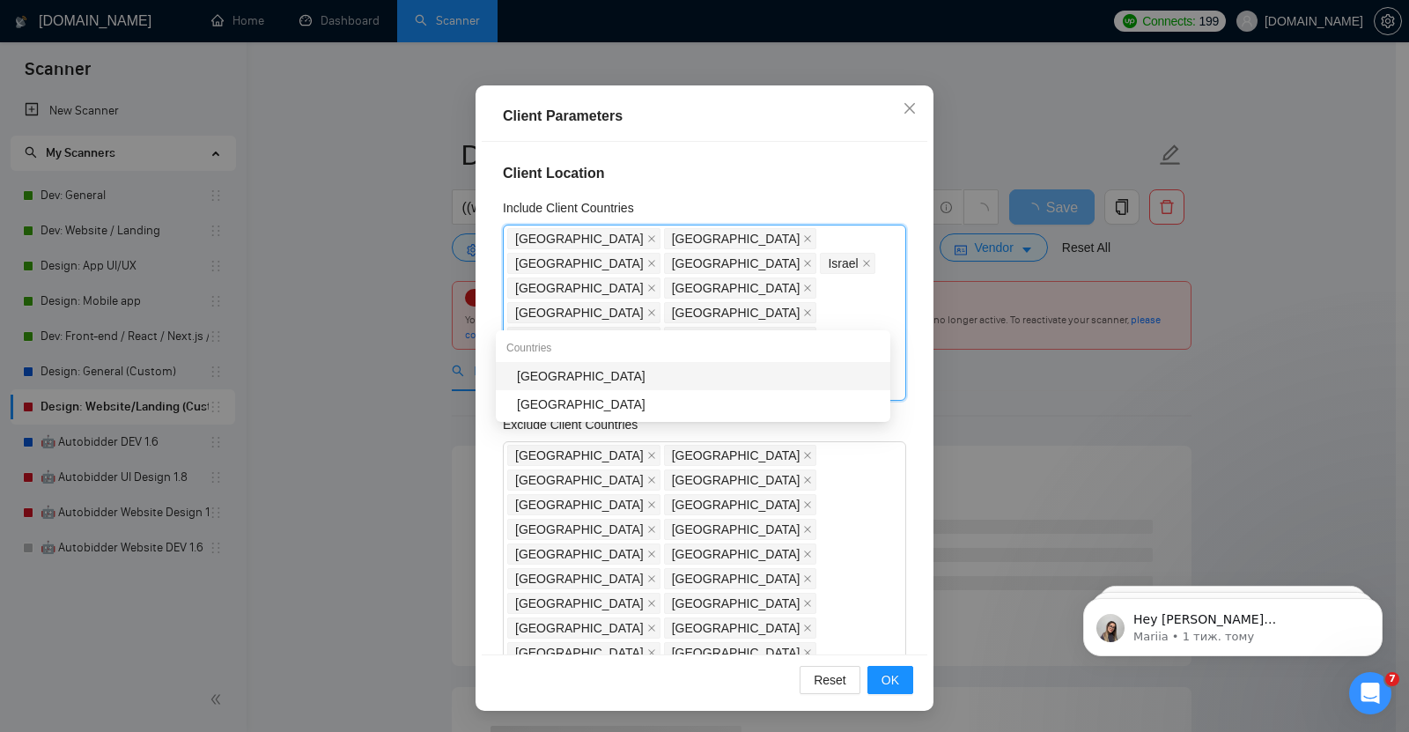
click at [556, 372] on div "[GEOGRAPHIC_DATA]" at bounding box center [698, 375] width 363 height 19
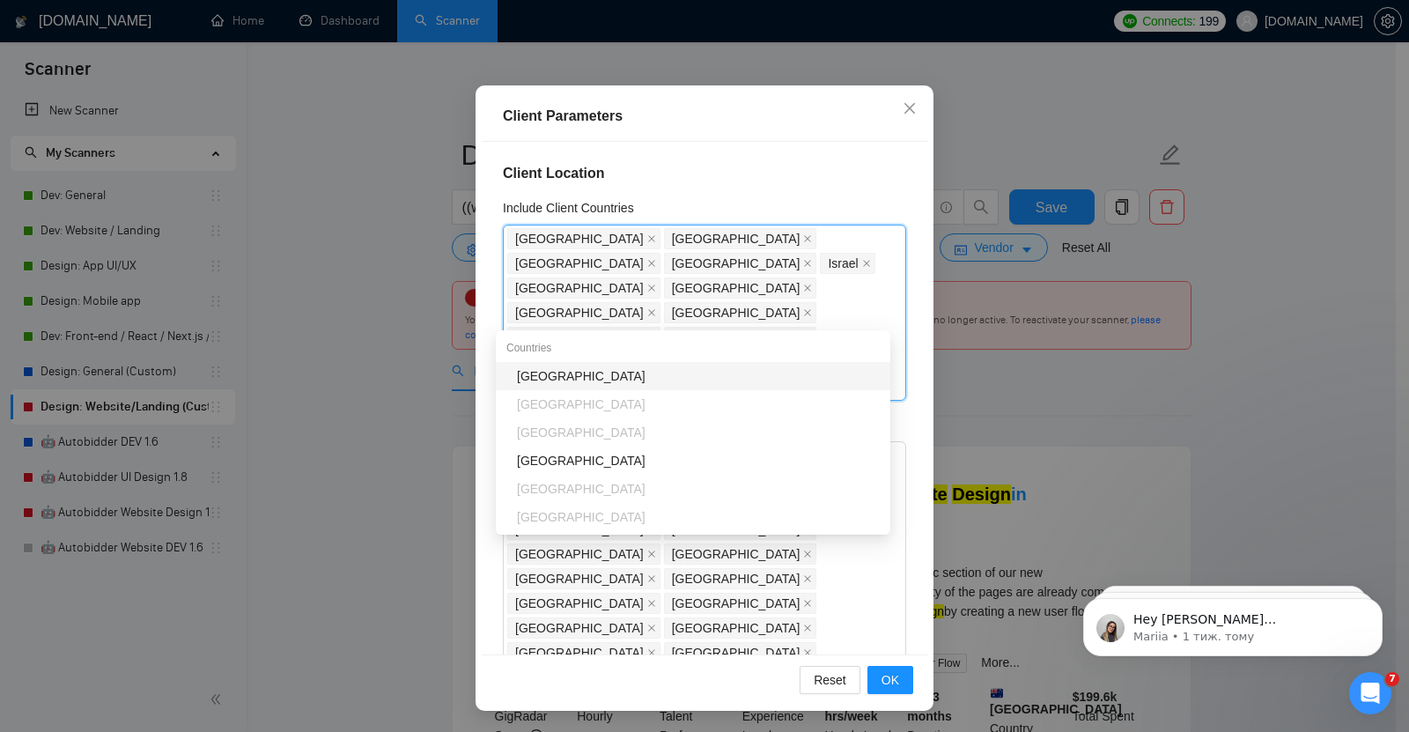
type input "bel"
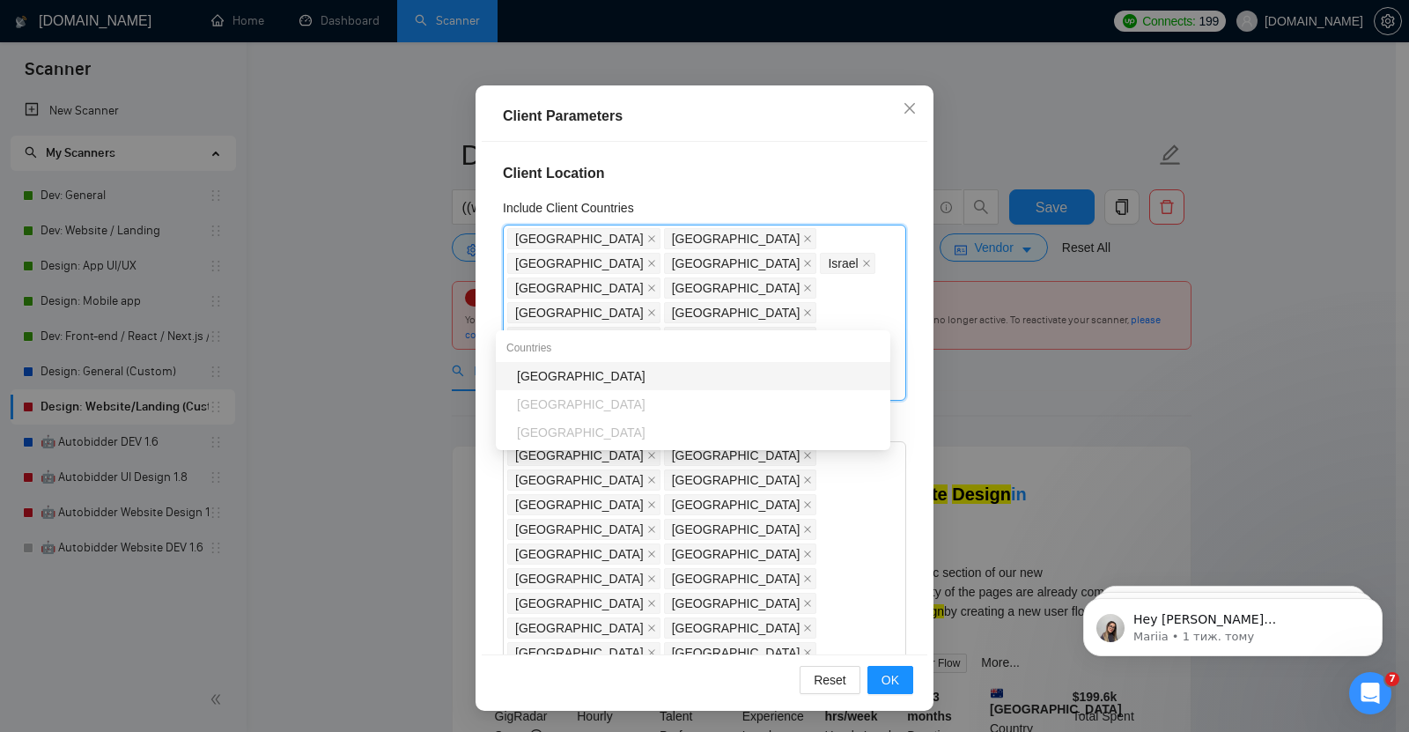
click at [527, 373] on div "[GEOGRAPHIC_DATA]" at bounding box center [698, 375] width 363 height 19
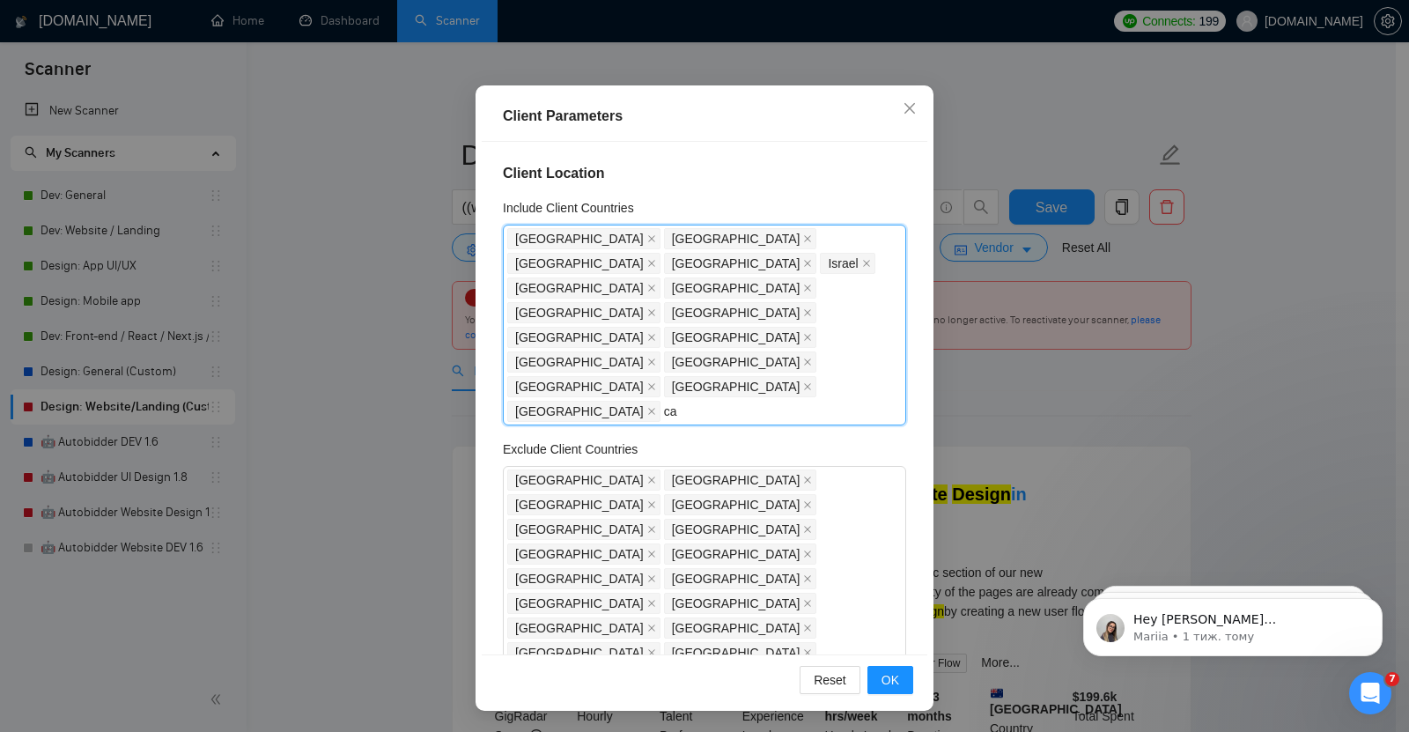
type input "can"
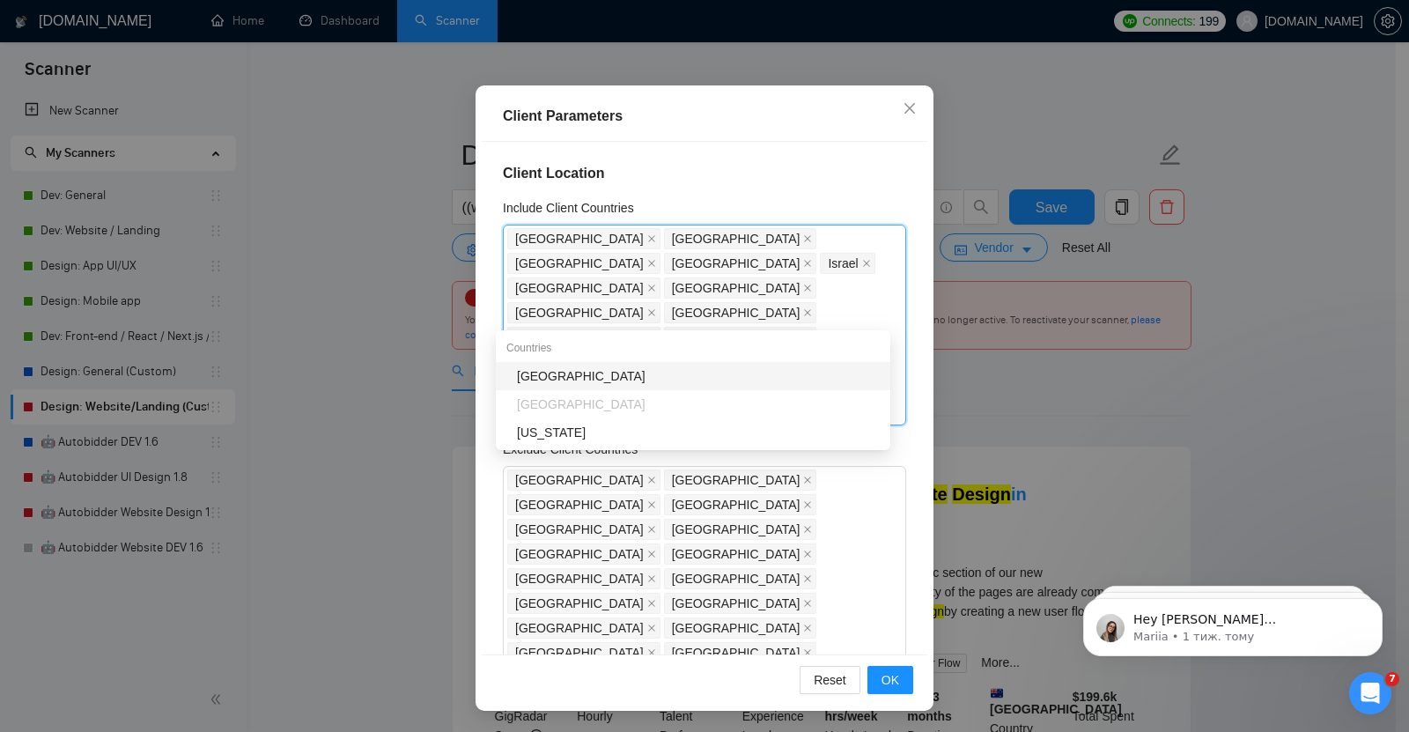
click at [542, 379] on div "[GEOGRAPHIC_DATA]" at bounding box center [698, 375] width 363 height 19
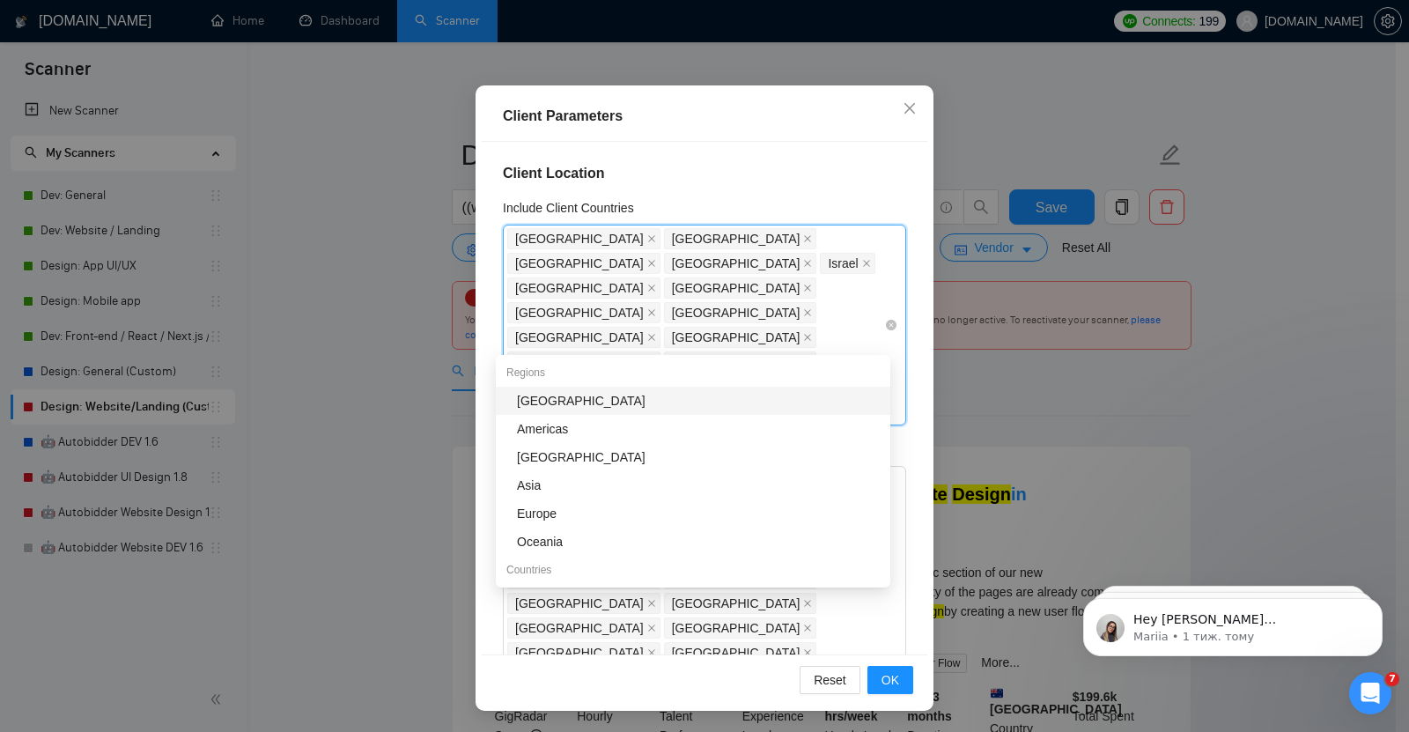
type input "sp"
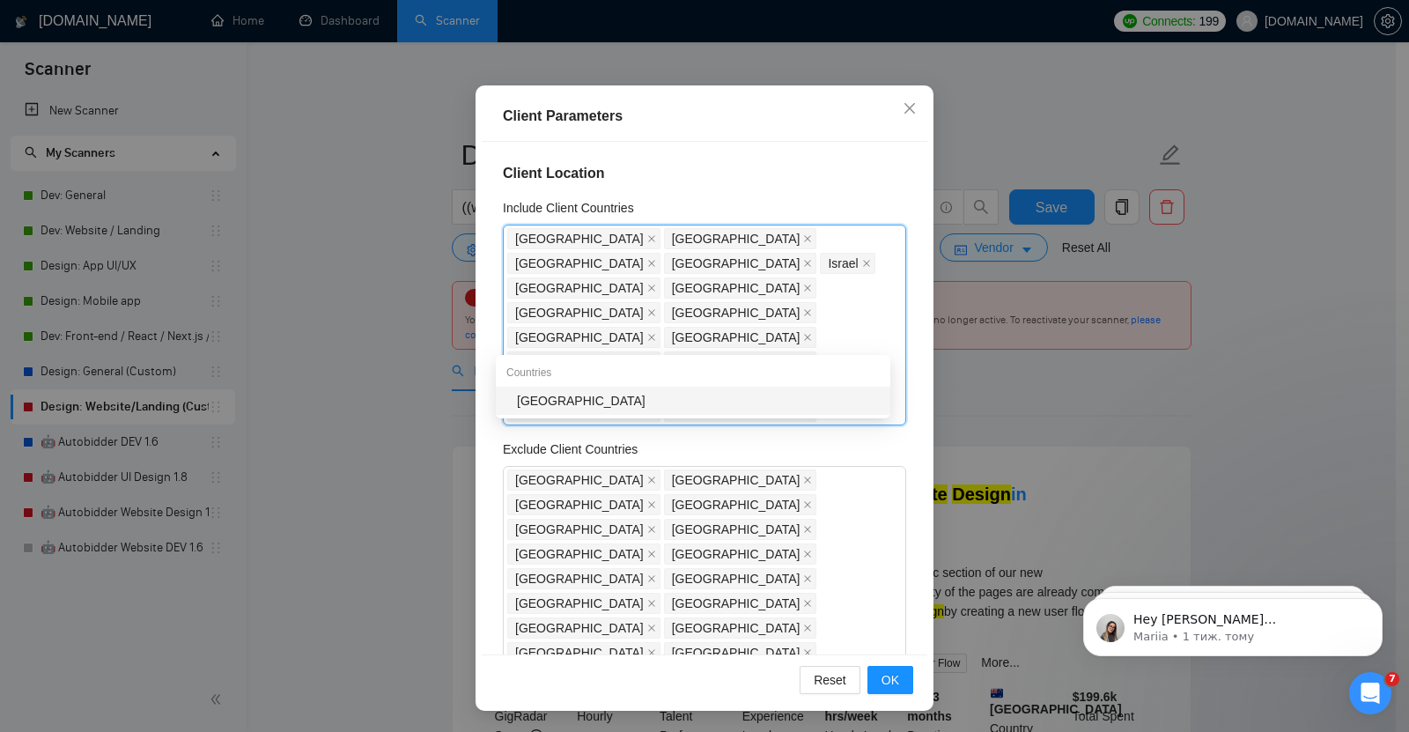
click at [544, 400] on div "[GEOGRAPHIC_DATA]" at bounding box center [698, 400] width 363 height 19
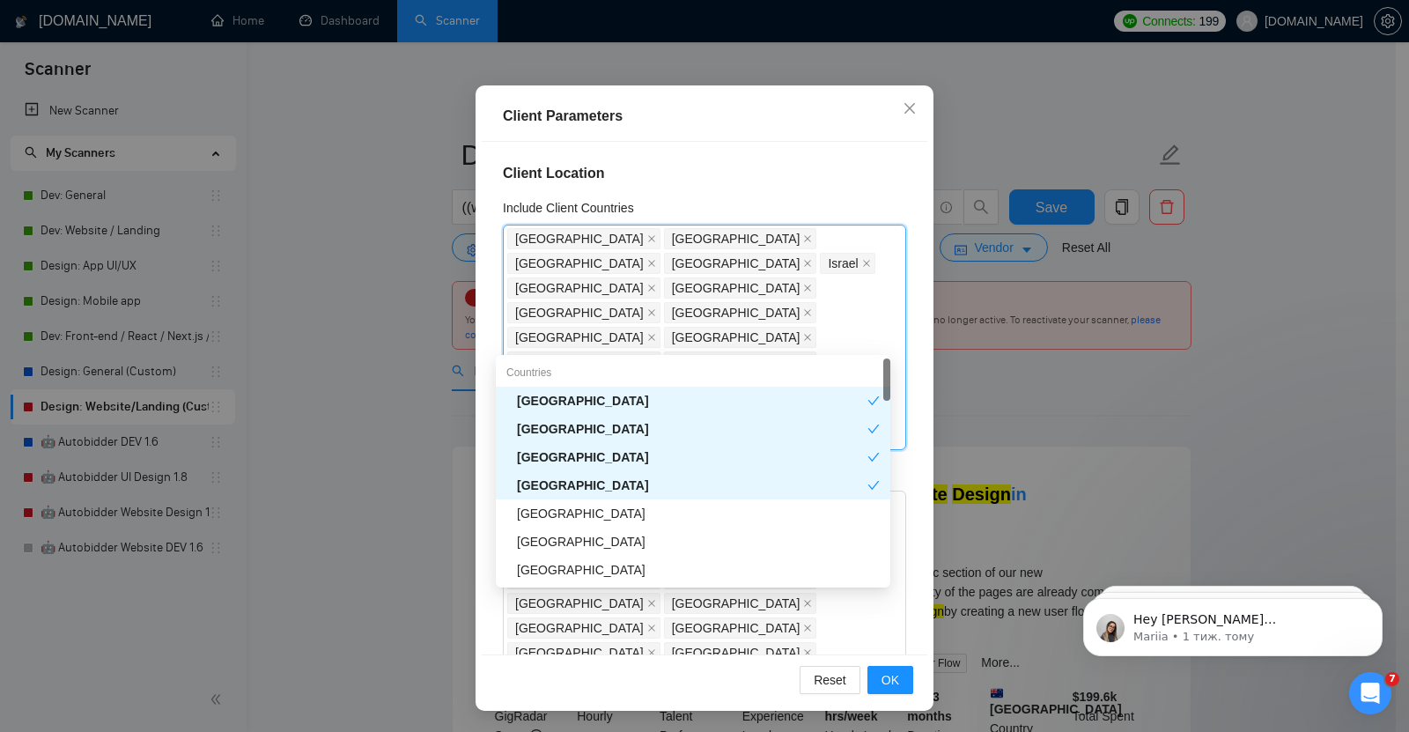
type input "ita"
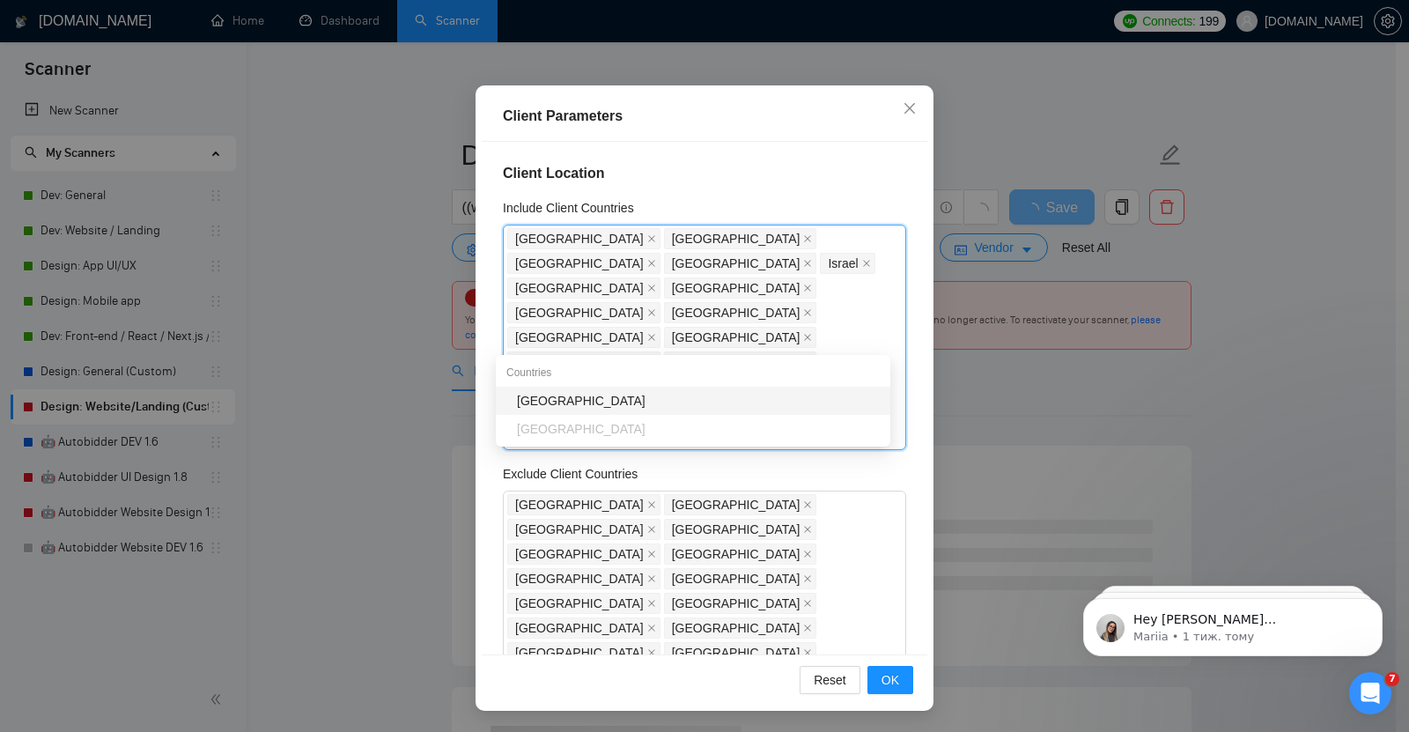
click at [531, 394] on div "[GEOGRAPHIC_DATA]" at bounding box center [698, 400] width 363 height 19
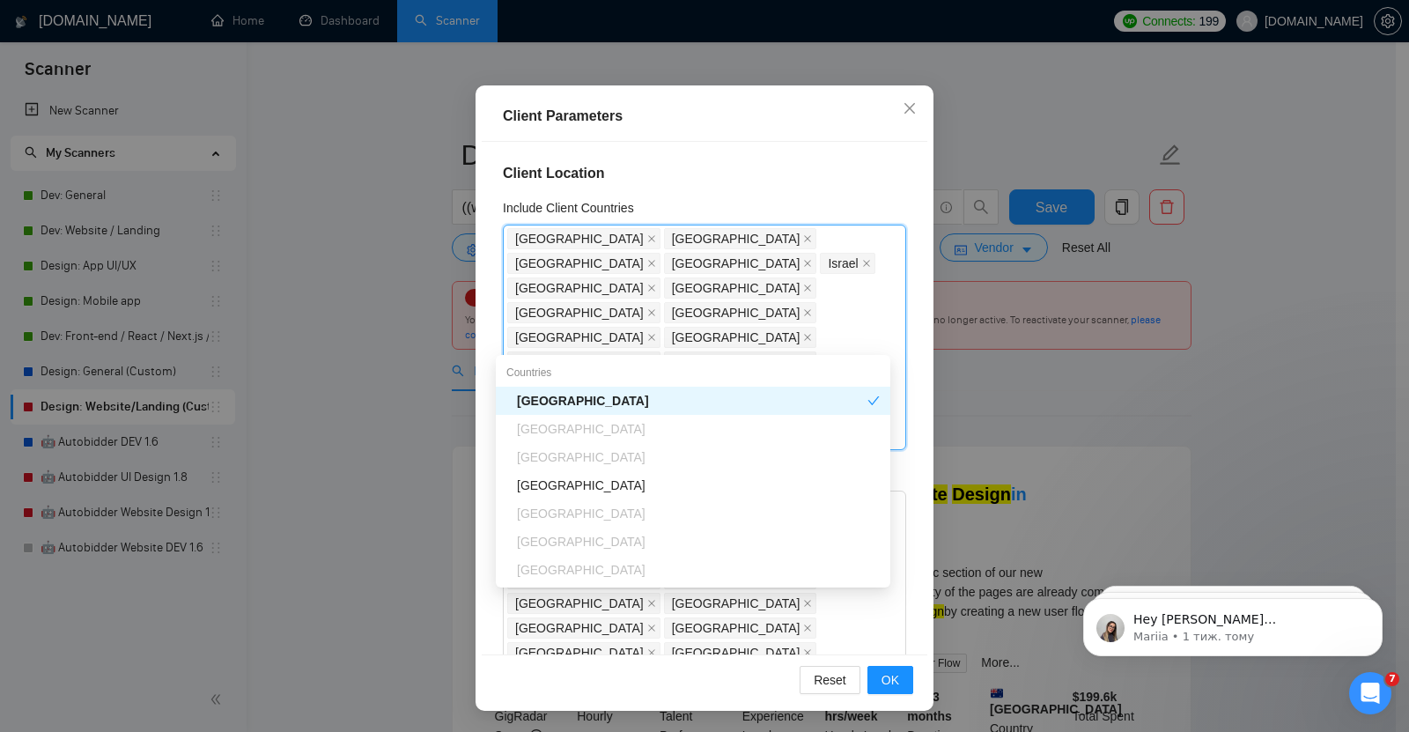
type input "new"
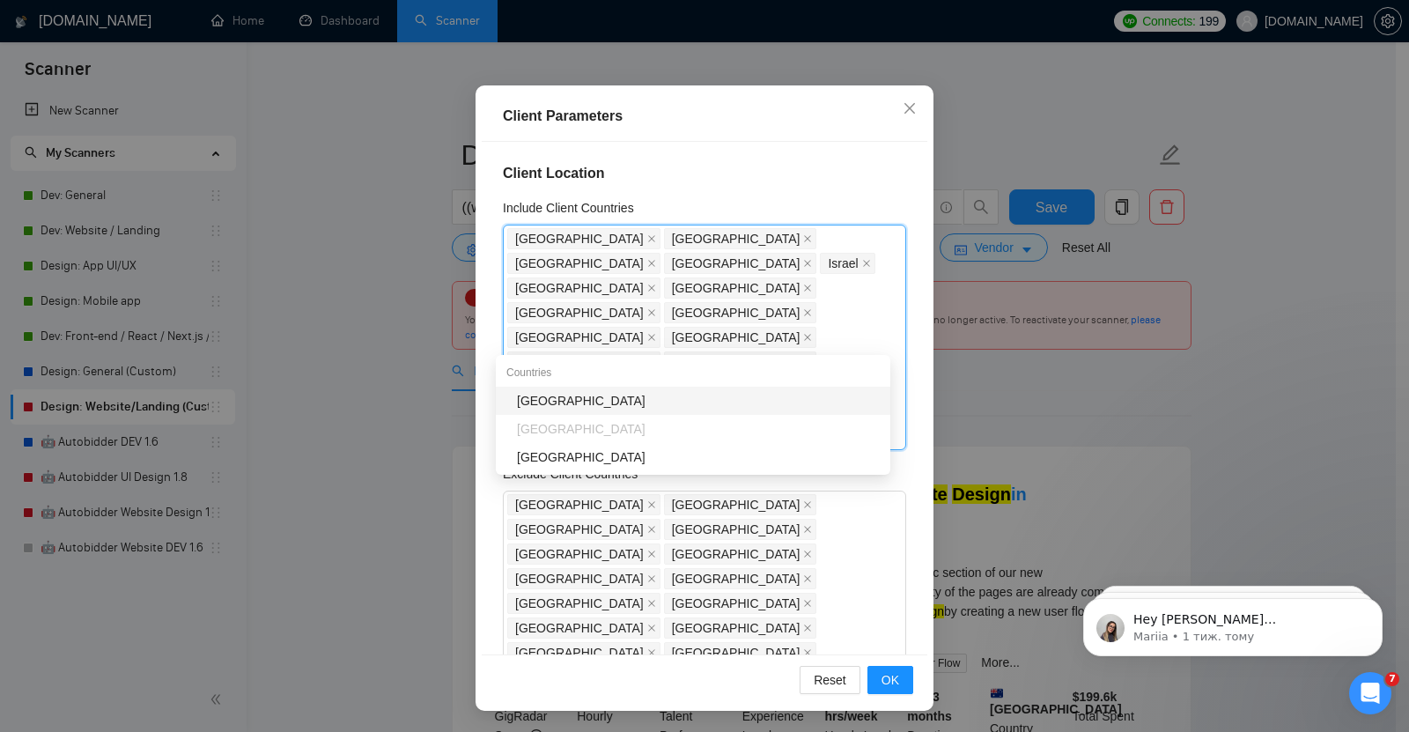
click at [557, 404] on div "[GEOGRAPHIC_DATA]" at bounding box center [698, 400] width 363 height 19
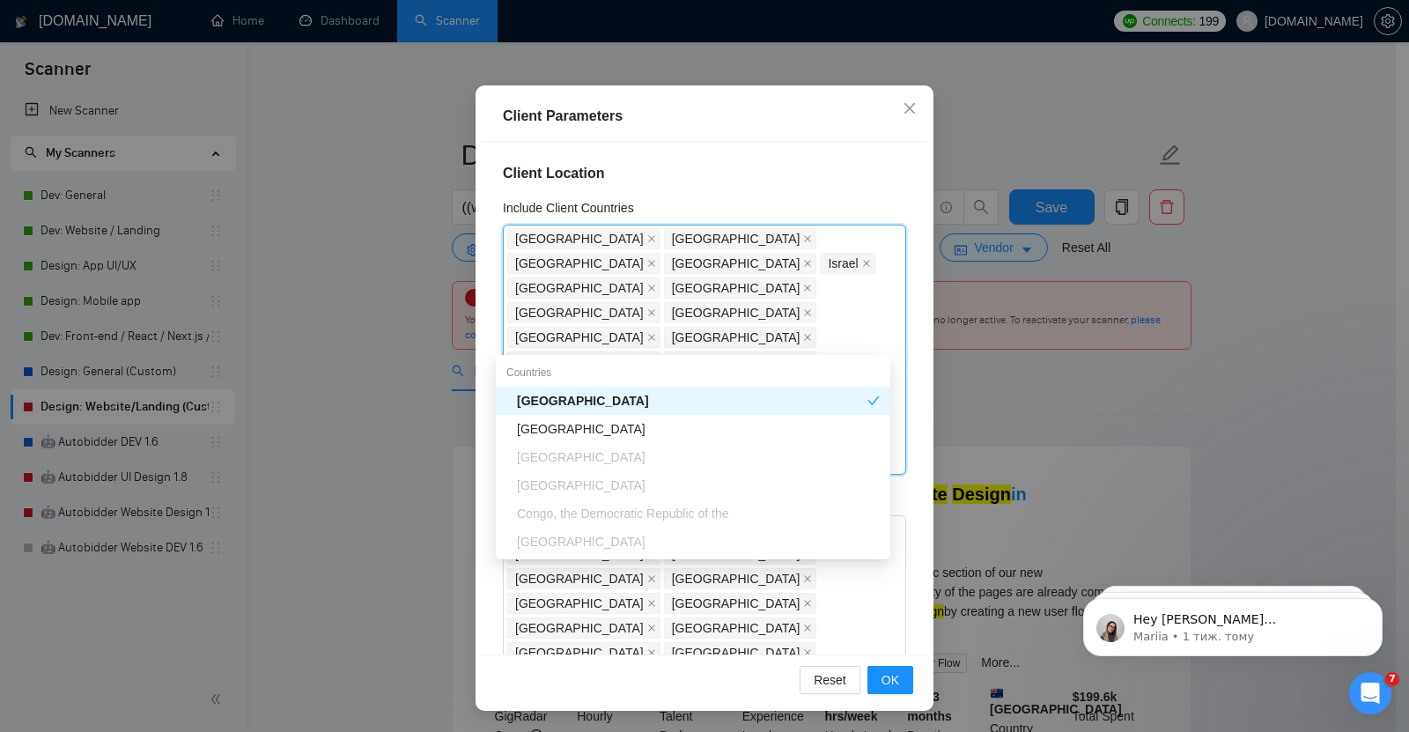
type input "den"
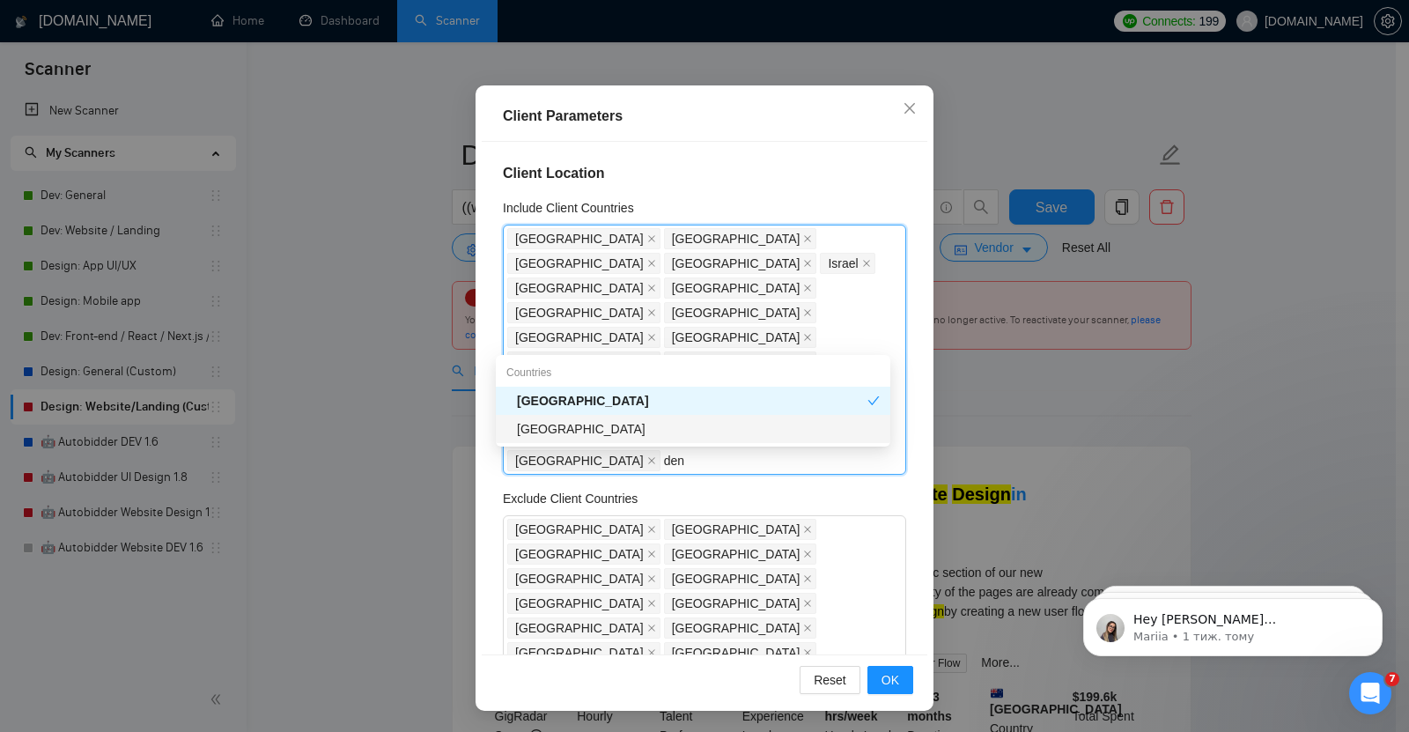
click at [552, 431] on div "[GEOGRAPHIC_DATA]" at bounding box center [698, 428] width 363 height 19
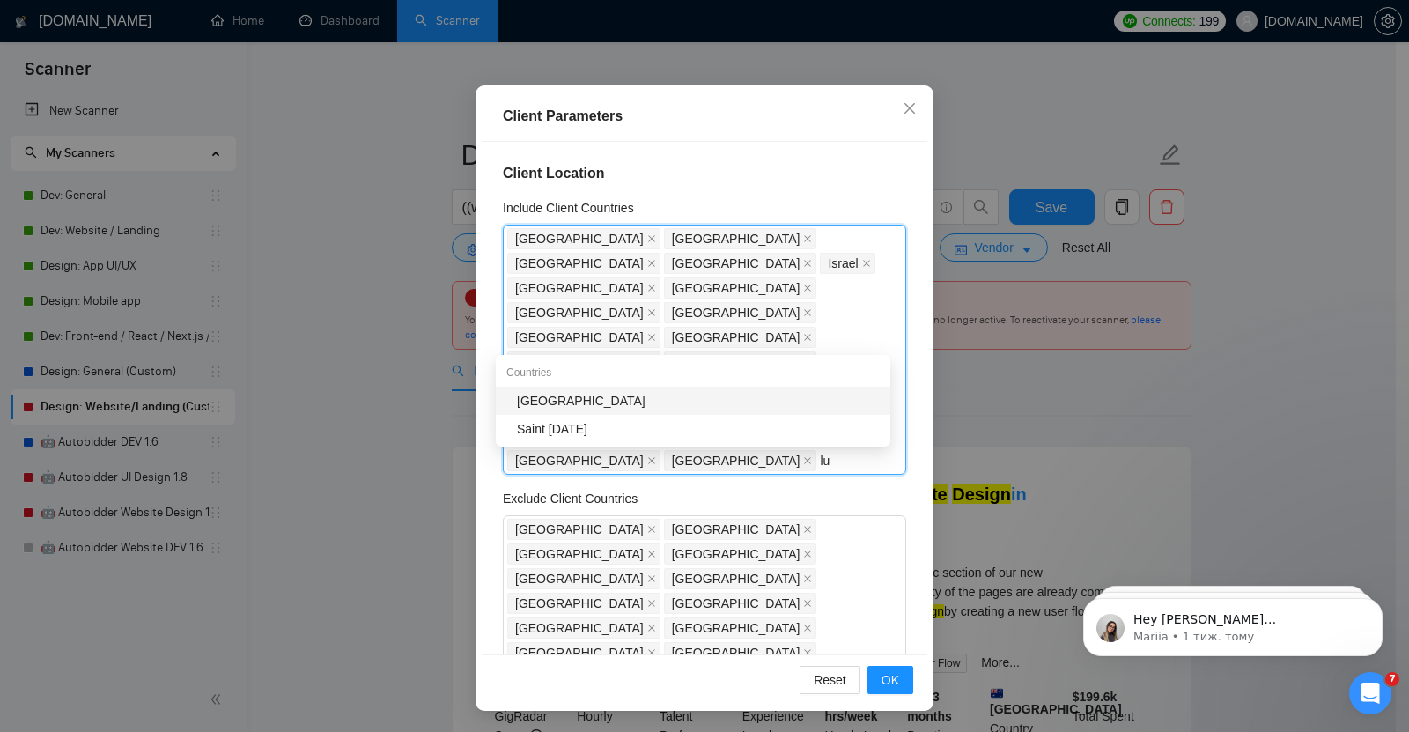
type input "lux"
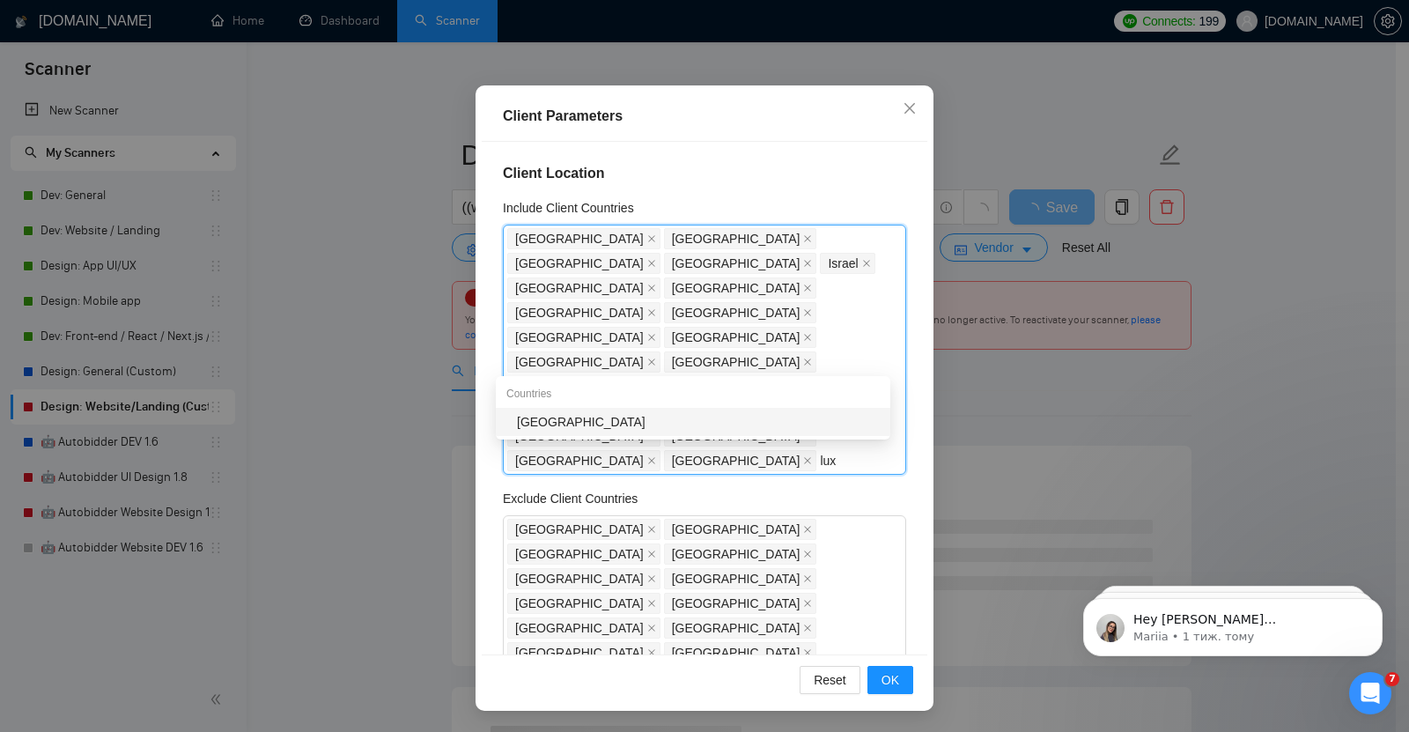
click at [547, 415] on div "[GEOGRAPHIC_DATA]" at bounding box center [698, 421] width 363 height 19
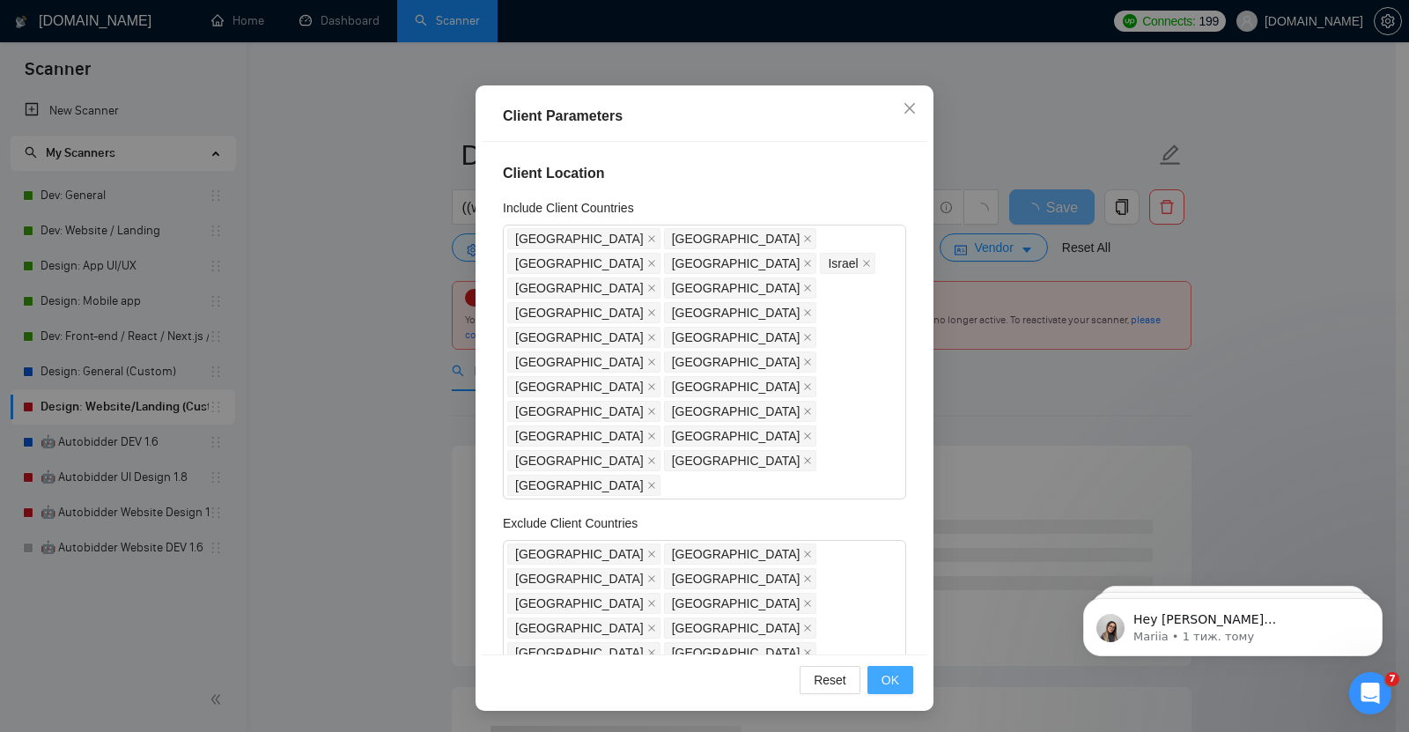
click at [882, 680] on span "OK" at bounding box center [890, 679] width 18 height 19
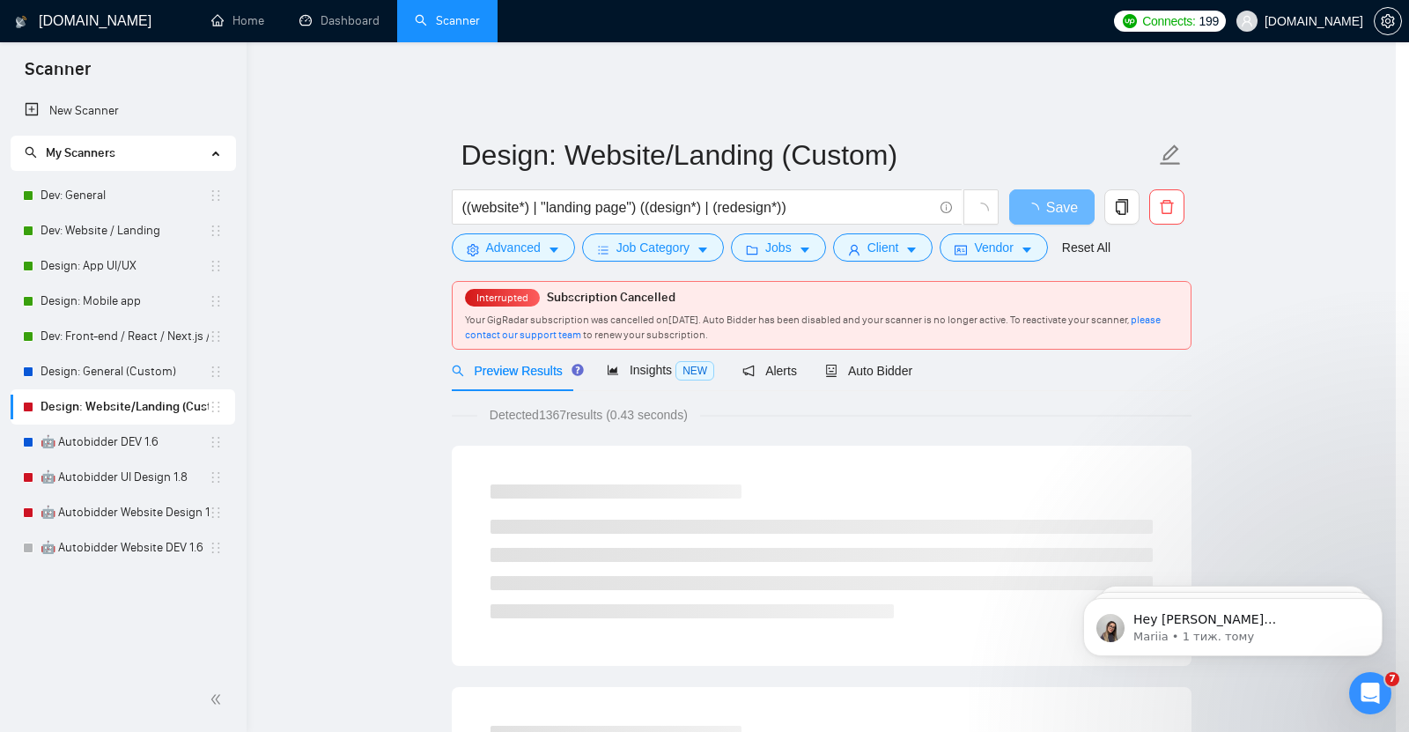
scroll to position [19, 0]
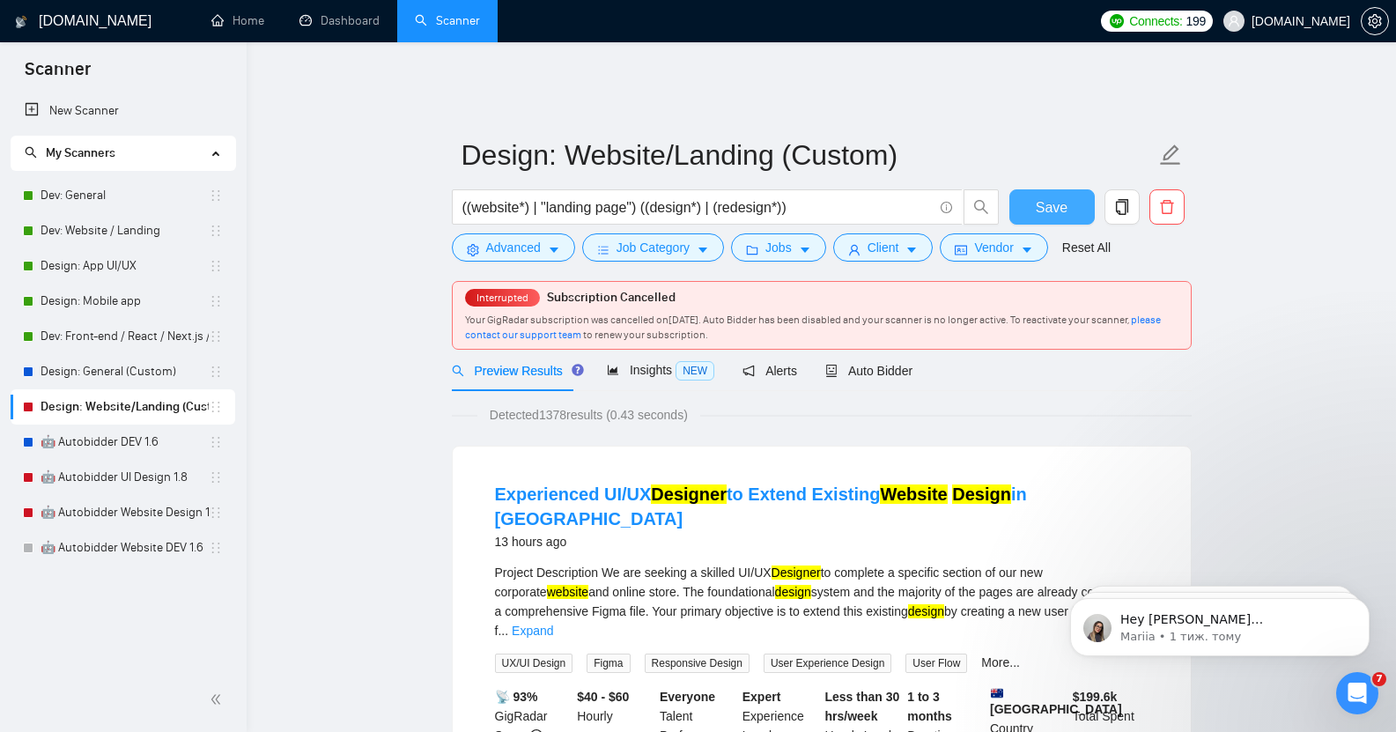
click at [1043, 196] on span "Save" at bounding box center [1051, 207] width 32 height 22
click at [112, 194] on link "Dev: General" at bounding box center [125, 195] width 168 height 35
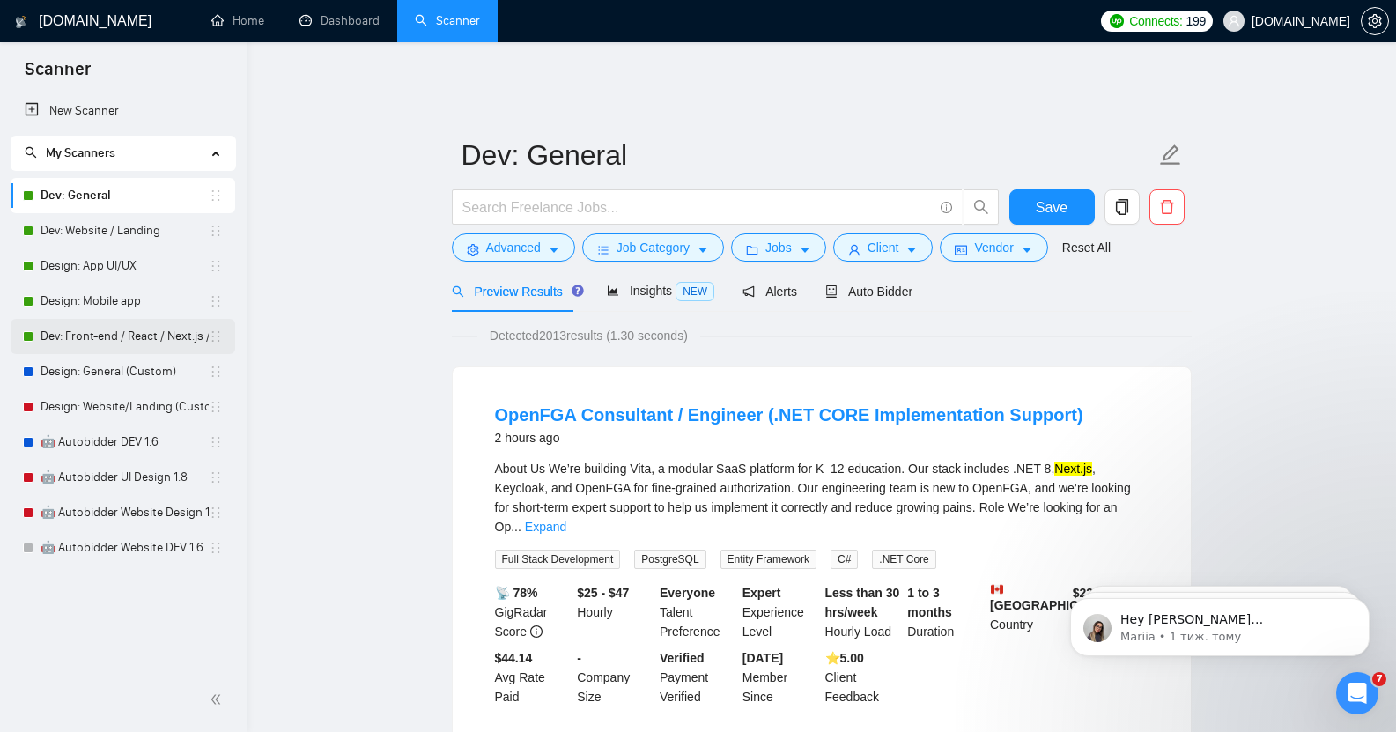
click at [129, 345] on link "Dev: Front-end / React / Next.js / WebGL / GSAP" at bounding box center [125, 336] width 168 height 35
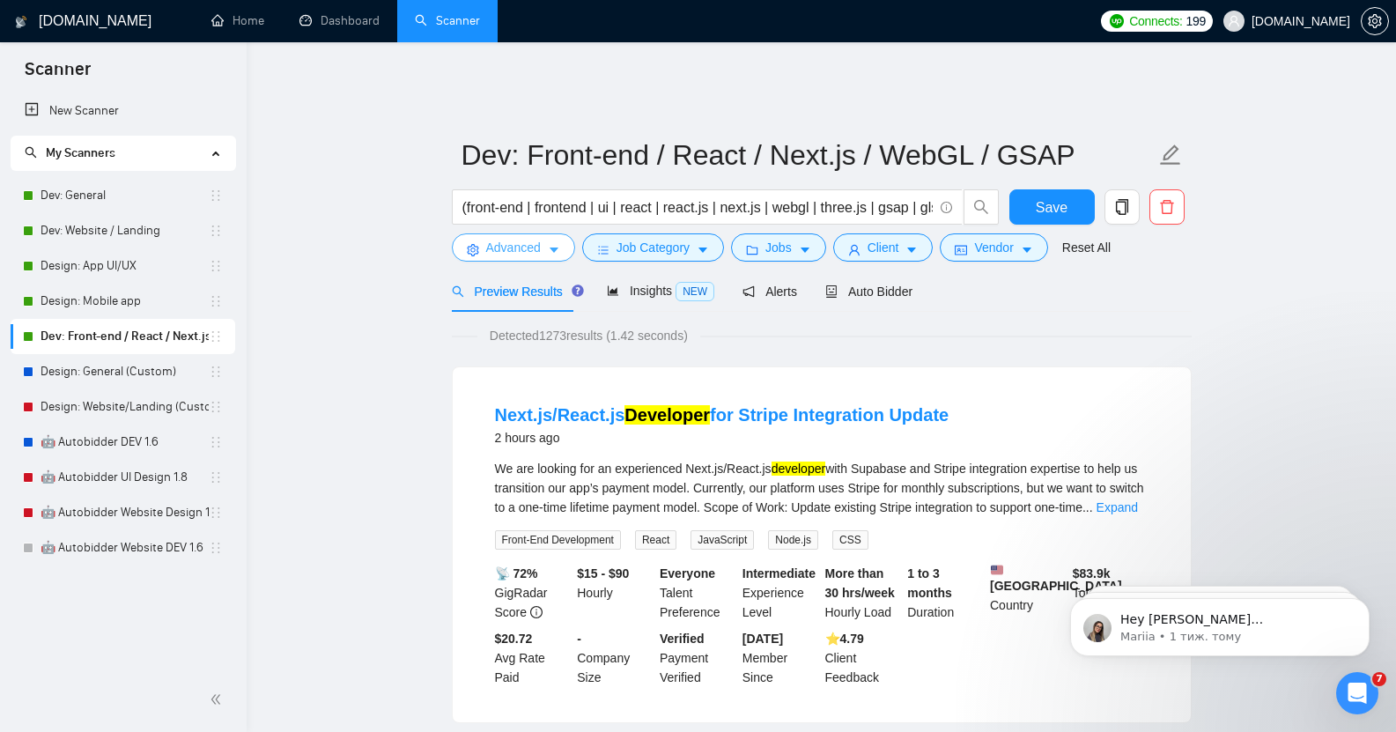
click at [530, 238] on span "Advanced" at bounding box center [513, 247] width 55 height 19
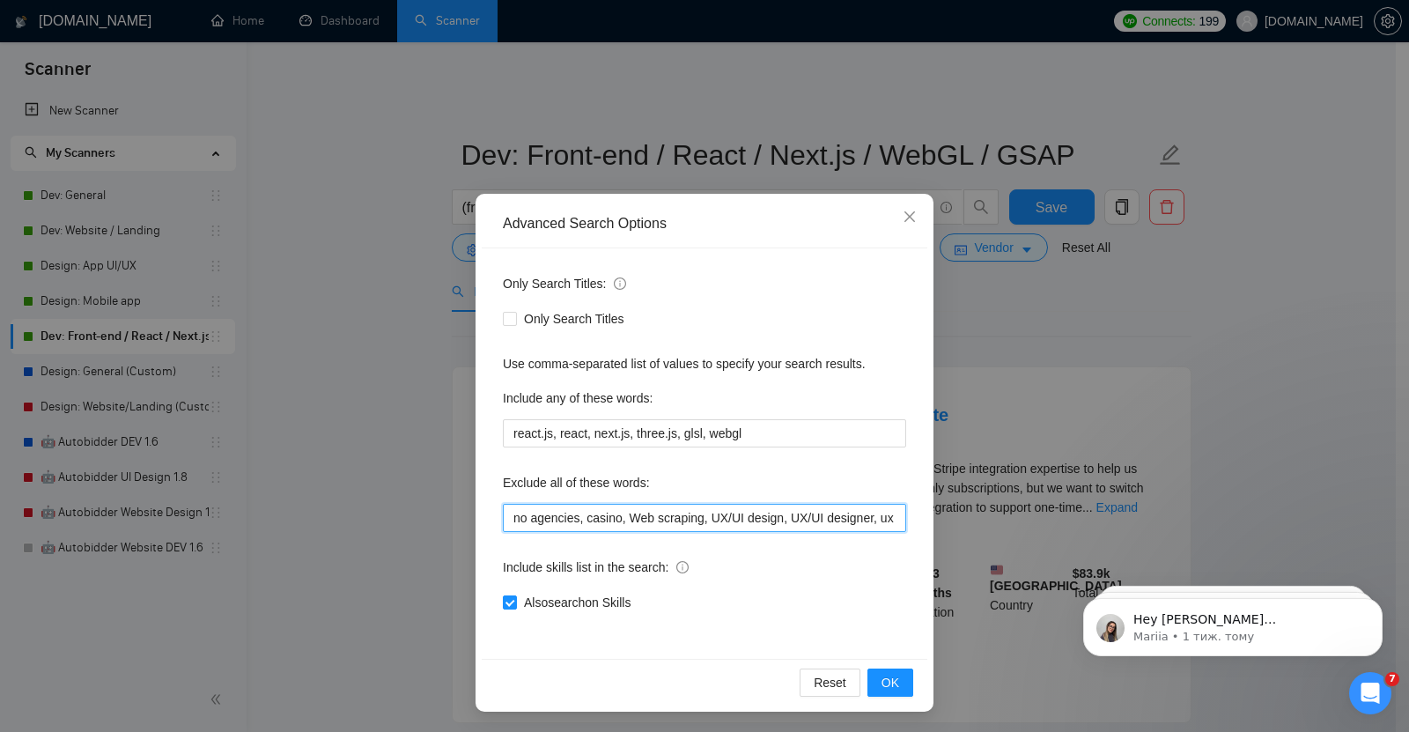
click at [577, 519] on input "no agencies, casino, Web scraping, UX/UI design, UX/UI designer, ux designer, u…" at bounding box center [704, 518] width 403 height 28
type input "no agencies, back end, back-end, casino, Web scraping, UX/UI design, UX/UI desi…"
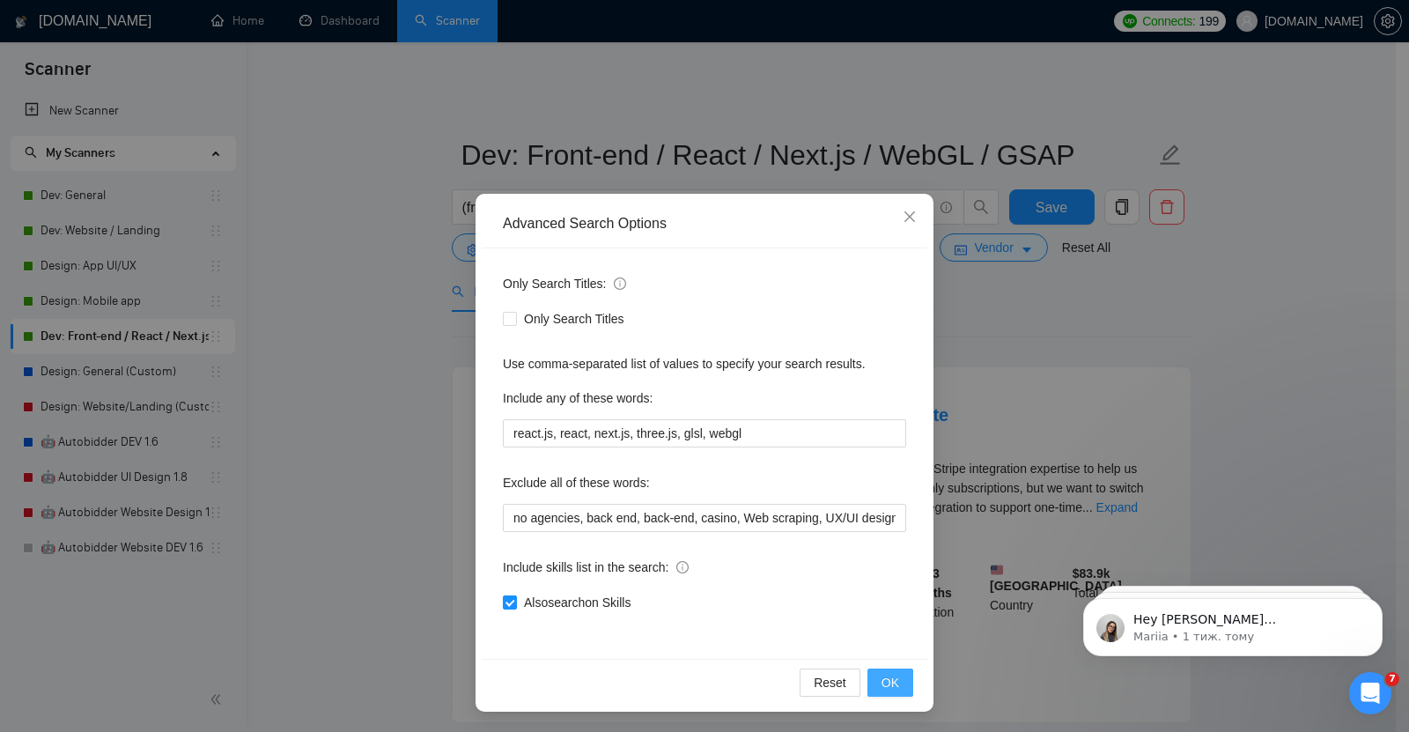
click at [881, 679] on span "OK" at bounding box center [890, 682] width 18 height 19
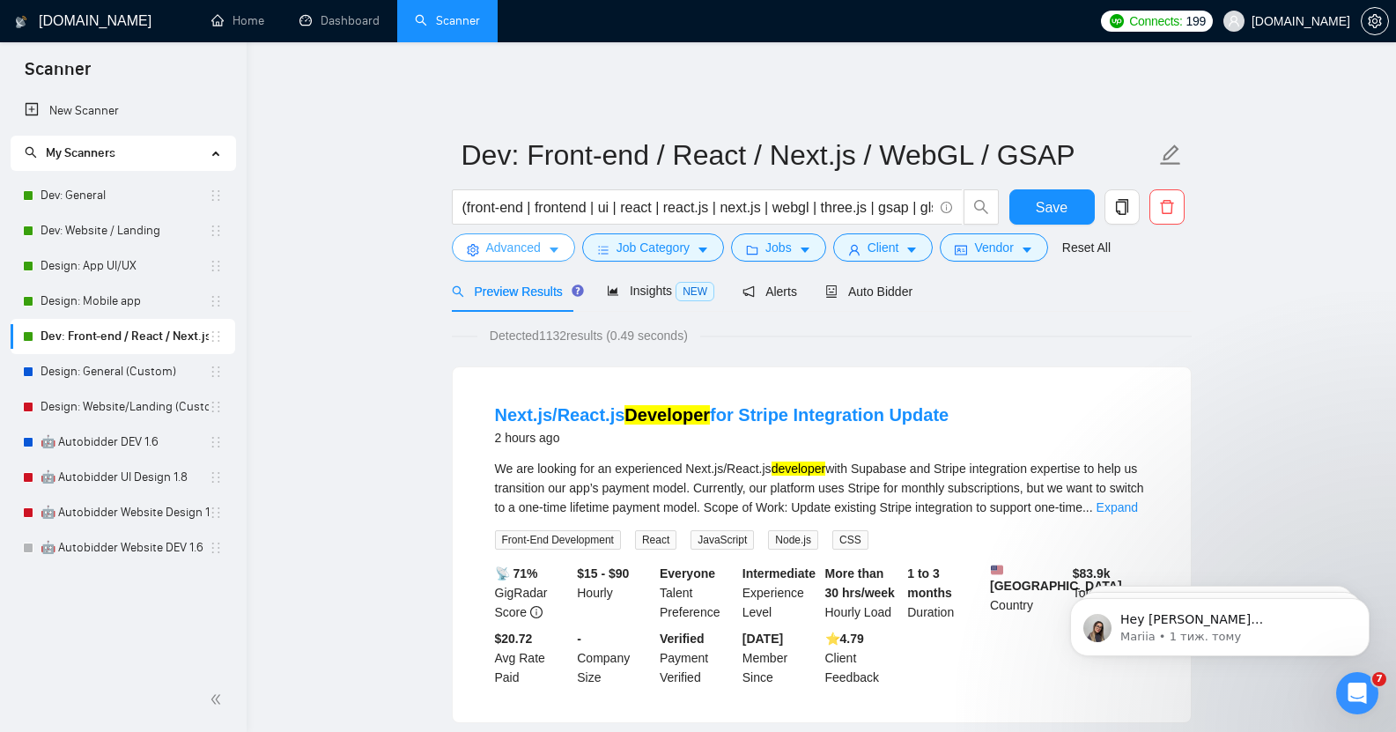
click at [527, 238] on span "Advanced" at bounding box center [513, 247] width 55 height 19
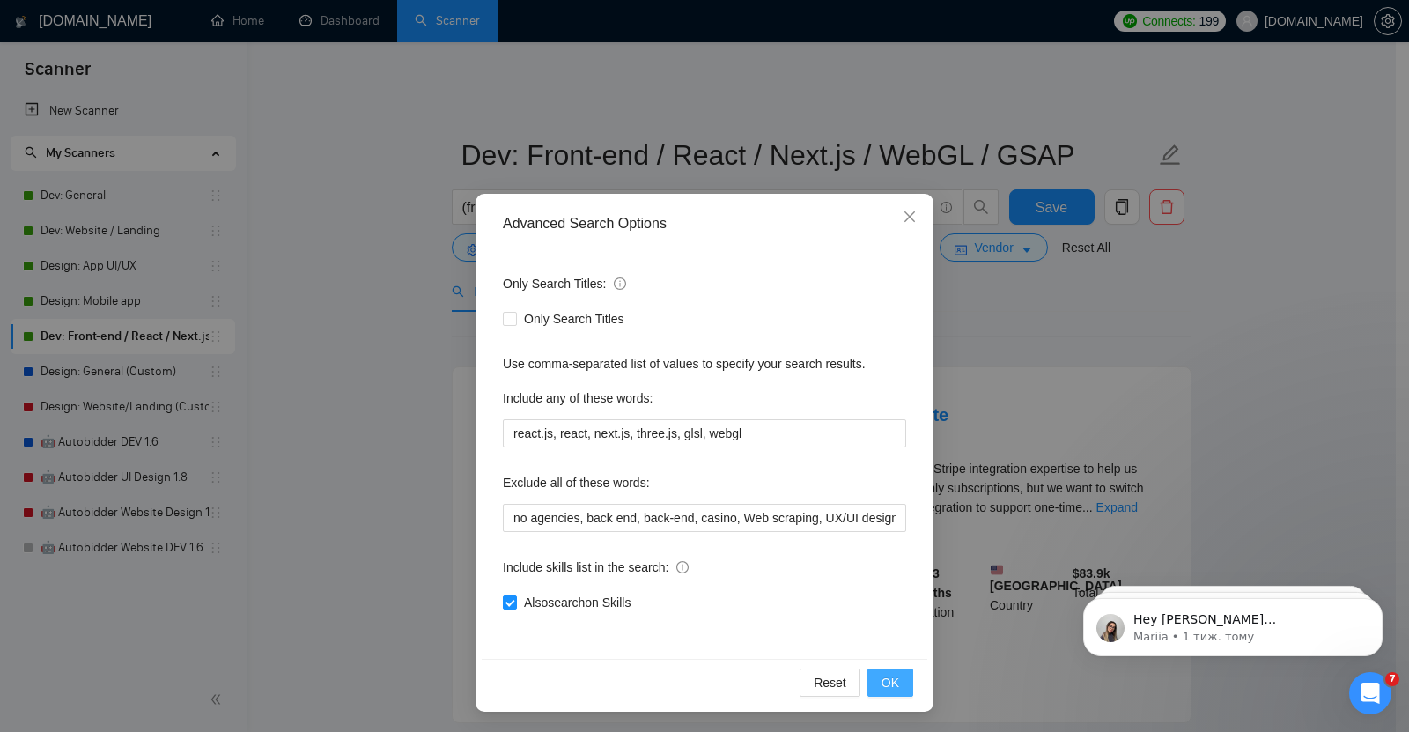
click at [884, 682] on span "OK" at bounding box center [890, 682] width 18 height 19
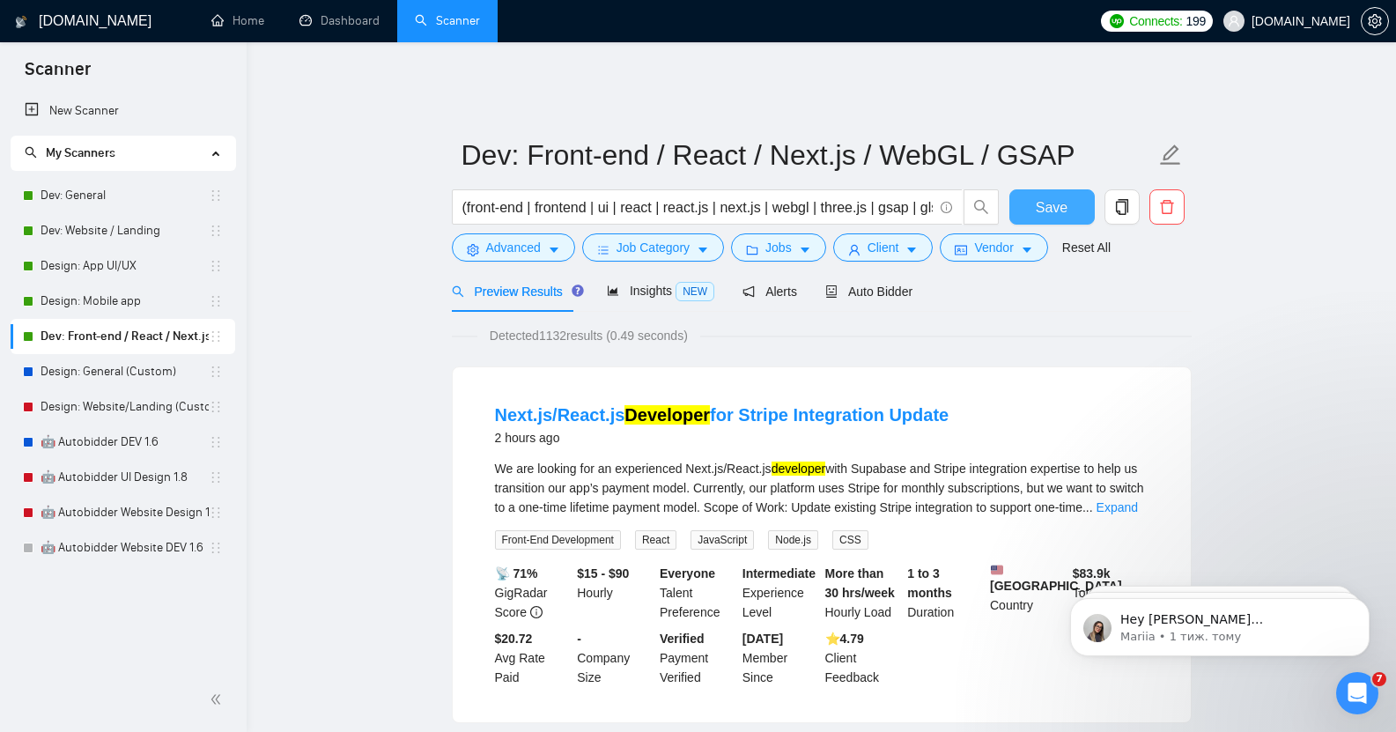
click at [1053, 196] on span "Save" at bounding box center [1051, 207] width 32 height 22
click at [101, 196] on link "Dev: General" at bounding box center [125, 195] width 168 height 35
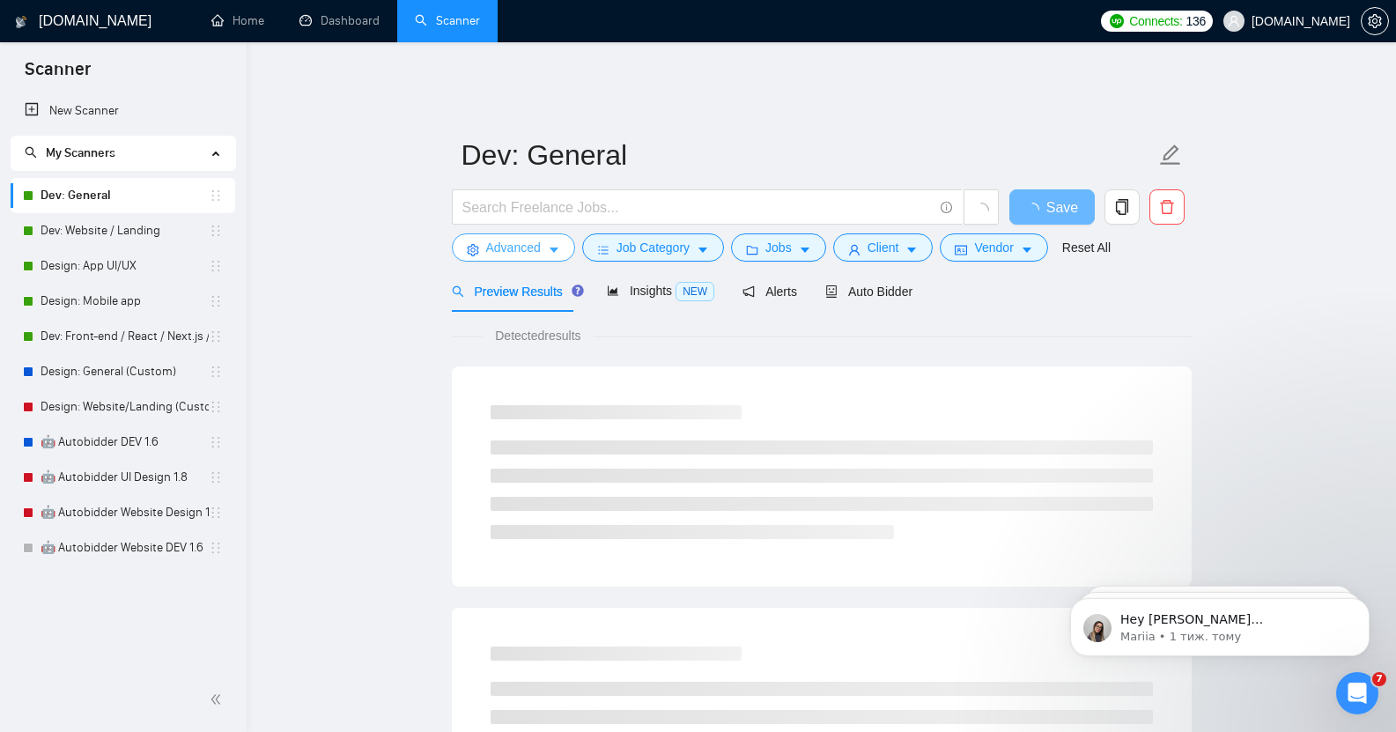
click at [540, 233] on button "Advanced" at bounding box center [513, 247] width 123 height 28
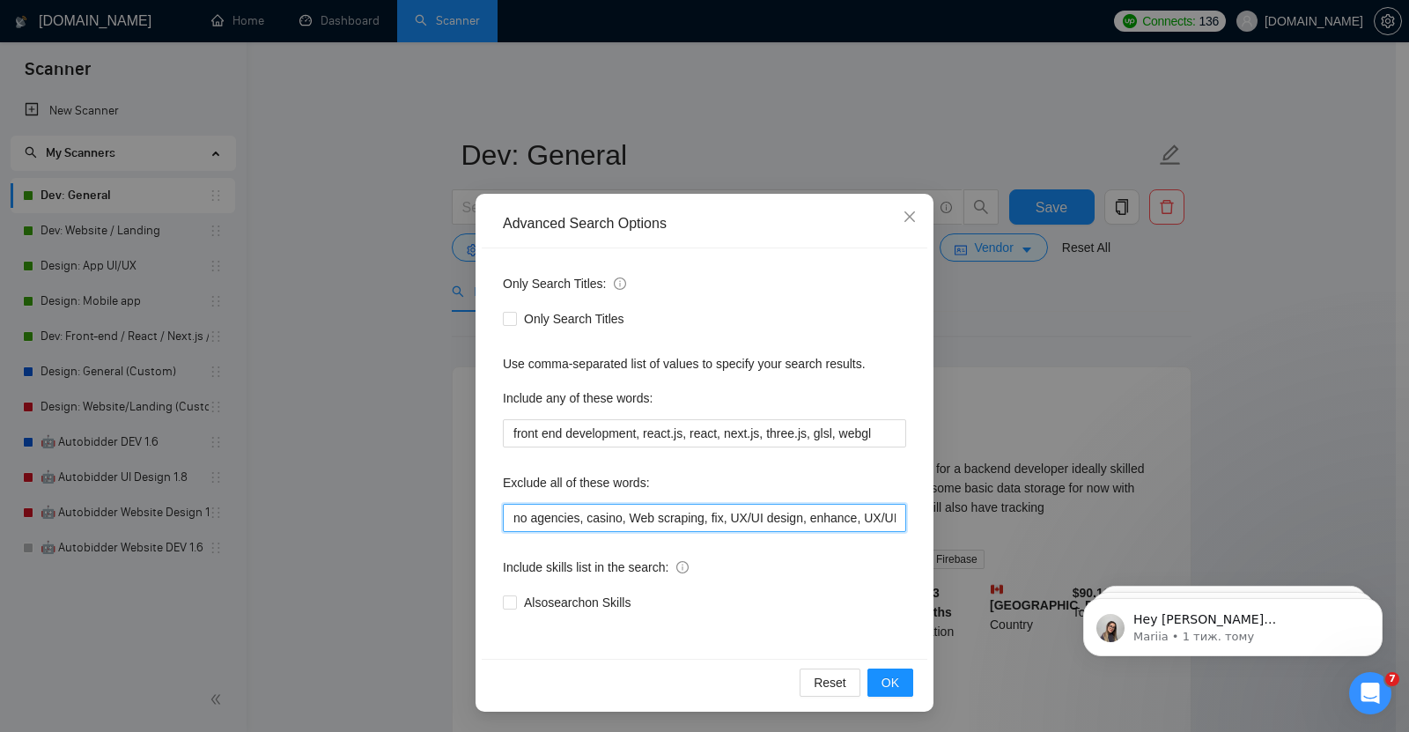
click at [576, 519] on input "no agencies, casino, Web scraping, fix, UX/UI design, enhance, UX/UI designer, …" at bounding box center [704, 518] width 403 height 28
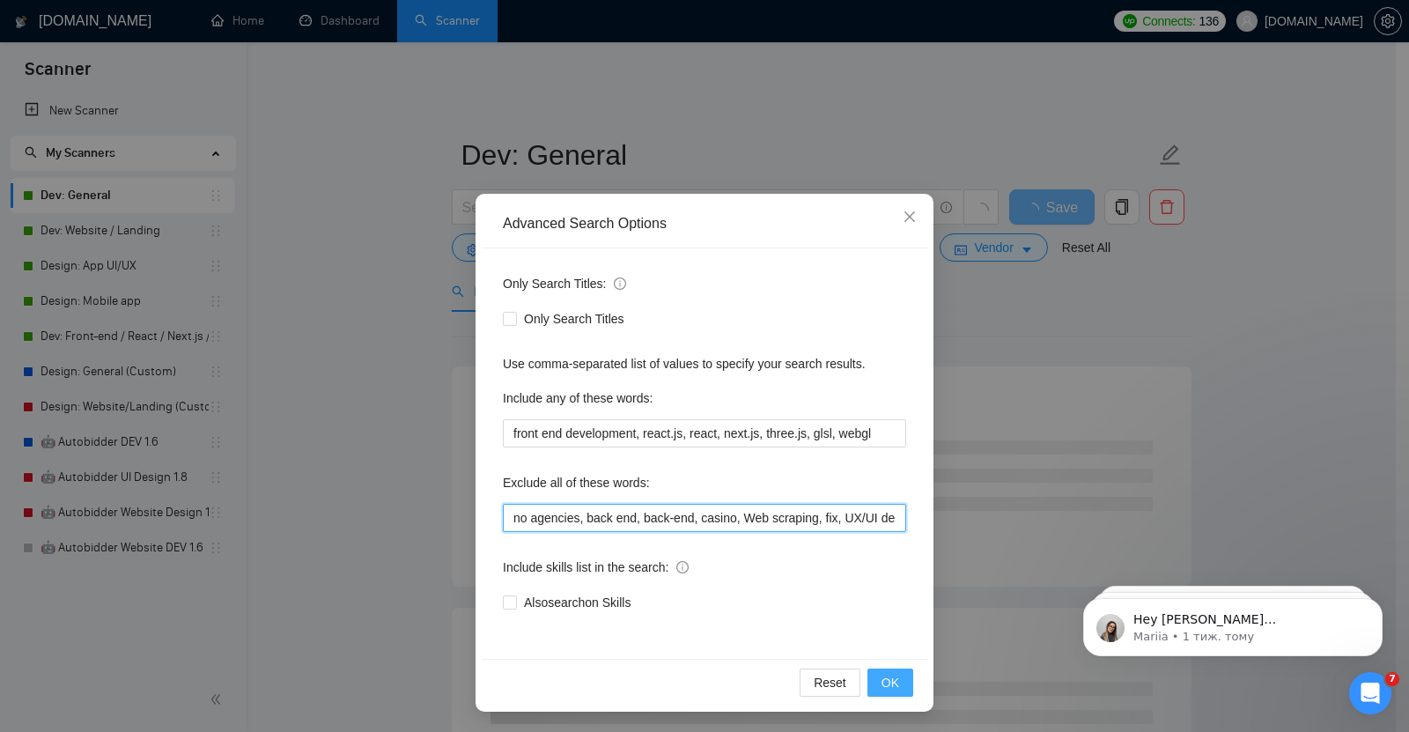
type input "no agencies, back end, back-end, casino, Web scraping, fix, UX/UI design, enhan…"
click at [881, 680] on span "OK" at bounding box center [890, 682] width 18 height 19
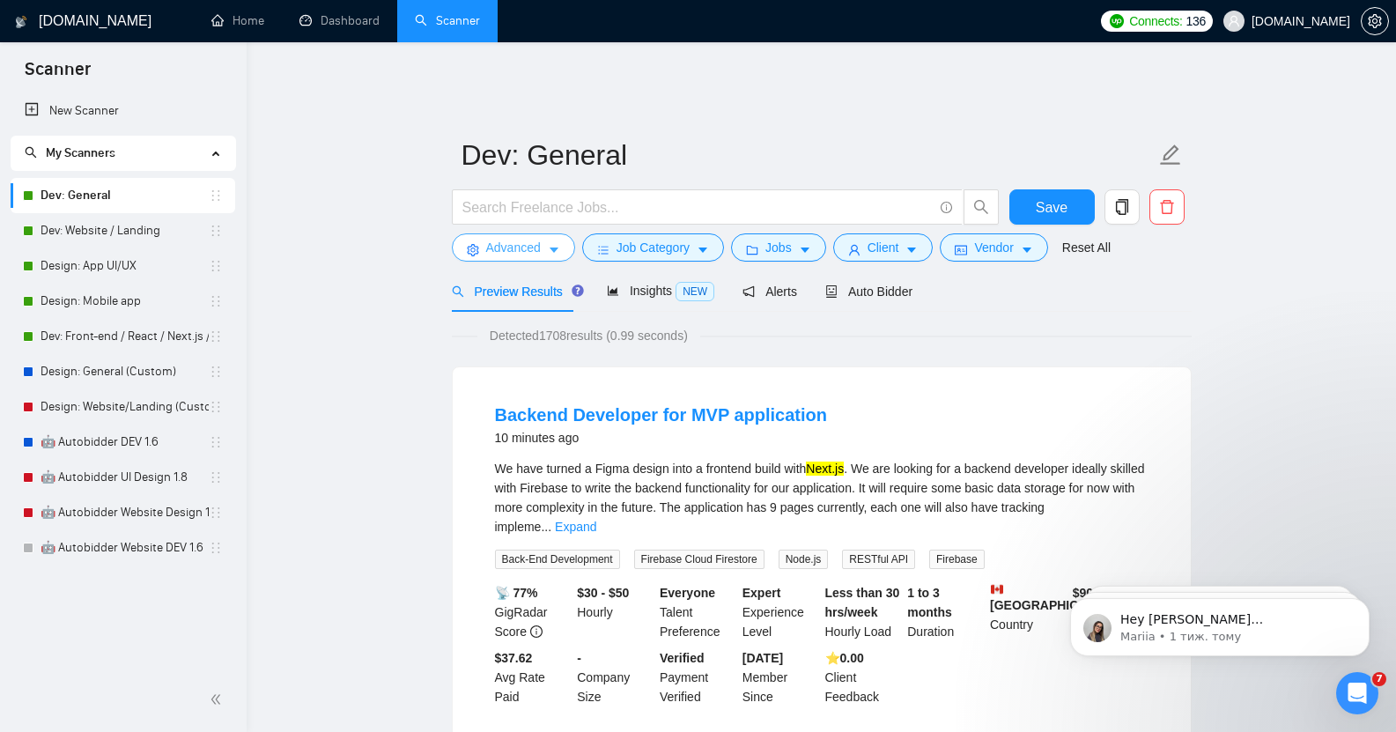
click at [530, 238] on span "Advanced" at bounding box center [513, 247] width 55 height 19
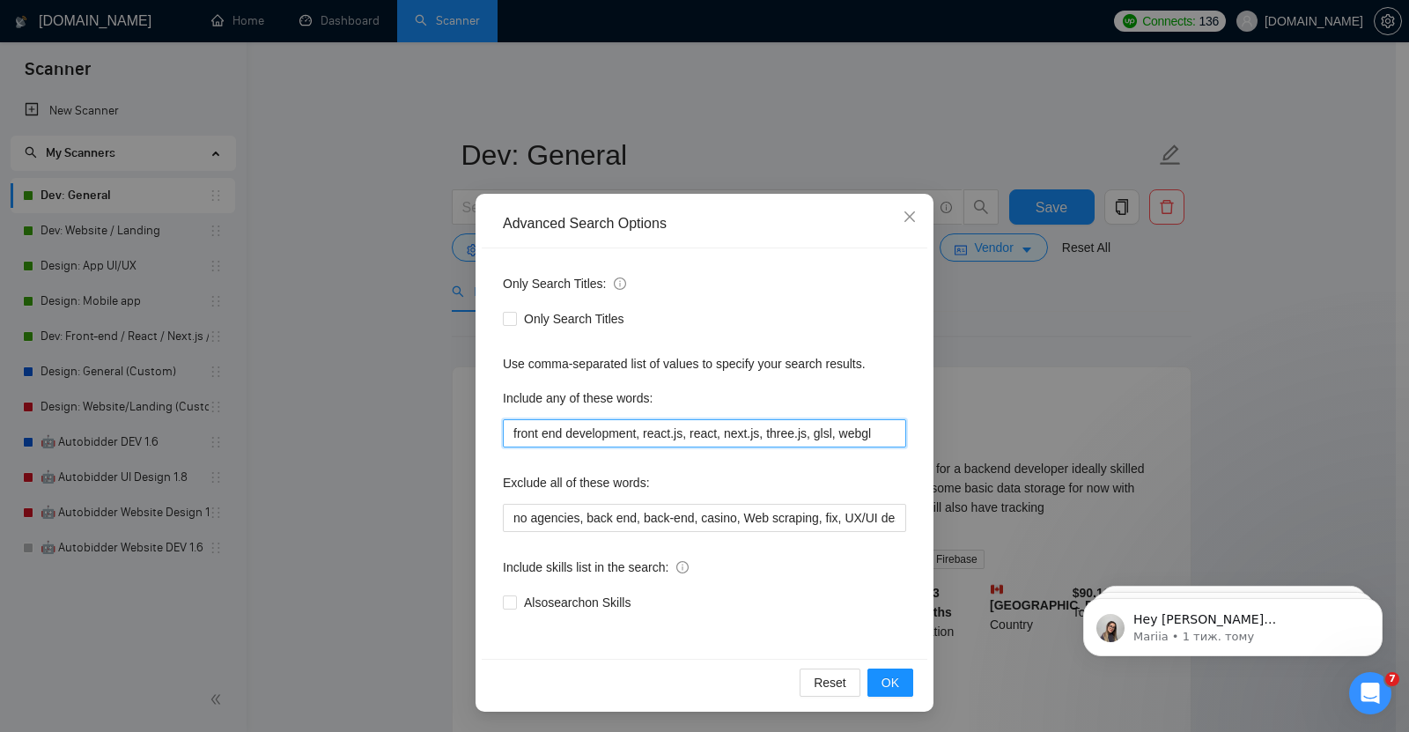
click at [636, 431] on input "front end development, react.js, react, next.js, three.js, glsl, webgl" at bounding box center [704, 433] width 403 height 28
paste input "full-stack"
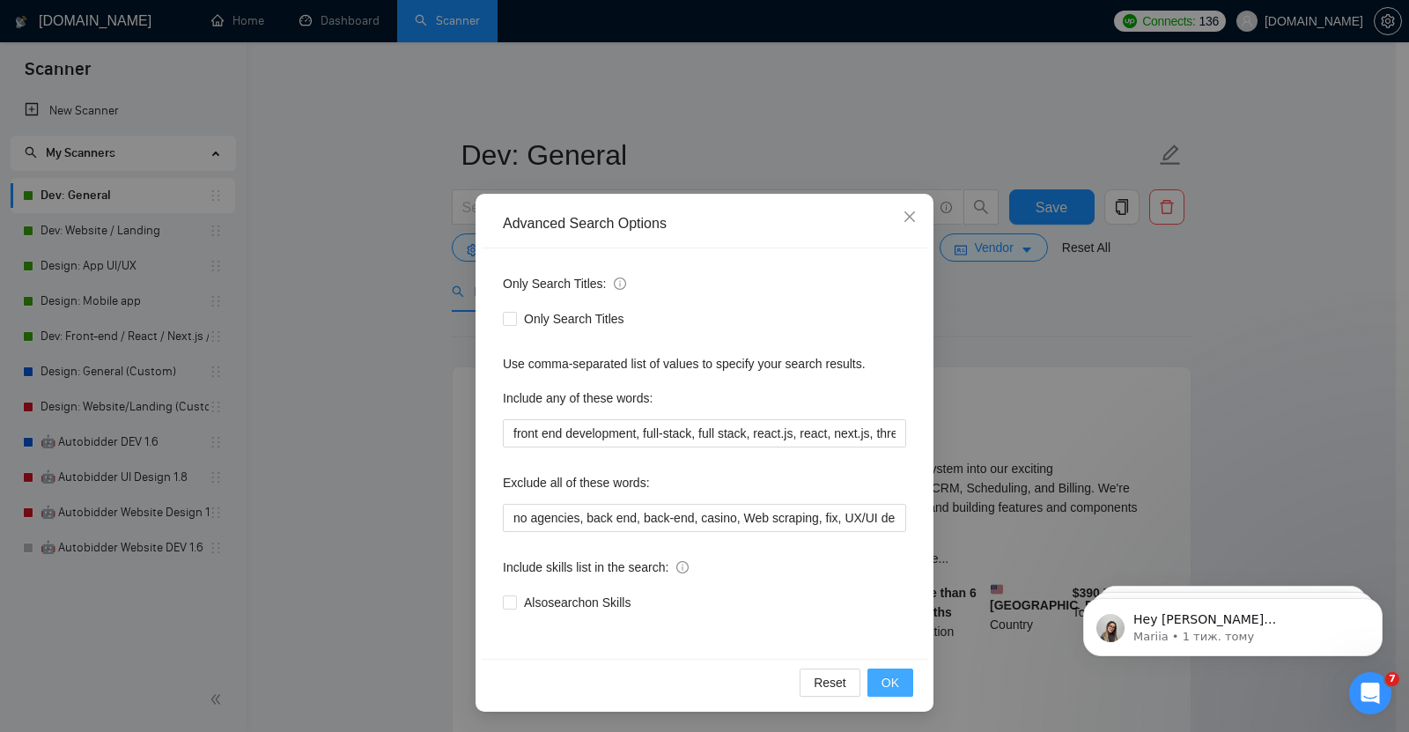
click at [882, 683] on span "OK" at bounding box center [890, 682] width 18 height 19
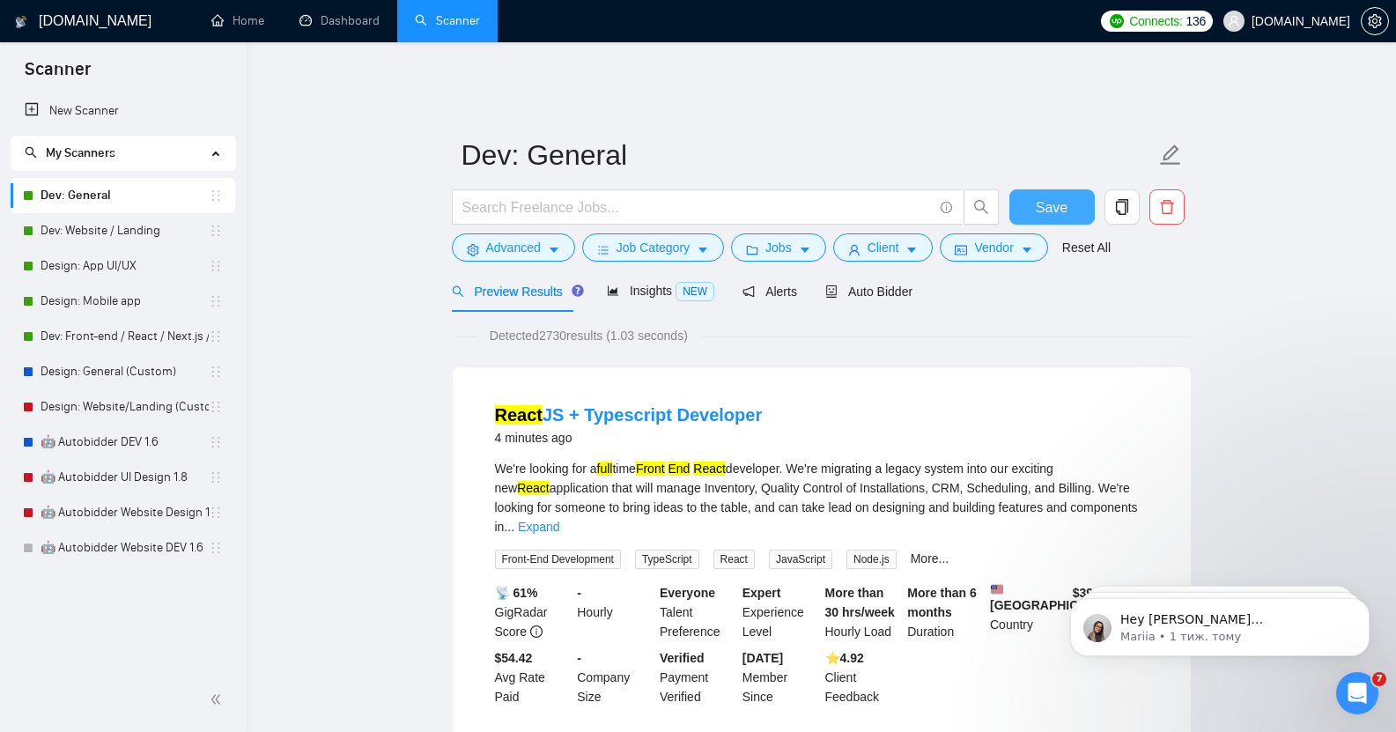
click at [1060, 196] on span "Save" at bounding box center [1051, 207] width 32 height 22
click at [1052, 196] on span "Save" at bounding box center [1051, 207] width 32 height 22
click at [512, 238] on span "Advanced" at bounding box center [513, 247] width 55 height 19
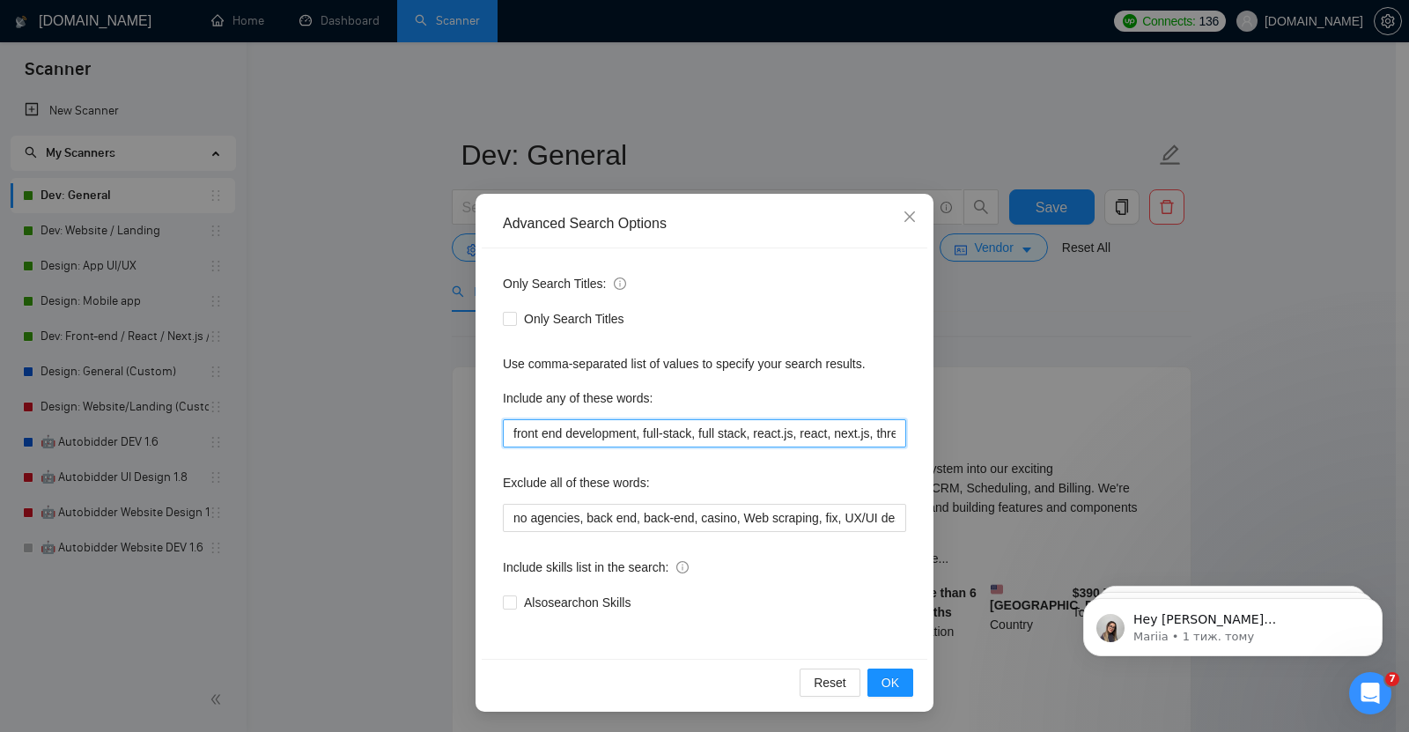
drag, startPoint x: 639, startPoint y: 434, endPoint x: 741, endPoint y: 437, distance: 102.2
click at [741, 437] on input "front end development, full-stack, full stack, react.js, react, next.js, three.…" at bounding box center [704, 433] width 403 height 28
click at [885, 689] on span "OK" at bounding box center [890, 682] width 18 height 19
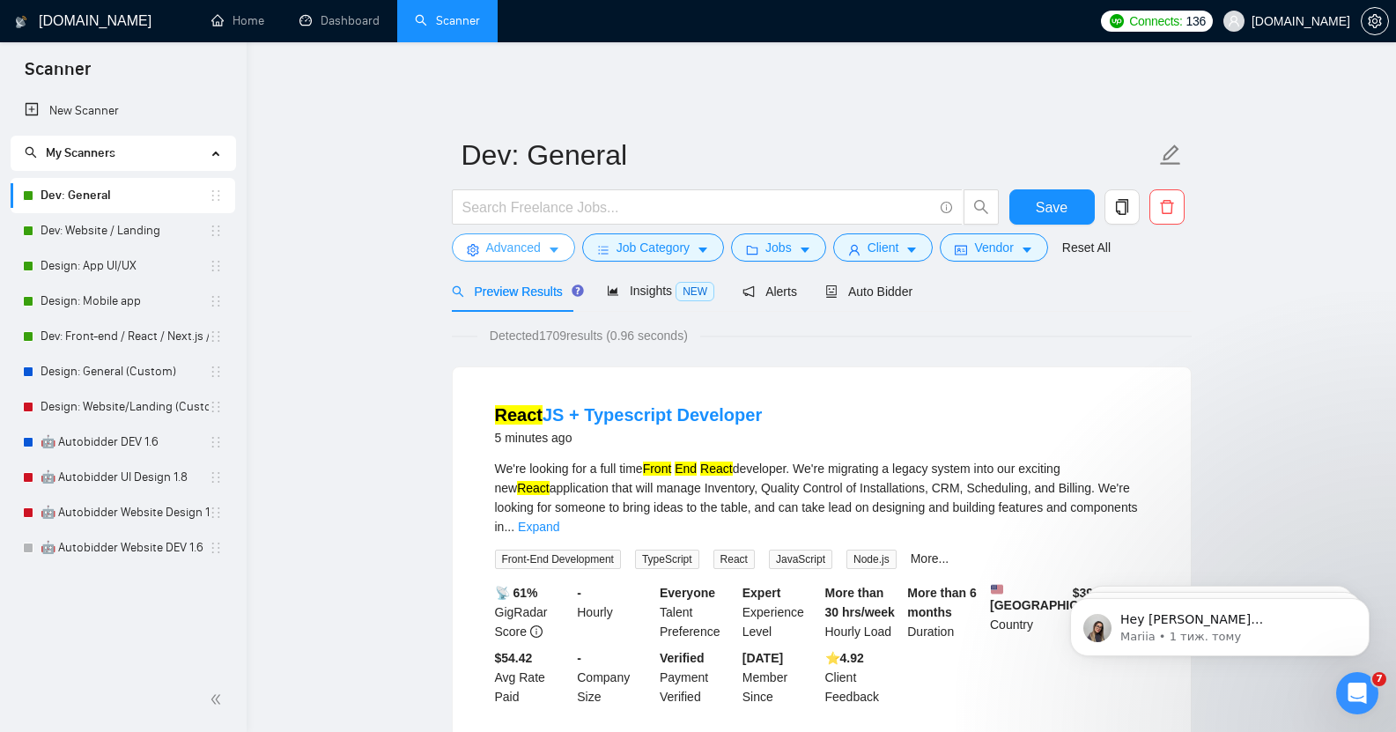
click at [543, 239] on button "Advanced" at bounding box center [513, 247] width 123 height 28
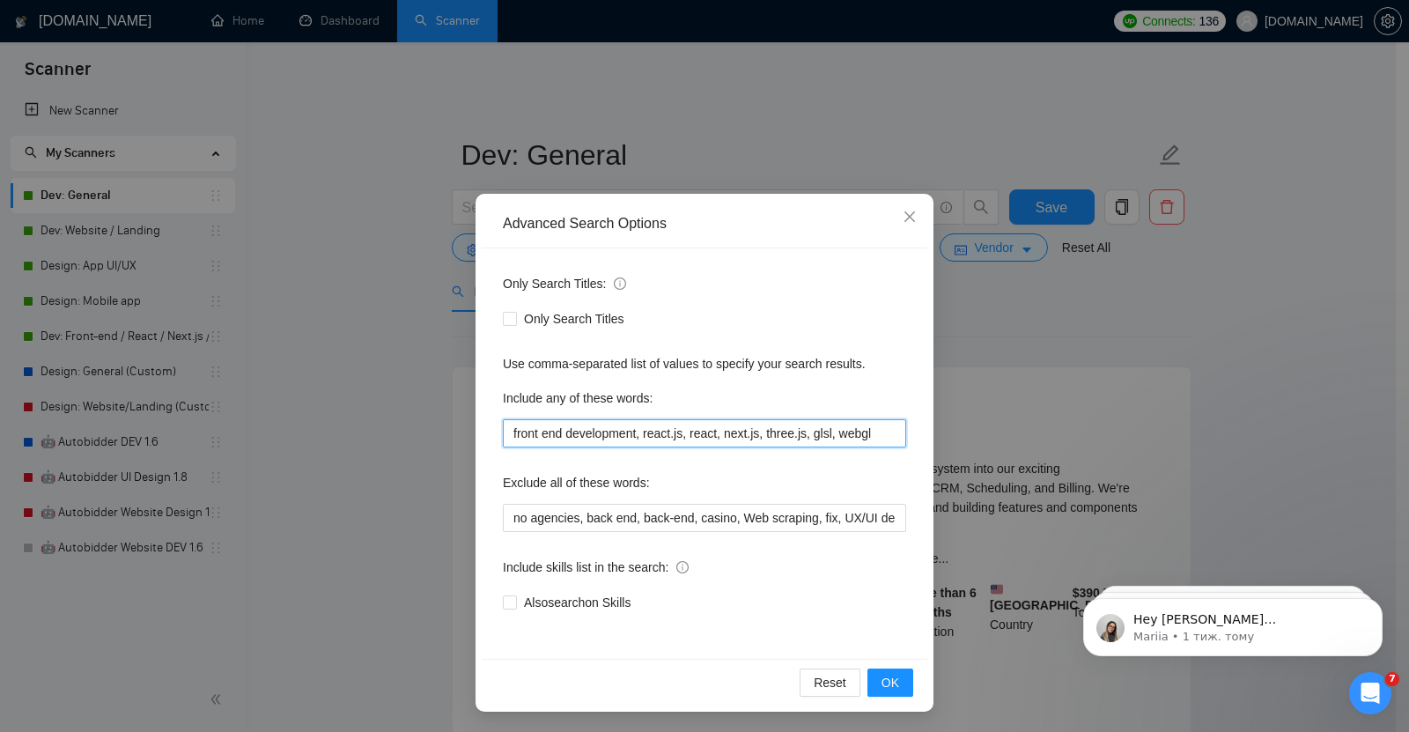
click at [636, 436] on input "front end development, react.js, react, next.js, three.js, glsl, webgl" at bounding box center [704, 433] width 403 height 28
paste input "full-stack, full stack"
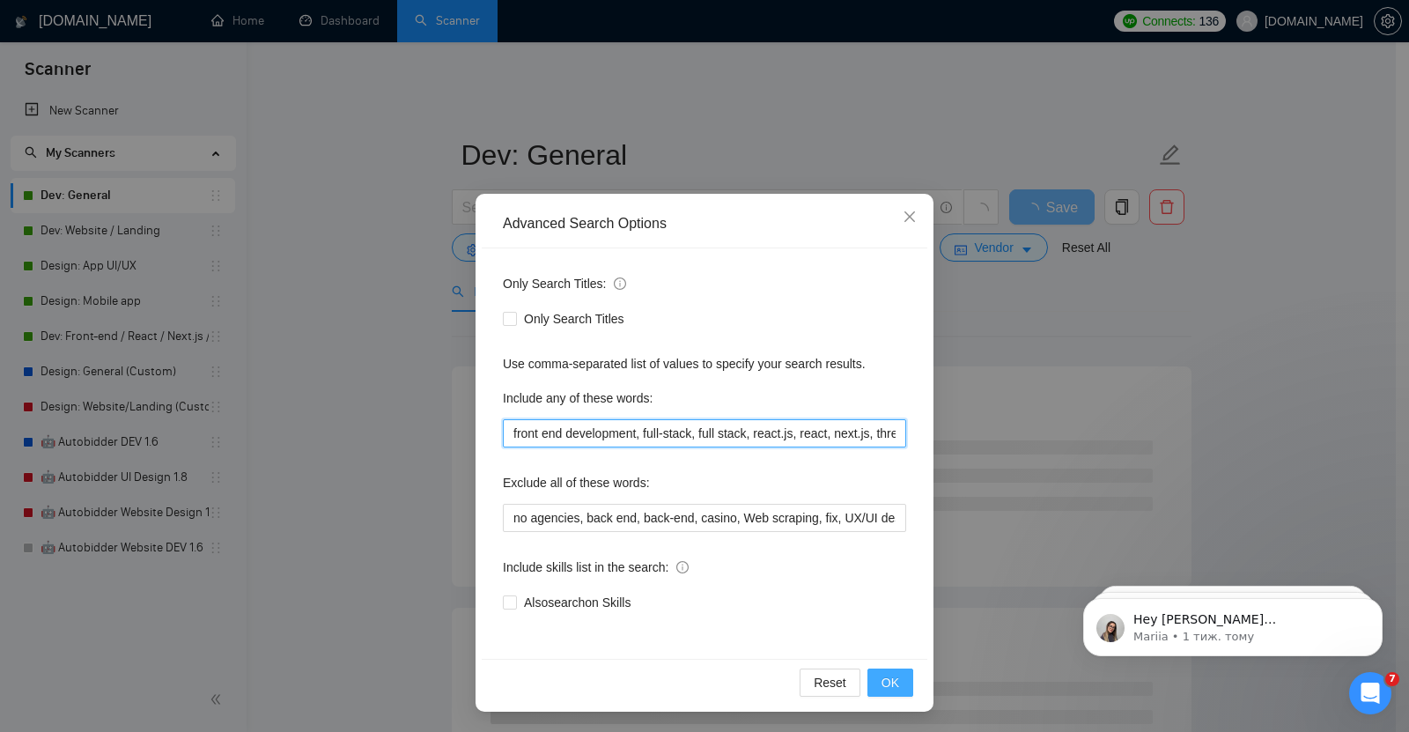
type input "front end development, full-stack, full stack, react.js, react, next.js, three.…"
click at [889, 684] on span "OK" at bounding box center [890, 682] width 18 height 19
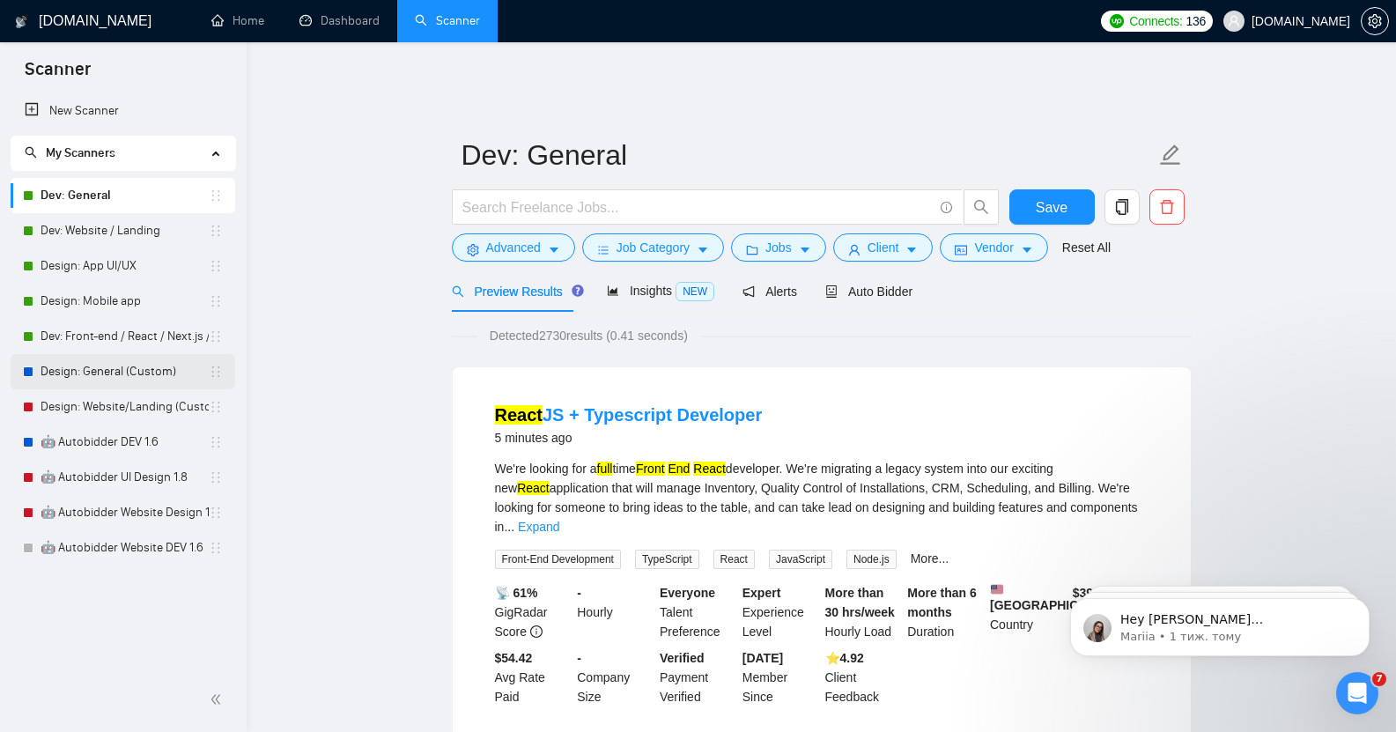
click at [148, 372] on link "Design: General (Custom)" at bounding box center [125, 371] width 168 height 35
click at [1056, 196] on span "Save" at bounding box center [1051, 207] width 32 height 22
click at [112, 360] on link "Design: General (Custom)" at bounding box center [125, 371] width 168 height 35
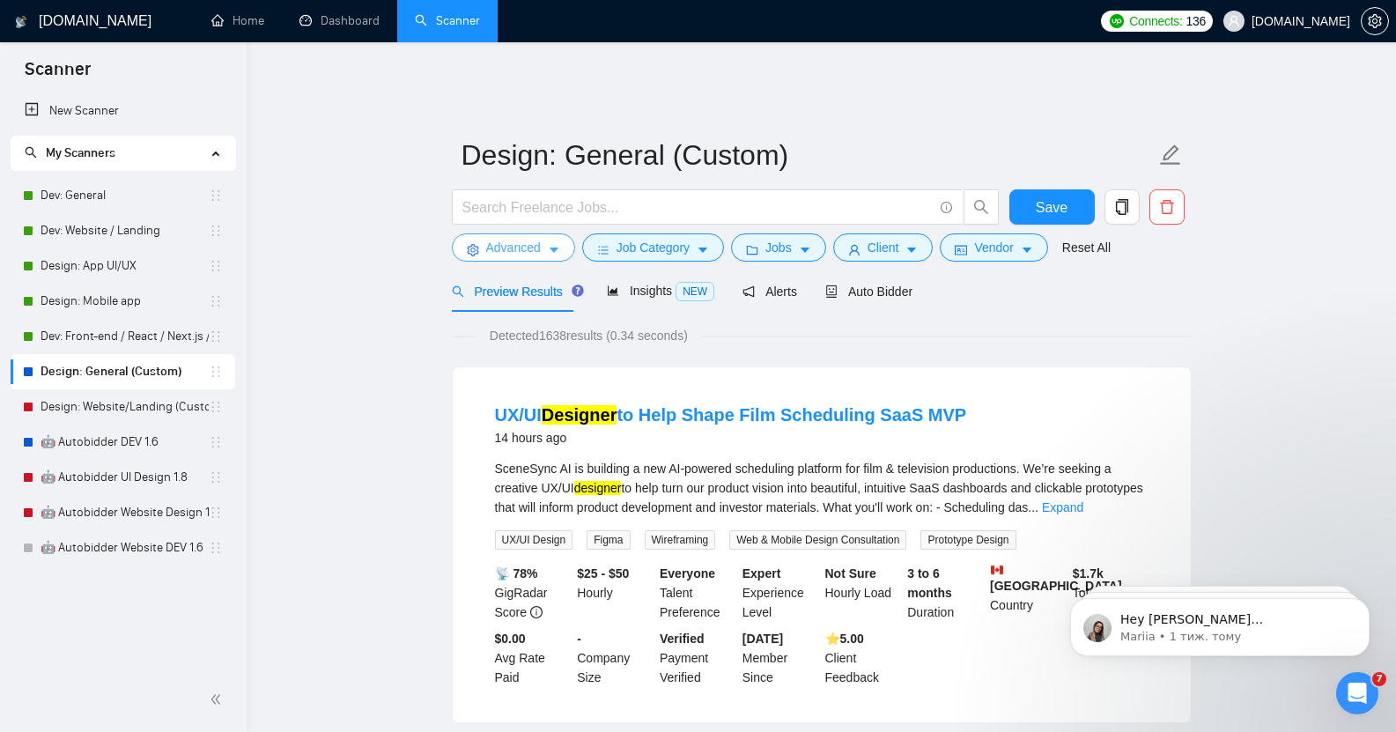
click at [525, 238] on span "Advanced" at bounding box center [513, 247] width 55 height 19
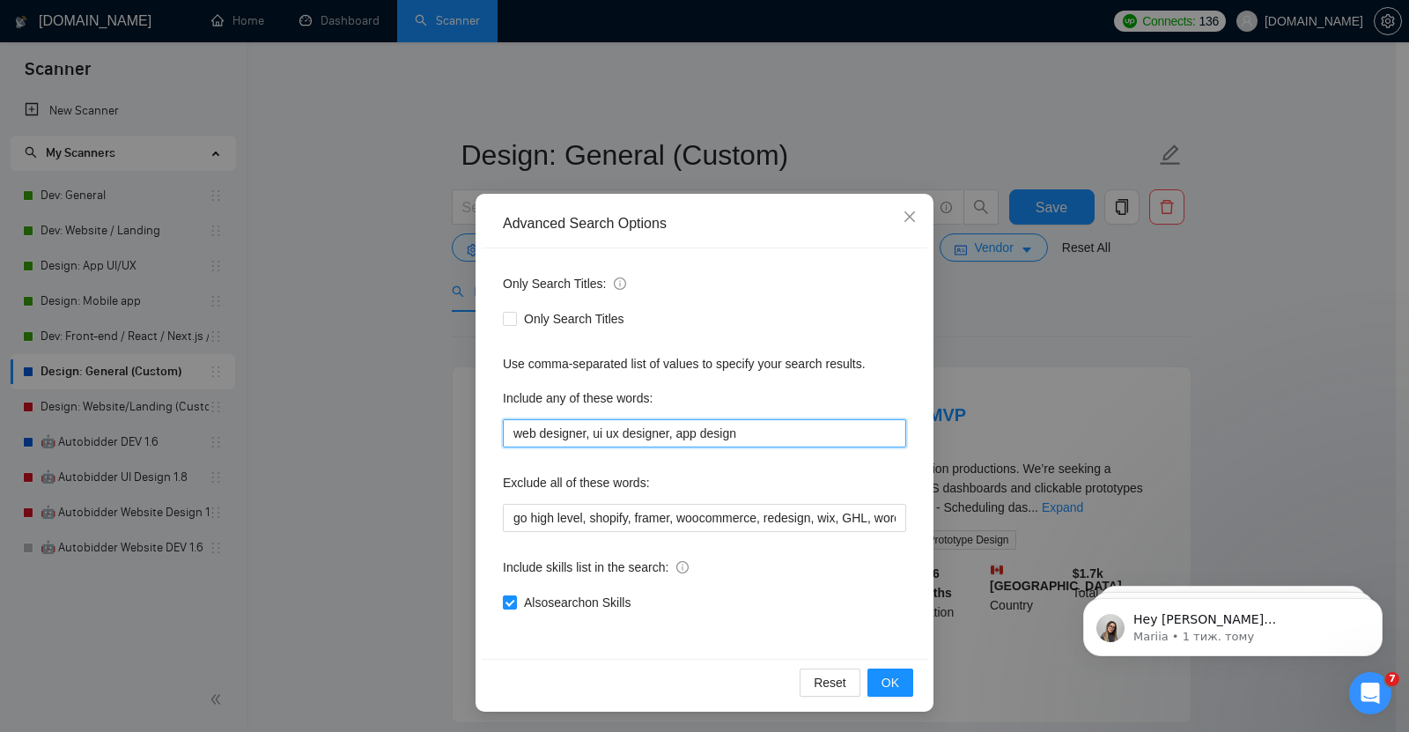
click at [734, 436] on input "web designer, ui ux designer, app design" at bounding box center [704, 433] width 403 height 28
paste input "UX/UI design"
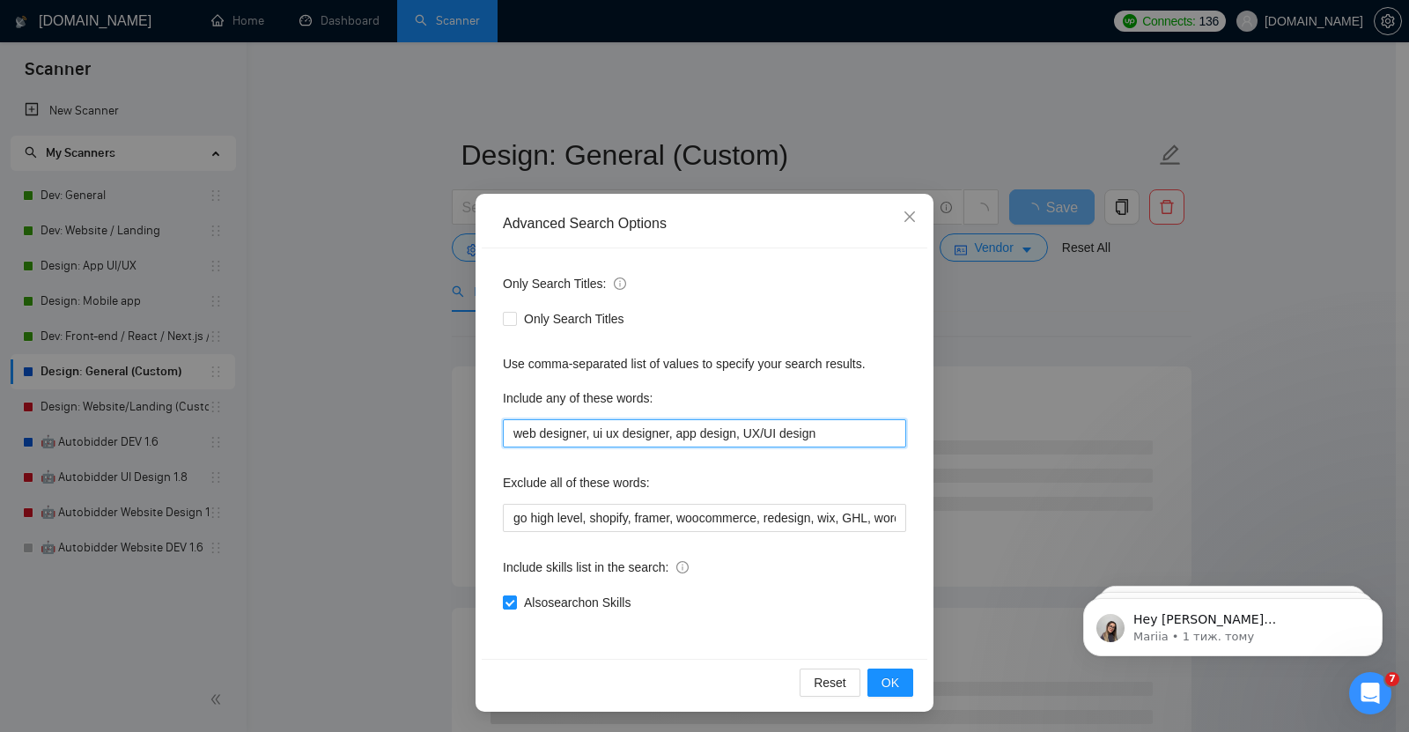
click at [753, 437] on input "web designer, ui ux designer, app design, UX/UI design" at bounding box center [704, 433] width 403 height 28
click at [823, 436] on input "web designer, ui ux designer, app design, UX UI design" at bounding box center [704, 433] width 403 height 28
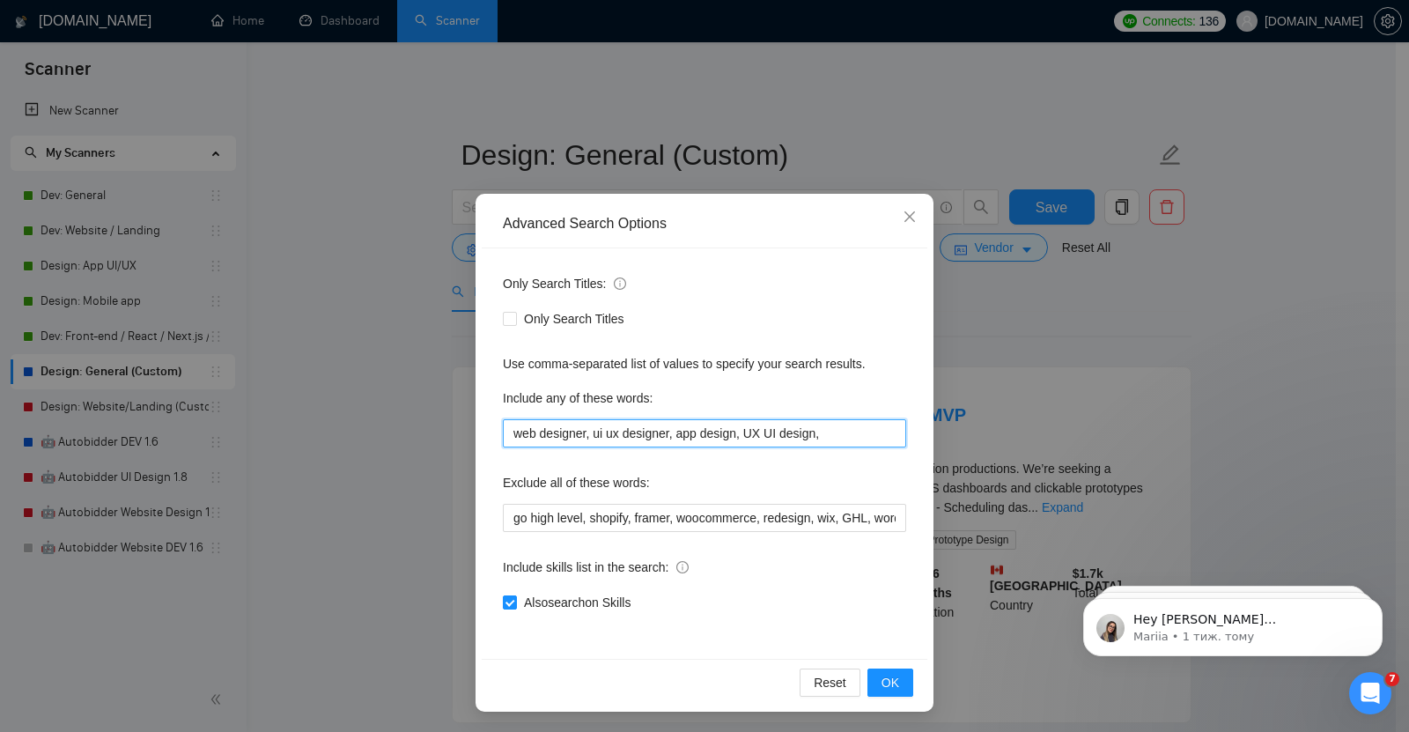
paste input "product designer"
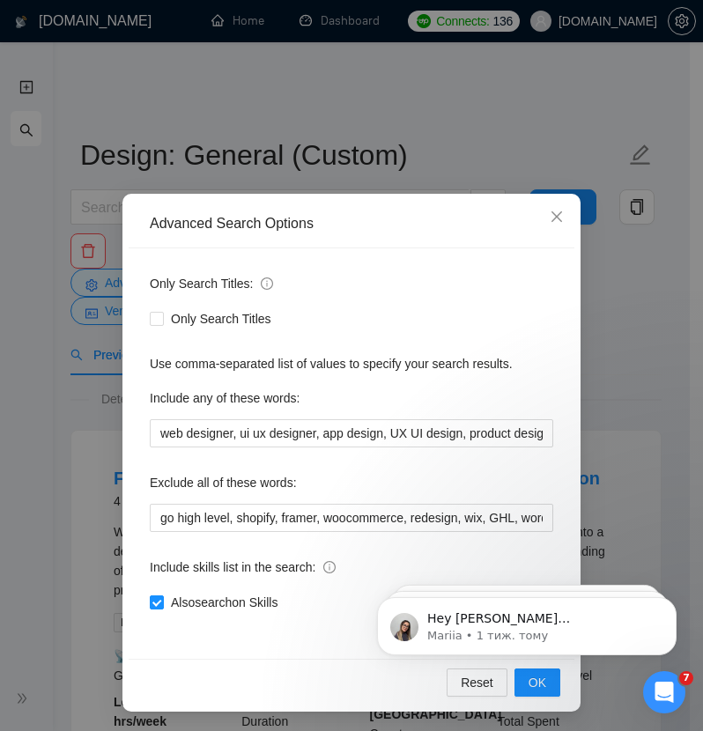
scroll to position [2, 0]
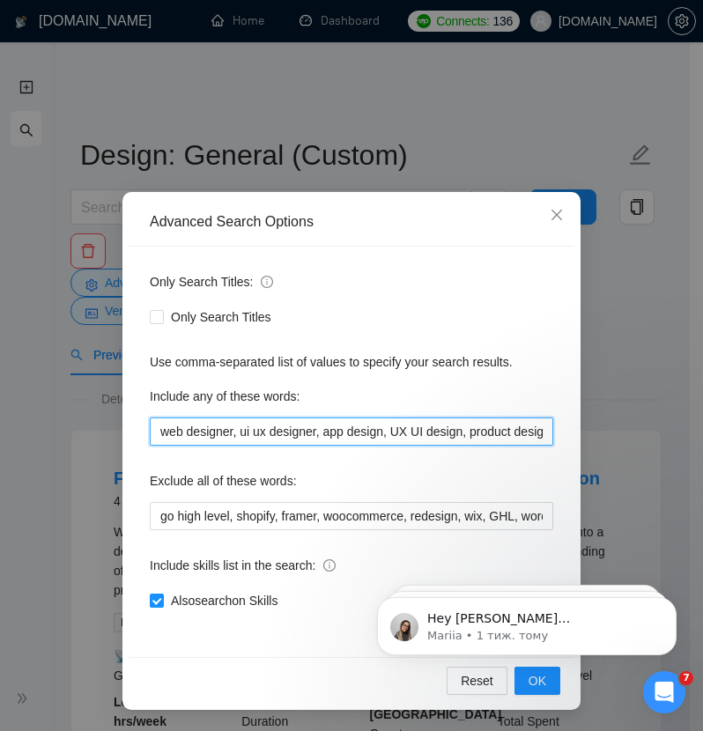
click at [232, 435] on input "web designer, ui ux designer, app design, UX UI design, product designer, produ…" at bounding box center [351, 431] width 403 height 28
paste input "web design, website design,"
click at [535, 431] on input "web designer, web design, website design, ui ux designer, app design, UX UI des…" at bounding box center [351, 431] width 403 height 28
click at [535, 436] on input "web designer, web design, website design, ui ux designer, app design, UX UI des…" at bounding box center [351, 431] width 403 height 28
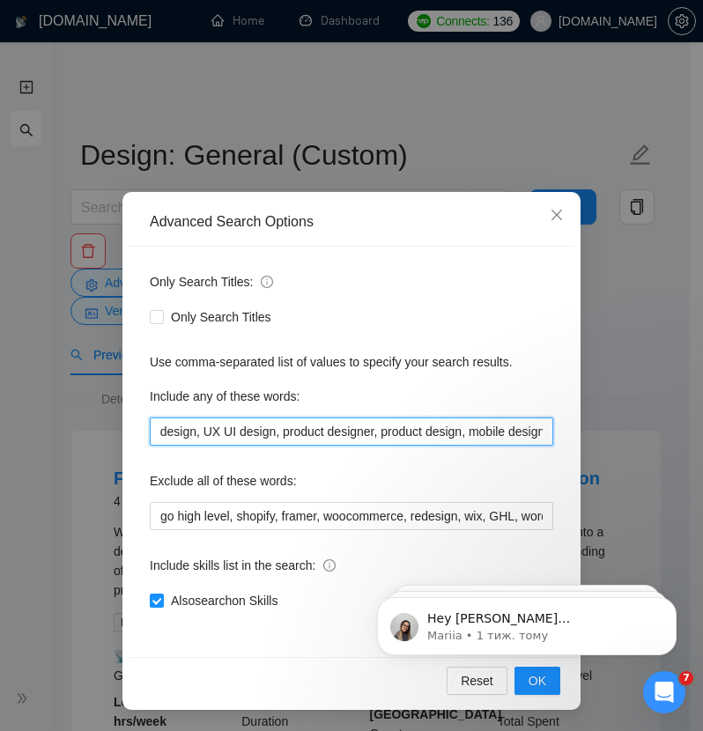
paste input "SaaS"
click at [531, 433] on input "web designer, web design, website design, ui ux designer, app design, UX UI des…" at bounding box center [351, 431] width 403 height 28
paste input "iOS app"
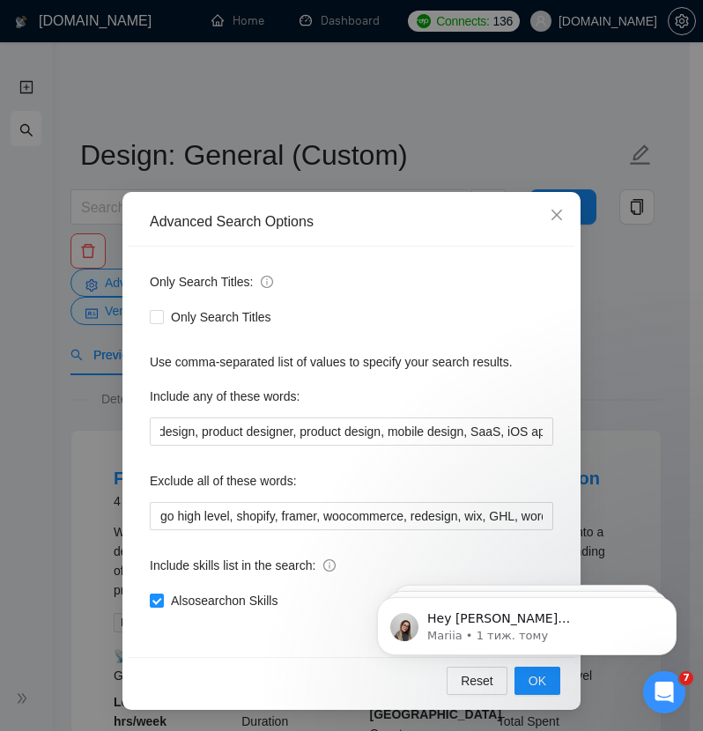
scroll to position [0, 0]
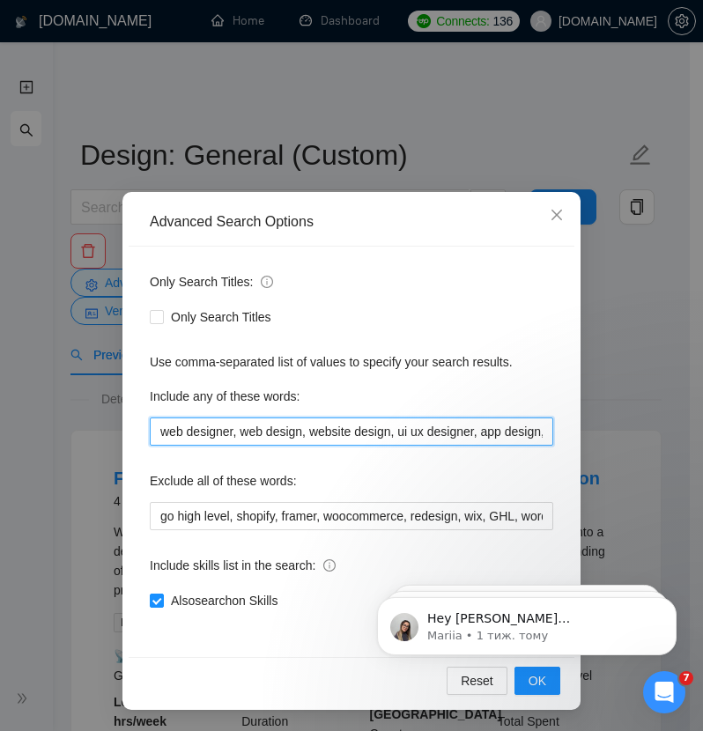
click at [495, 439] on input "web designer, web design, website design, ui ux designer, app design, UX UI des…" at bounding box center [351, 431] width 403 height 28
click at [527, 434] on input "web designer, web design, website design, ui ux designer, app design, UX UI des…" at bounding box center [351, 431] width 403 height 28
paste input "Android app"
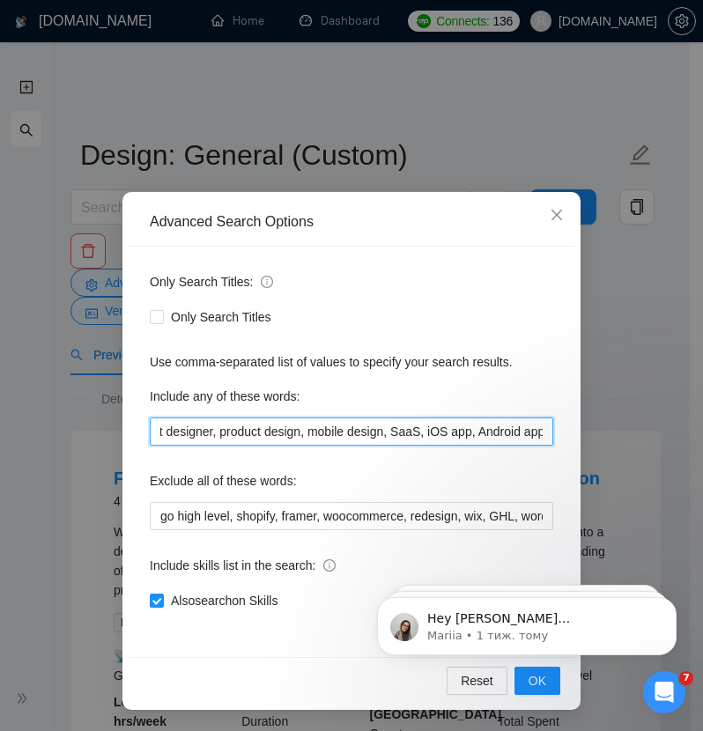
click at [534, 433] on input "web designer, web design, website design, ui ux designer, app design, UX UI des…" at bounding box center [351, 431] width 403 height 28
click at [527, 433] on input "web designer, web design, website design, ui ux designer, app design, UX UI des…" at bounding box center [351, 431] width 403 height 28
paste input "motion design"
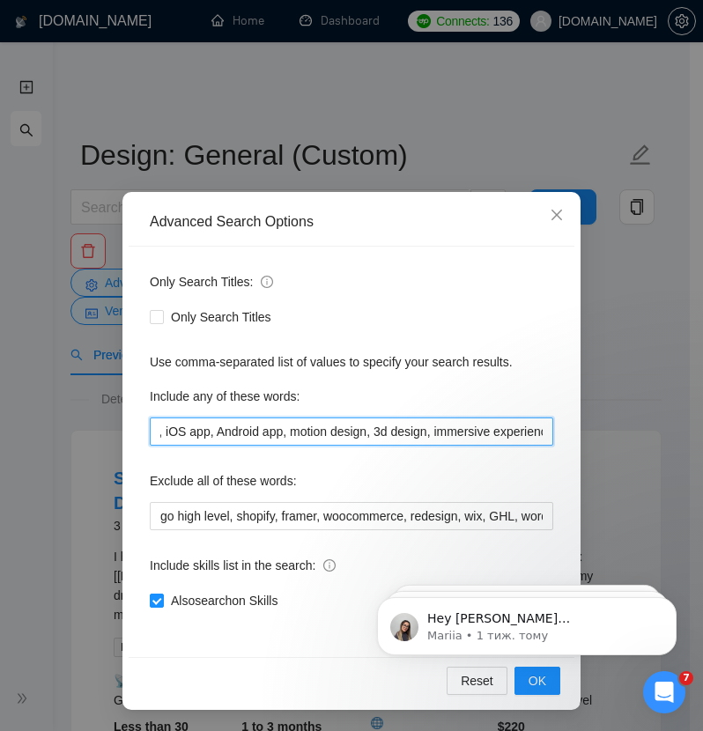
type input "web designer, web design, website design, ui ux designer, app design, UX UI des…"
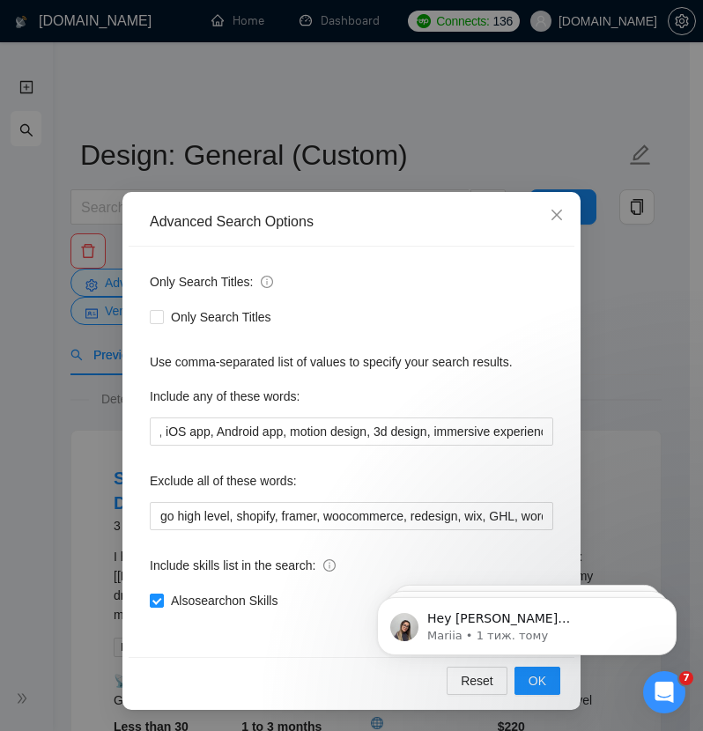
scroll to position [0, 0]
click html "Hey [PERSON_NAME][EMAIL_ADDRESS][DOMAIN_NAME], Looks like your Upwork agency [P…"
click at [533, 683] on span "OK" at bounding box center [537, 680] width 18 height 19
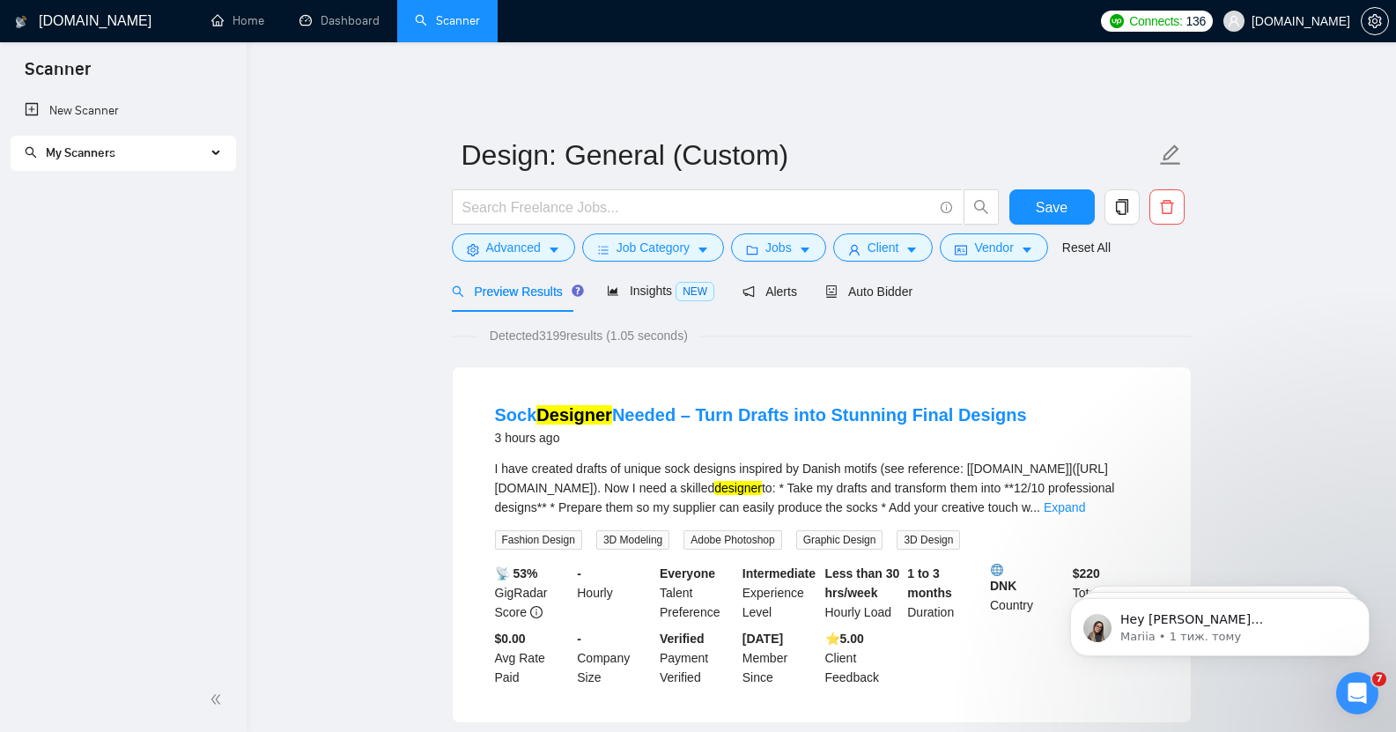
click at [214, 153] on icon at bounding box center [217, 153] width 9 height 0
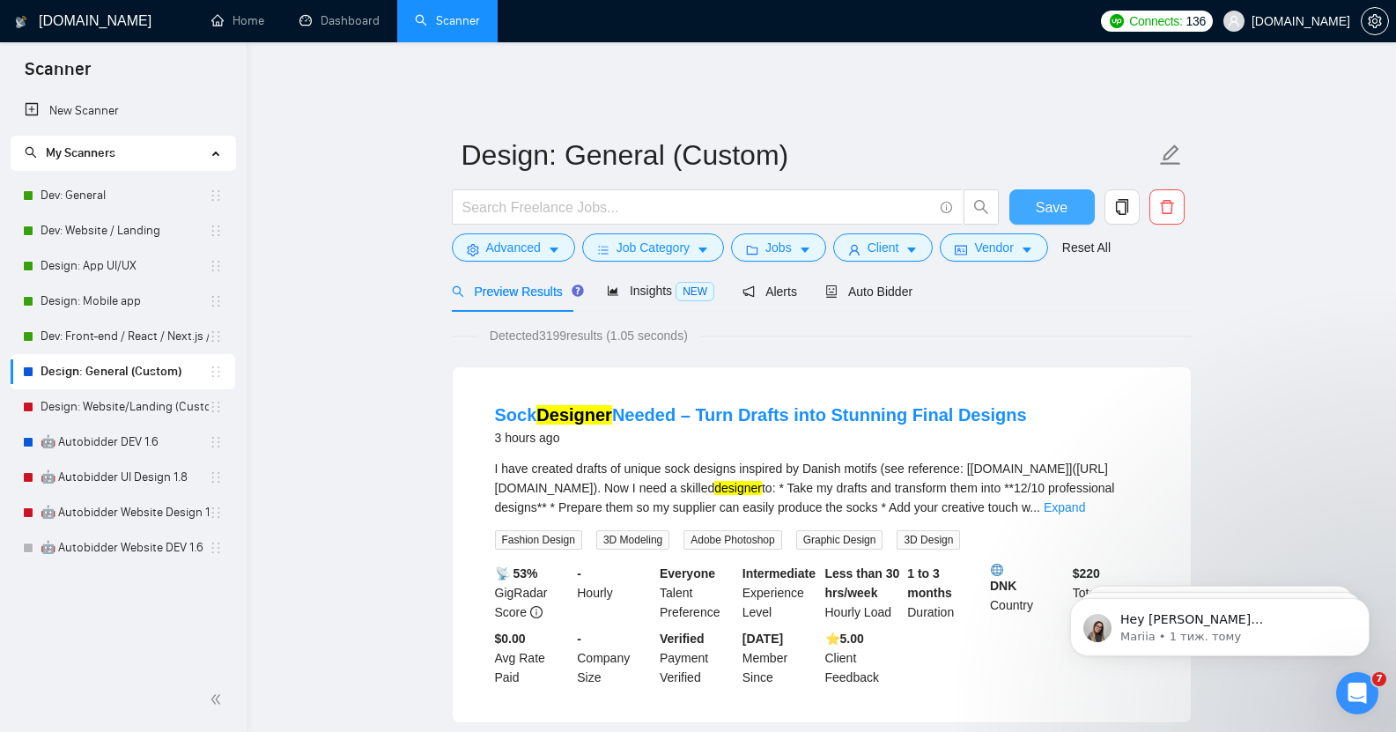
click at [1067, 194] on button "Save" at bounding box center [1051, 206] width 85 height 35
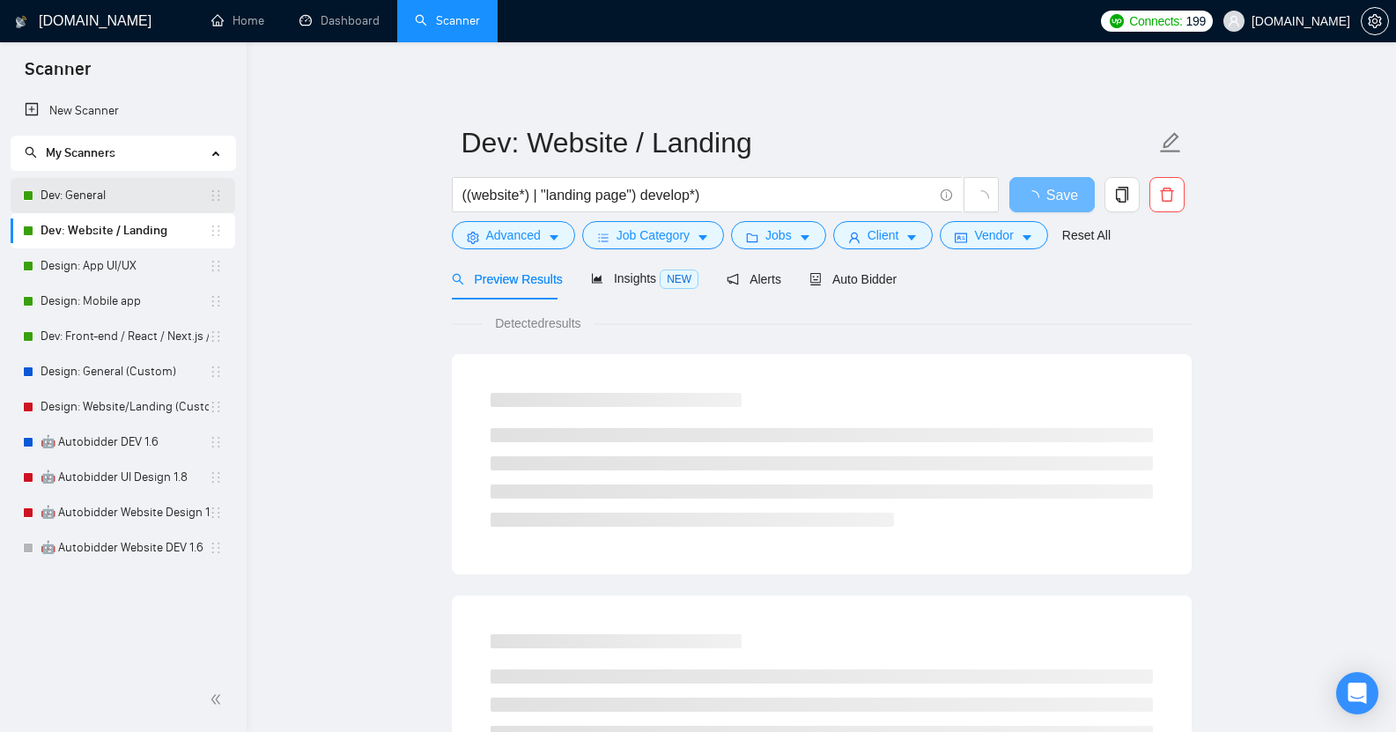
click at [85, 203] on link "Dev: General" at bounding box center [125, 195] width 168 height 35
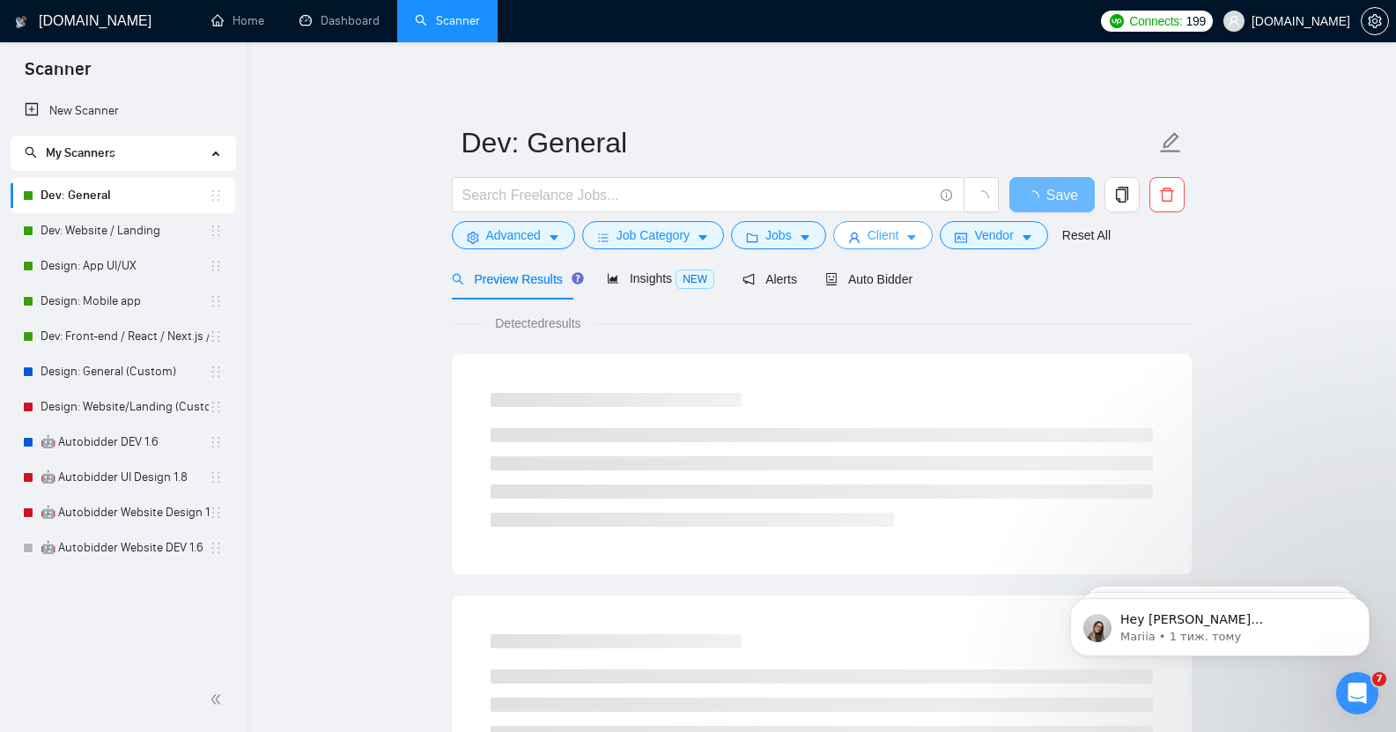
click at [893, 242] on span "Client" at bounding box center [883, 234] width 32 height 19
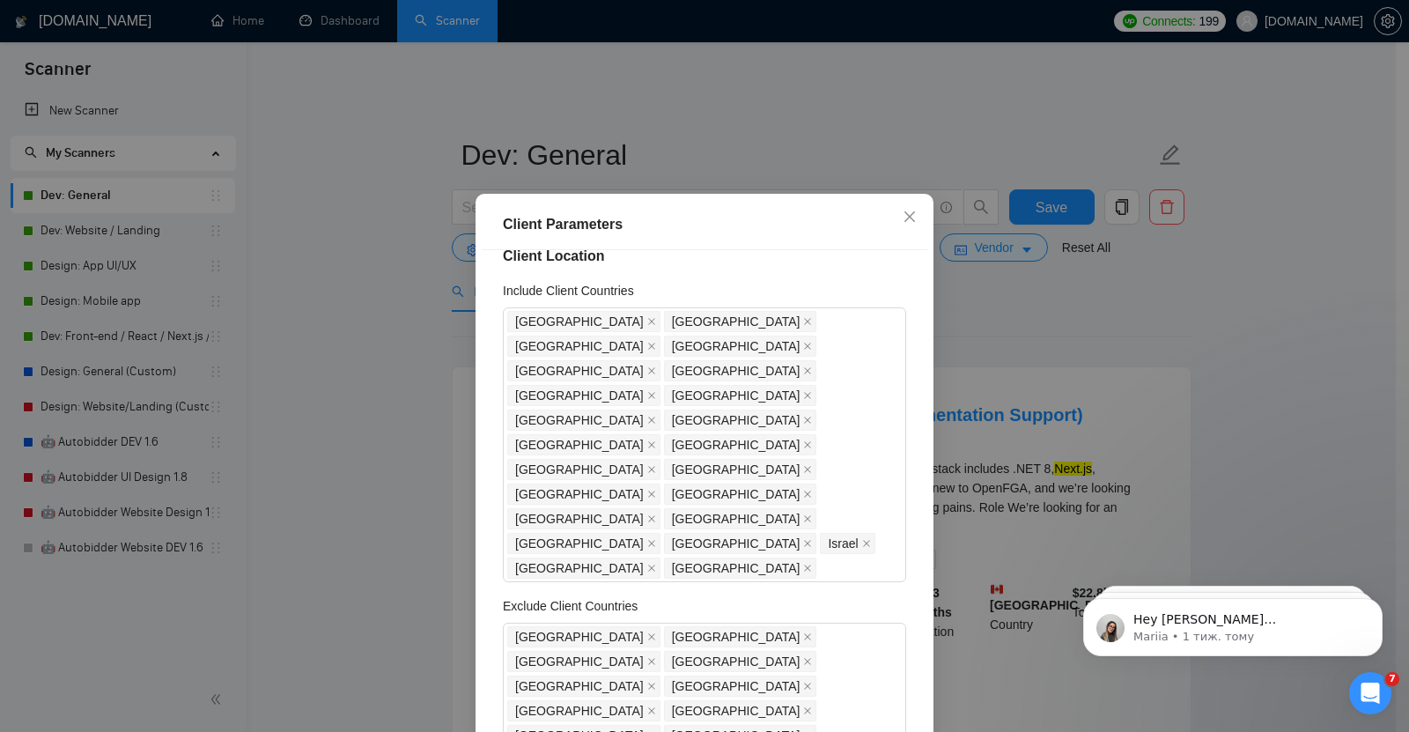
scroll to position [25, 0]
